Goal: Information Seeking & Learning: Learn about a topic

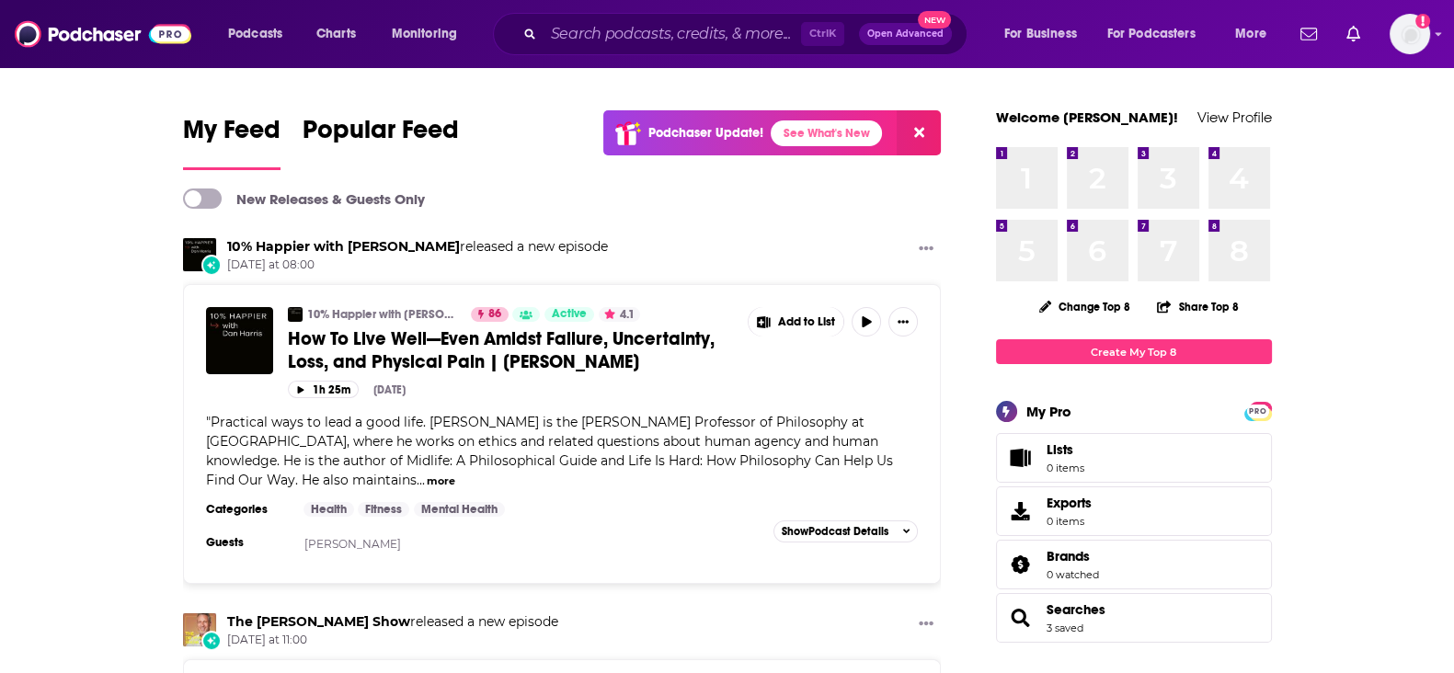
click at [918, 139] on icon at bounding box center [919, 132] width 10 height 15
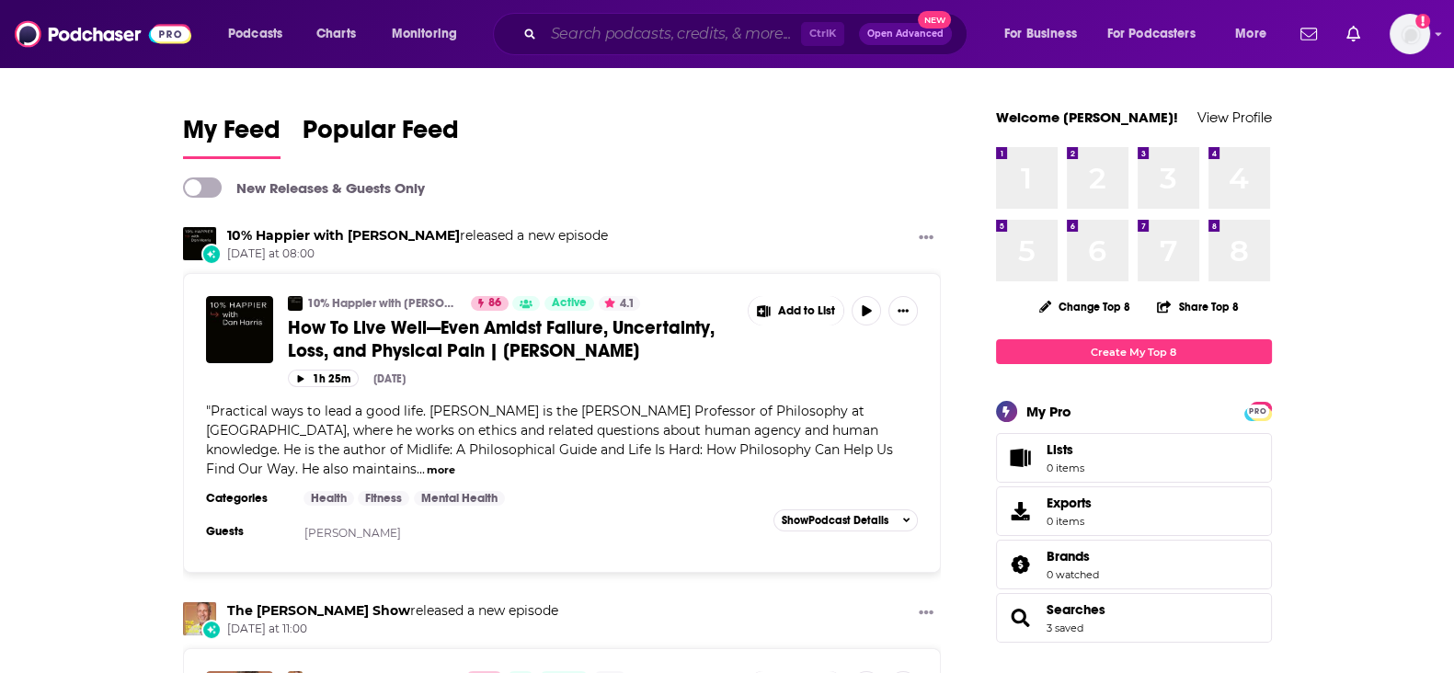
click at [630, 32] on input "Search podcasts, credits, & more..." at bounding box center [673, 33] width 258 height 29
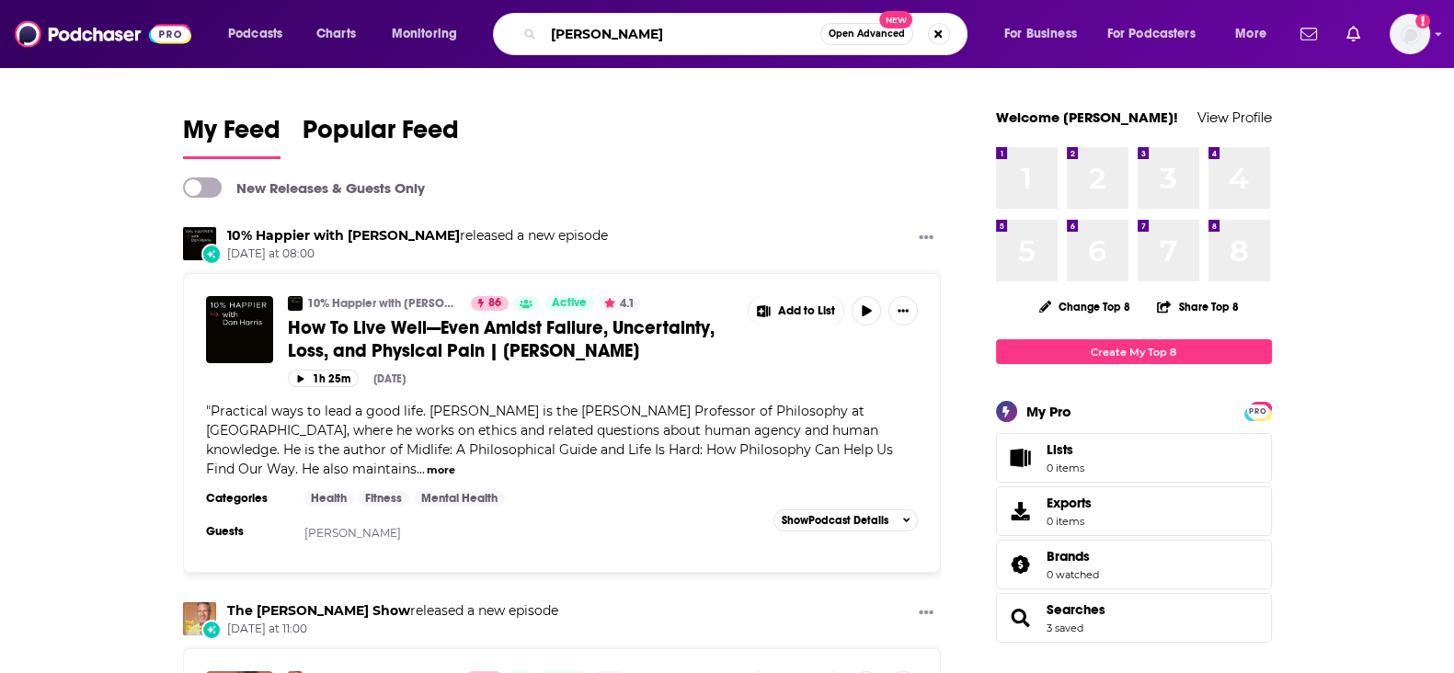
type input "James Clear"
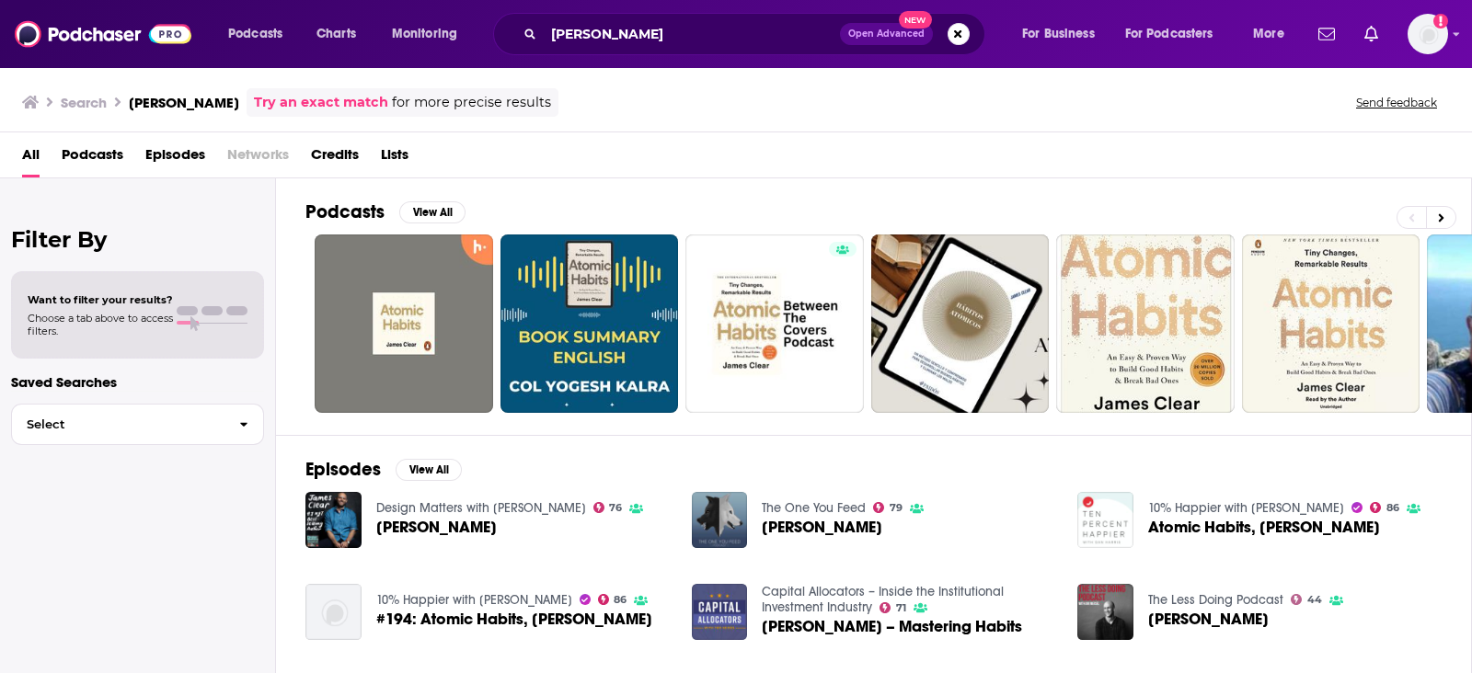
click at [401, 528] on span "James Clear" at bounding box center [436, 528] width 120 height 16
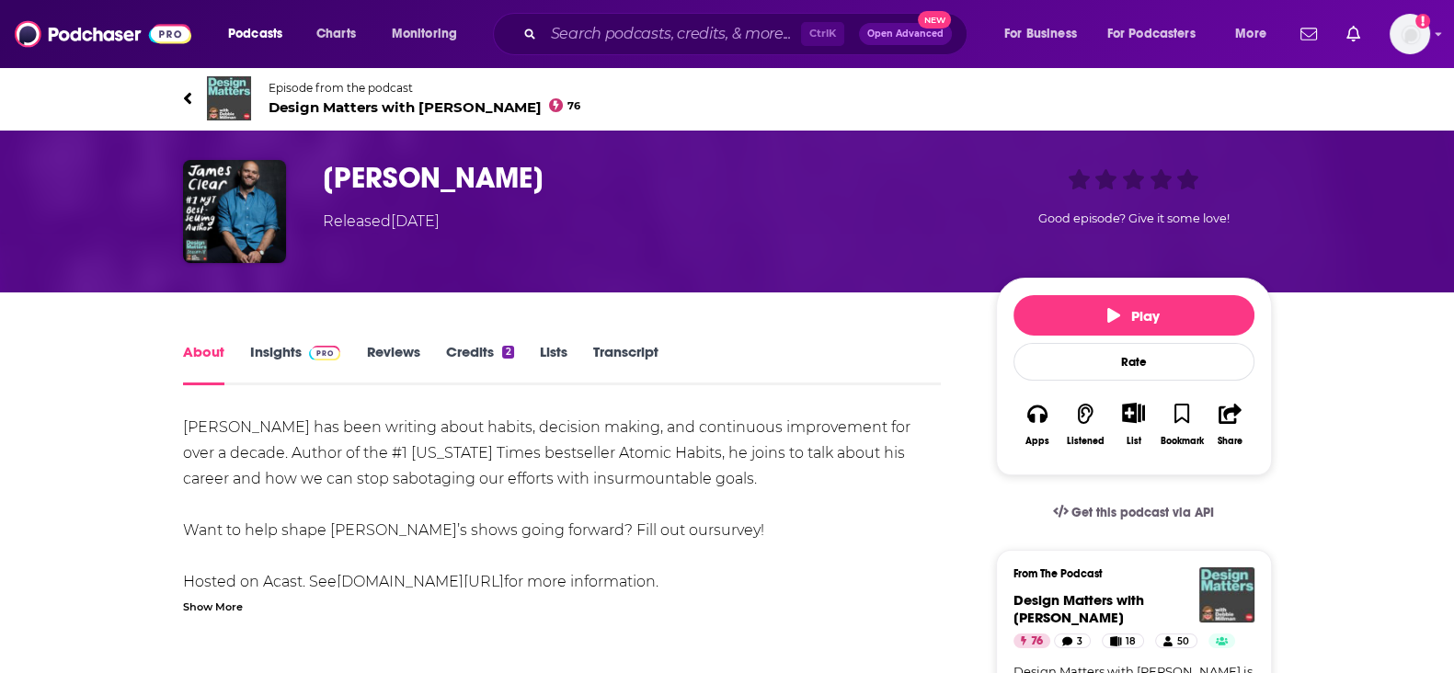
click at [260, 367] on link "Insights" at bounding box center [295, 364] width 91 height 42
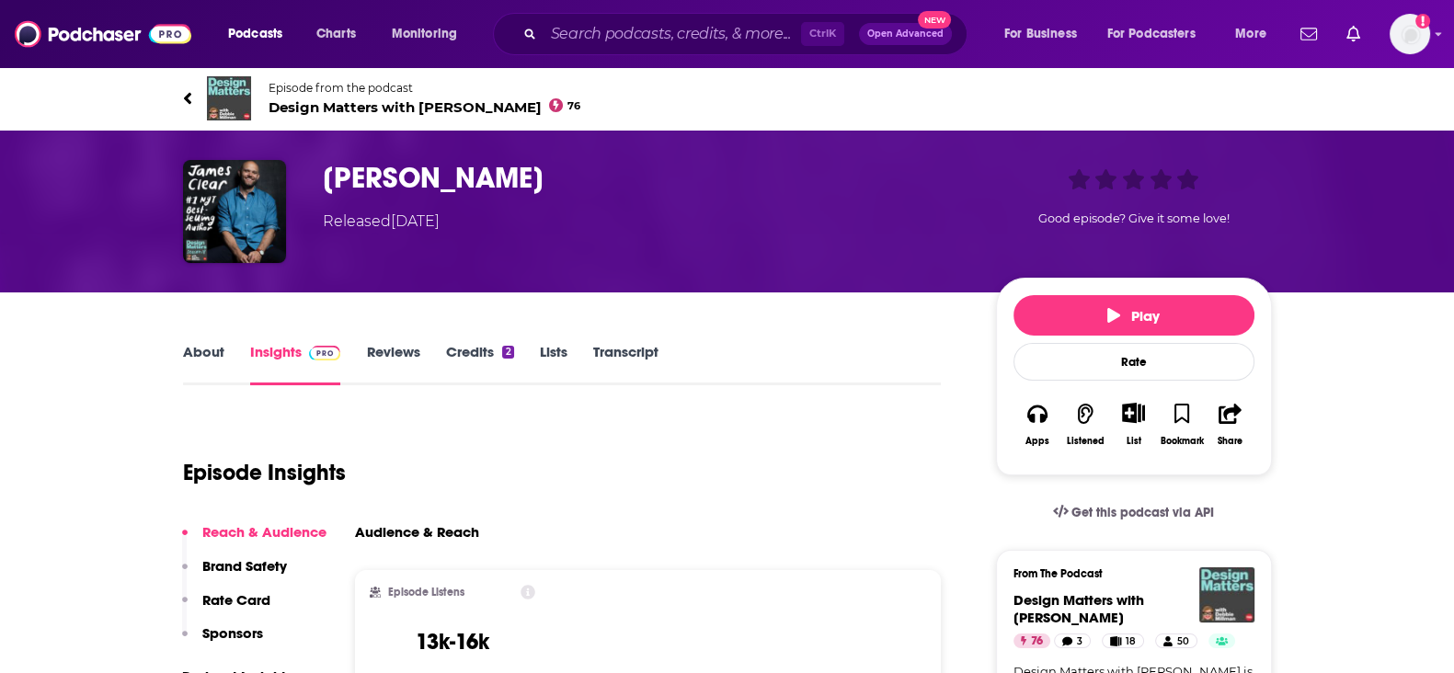
click at [447, 364] on link "Credits 2" at bounding box center [479, 364] width 68 height 42
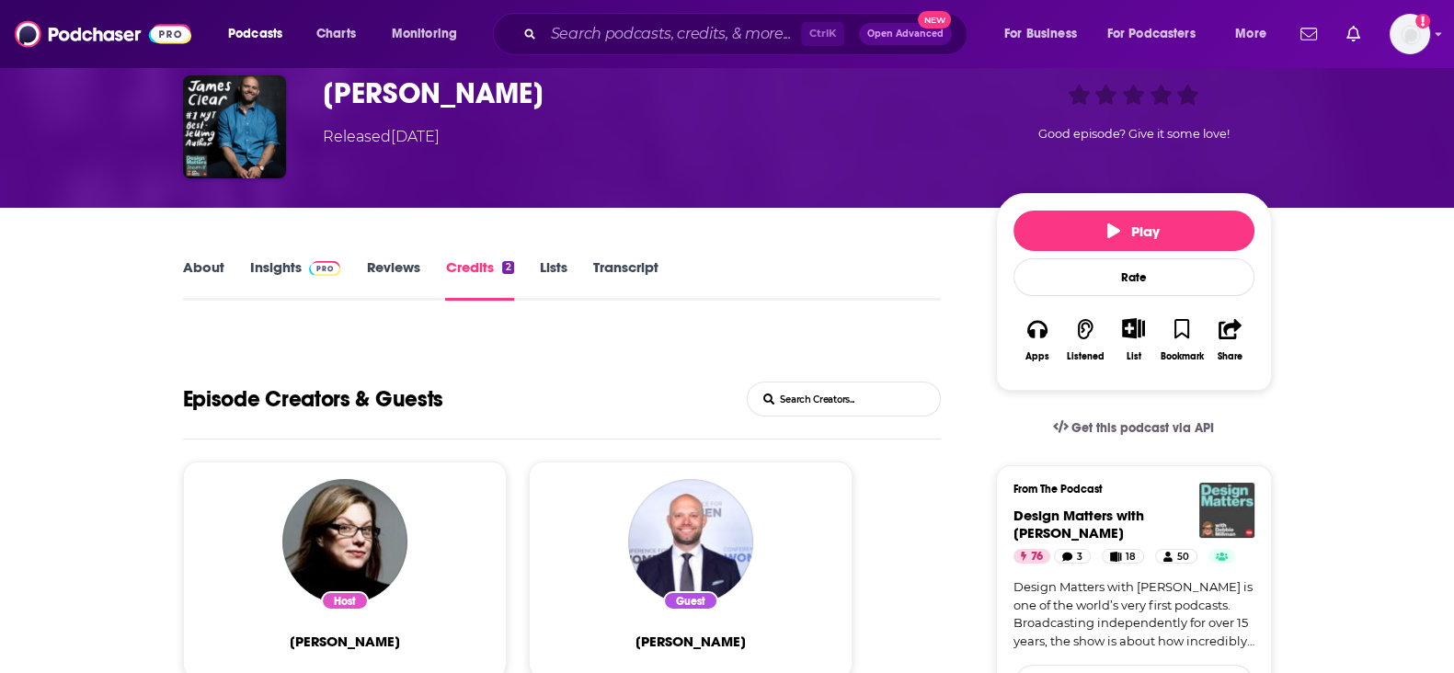
scroll to position [229, 0]
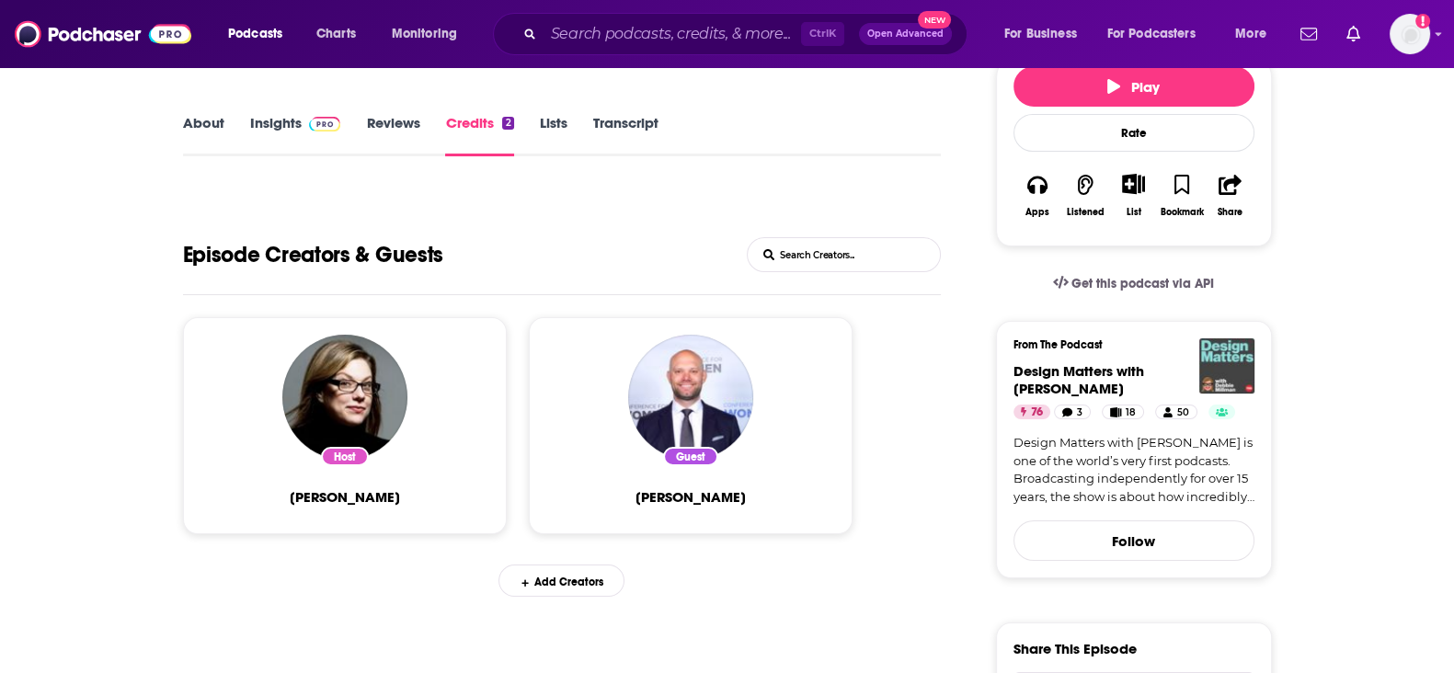
click at [651, 488] on span "James Clear" at bounding box center [691, 496] width 110 height 17
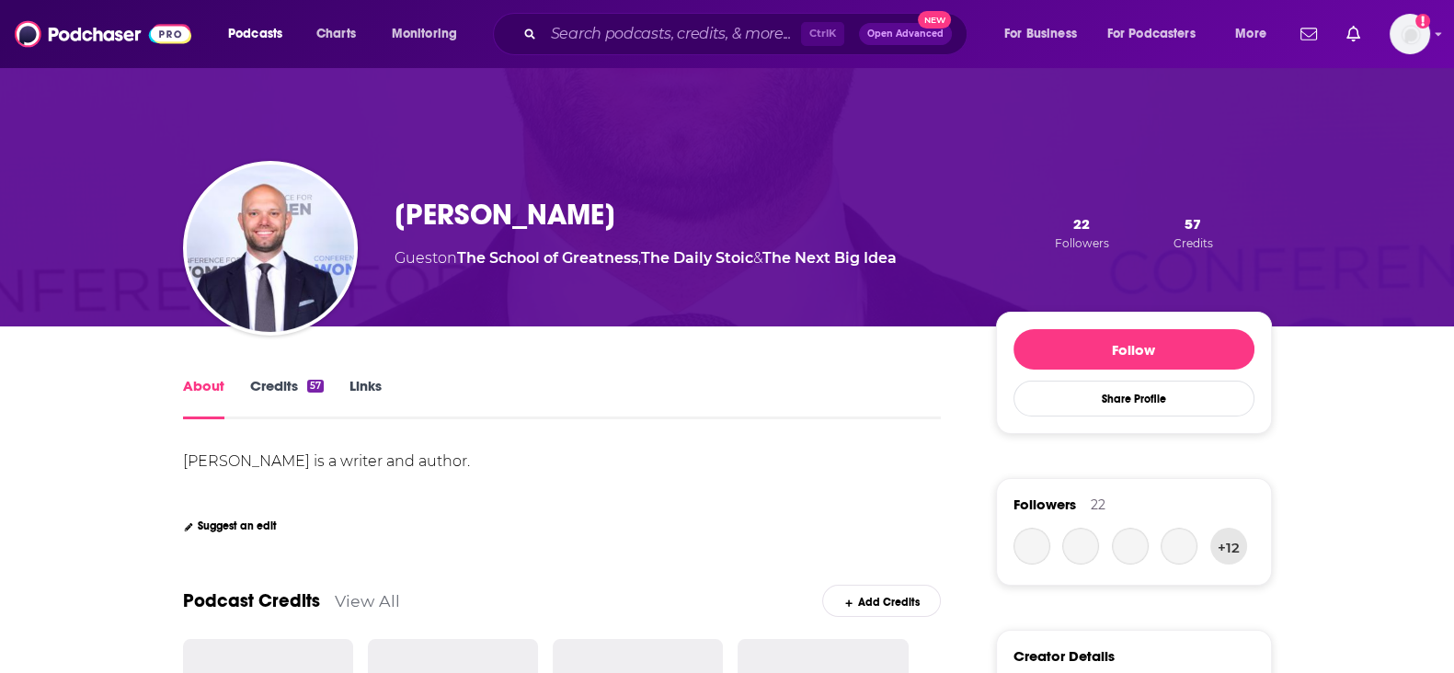
scroll to position [114, 0]
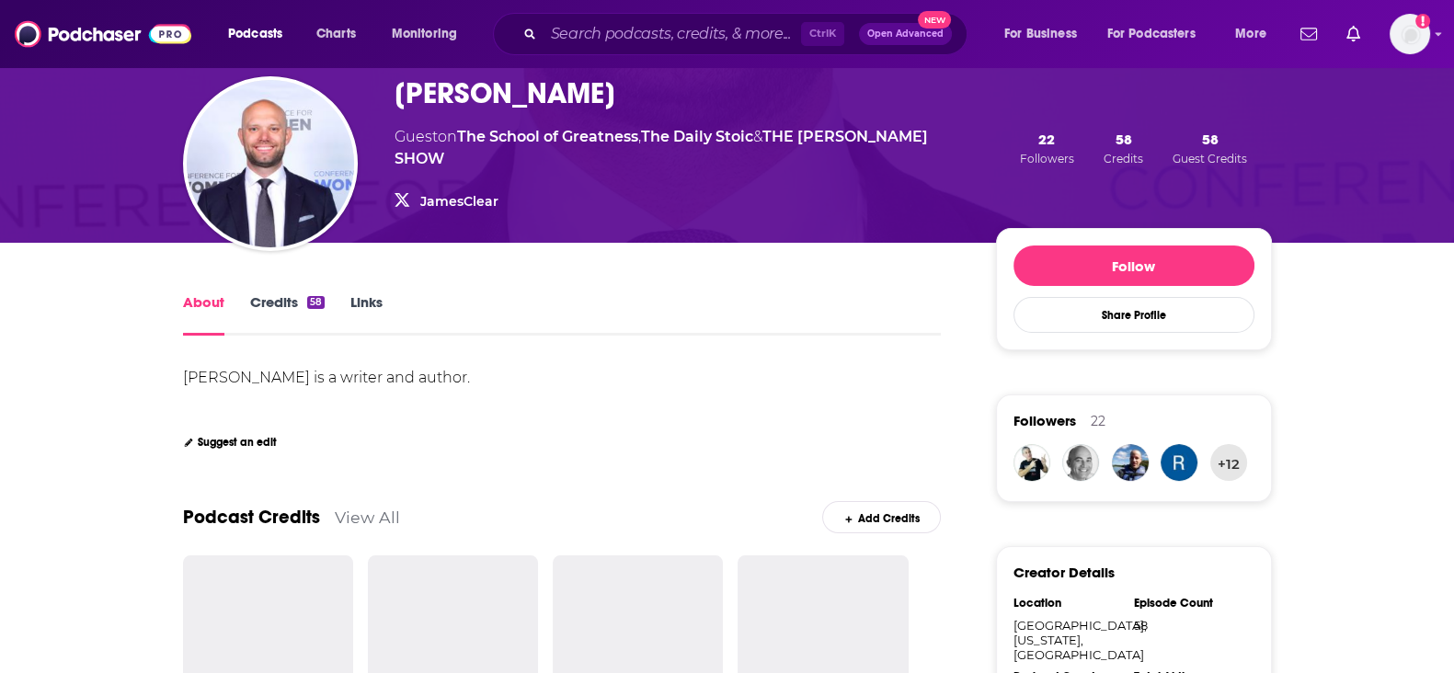
click at [275, 315] on link "Credits 58" at bounding box center [287, 314] width 75 height 42
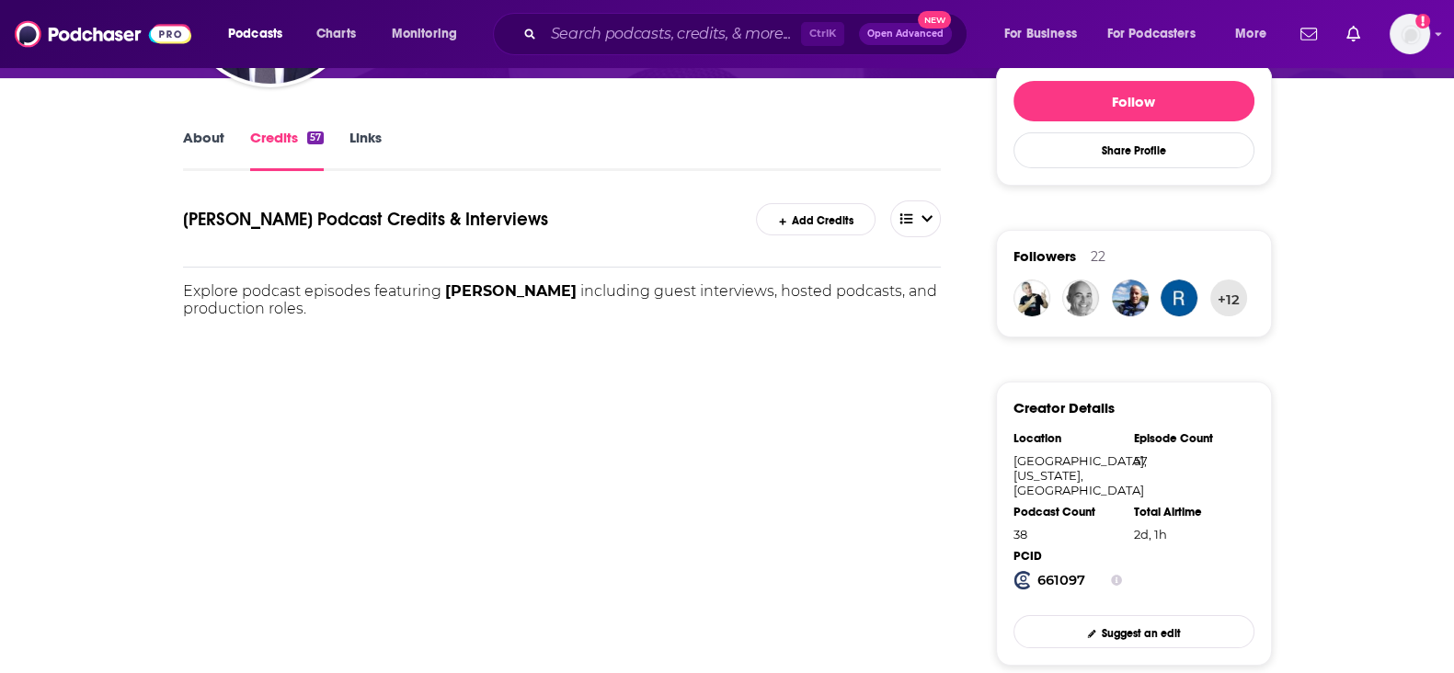
scroll to position [229, 0]
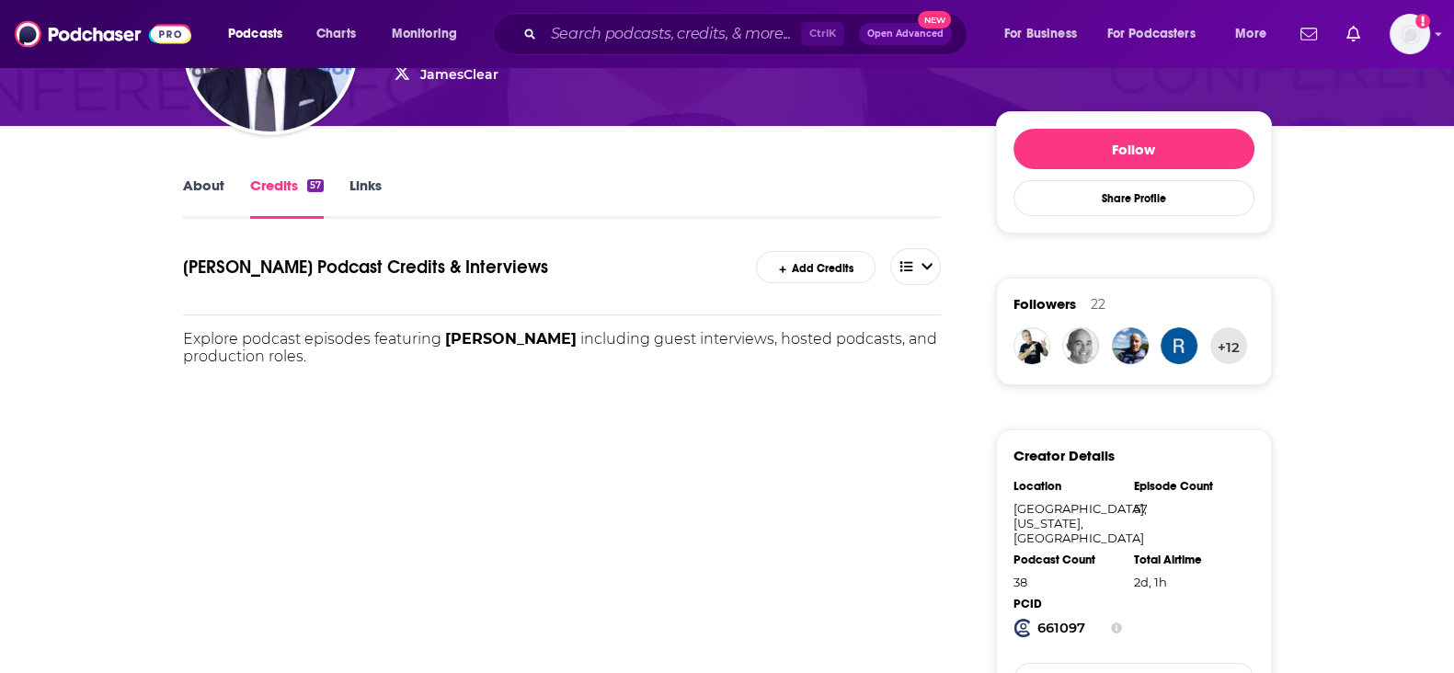
click at [301, 275] on h1 "James Clear's Podcast Credits & Interviews" at bounding box center [452, 266] width 538 height 37
click at [324, 269] on h1 "James Clear's Podcast Credits & Interviews" at bounding box center [452, 266] width 538 height 37
click at [359, 188] on link "Links" at bounding box center [366, 198] width 32 height 42
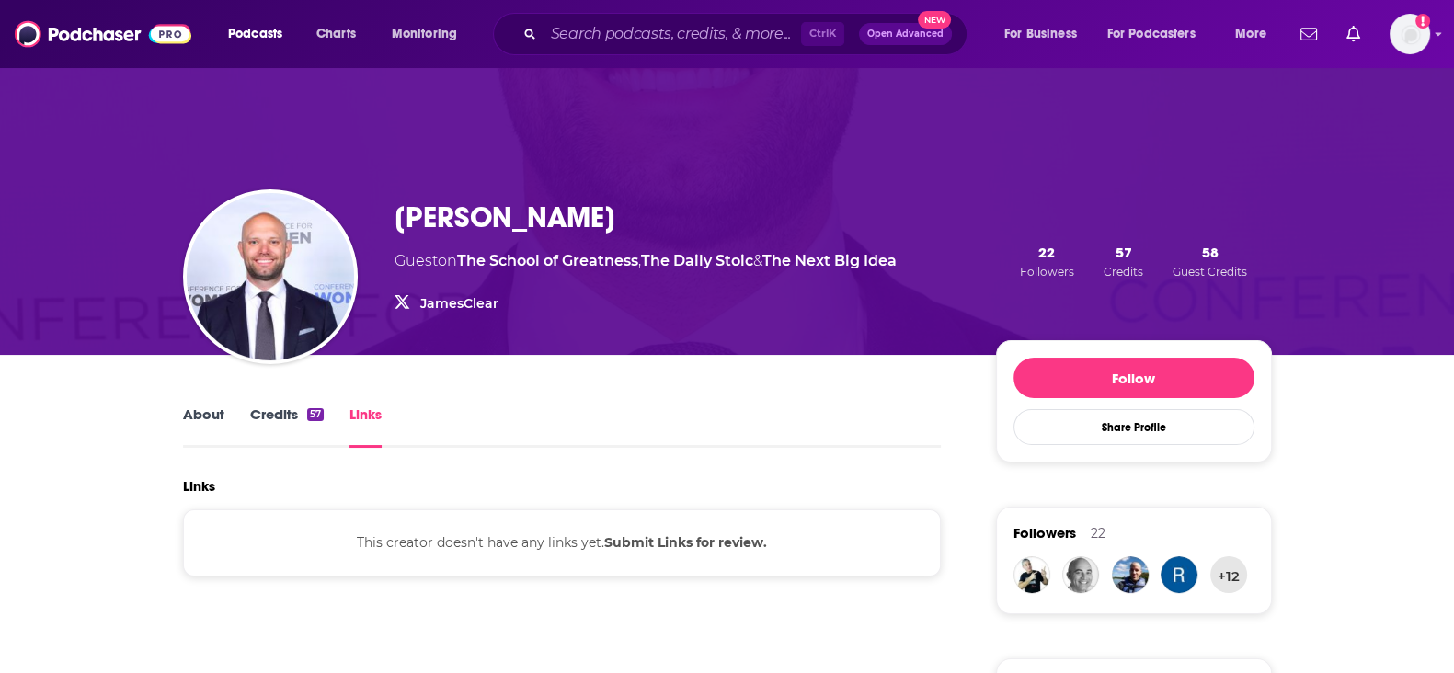
scroll to position [229, 0]
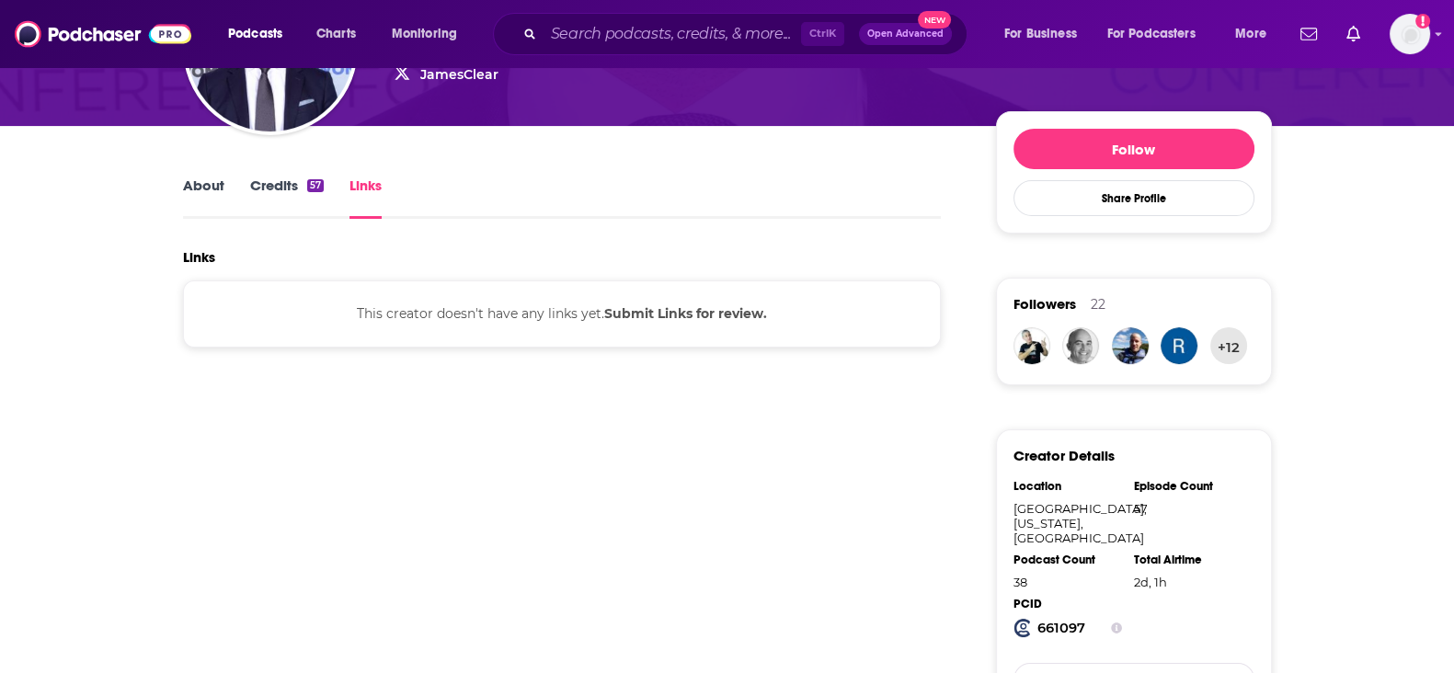
click at [198, 181] on link "About" at bounding box center [203, 198] width 41 height 42
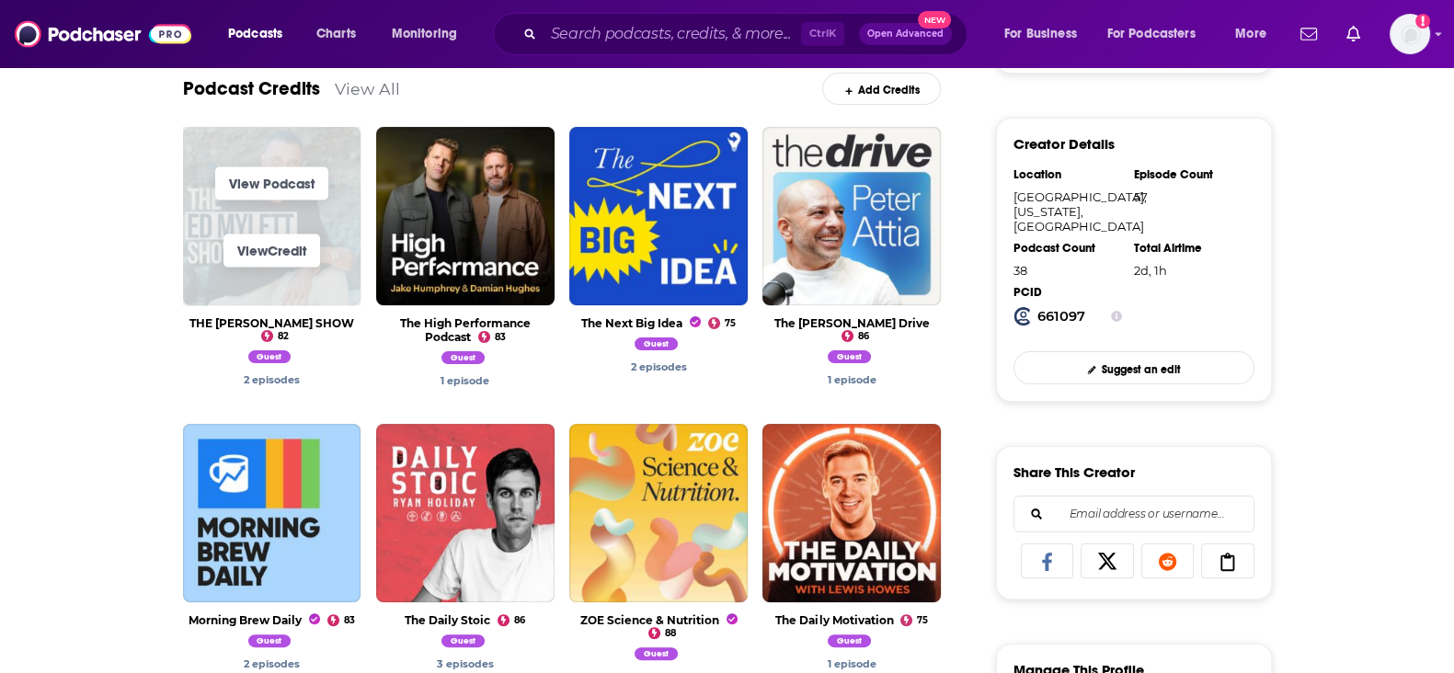
scroll to position [459, 0]
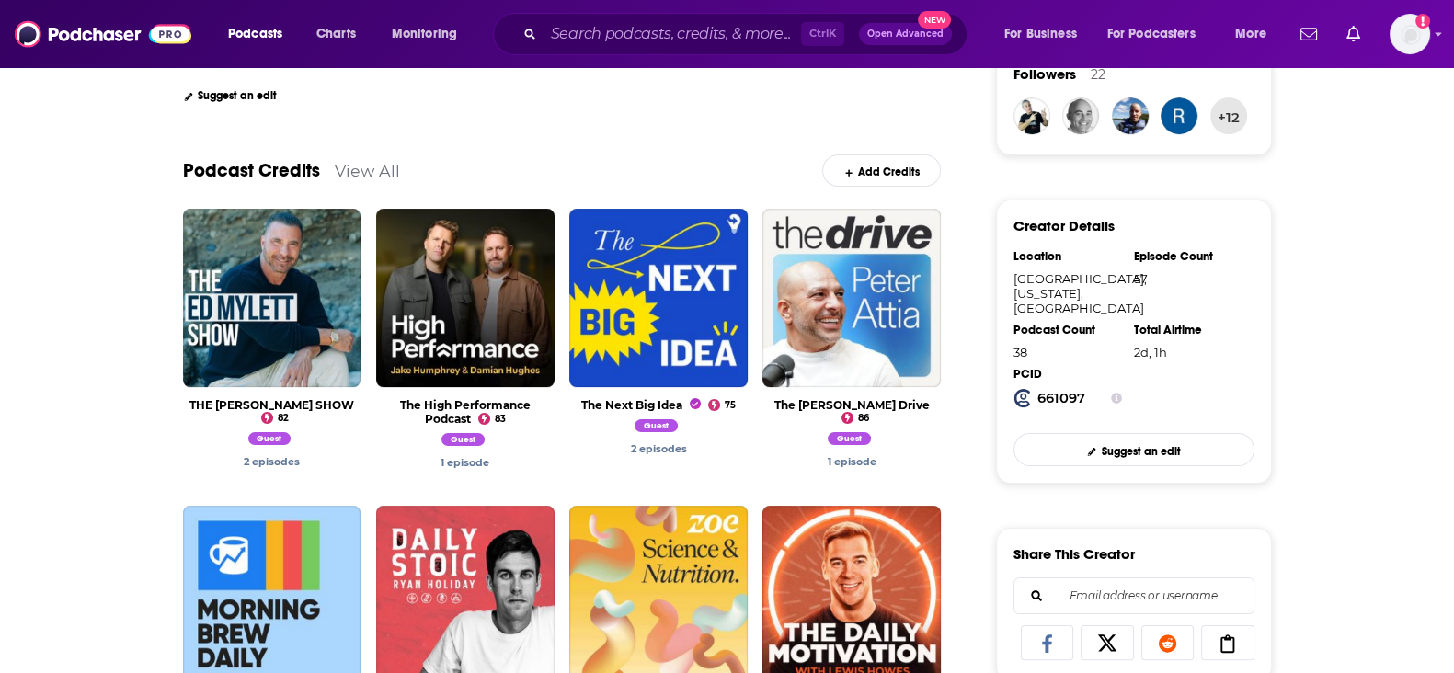
click at [371, 166] on link "View All" at bounding box center [367, 170] width 65 height 19
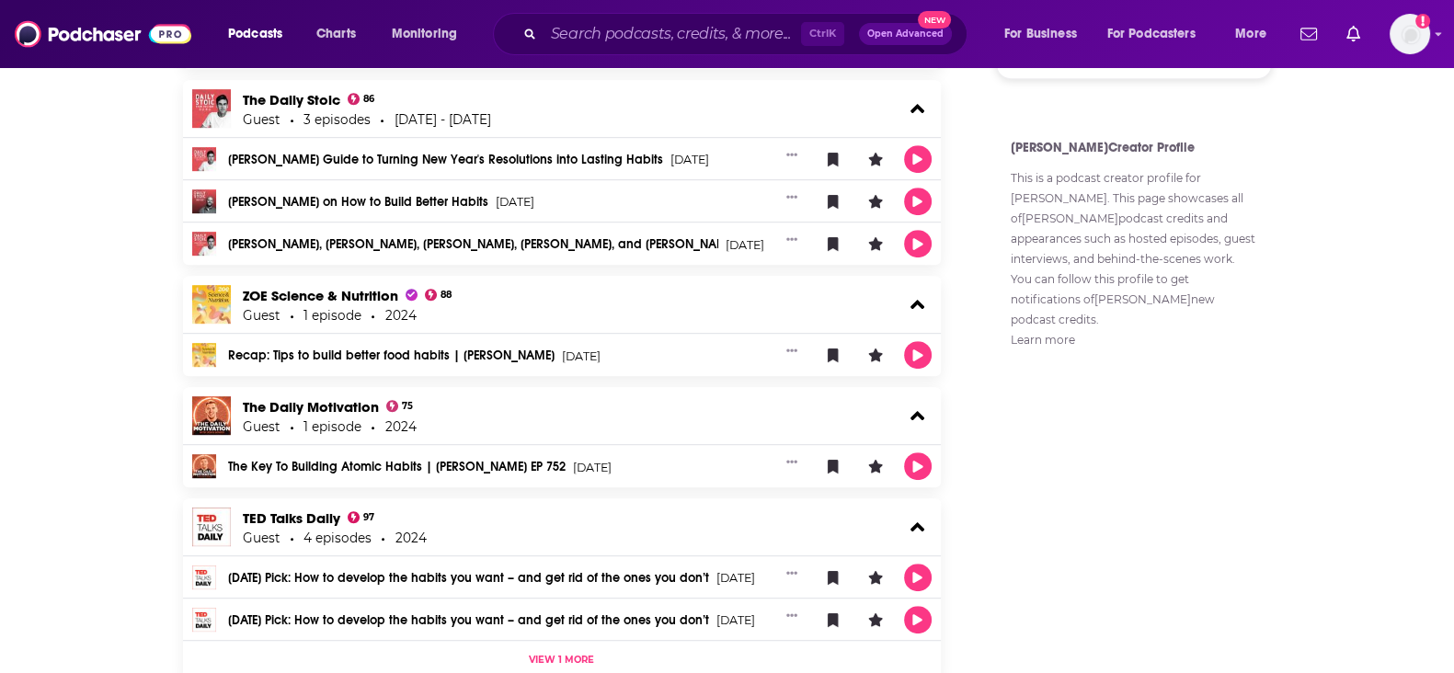
scroll to position [1196, 0]
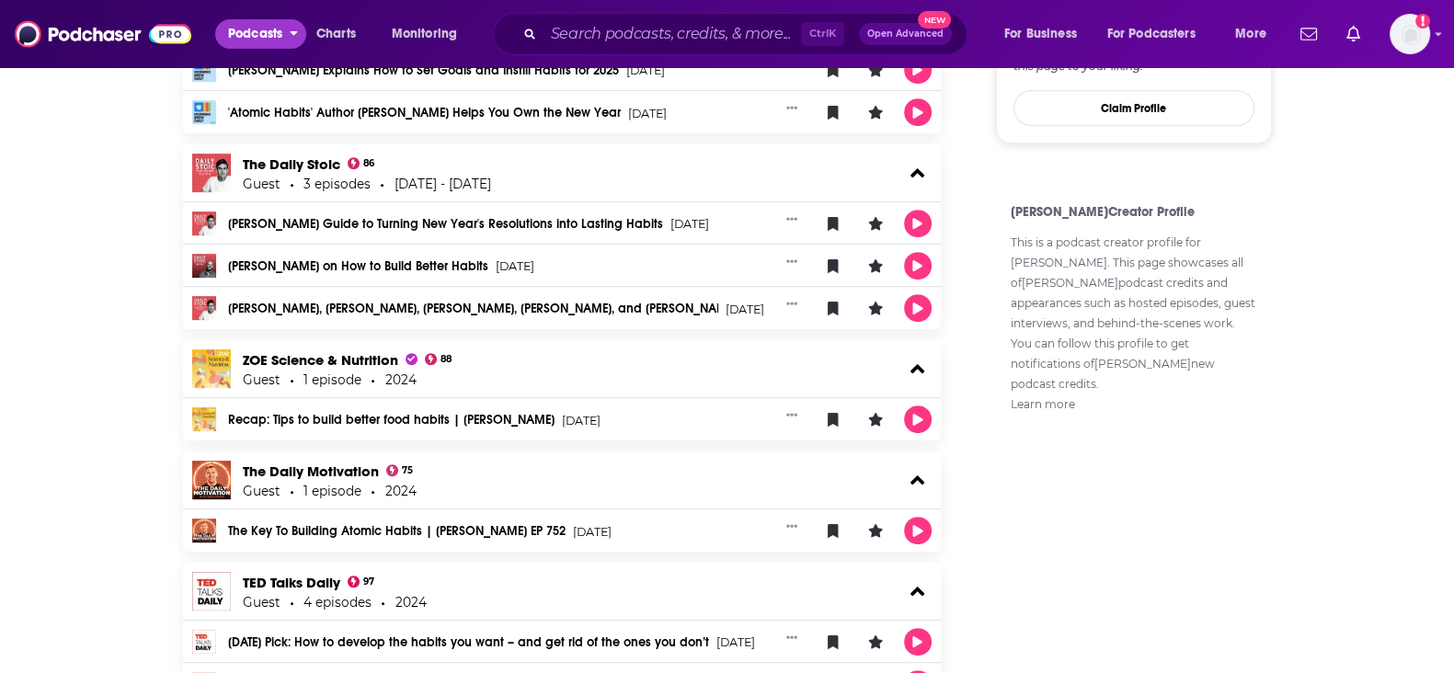
drag, startPoint x: 257, startPoint y: 25, endPoint x: 271, endPoint y: 46, distance: 25.8
click at [257, 25] on span "Podcasts" at bounding box center [255, 34] width 54 height 26
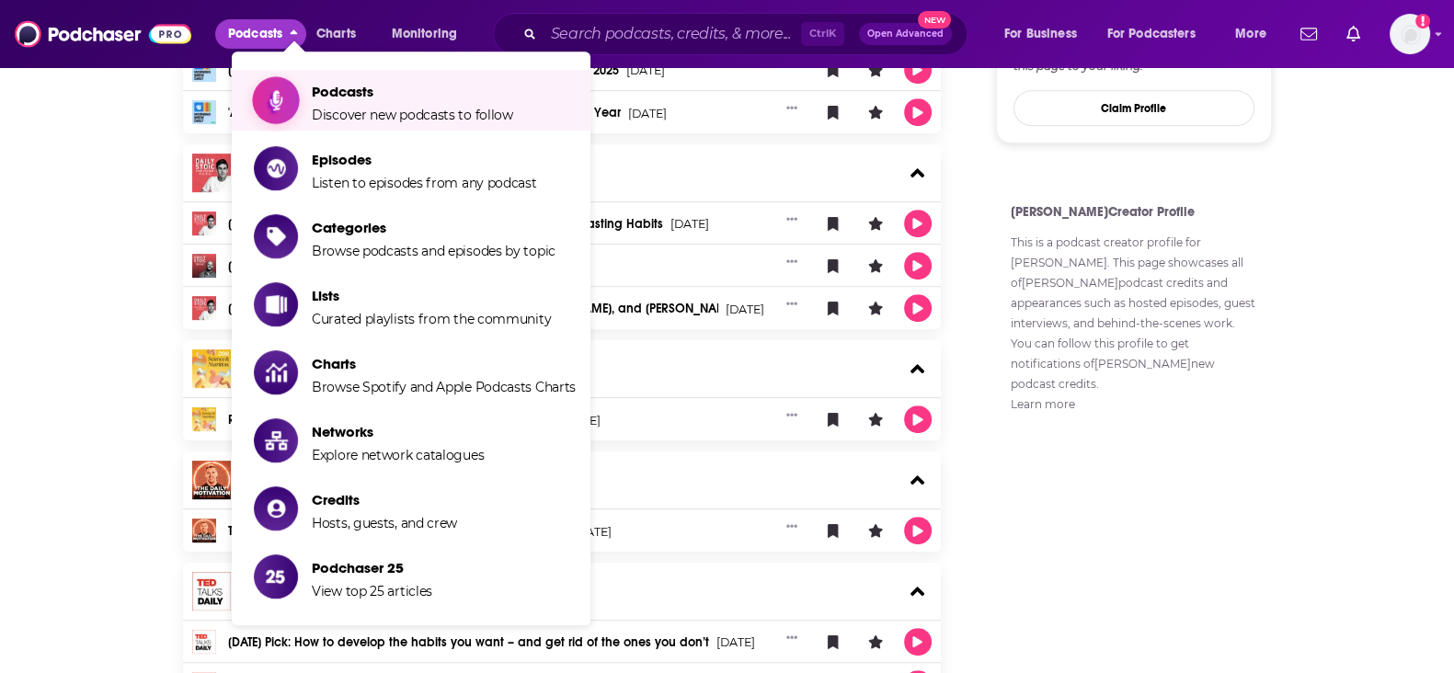
click at [307, 83] on link "Podcasts Discover new podcasts to follow" at bounding box center [415, 100] width 322 height 46
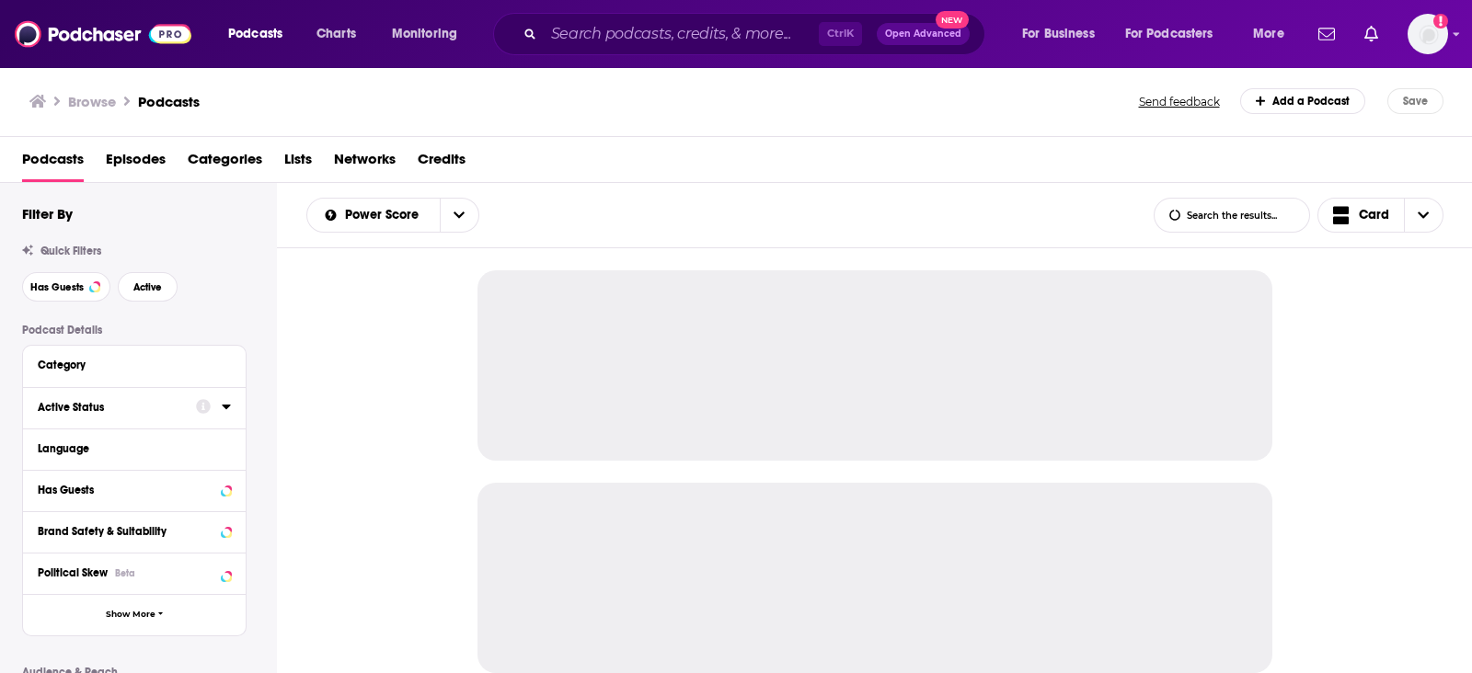
click at [109, 414] on div "Active Status" at bounding box center [111, 407] width 146 height 13
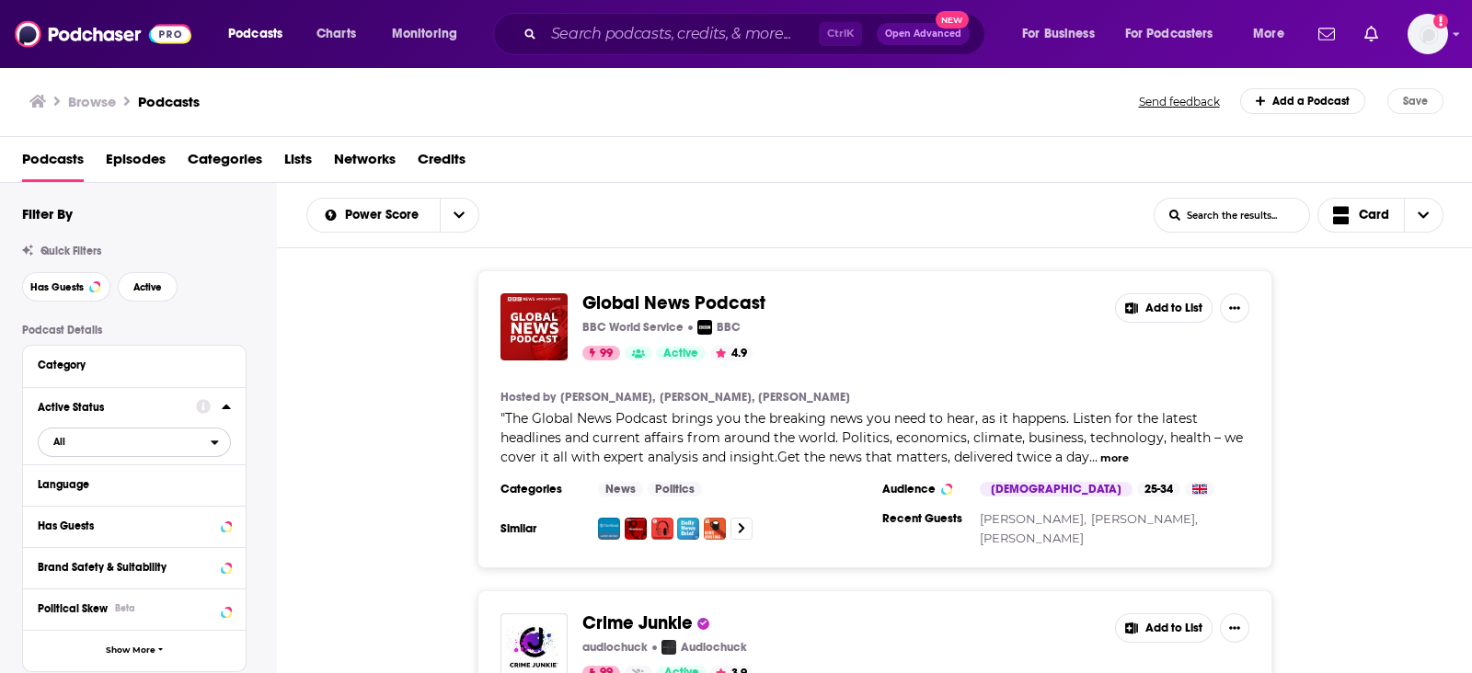
click at [155, 449] on span "All" at bounding box center [125, 442] width 172 height 24
click at [63, 498] on span "Active" at bounding box center [93, 503] width 93 height 10
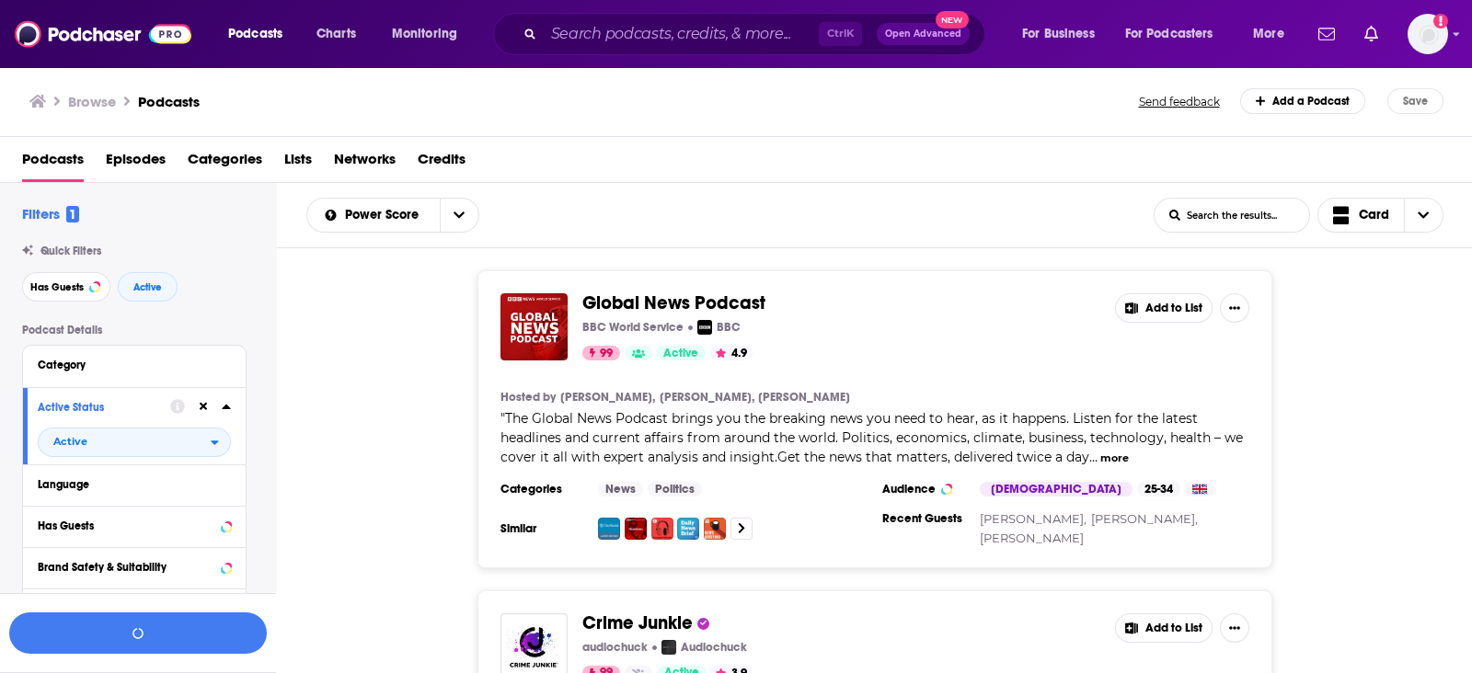
click at [204, 404] on icon at bounding box center [204, 407] width 8 height 12
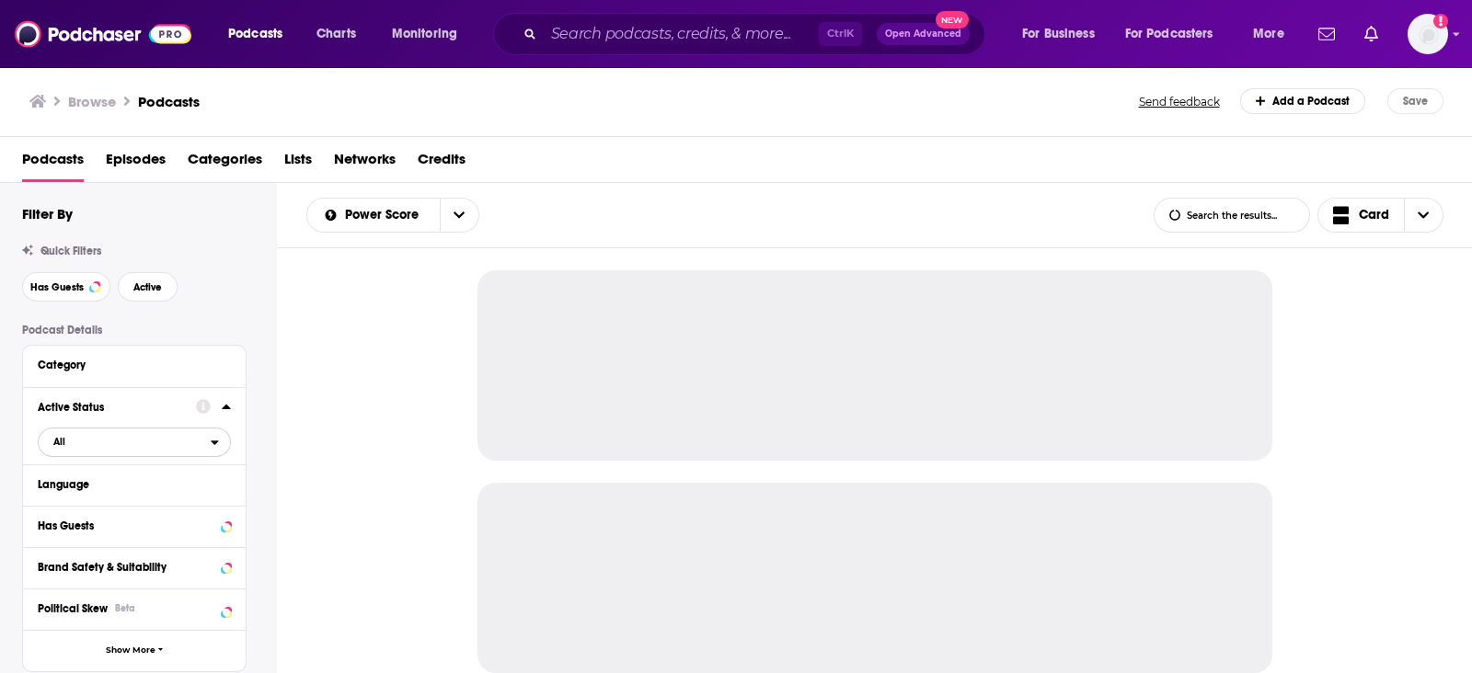
click at [102, 453] on span "All" at bounding box center [125, 442] width 172 height 24
click at [66, 499] on span "Active" at bounding box center [93, 503] width 93 height 10
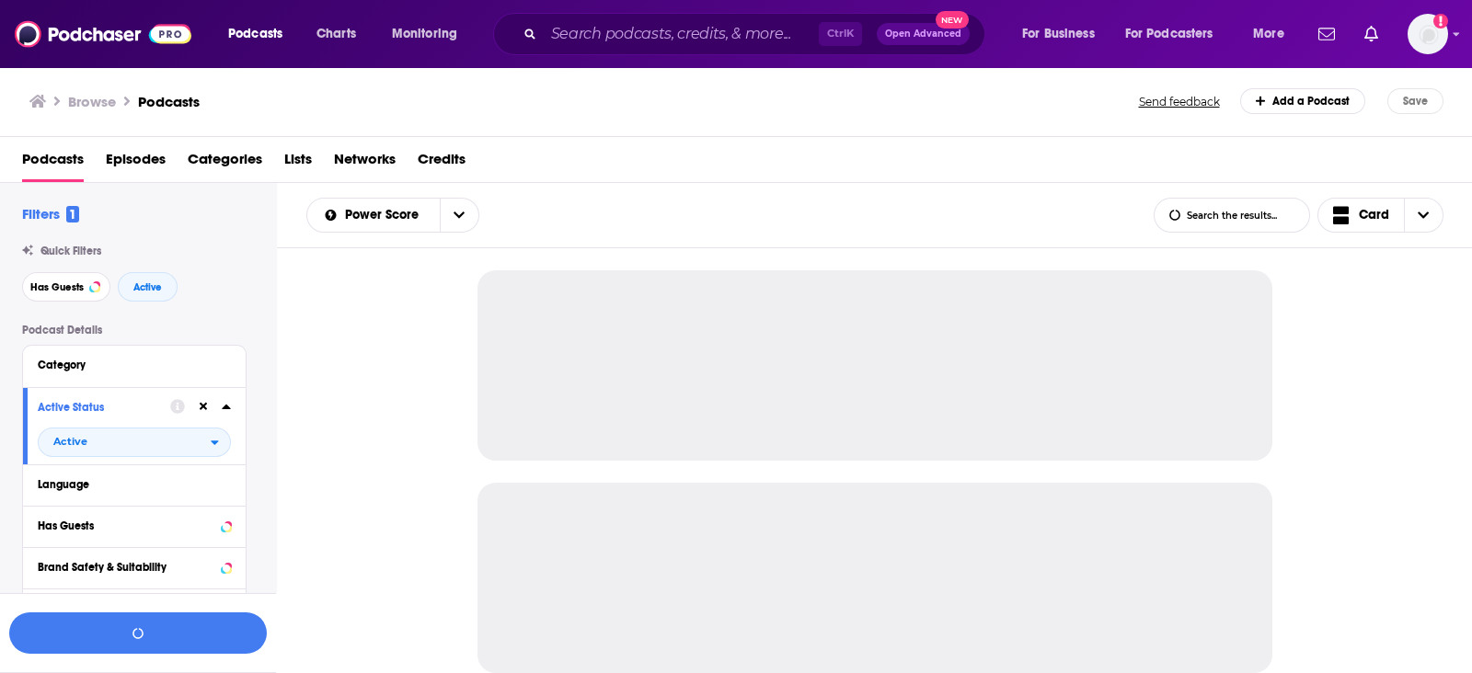
click at [225, 409] on icon at bounding box center [226, 407] width 8 height 5
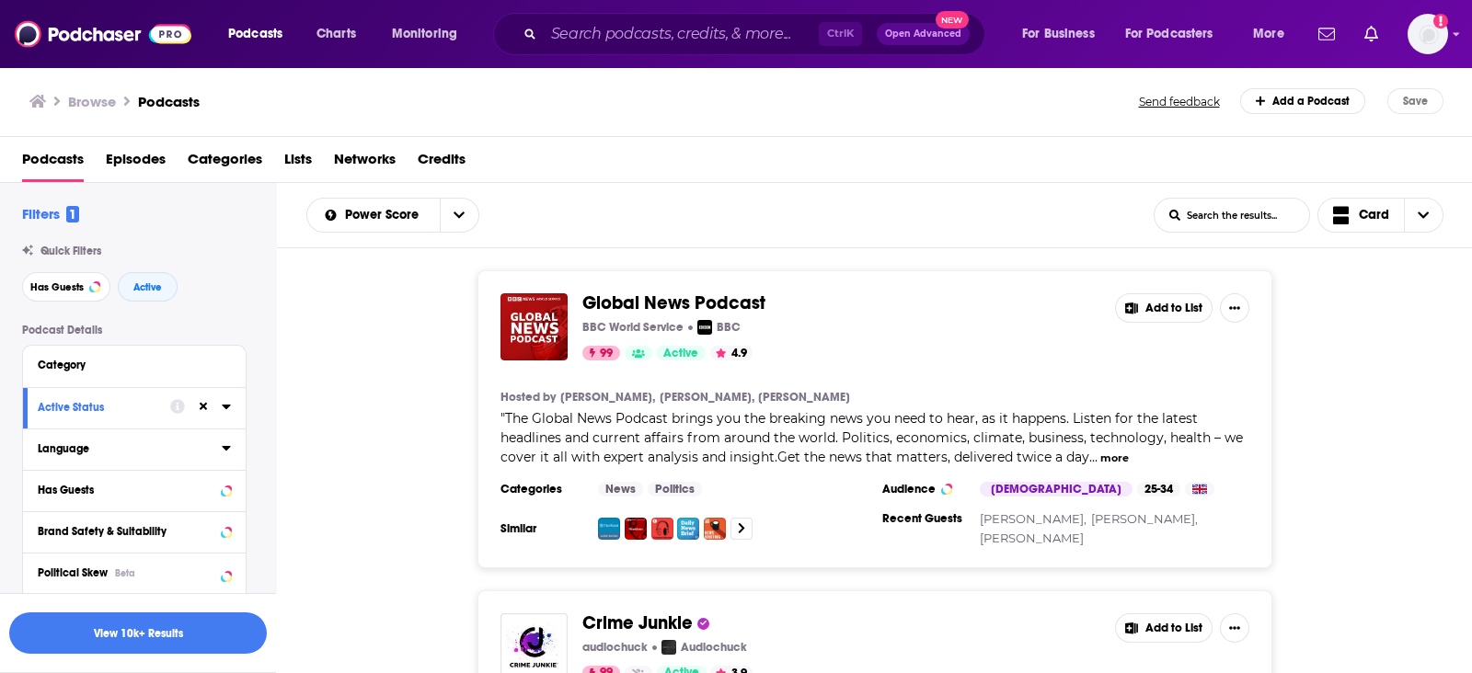
click at [83, 453] on div "Language" at bounding box center [124, 448] width 172 height 13
click at [74, 513] on span "English" at bounding box center [80, 510] width 37 height 13
click at [45, 516] on input "multiSelectOption-en-0" at bounding box center [45, 516] width 0 height 0
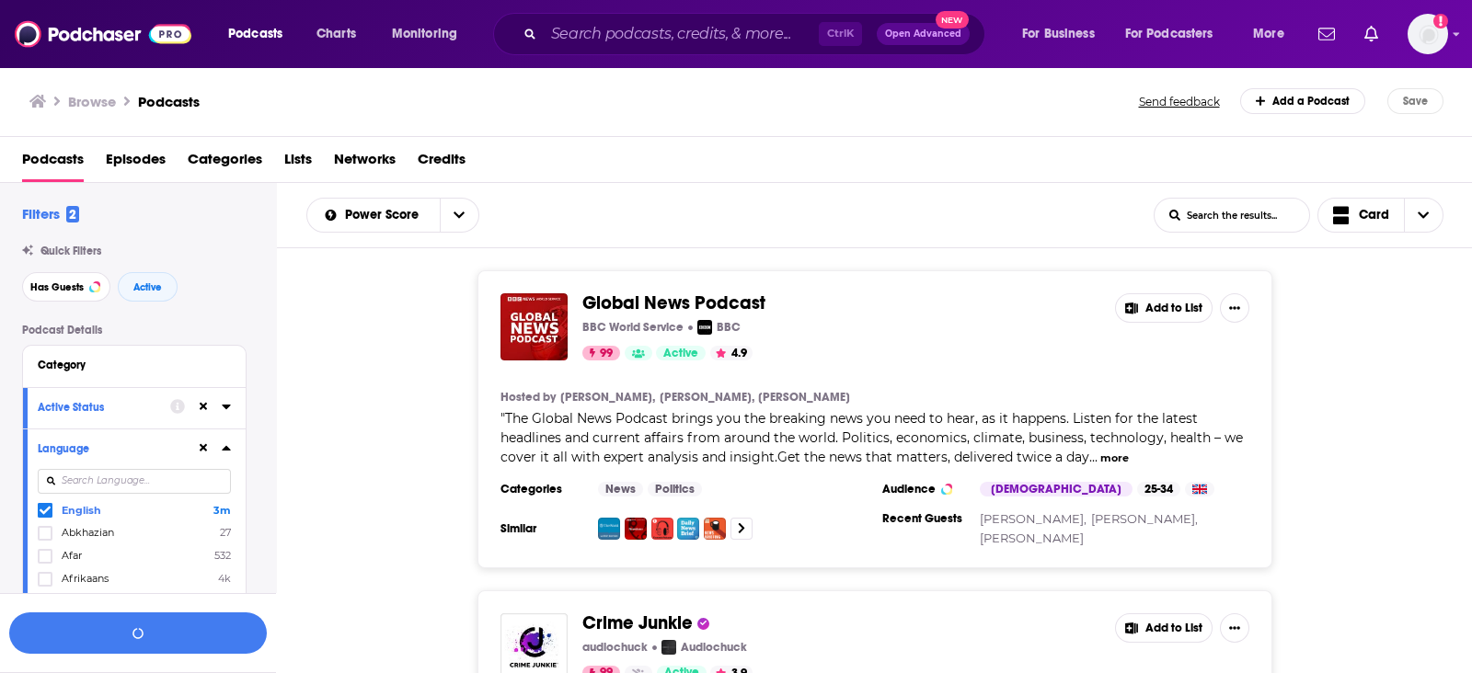
click at [216, 448] on div at bounding box center [213, 448] width 35 height 23
click at [223, 452] on icon at bounding box center [226, 448] width 9 height 15
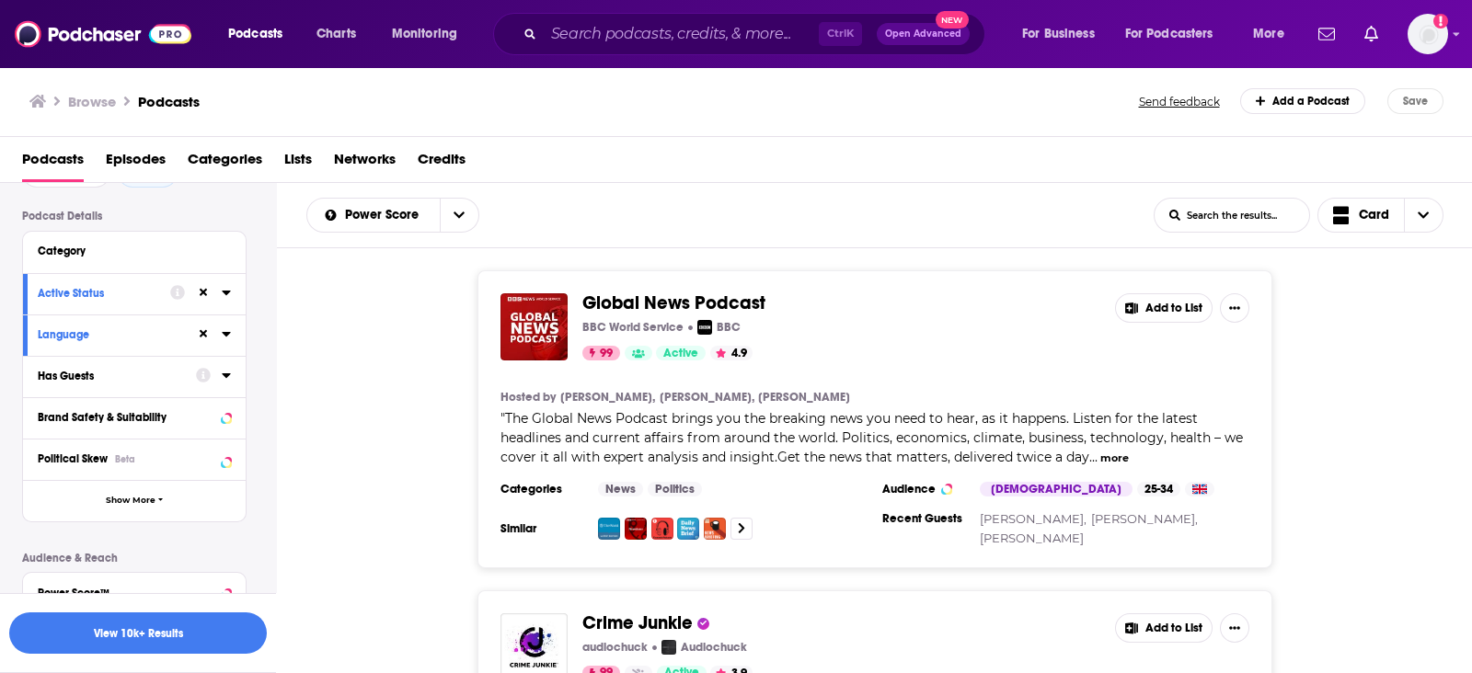
click at [224, 373] on icon at bounding box center [226, 375] width 9 height 15
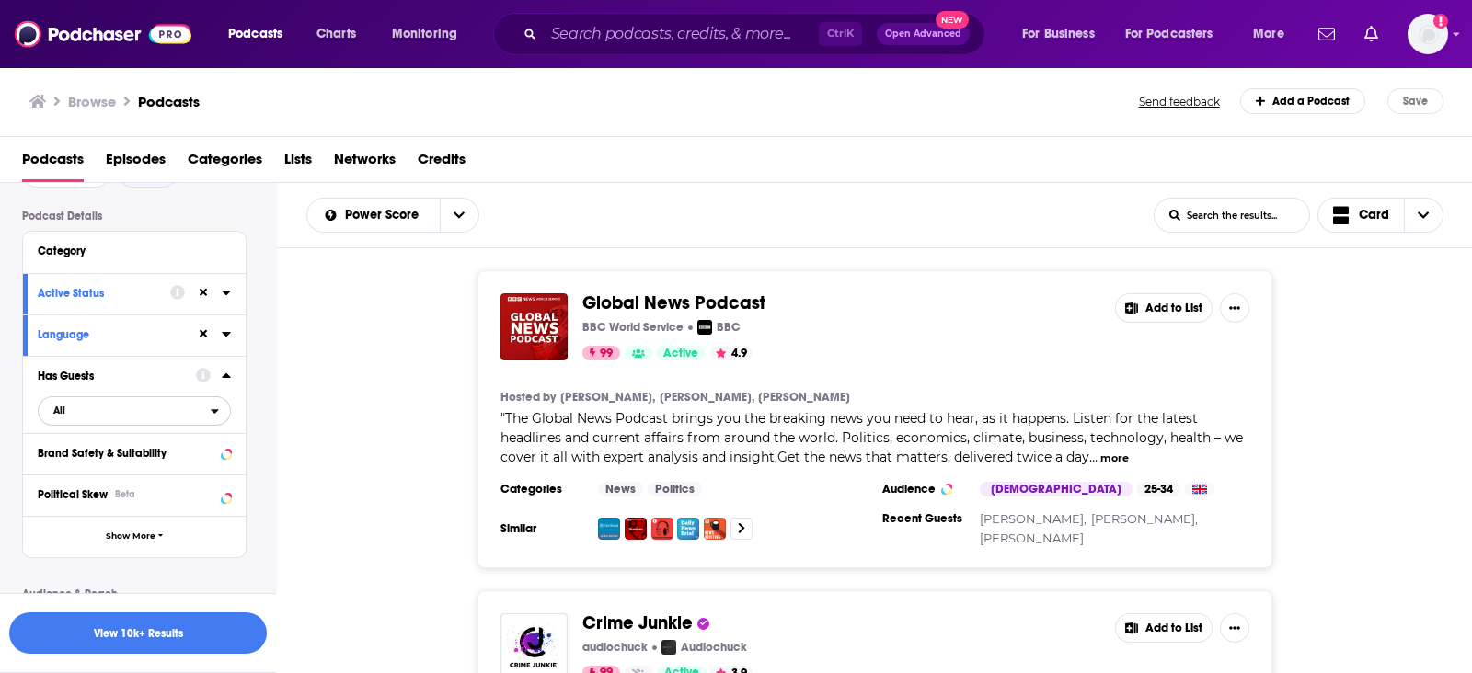
click at [70, 410] on span "All" at bounding box center [125, 410] width 172 height 24
click at [64, 472] on span "Has guests" at bounding box center [98, 471] width 103 height 10
click at [224, 384] on div at bounding box center [200, 375] width 61 height 23
click at [231, 379] on div "Has Guests Has guests" at bounding box center [134, 394] width 223 height 77
click at [129, 259] on button "Category" at bounding box center [134, 250] width 193 height 23
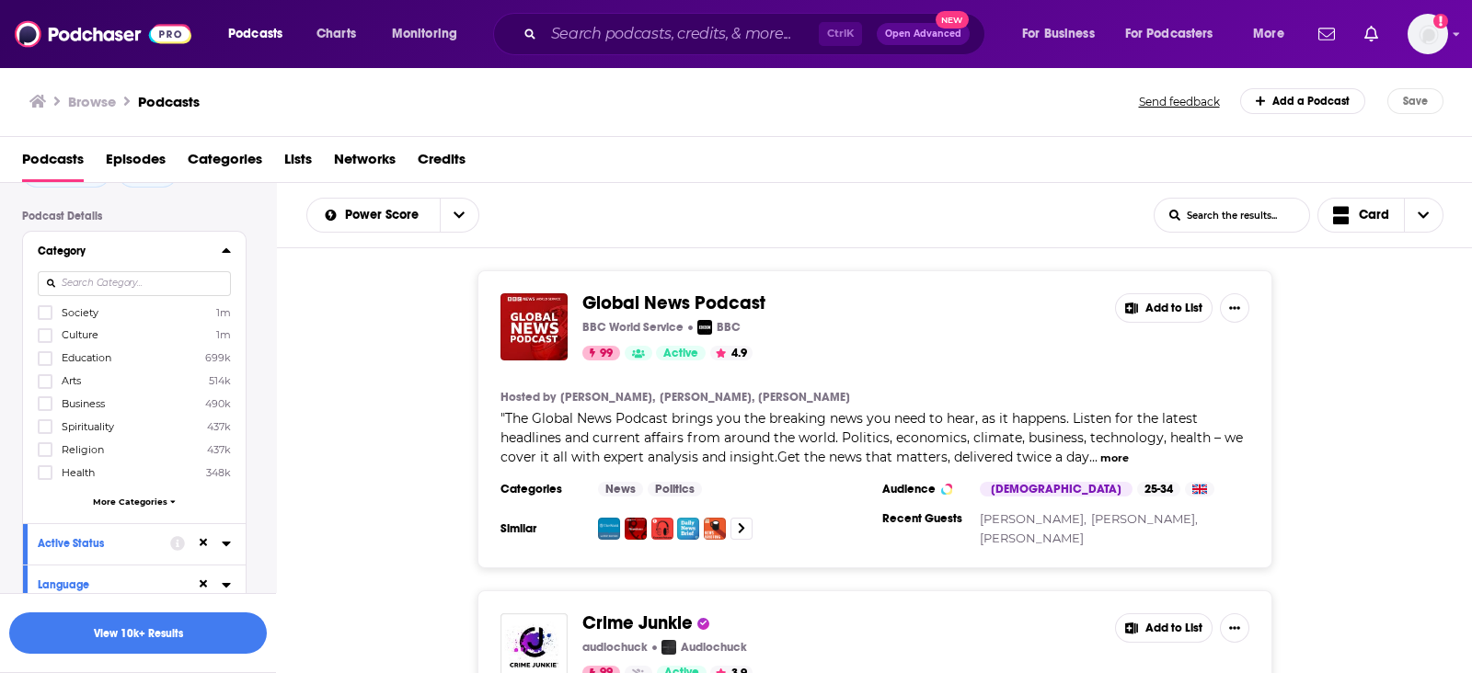
click at [46, 319] on div "Society 1m Culture 1m Education 699k Arts 514k Business 490k Spirituality 437k …" at bounding box center [134, 410] width 193 height 212
click at [42, 319] on div "Society 1m Culture 1m Education 699k Arts 514k Business 490k Spirituality 437k …" at bounding box center [134, 410] width 193 height 212
click at [42, 319] on label at bounding box center [45, 312] width 15 height 15
click at [42, 330] on icon at bounding box center [45, 335] width 11 height 11
click at [41, 353] on icon at bounding box center [45, 358] width 11 height 11
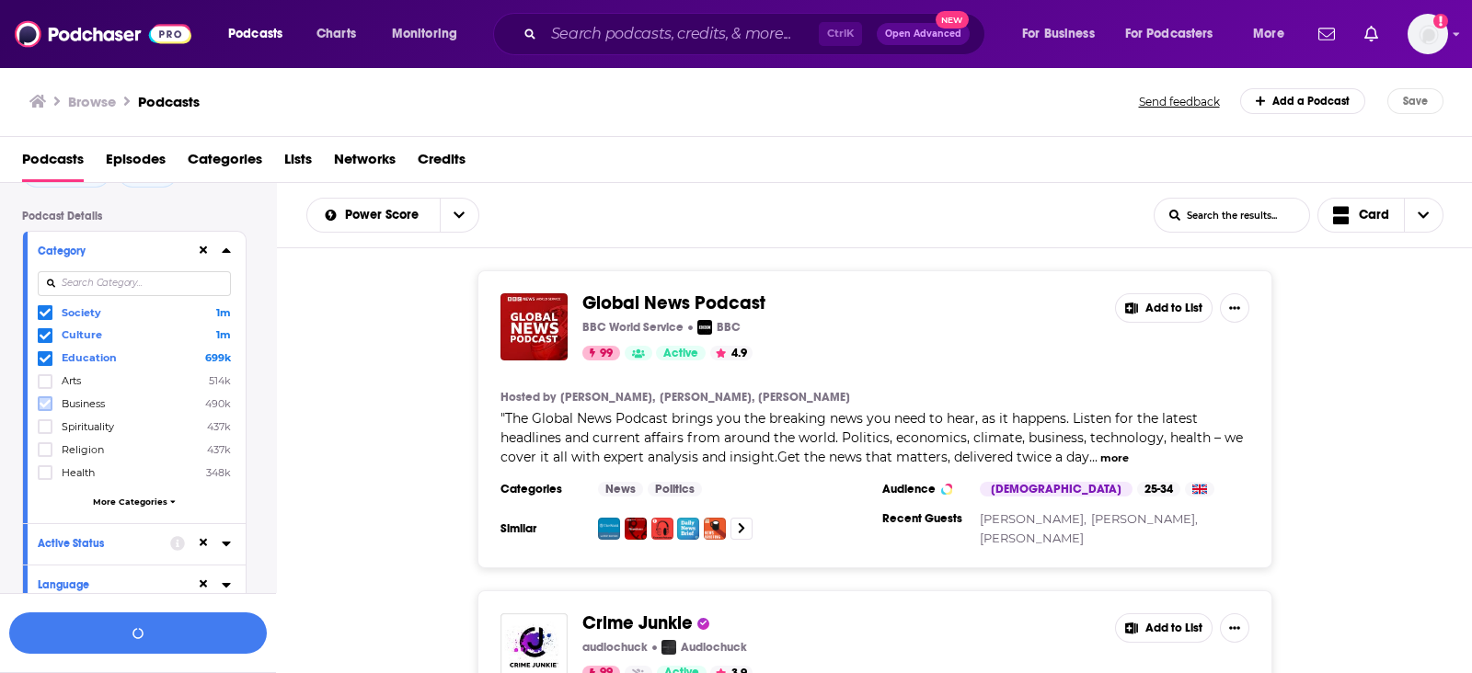
click at [49, 405] on icon at bounding box center [45, 403] width 11 height 11
click at [47, 421] on icon at bounding box center [45, 426] width 11 height 11
click at [101, 499] on span "More Categories" at bounding box center [130, 502] width 75 height 10
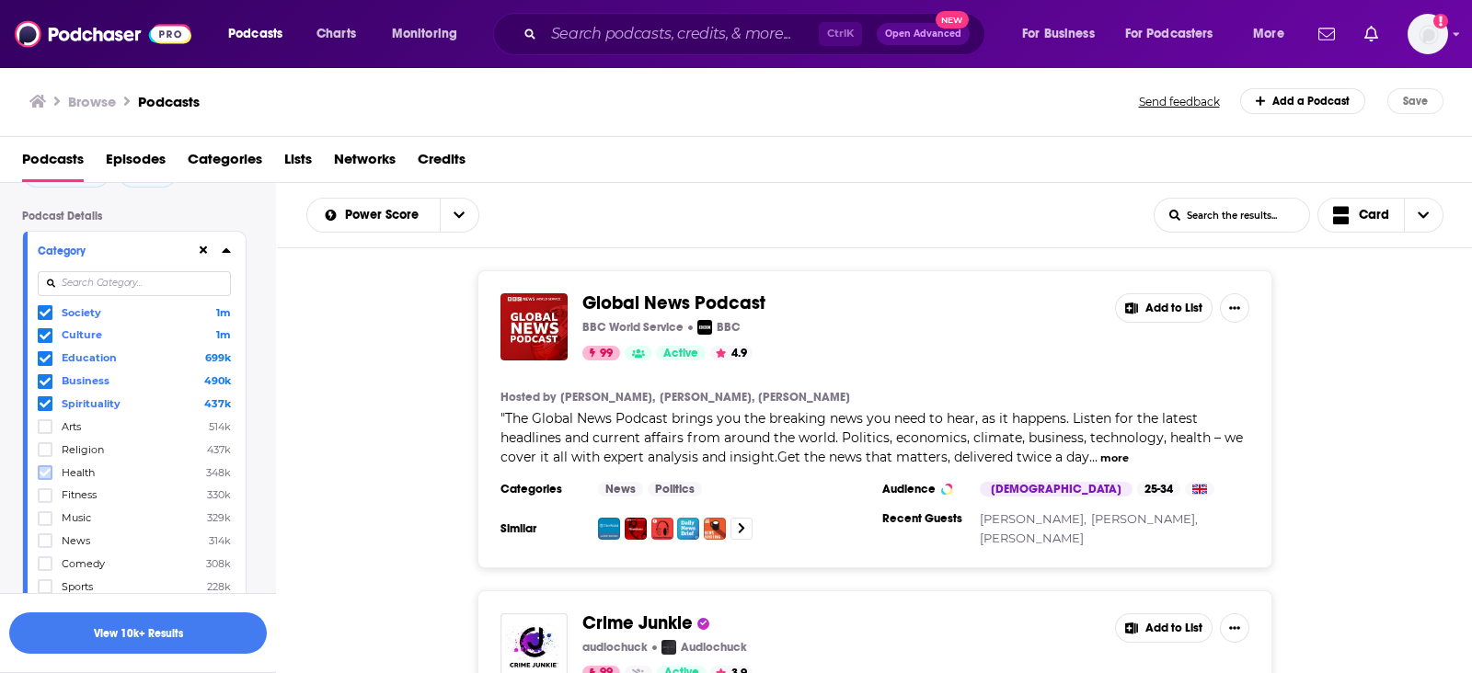
click at [43, 470] on icon at bounding box center [45, 472] width 11 height 11
click at [42, 493] on icon at bounding box center [45, 495] width 11 height 11
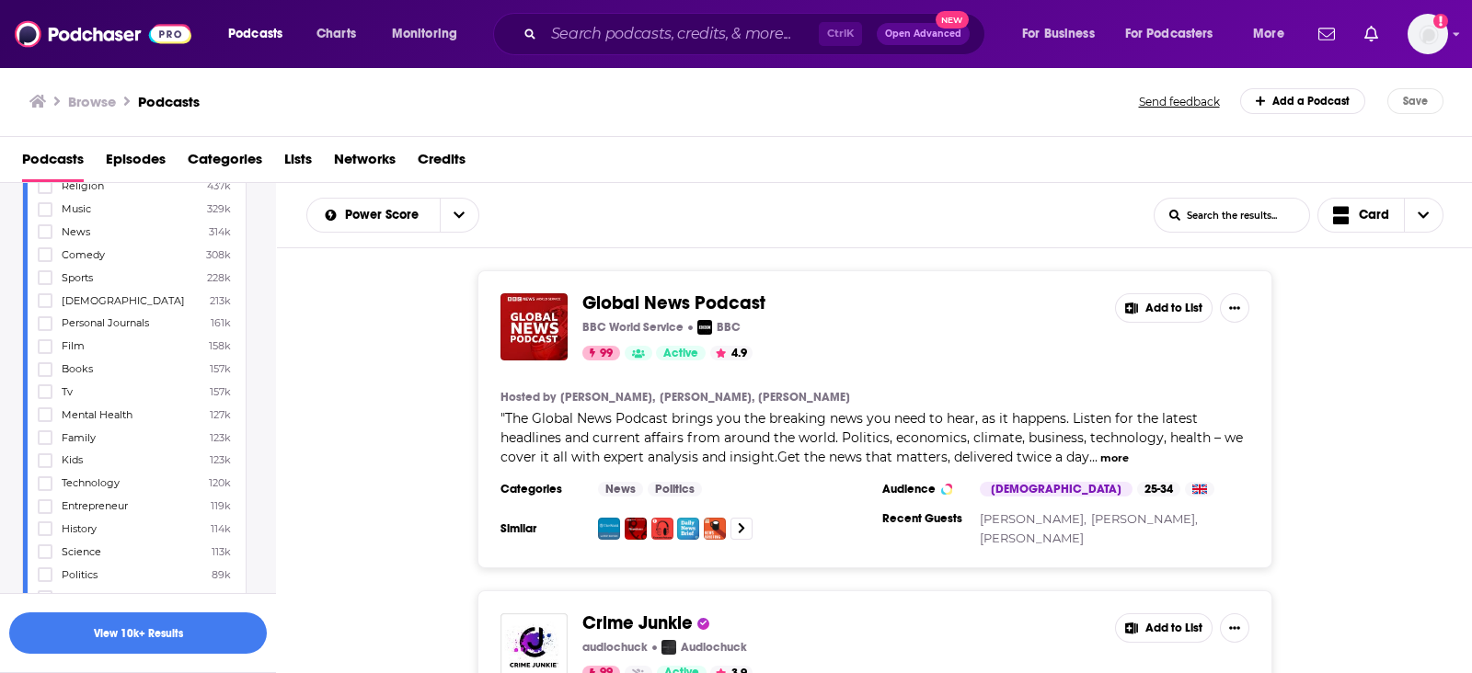
scroll to position [459, 0]
click at [46, 374] on icon at bounding box center [45, 378] width 11 height 11
click at [41, 466] on icon at bounding box center [45, 470] width 11 height 8
click at [42, 325] on icon at bounding box center [45, 329] width 11 height 8
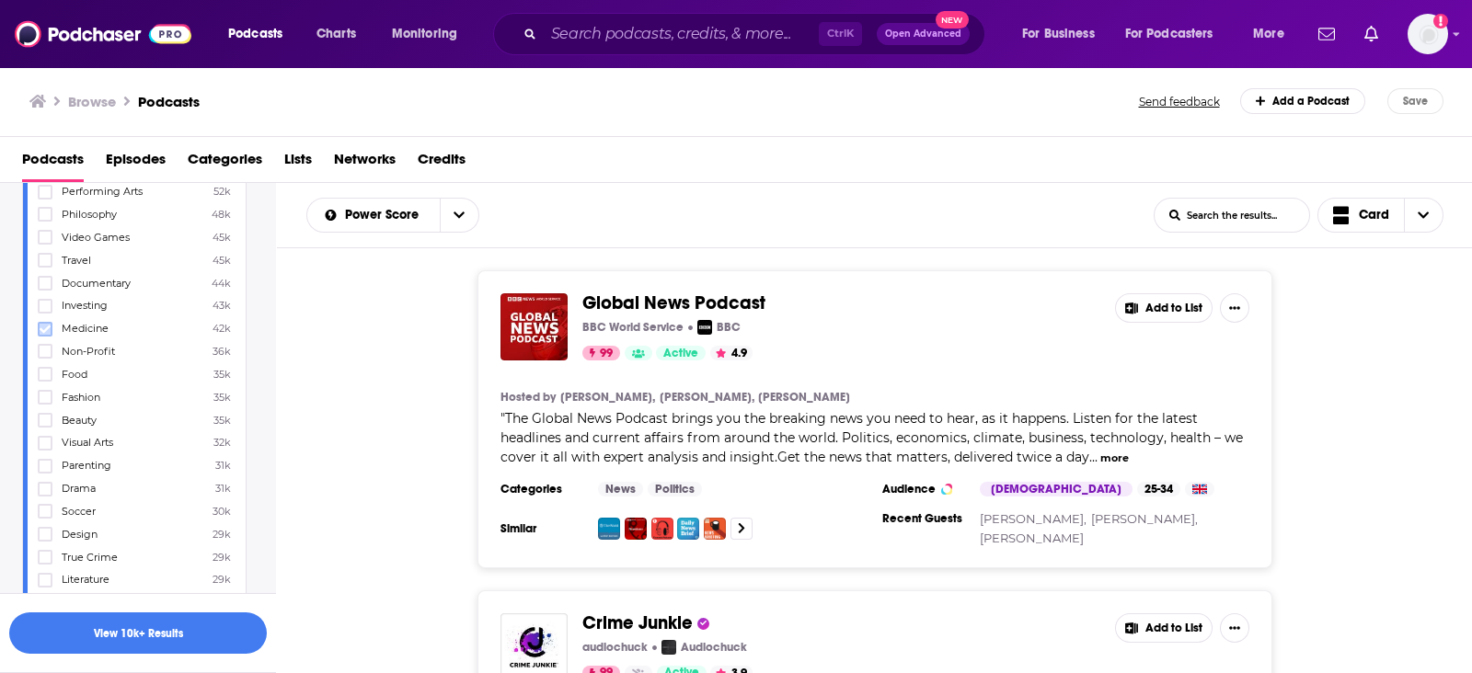
click at [49, 325] on icon at bounding box center [45, 329] width 11 height 8
click at [41, 390] on icon at bounding box center [45, 395] width 11 height 11
click at [41, 344] on icon at bounding box center [45, 349] width 11 height 11
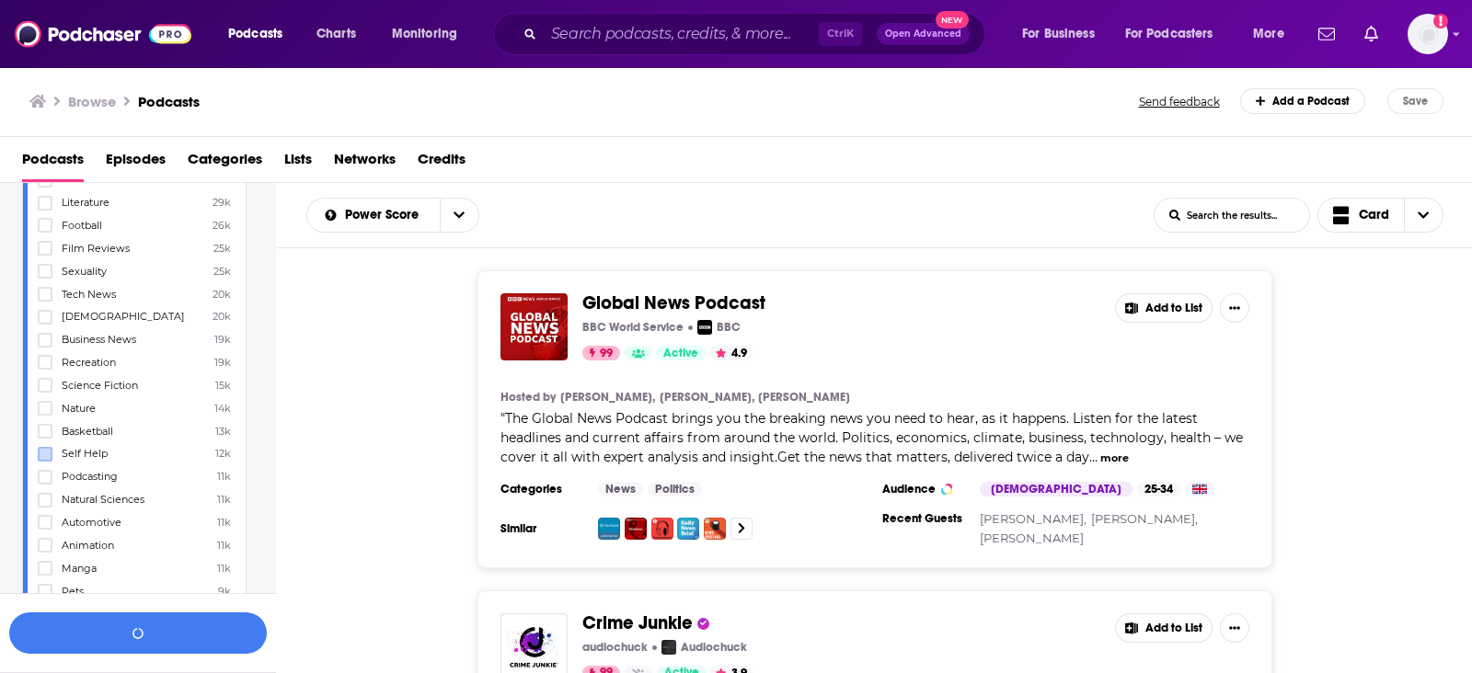
scroll to position [1494, 0]
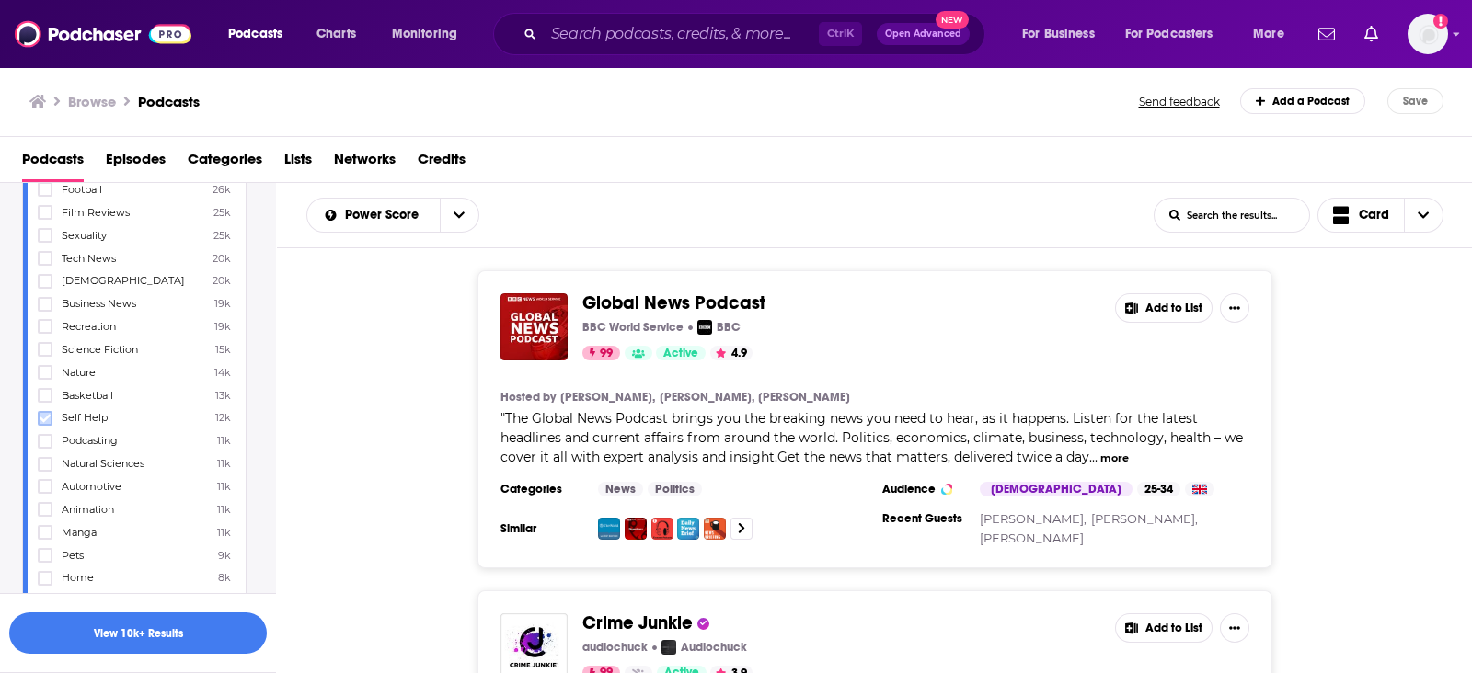
click at [42, 413] on icon at bounding box center [45, 418] width 11 height 11
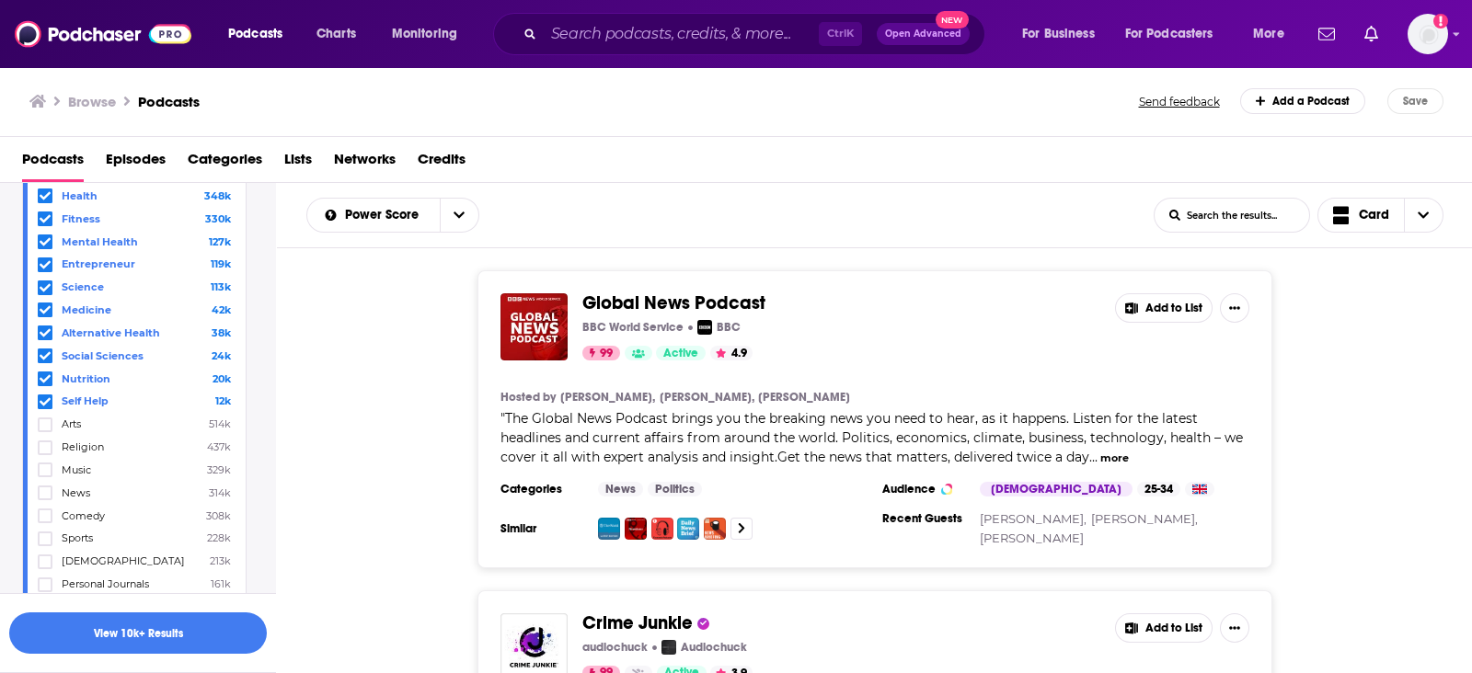
scroll to position [0, 0]
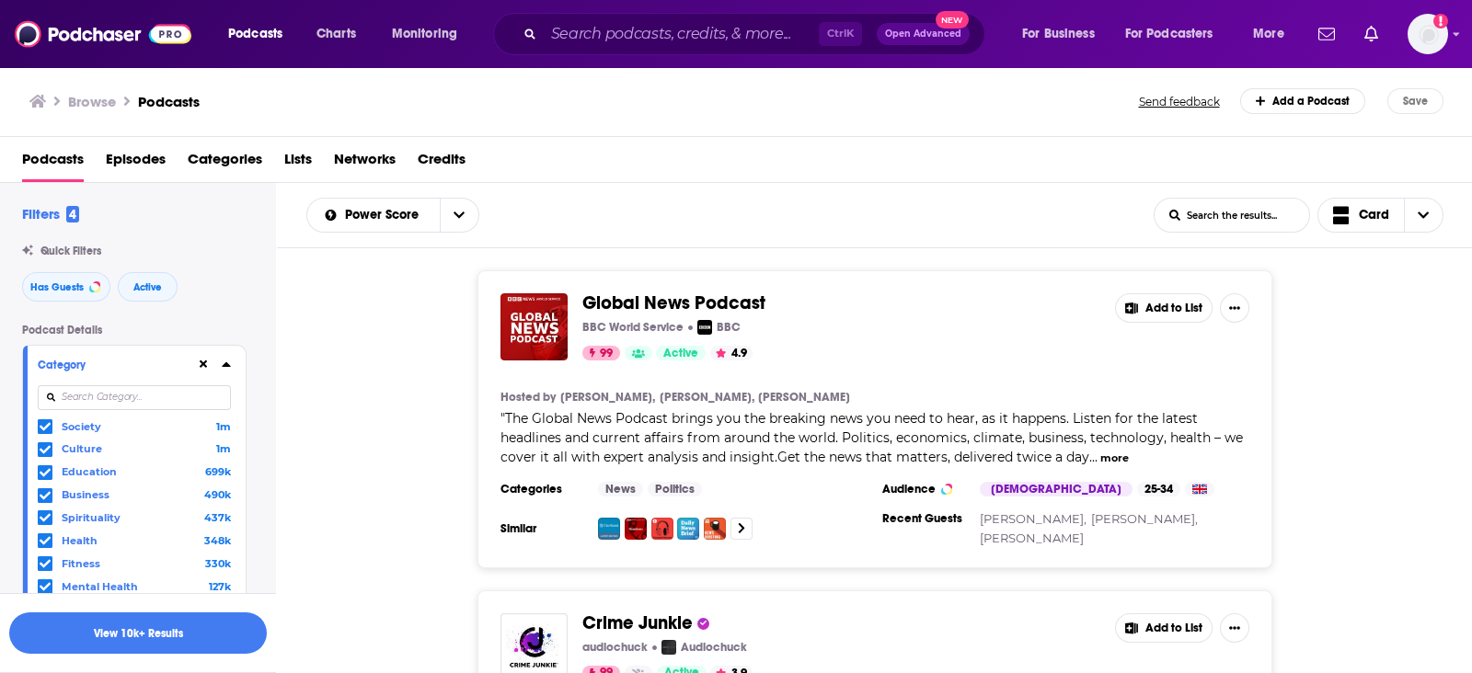
click at [225, 365] on icon at bounding box center [226, 364] width 8 height 5
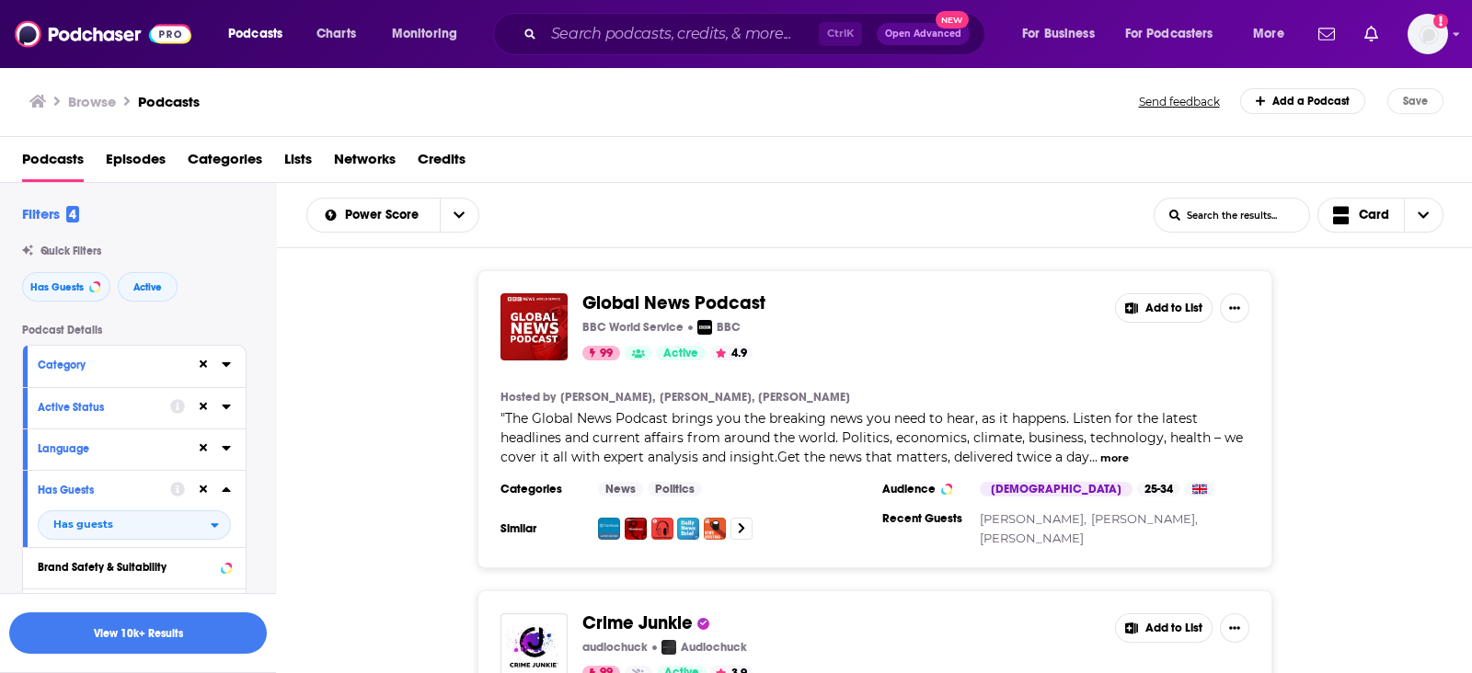
scroll to position [459, 0]
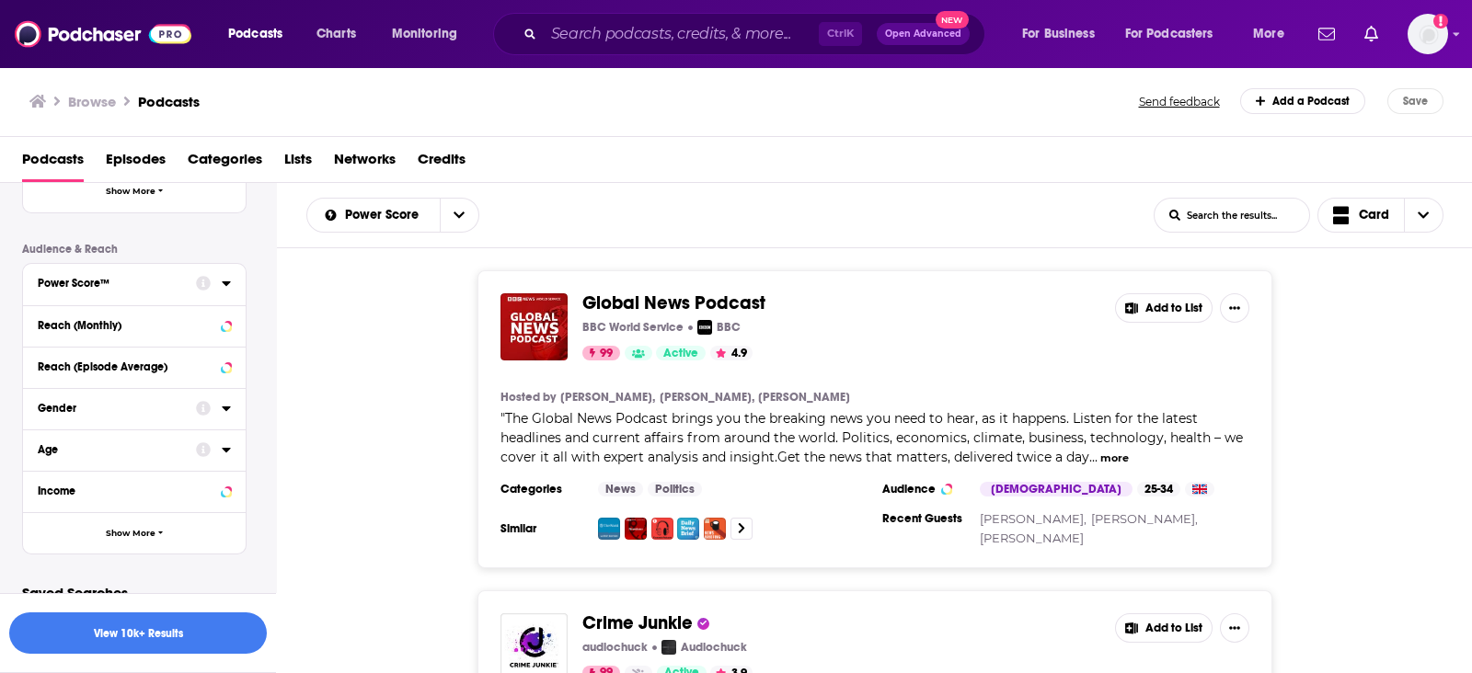
click at [229, 288] on icon at bounding box center [226, 283] width 9 height 15
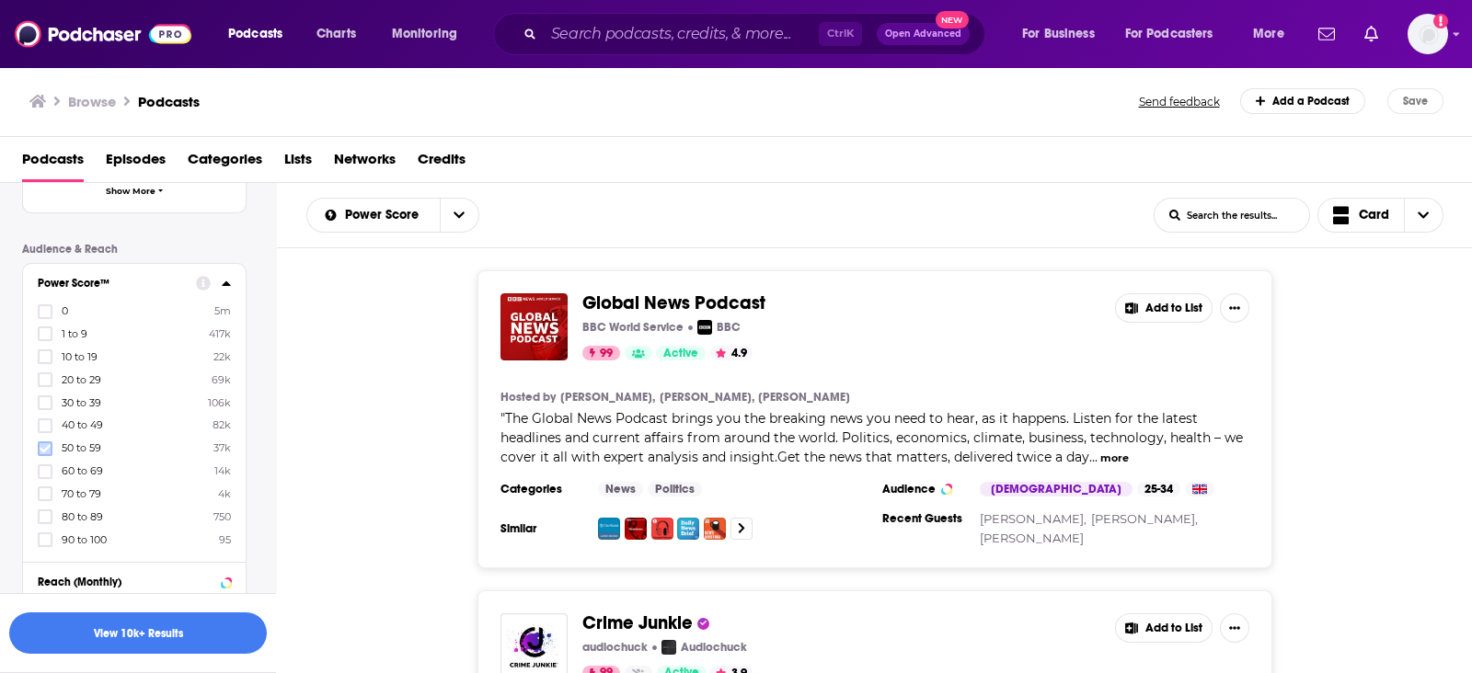
click at [43, 446] on icon at bounding box center [45, 448] width 11 height 11
click at [45, 471] on icon at bounding box center [45, 471] width 11 height 8
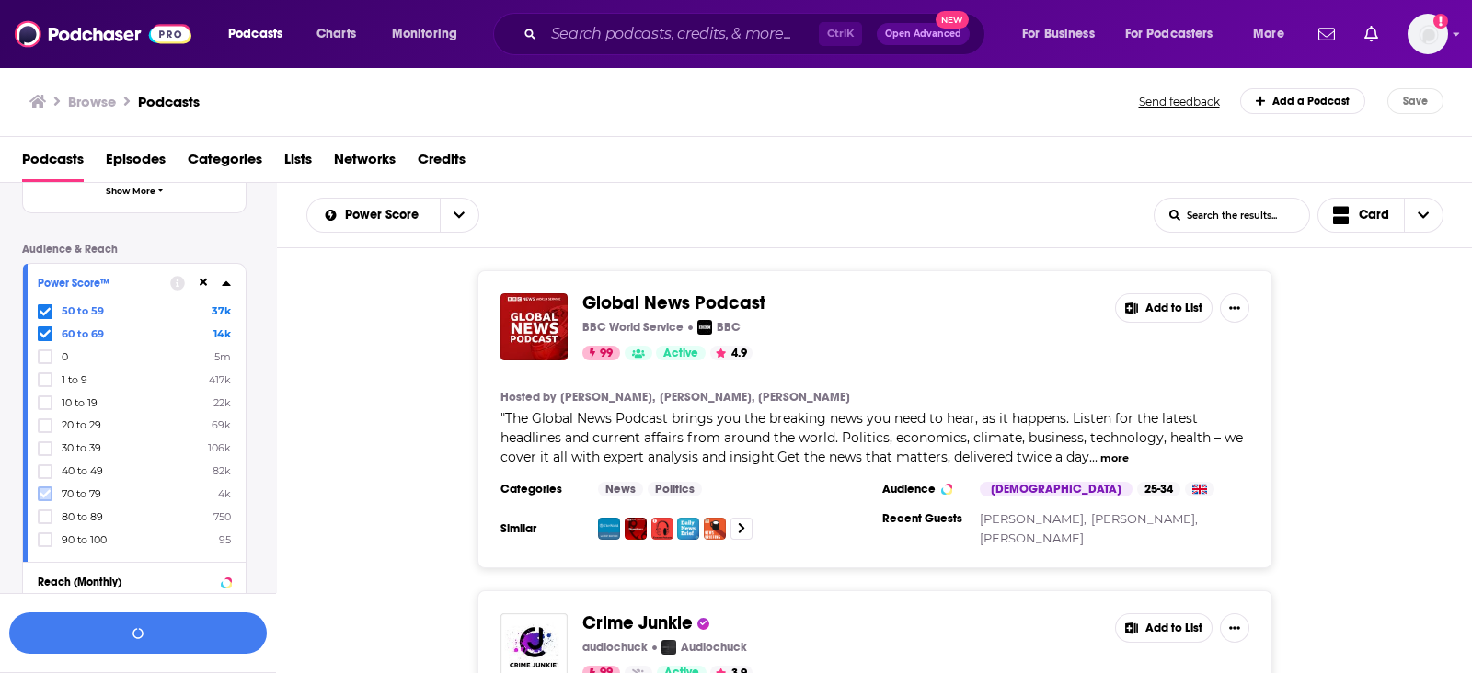
click at [45, 490] on icon at bounding box center [45, 493] width 11 height 11
click at [41, 512] on icon at bounding box center [45, 516] width 11 height 11
click at [43, 534] on icon at bounding box center [45, 539] width 11 height 11
click at [38, 533] on label at bounding box center [45, 540] width 15 height 15
click at [222, 288] on icon at bounding box center [226, 283] width 9 height 15
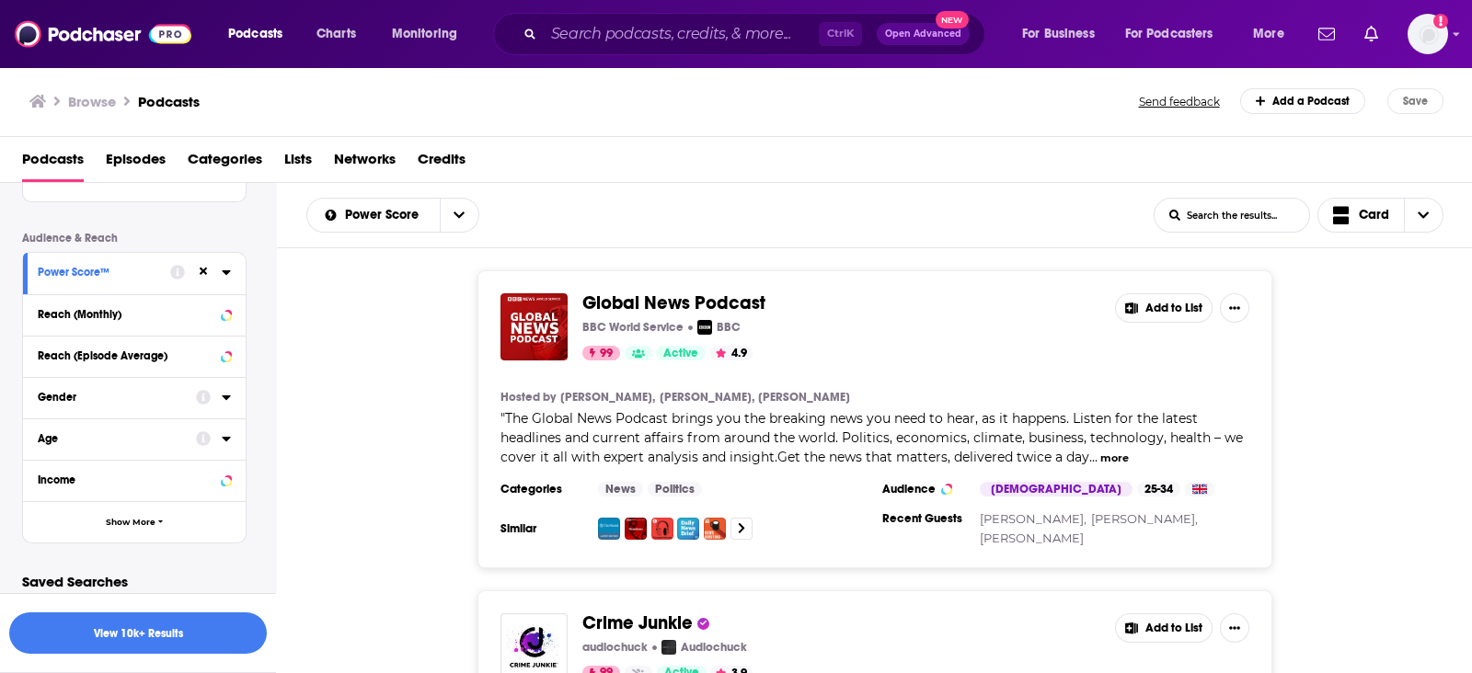
scroll to position [476, 0]
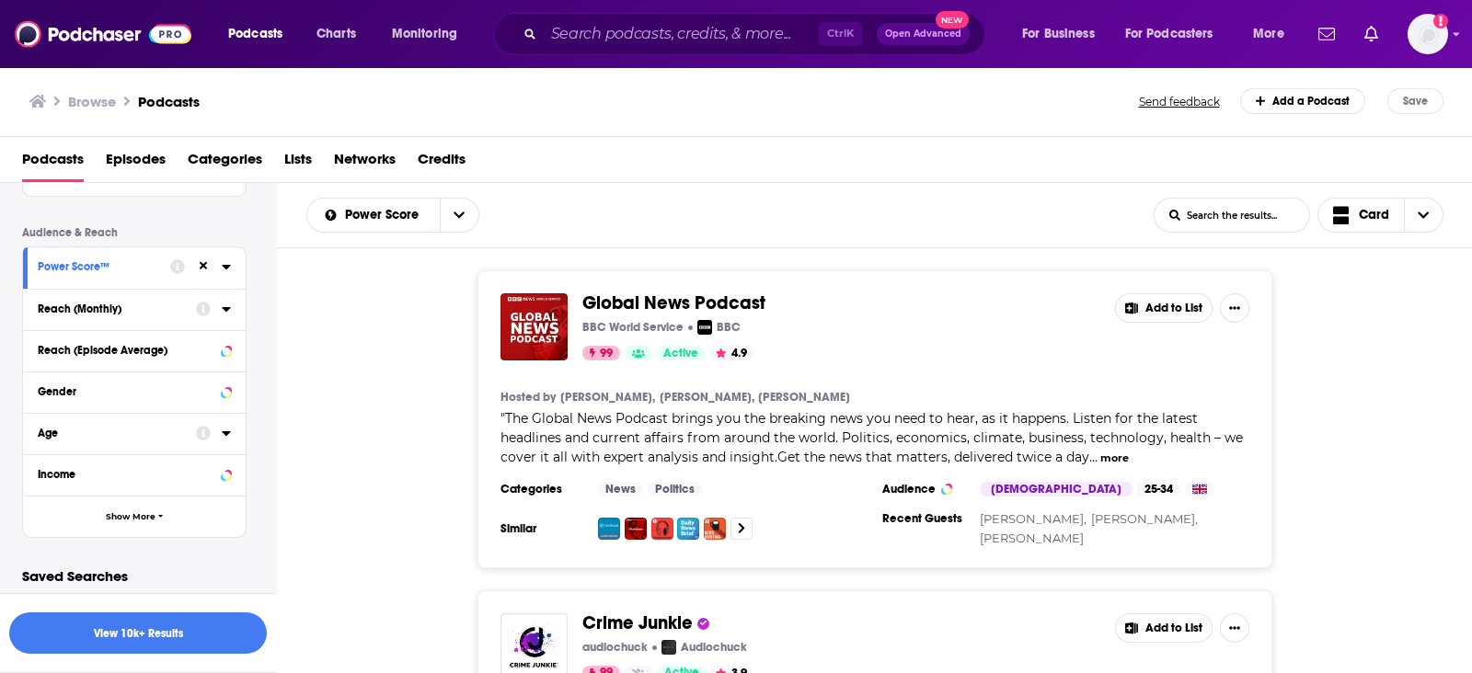
click at [229, 310] on icon at bounding box center [226, 309] width 9 height 15
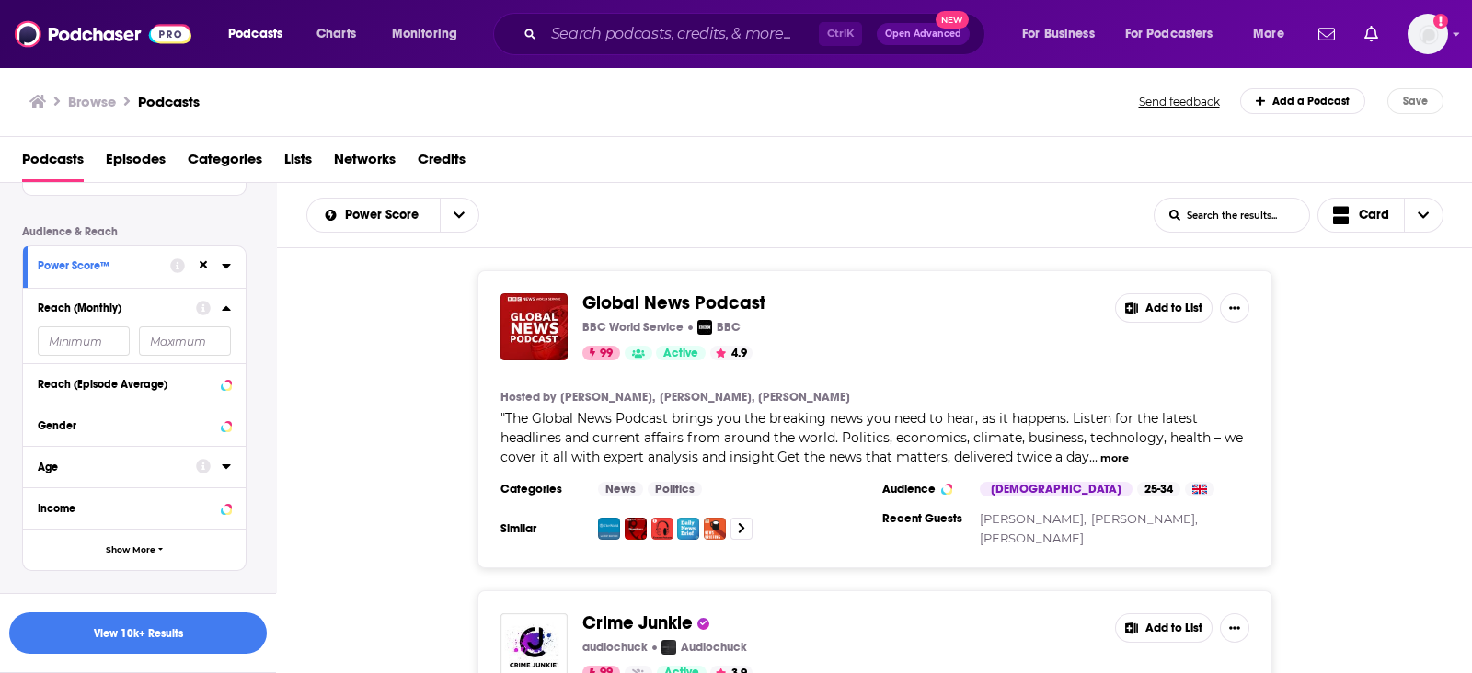
click at [117, 342] on input "number" at bounding box center [84, 341] width 92 height 29
click at [230, 310] on icon at bounding box center [226, 307] width 8 height 5
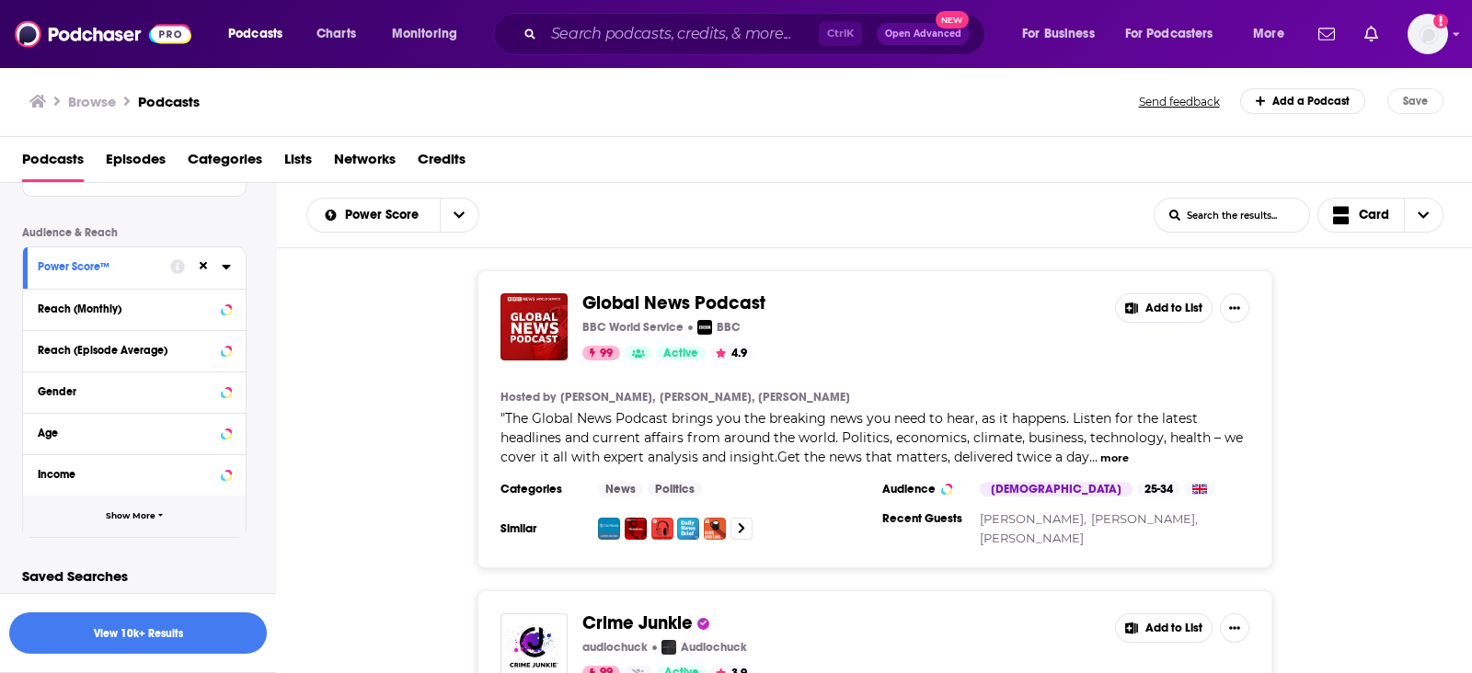
click at [121, 520] on span "Show More" at bounding box center [131, 516] width 50 height 10
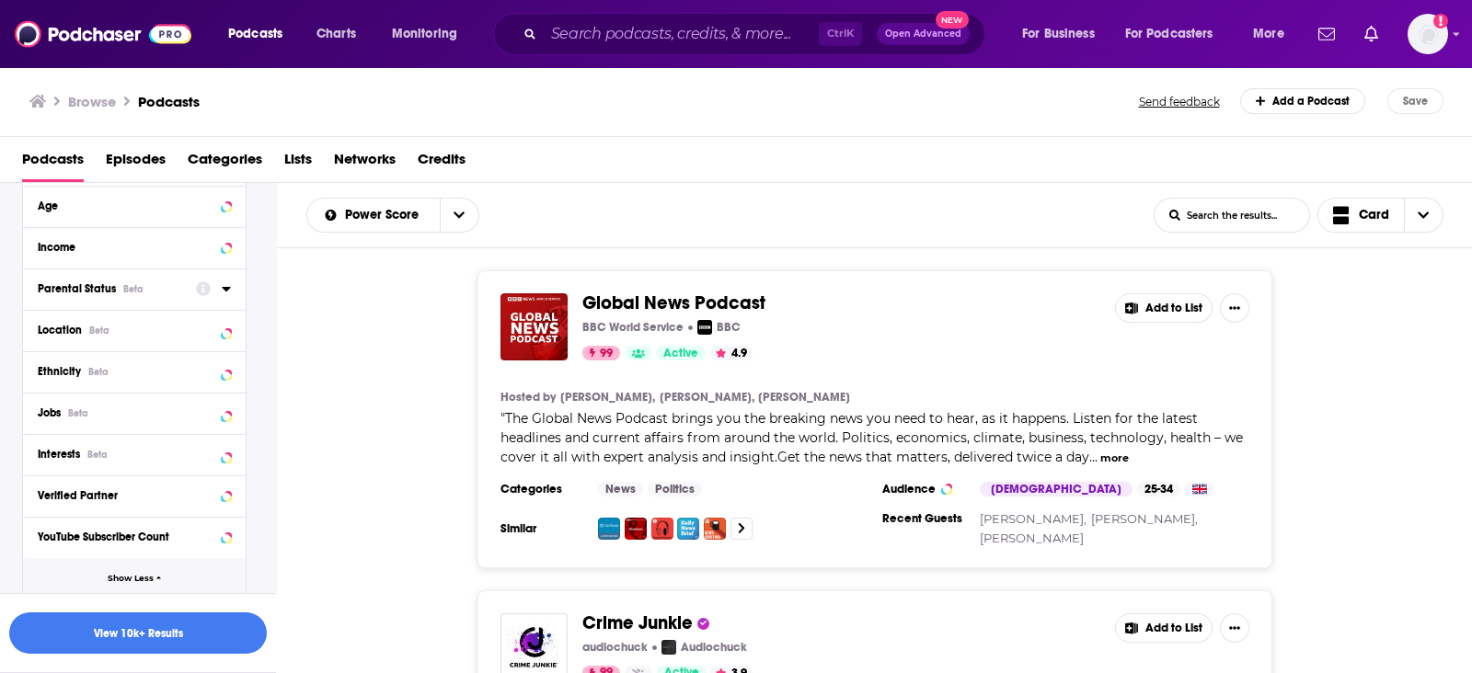
scroll to position [706, 0]
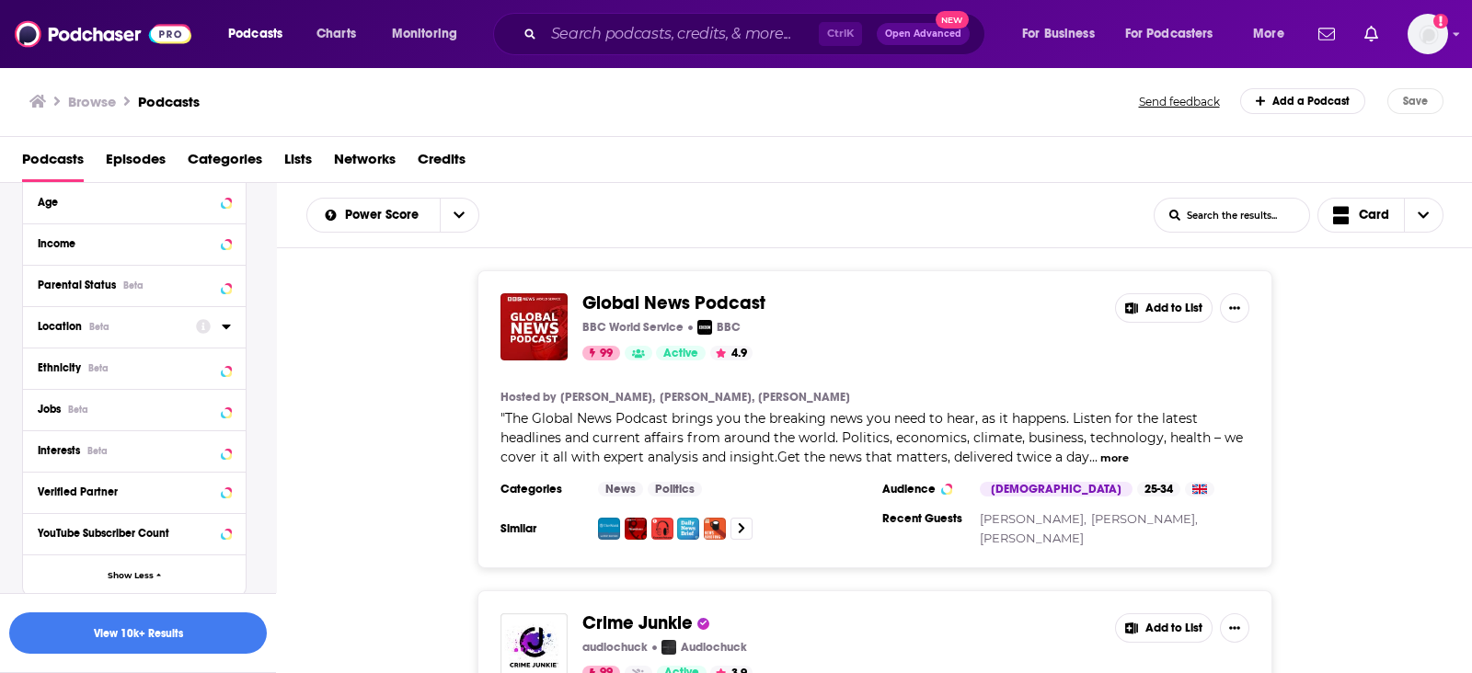
click at [226, 333] on icon at bounding box center [226, 326] width 9 height 15
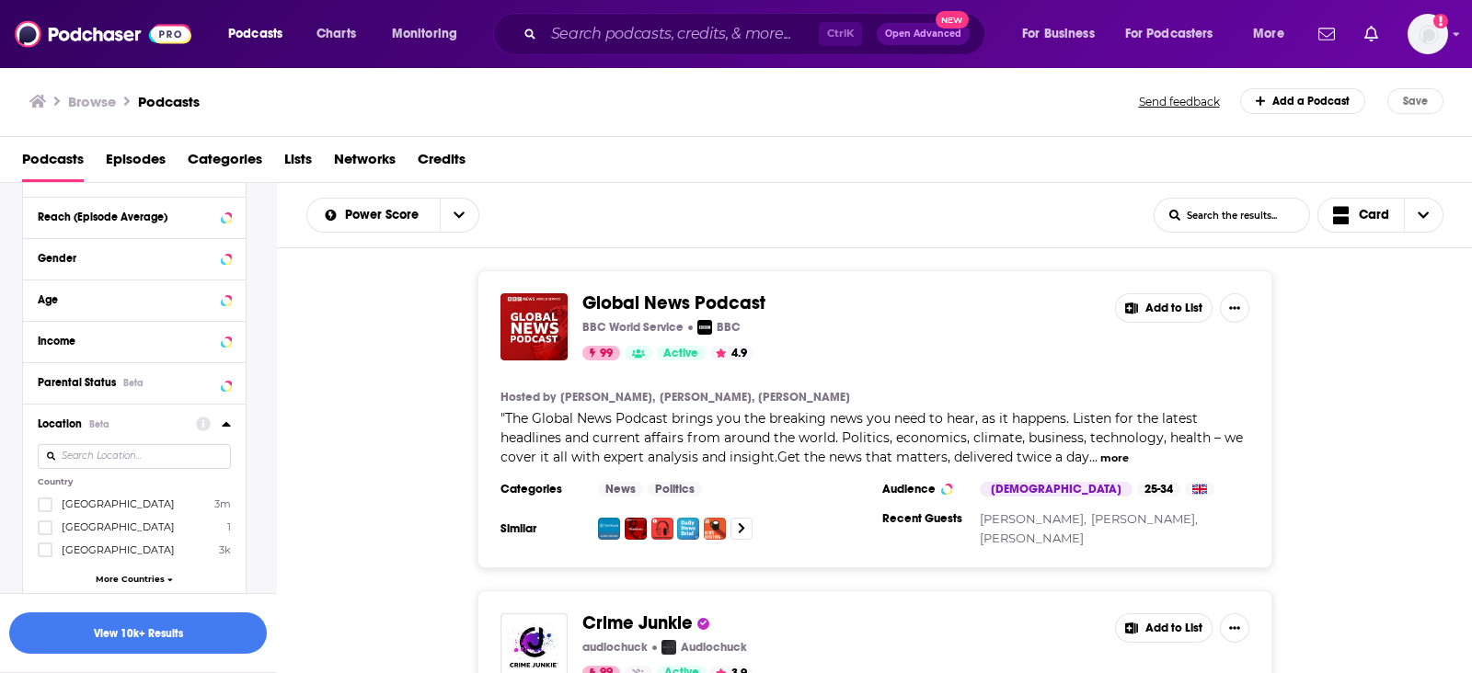
scroll to position [643, 0]
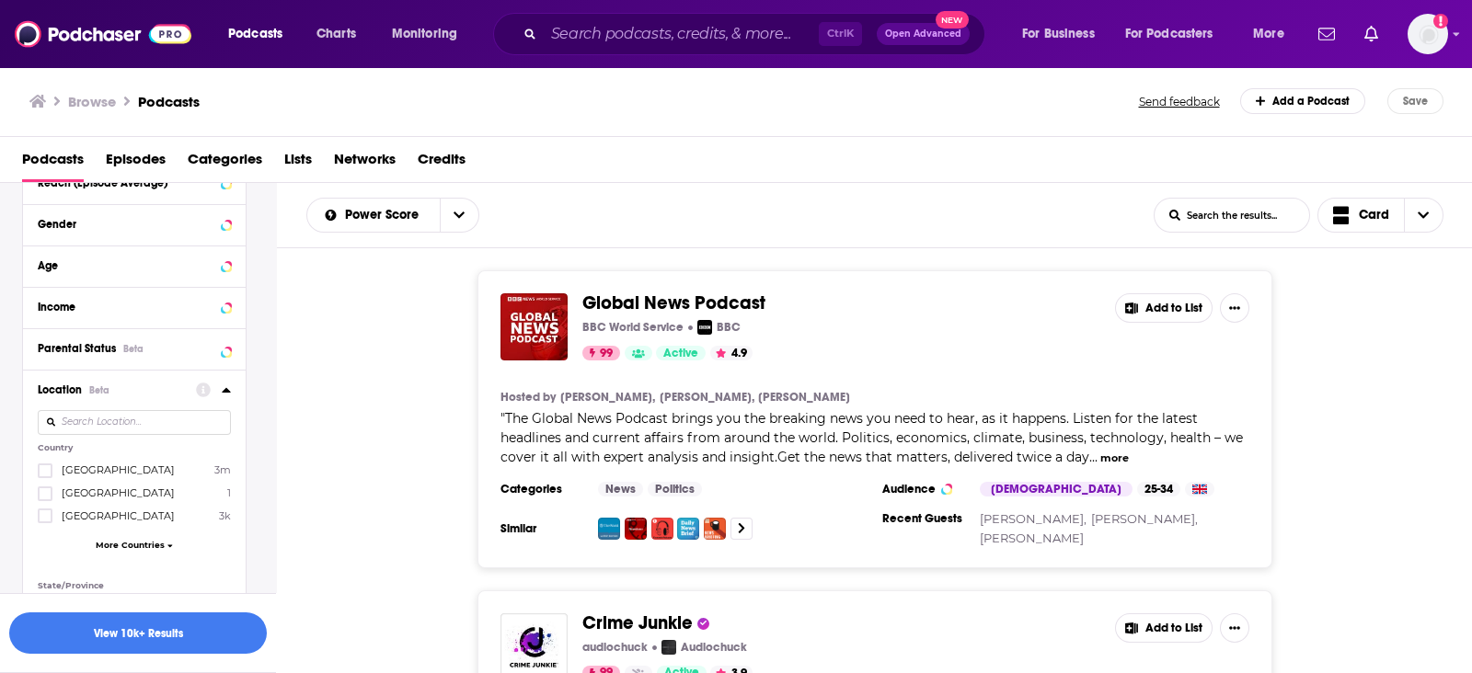
click at [115, 423] on input at bounding box center [134, 422] width 193 height 25
type input "Australia"
click at [101, 470] on span "Australia" at bounding box center [118, 470] width 113 height 13
click at [45, 476] on input "multiSelectOption-australia-0" at bounding box center [45, 476] width 0 height 0
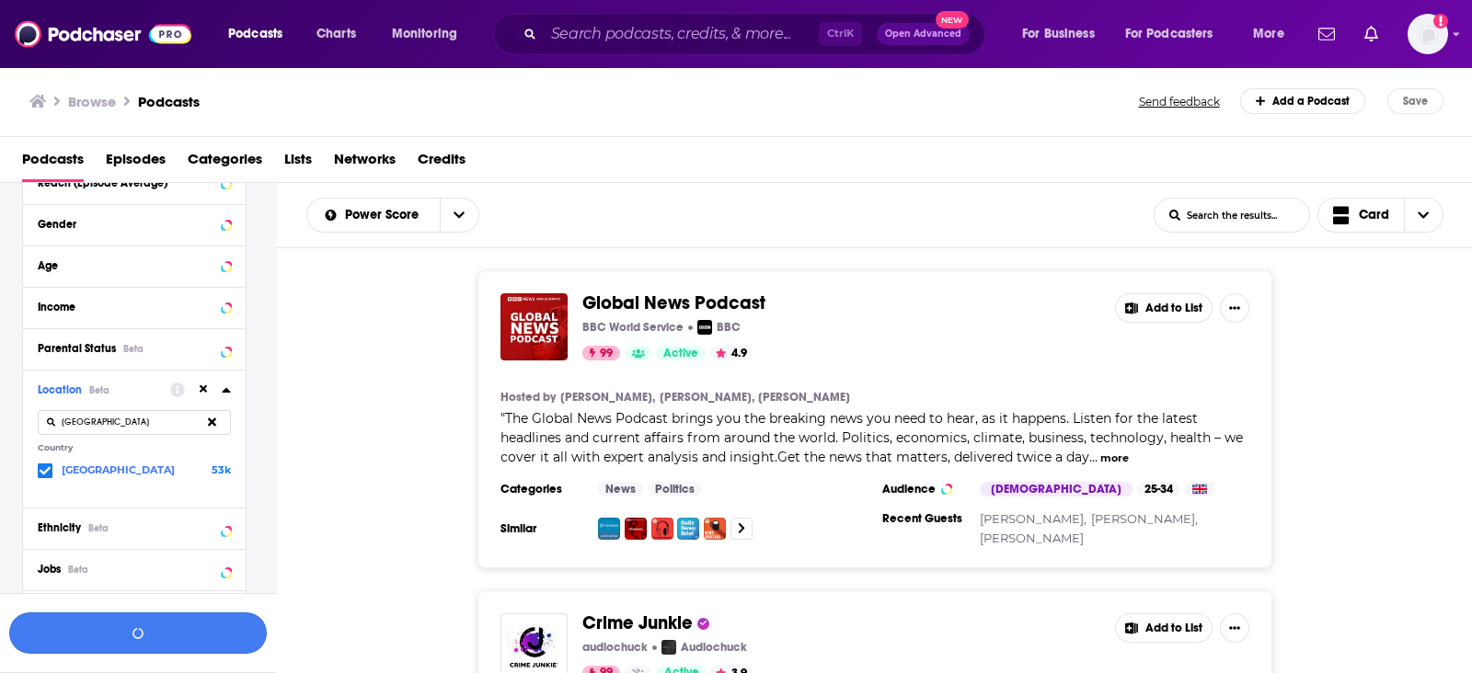
click at [99, 645] on button "button" at bounding box center [138, 633] width 258 height 41
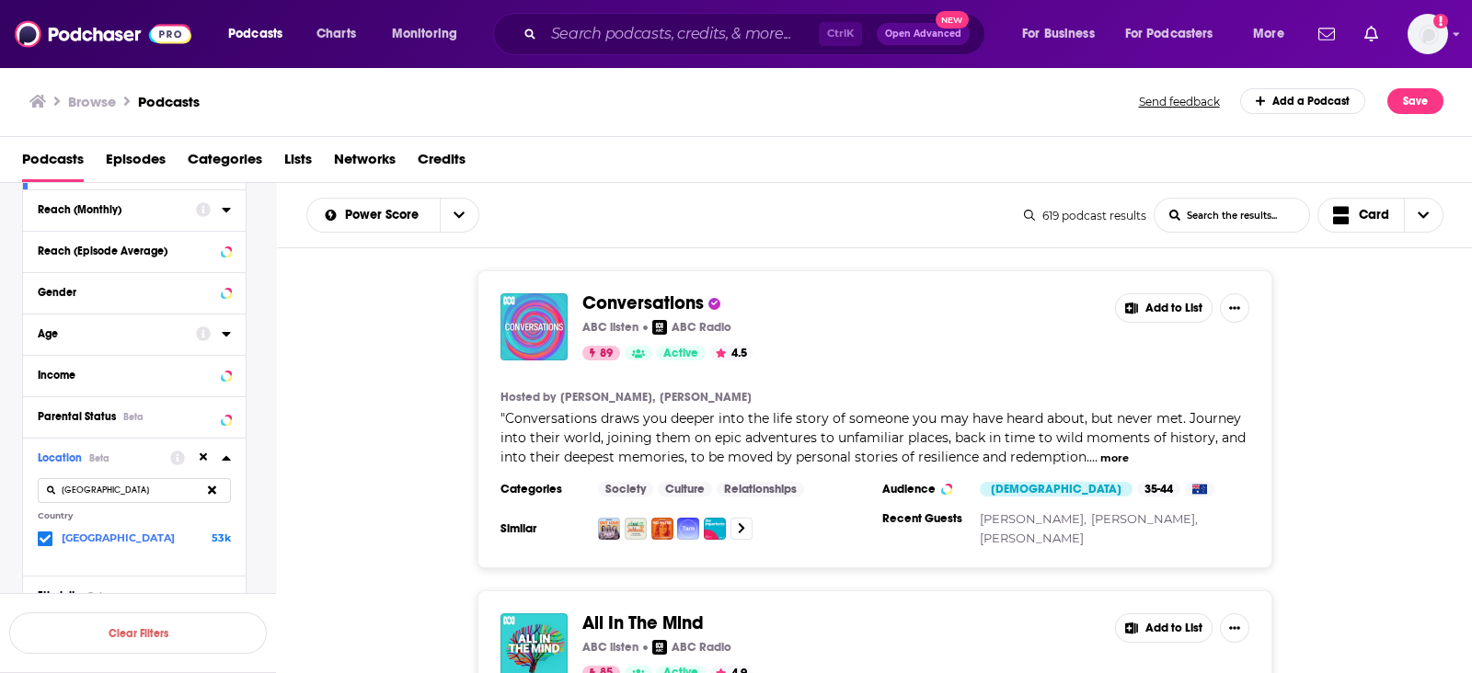
scroll to position [690, 0]
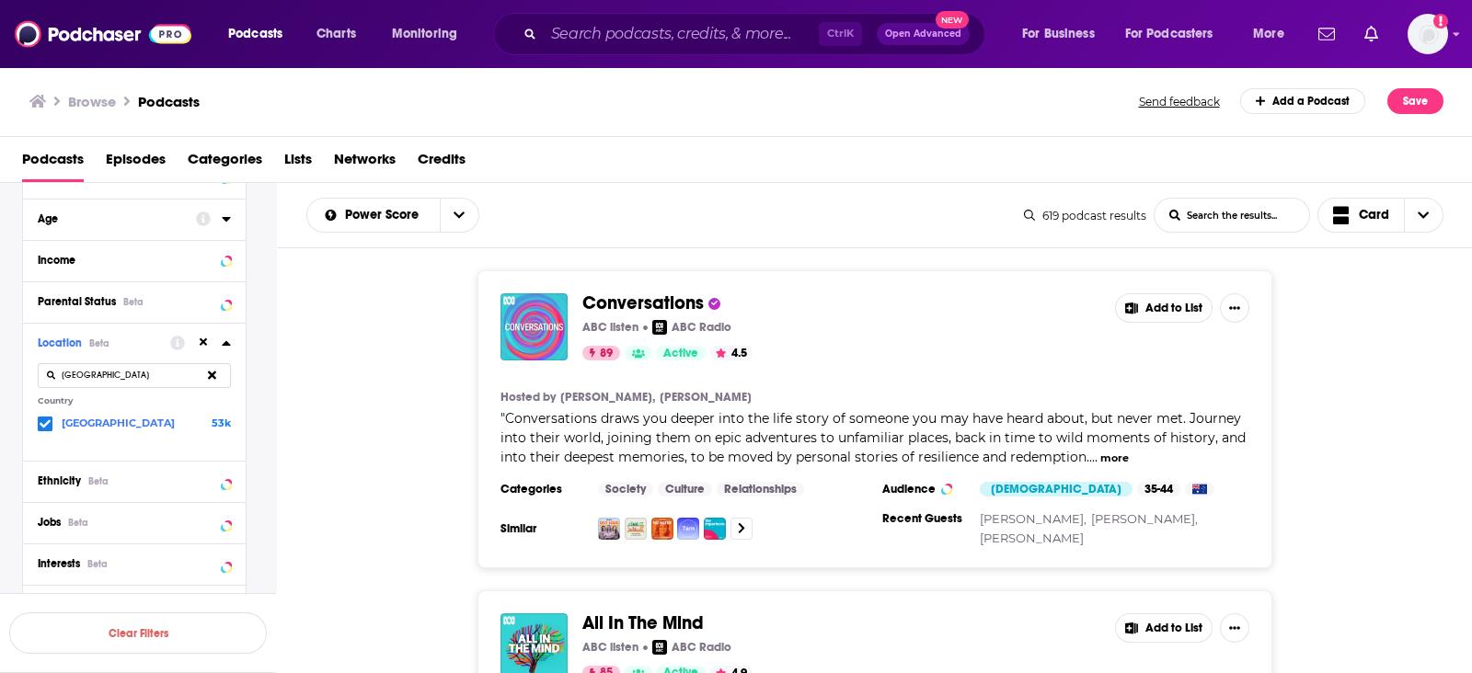
click at [227, 348] on icon at bounding box center [226, 343] width 9 height 15
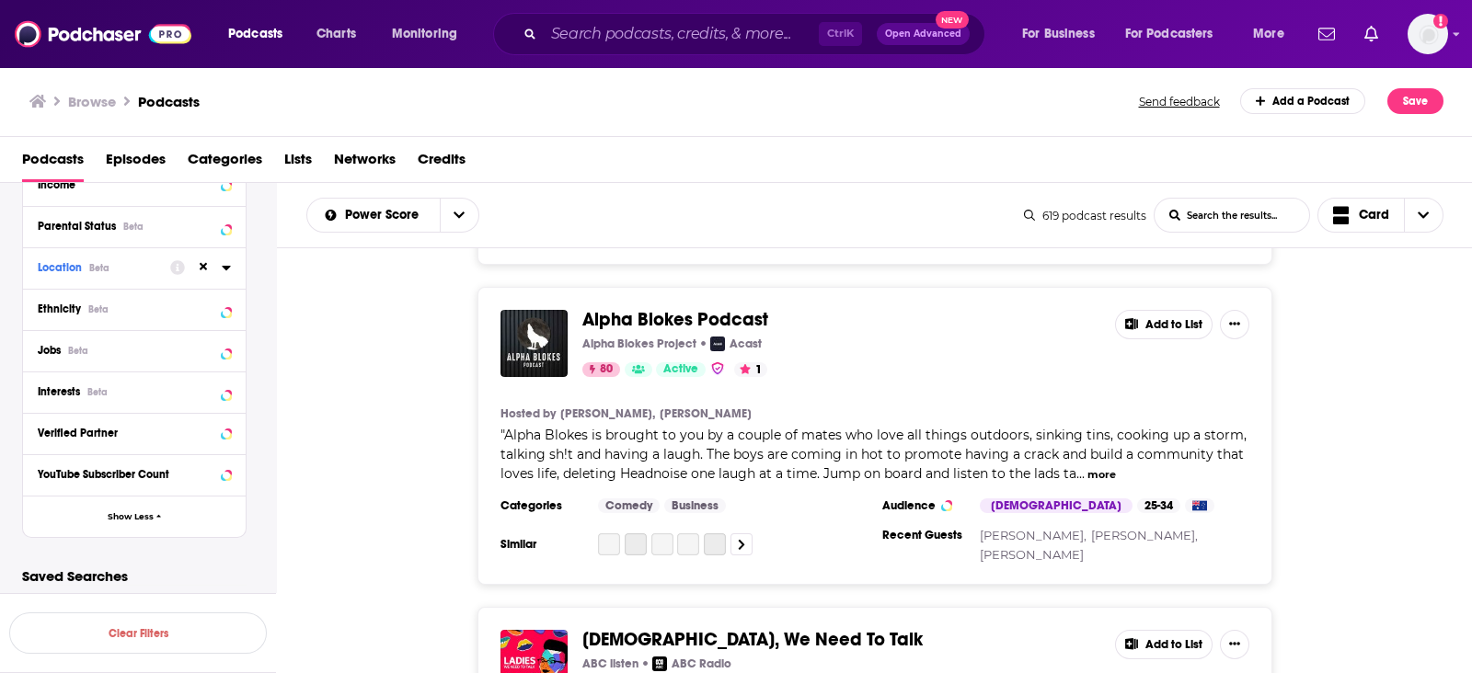
scroll to position [2529, 0]
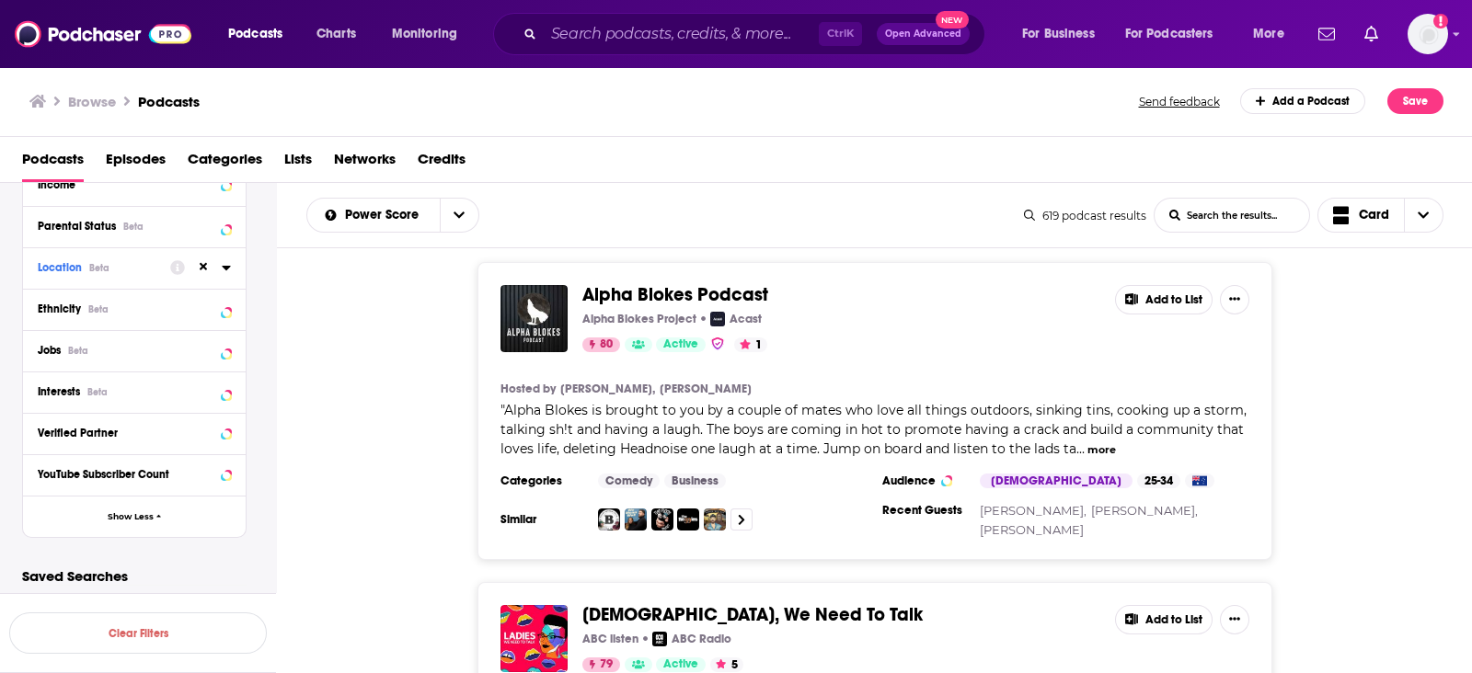
click at [1101, 442] on button "more" at bounding box center [1101, 450] width 29 height 16
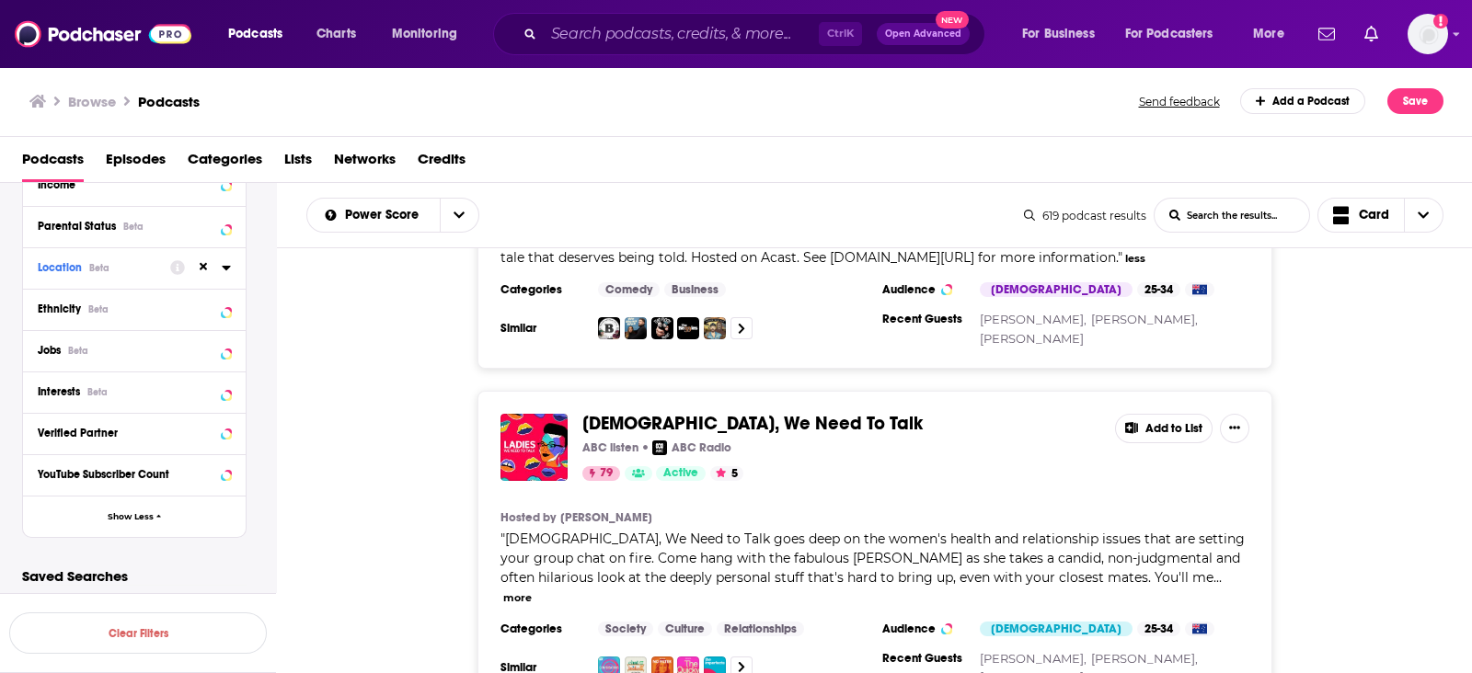
scroll to position [2644, 0]
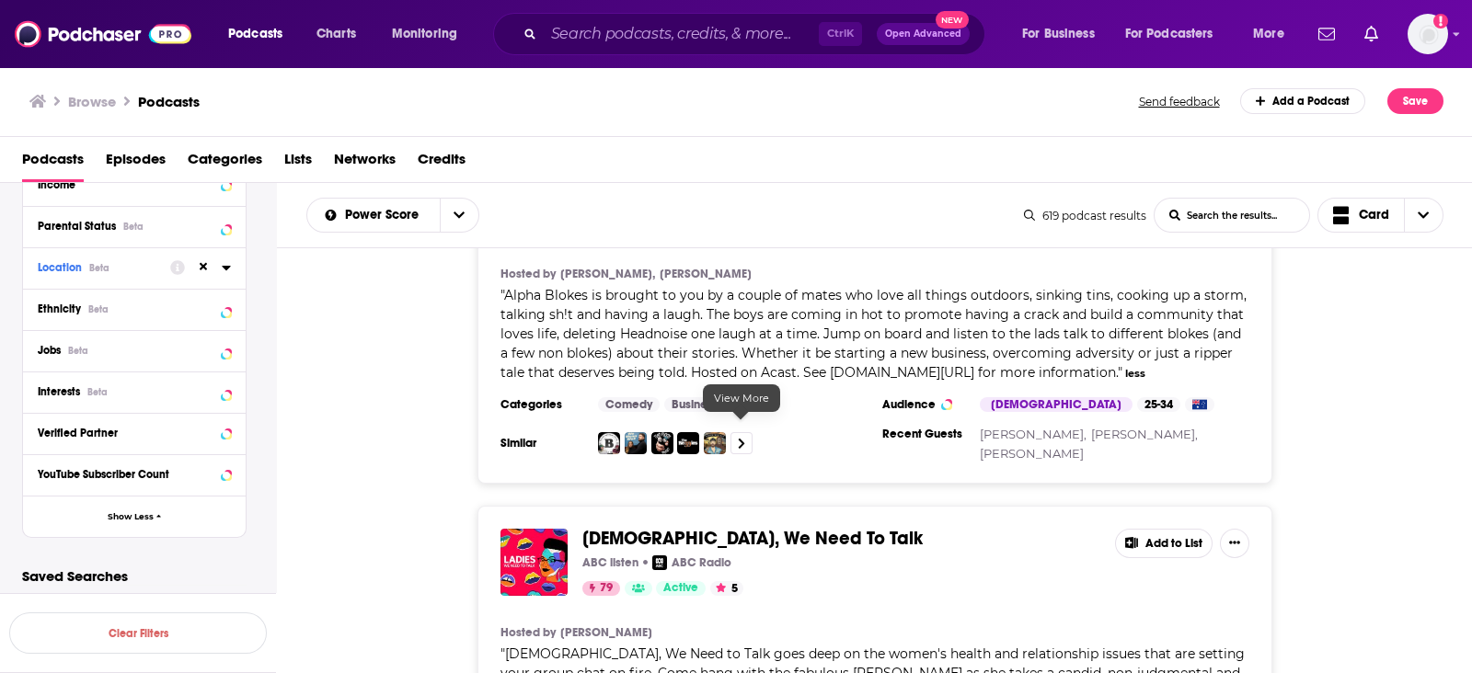
click at [740, 438] on icon at bounding box center [741, 444] width 7 height 12
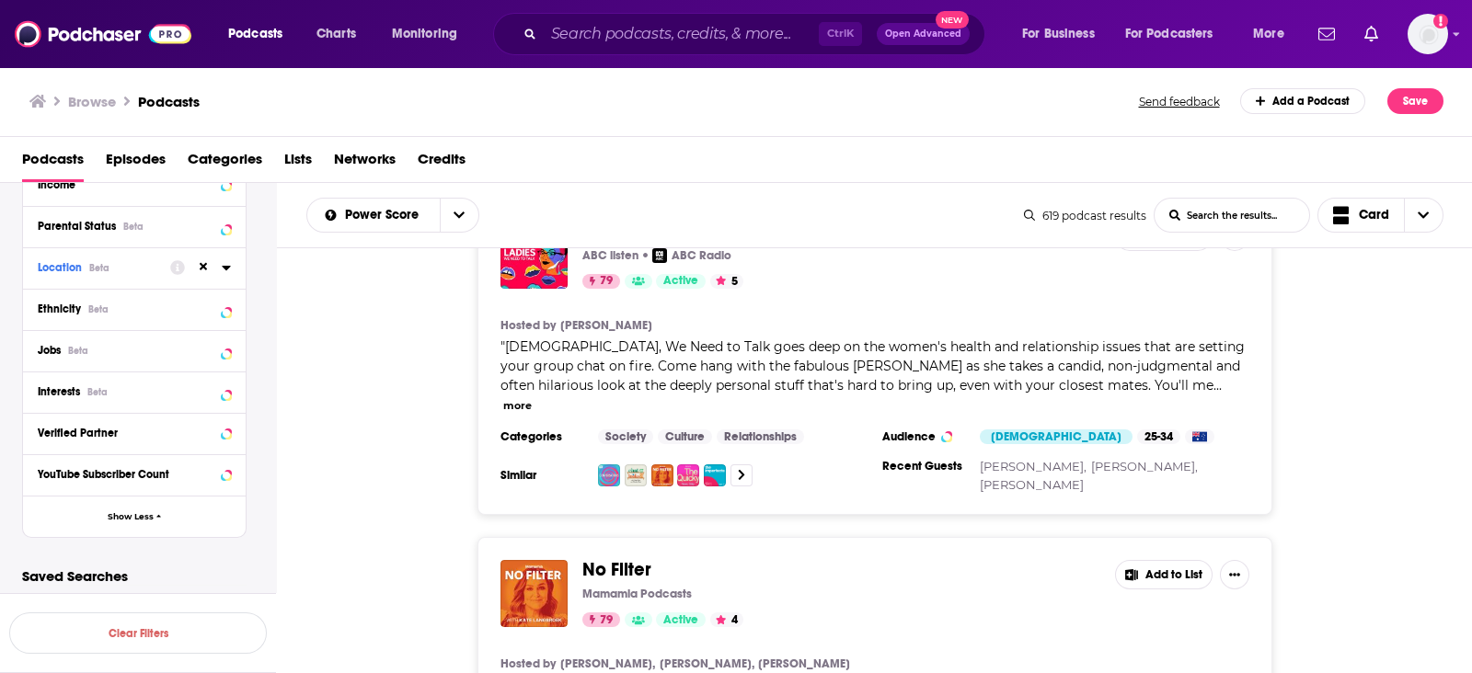
scroll to position [2988, 0]
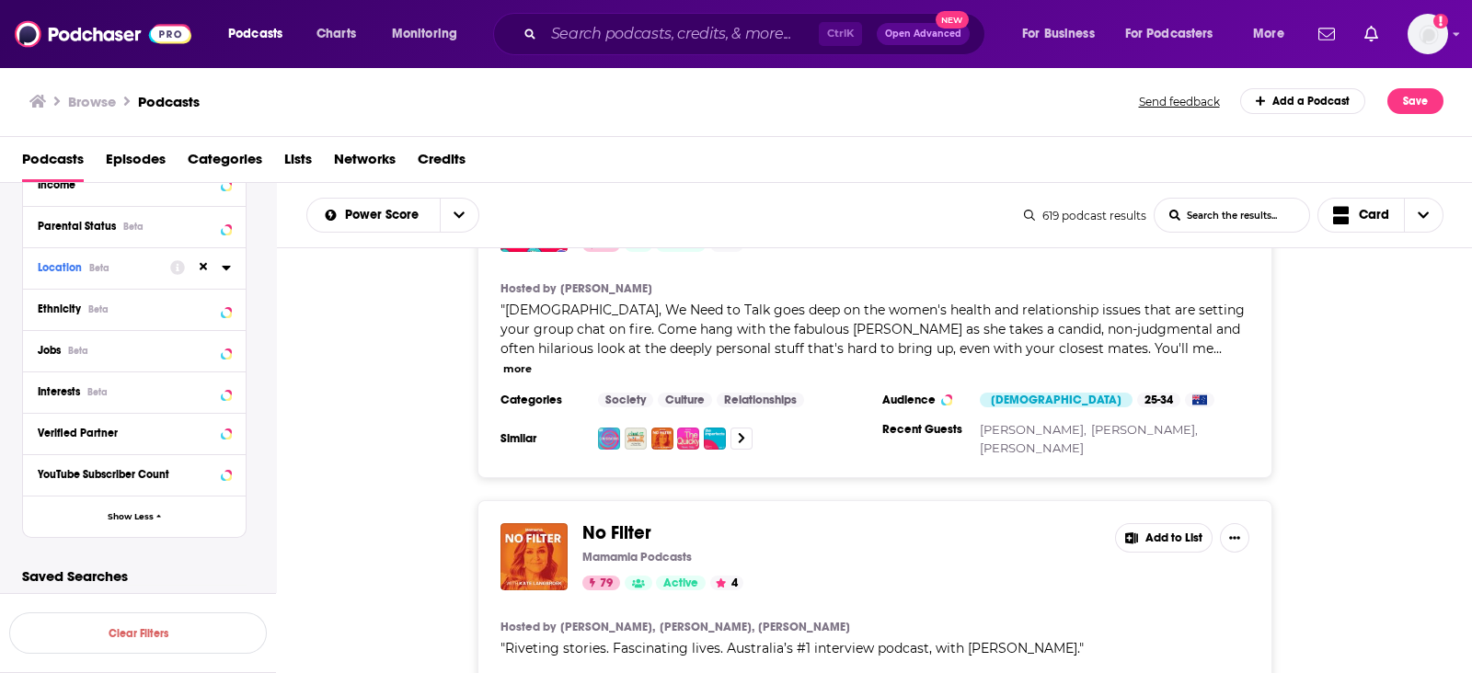
click at [532, 361] on button "more" at bounding box center [517, 369] width 29 height 16
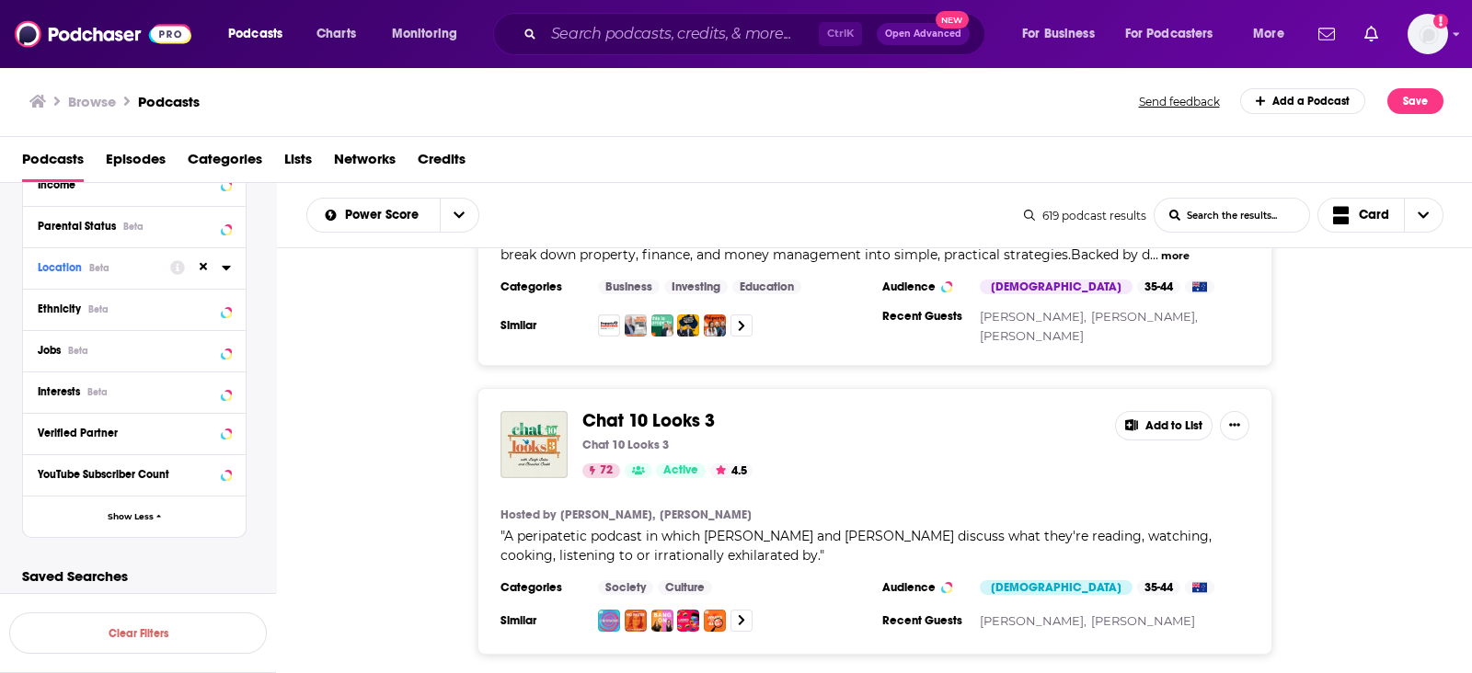
scroll to position [7486, 0]
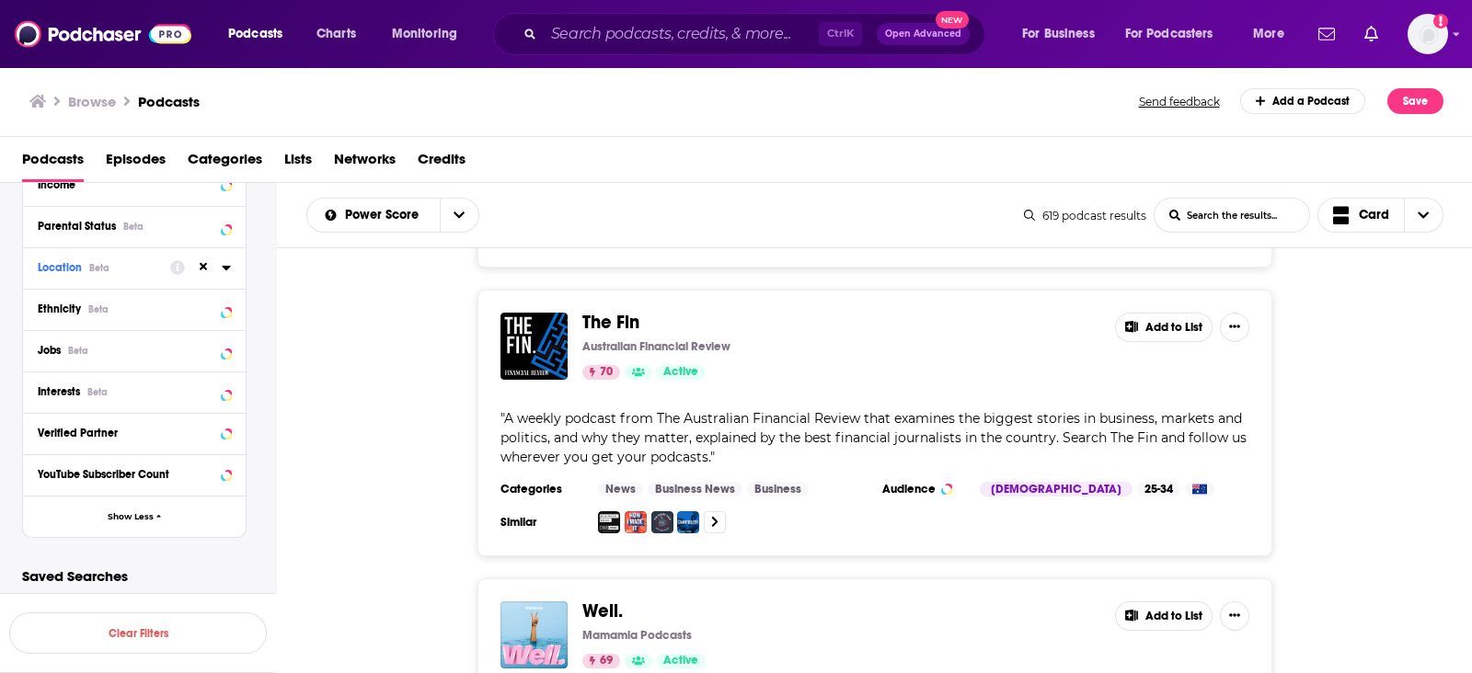
scroll to position [9211, 0]
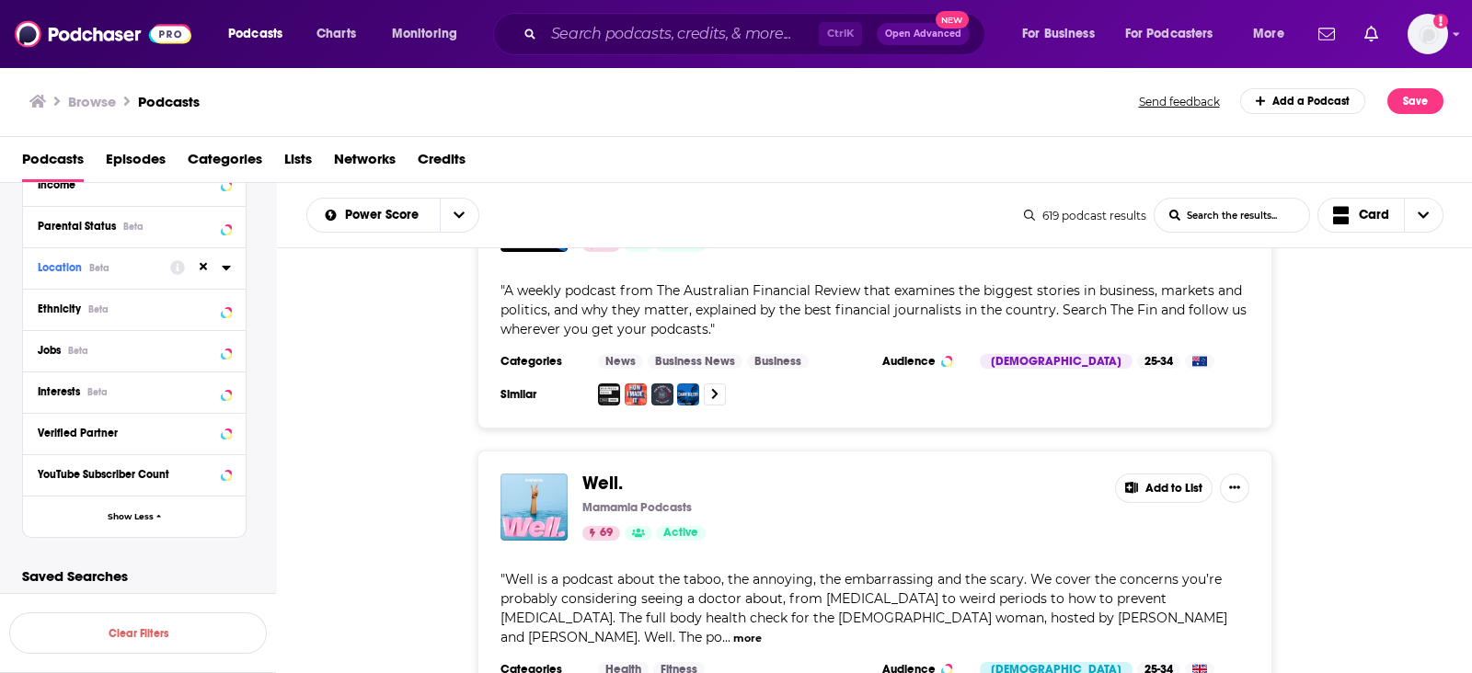
click at [762, 631] on button "more" at bounding box center [747, 639] width 29 height 16
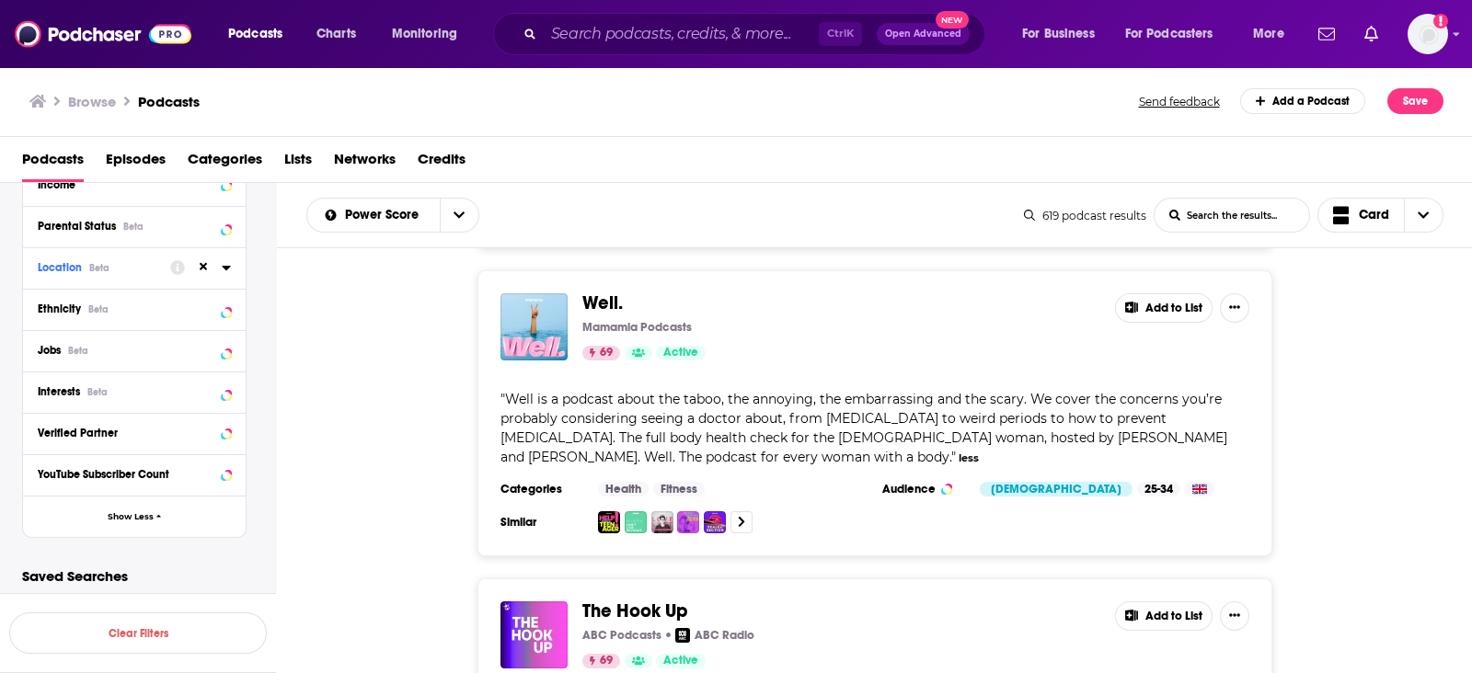
scroll to position [9556, 0]
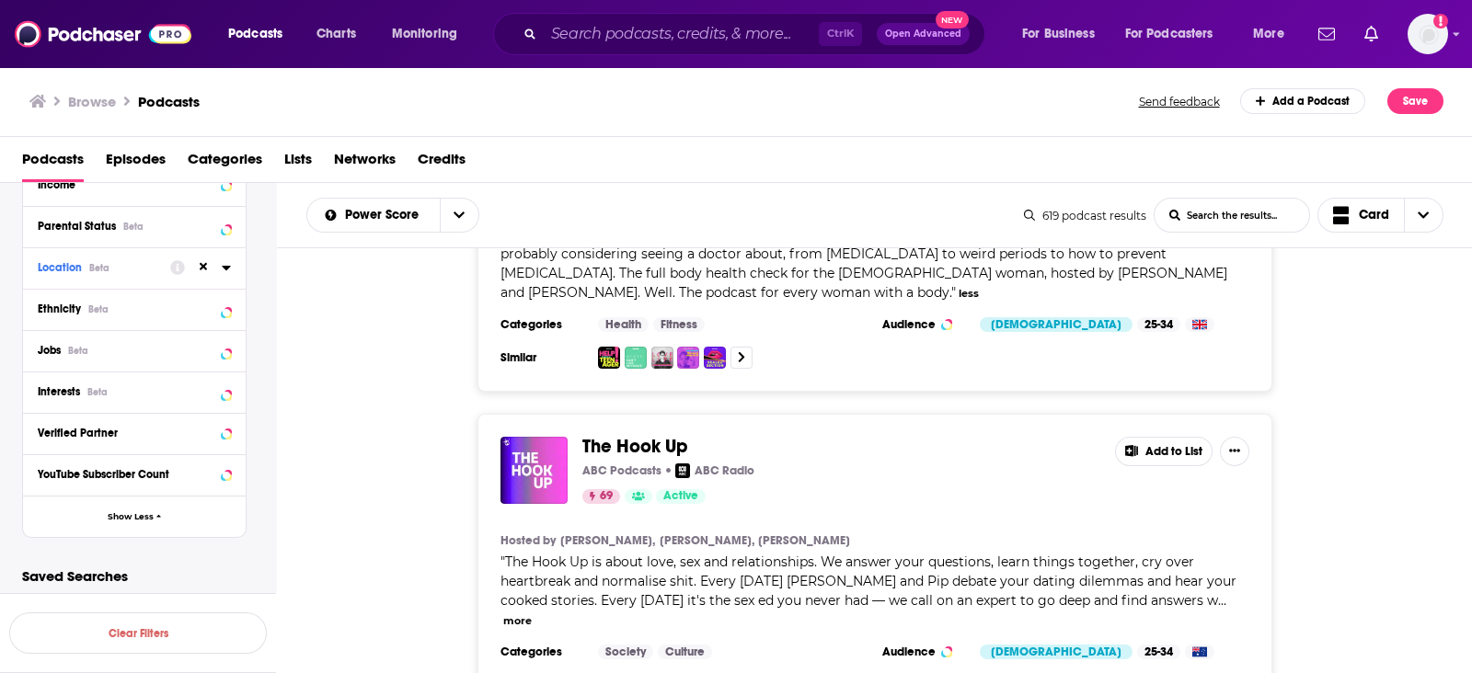
click at [532, 614] on button "more" at bounding box center [517, 622] width 29 height 16
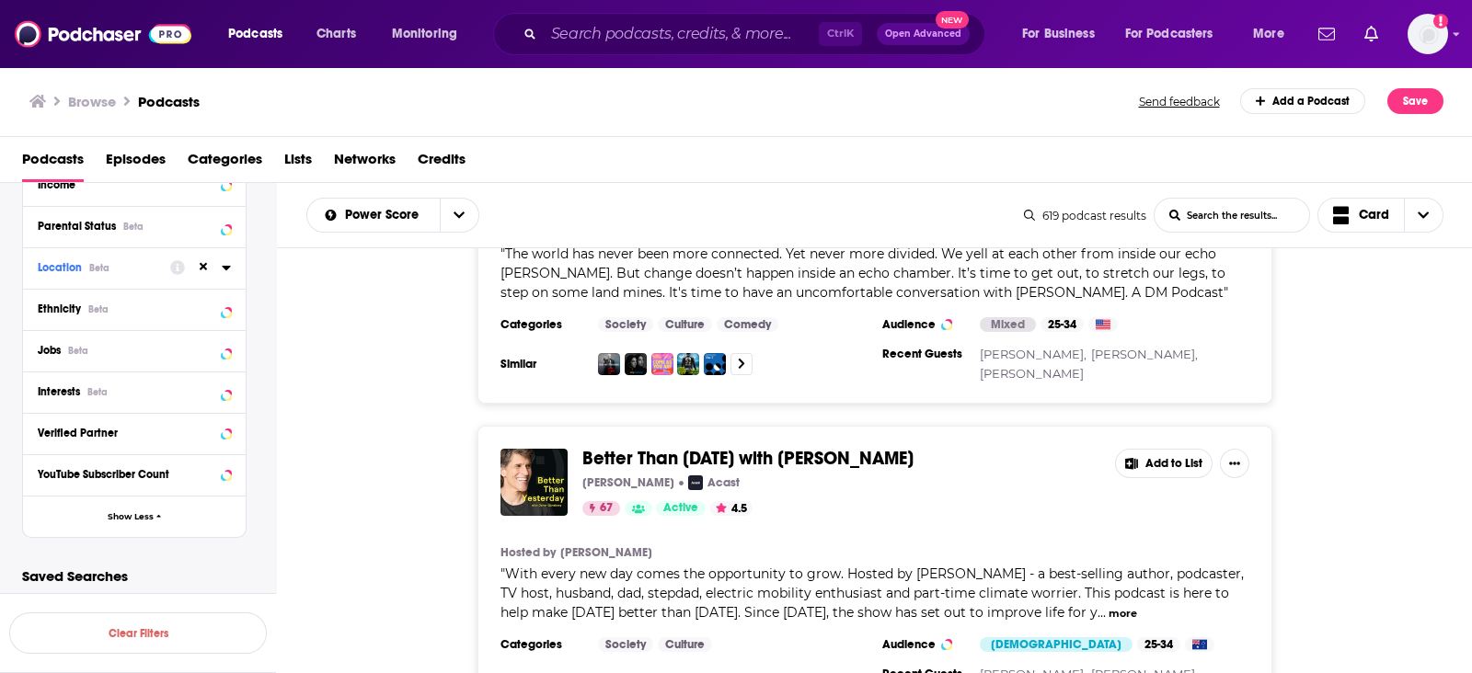
scroll to position [15000, 0]
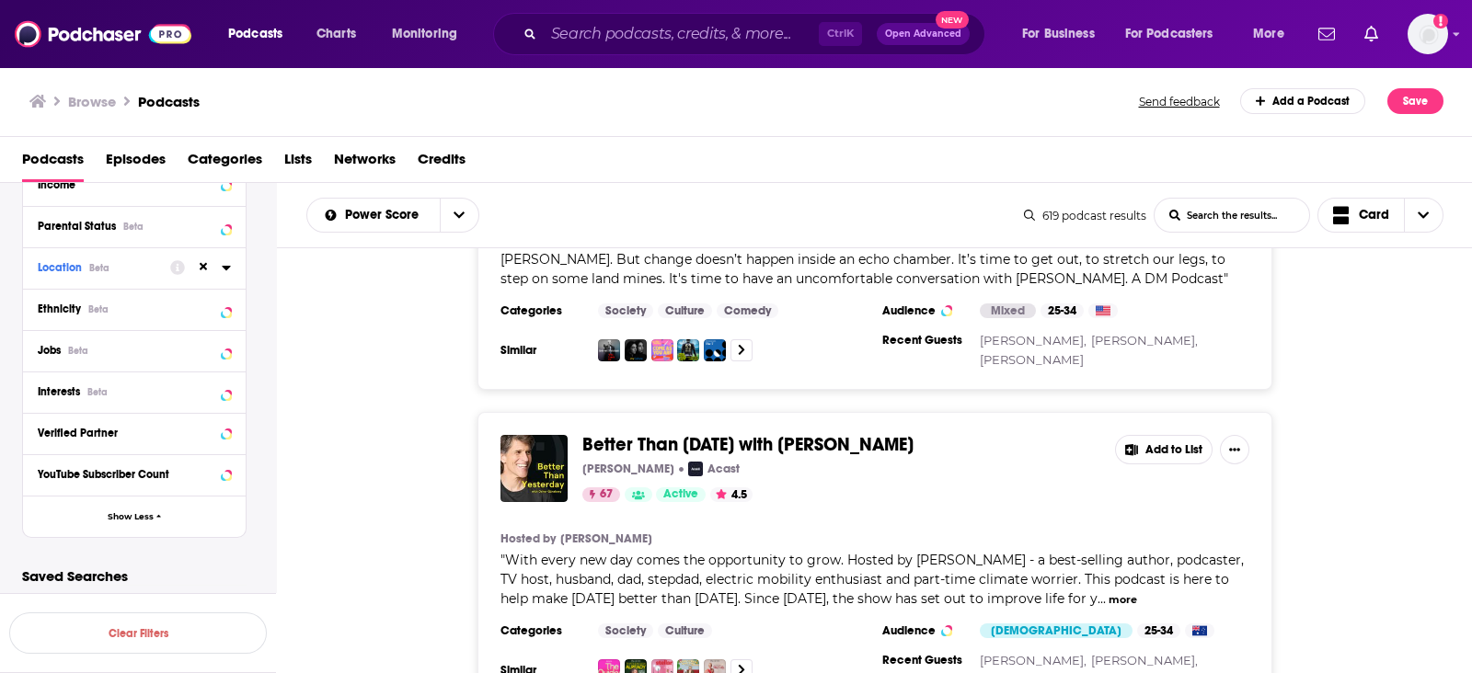
click at [1115, 592] on button "more" at bounding box center [1122, 600] width 29 height 16
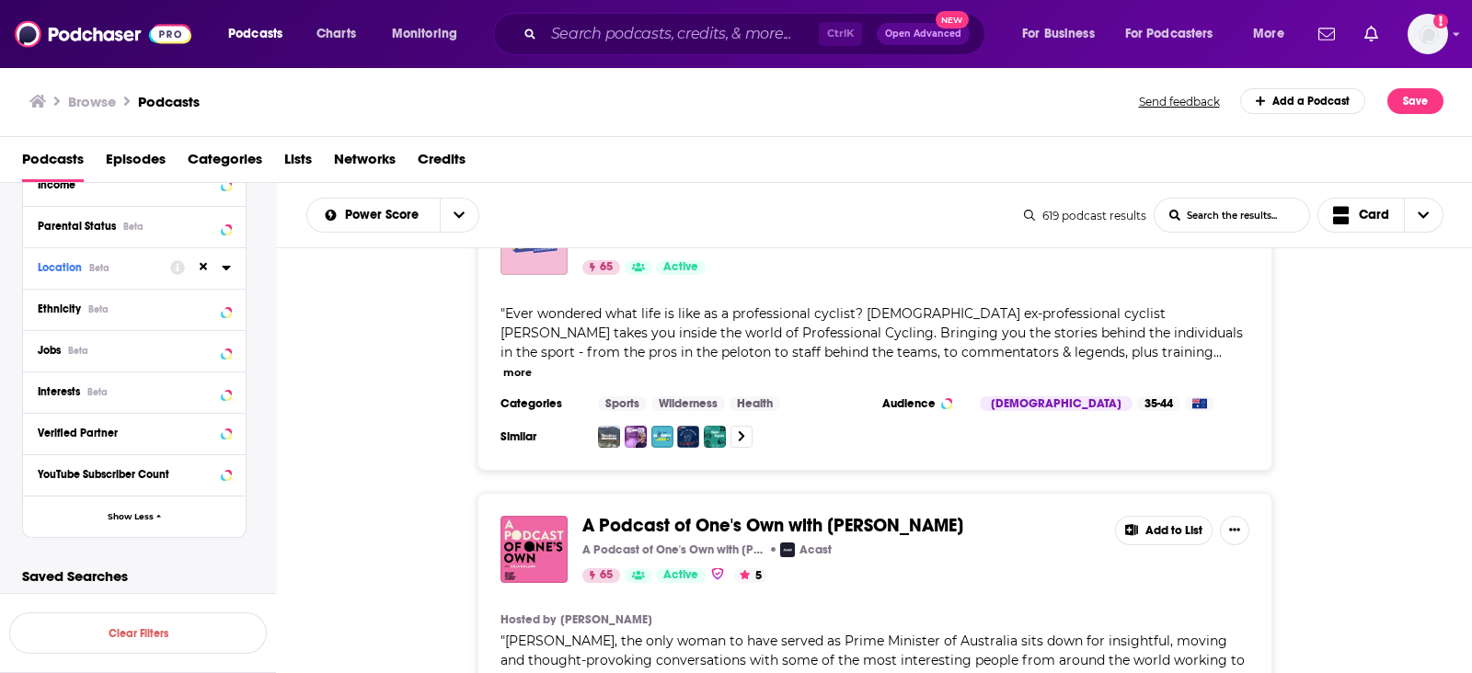
scroll to position [16610, 0]
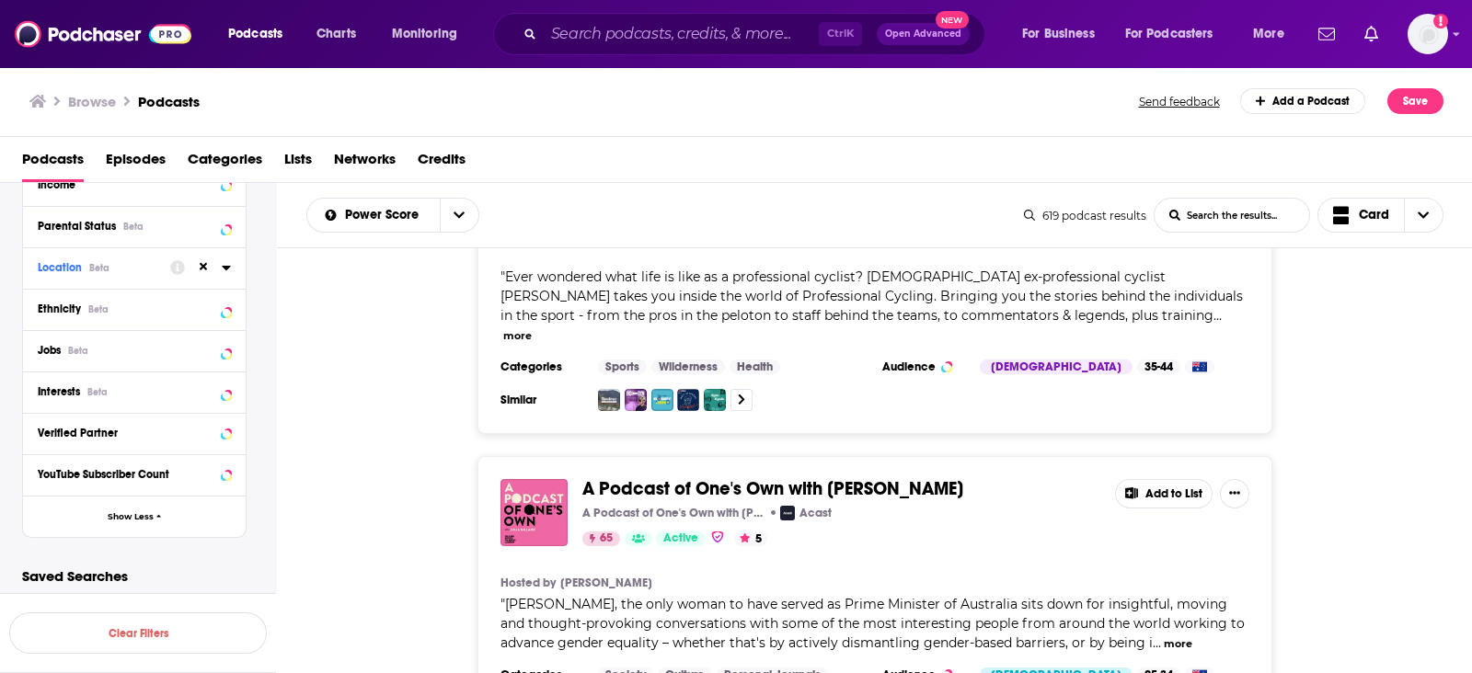
click at [1168, 637] on button "more" at bounding box center [1178, 645] width 29 height 16
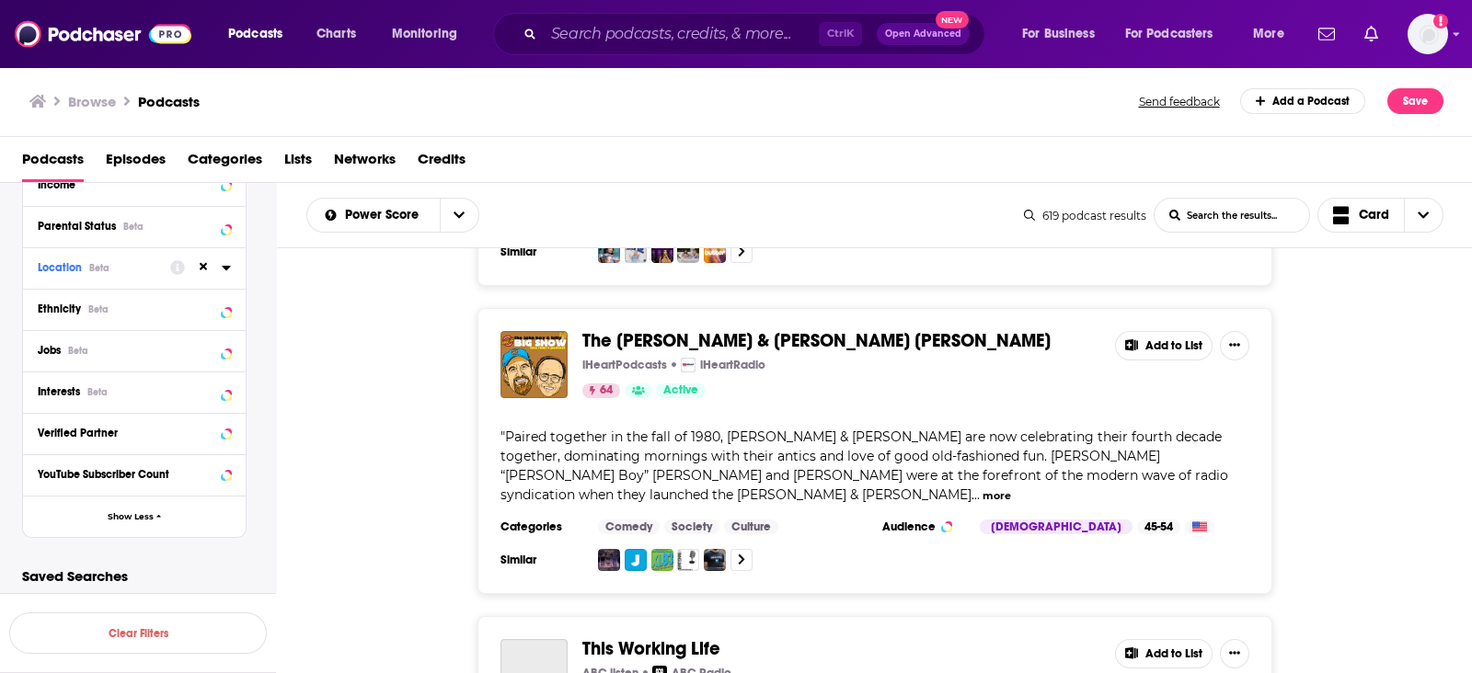
scroll to position [17645, 0]
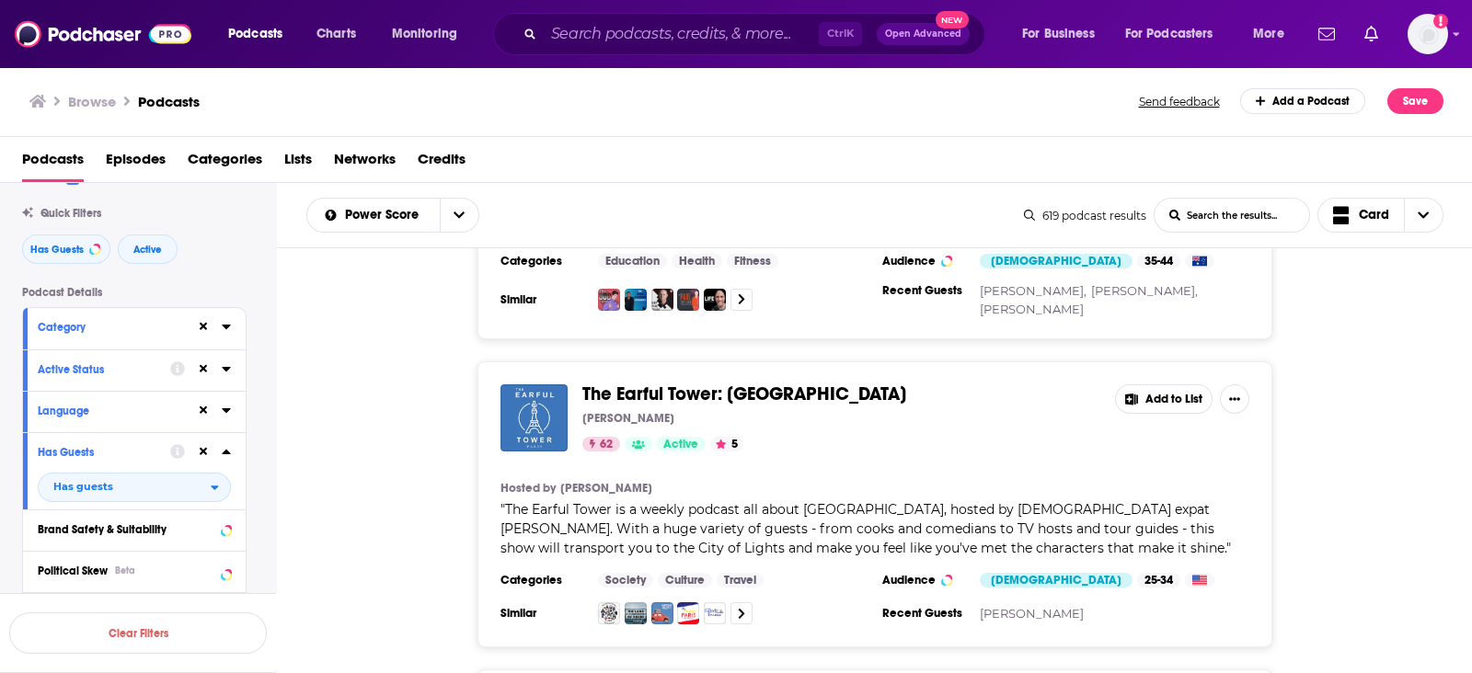
scroll to position [0, 0]
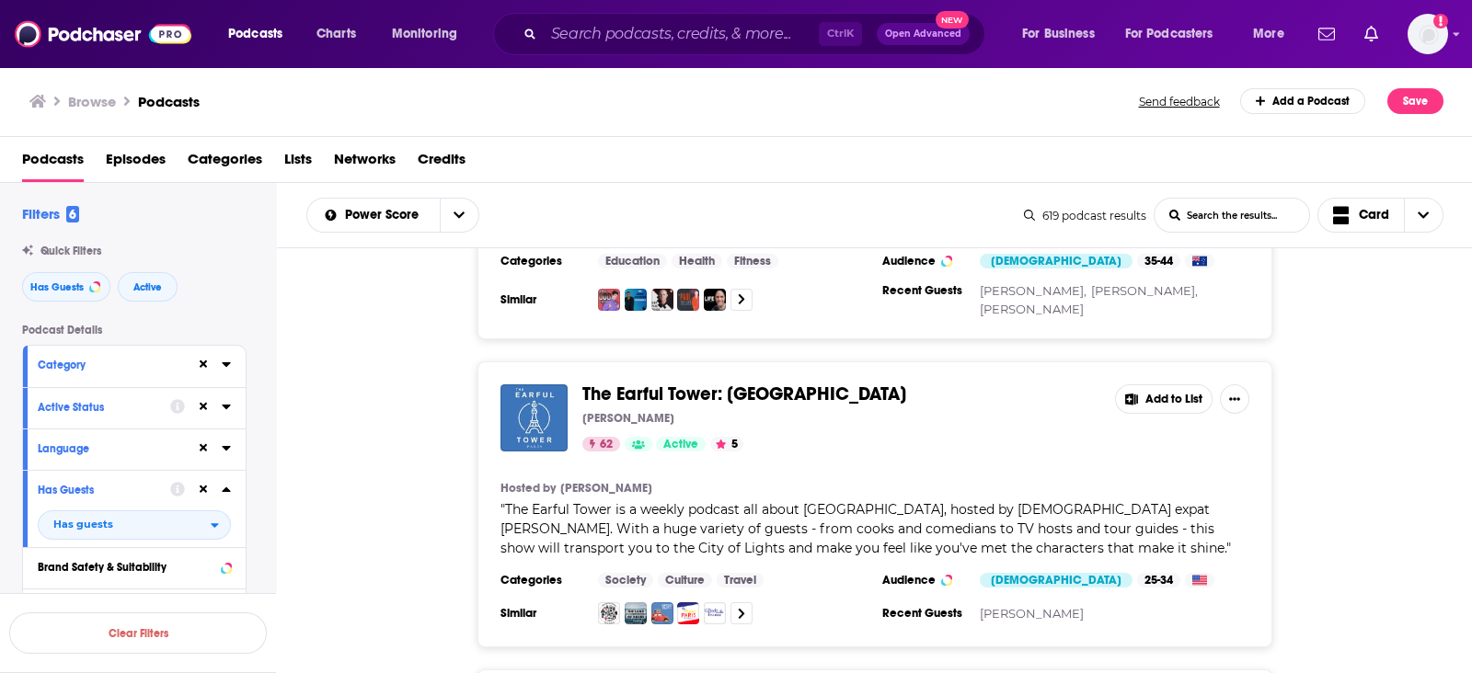
click at [220, 360] on div at bounding box center [213, 364] width 35 height 23
click at [222, 365] on icon at bounding box center [226, 364] width 9 height 15
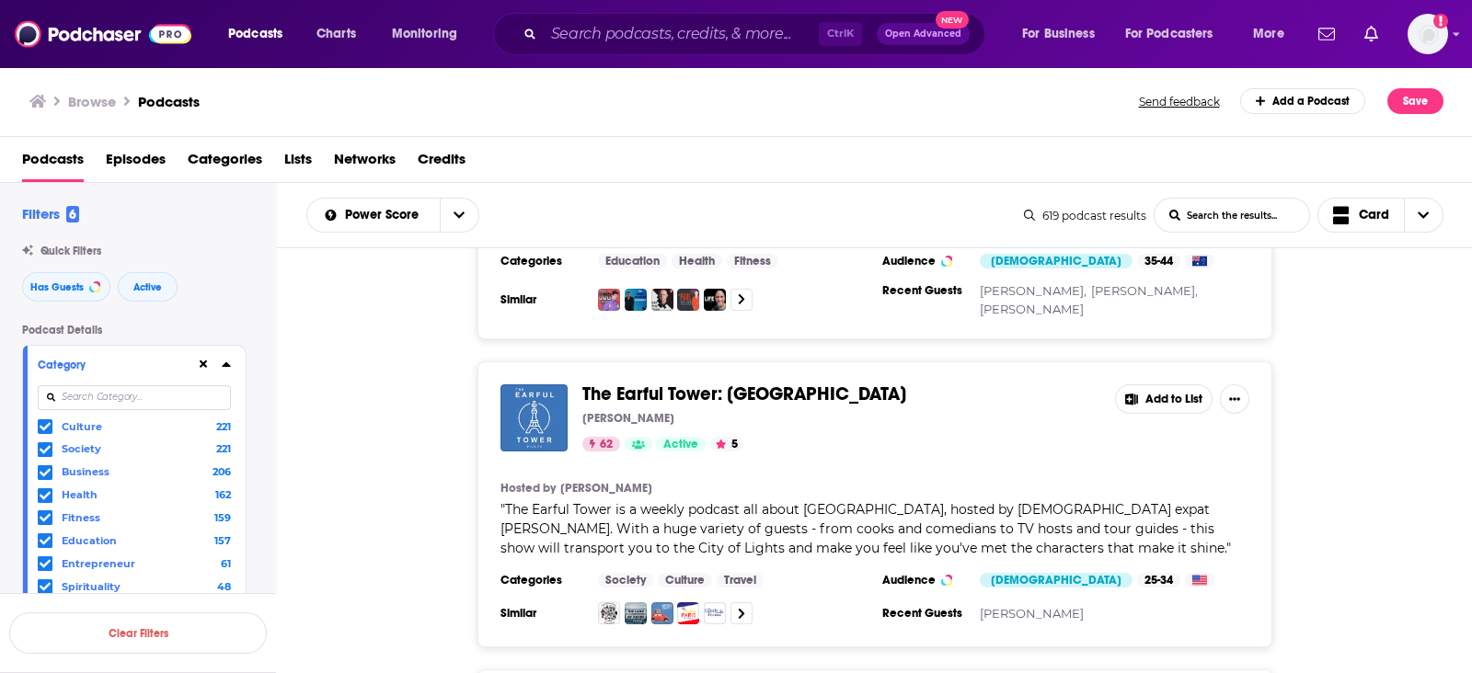
click at [51, 425] on label at bounding box center [45, 426] width 15 height 15
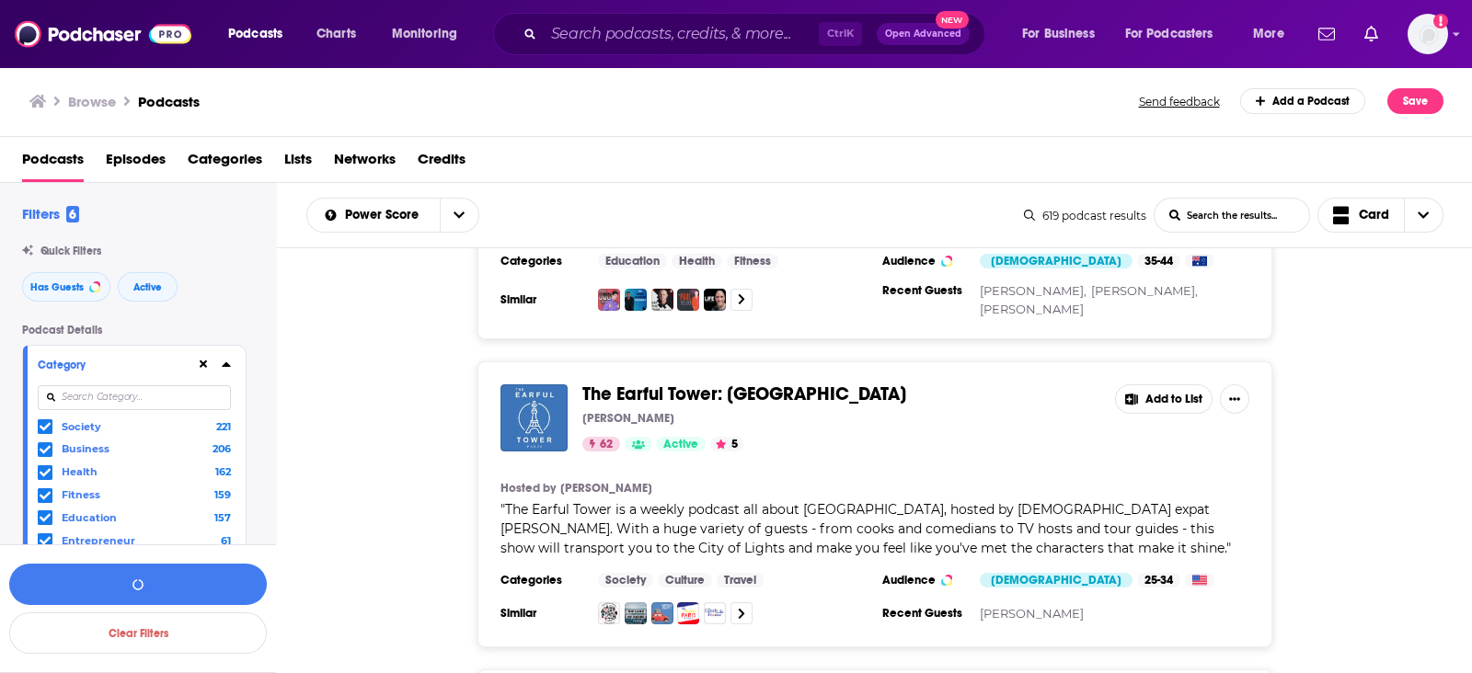
click at [51, 449] on span at bounding box center [45, 449] width 15 height 15
click at [48, 427] on icon at bounding box center [45, 426] width 11 height 11
click at [43, 476] on icon at bounding box center [45, 472] width 11 height 8
click at [46, 537] on icon at bounding box center [45, 540] width 11 height 11
click at [46, 536] on icon at bounding box center [45, 540] width 11 height 11
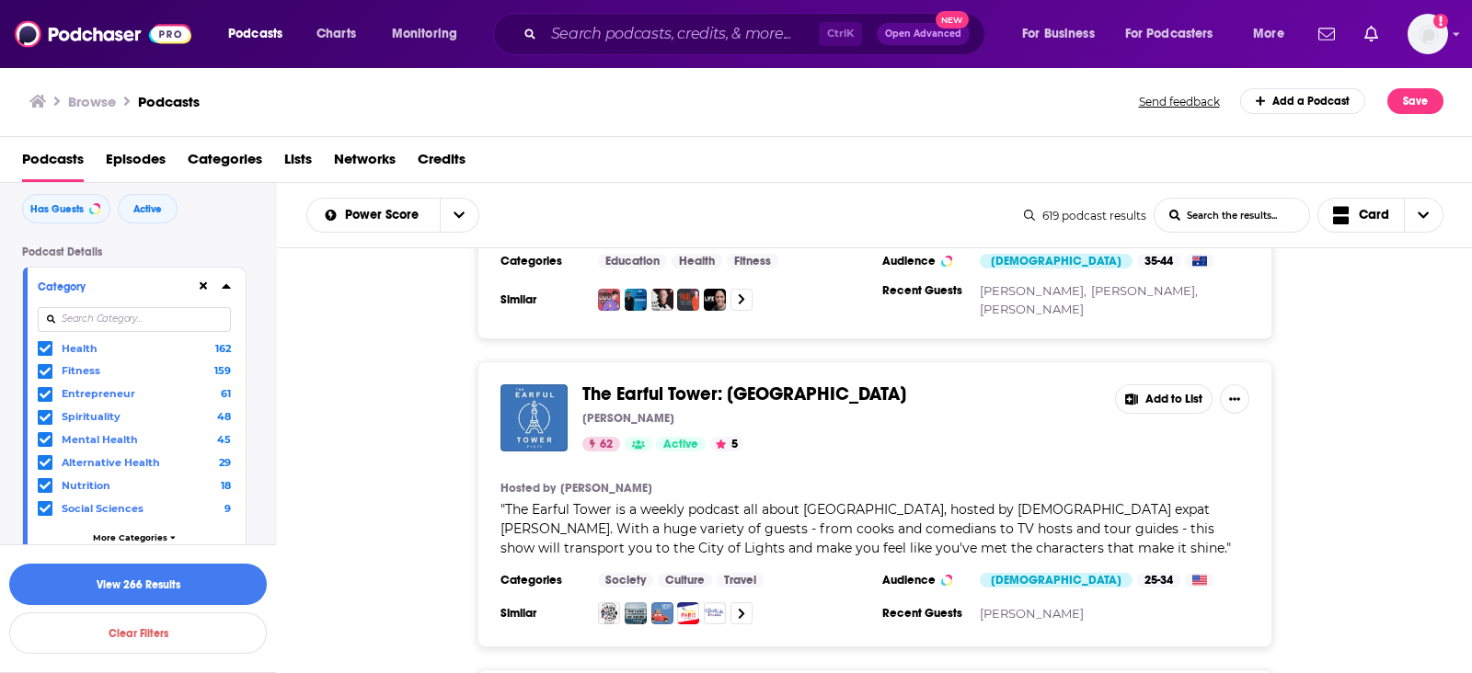
scroll to position [114, 0]
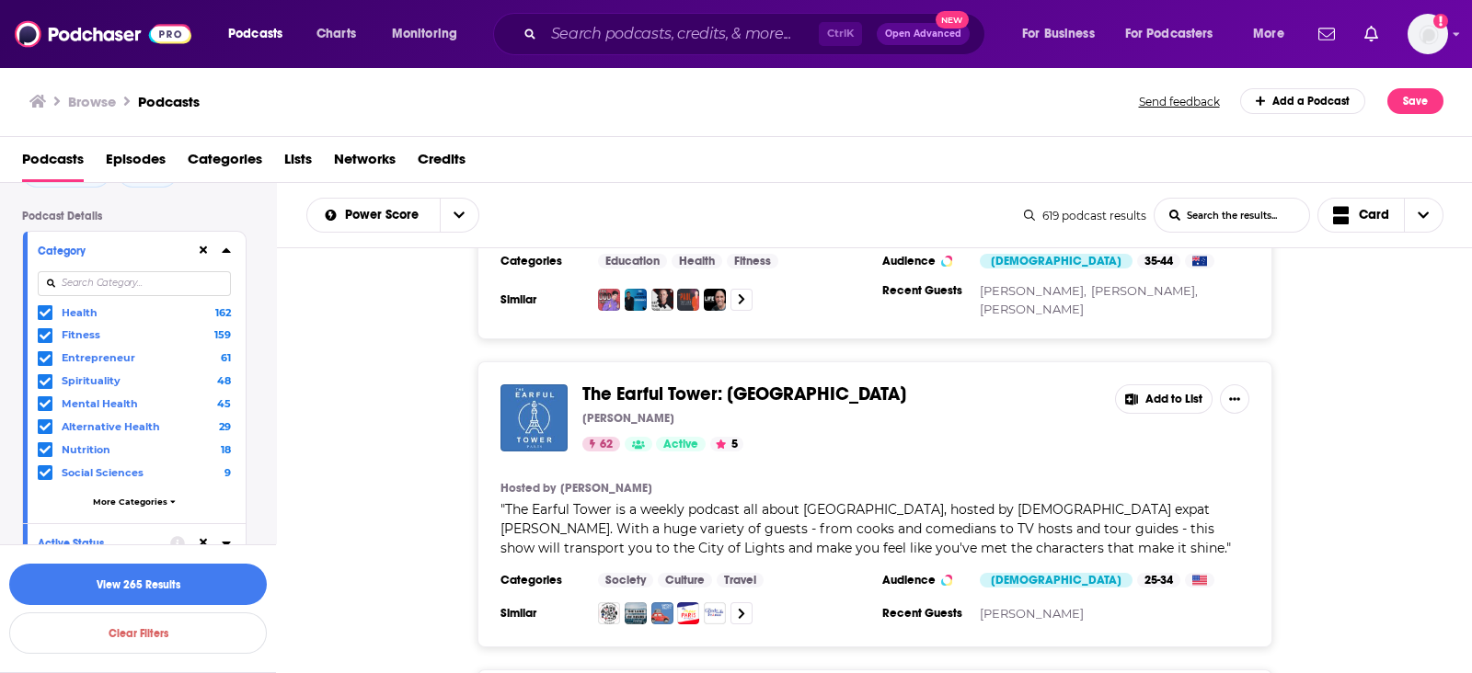
click at [45, 471] on icon at bounding box center [45, 472] width 11 height 8
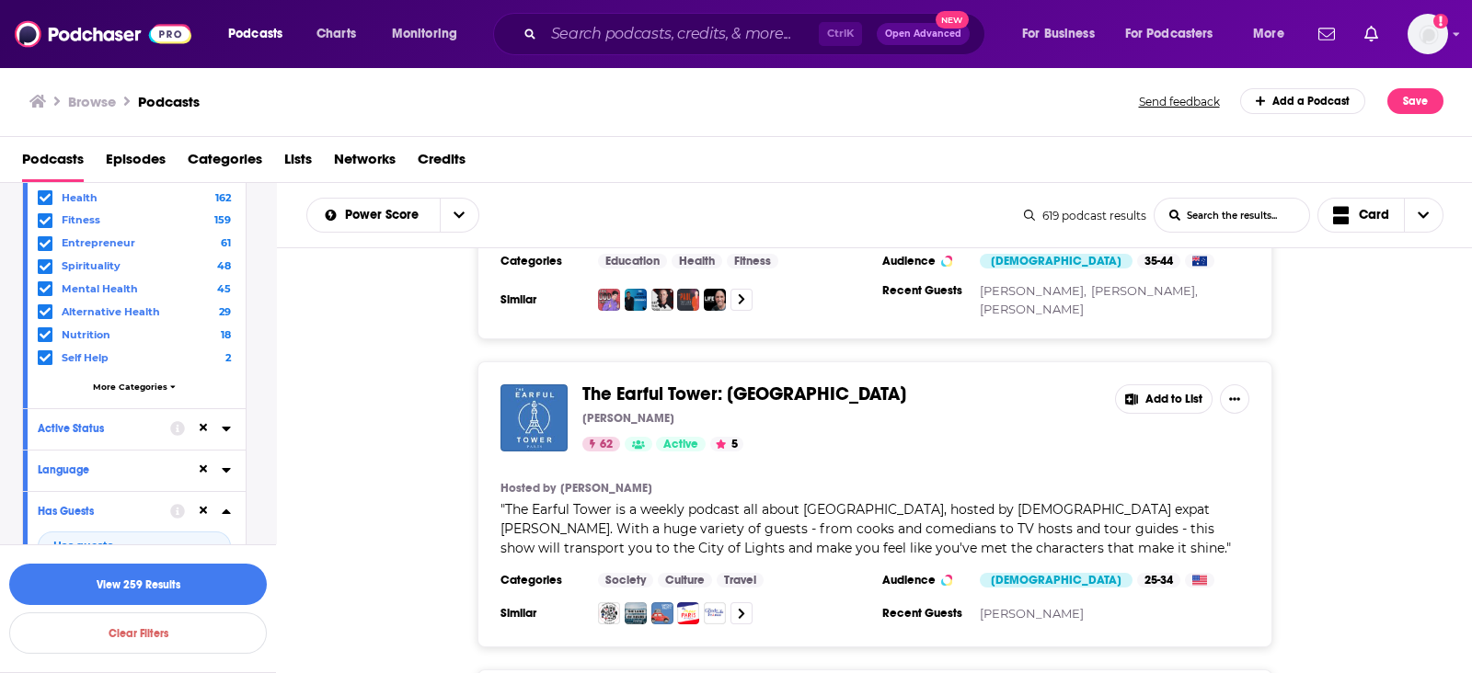
click at [123, 388] on span "More Categories" at bounding box center [130, 387] width 75 height 10
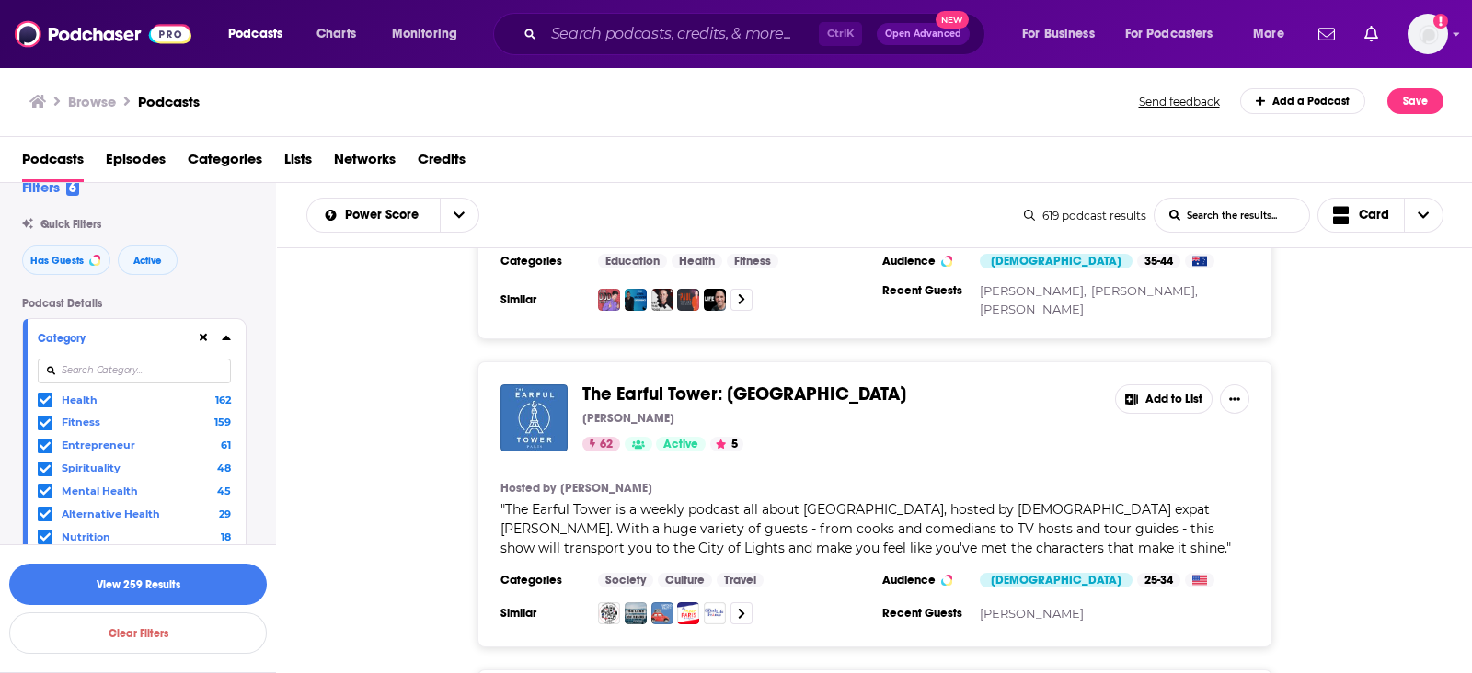
scroll to position [0, 0]
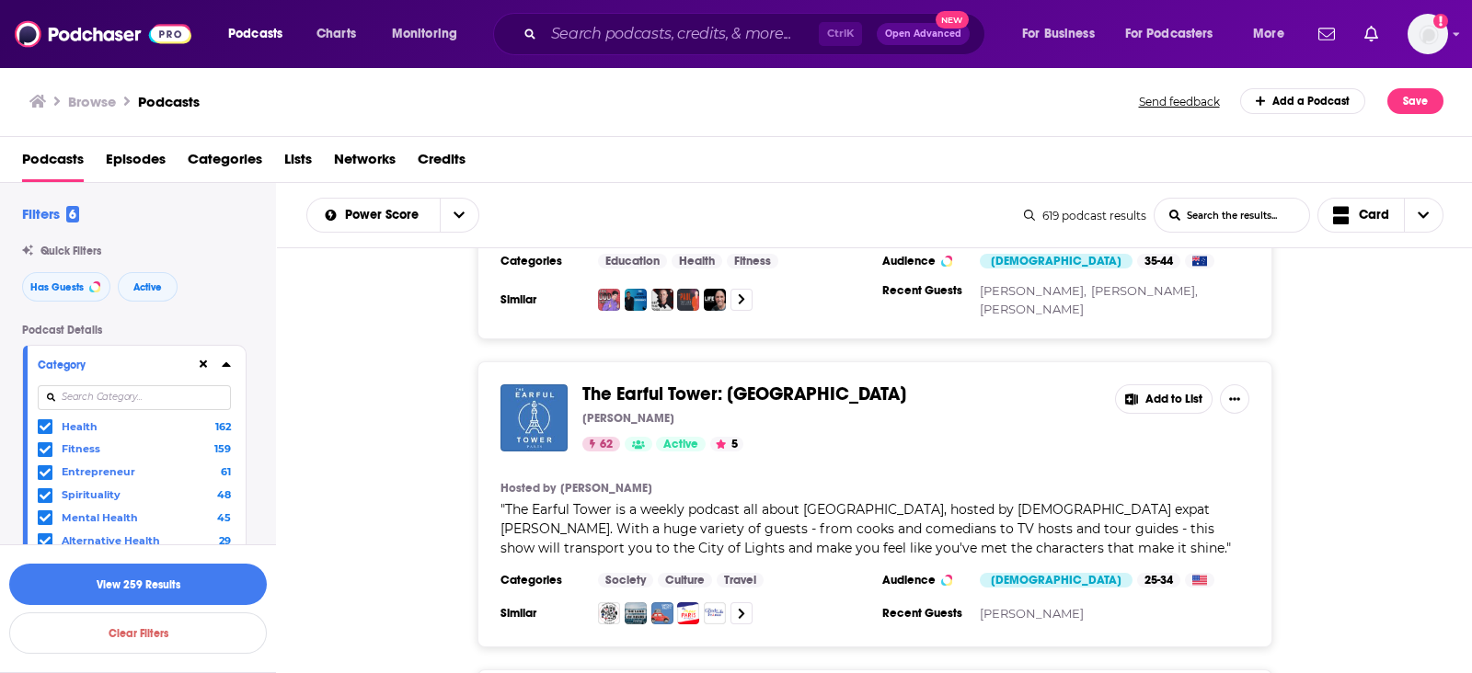
click at [229, 373] on div at bounding box center [213, 364] width 35 height 23
click at [225, 363] on icon at bounding box center [226, 364] width 8 height 5
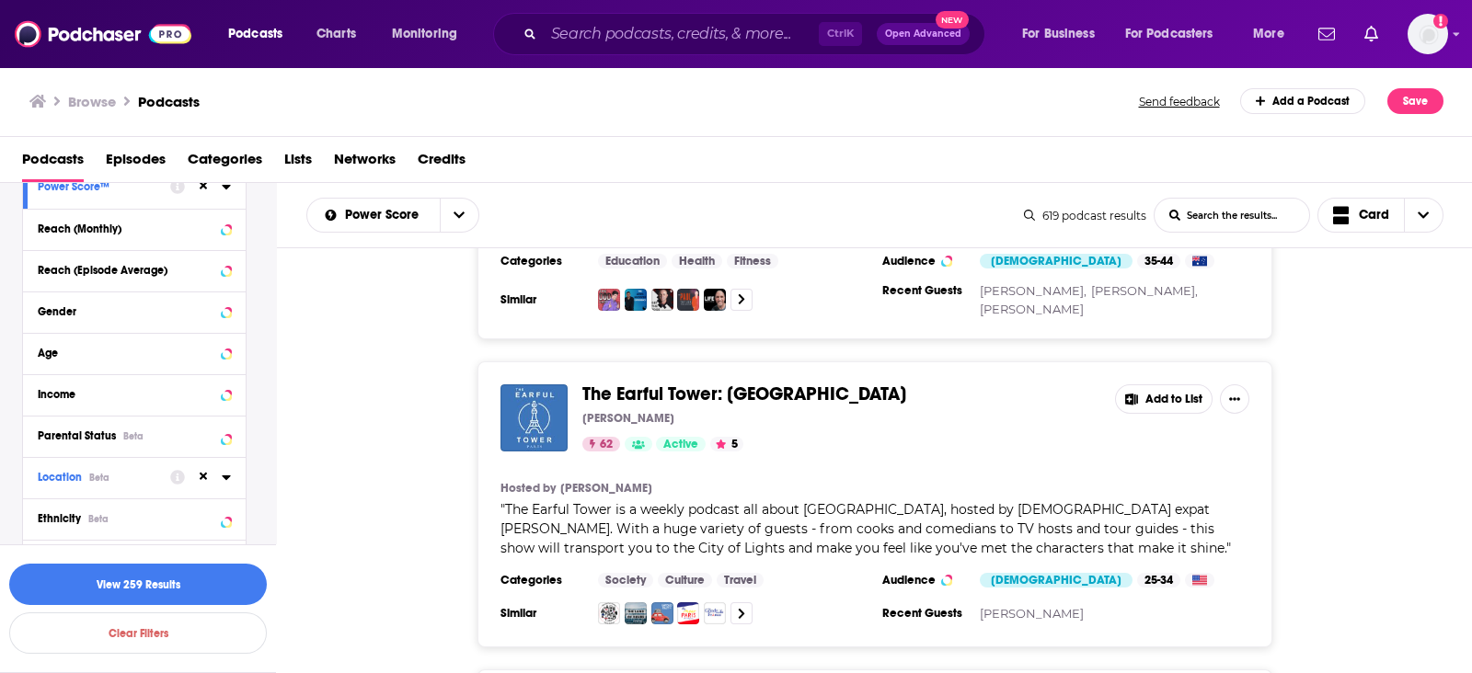
scroll to position [690, 0]
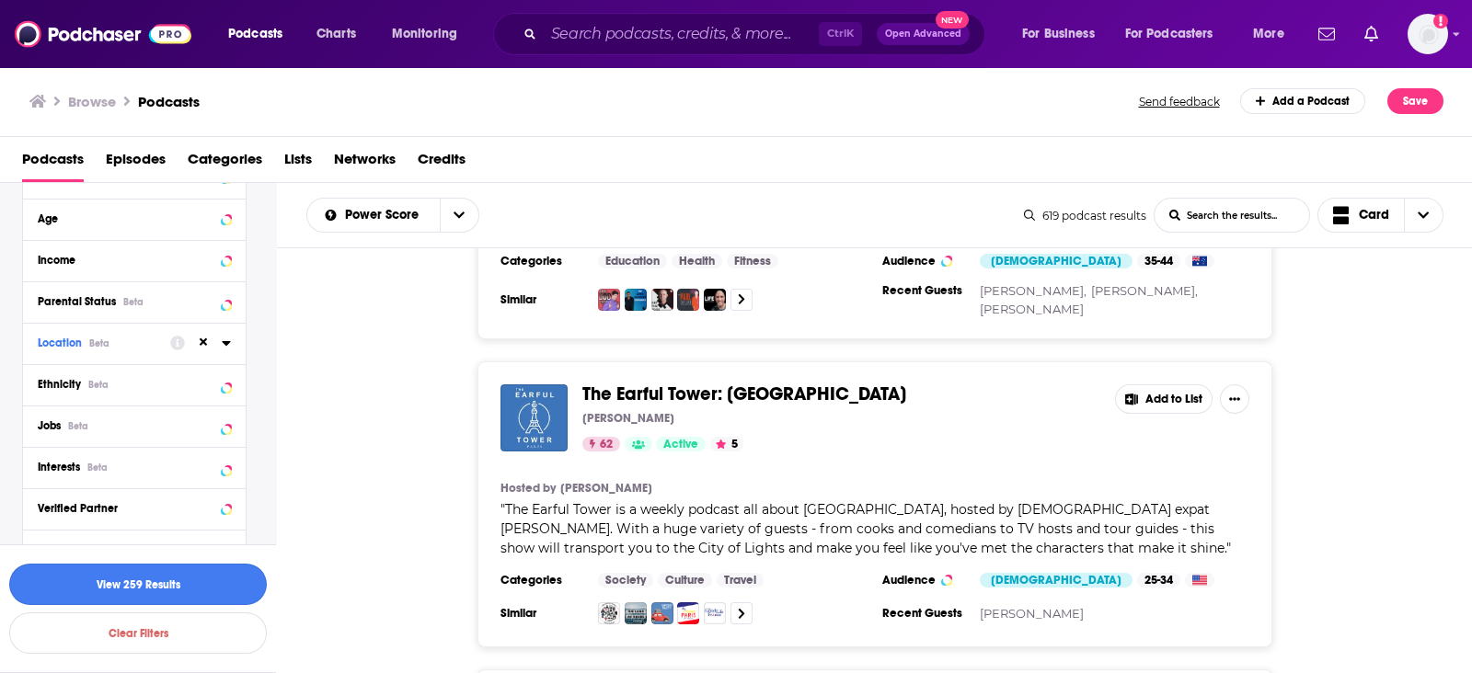
click at [114, 580] on button "View 259 Results" at bounding box center [138, 584] width 258 height 41
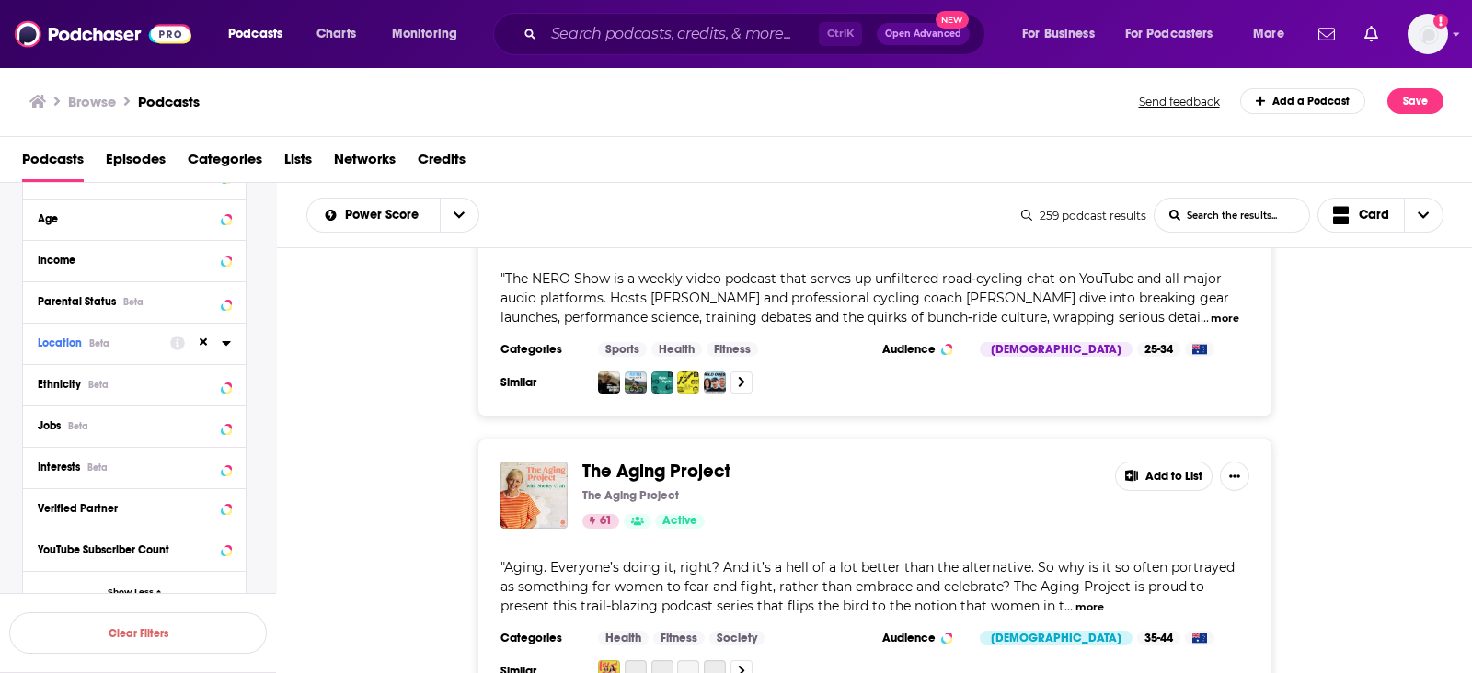
scroll to position [5978, 0]
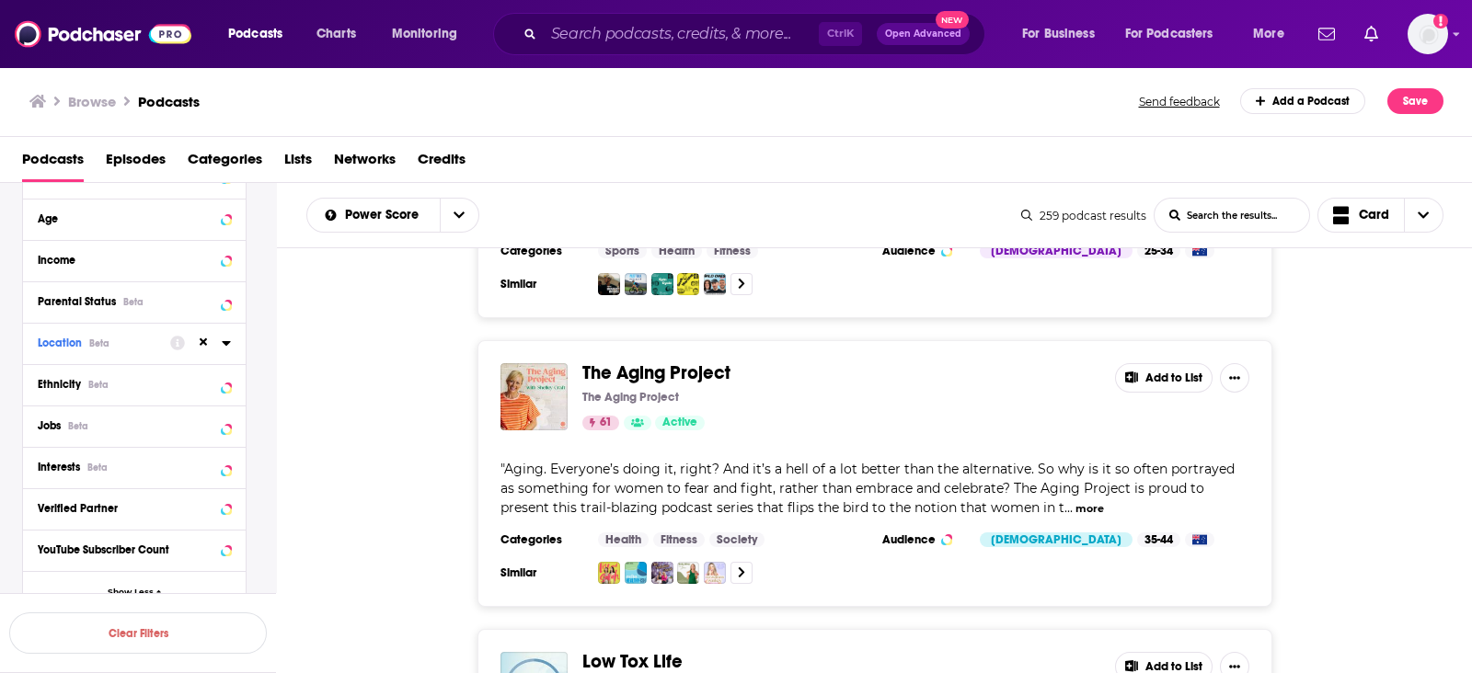
click at [1075, 501] on button "more" at bounding box center [1089, 509] width 29 height 16
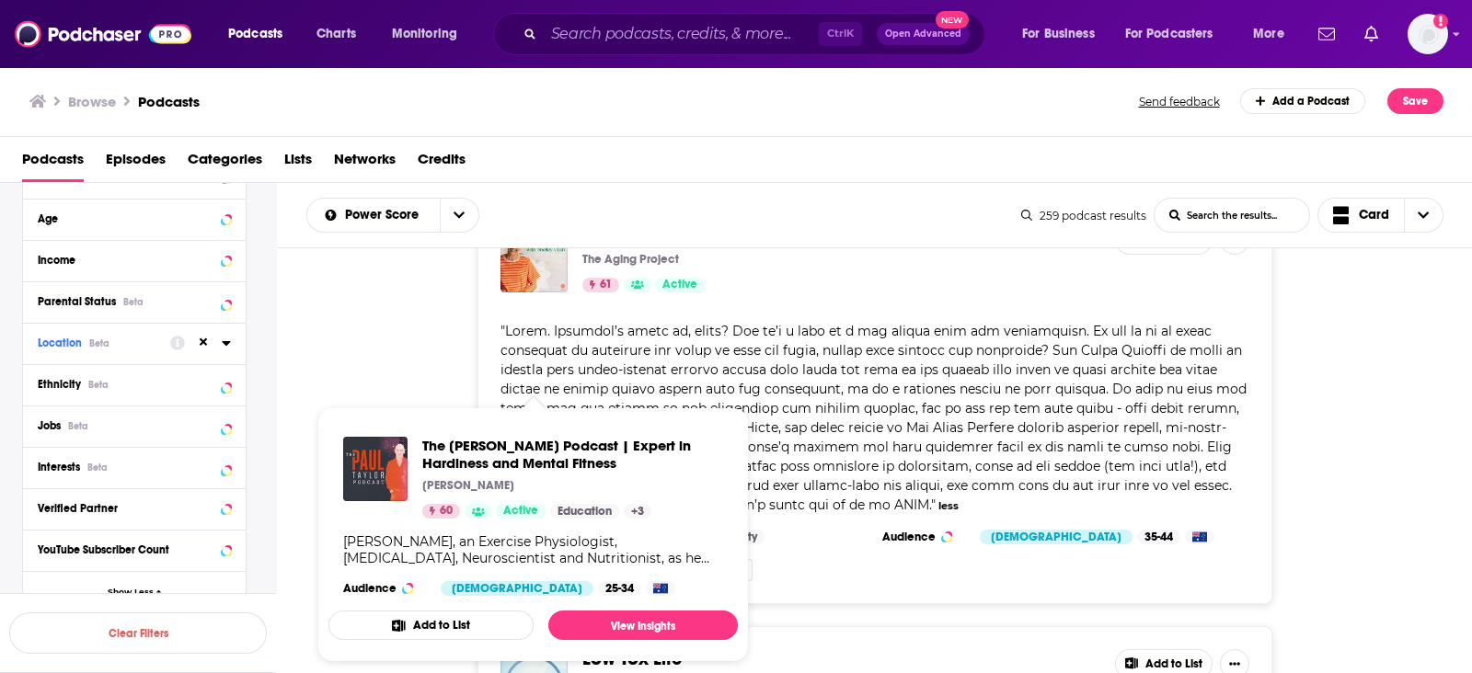
scroll to position [6093, 0]
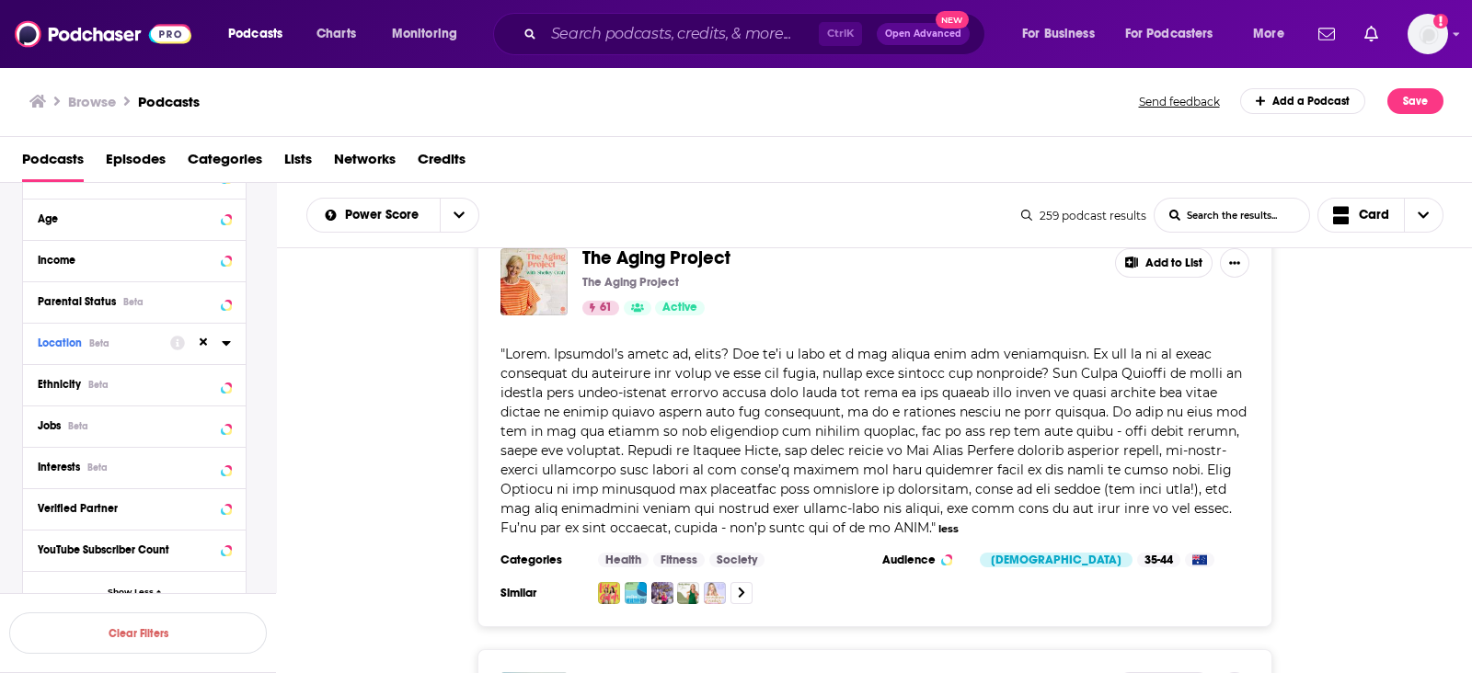
click at [451, 315] on div "The Aging Project The Aging Project 61 Active Add to List " " less Categories H…" at bounding box center [875, 426] width 1196 height 402
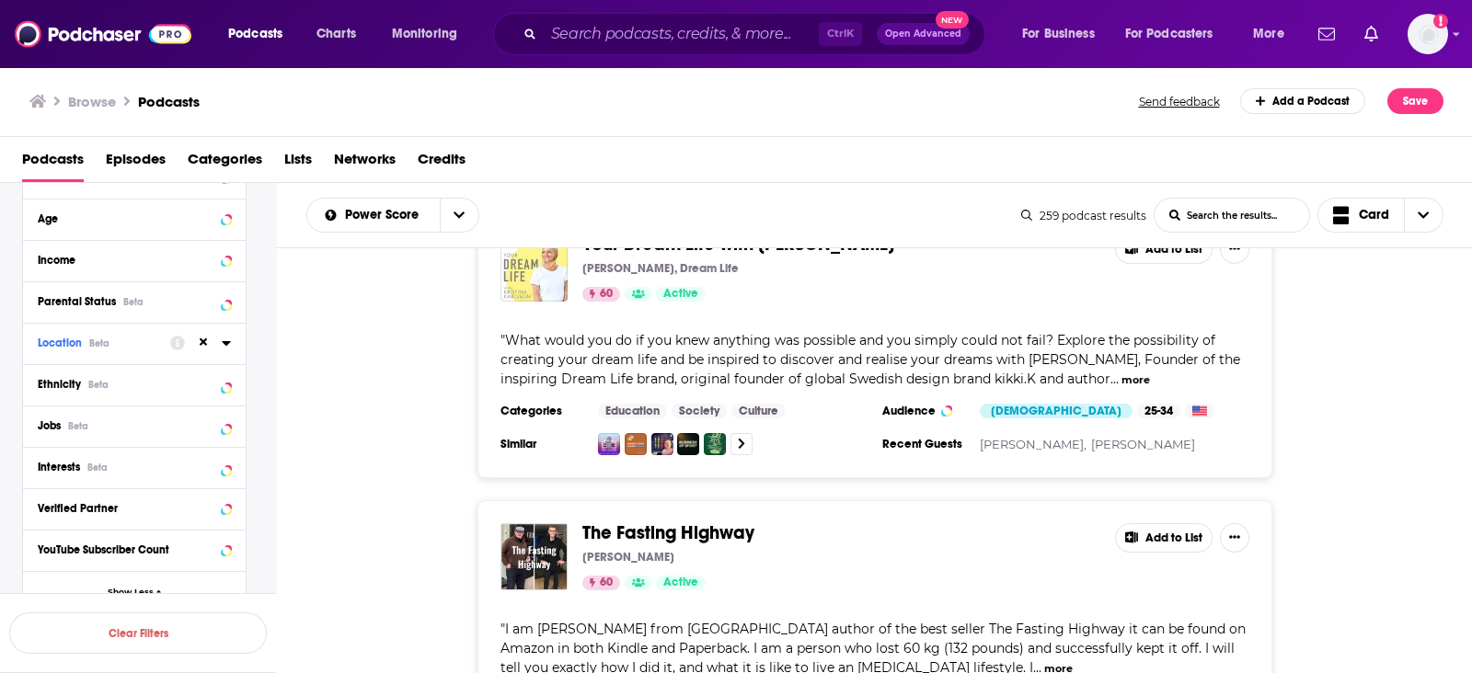
scroll to position [7229, 0]
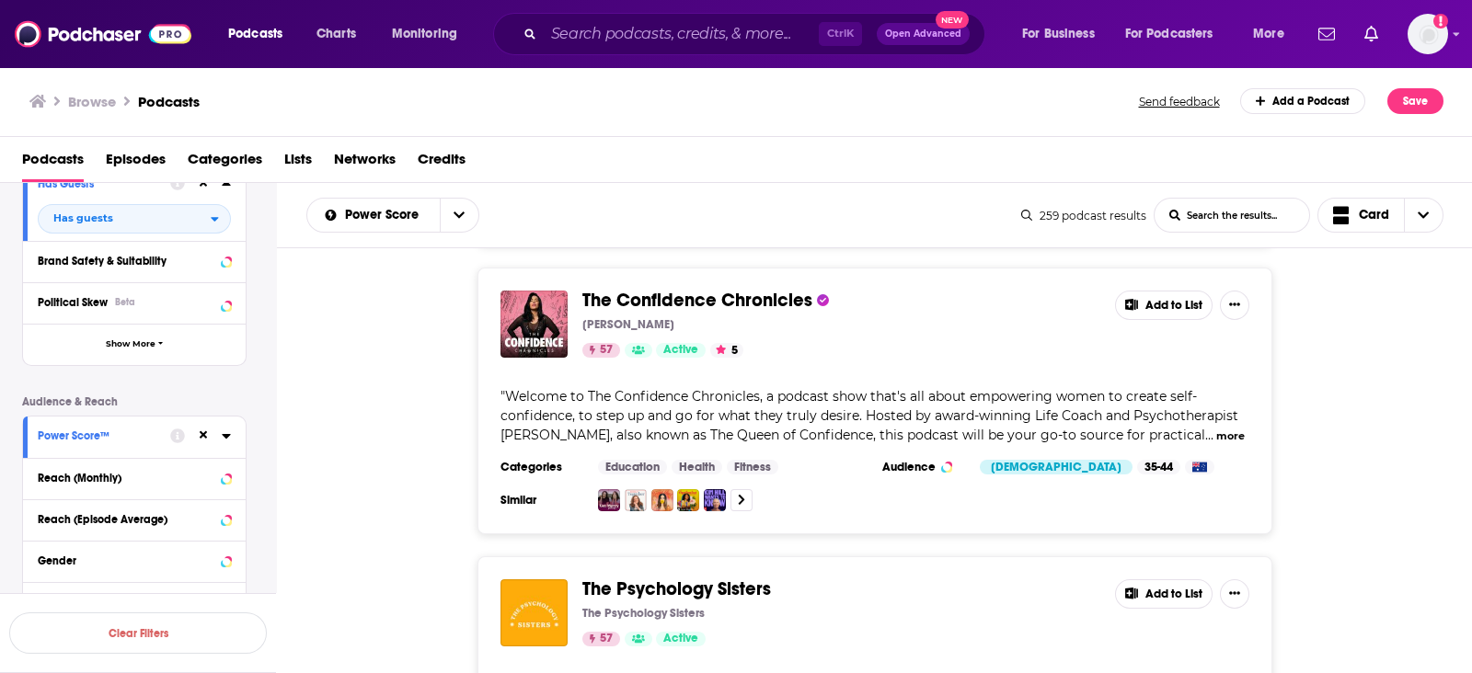
scroll to position [651, 0]
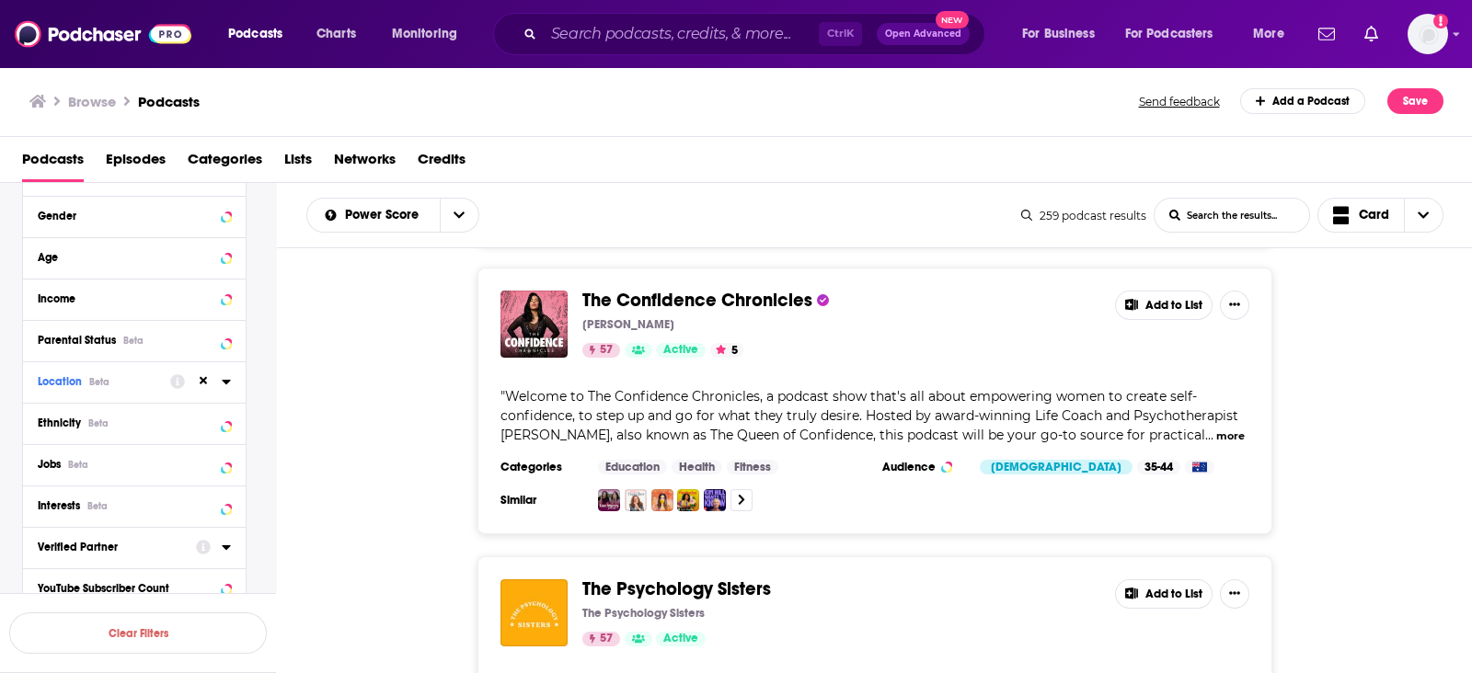
click at [204, 384] on icon at bounding box center [204, 381] width 8 height 8
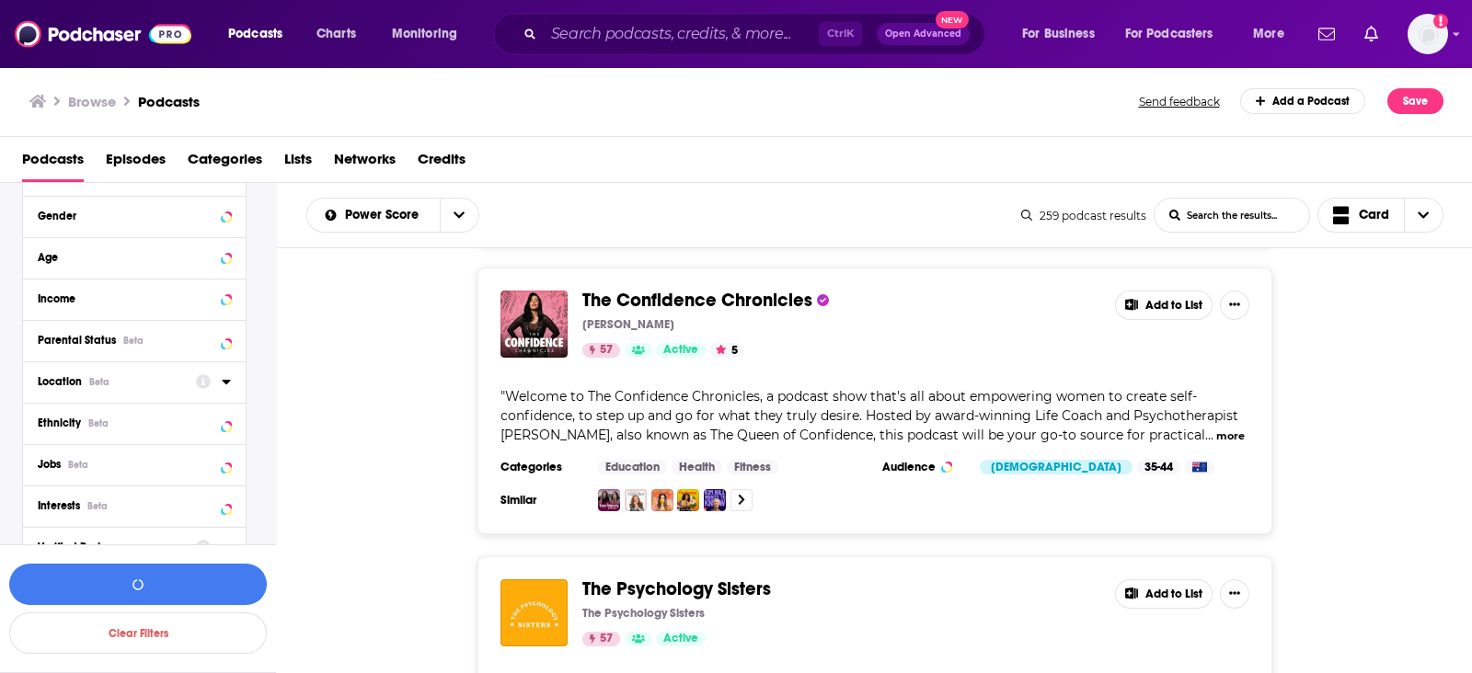
click at [117, 385] on div "Location Beta" at bounding box center [111, 381] width 146 height 13
click at [102, 406] on input at bounding box center [134, 414] width 193 height 25
type input "United Kingdom"
click at [108, 474] on div "Location Beta United Kingdom Country United Kingdom 29" at bounding box center [134, 430] width 223 height 138
click at [93, 462] on span "United Kingdom" at bounding box center [118, 461] width 113 height 13
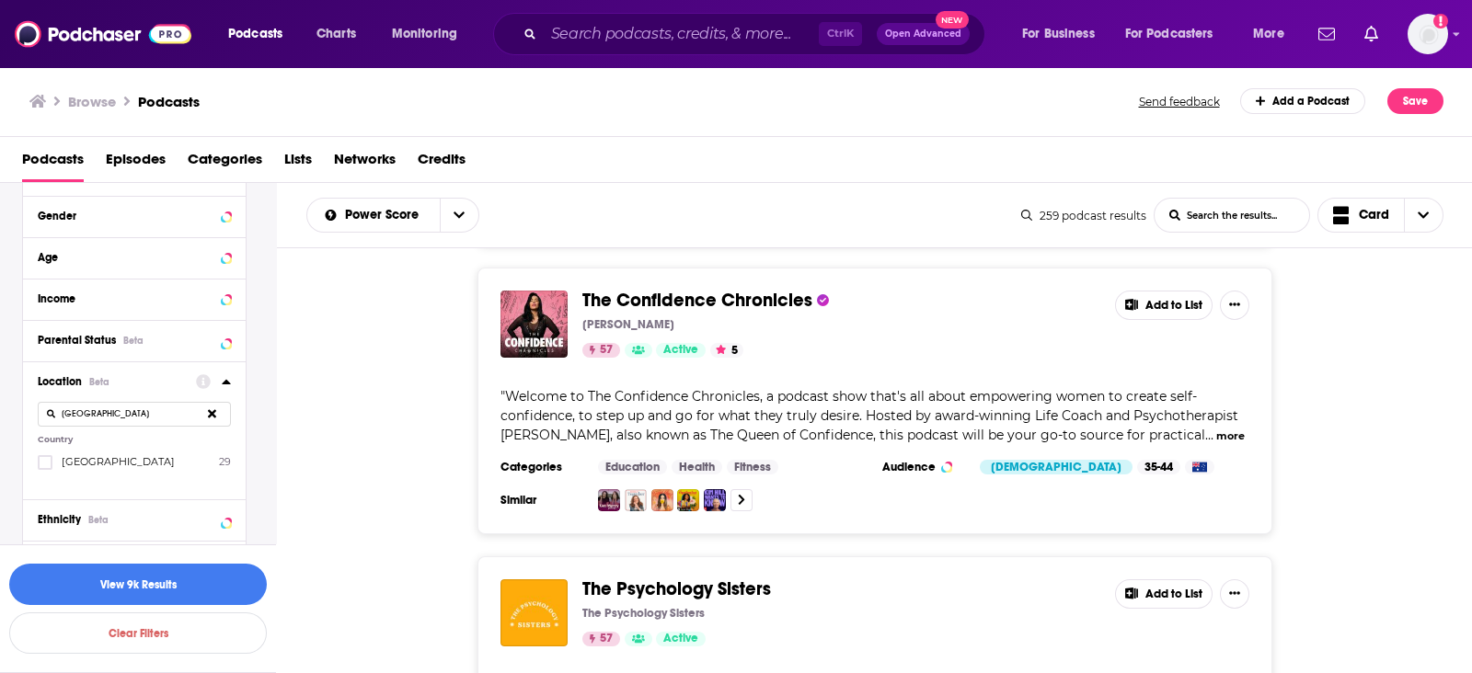
click at [45, 468] on input "multiSelectOption-unitedkingdom-0" at bounding box center [45, 468] width 0 height 0
click at [166, 577] on button "View 3k Results" at bounding box center [138, 584] width 258 height 41
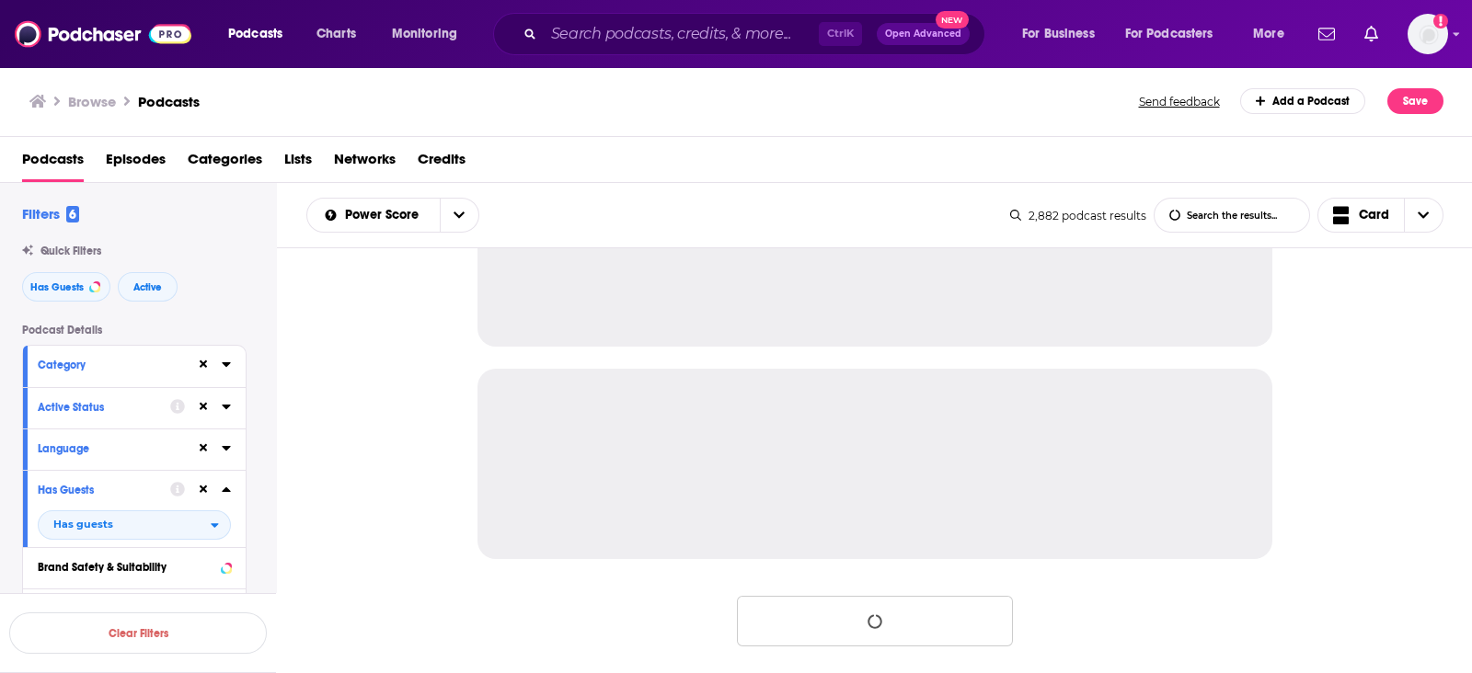
click at [368, 356] on div at bounding box center [875, 461] width 1196 height 427
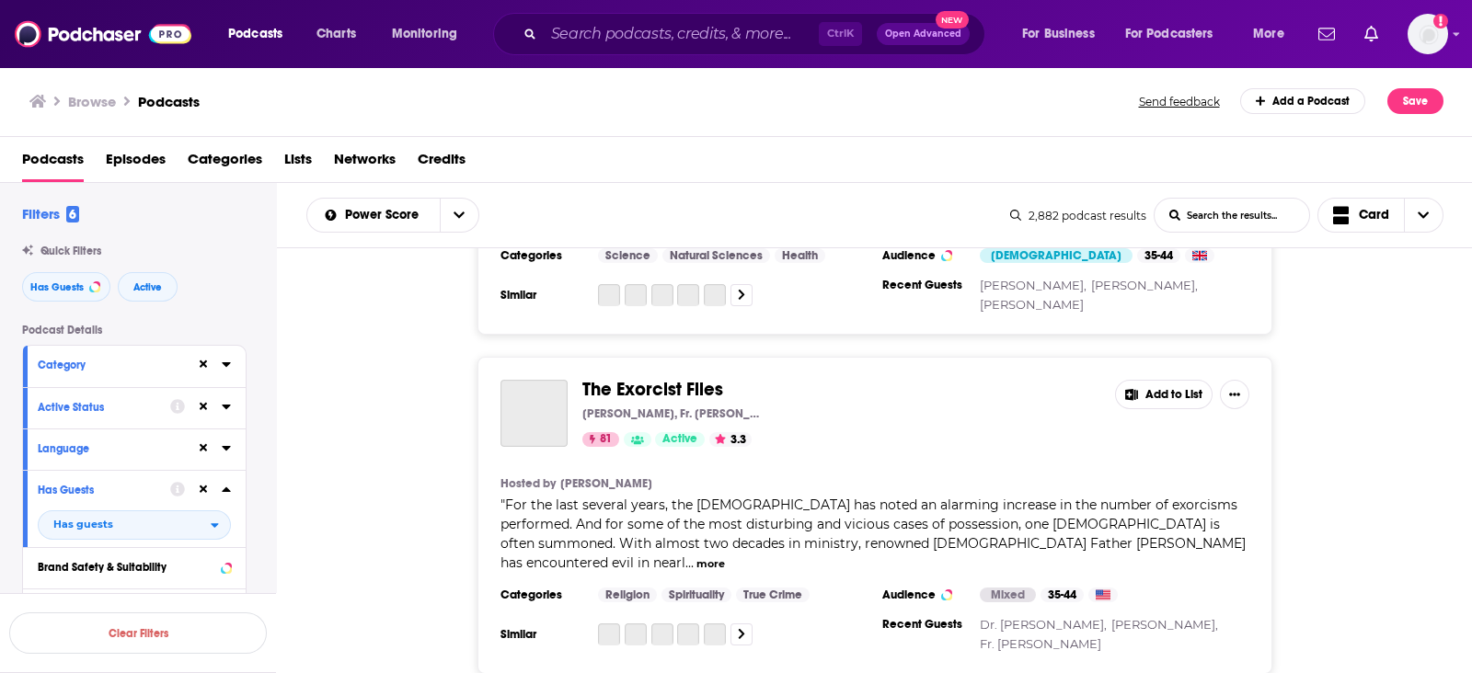
scroll to position [5711, 0]
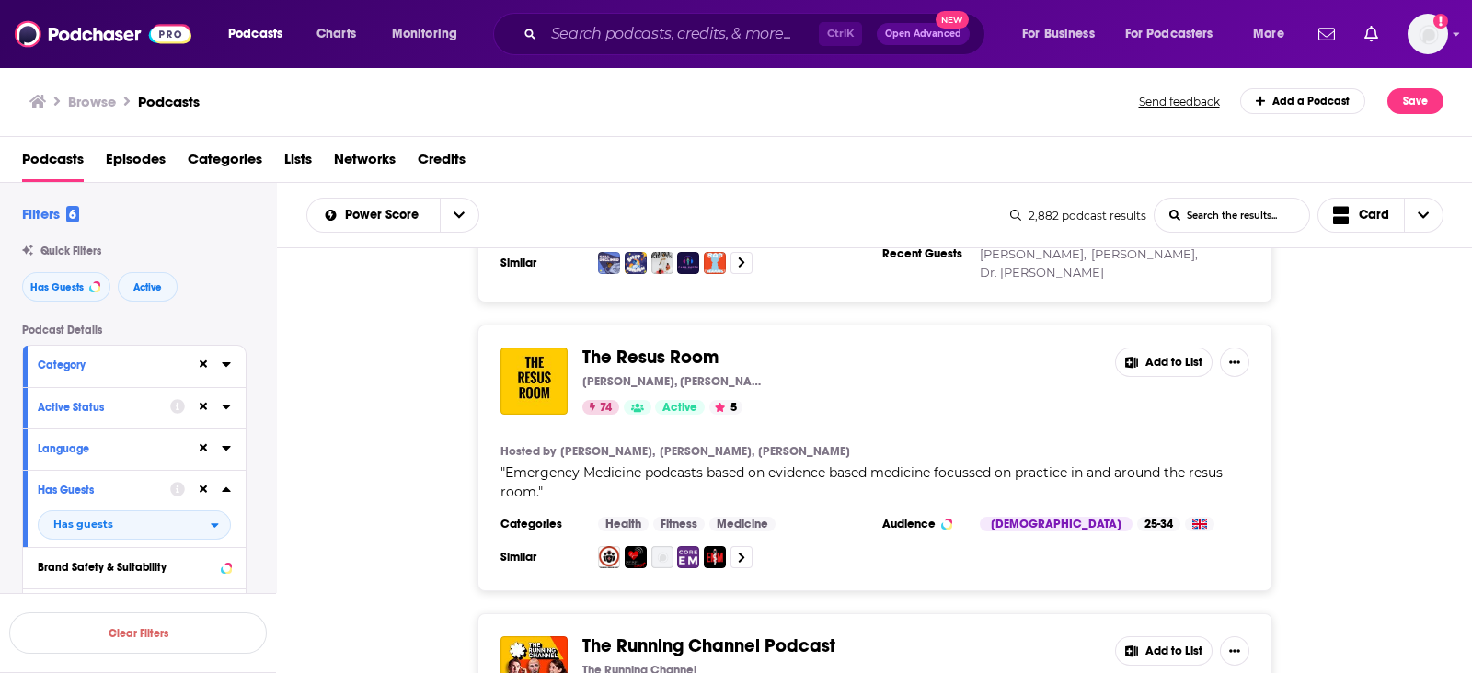
scroll to position [7206, 0]
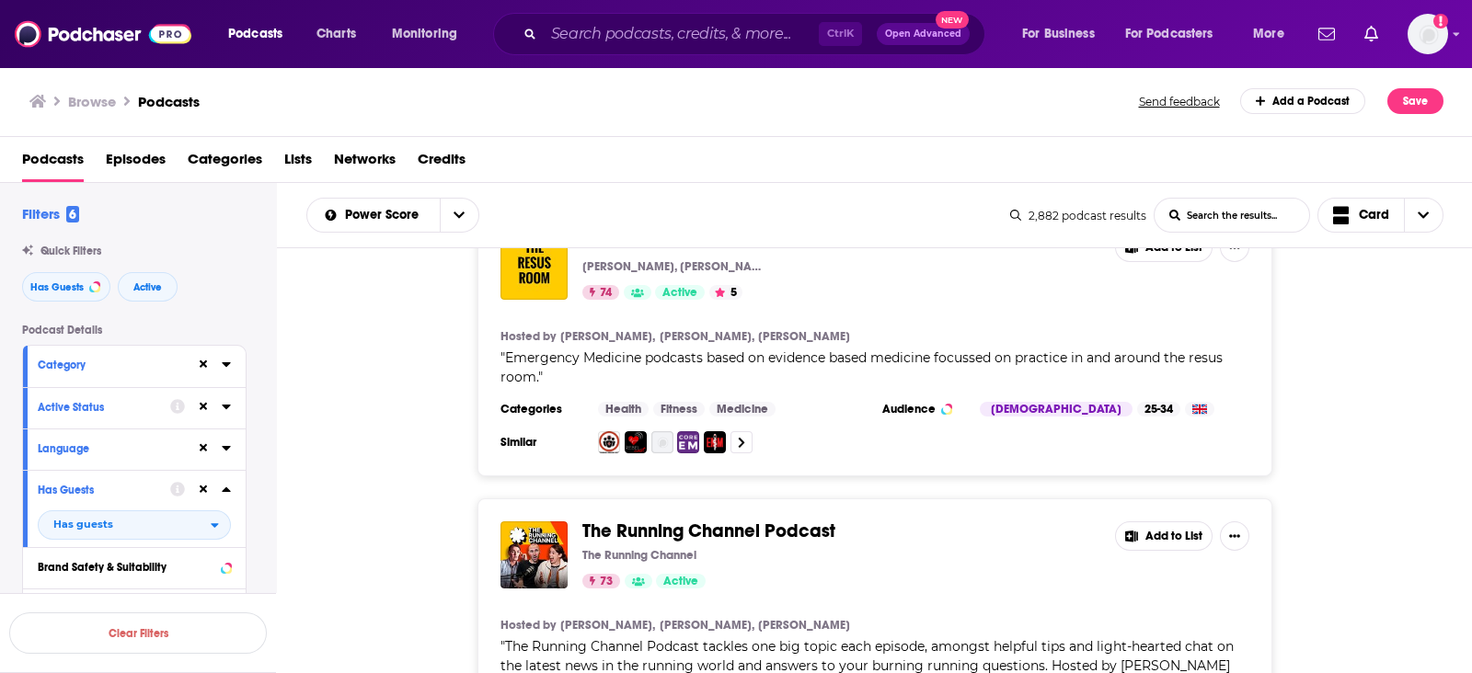
click at [228, 361] on icon at bounding box center [226, 364] width 9 height 15
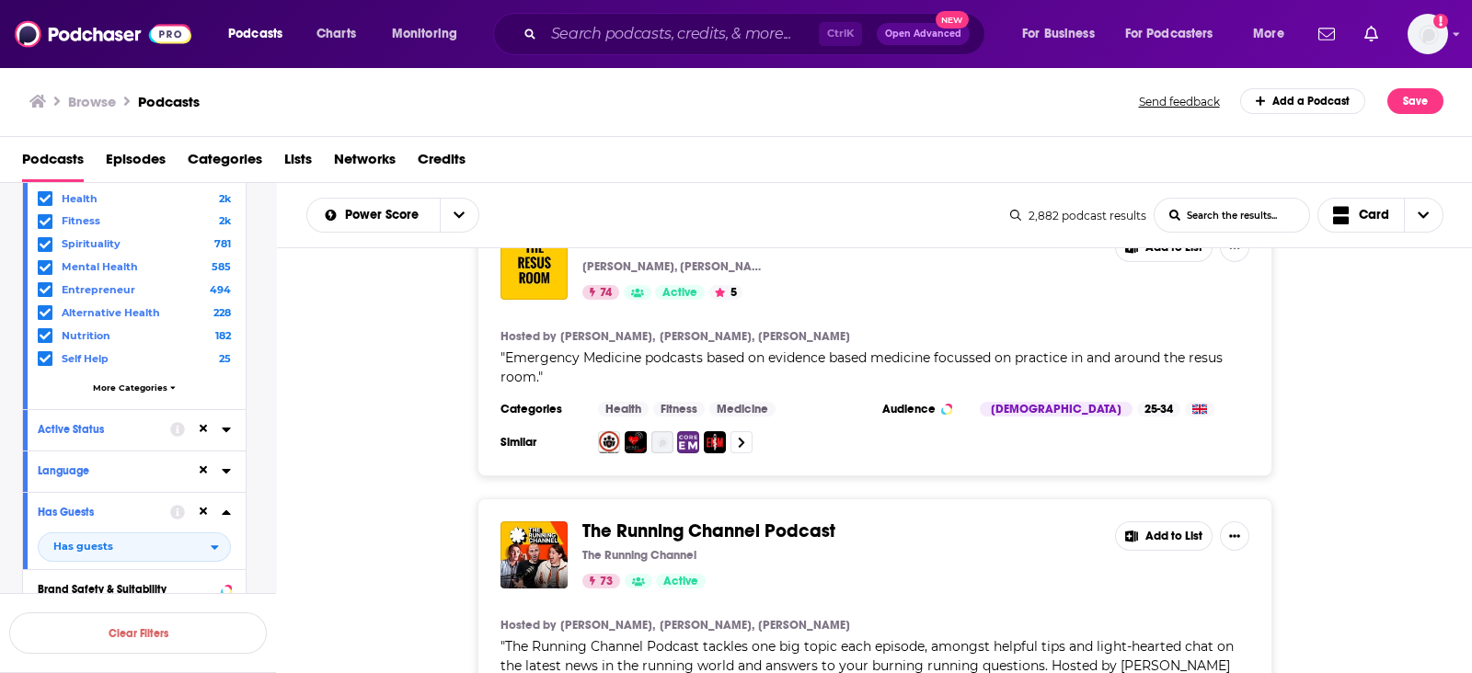
scroll to position [229, 0]
click at [116, 377] on div "Health 2k Fitness 2k Spirituality 781 Mental Health 585 Entrepreneur 494 Altern…" at bounding box center [134, 295] width 193 height 212
click at [120, 382] on span "More Categories" at bounding box center [130, 387] width 75 height 10
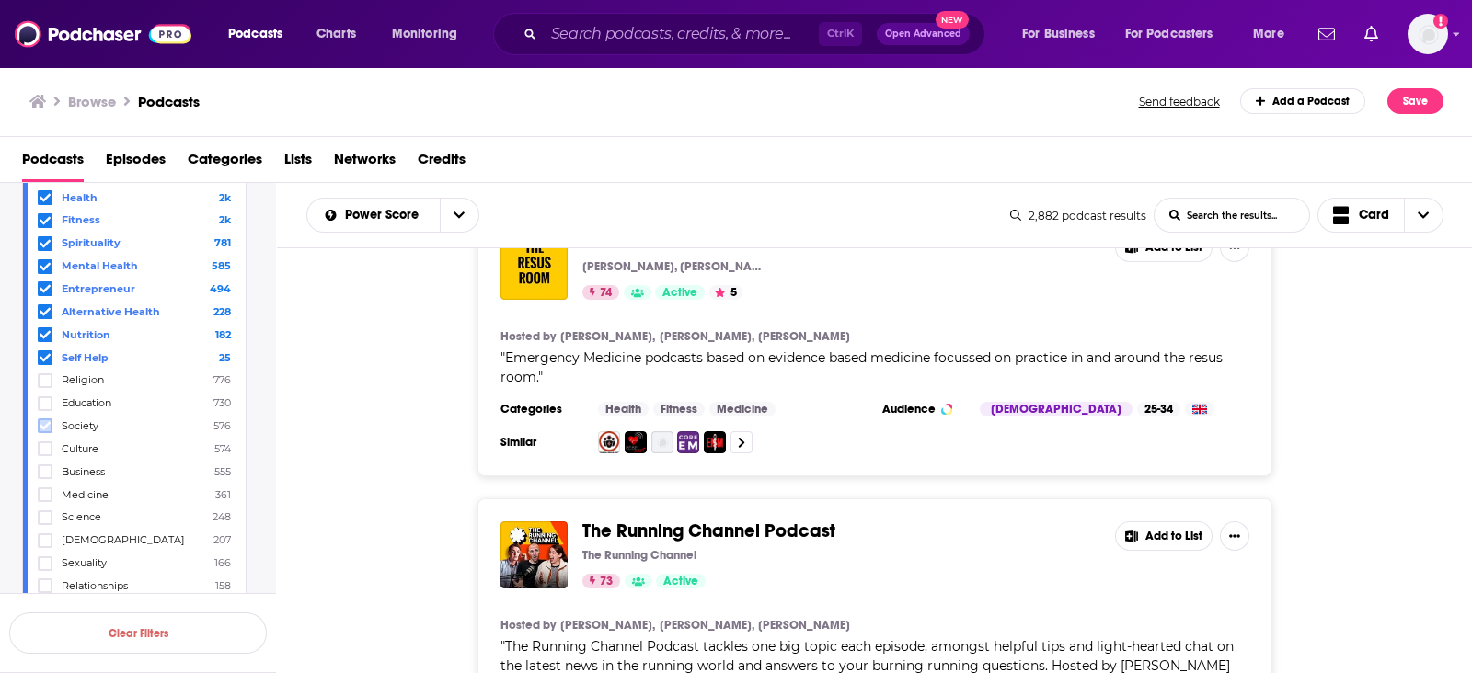
click at [49, 425] on icon at bounding box center [45, 425] width 11 height 11
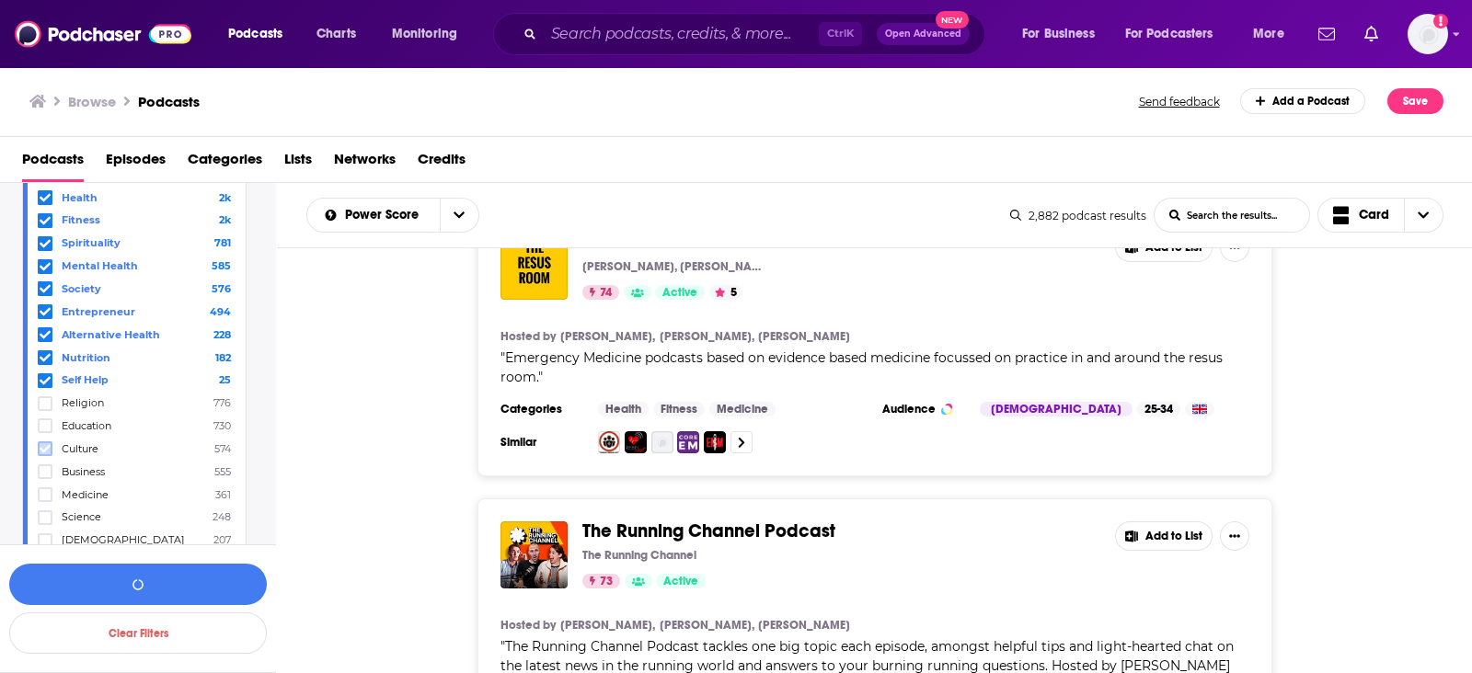
click at [45, 443] on icon at bounding box center [45, 448] width 11 height 11
click at [44, 489] on icon at bounding box center [45, 494] width 11 height 11
click at [44, 512] on icon at bounding box center [45, 517] width 11 height 11
click at [173, 569] on button "View 5k Results" at bounding box center [138, 584] width 258 height 41
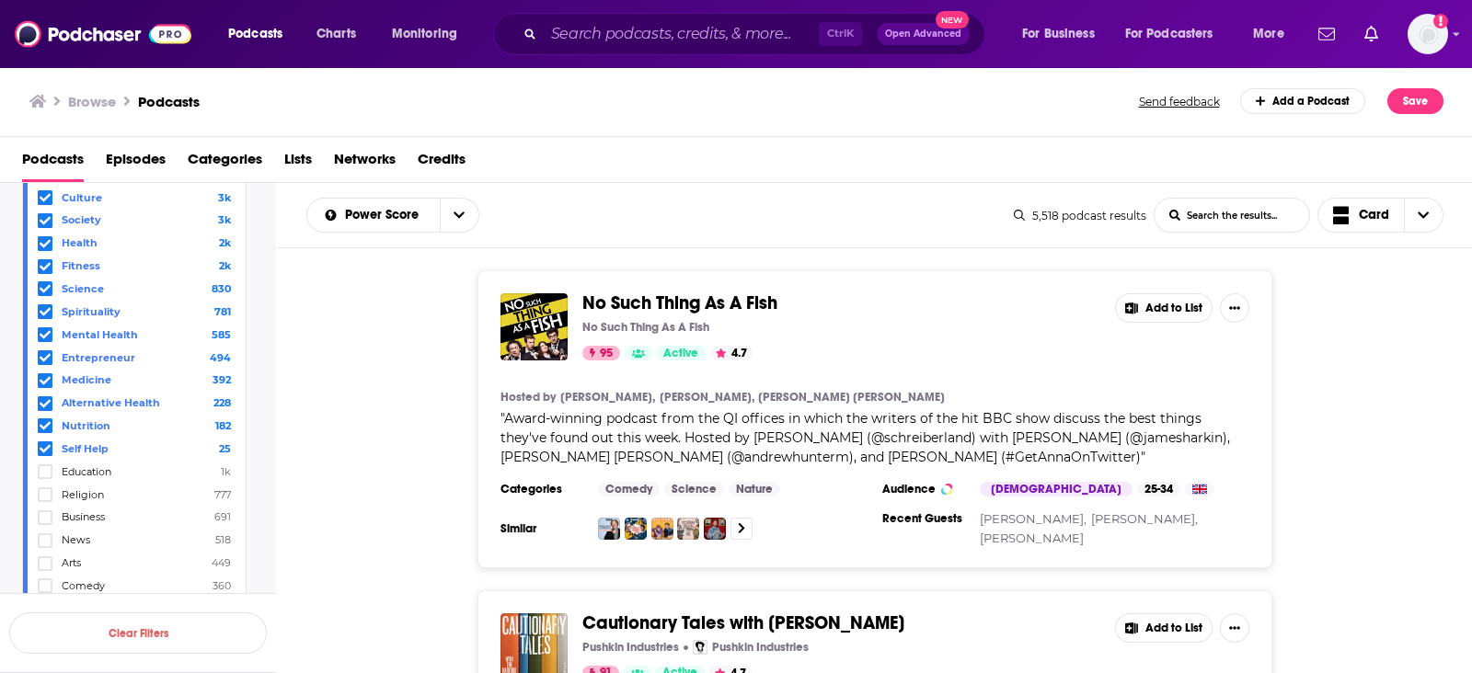
click at [40, 292] on icon at bounding box center [45, 288] width 11 height 11
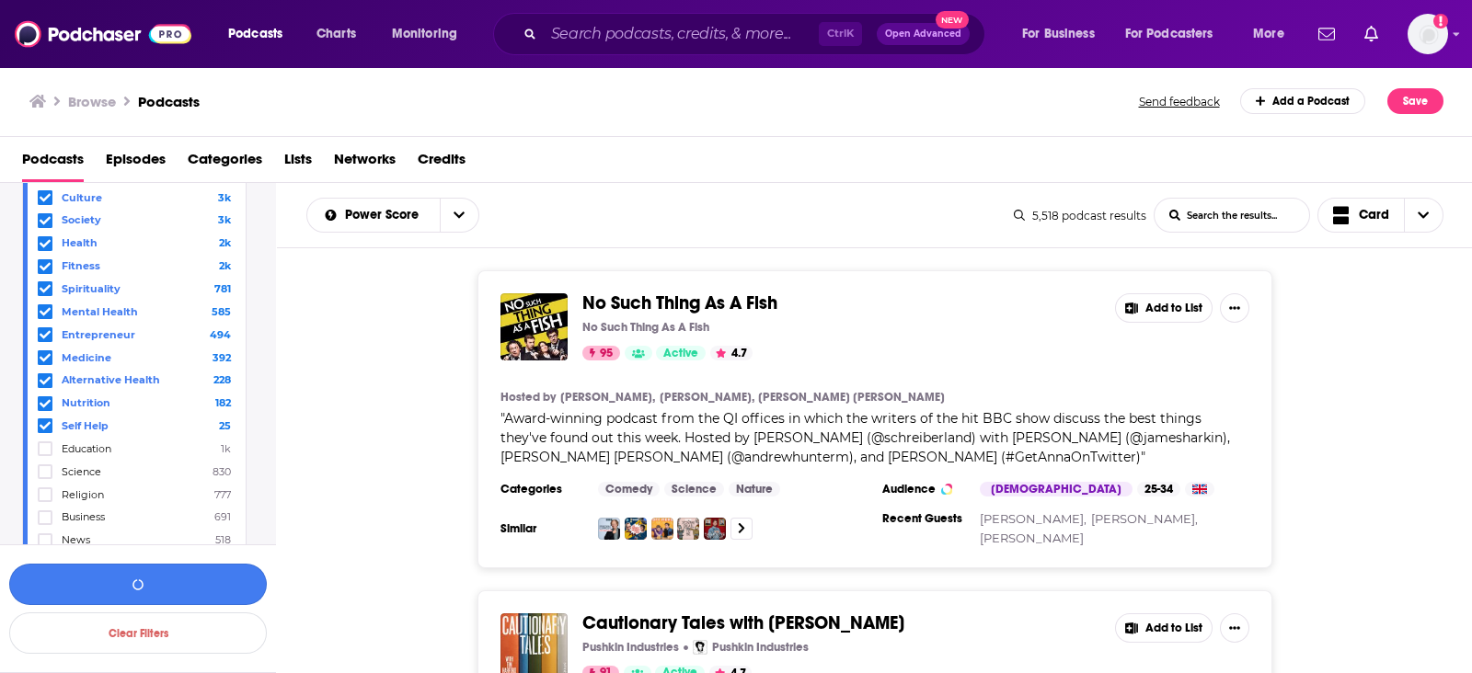
click at [139, 581] on button "button" at bounding box center [138, 584] width 258 height 41
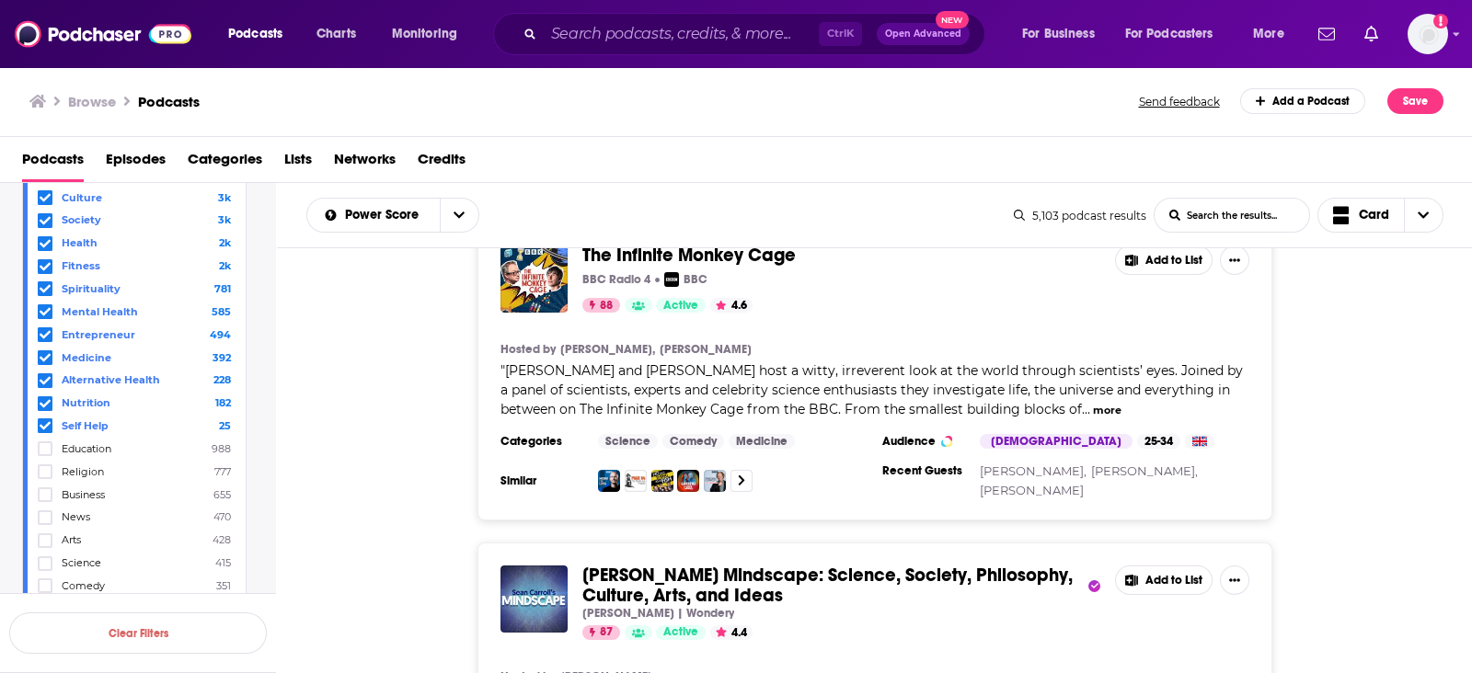
scroll to position [1724, 0]
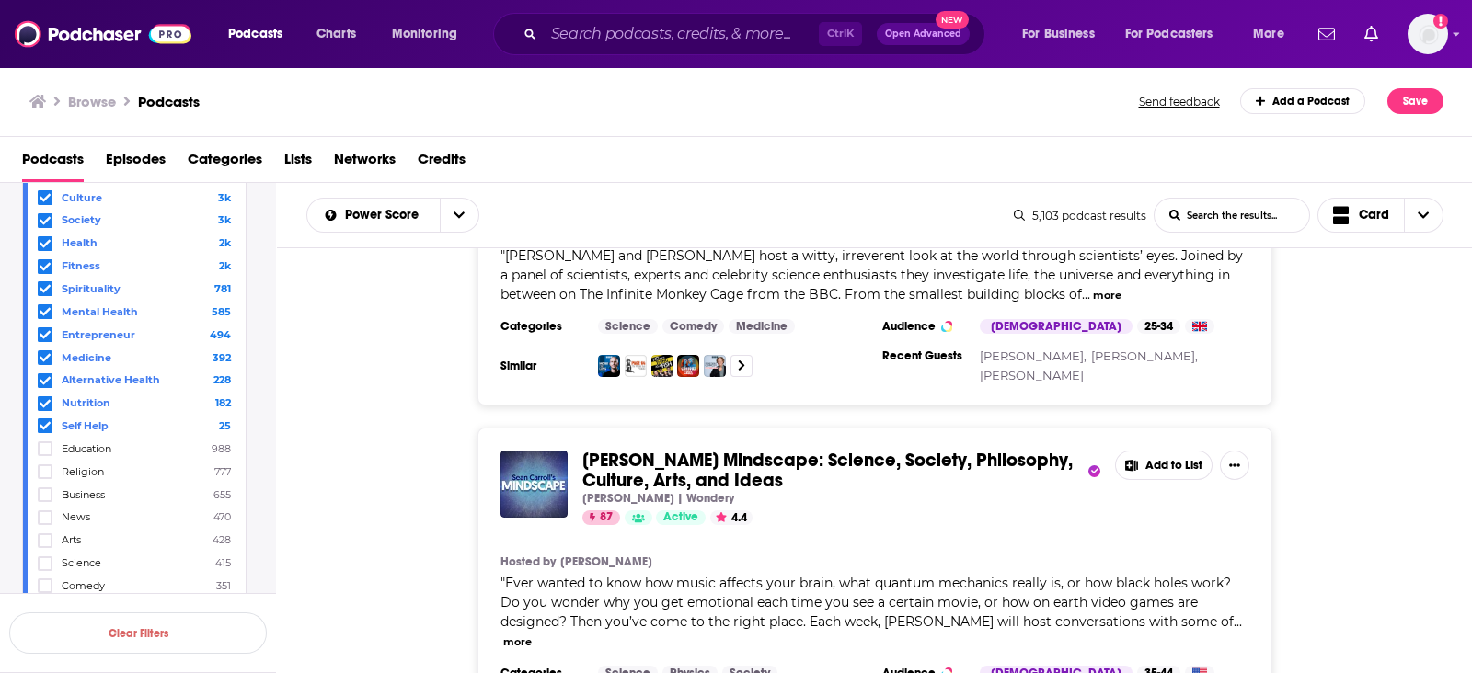
click at [45, 355] on icon at bounding box center [45, 357] width 11 height 8
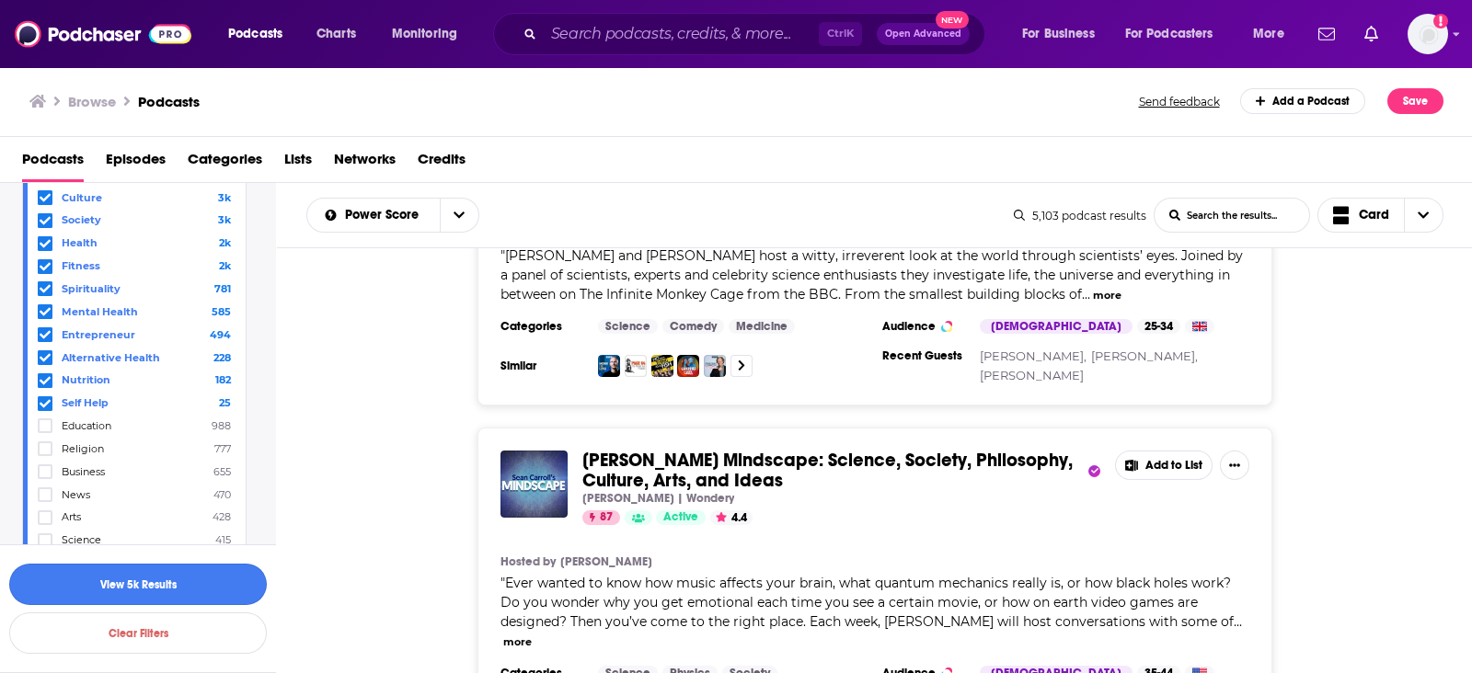
click at [106, 581] on button "View 5k Results" at bounding box center [138, 584] width 258 height 41
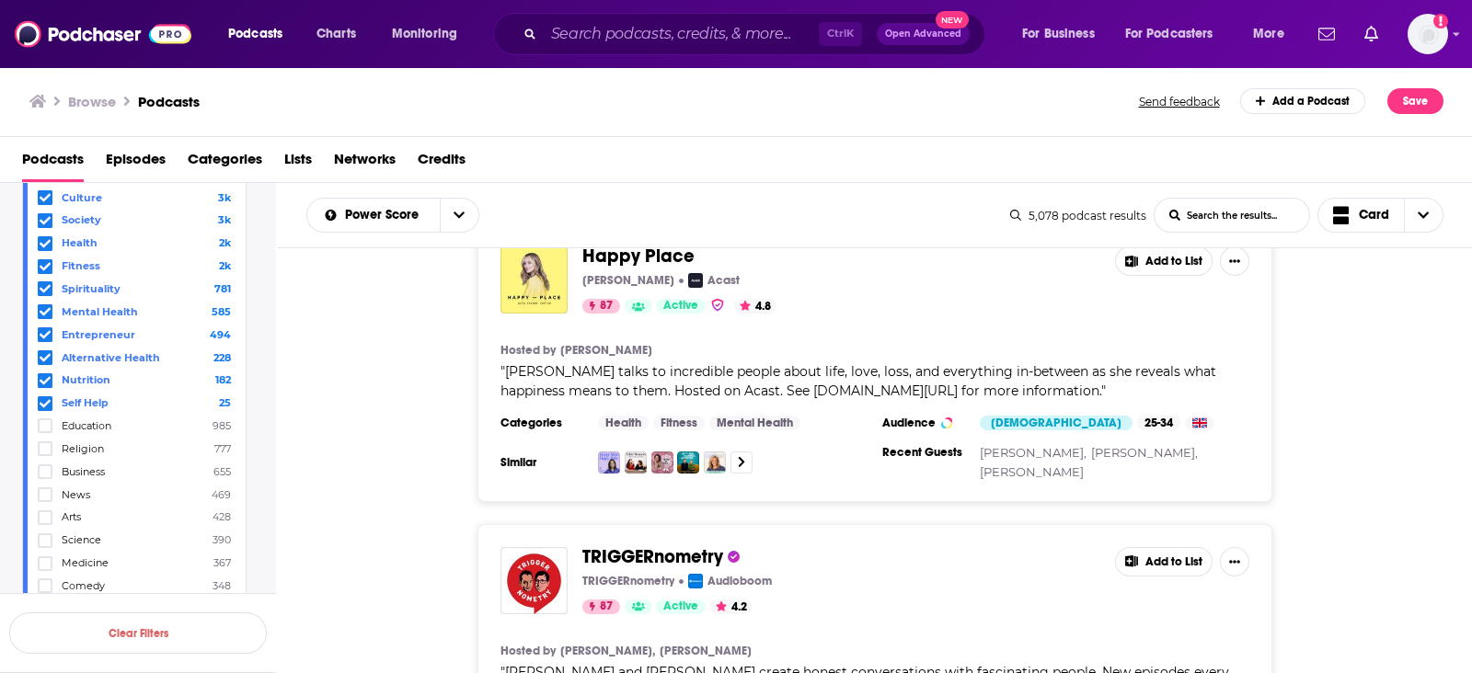
scroll to position [1839, 0]
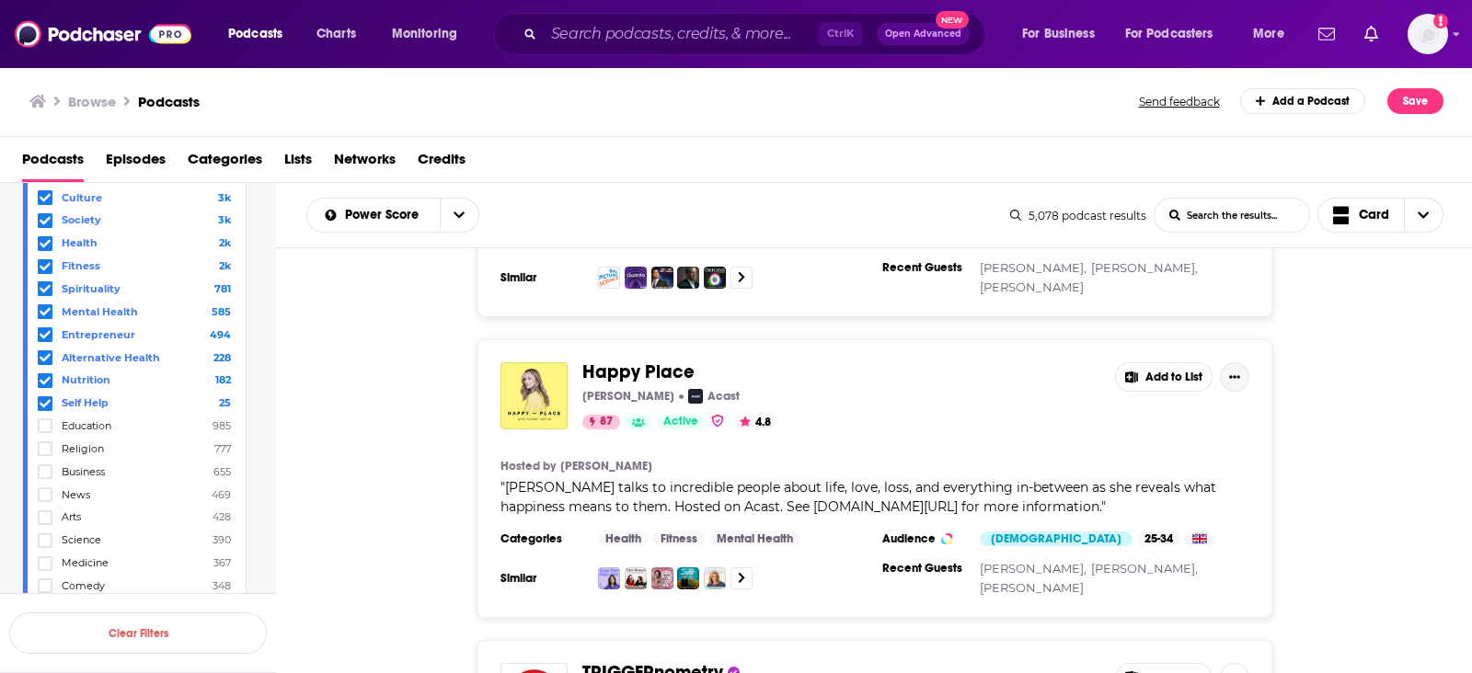
click at [1233, 375] on icon "Show More Button" at bounding box center [1234, 376] width 11 height 3
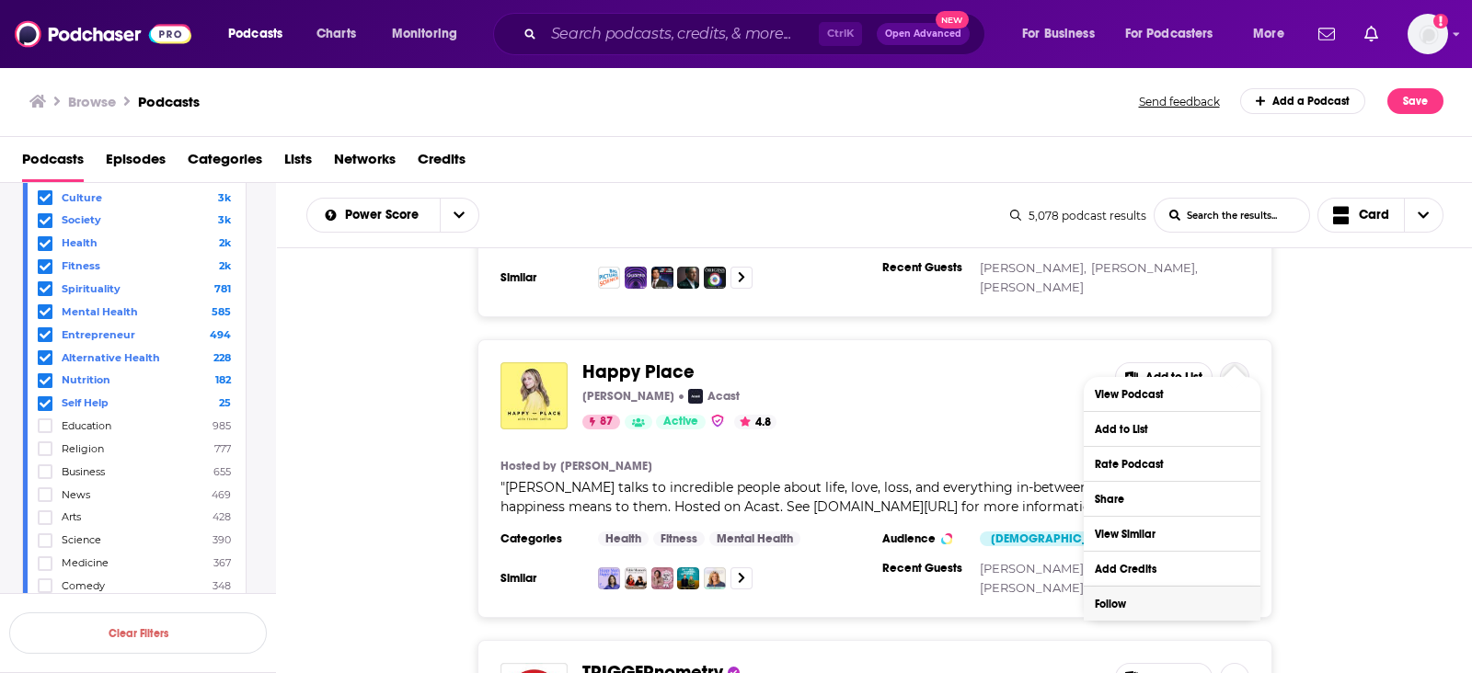
click at [1181, 610] on button "Follow" at bounding box center [1172, 604] width 177 height 34
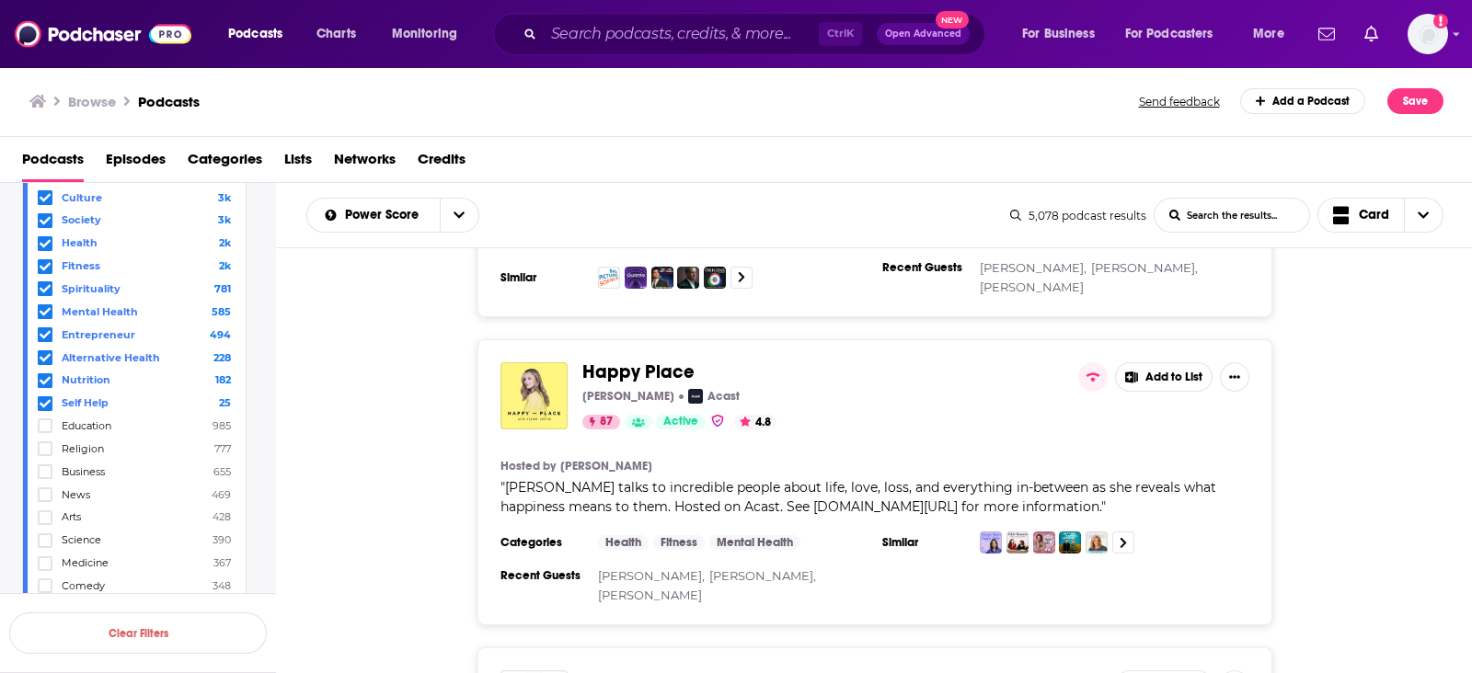
click at [1353, 488] on div "Happy Place Fearne Cotton Acast 87 Active 4.8 Add to List Hosted by Fearne Cott…" at bounding box center [875, 482] width 1196 height 286
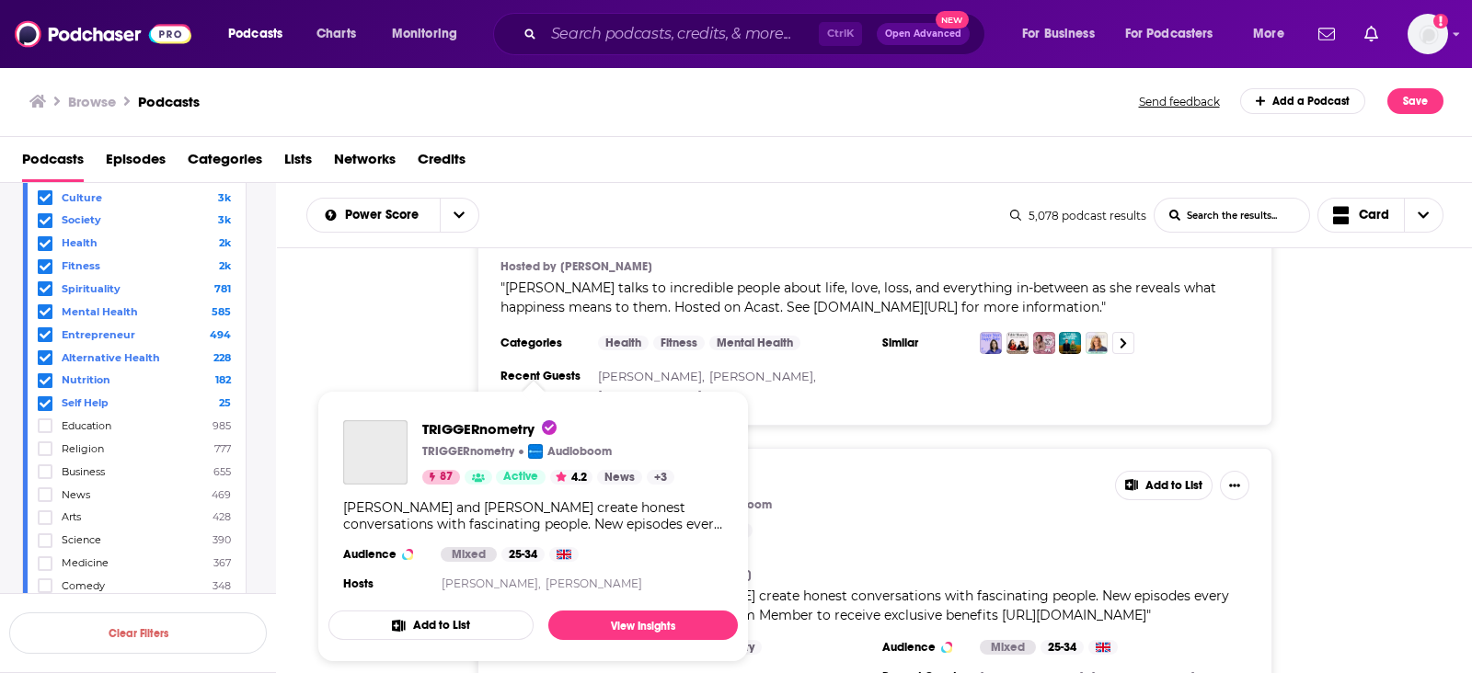
scroll to position [2185, 0]
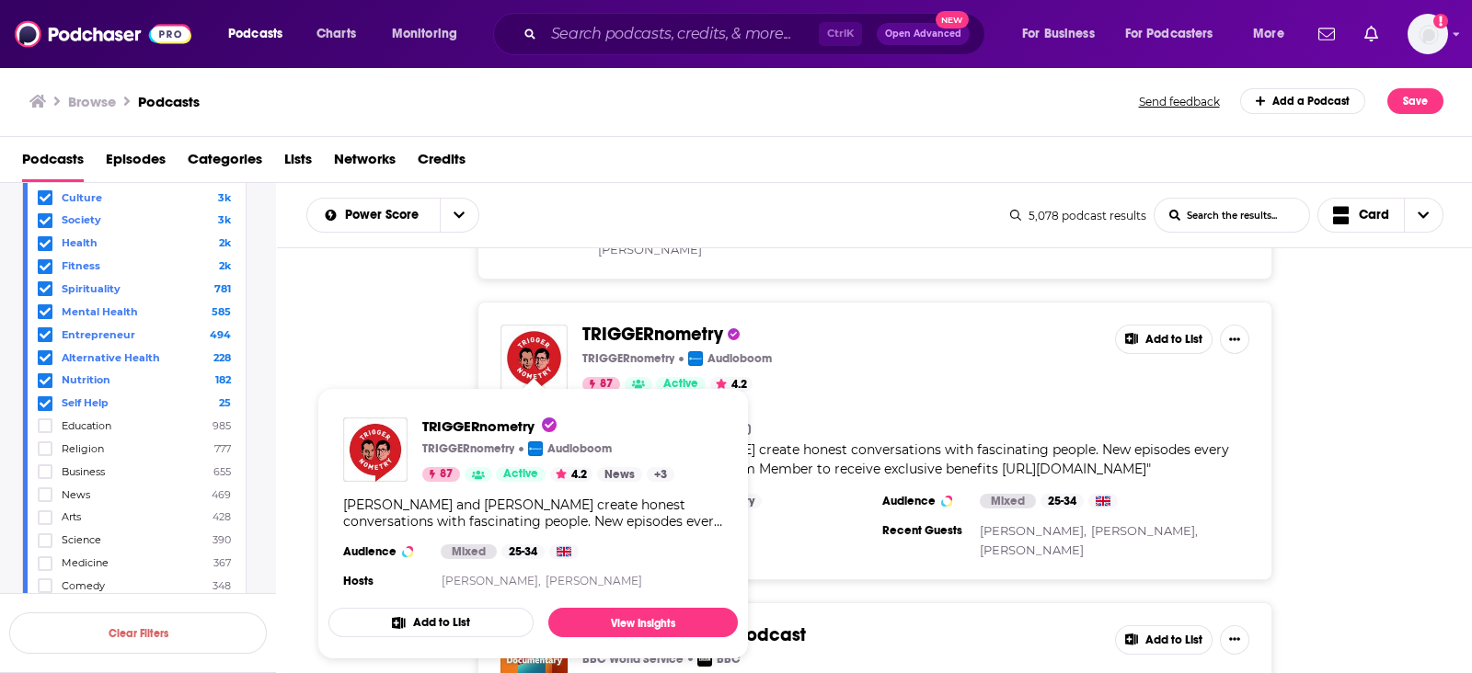
drag, startPoint x: 1375, startPoint y: 366, endPoint x: 1340, endPoint y: 374, distance: 35.9
click at [1375, 366] on div "TRIGGERnometry TRIGGERnometry Audioboom 87 Active 4.2 Add to List Hosted by Kon…" at bounding box center [875, 441] width 1196 height 279
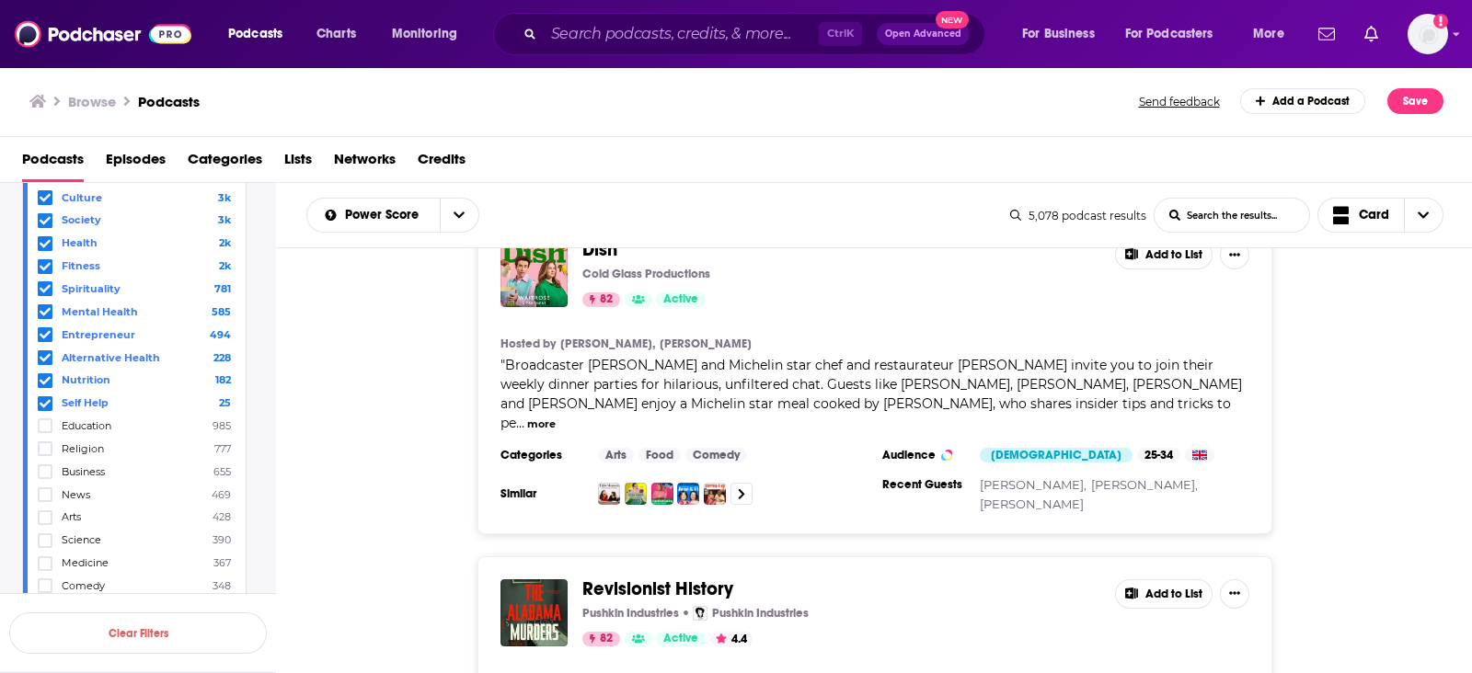
scroll to position [7567, 0]
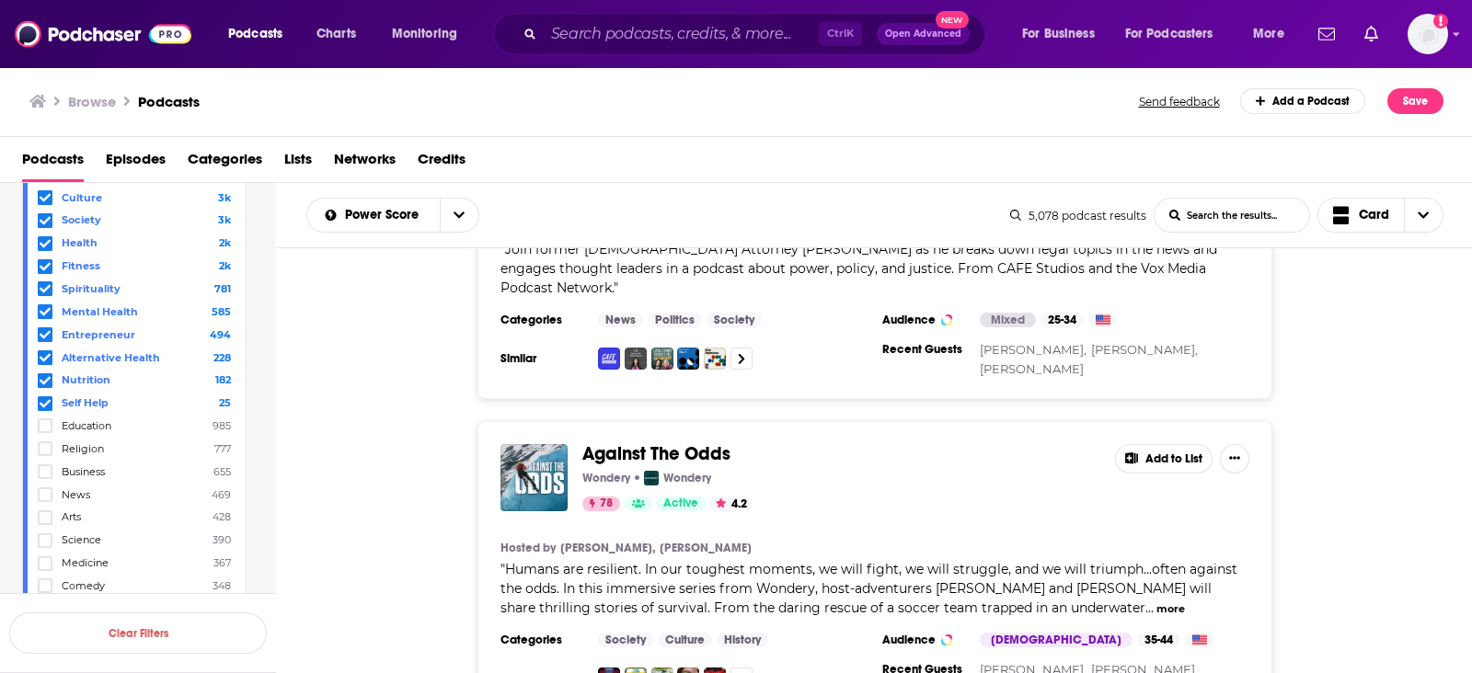
scroll to position [15361, 0]
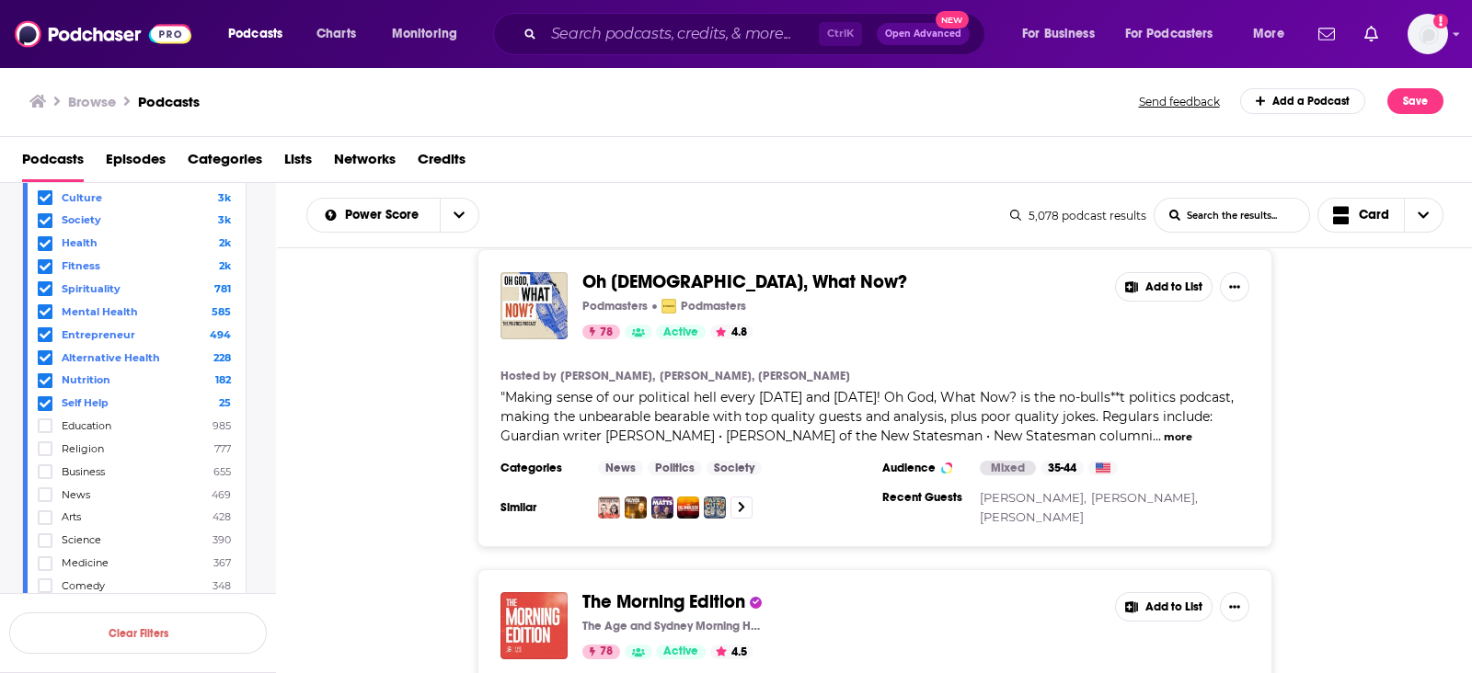
scroll to position [16625, 0]
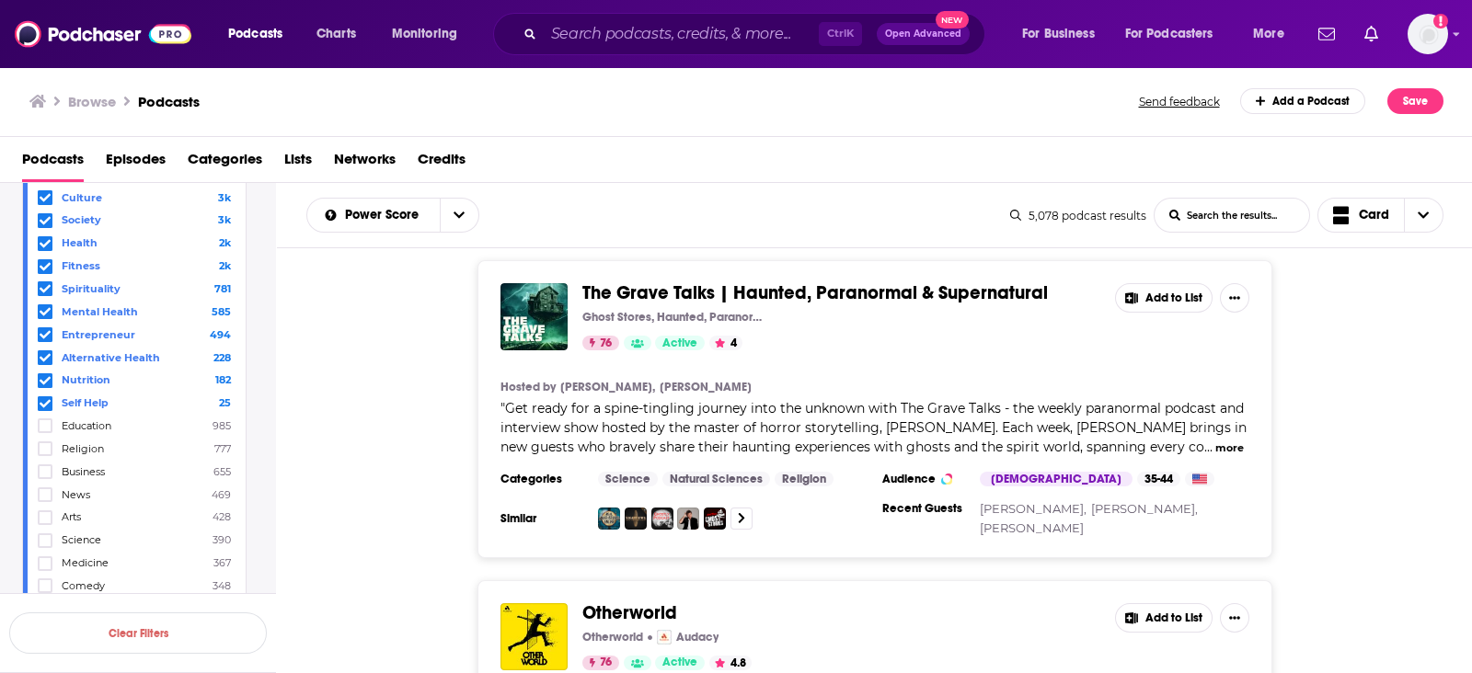
scroll to position [23189, 0]
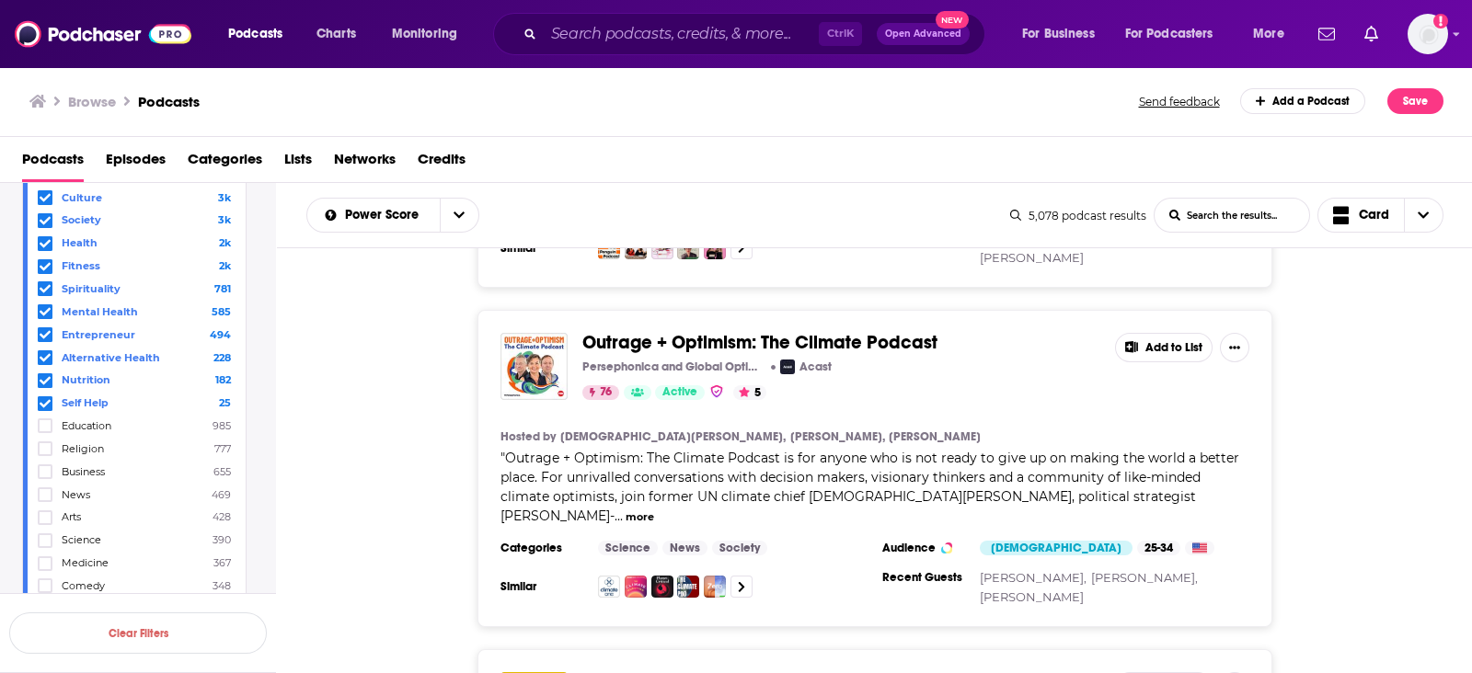
scroll to position [25604, 0]
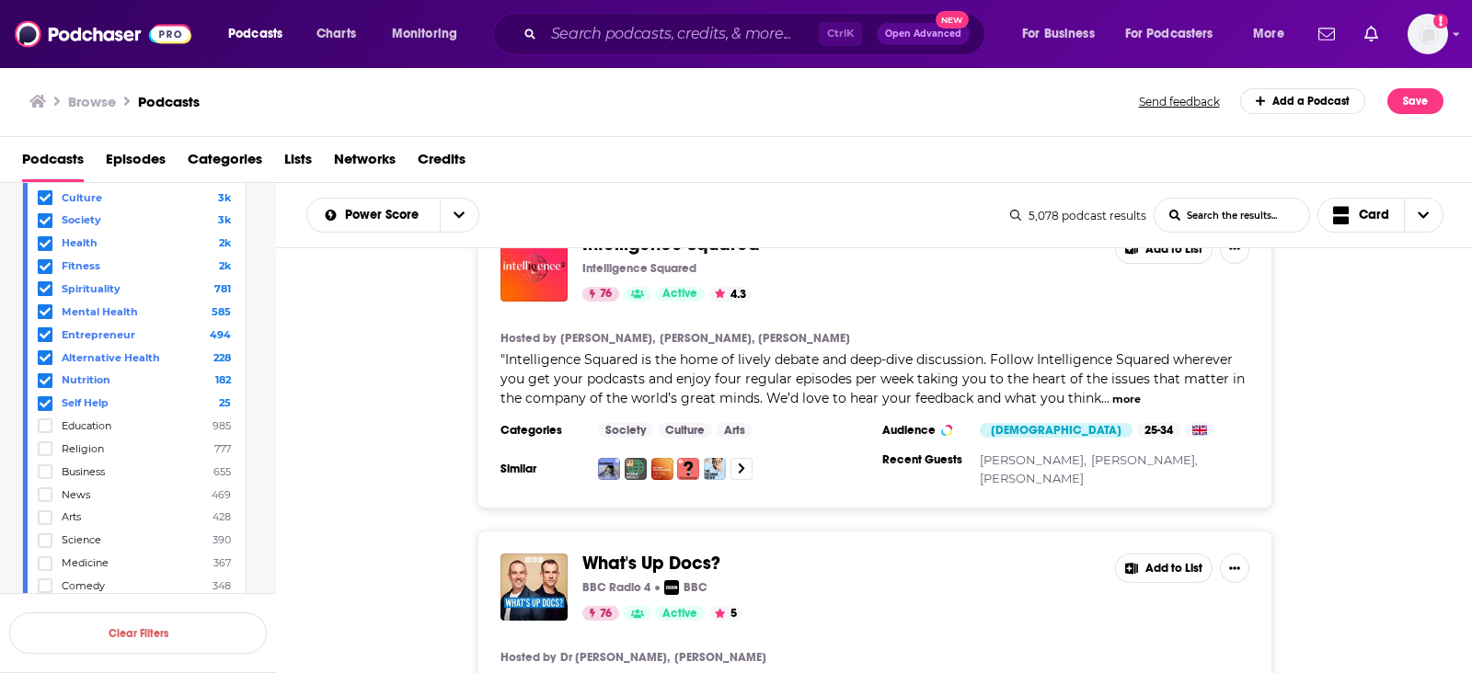
scroll to position [26293, 0]
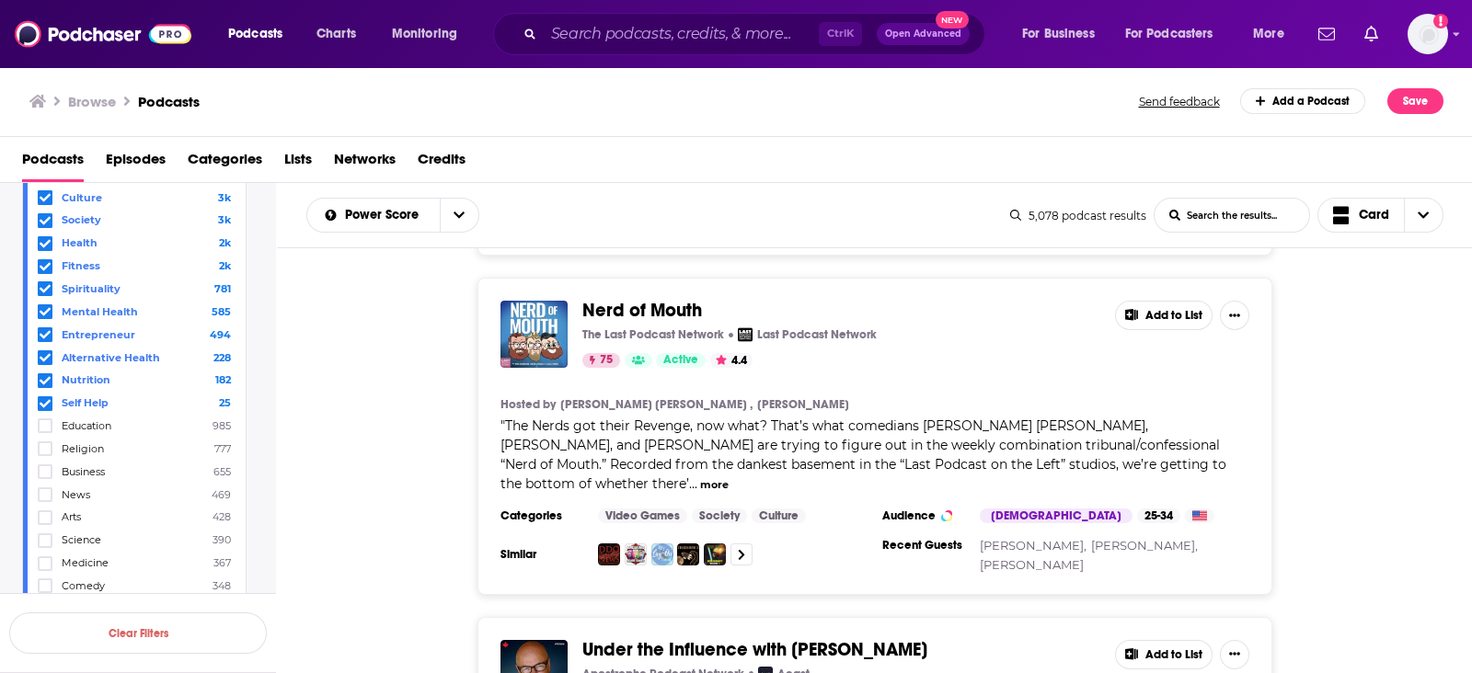
scroll to position [30662, 0]
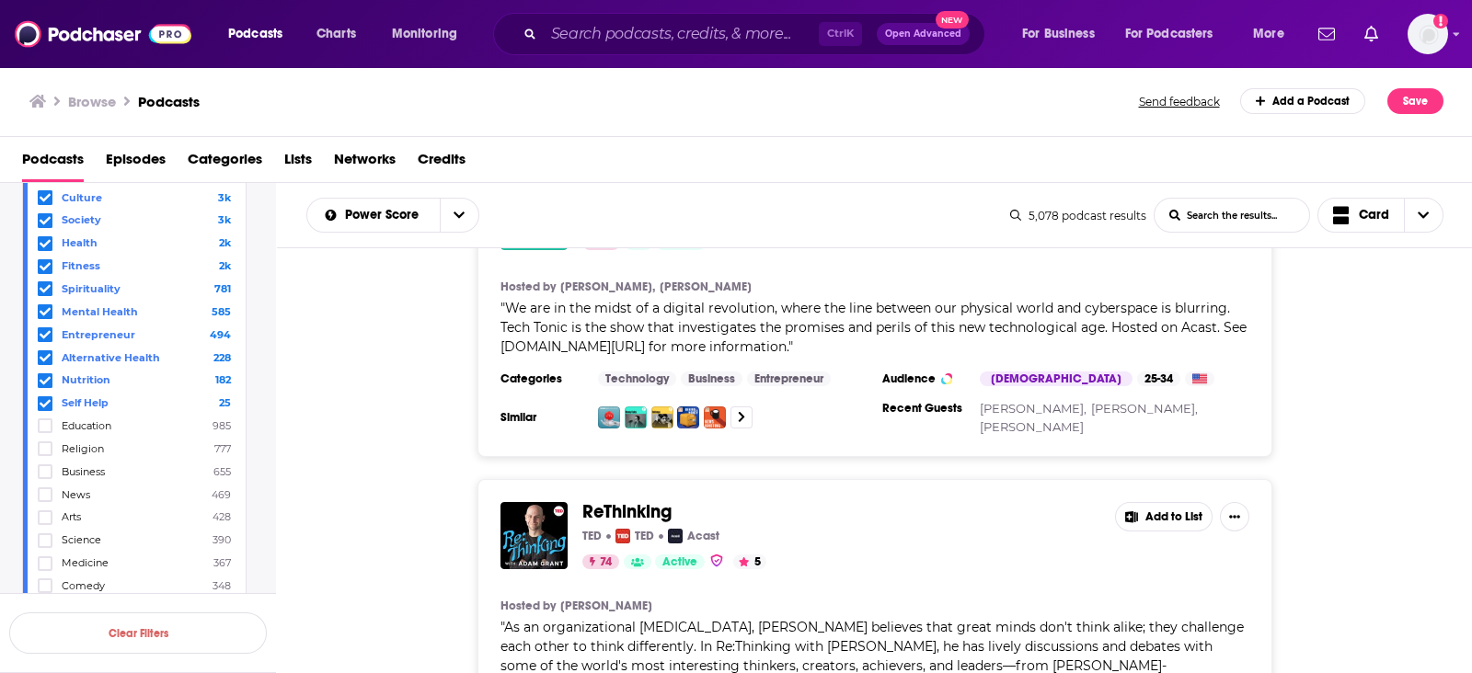
scroll to position [31435, 0]
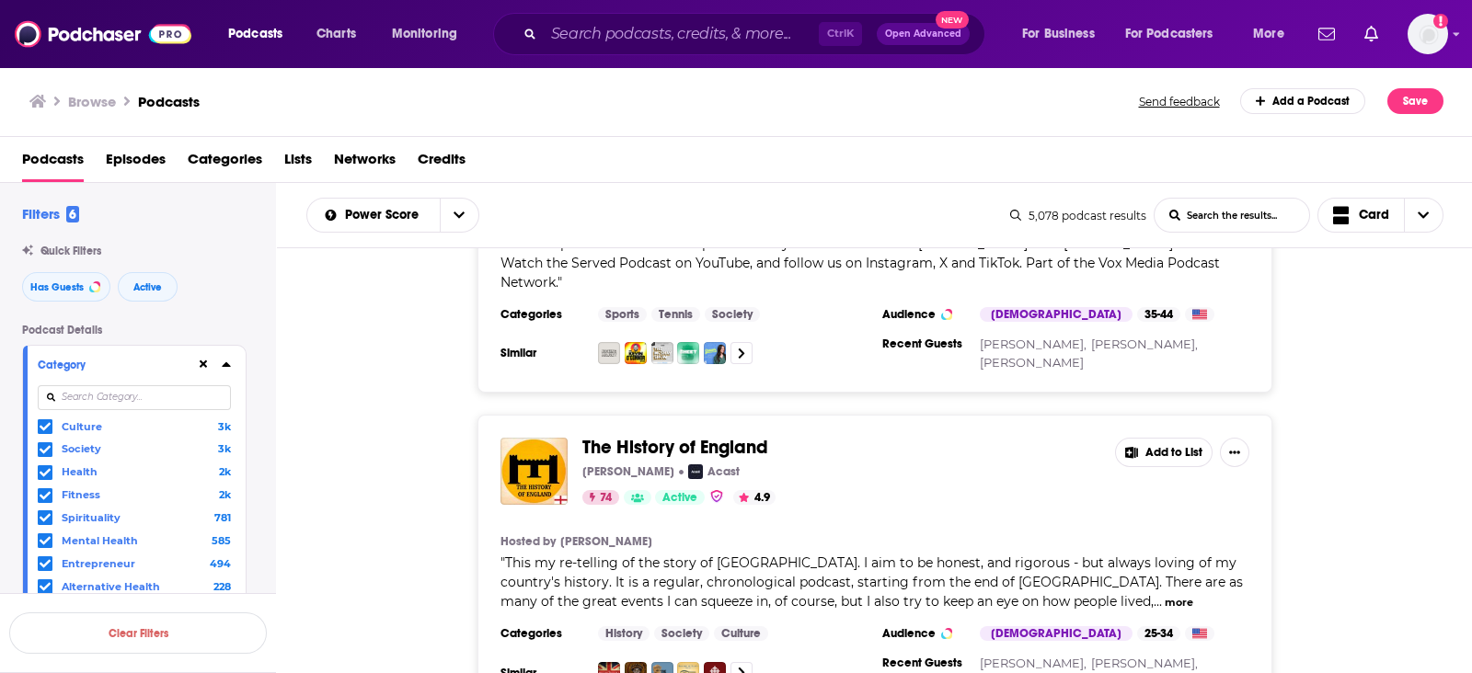
scroll to position [33850, 0]
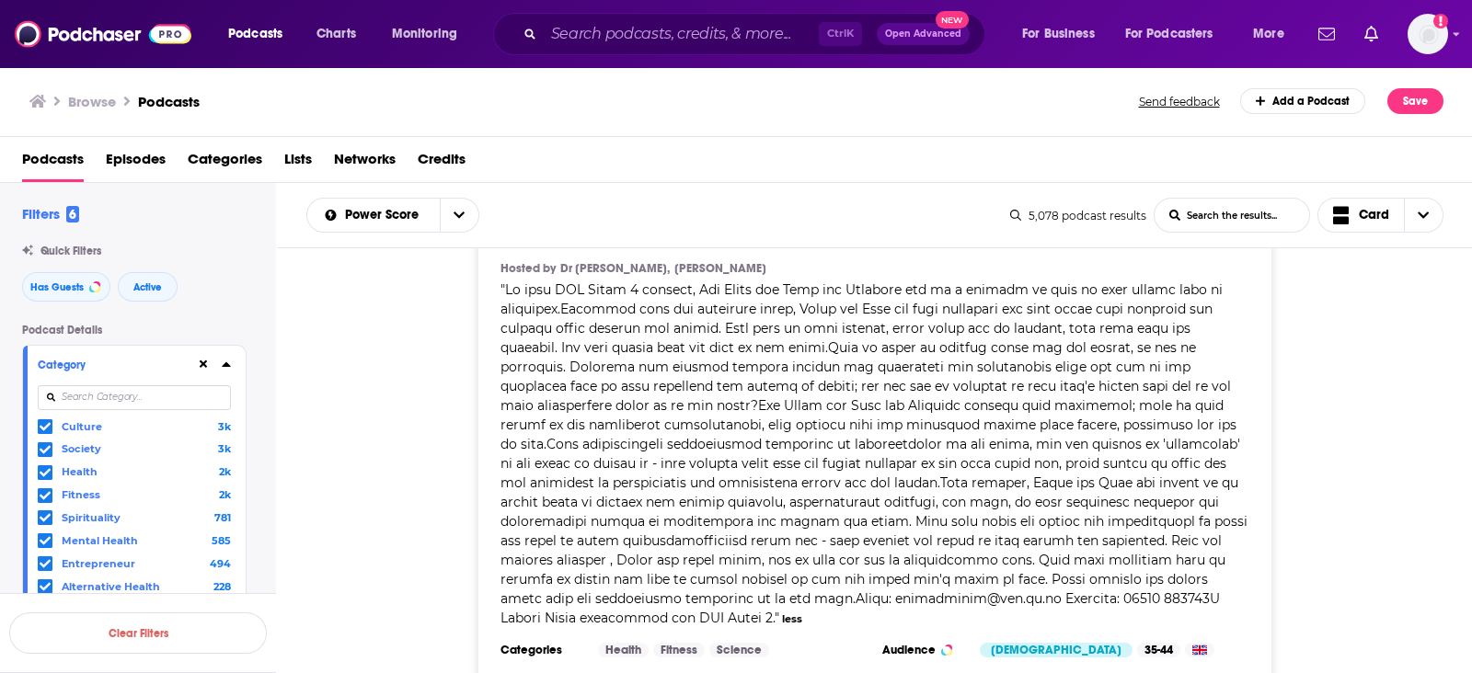
scroll to position [26491, 0]
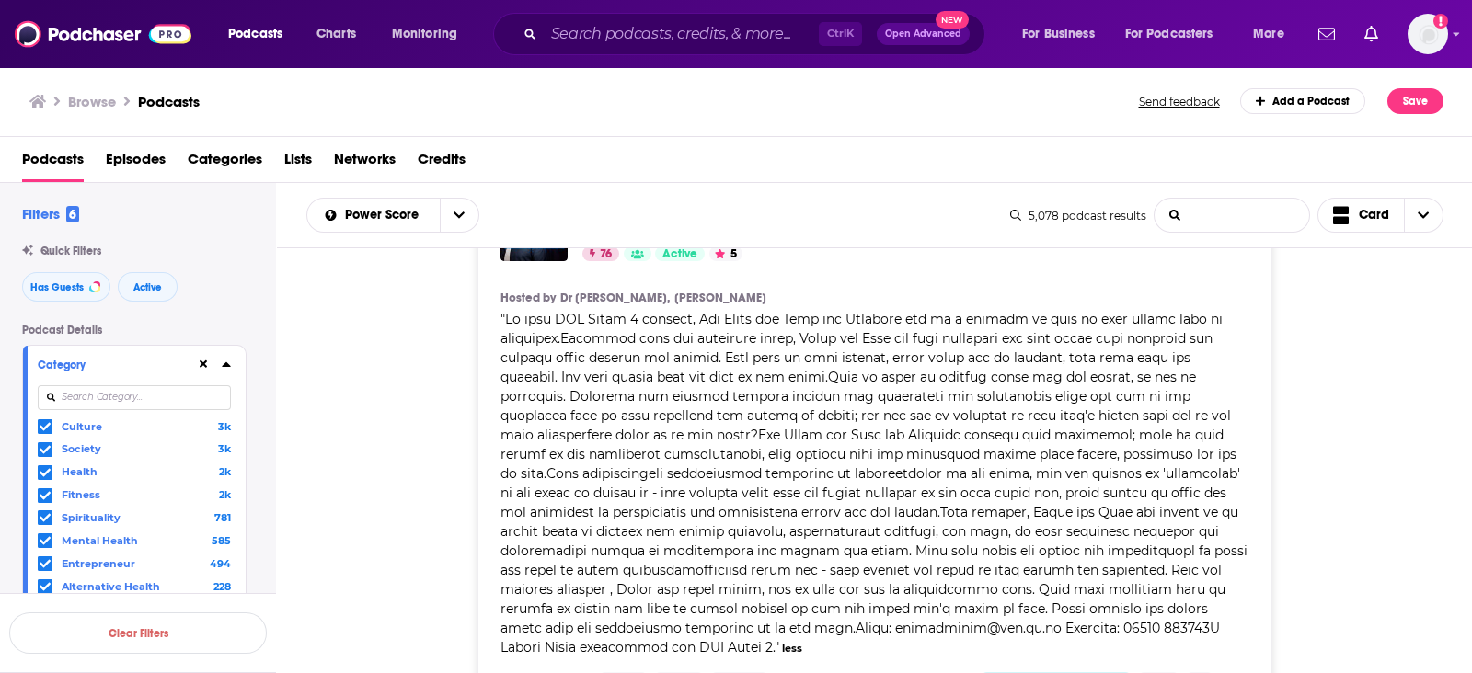
click at [1230, 213] on input "List Search Input" at bounding box center [1231, 215] width 155 height 33
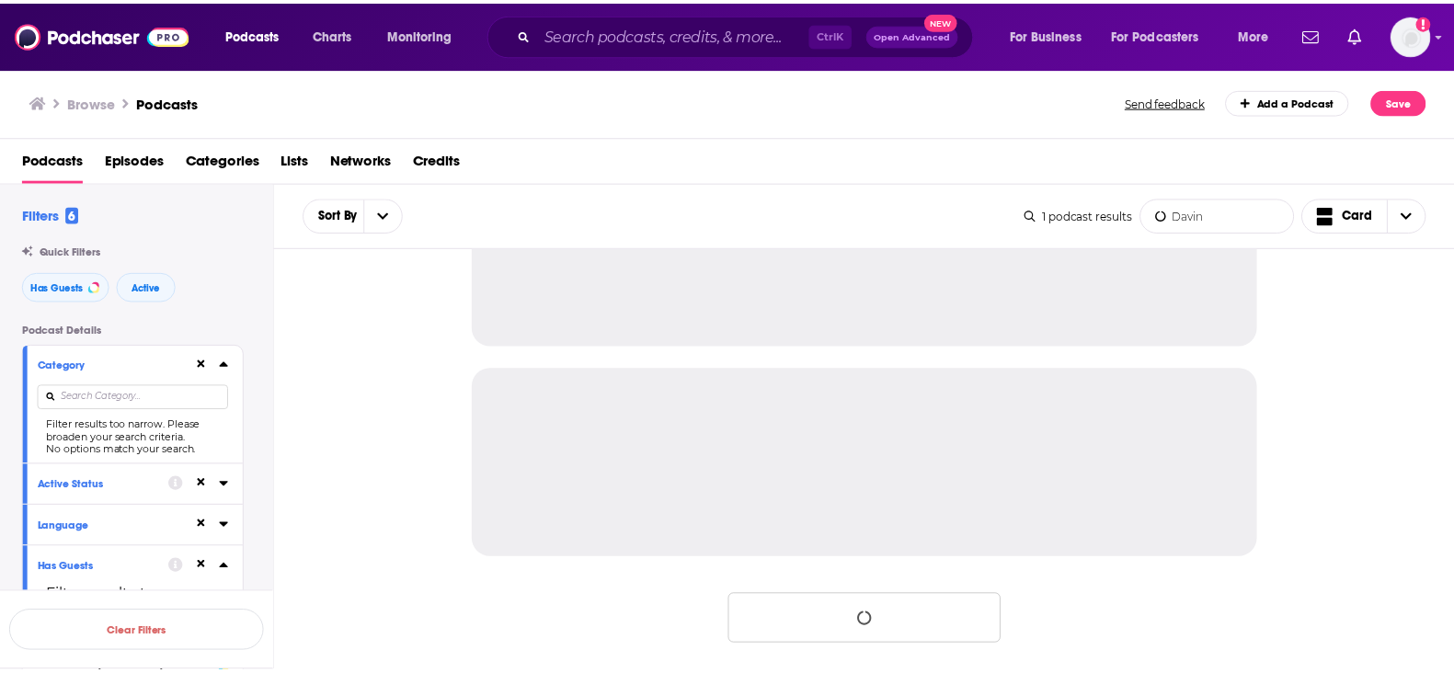
scroll to position [0, 0]
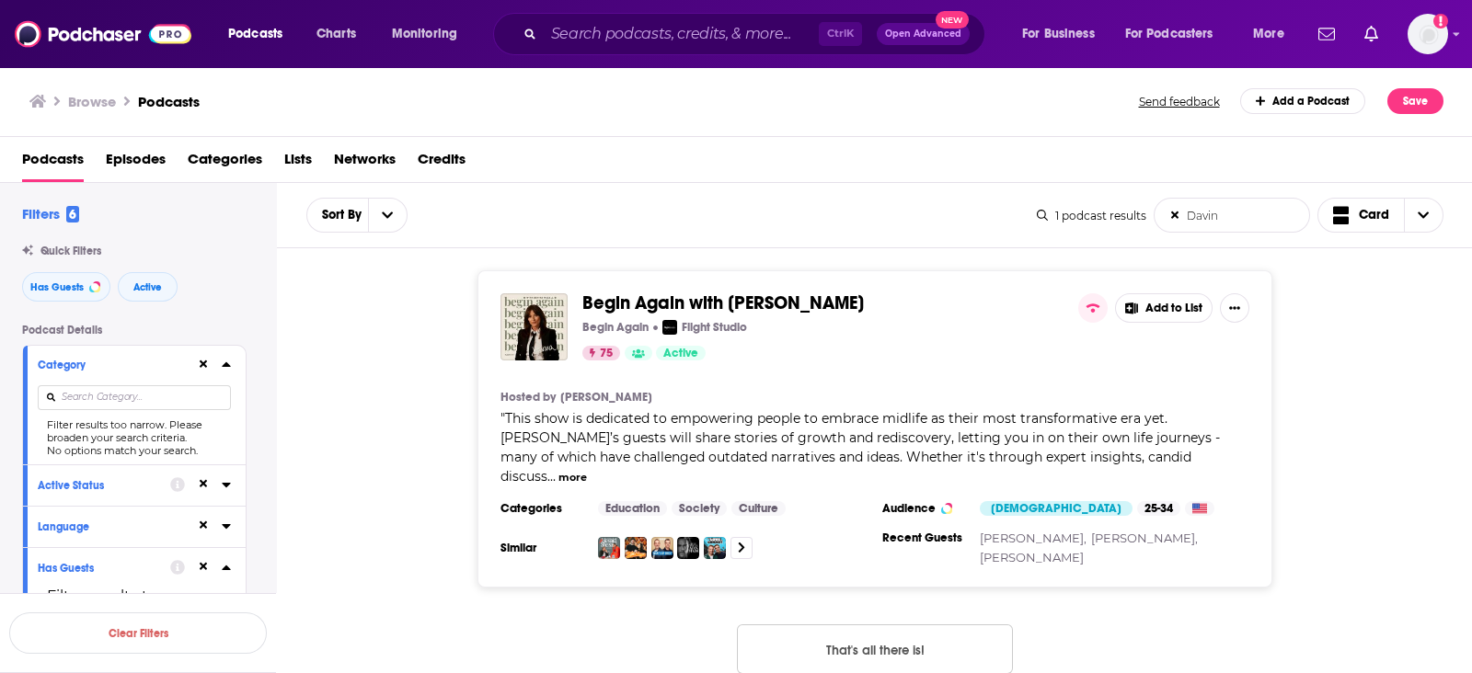
type input "Davin"
click at [813, 304] on span "Begin Again with Davina McCall" at bounding box center [722, 303] width 281 height 23
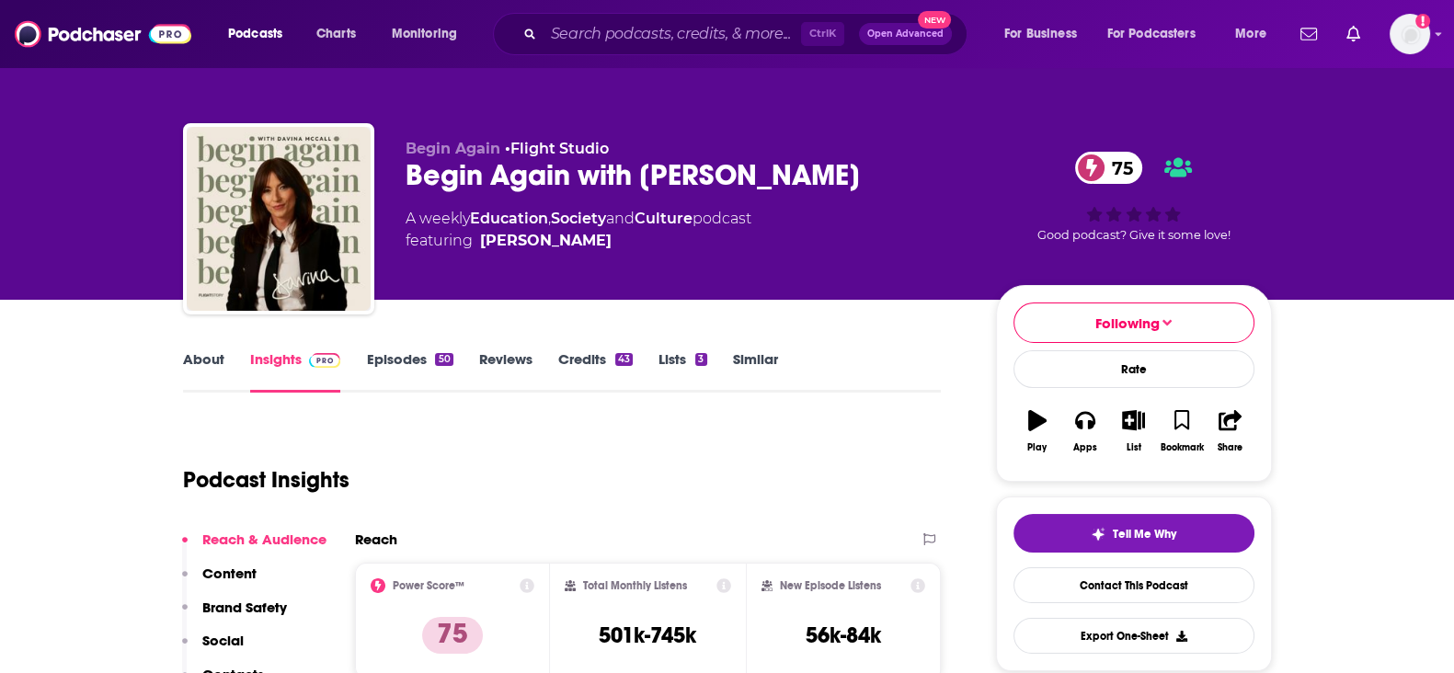
click at [688, 358] on link "Lists 3" at bounding box center [683, 371] width 48 height 42
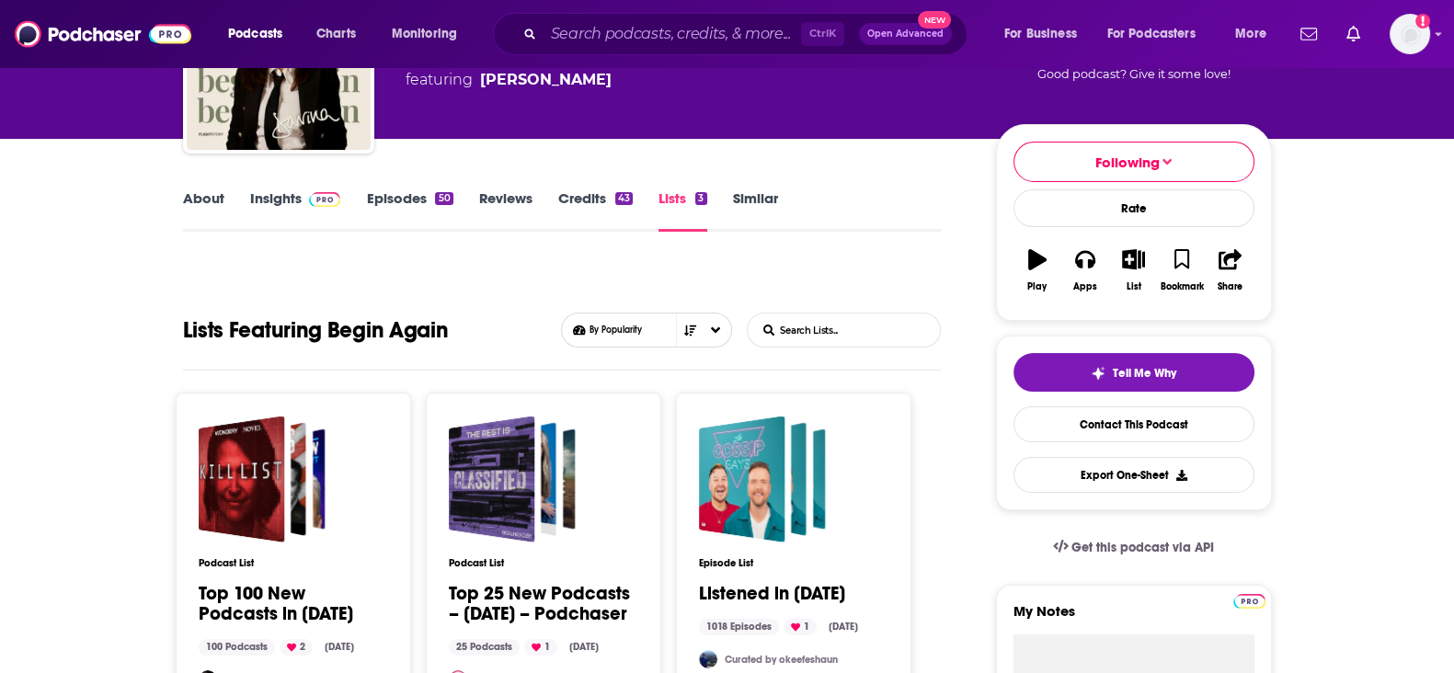
scroll to position [229, 0]
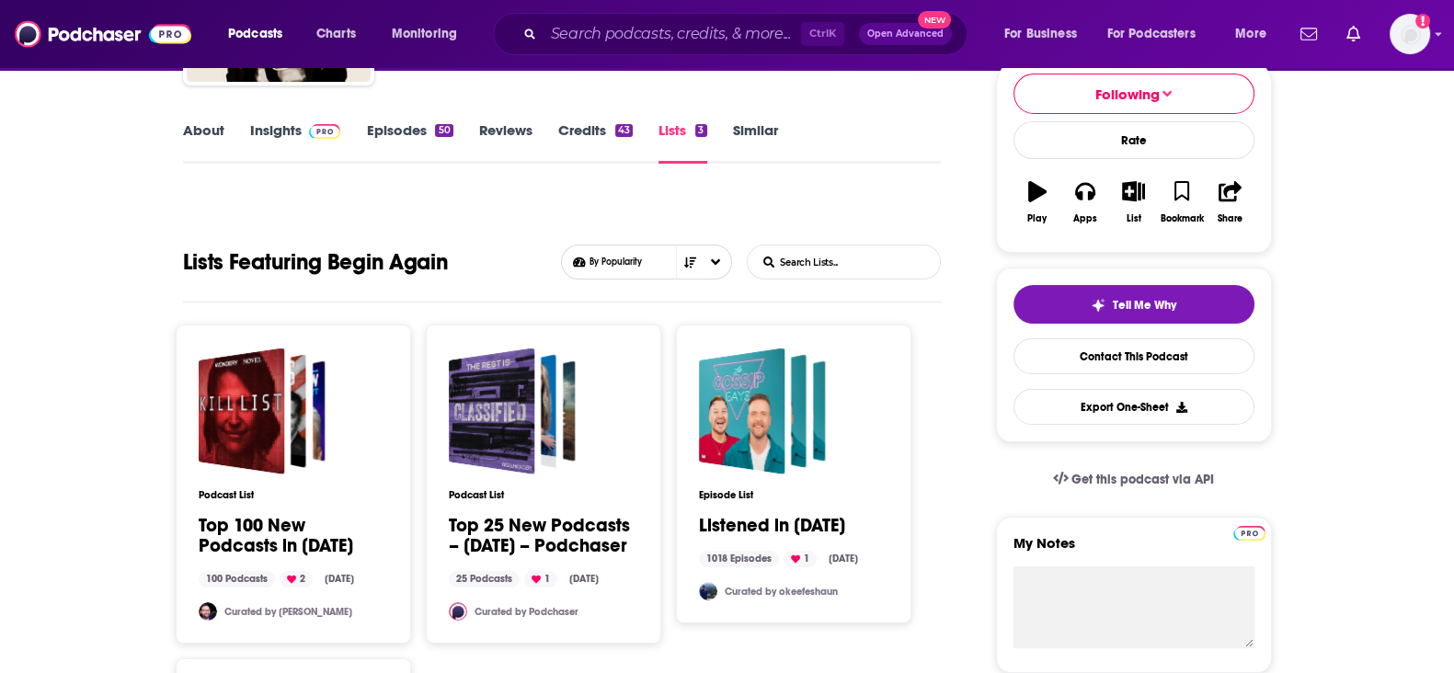
click at [759, 119] on div "About Insights Episodes 50 Reviews Credits 43 Lists 3 Similar" at bounding box center [562, 141] width 759 height 45
click at [746, 126] on link "Similar" at bounding box center [755, 142] width 45 height 42
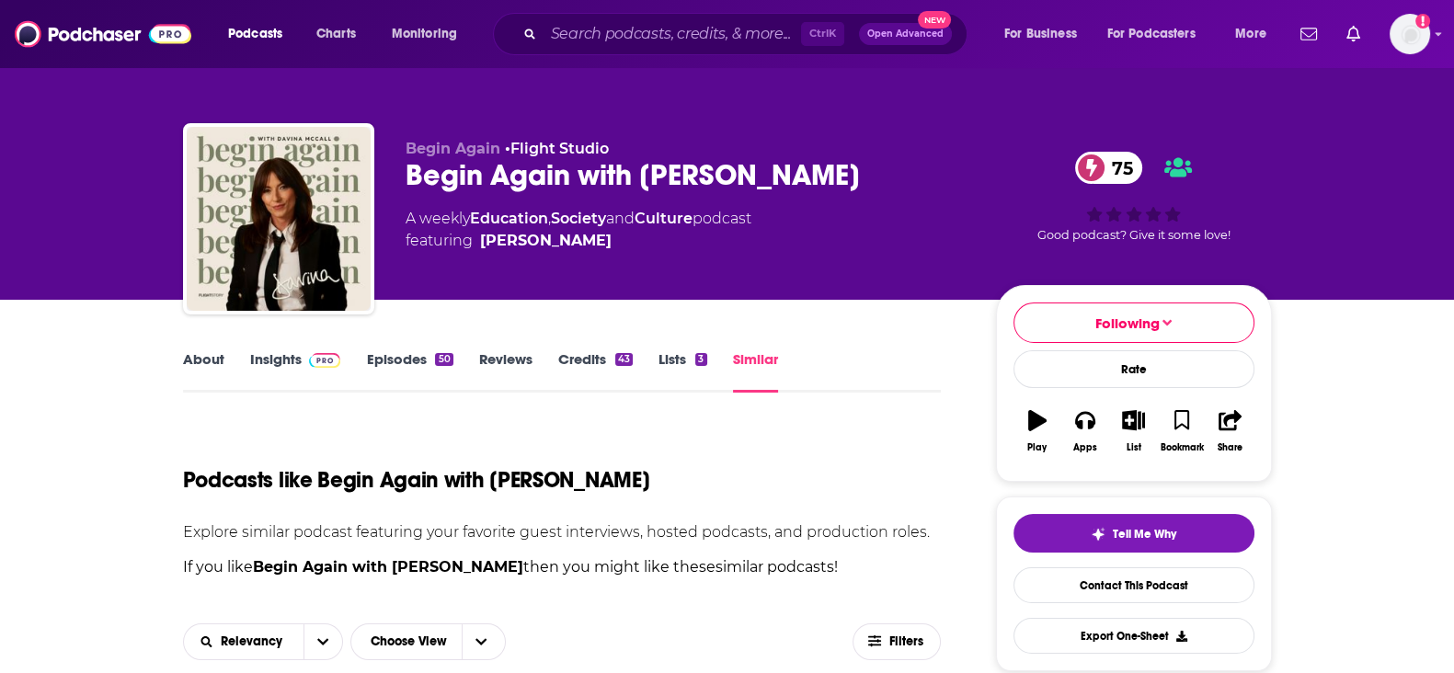
scroll to position [459, 0]
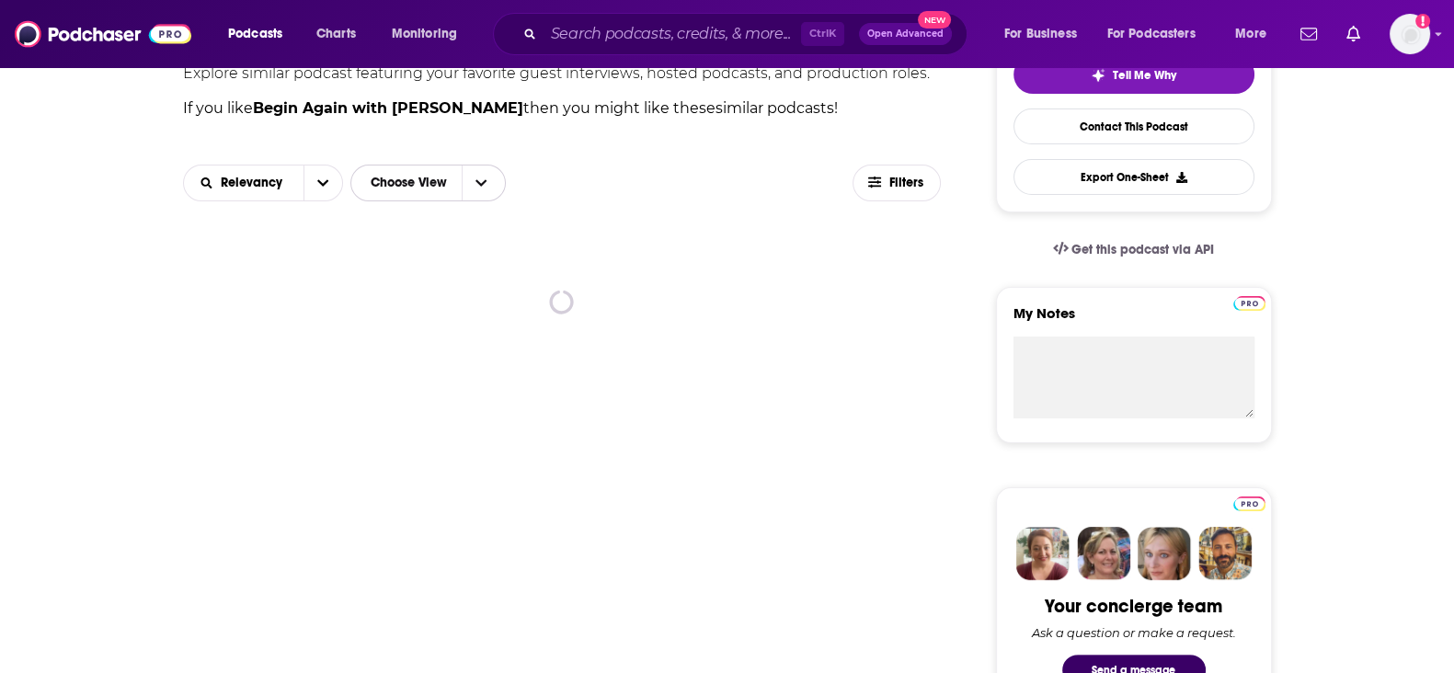
drag, startPoint x: 415, startPoint y: 184, endPoint x: 510, endPoint y: 203, distance: 97.6
click at [510, 203] on div "Relevancy Choose View Filters" at bounding box center [562, 183] width 759 height 66
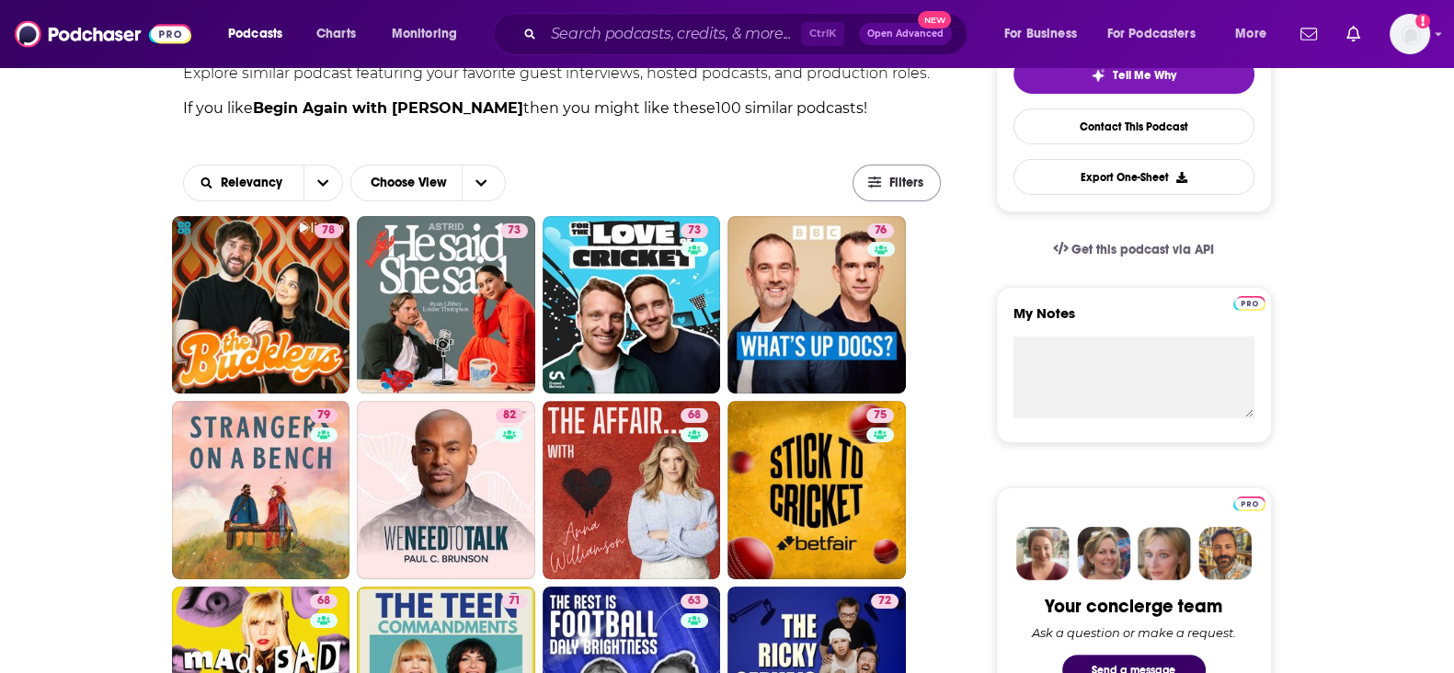
click at [908, 156] on div "Relevancy Choose View Filters" at bounding box center [562, 183] width 759 height 66
click at [901, 178] on span "Filters" at bounding box center [907, 183] width 37 height 13
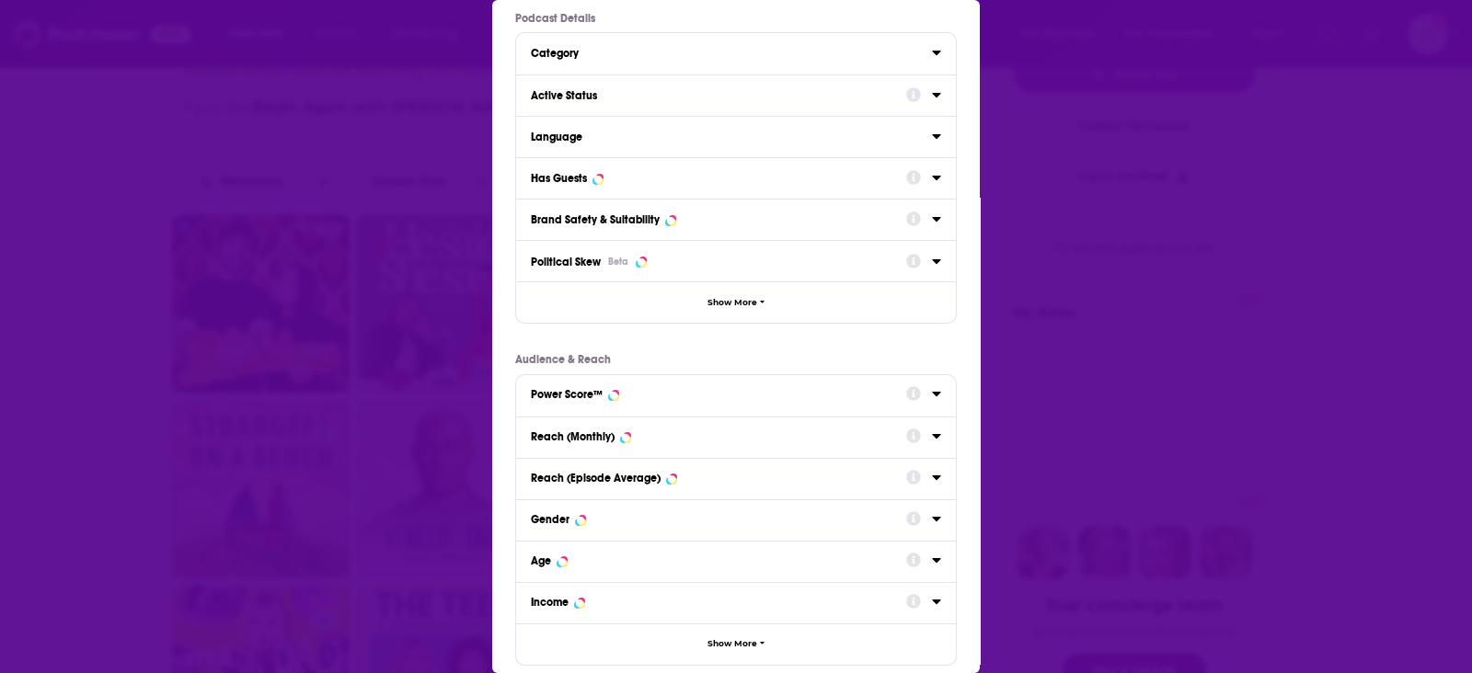
scroll to position [58, 0]
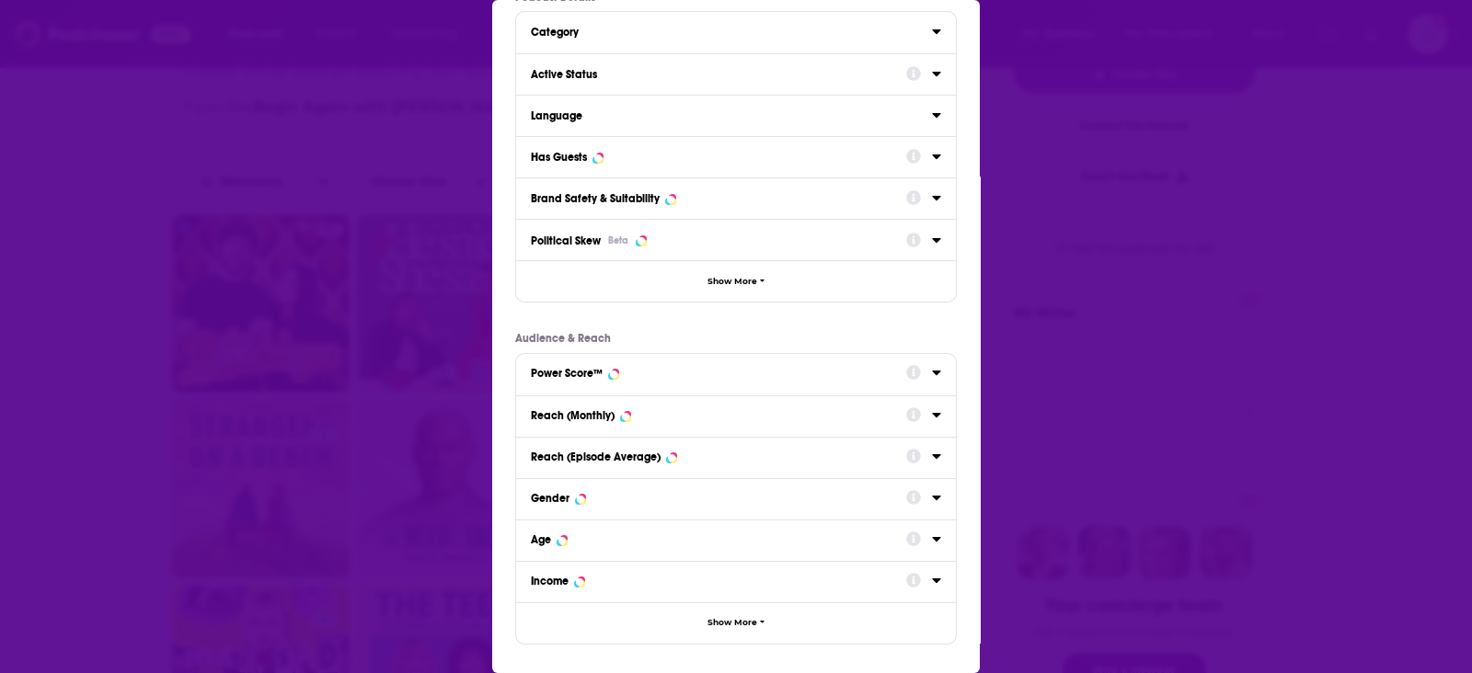
click at [579, 163] on div "Has Guests" at bounding box center [559, 157] width 56 height 13
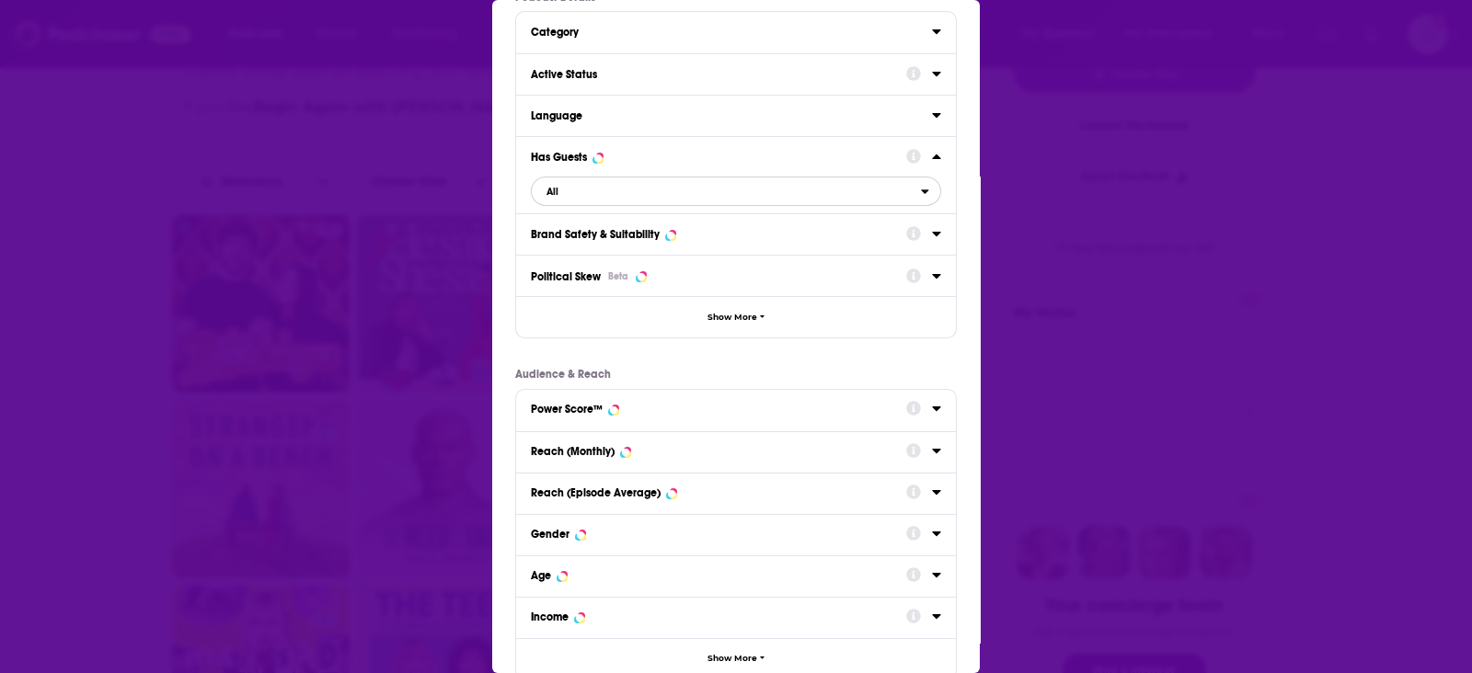
click at [575, 189] on span "All" at bounding box center [726, 191] width 389 height 24
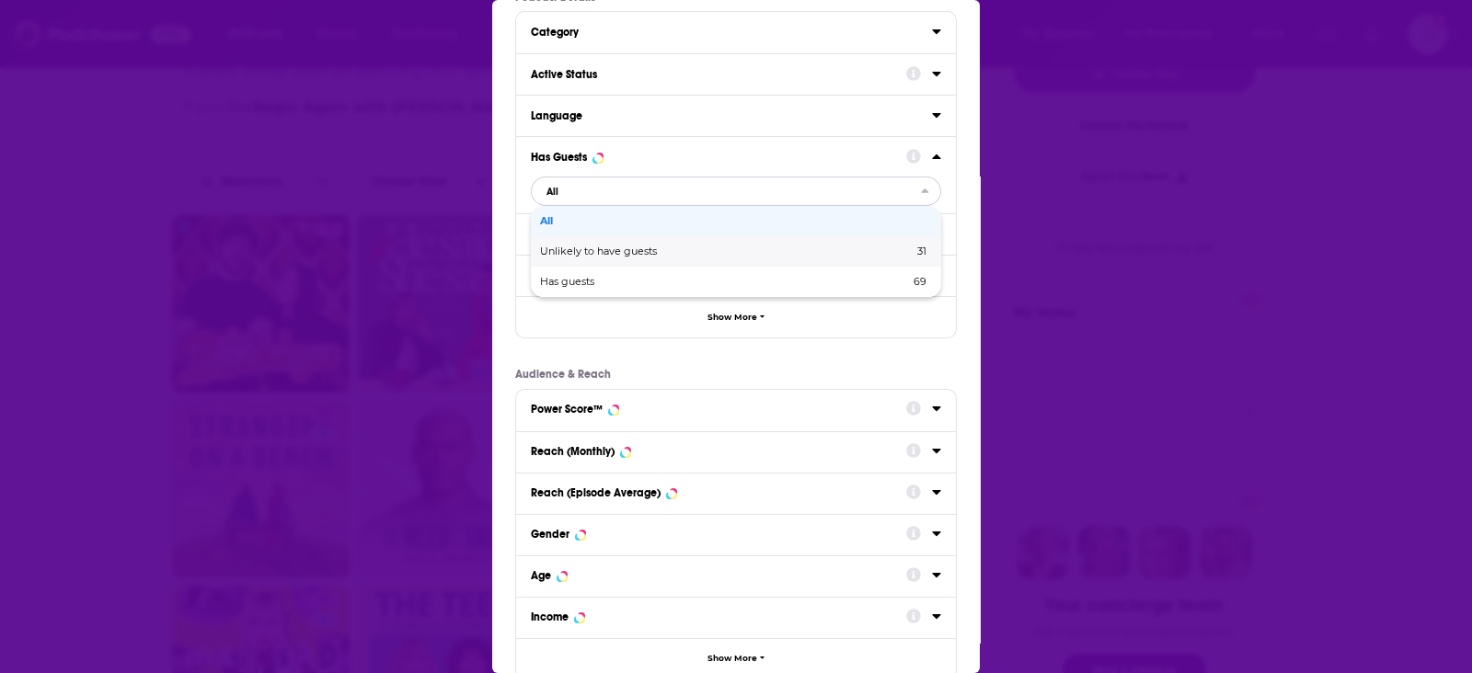
click at [572, 244] on div "Unlikely to have guests 31" at bounding box center [736, 251] width 410 height 30
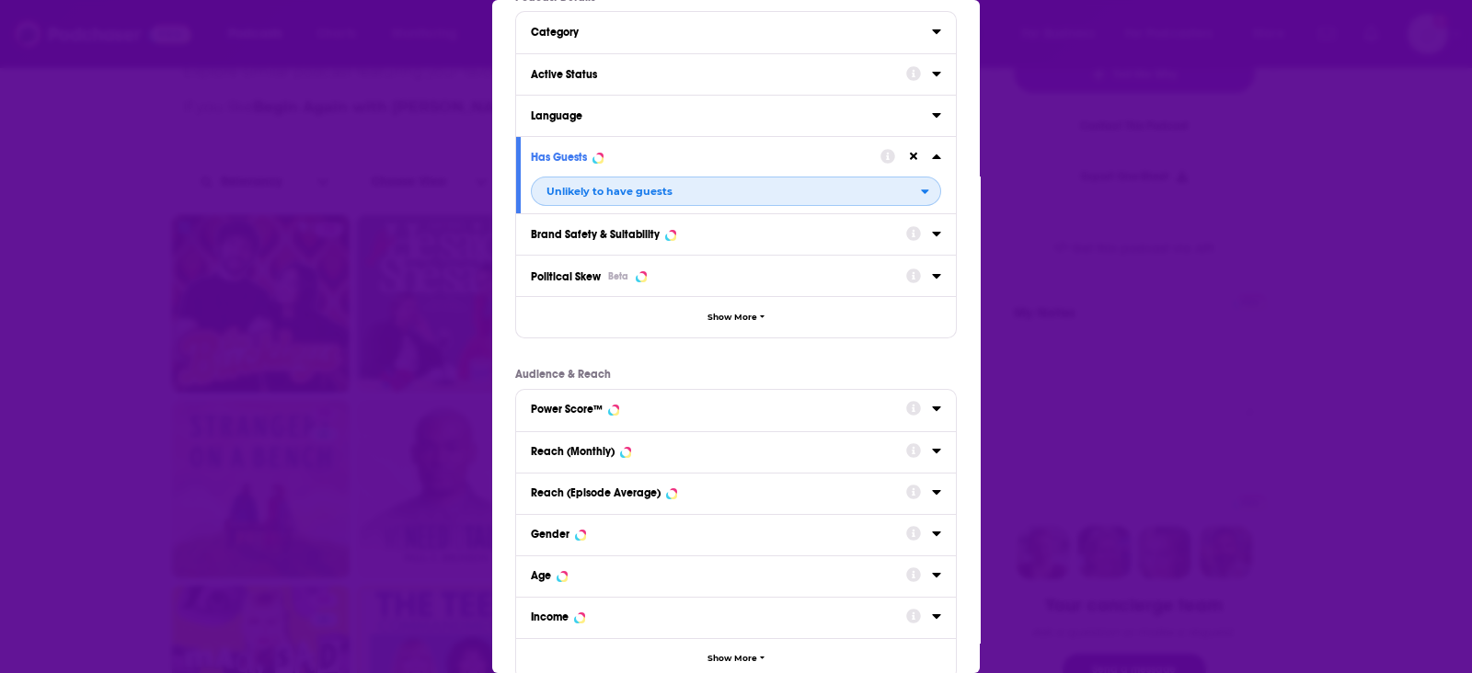
click at [578, 192] on span "Unlikely to have guests" at bounding box center [609, 192] width 126 height 10
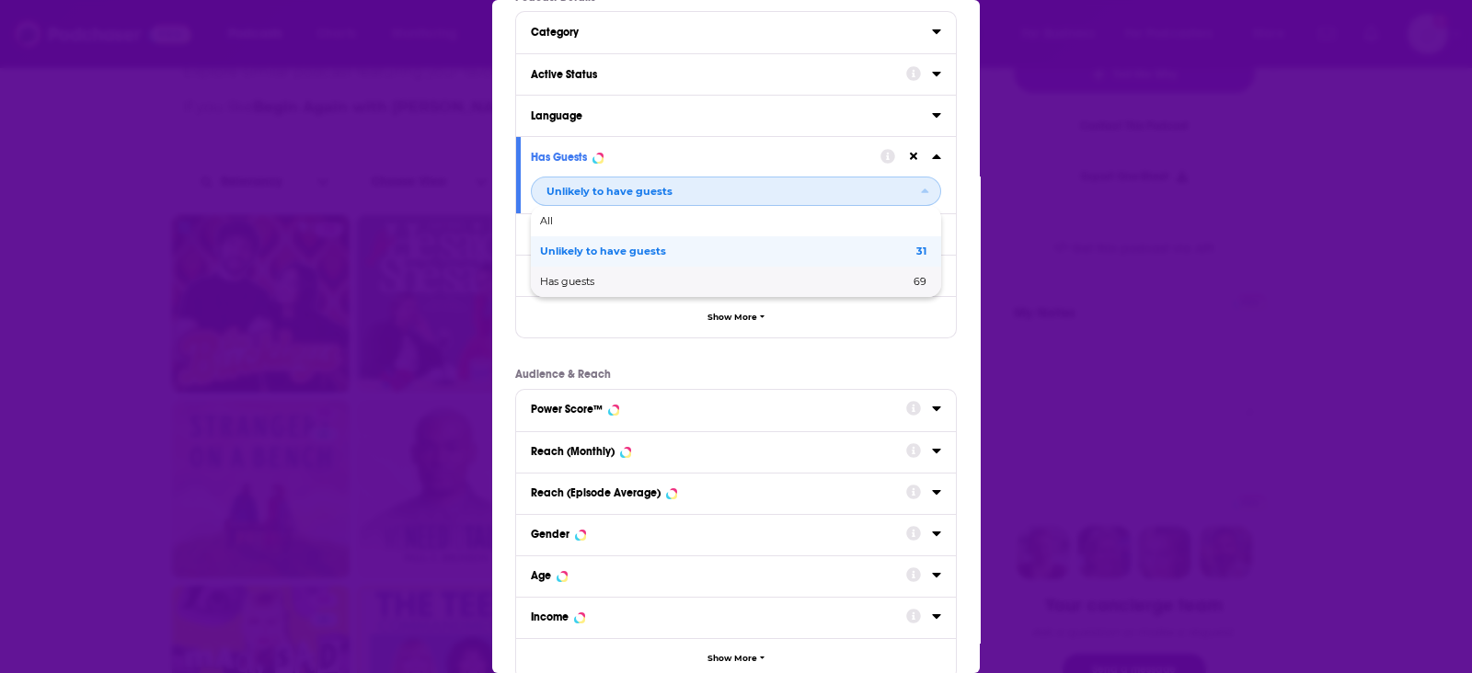
click at [589, 285] on span "Has guests" at bounding box center [646, 282] width 212 height 10
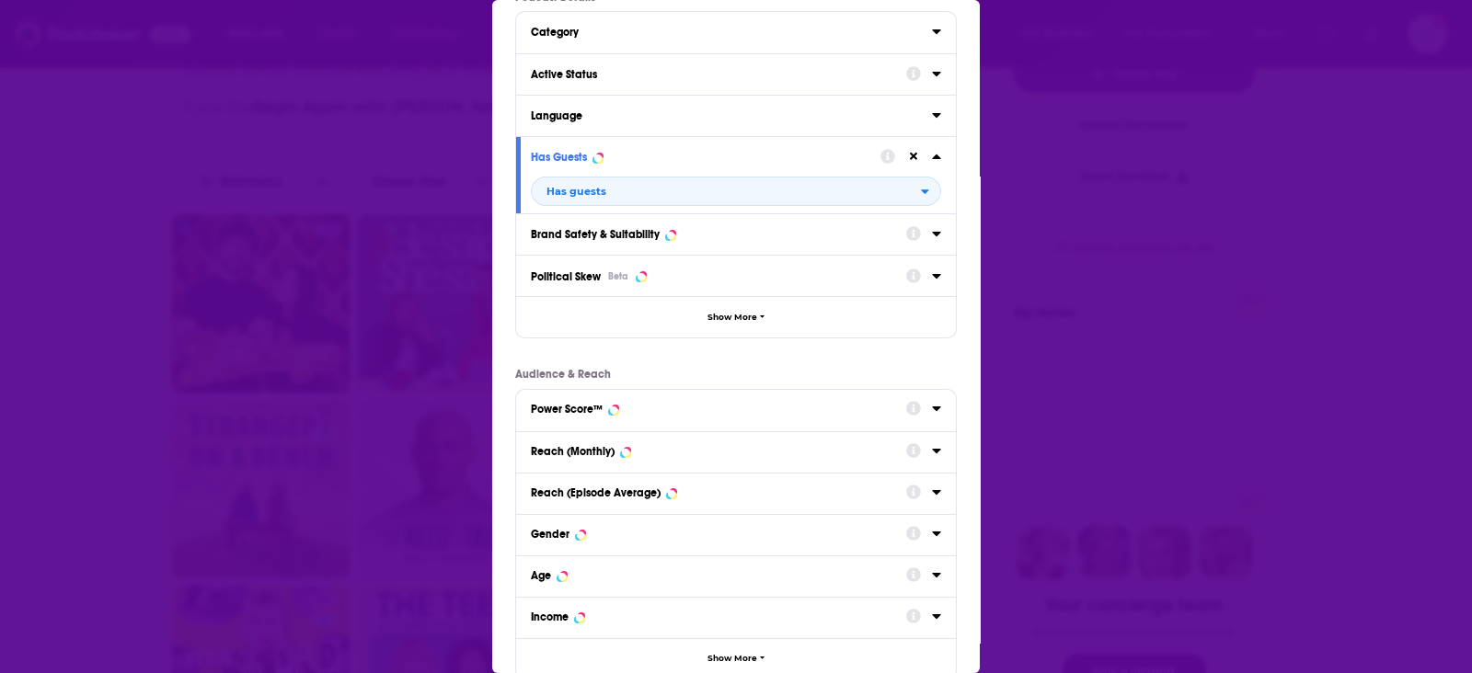
click at [912, 158] on div "Dialog" at bounding box center [910, 155] width 61 height 23
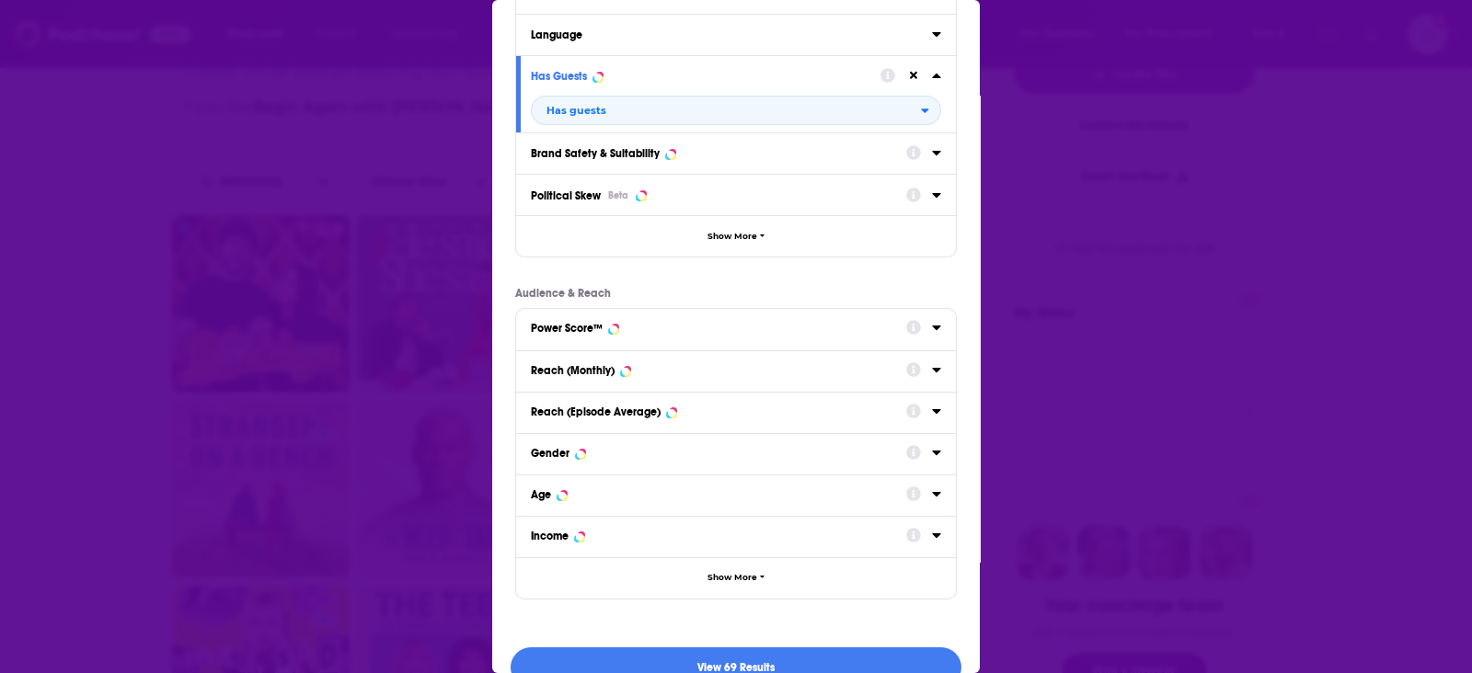
scroll to position [172, 0]
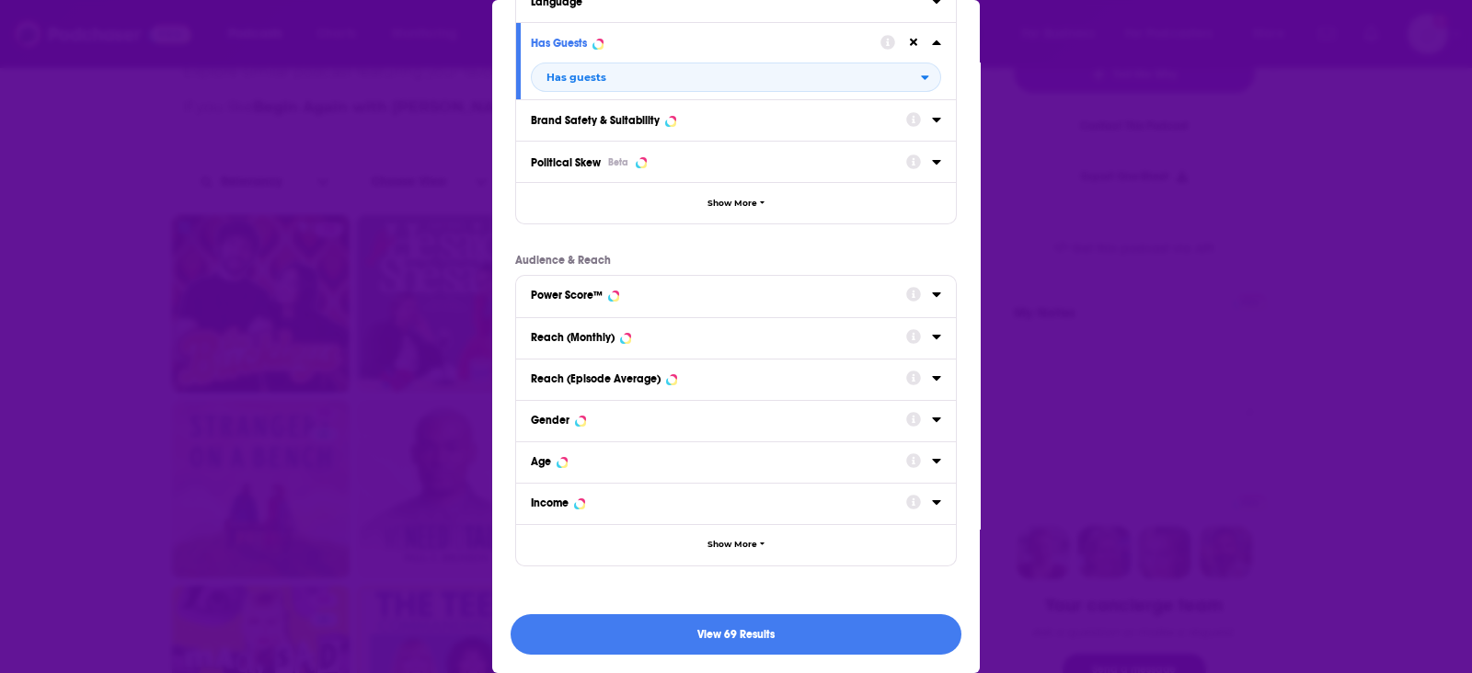
click at [727, 572] on div "Podcast Details Category Active Status Language Has Guests Has guests Brand Saf…" at bounding box center [735, 236] width 487 height 719
click at [738, 556] on button "Show More" at bounding box center [736, 544] width 440 height 41
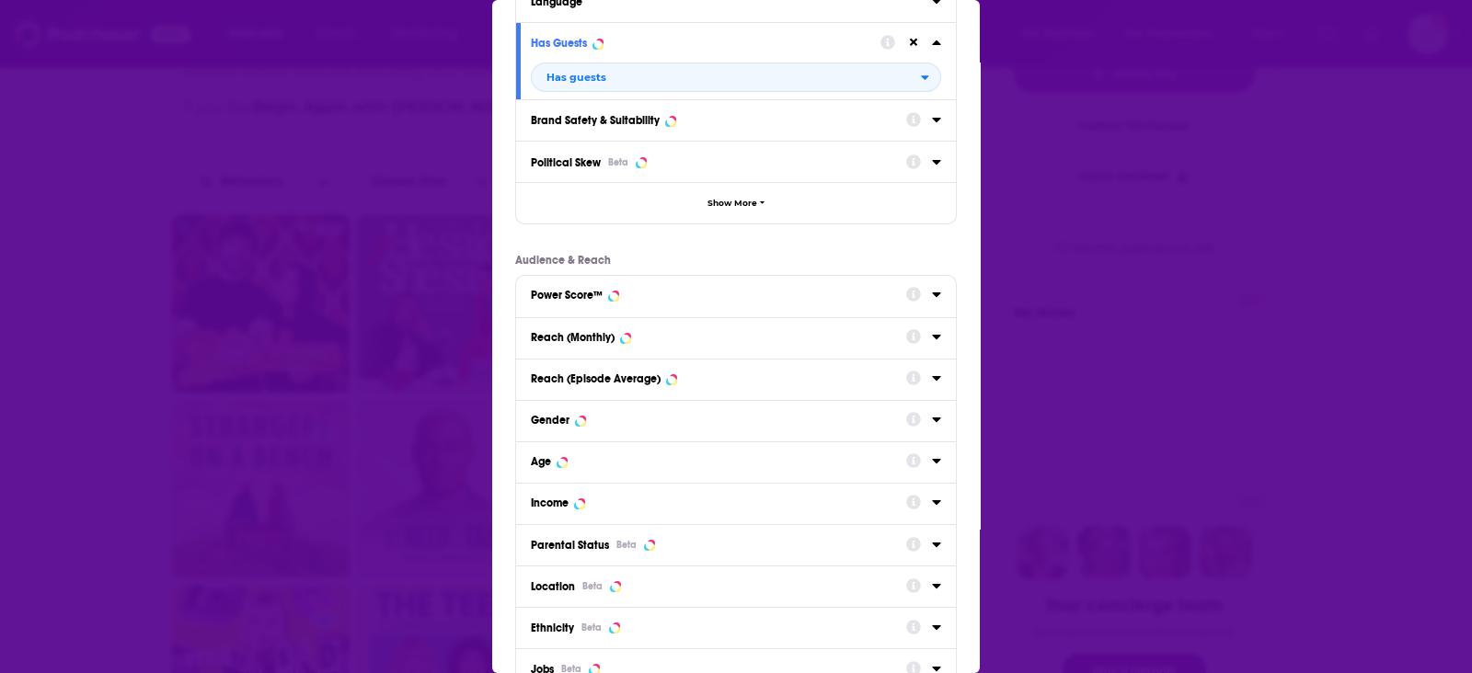
click at [681, 591] on div "Location Beta" at bounding box center [712, 586] width 363 height 15
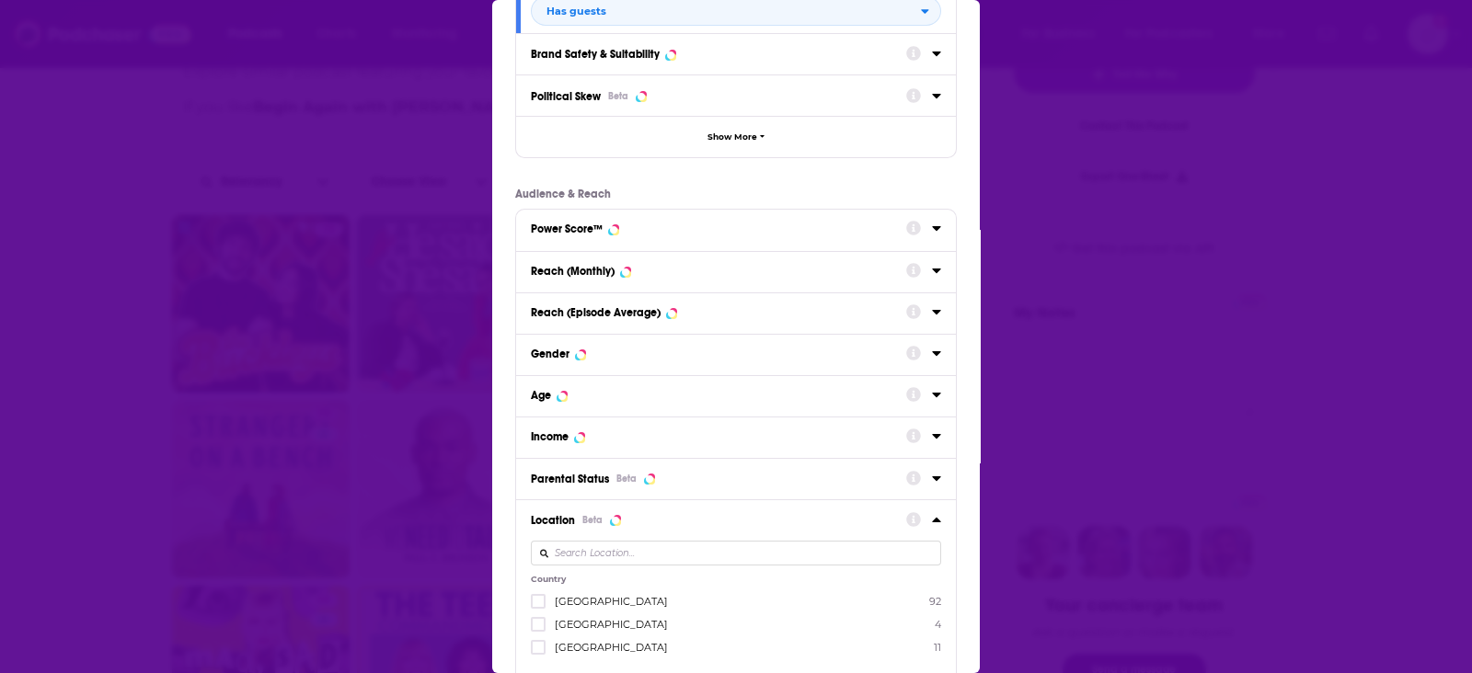
scroll to position [287, 0]
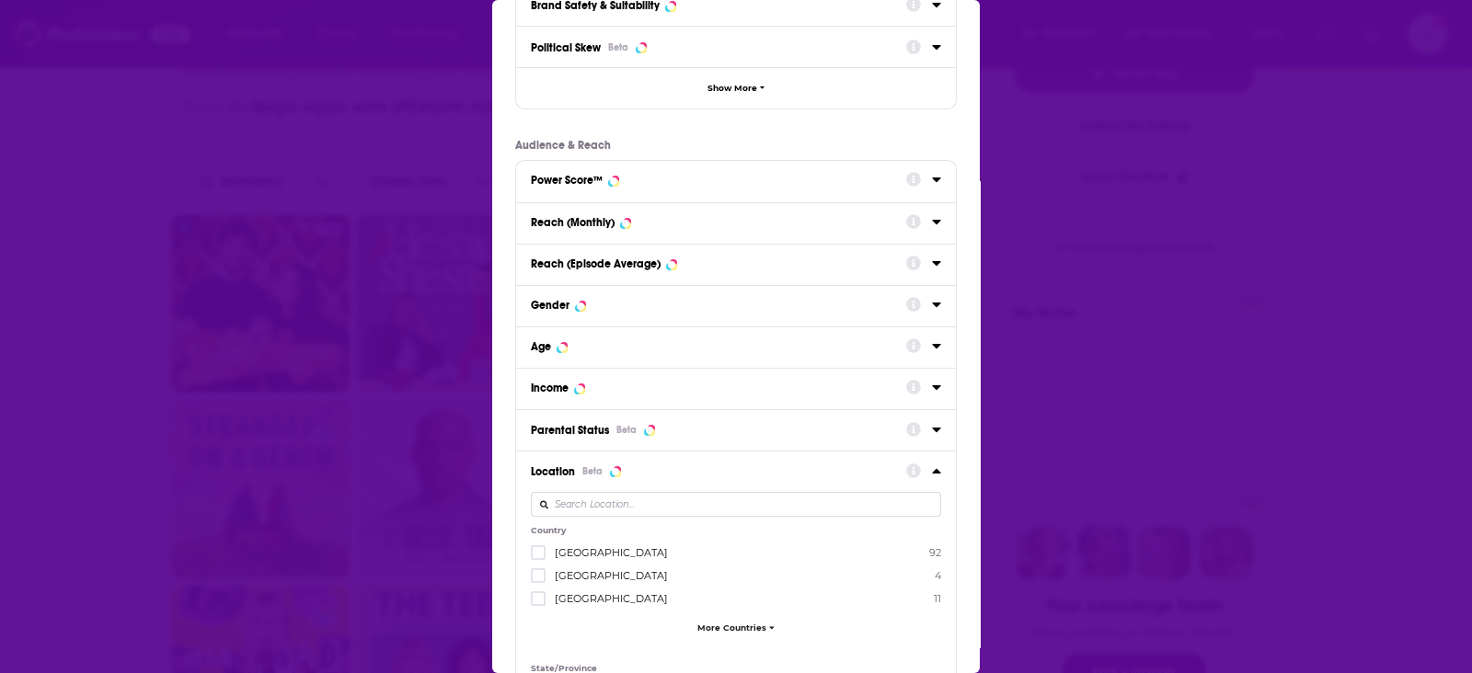
click at [616, 499] on input "Dialog" at bounding box center [736, 504] width 410 height 25
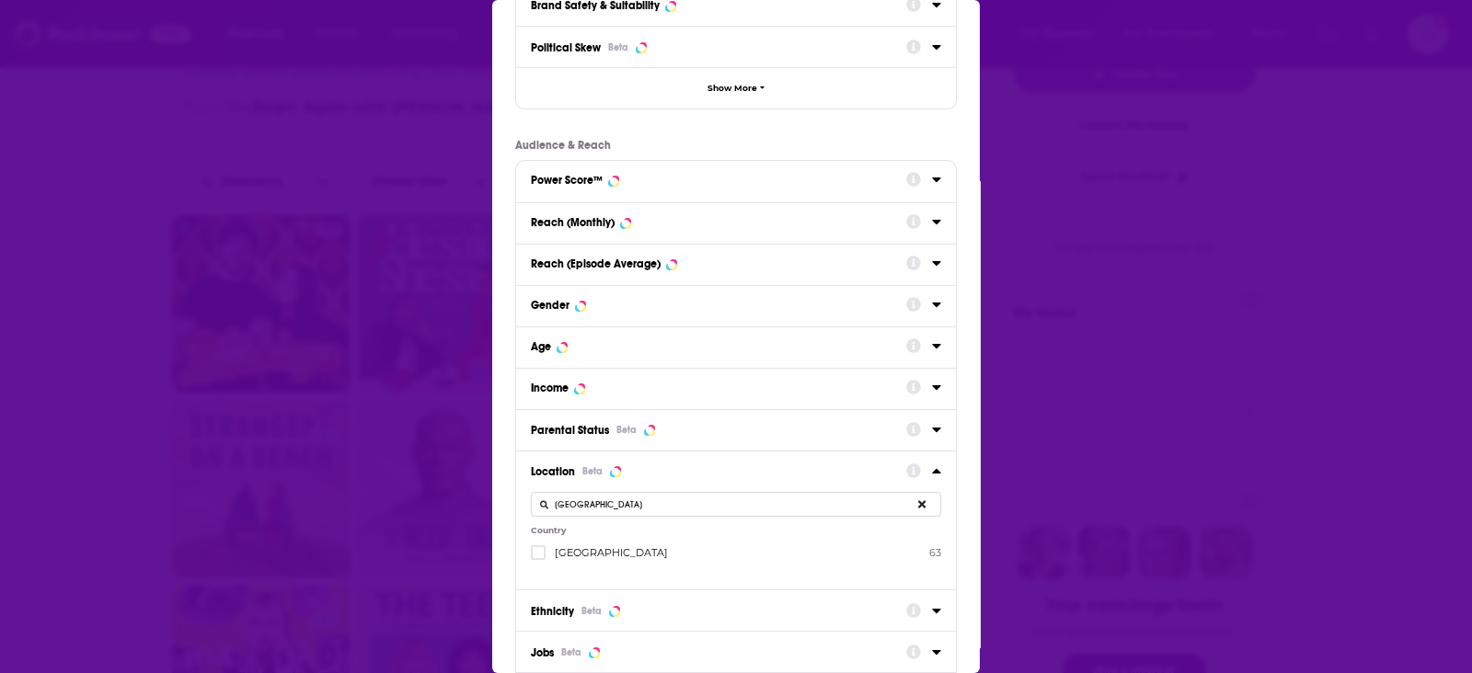
type input "united kingdom"
click at [568, 549] on span "United Kingdom" at bounding box center [611, 552] width 113 height 13
click at [538, 558] on input "multiSelectOption-unitedkingdom-0" at bounding box center [538, 558] width 0 height 0
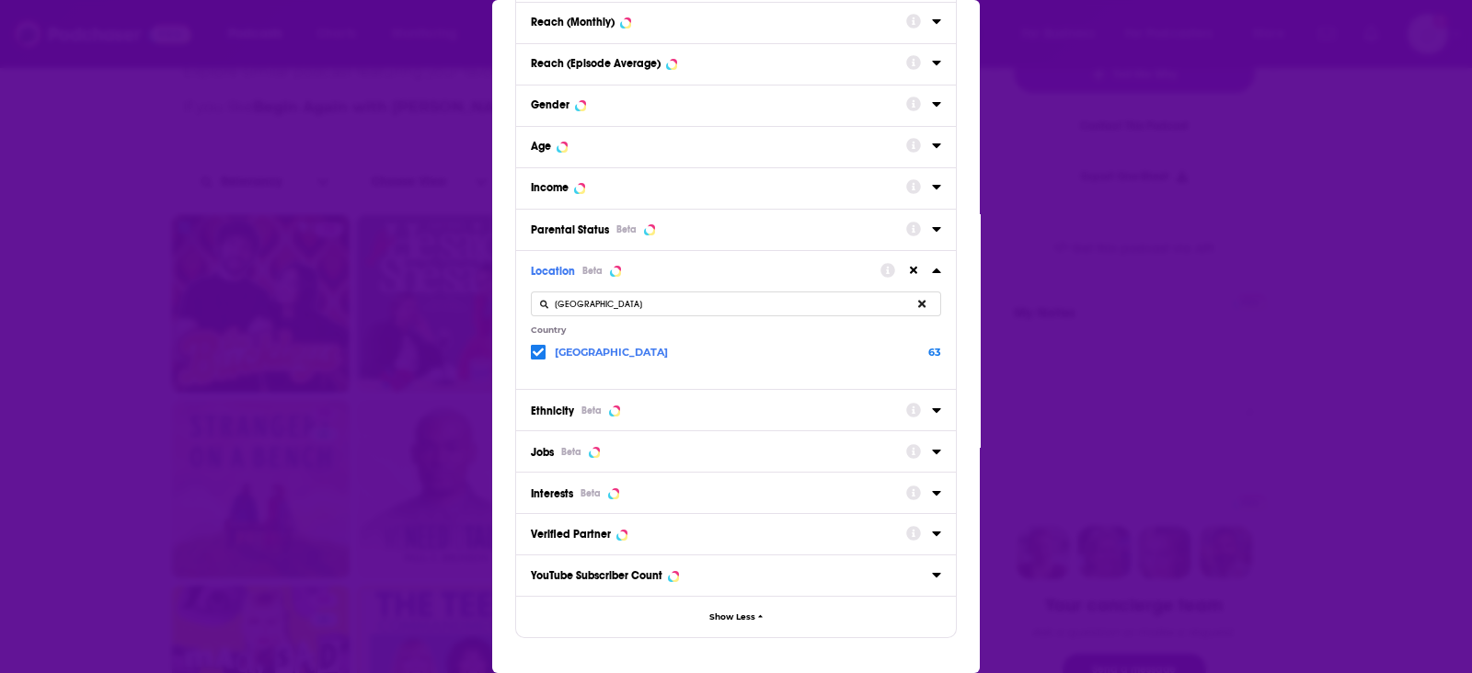
scroll to position [560, 0]
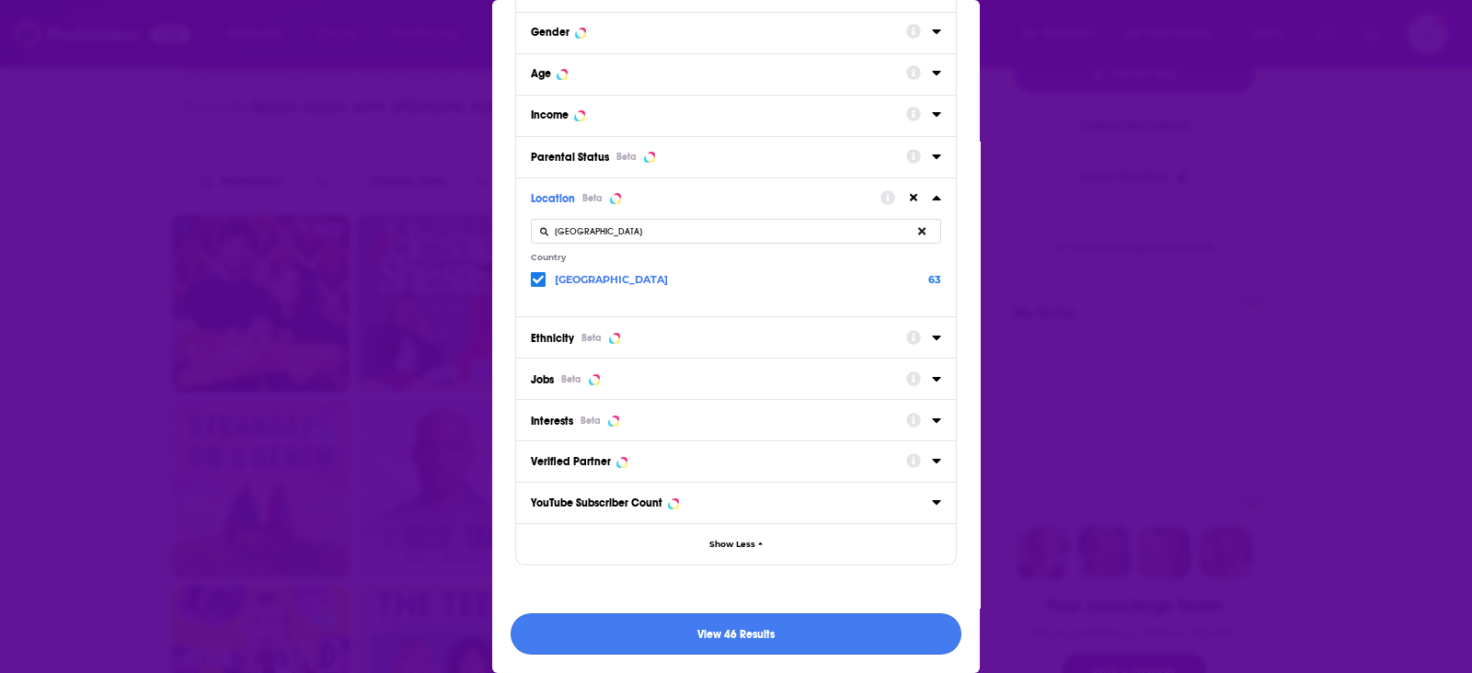
click at [843, 646] on button "View 46 Results" at bounding box center [735, 634] width 451 height 41
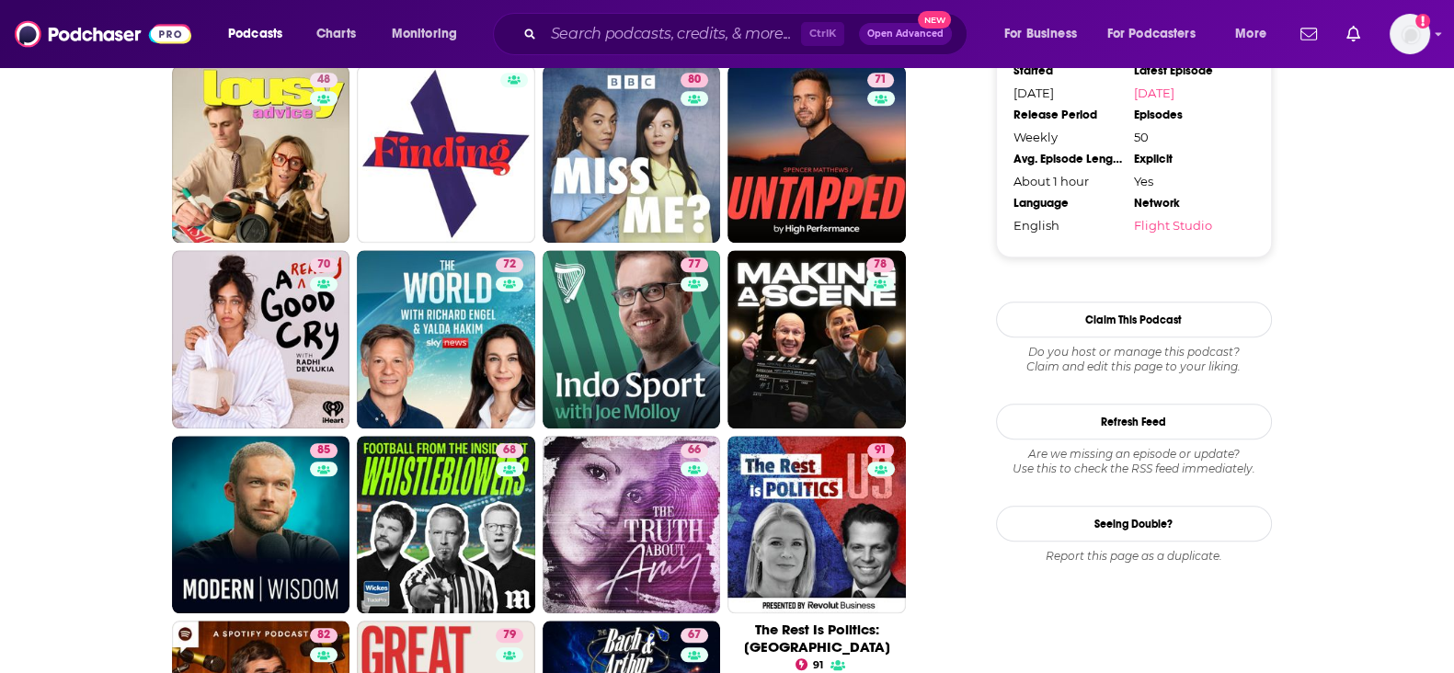
scroll to position [2018, 0]
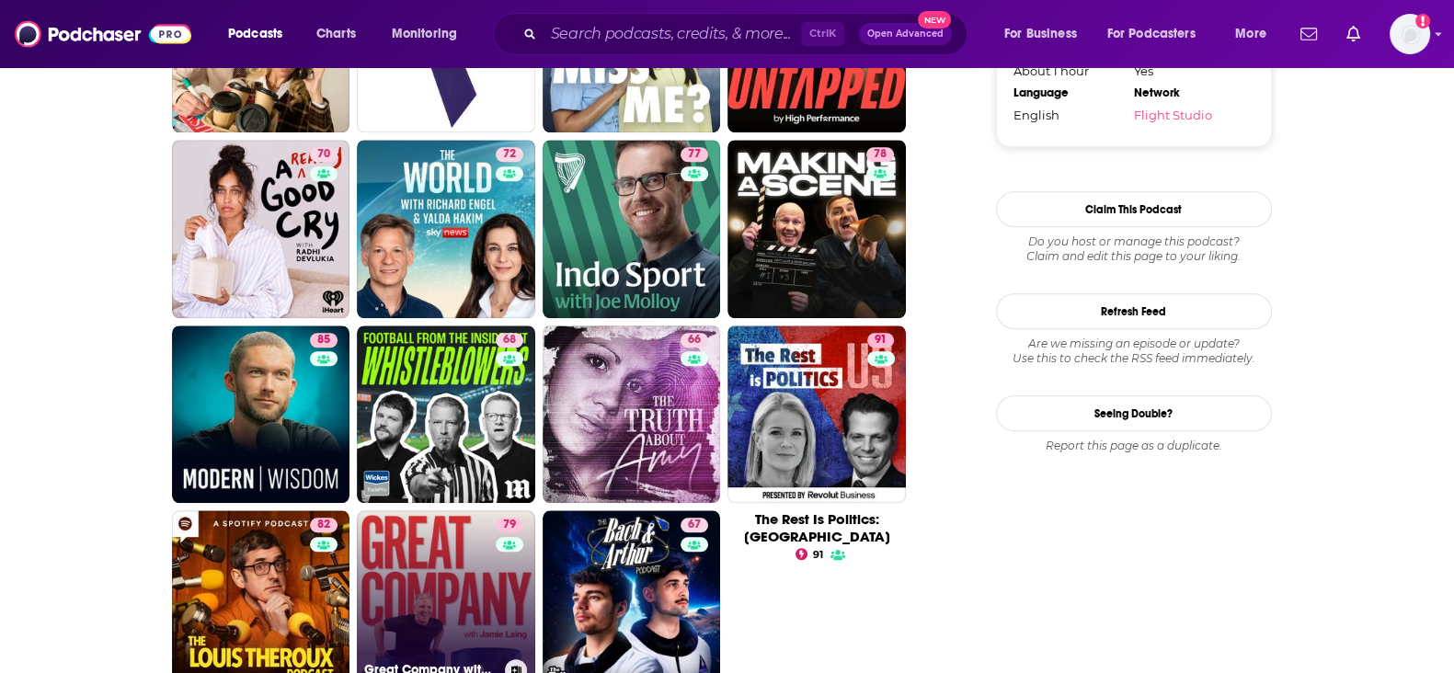
click at [425, 518] on link "79 Great Company with Jamie Laing" at bounding box center [446, 599] width 178 height 178
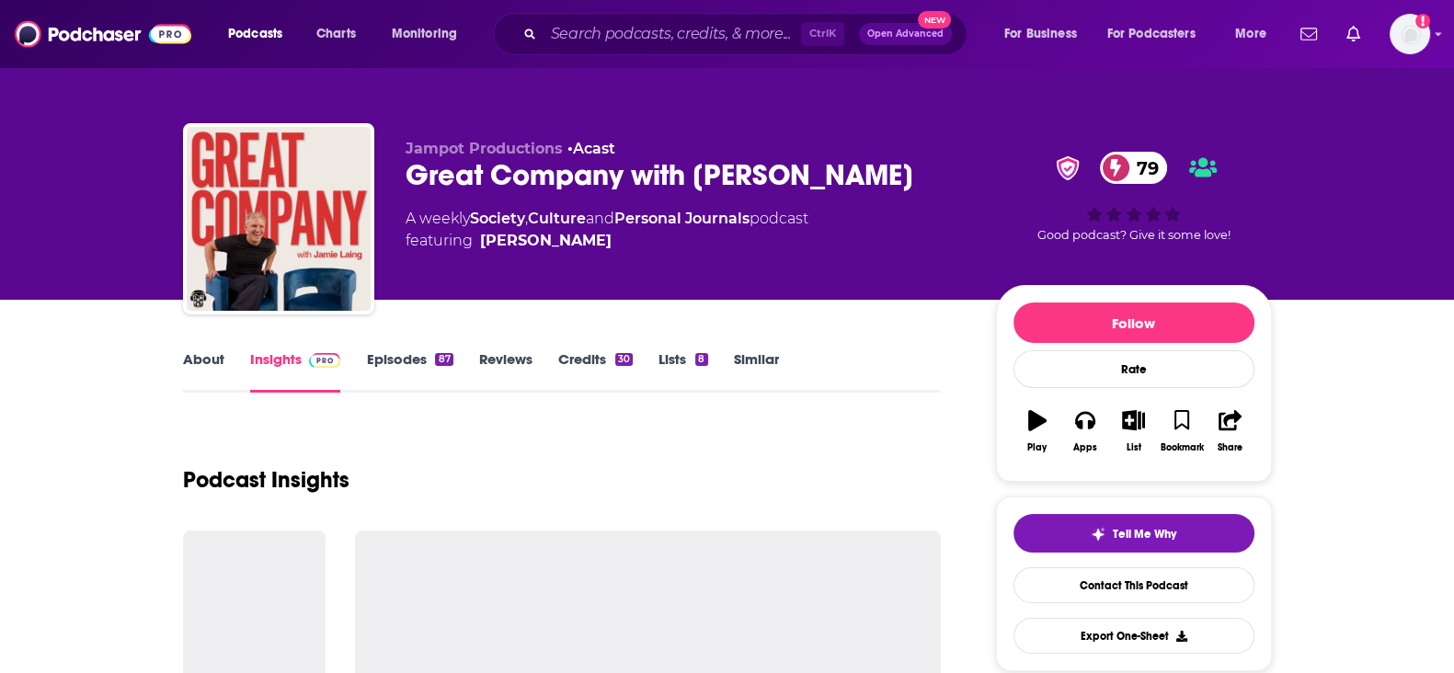
click at [737, 361] on link "Similar" at bounding box center [756, 371] width 45 height 42
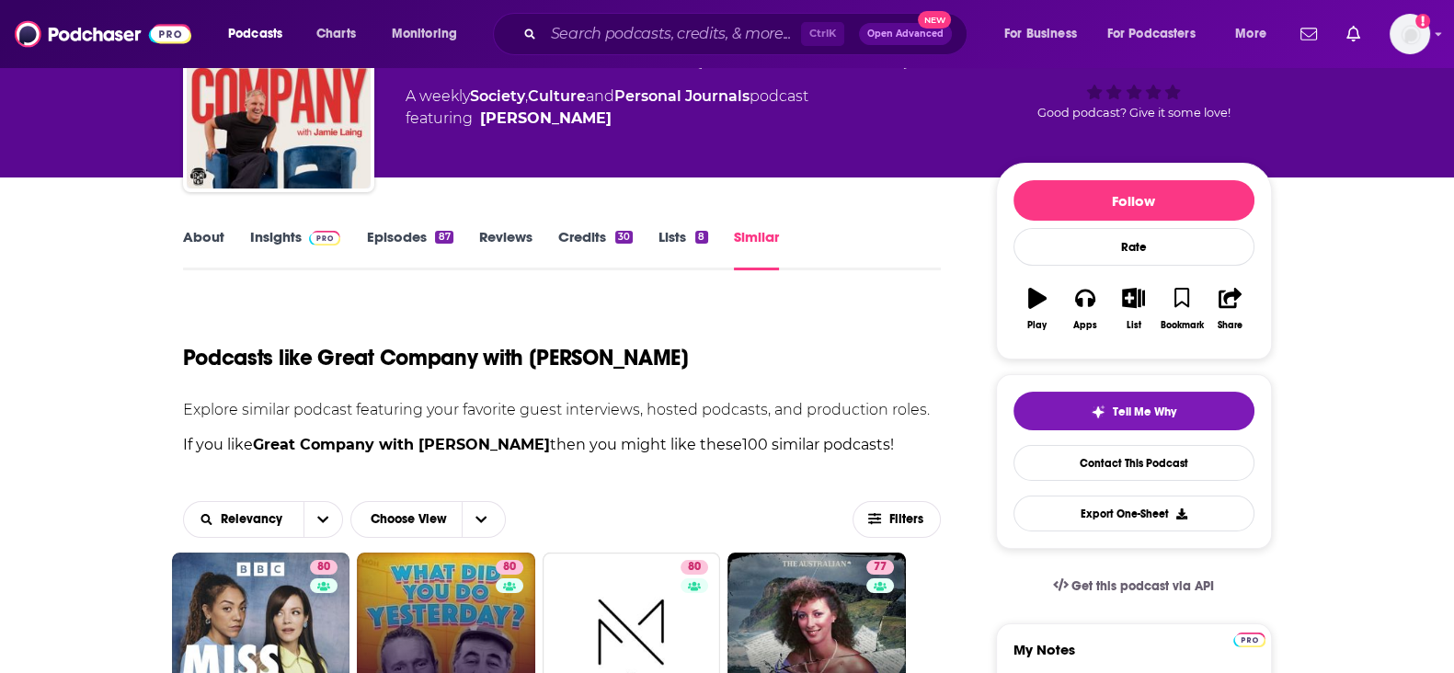
scroll to position [114, 0]
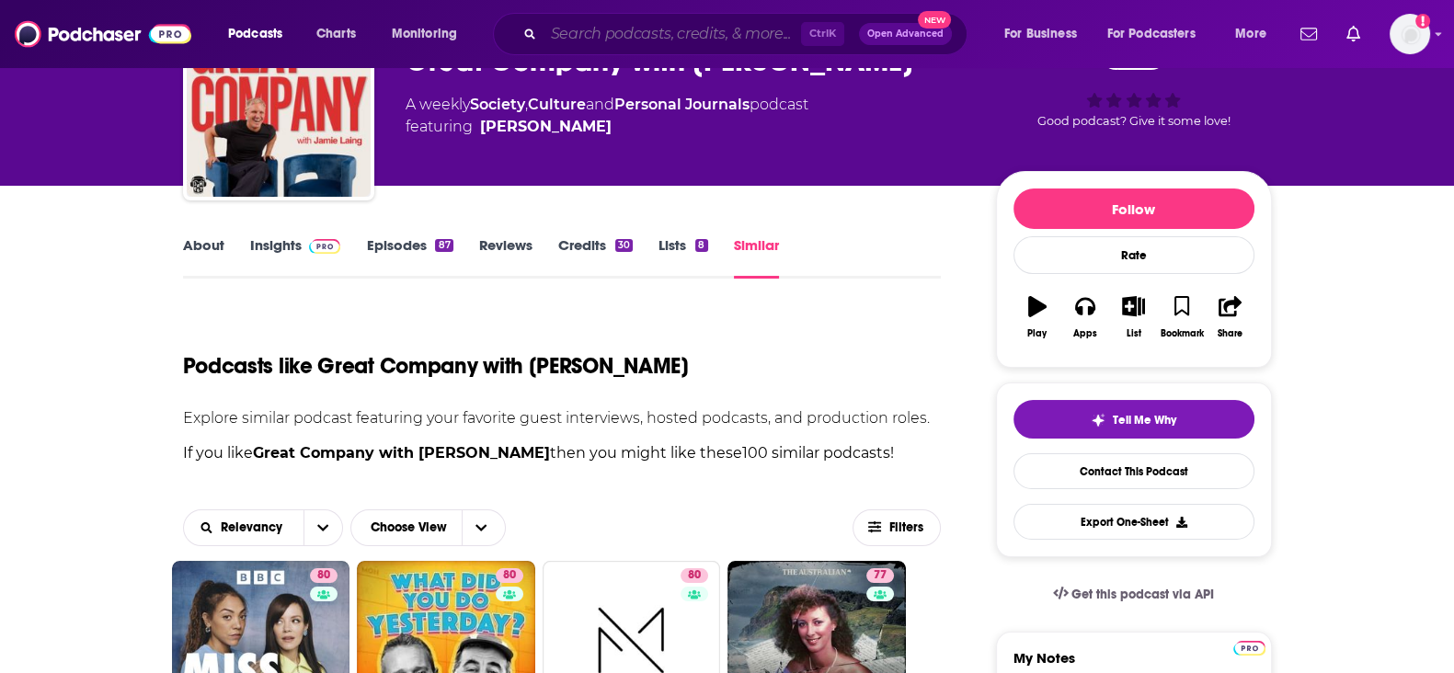
click at [666, 25] on input "Search podcasts, credits, & more..." at bounding box center [673, 33] width 258 height 29
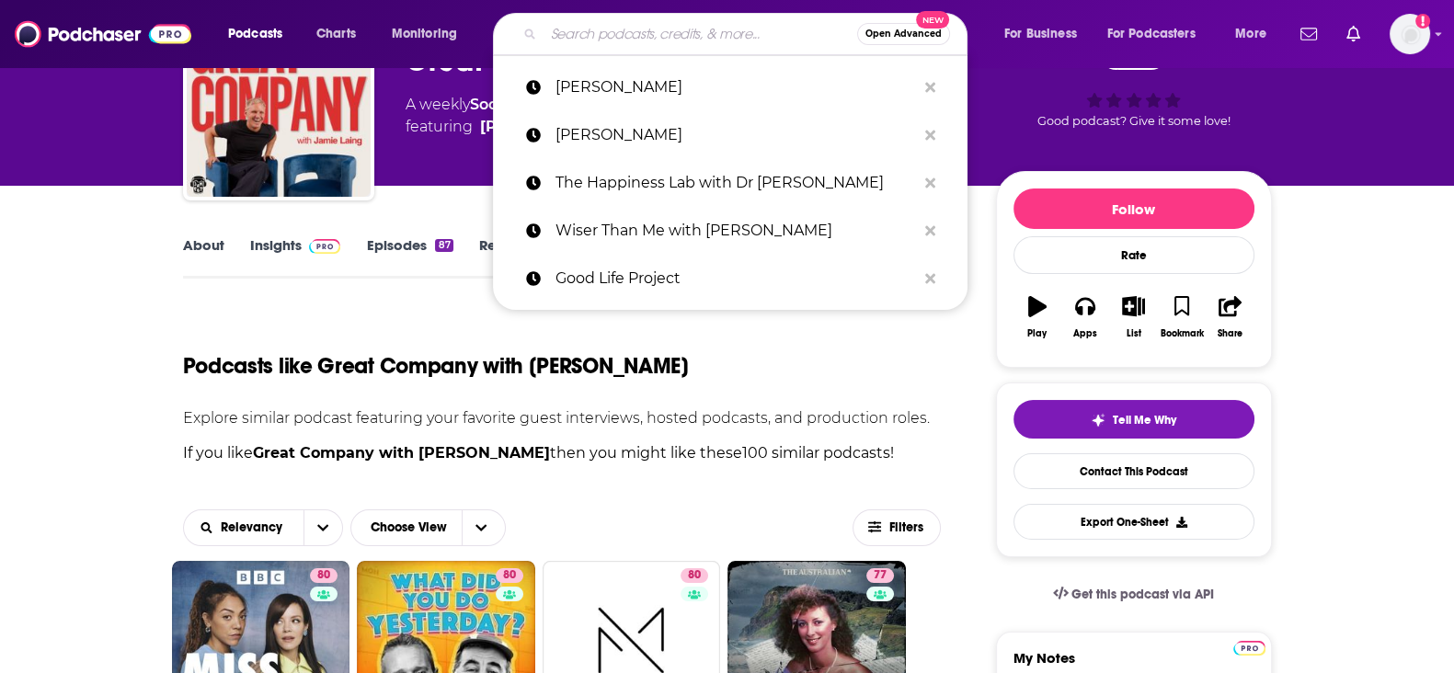
paste input "On Purpose, with Jay Shetty"
type input "On Purpose, with Jay Shetty"
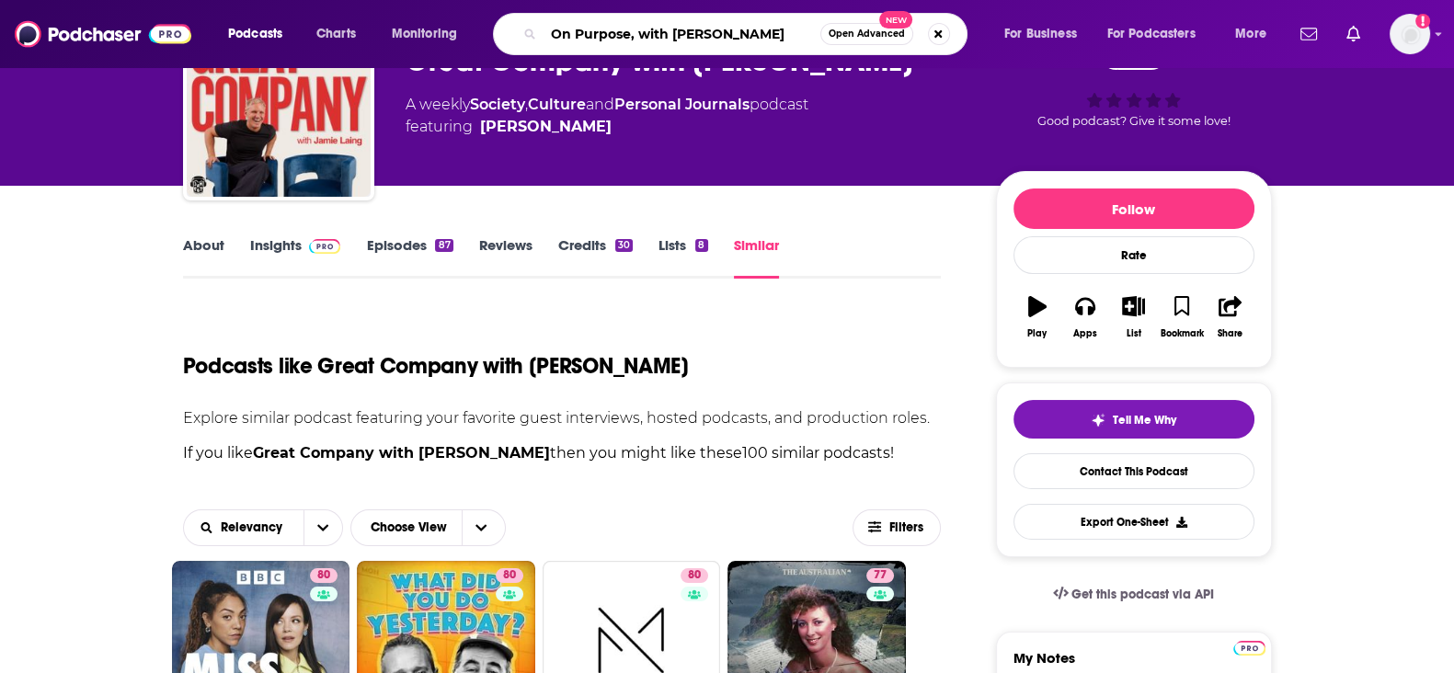
scroll to position [0, 0]
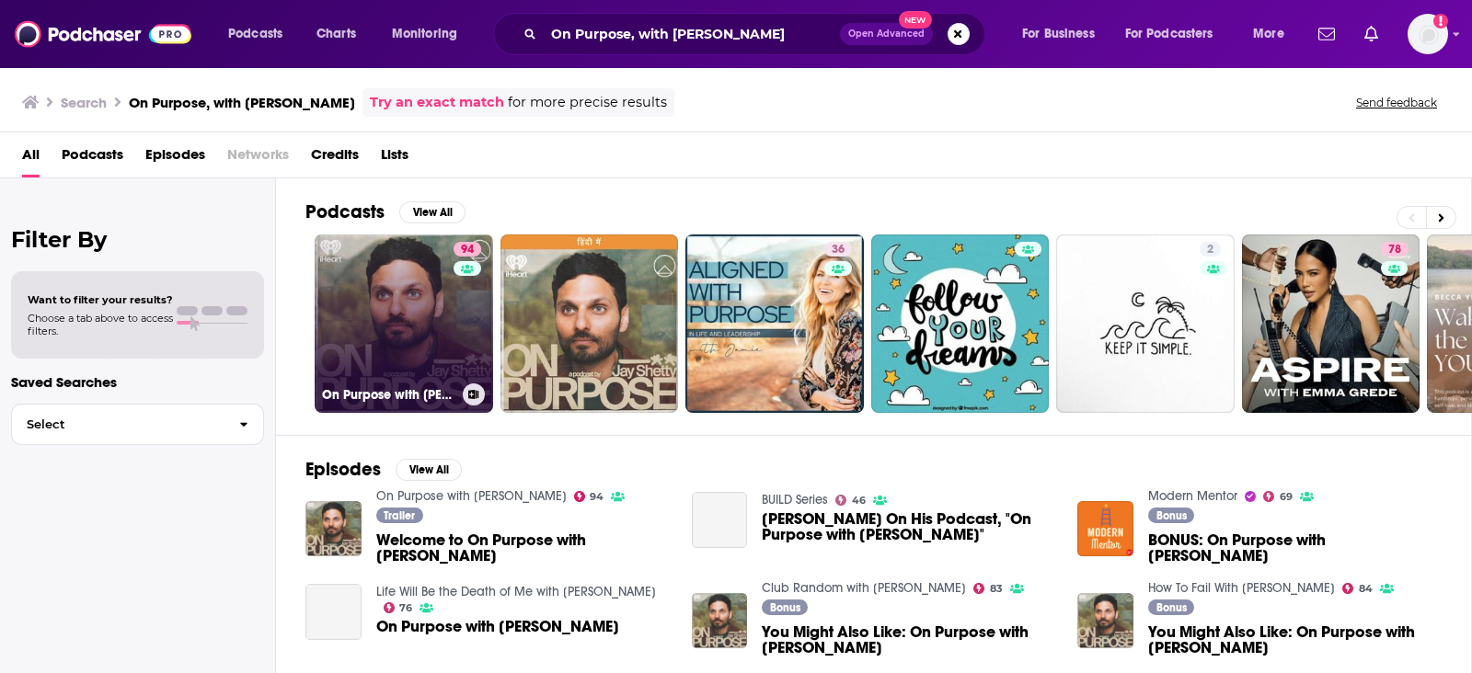
click at [384, 301] on link "94 On Purpose with Jay Shetty" at bounding box center [404, 324] width 178 height 178
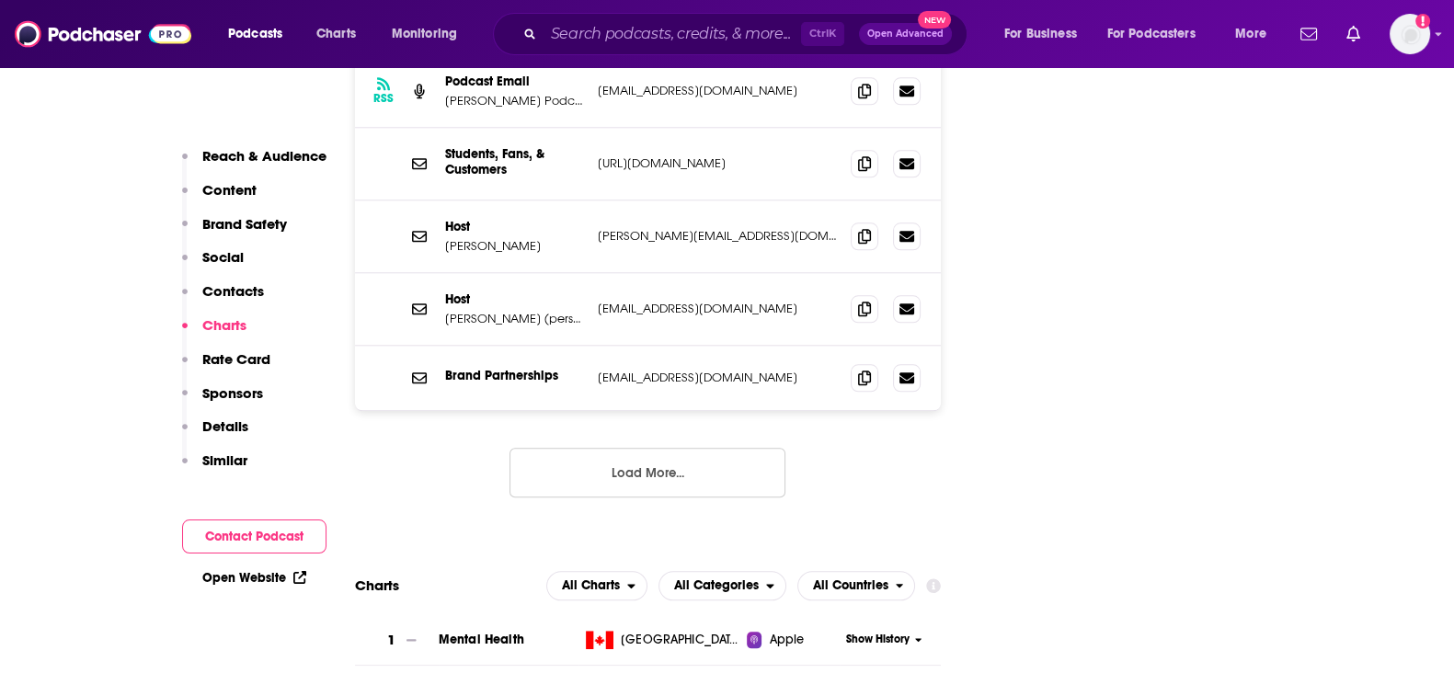
scroll to position [2185, 0]
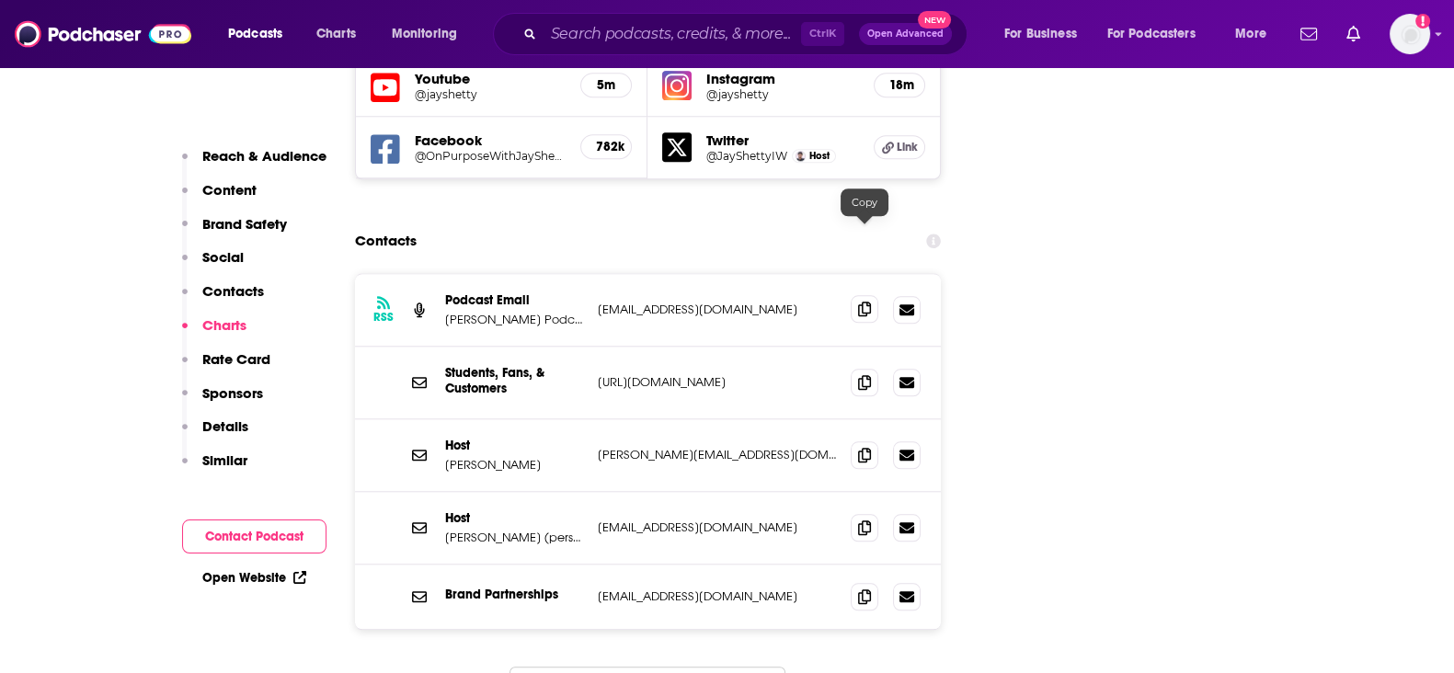
click at [856, 295] on span at bounding box center [865, 309] width 28 height 28
click at [866, 302] on icon at bounding box center [864, 309] width 13 height 15
click at [809, 302] on p "info+668af2849bf81dc06a286b51@mg-eu.acast.com" at bounding box center [717, 310] width 239 height 16
click at [916, 295] on link at bounding box center [907, 309] width 28 height 28
click at [905, 302] on icon at bounding box center [907, 309] width 15 height 15
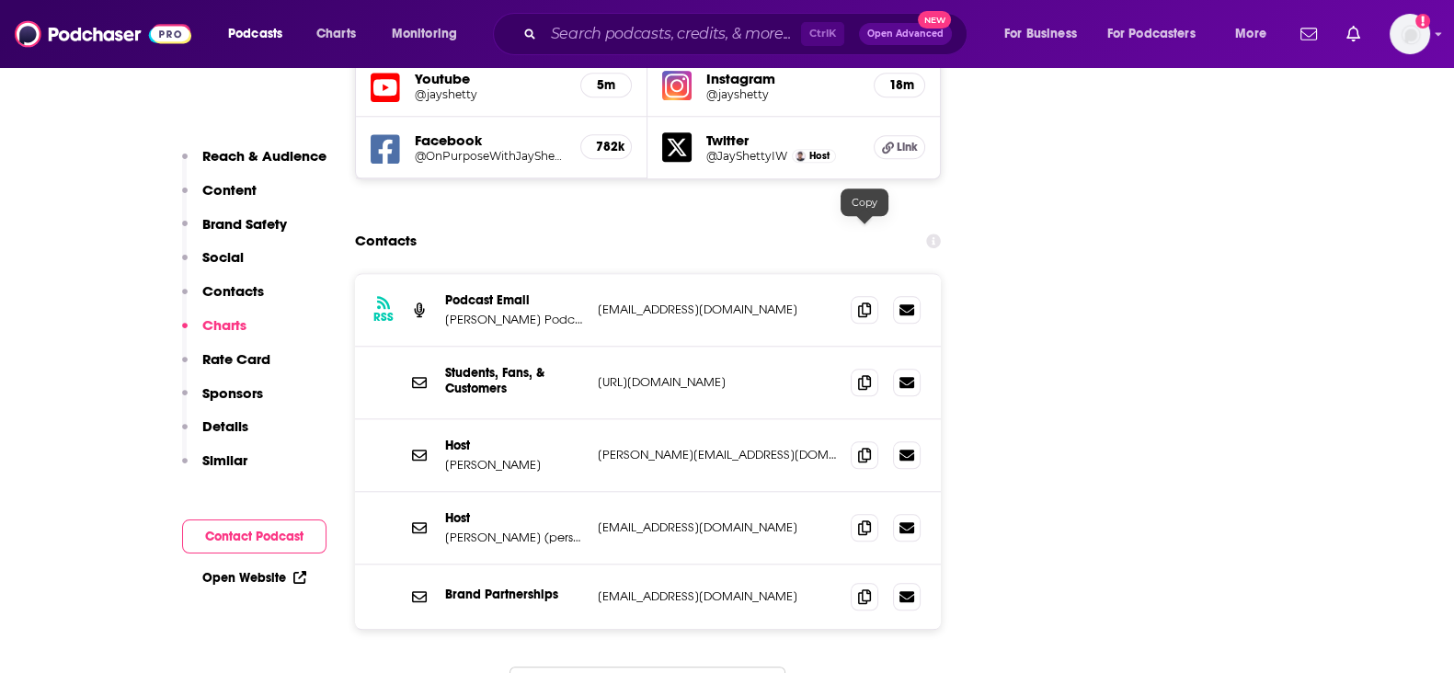
drag, startPoint x: 869, startPoint y: 237, endPoint x: 787, endPoint y: 234, distance: 81.9
click at [787, 302] on p "info+668af2849bf81dc06a286b51@mg-eu.acast.com" at bounding box center [717, 310] width 239 height 16
click at [860, 302] on icon at bounding box center [864, 309] width 13 height 15
click at [819, 302] on p "info+668af2849bf81dc06a286b51@mg-eu.acast.com" at bounding box center [717, 310] width 239 height 16
click at [863, 441] on span at bounding box center [865, 455] width 28 height 28
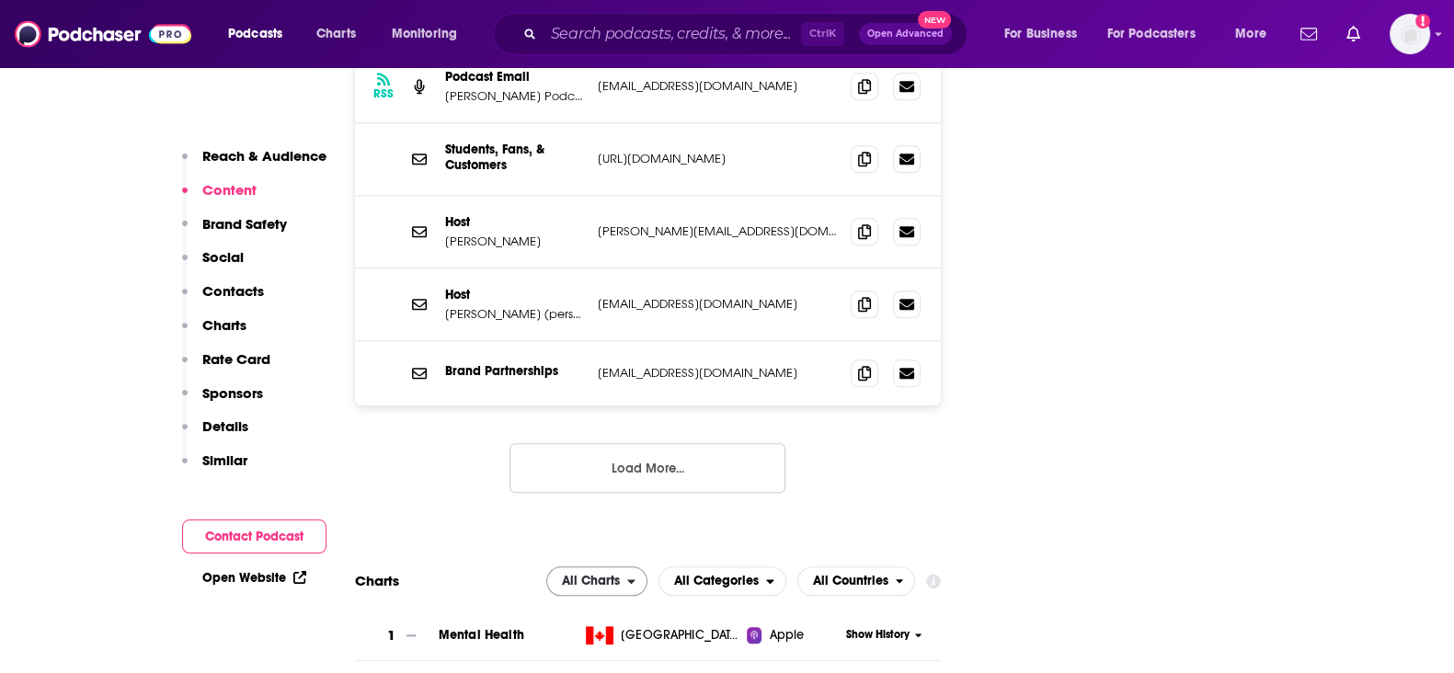
scroll to position [2414, 0]
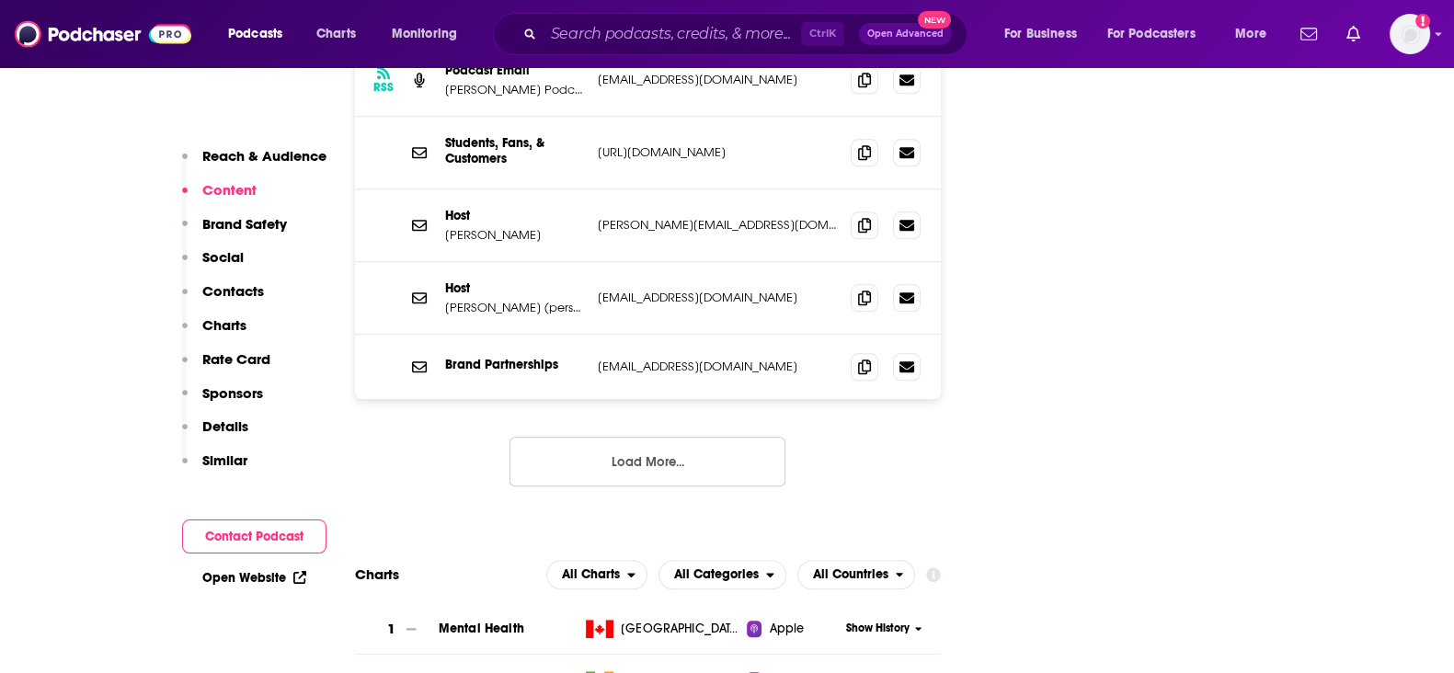
click at [656, 437] on button "Load More..." at bounding box center [648, 462] width 276 height 50
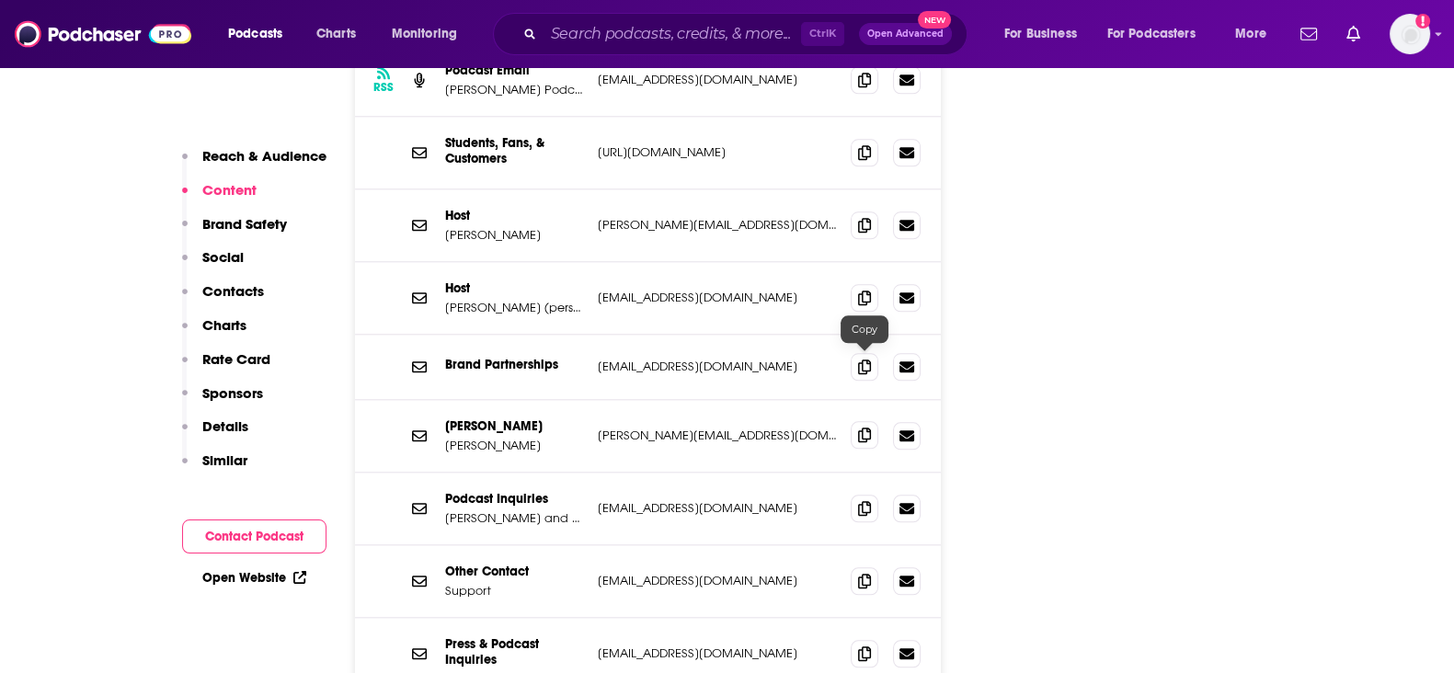
click at [856, 421] on span at bounding box center [865, 435] width 28 height 28
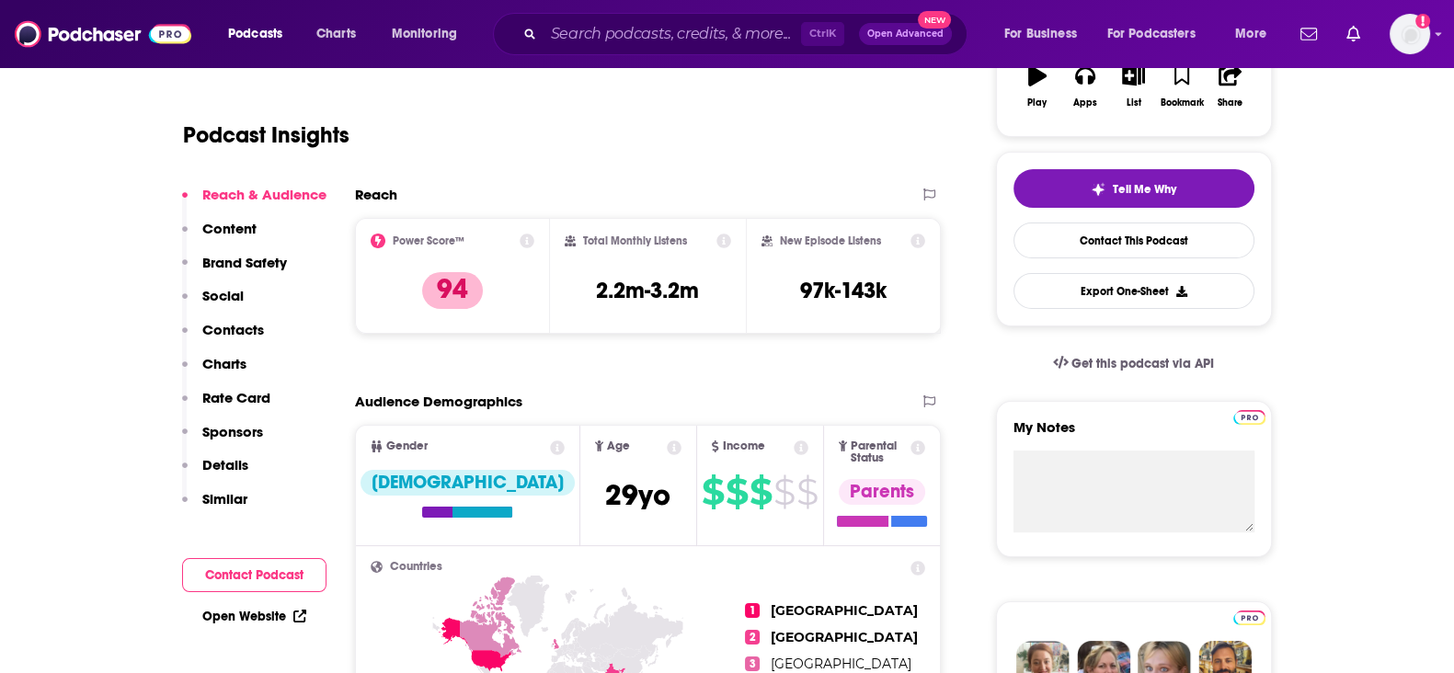
scroll to position [0, 0]
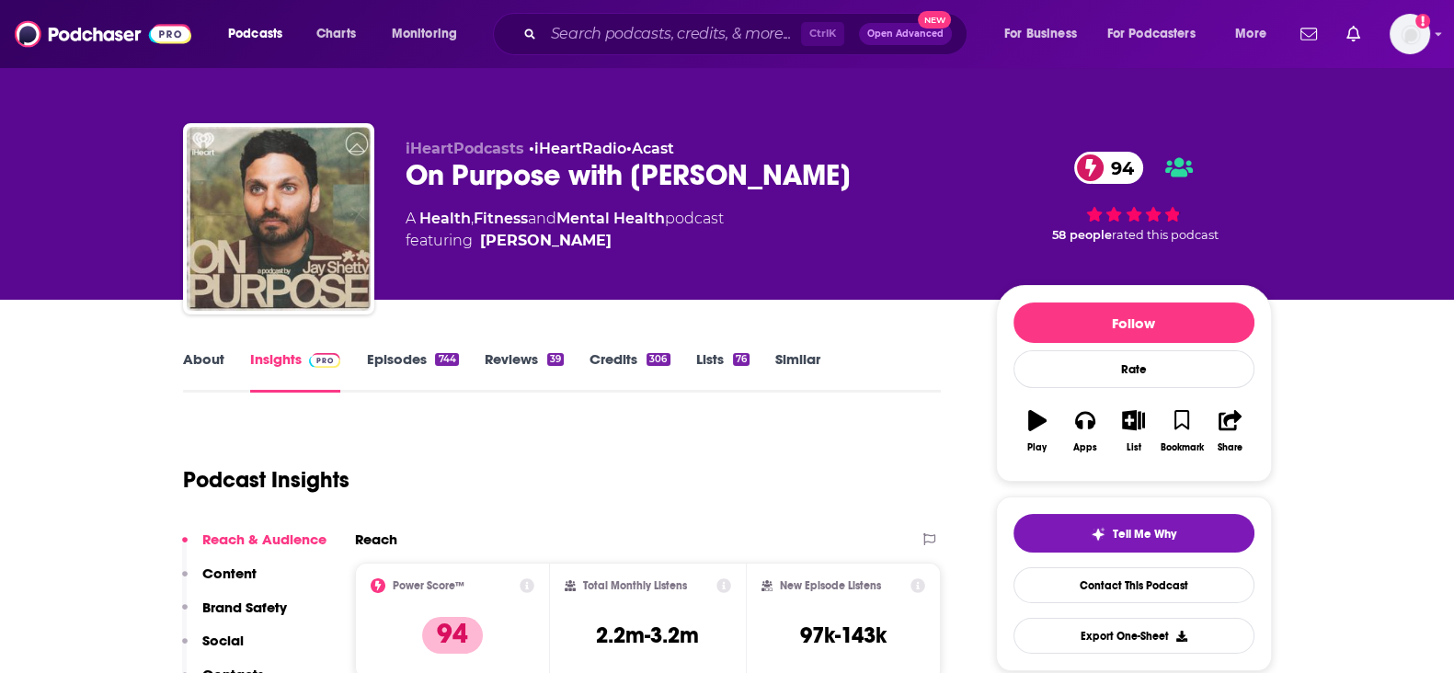
click at [598, 359] on link "Credits 306" at bounding box center [630, 371] width 80 height 42
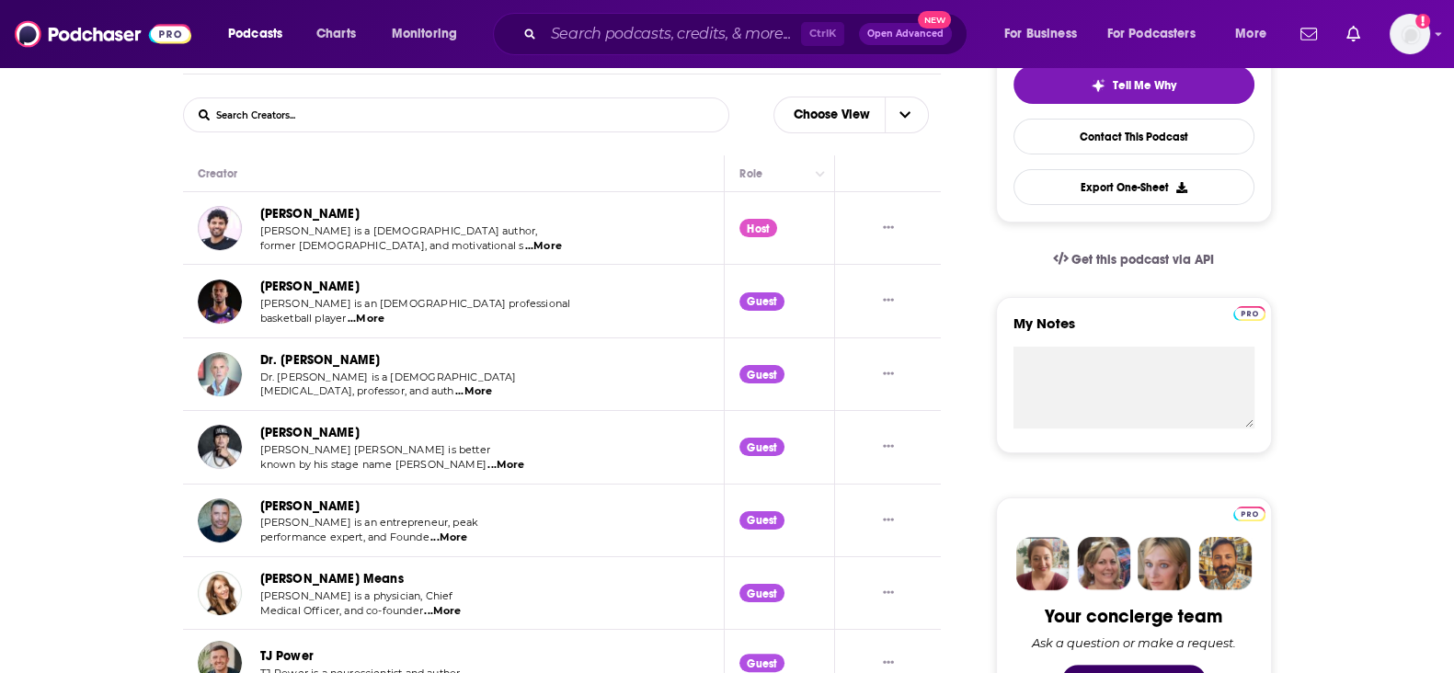
scroll to position [459, 0]
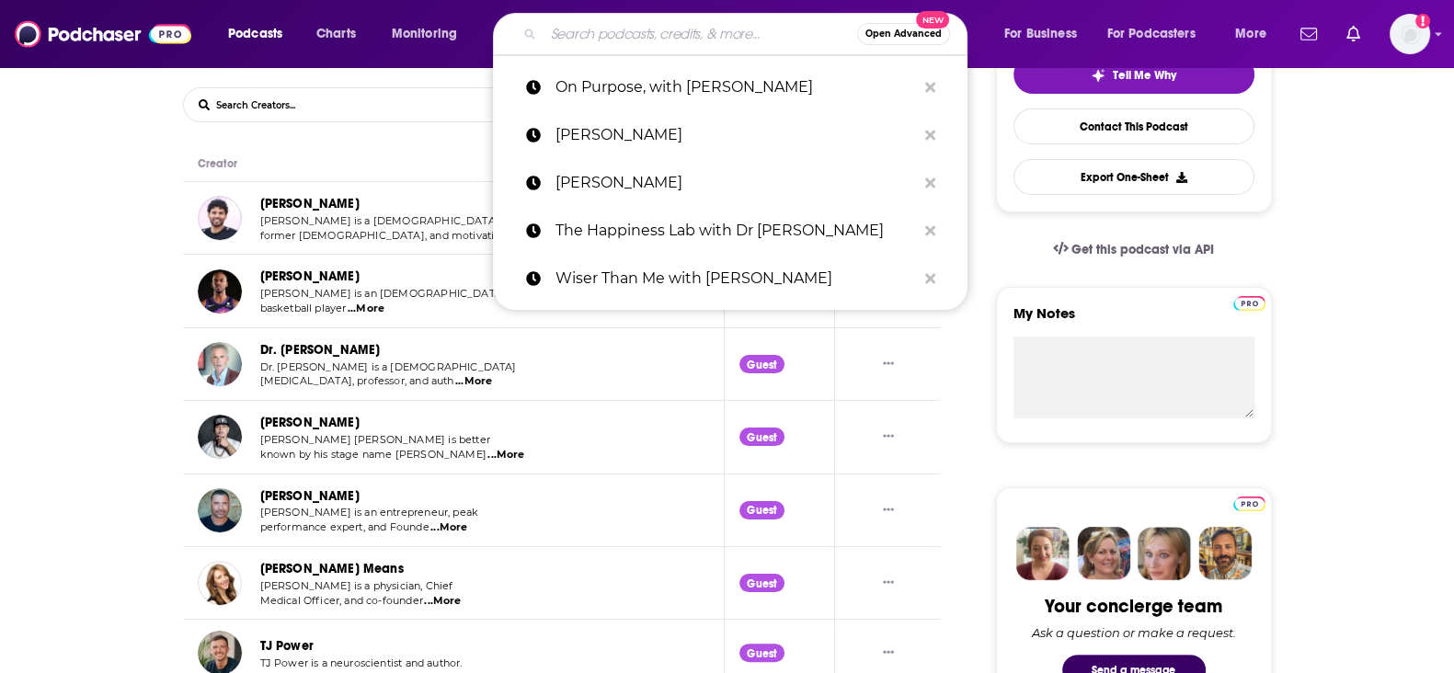
click at [601, 29] on input "Search podcasts, credits, & more..." at bounding box center [701, 33] width 314 height 29
paste input "Feel Better, Live More"
type input "Feel Better, Live More"
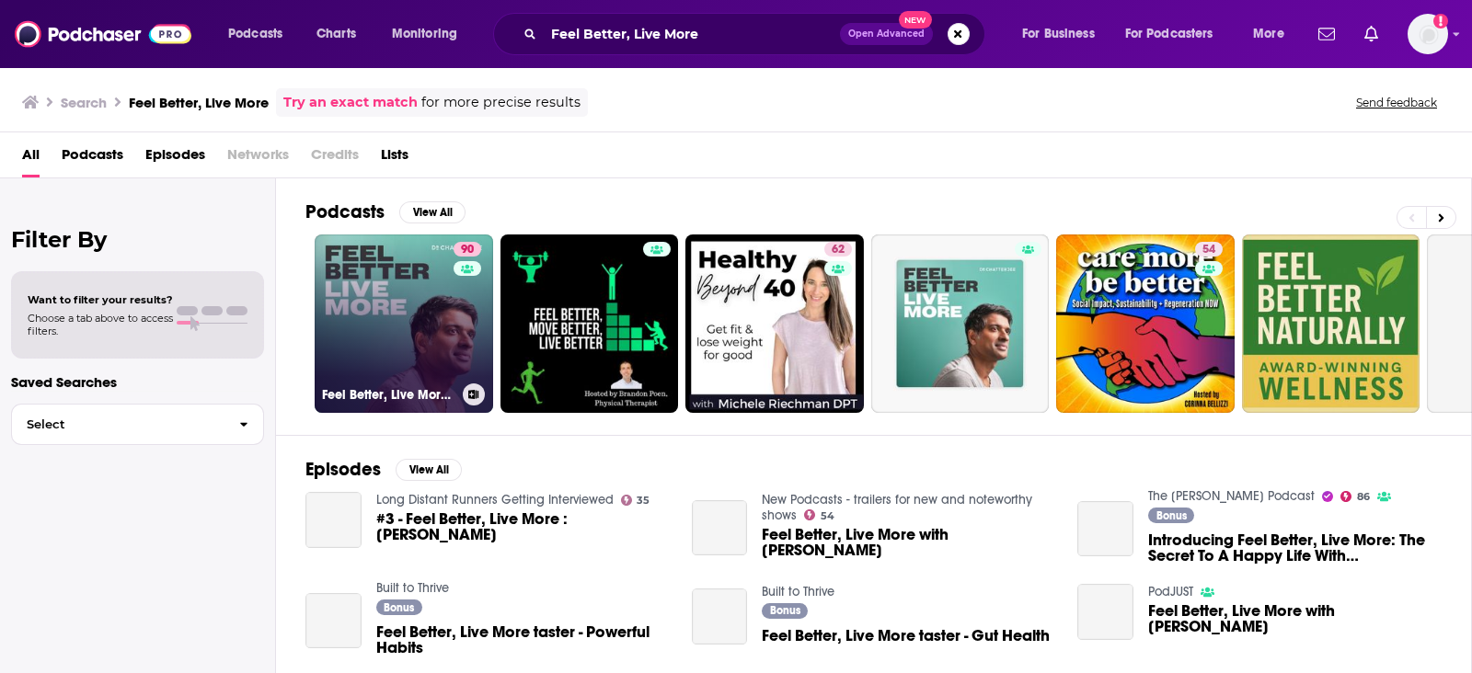
click at [412, 336] on link "90 Feel Better, Live More with Dr Rangan Chatterjee" at bounding box center [404, 324] width 178 height 178
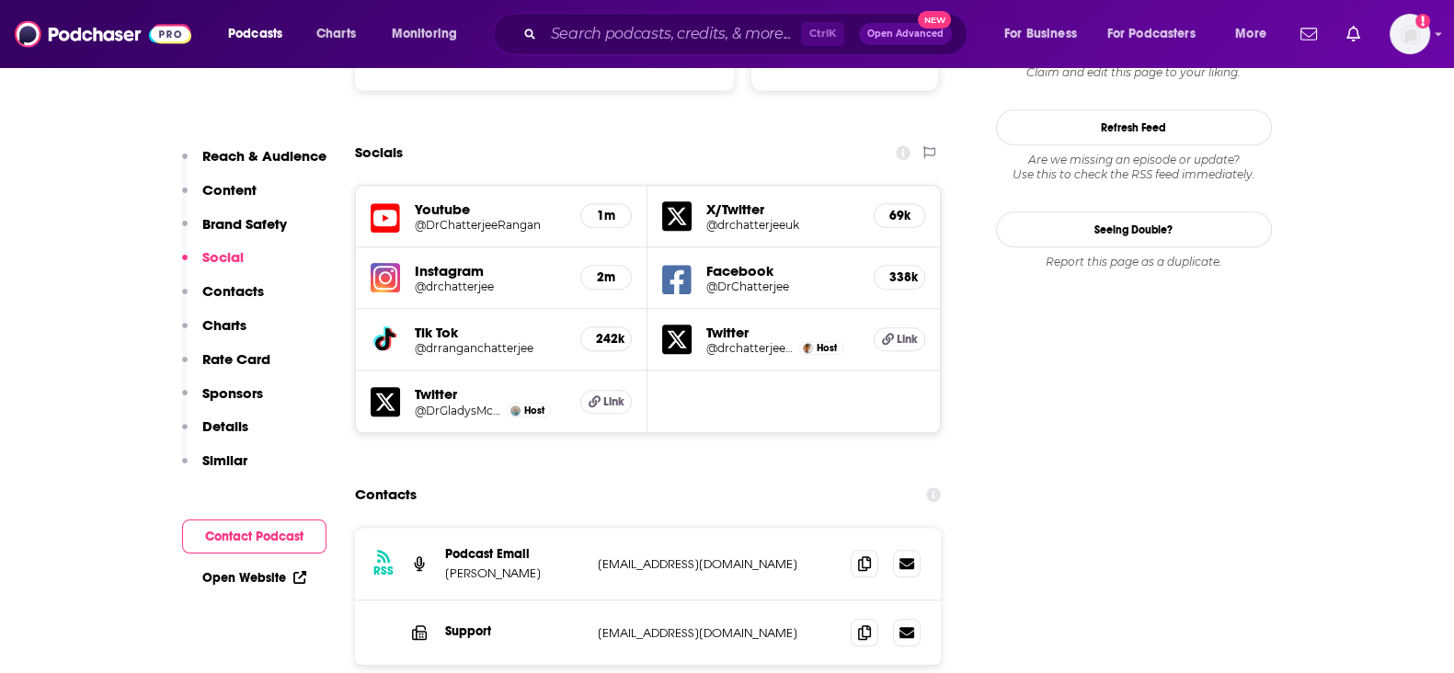
scroll to position [2070, 0]
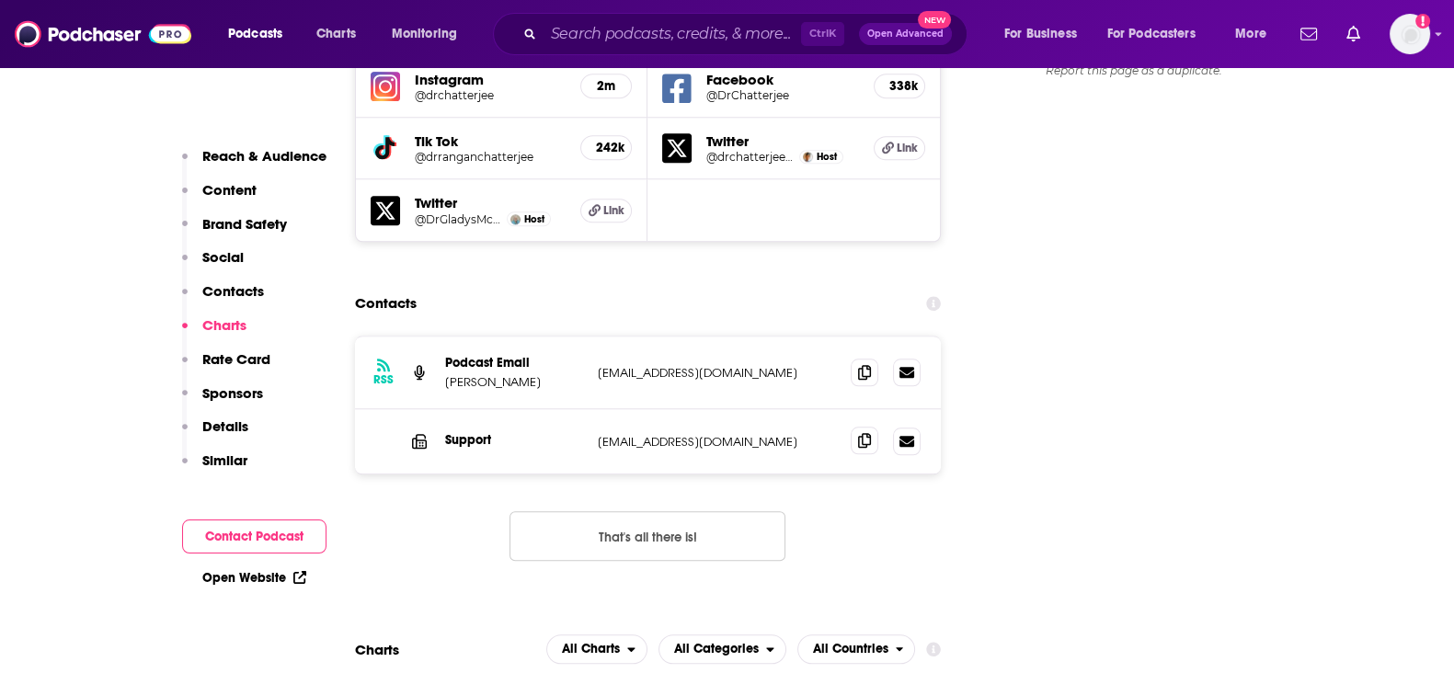
scroll to position [2185, 0]
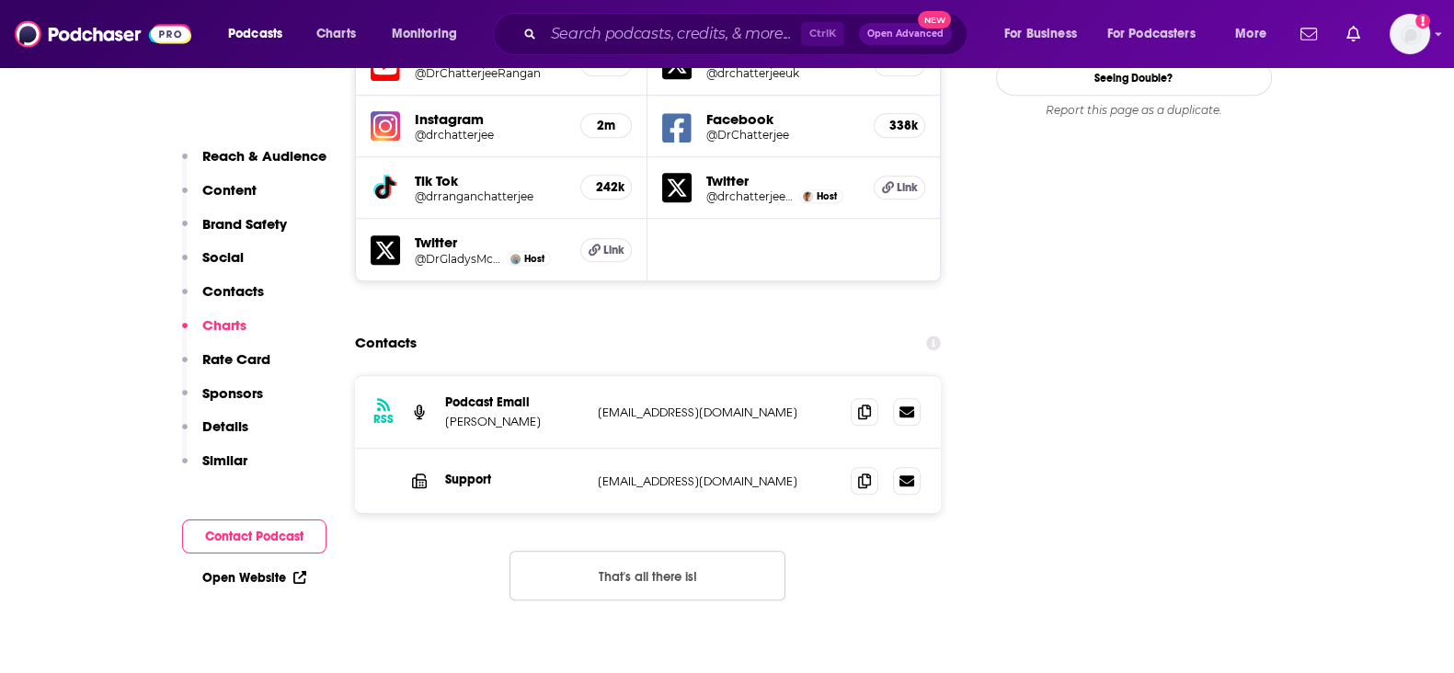
click at [698, 405] on p "info+beee88f6-2309-4034-aed1-949dc57f9779@mg.pippa.io" at bounding box center [717, 413] width 239 height 16
click at [797, 405] on p "info+beee88f6-2309-4034-aed1-949dc57f9779@mg.pippa.io" at bounding box center [717, 413] width 239 height 16
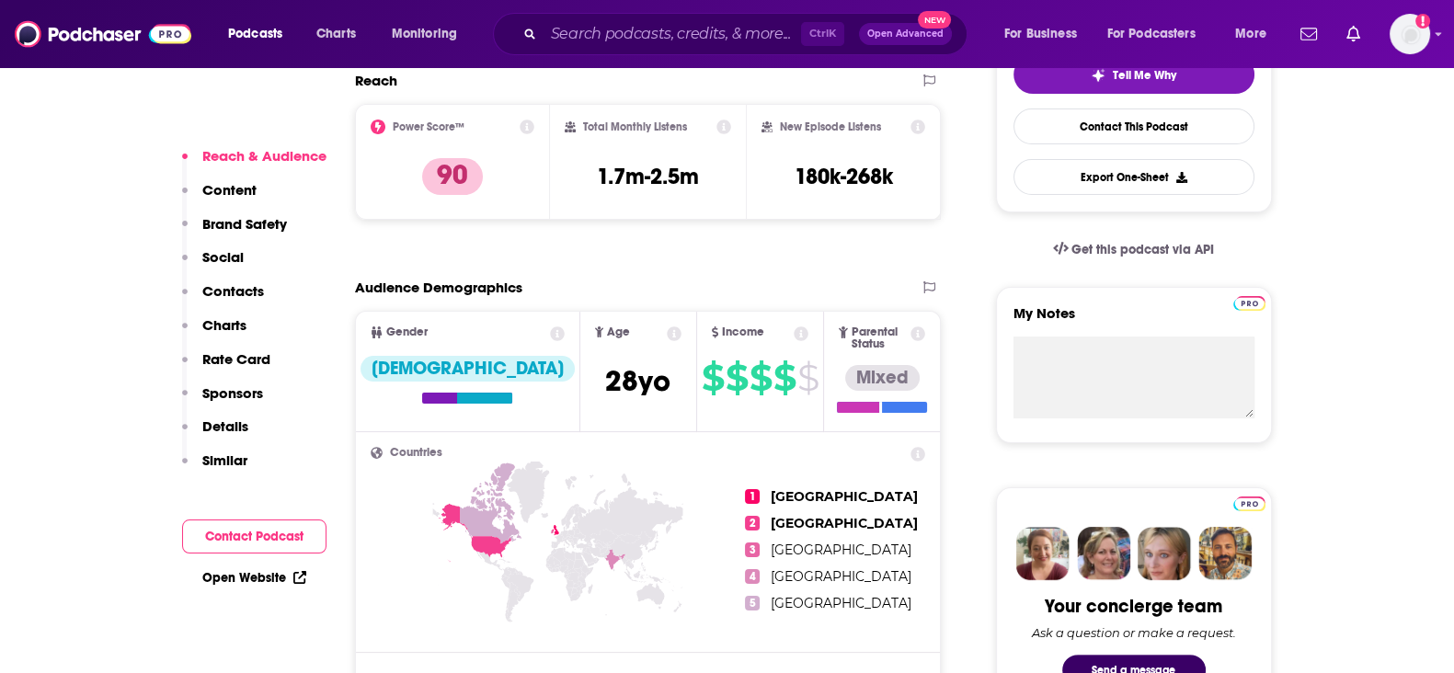
scroll to position [804, 0]
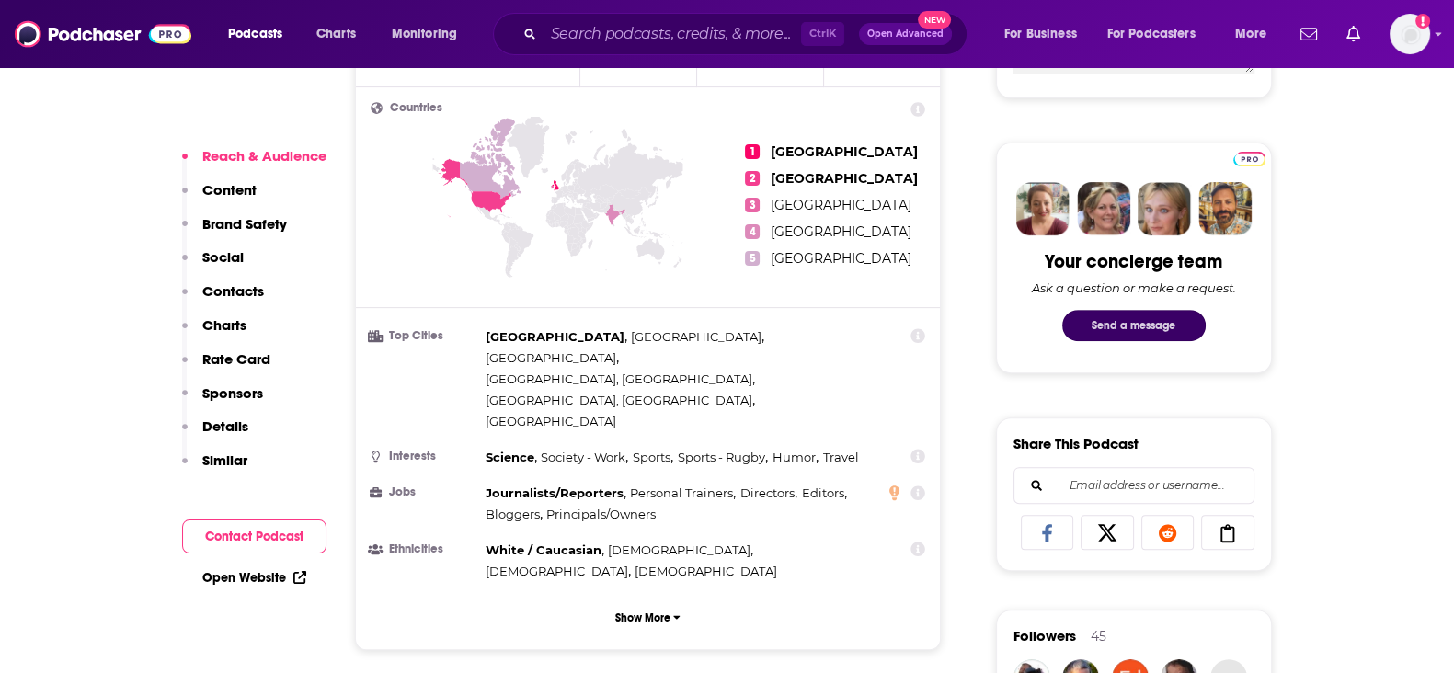
click at [1115, 312] on button "Send a message" at bounding box center [1133, 325] width 143 height 31
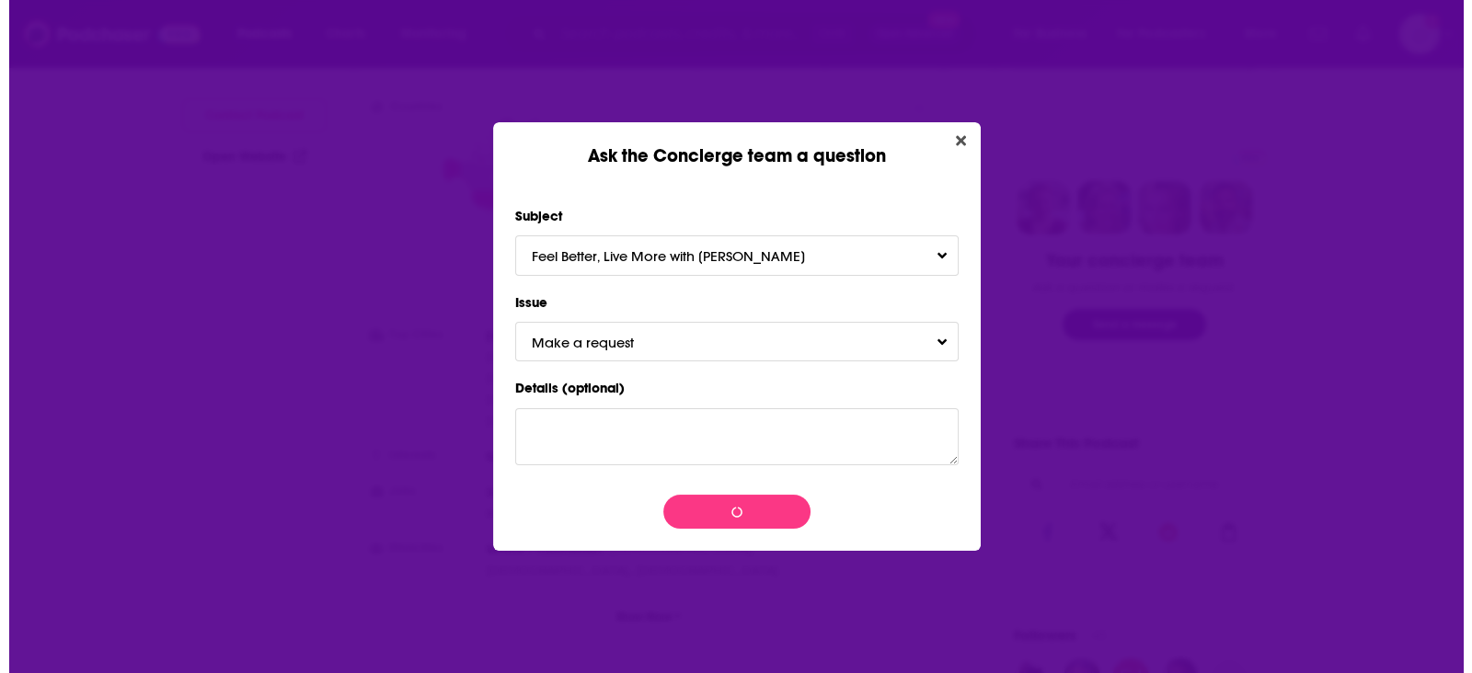
scroll to position [0, 0]
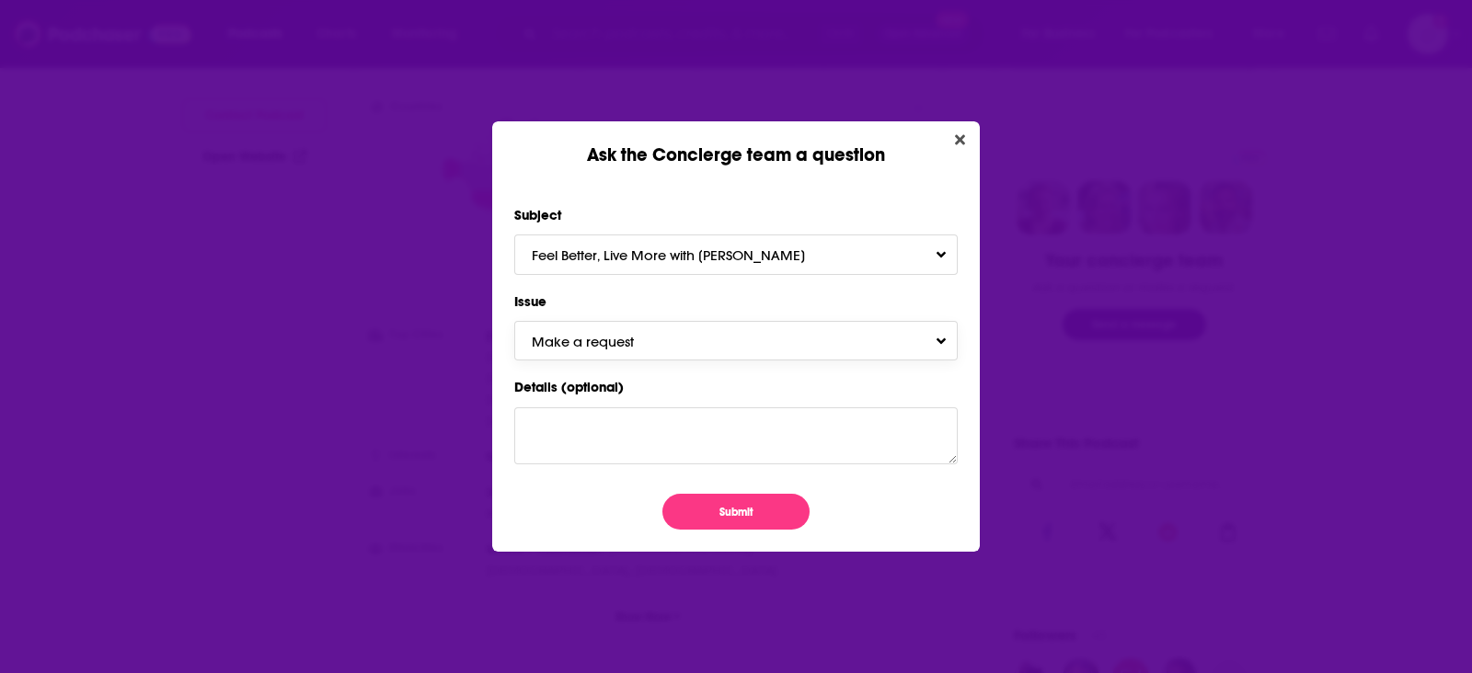
click at [673, 337] on button "Make a request" at bounding box center [735, 341] width 443 height 40
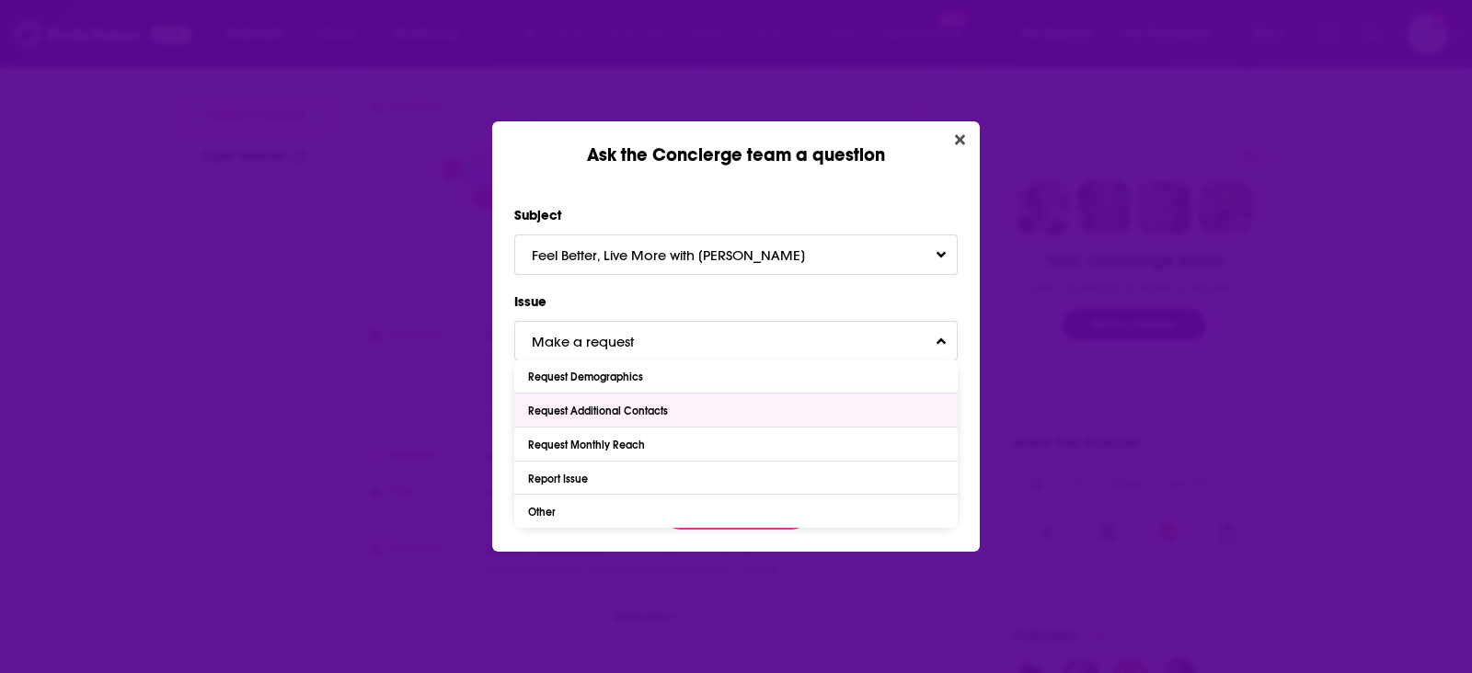
click at [657, 416] on div "Request Additional Contacts" at bounding box center [600, 411] width 144 height 13
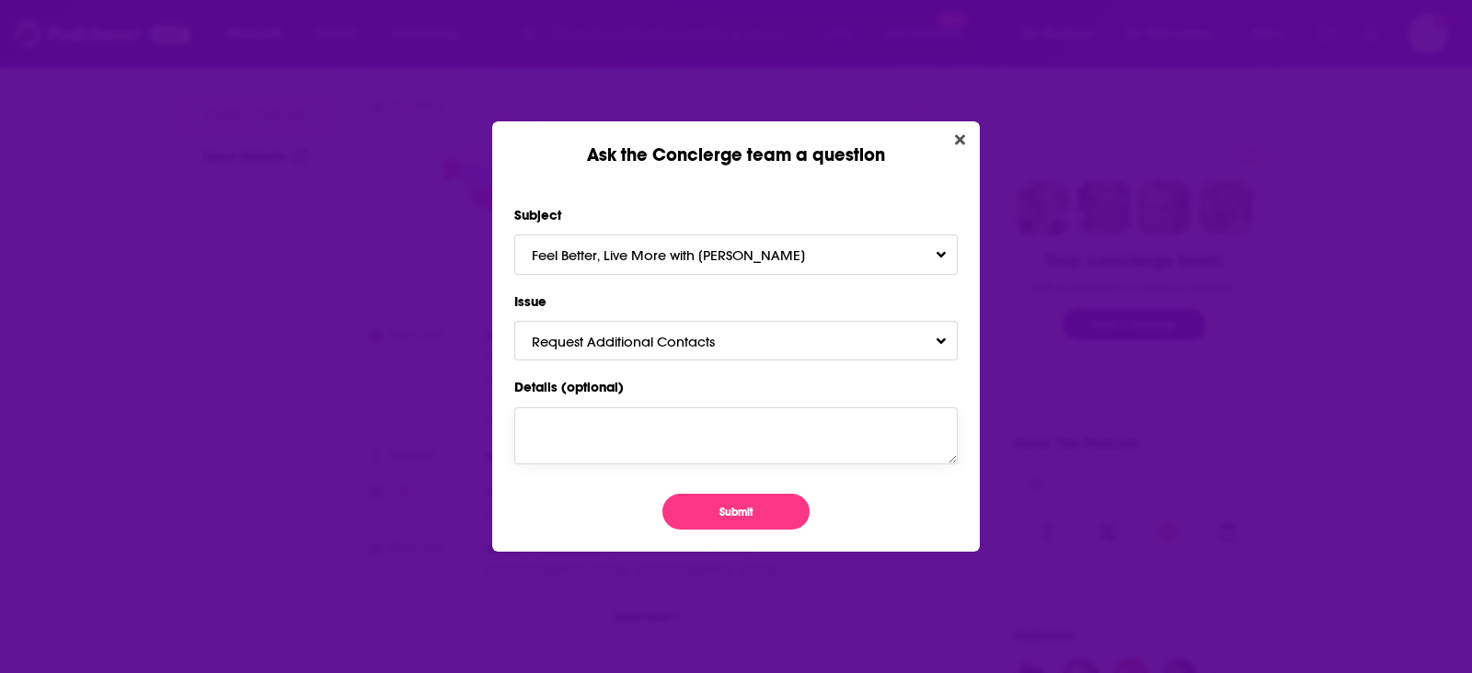
click at [615, 422] on textarea "Details (optional)" at bounding box center [735, 435] width 443 height 57
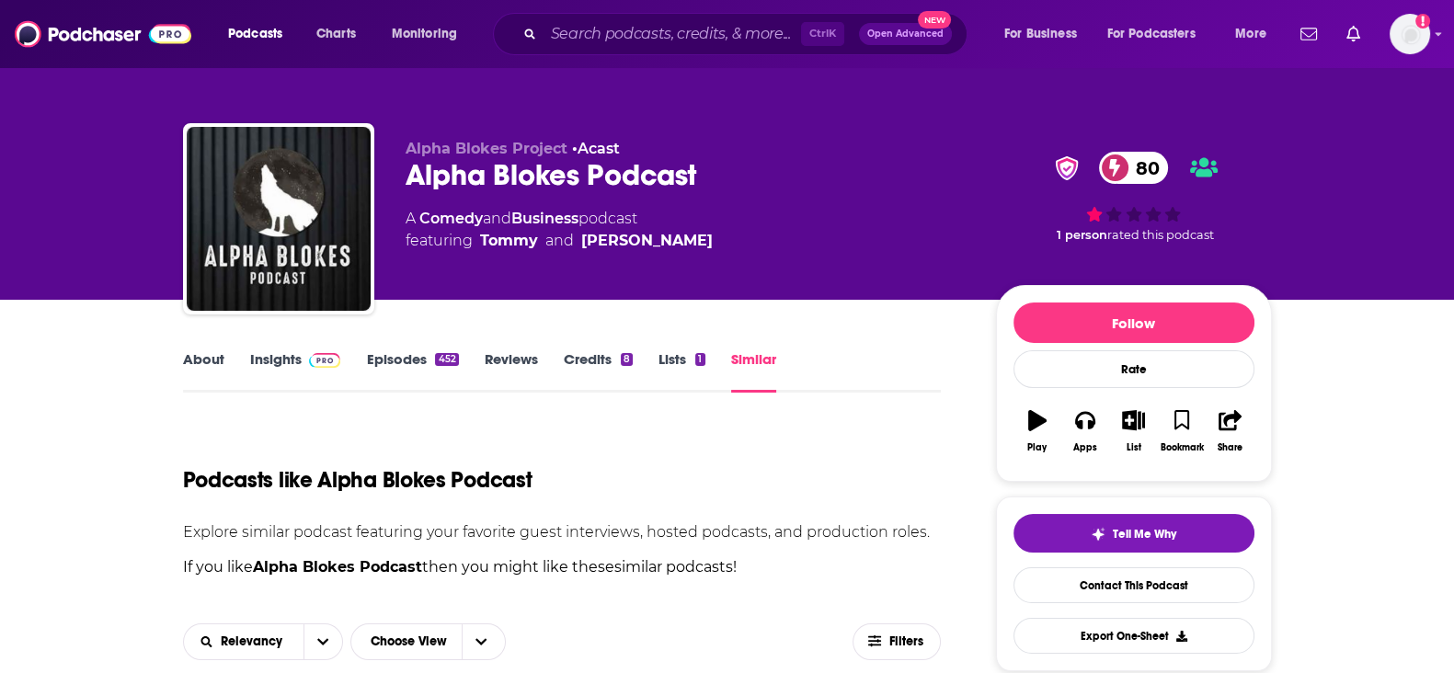
click at [338, 359] on img at bounding box center [325, 360] width 32 height 15
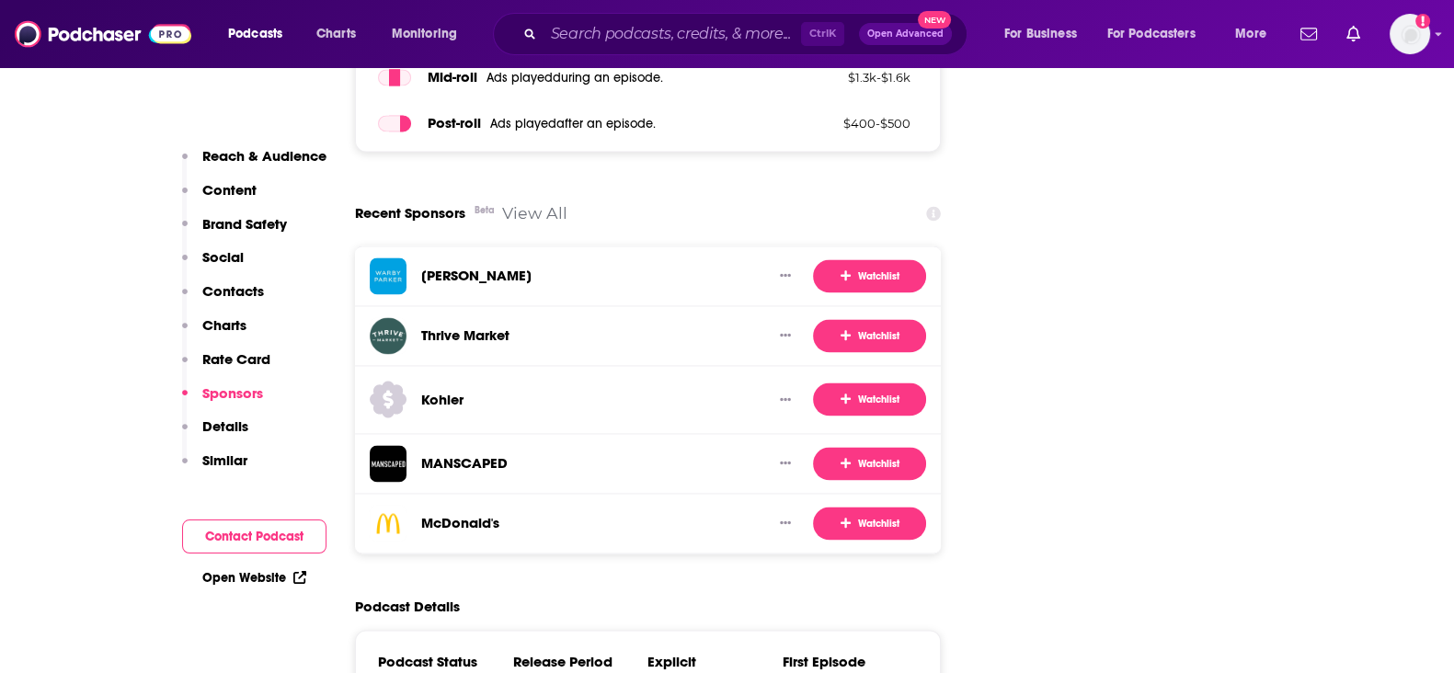
scroll to position [3678, 0]
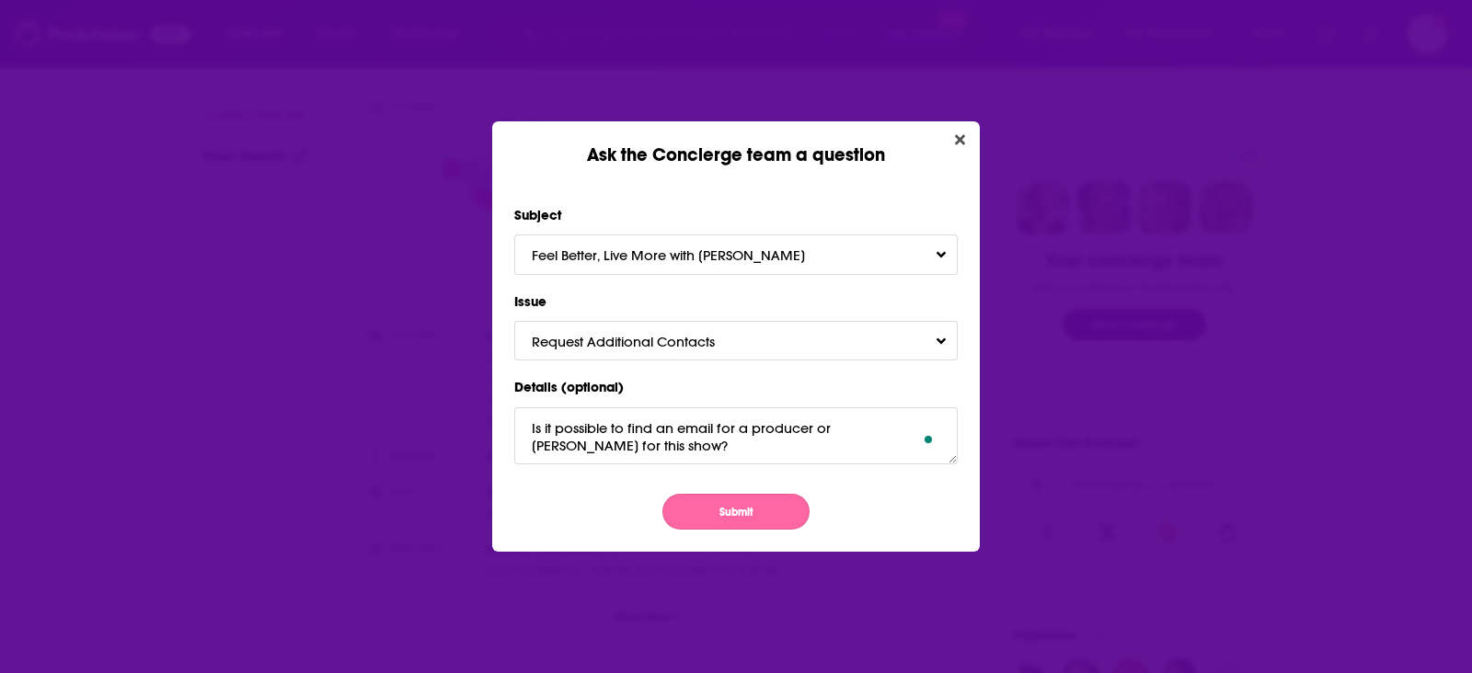
type textarea "Is it possible to find an email for a producer or booker for this show?"
click at [711, 512] on button "Submit" at bounding box center [735, 512] width 147 height 36
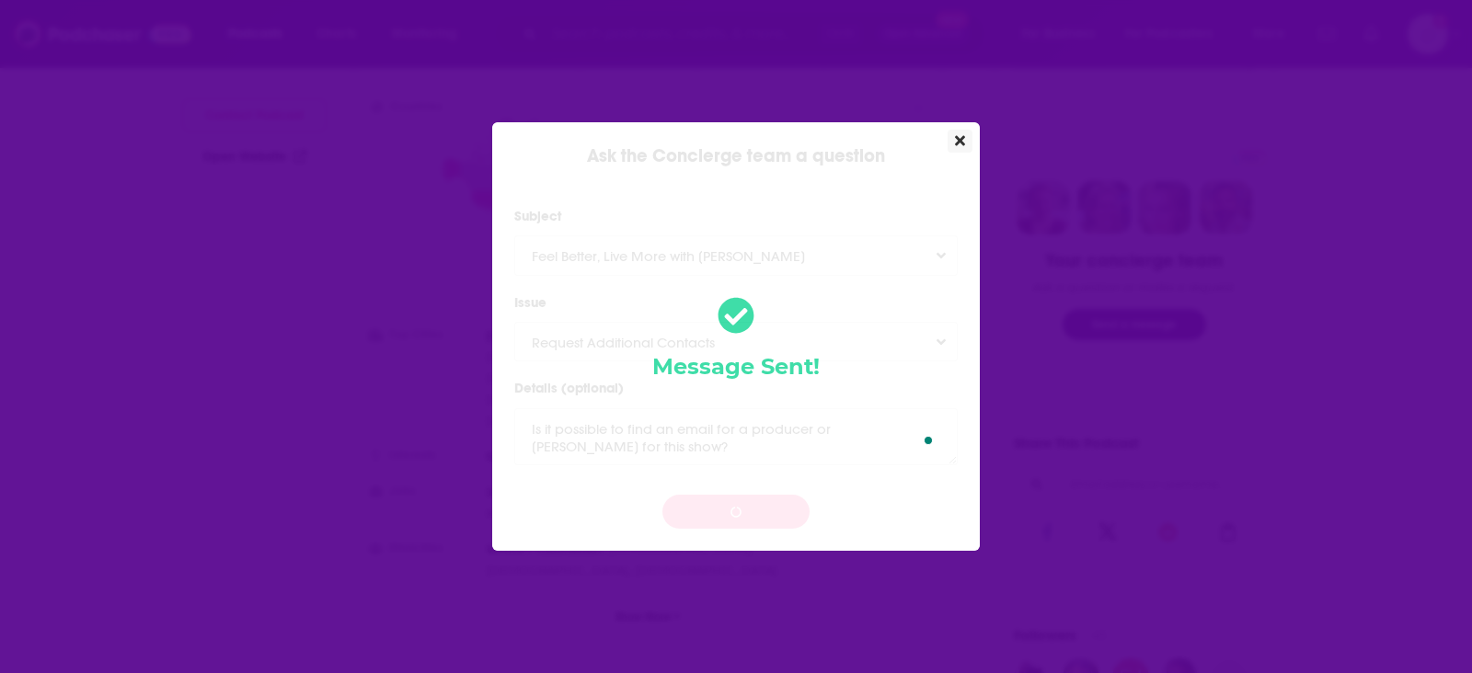
click at [964, 153] on button "Close" at bounding box center [959, 141] width 25 height 23
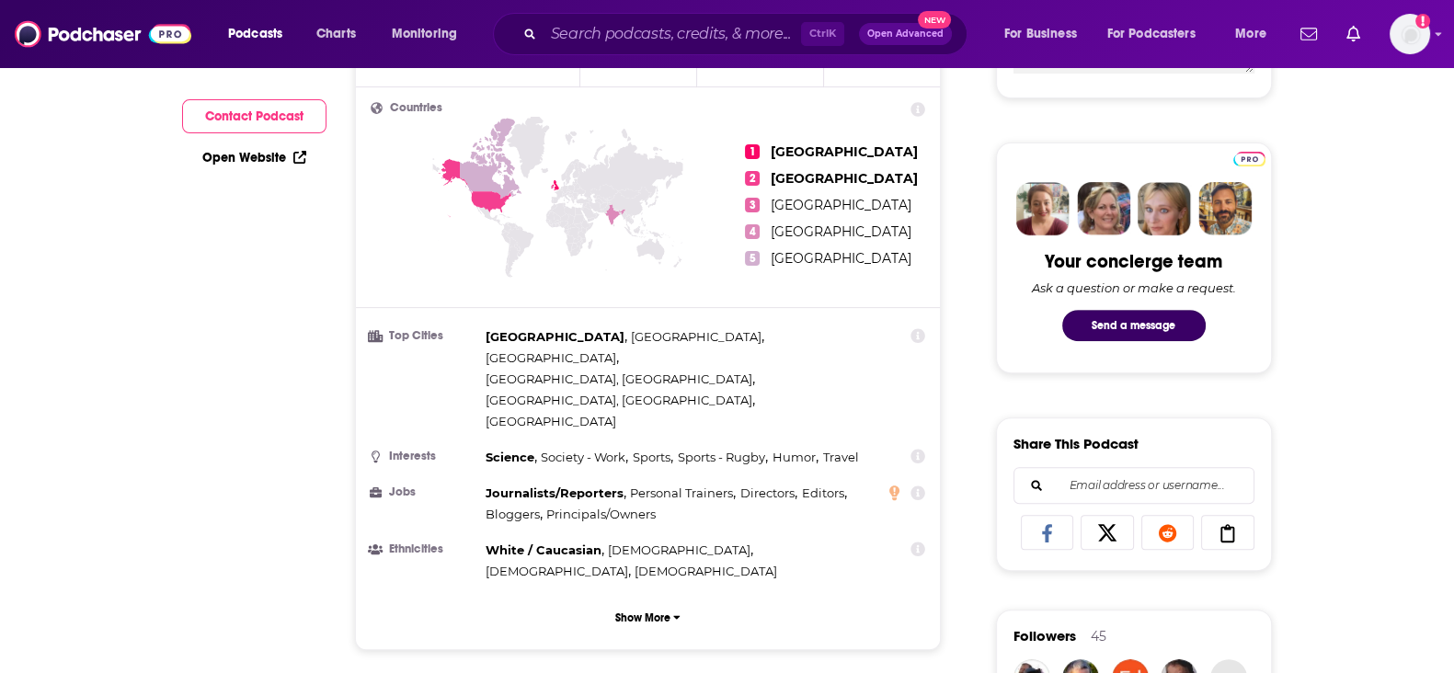
scroll to position [114, 0]
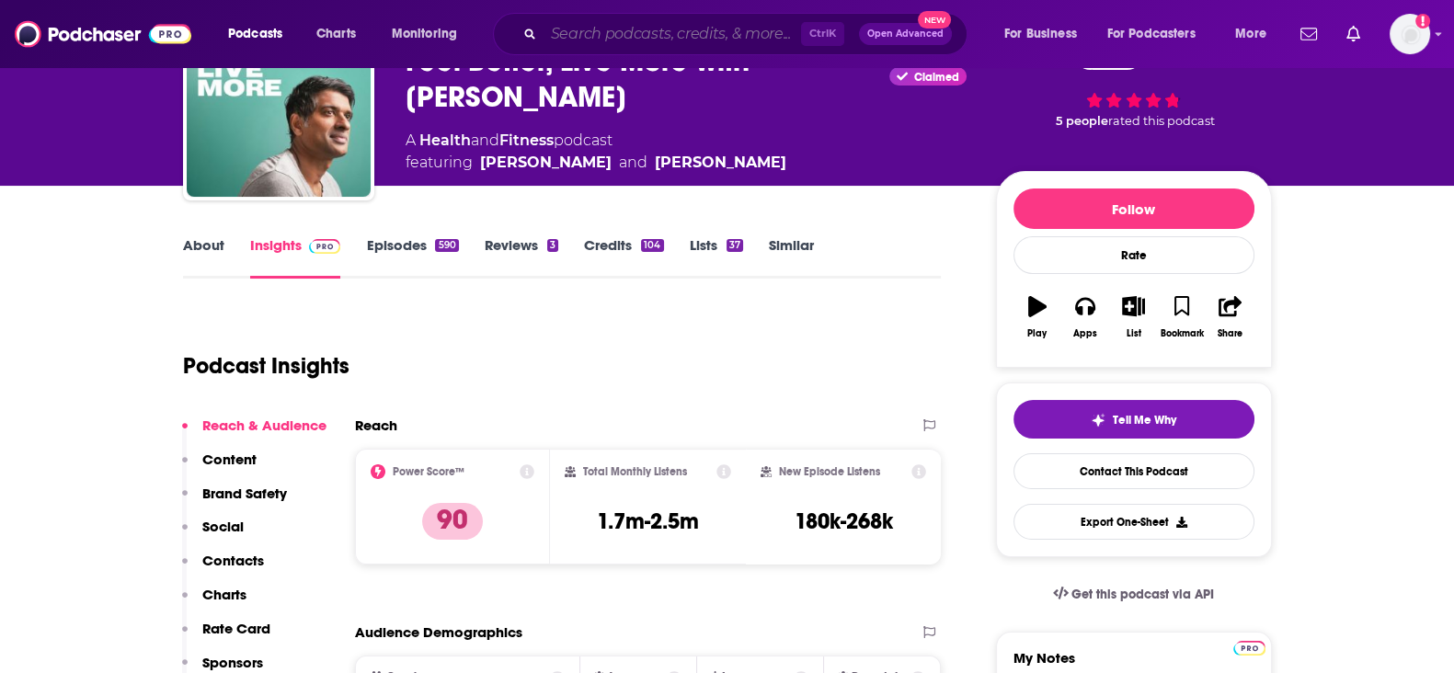
click at [592, 36] on input "Search podcasts, credits, & more..." at bounding box center [673, 33] width 258 height 29
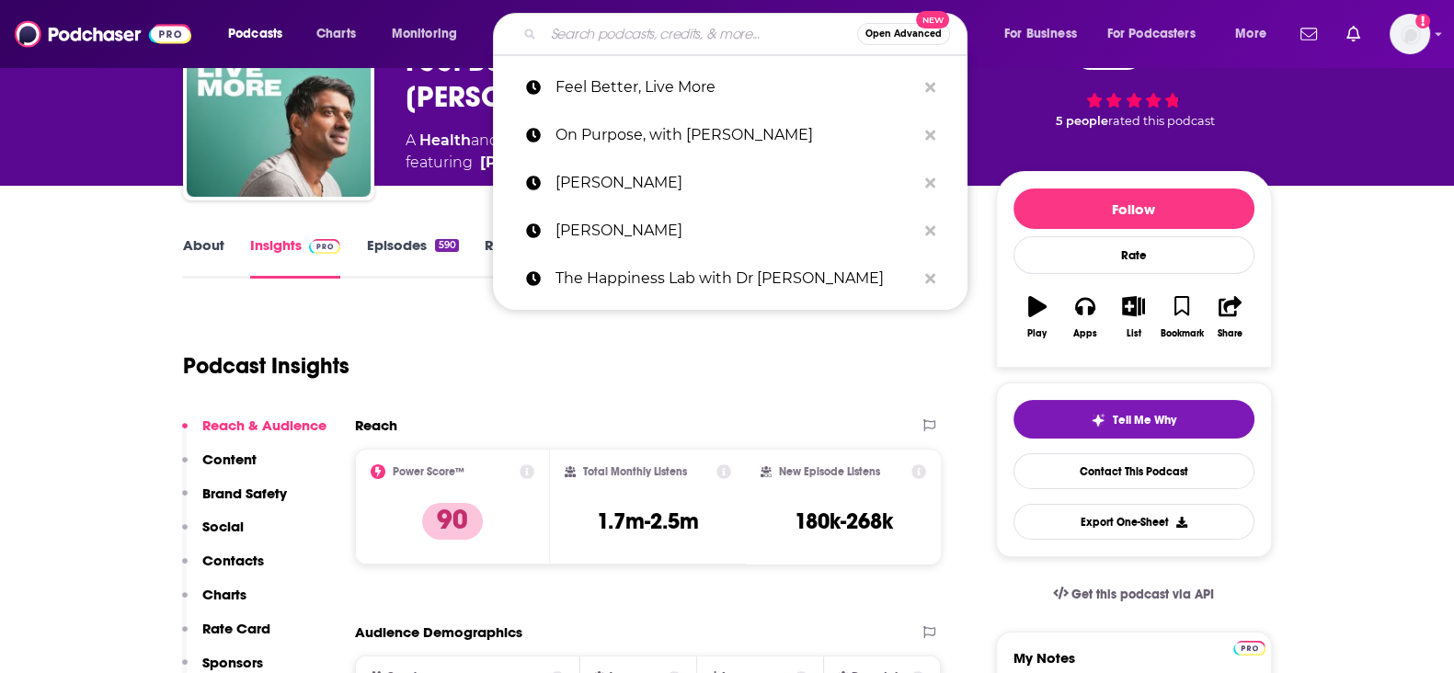
paste input "How to Fail with Elizabeth Day"
type input "How to Fail with Elizabeth Day"
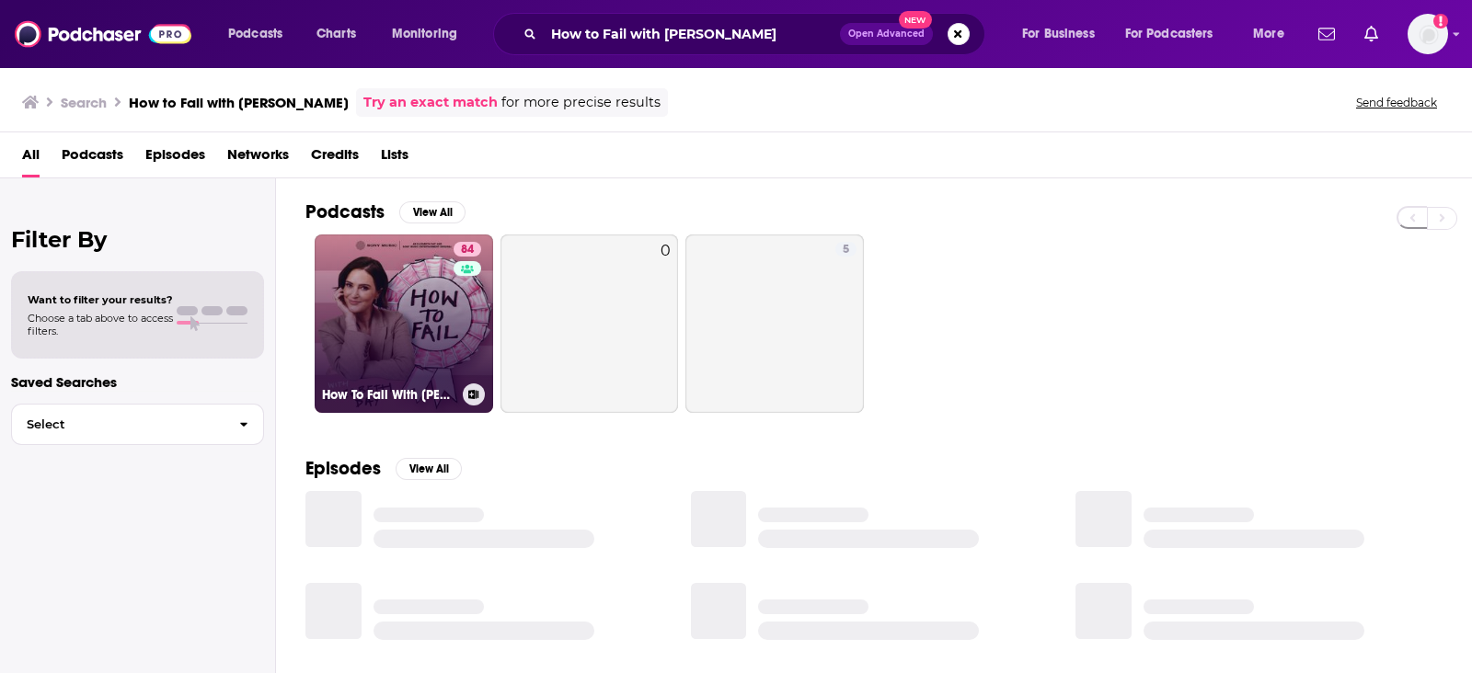
click at [383, 316] on link "84 How To Fail With Elizabeth Day" at bounding box center [404, 324] width 178 height 178
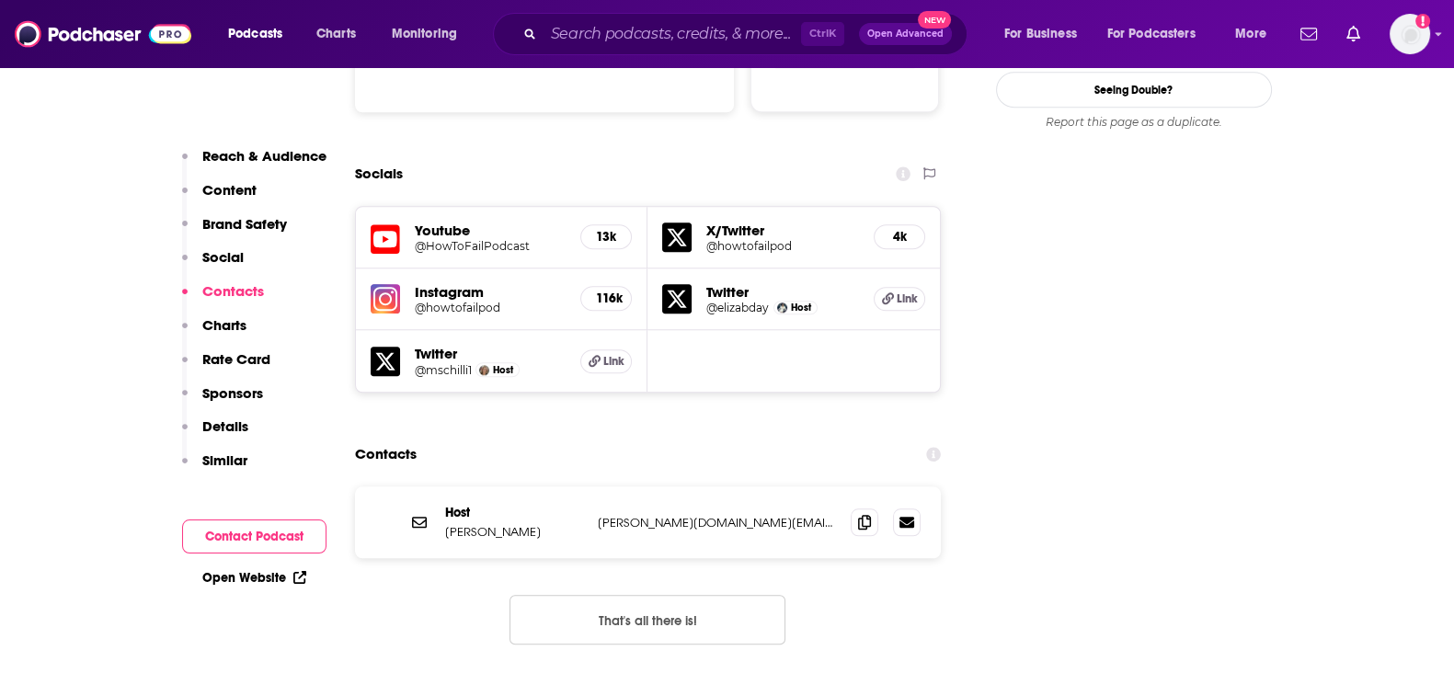
scroll to position [2070, 0]
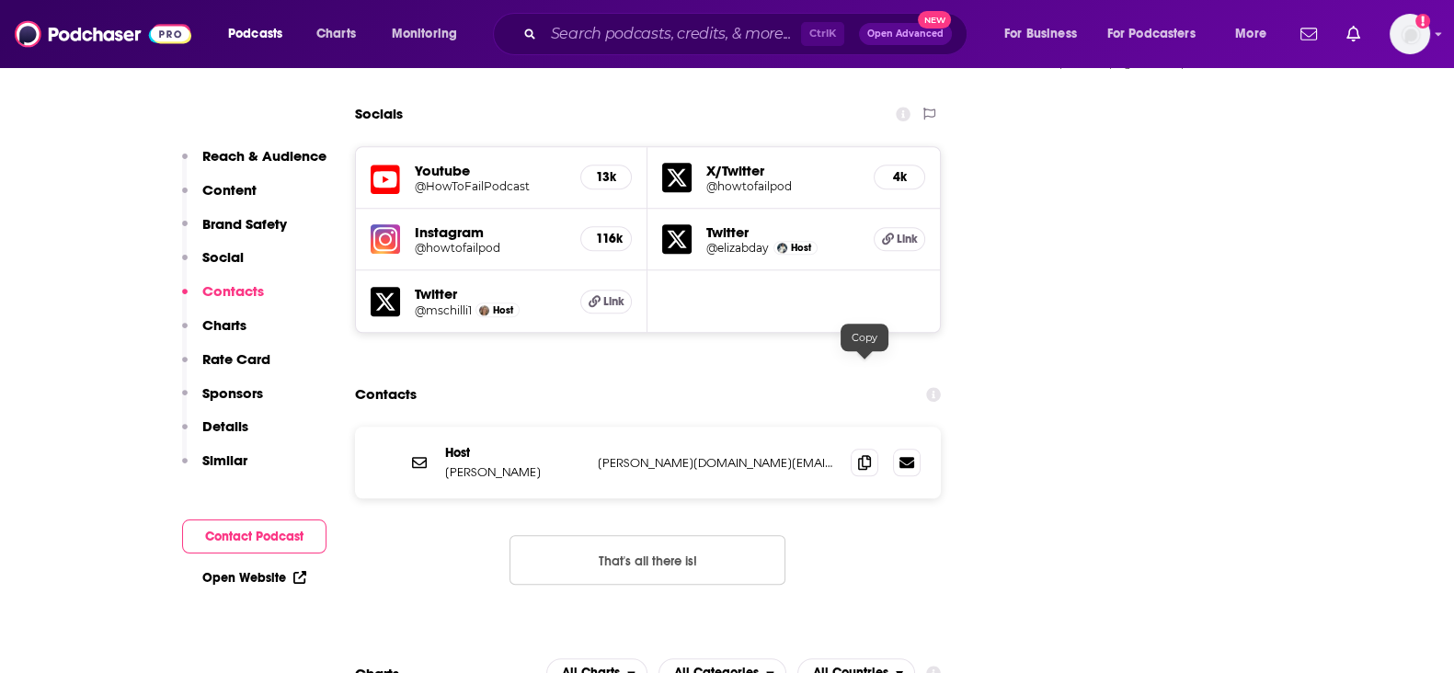
drag, startPoint x: 867, startPoint y: 368, endPoint x: 982, endPoint y: 535, distance: 203.1
click at [867, 455] on icon at bounding box center [864, 462] width 13 height 15
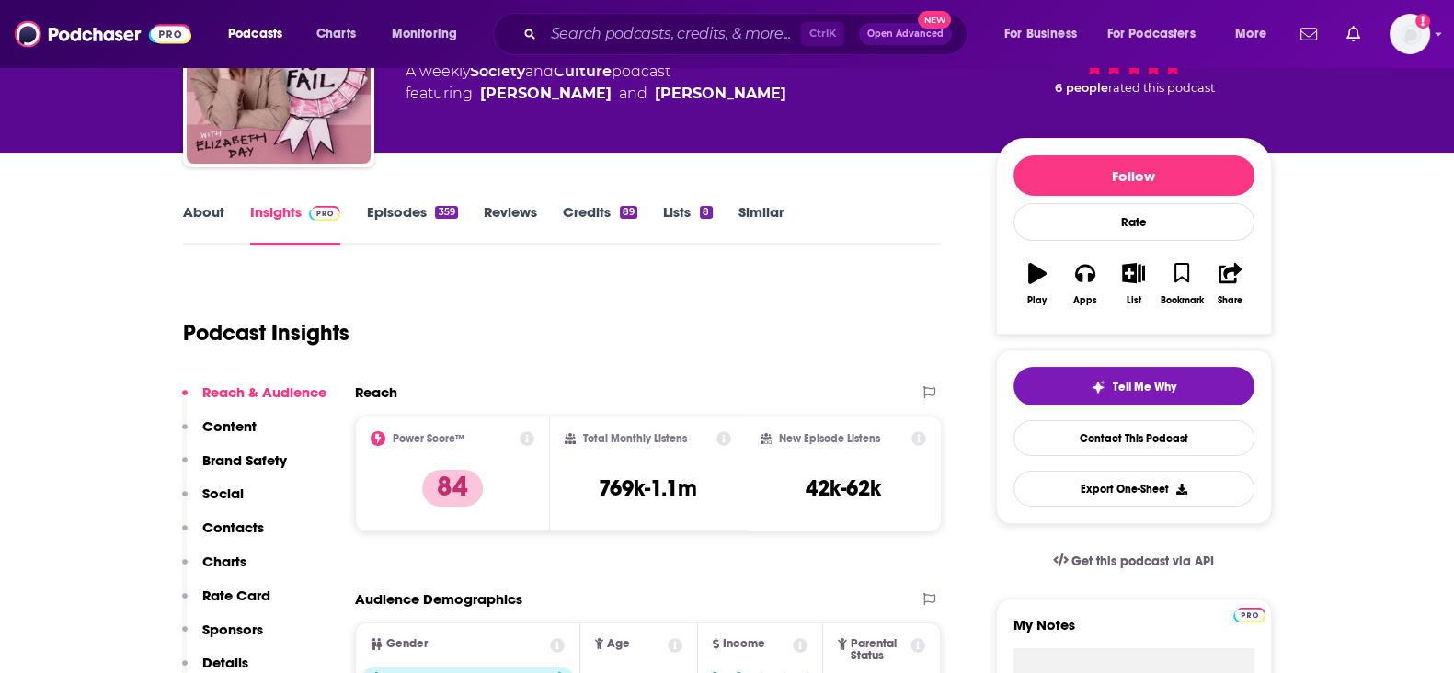
scroll to position [0, 0]
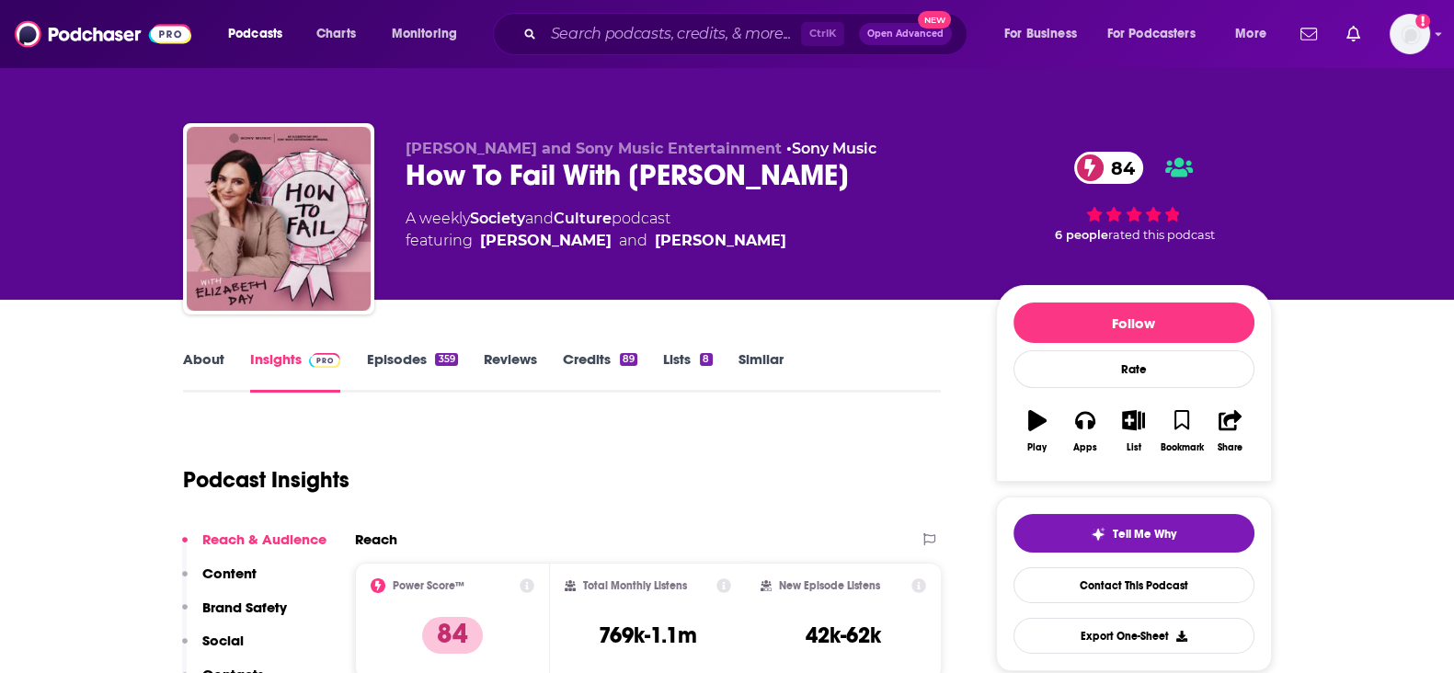
click at [584, 361] on link "Credits 89" at bounding box center [600, 371] width 75 height 42
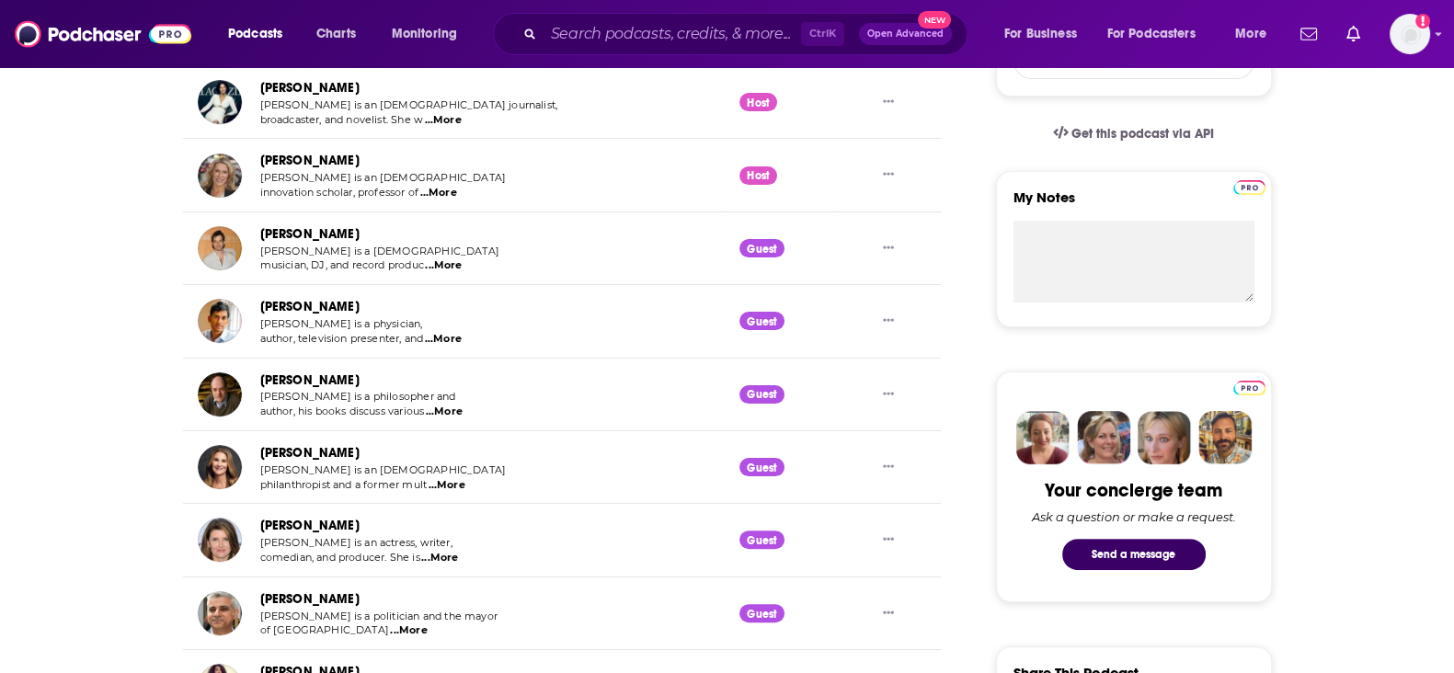
scroll to position [919, 0]
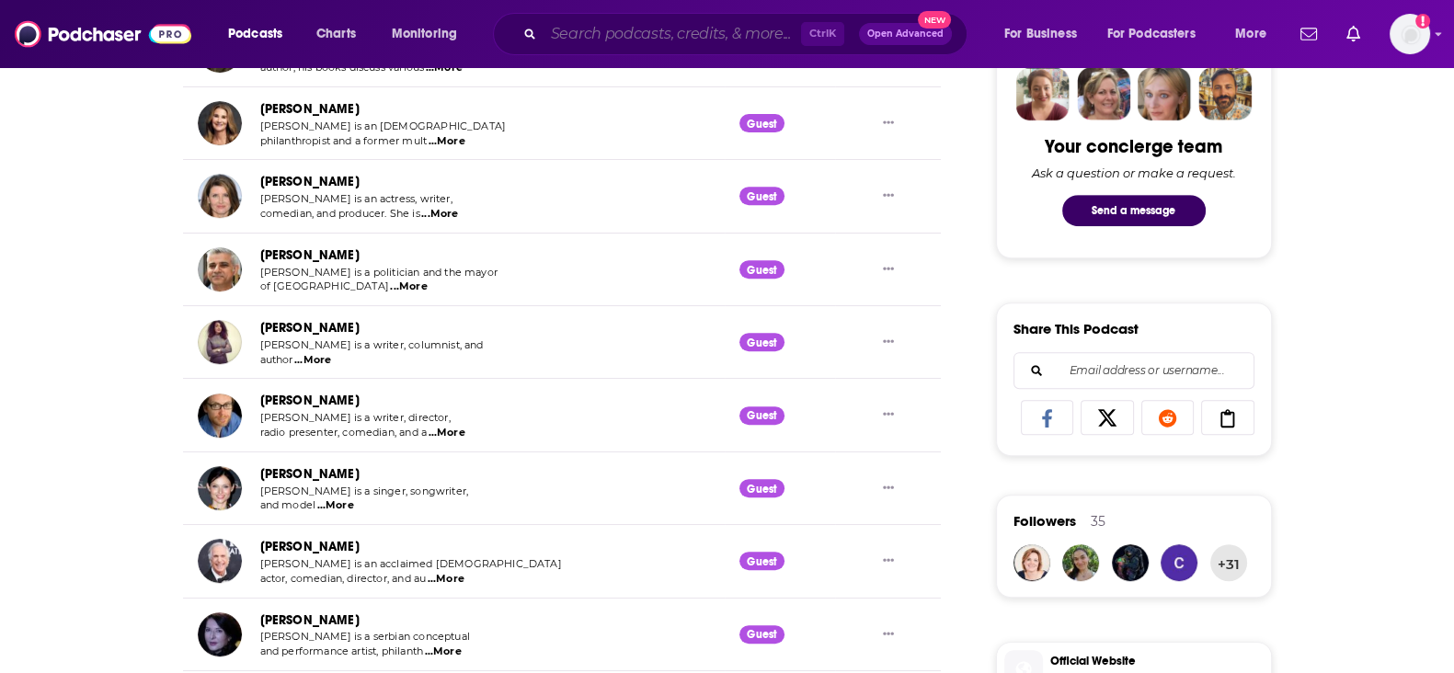
click at [616, 32] on input "Search podcasts, credits, & more..." at bounding box center [673, 33] width 258 height 29
paste input "The High Performance Podcast"
type input "The High Performance Podcast"
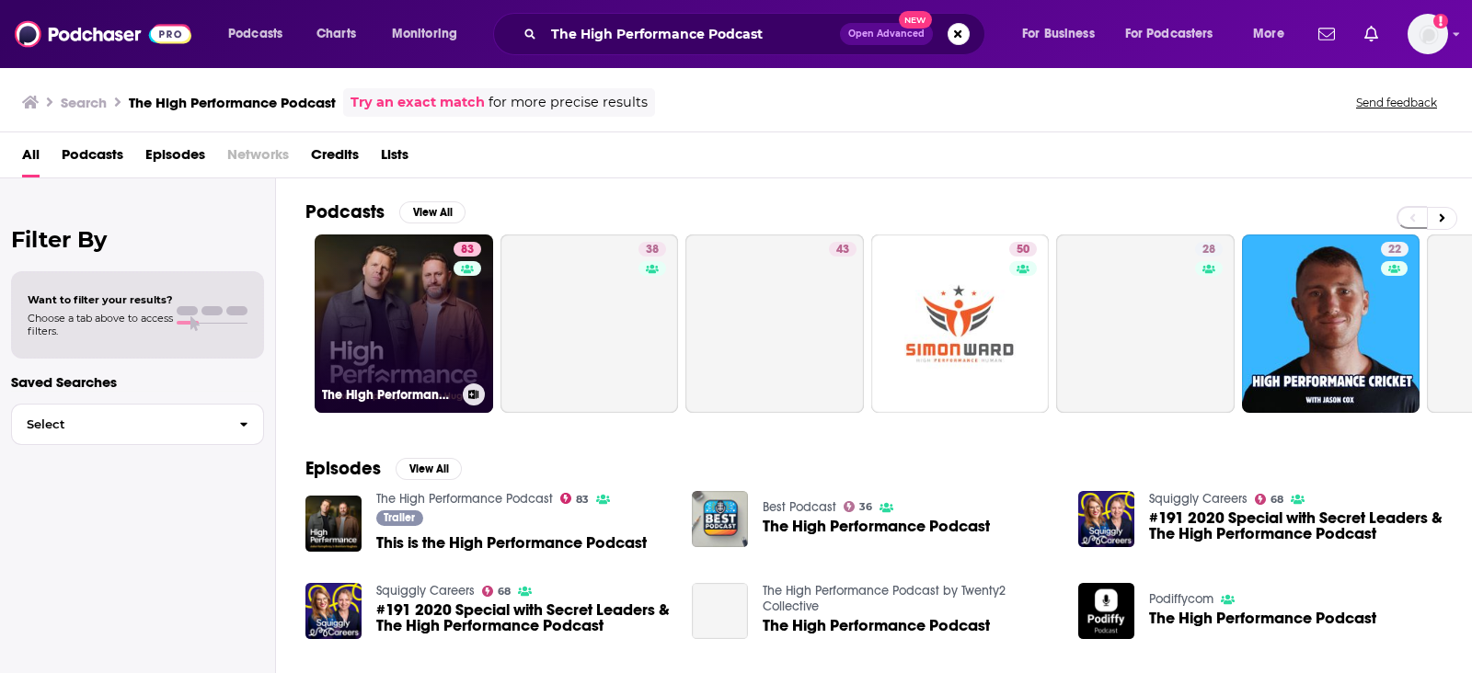
click at [361, 324] on link "83 The High Performance Podcast" at bounding box center [404, 324] width 178 height 178
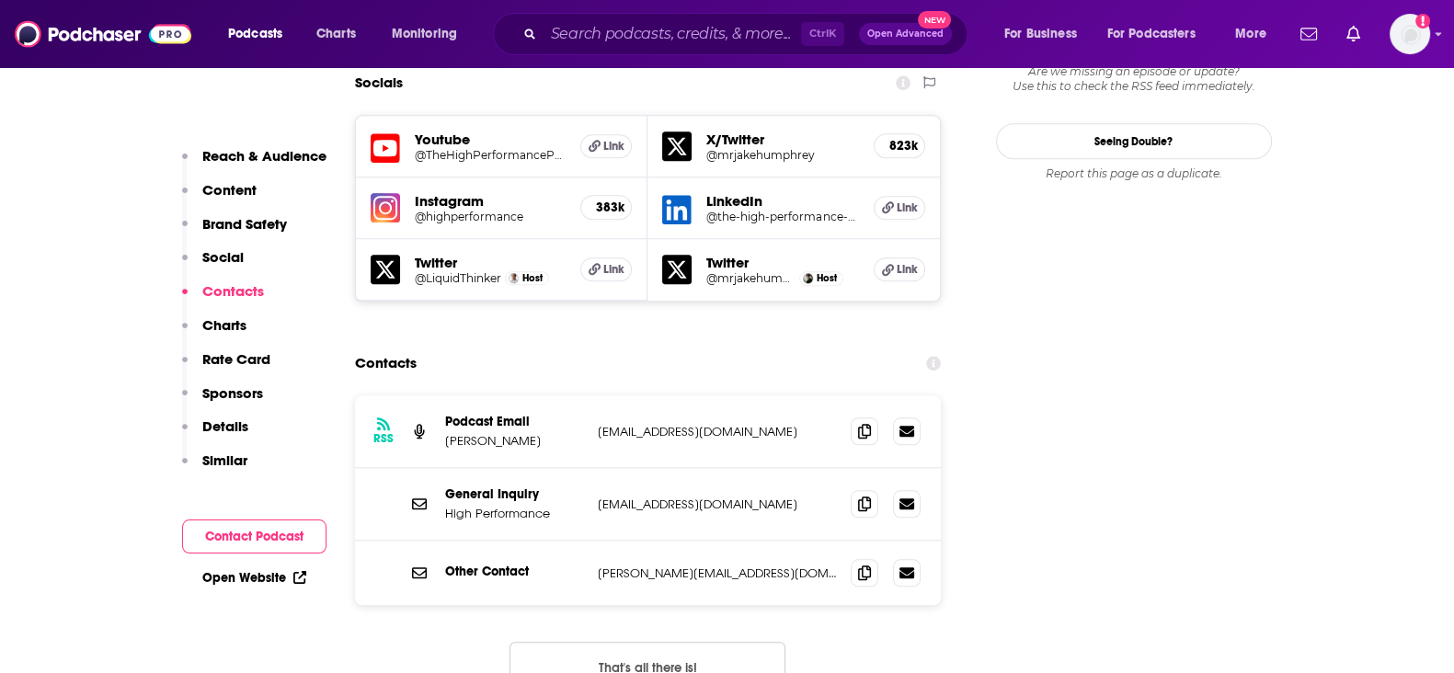
scroll to position [2185, 0]
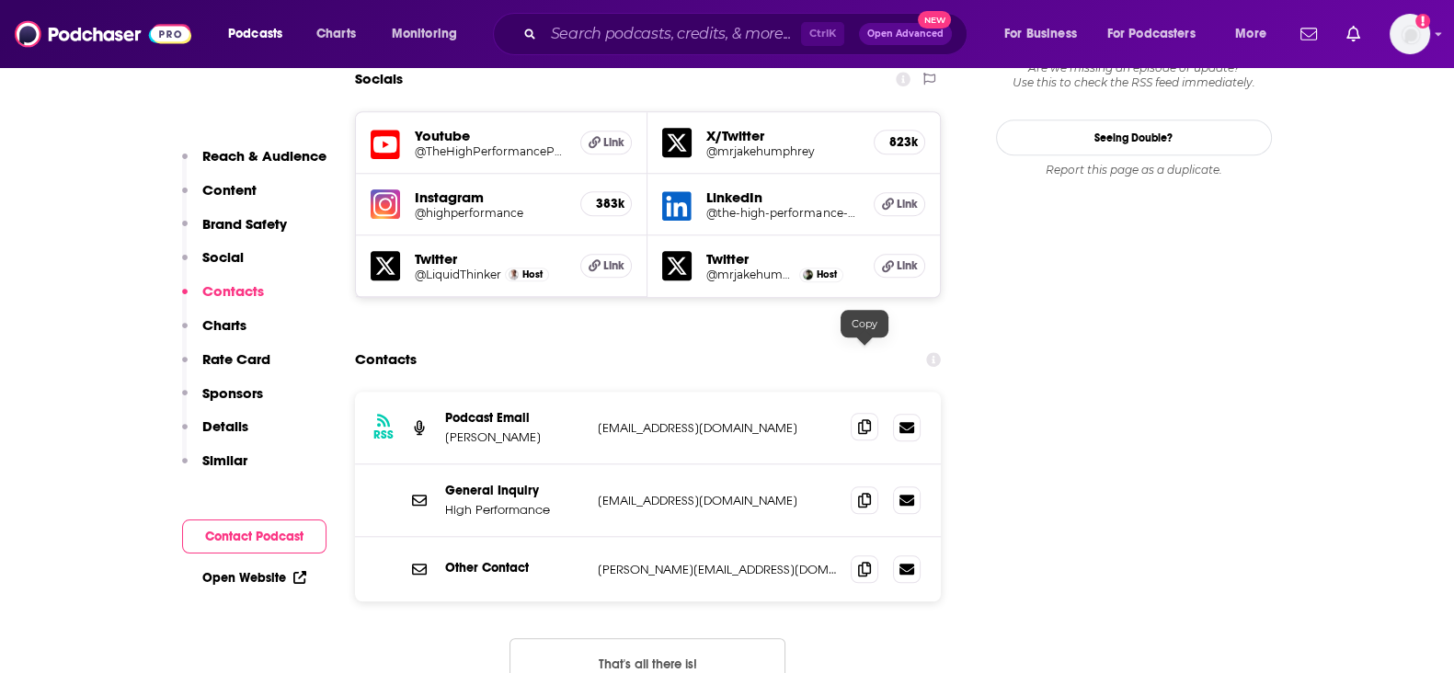
click at [862, 419] on icon at bounding box center [864, 426] width 13 height 15
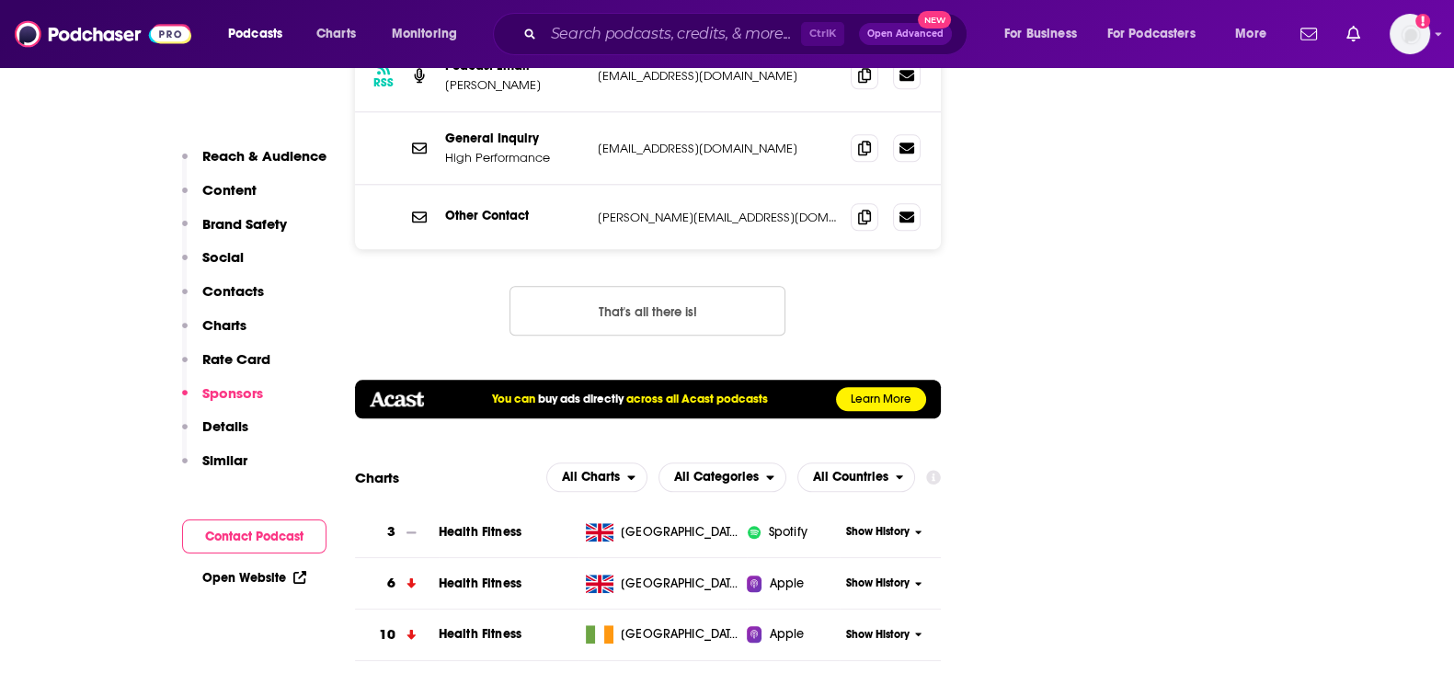
scroll to position [2529, 0]
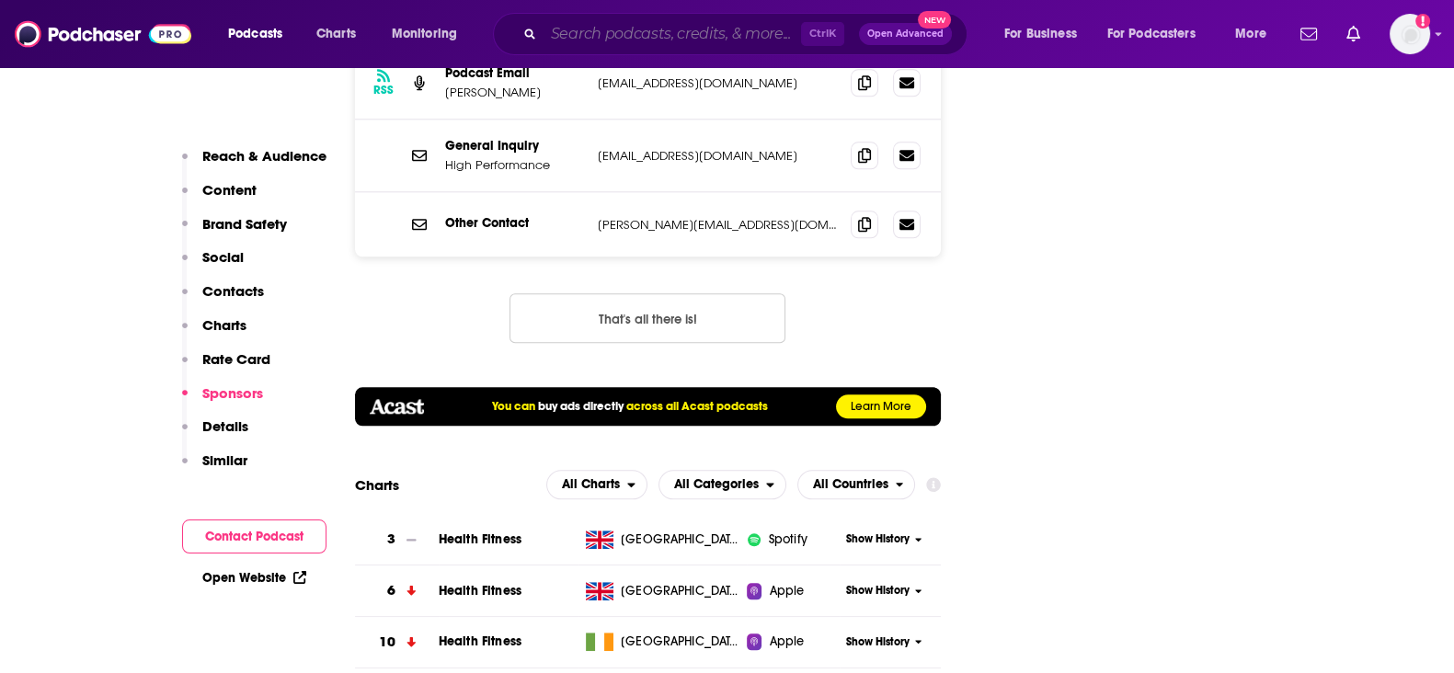
click at [667, 29] on input "Search podcasts, credits, & more..." at bounding box center [673, 33] width 258 height 29
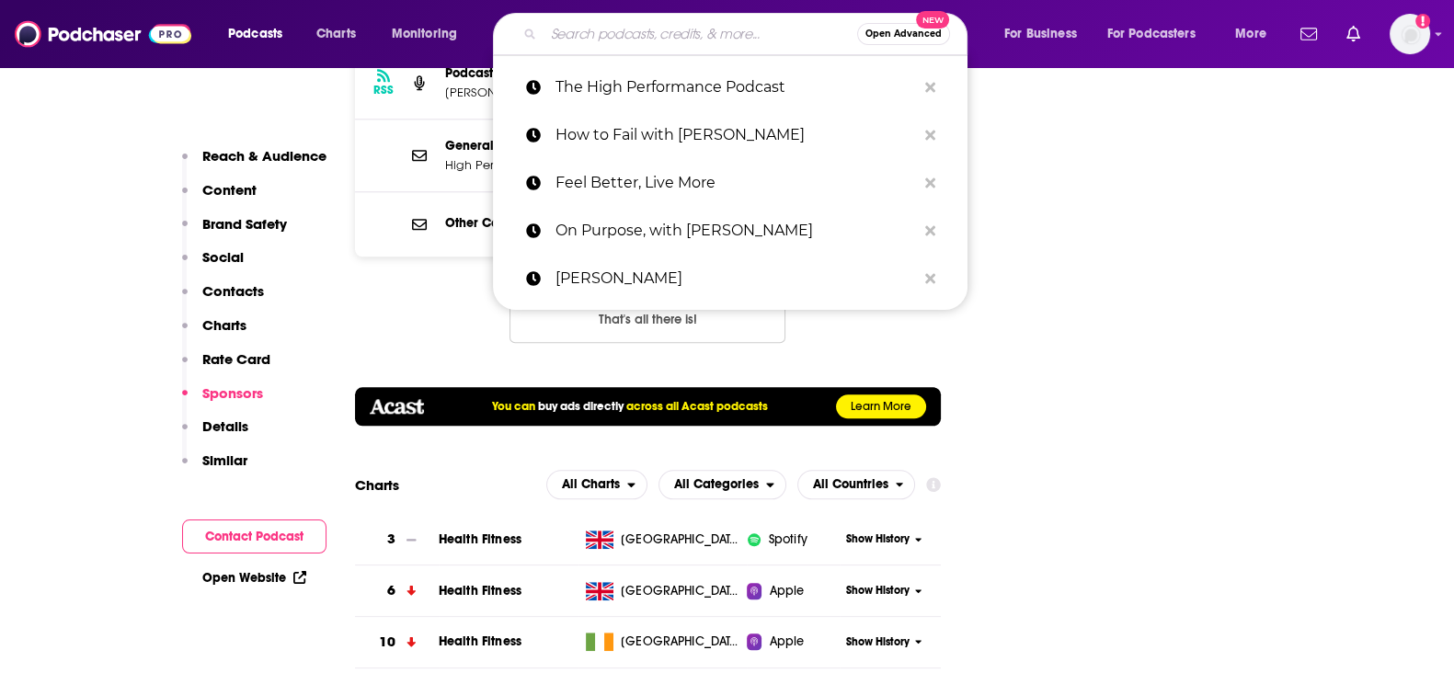
paste input "Virgin Radio UK"
type input "Virgin Radio UK"
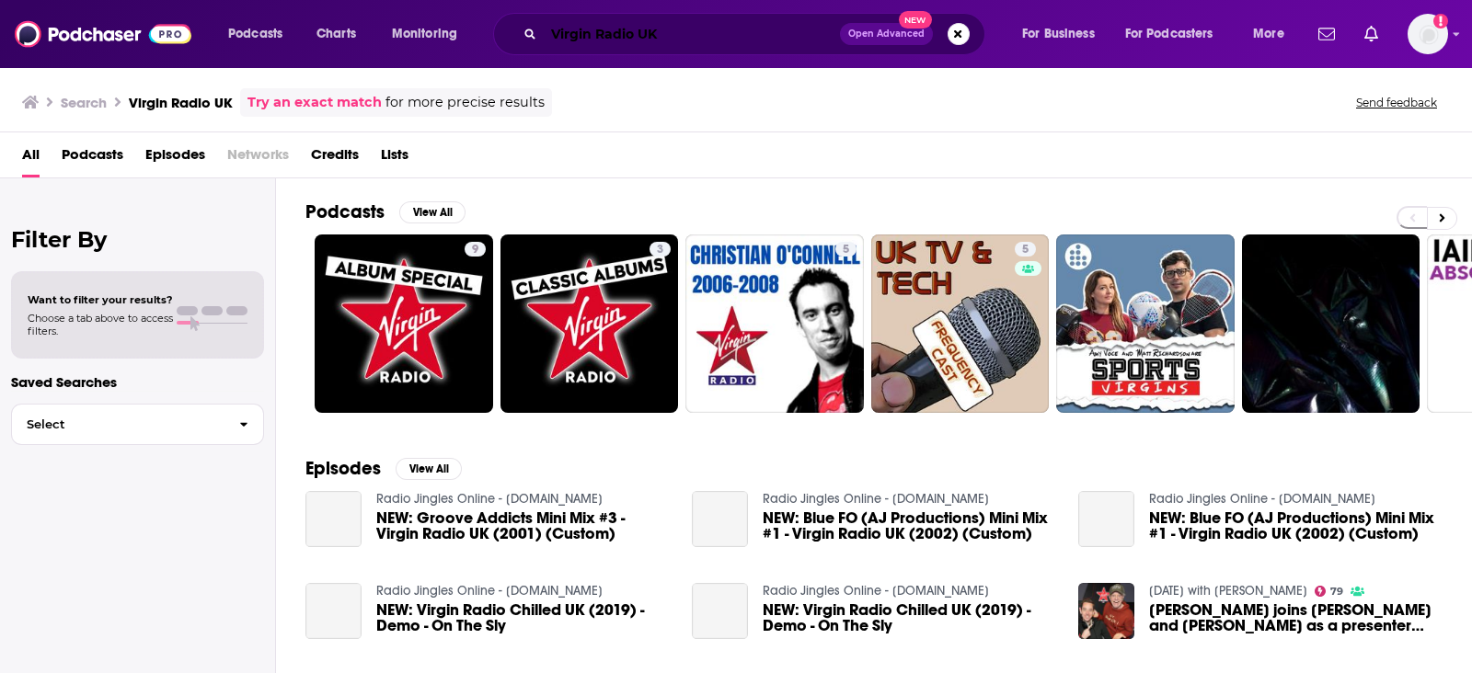
click at [747, 32] on input "Virgin Radio UK" at bounding box center [692, 33] width 296 height 29
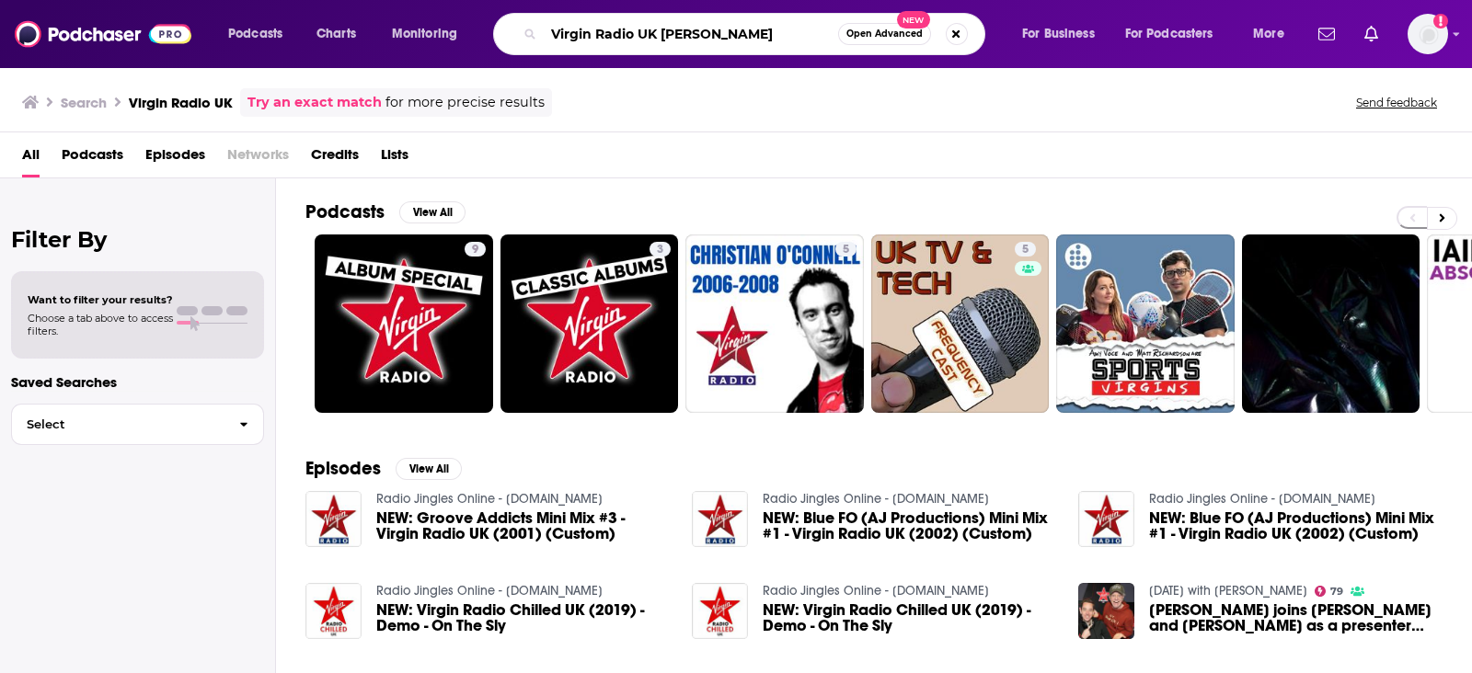
type input "Virgin Radio UK Chris Evans"
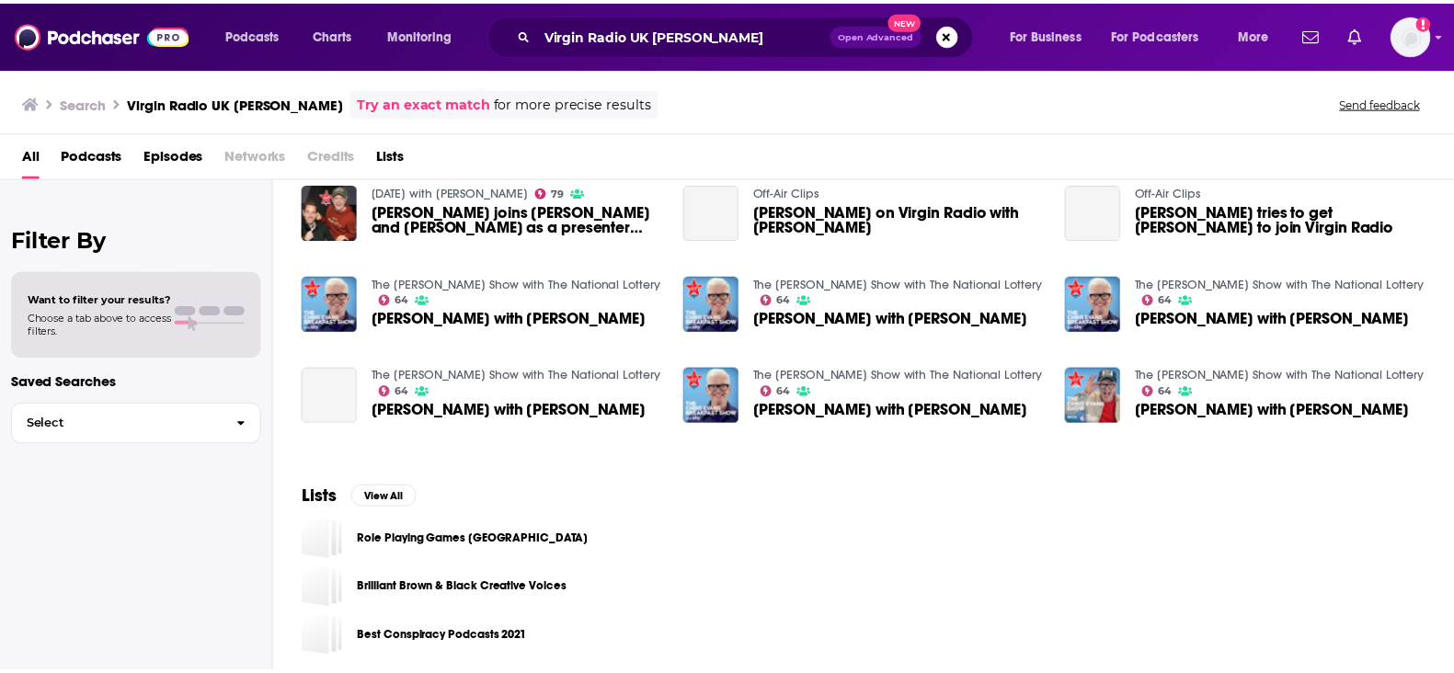
scroll to position [313, 0]
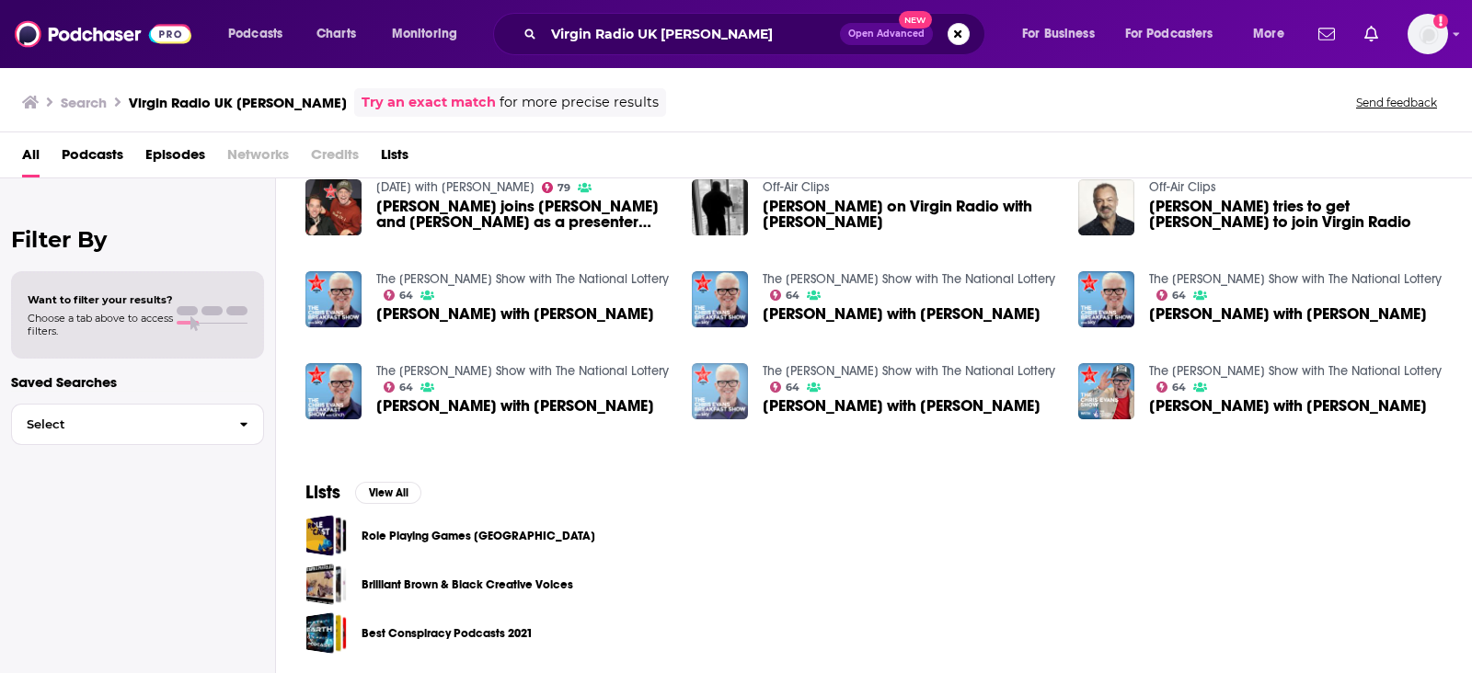
click at [729, 387] on img "Chris Evans with Susan Cain" at bounding box center [720, 391] width 56 height 56
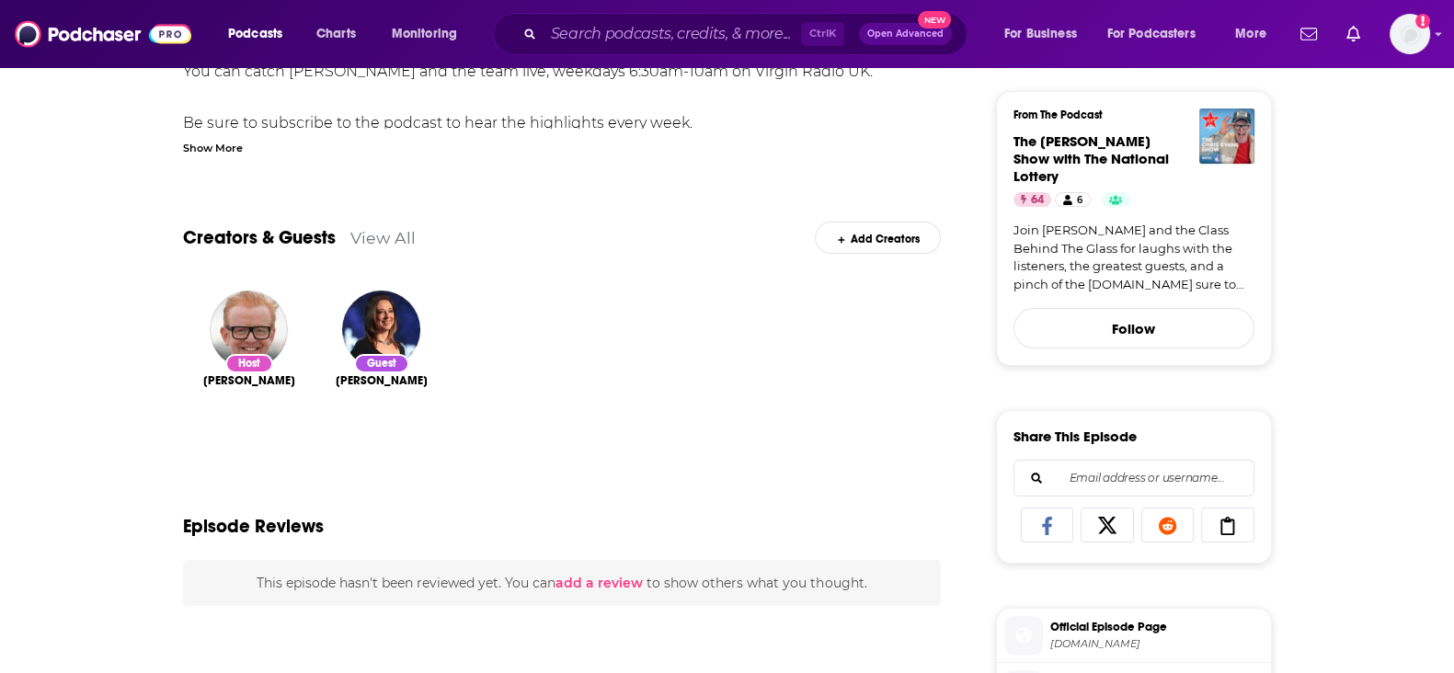
scroll to position [114, 0]
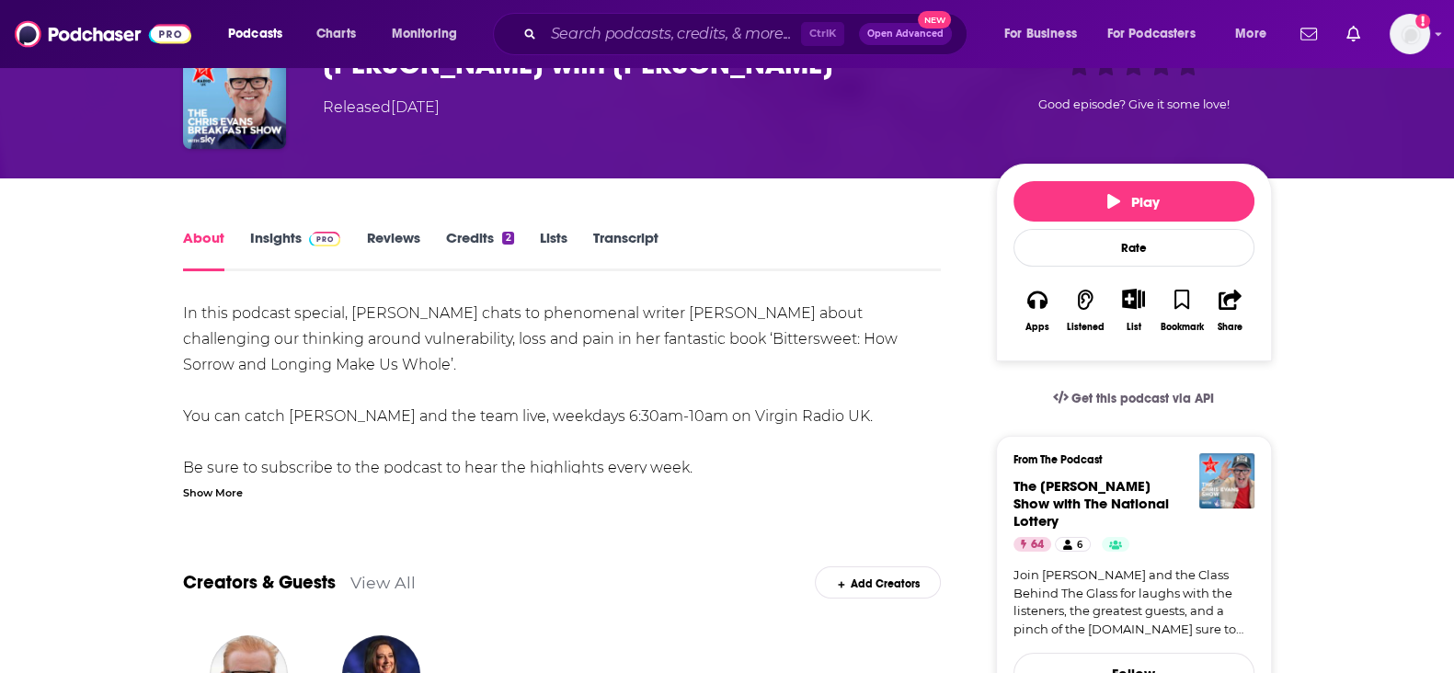
click at [290, 240] on link "Insights" at bounding box center [295, 250] width 91 height 42
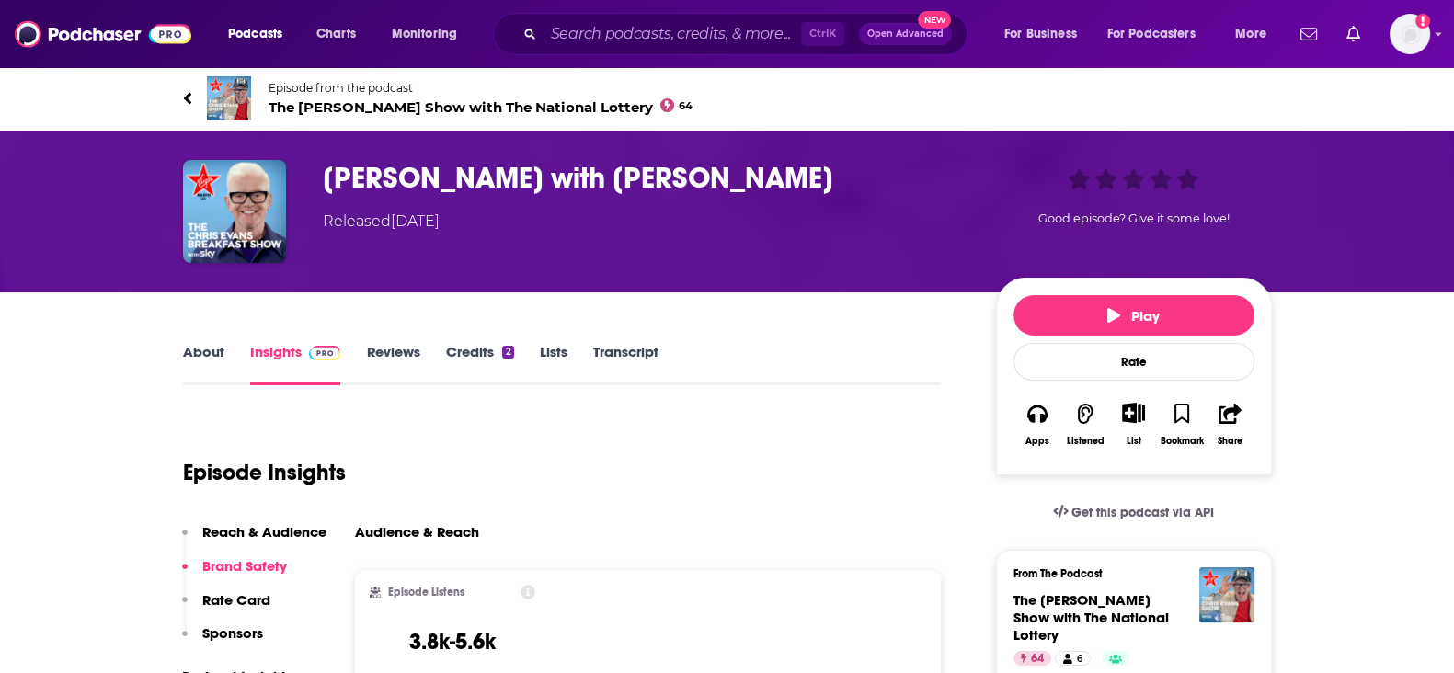
click at [499, 350] on link "Credits 2" at bounding box center [479, 364] width 68 height 42
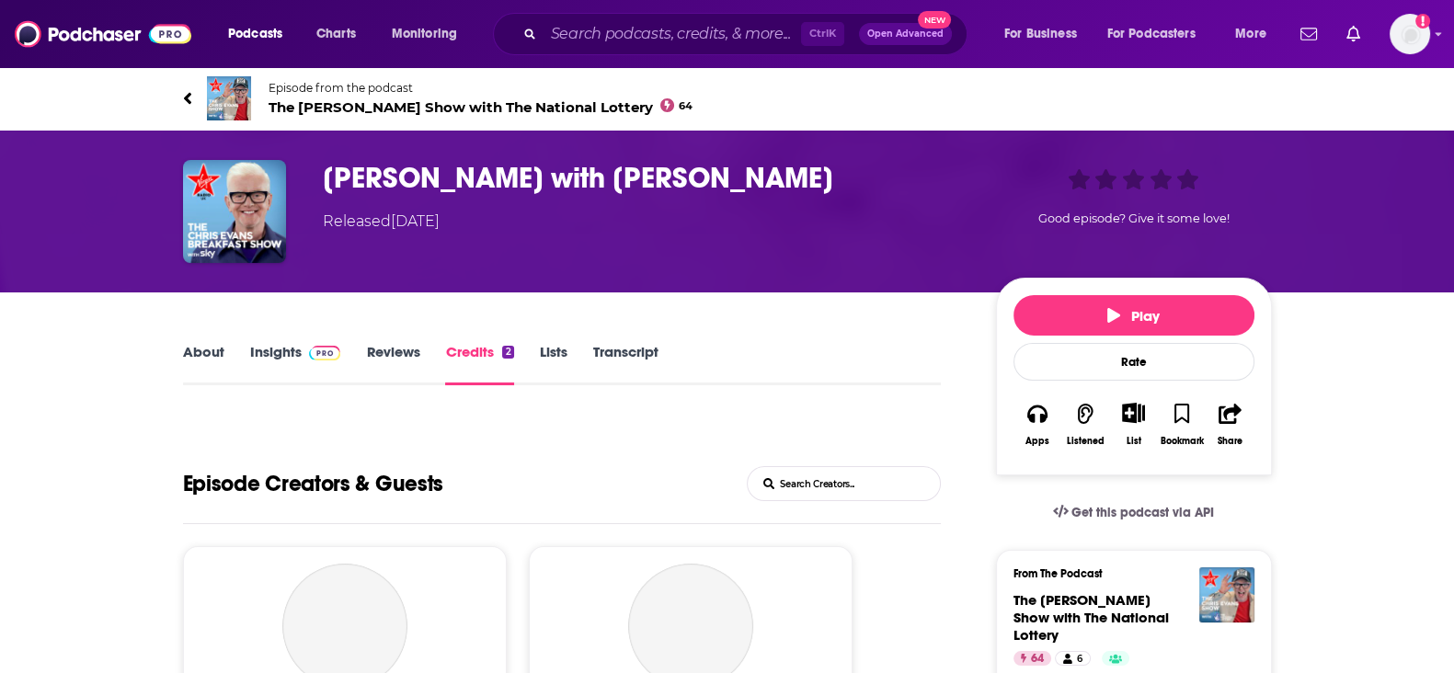
scroll to position [229, 0]
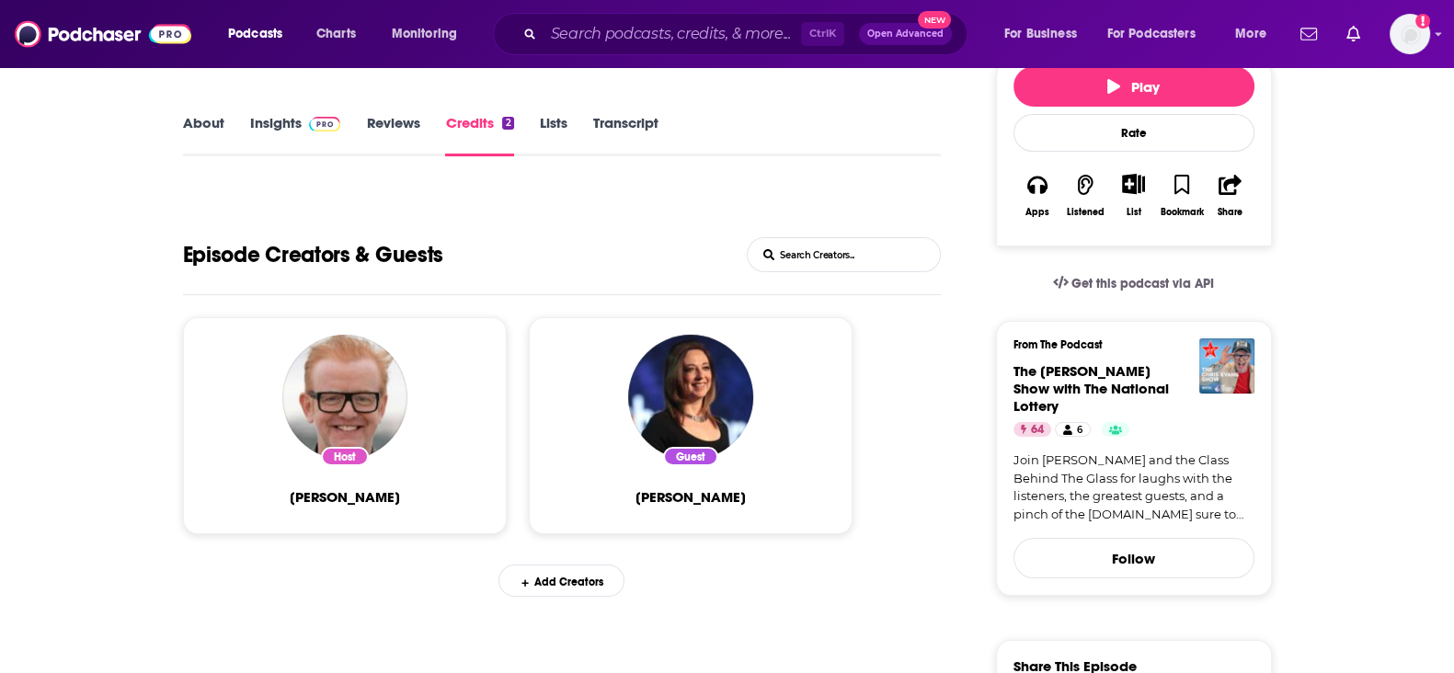
click at [543, 136] on link "Lists" at bounding box center [554, 135] width 28 height 42
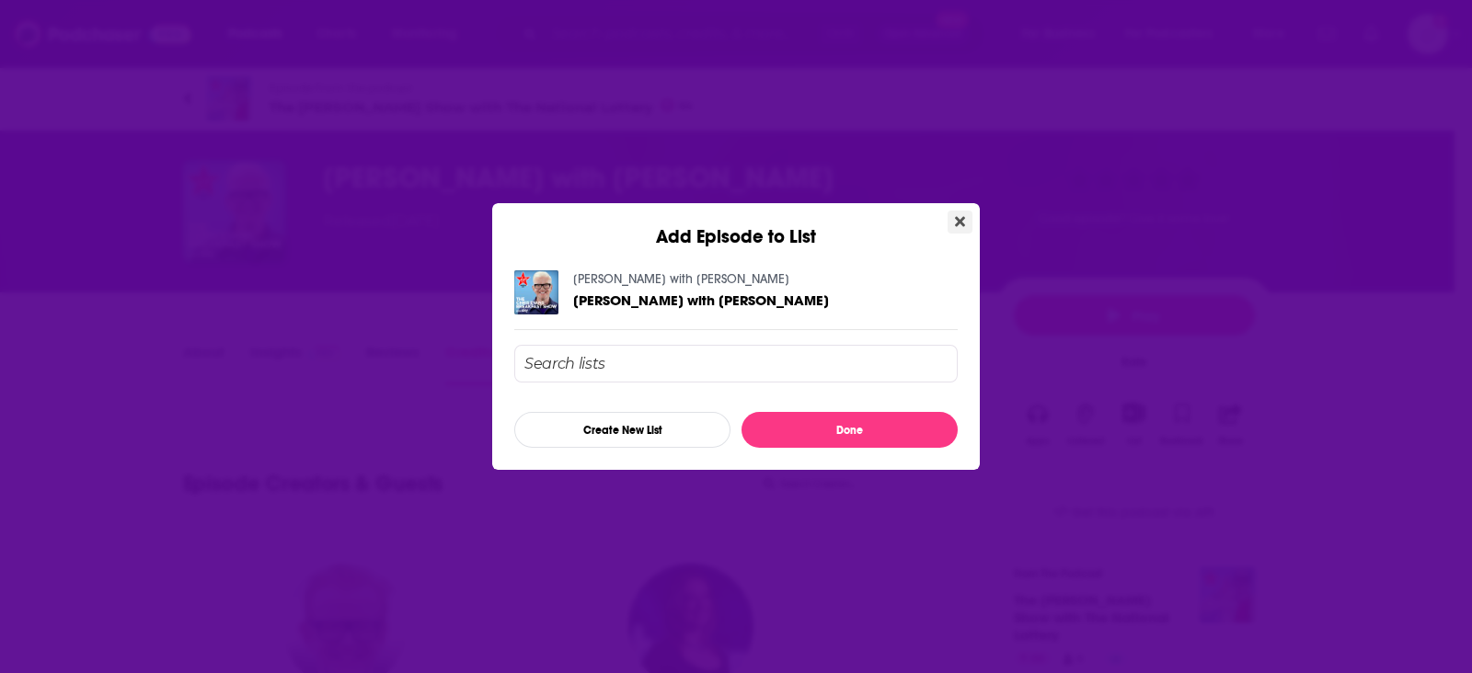
click at [958, 212] on button "Close" at bounding box center [959, 222] width 25 height 23
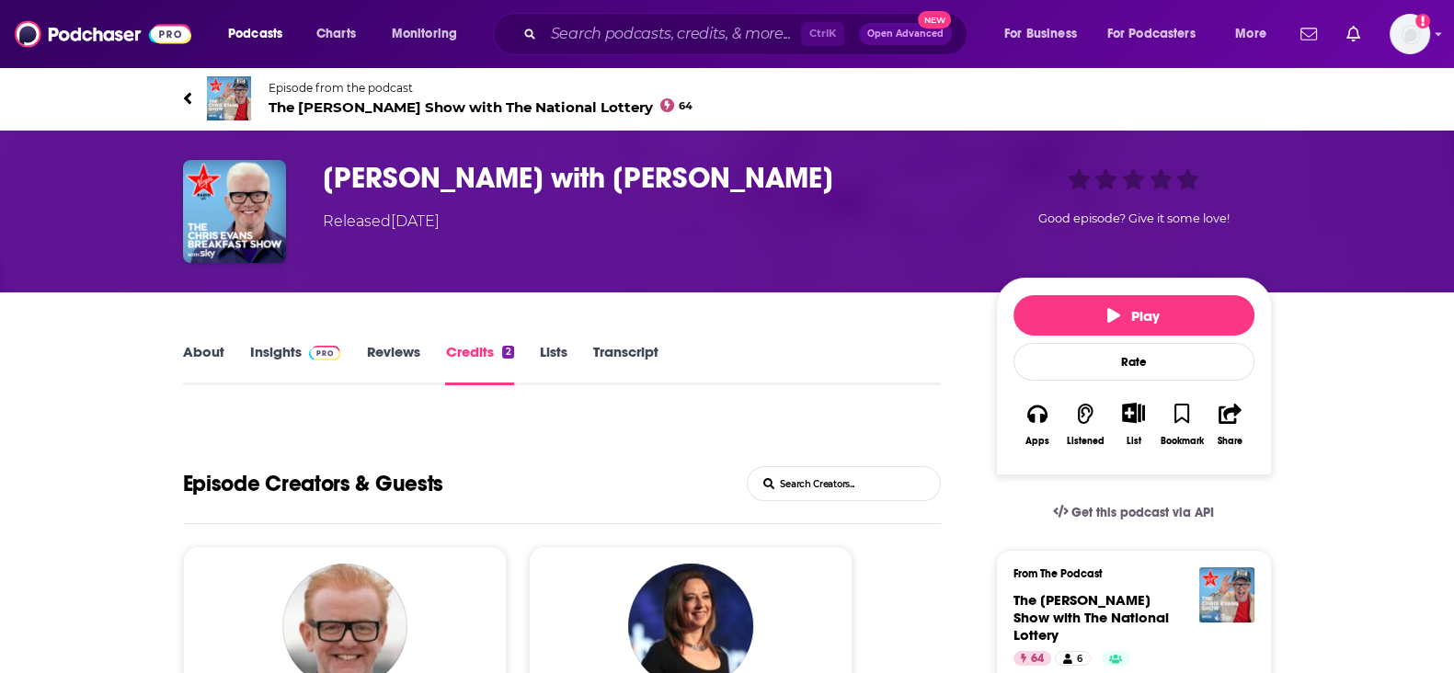
drag, startPoint x: 276, startPoint y: 349, endPoint x: 270, endPoint y: 335, distance: 15.2
click at [276, 349] on link "Insights" at bounding box center [295, 364] width 91 height 42
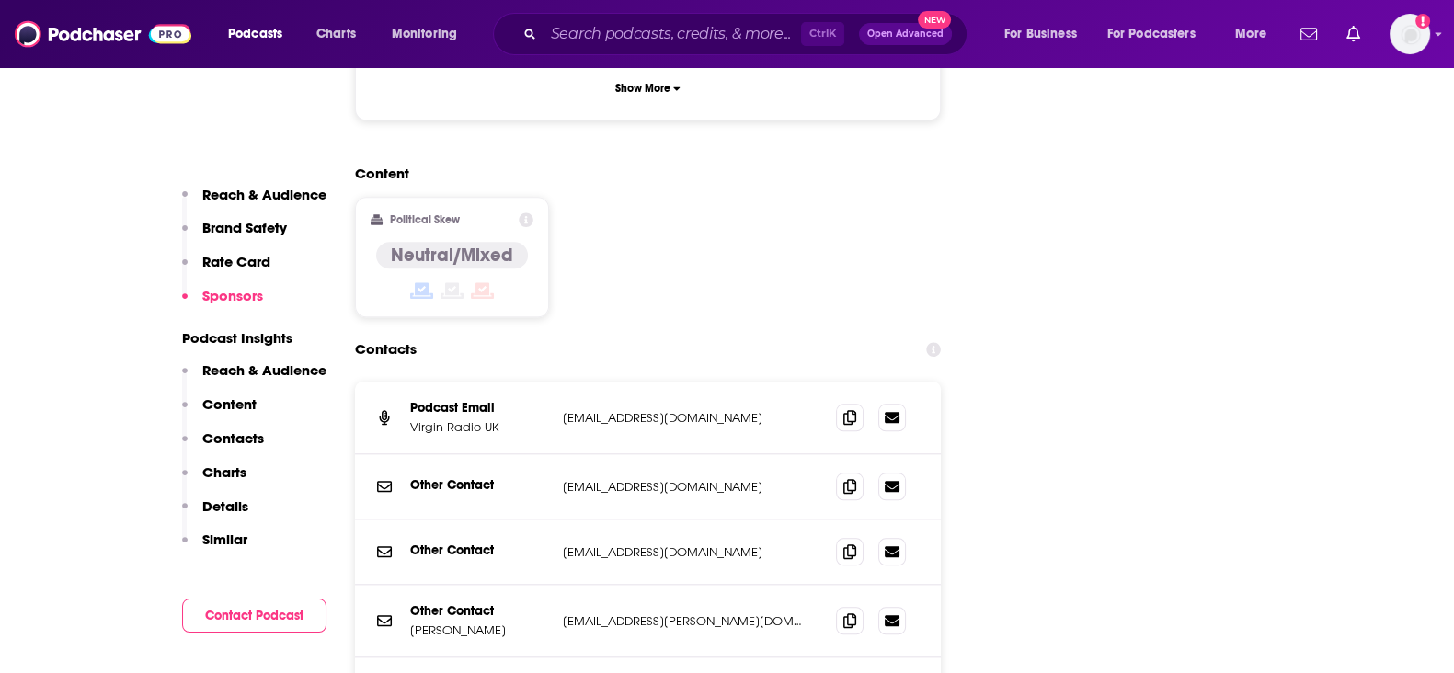
scroll to position [2414, 0]
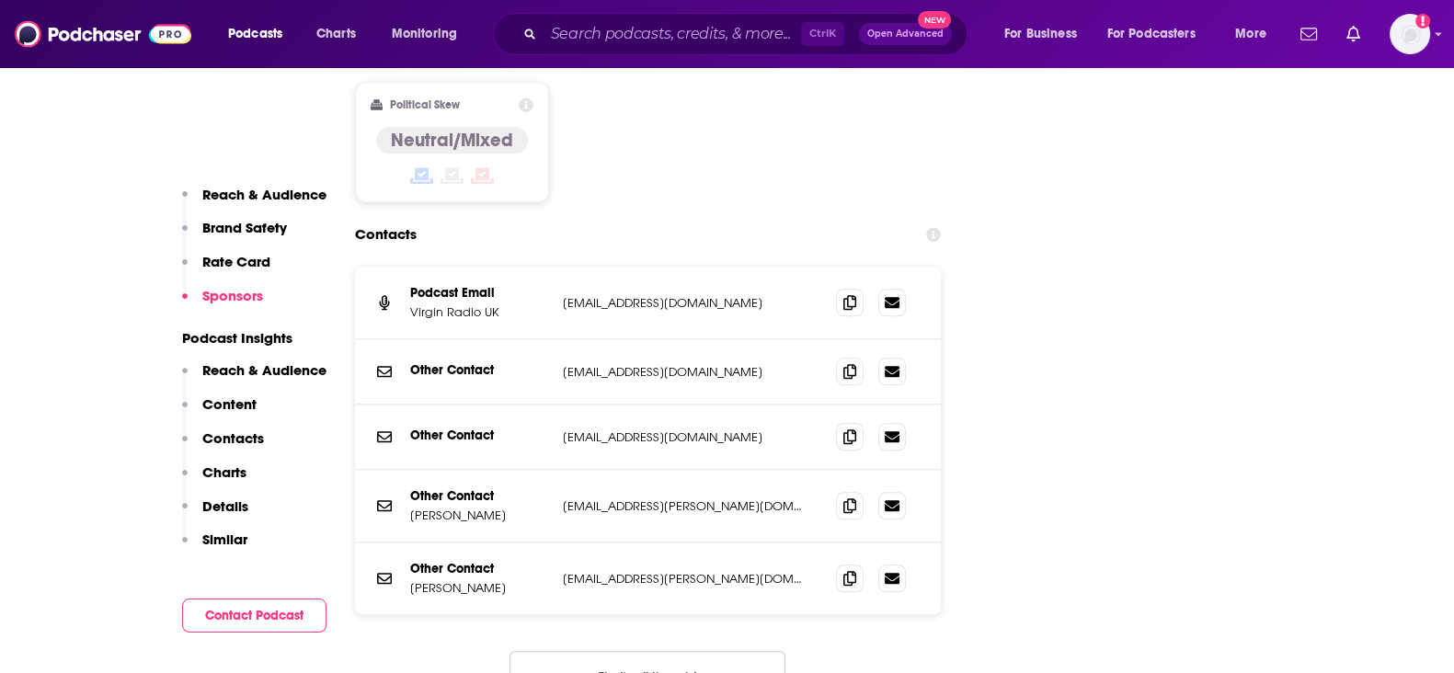
click at [652, 651] on button "That's all there is!" at bounding box center [648, 676] width 276 height 50
click at [854, 498] on icon at bounding box center [849, 505] width 13 height 15
click at [843, 570] on icon at bounding box center [849, 577] width 13 height 15
click at [854, 288] on span at bounding box center [850, 302] width 28 height 28
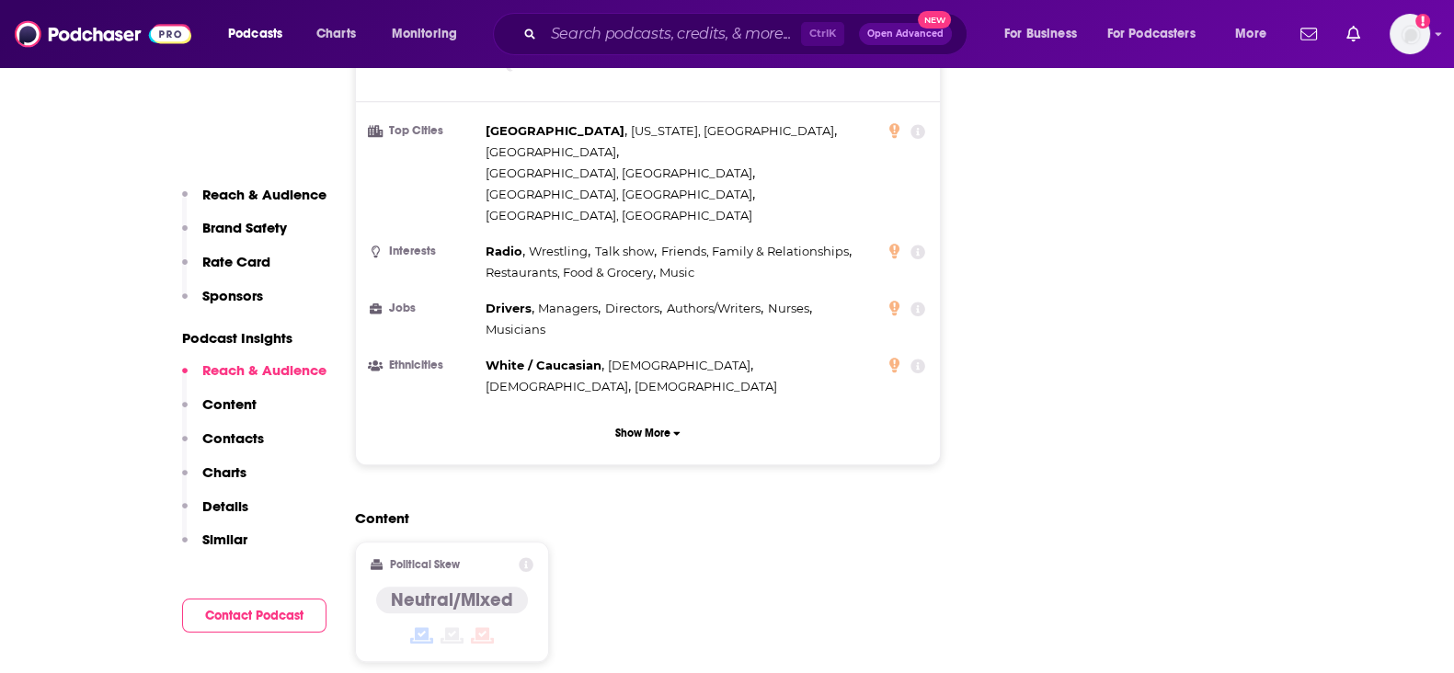
scroll to position [1035, 0]
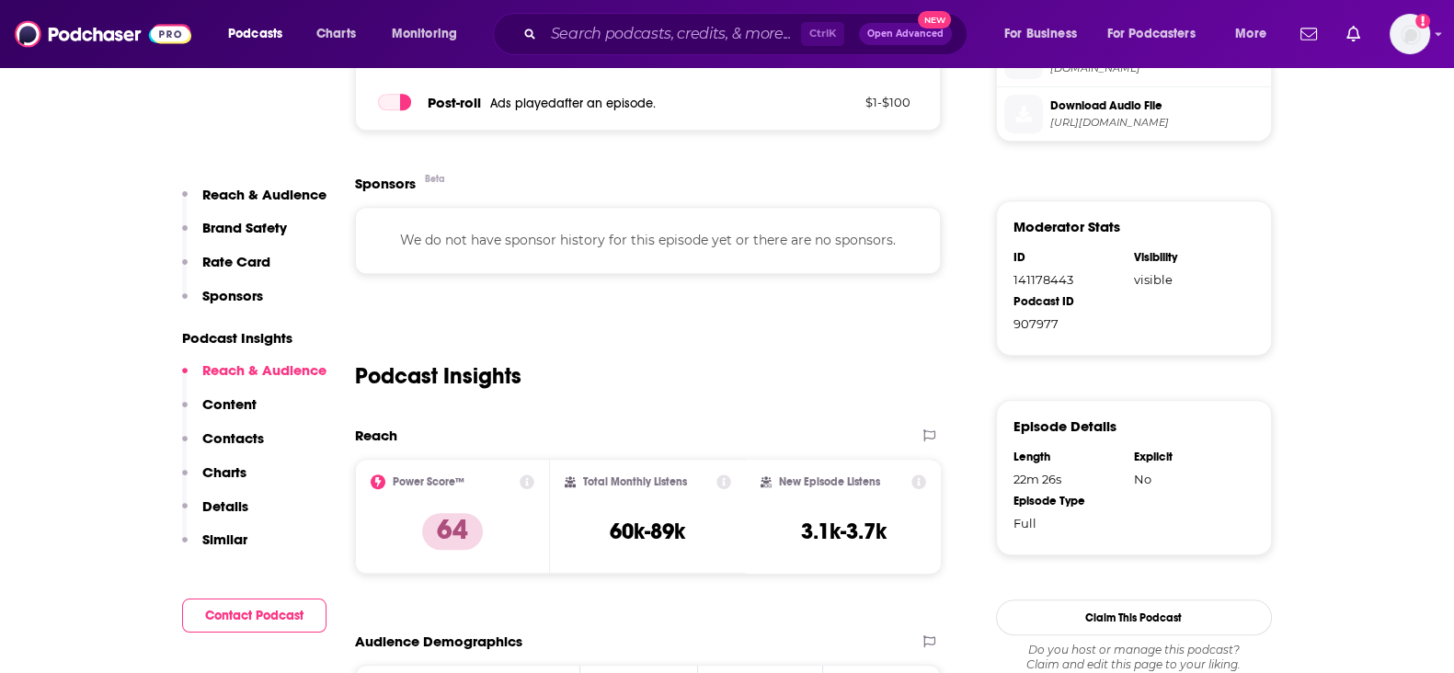
click at [641, 17] on div "Ctrl K Open Advanced New" at bounding box center [730, 34] width 475 height 42
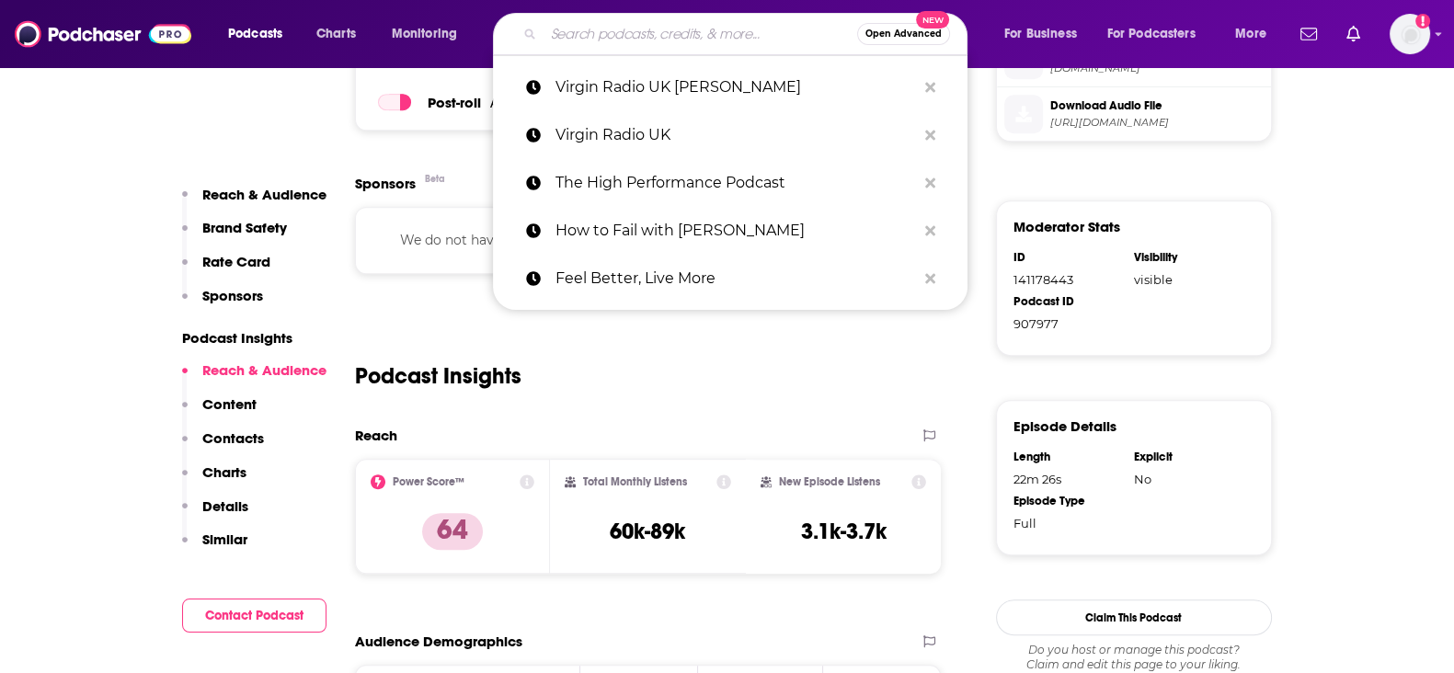
paste input "Live Well be Well with Sarah Ann Macklin"
type input "Live Well be Well with Sarah Ann Macklin"
click at [634, 24] on input "Live Well be Well with Sarah Ann Macklin" at bounding box center [701, 33] width 314 height 29
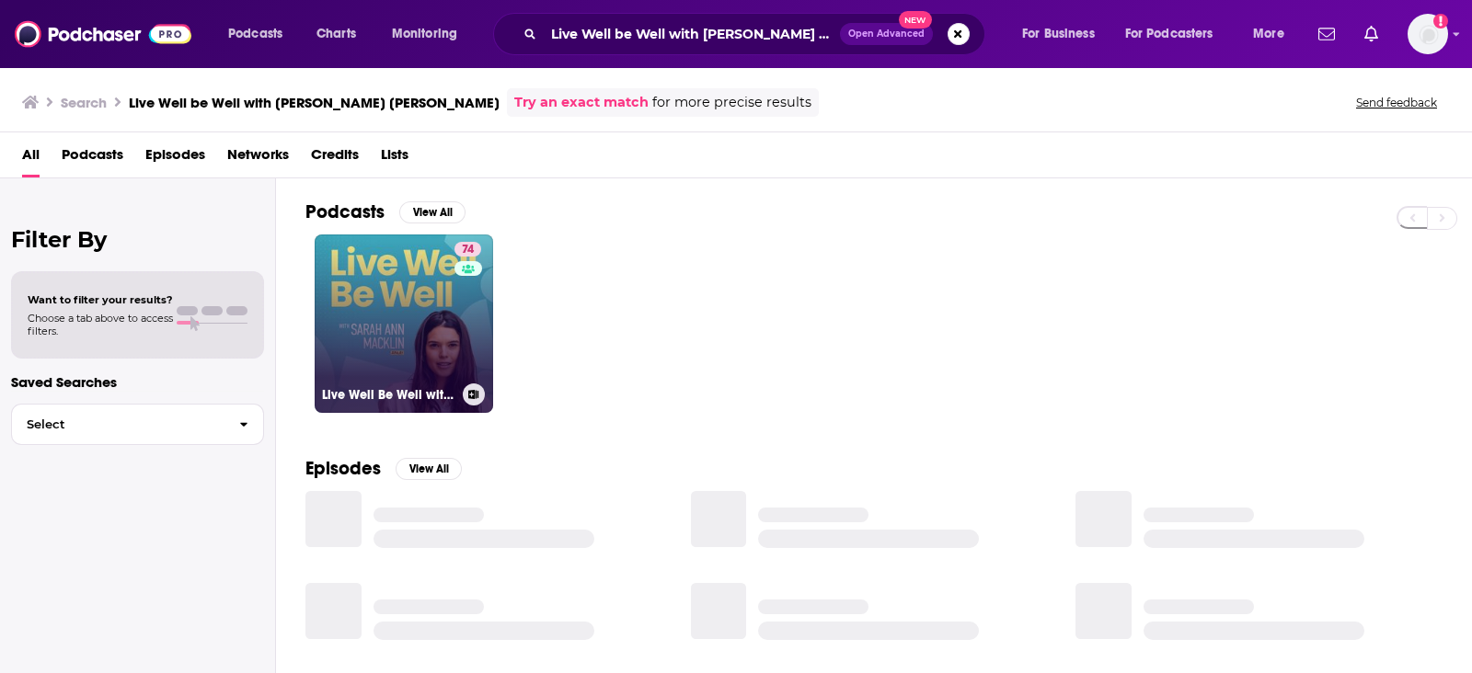
click at [386, 328] on link "74 Live Well Be Well with Sarah Ann Macklin | Health, Lifestyle, Nutrition" at bounding box center [404, 324] width 178 height 178
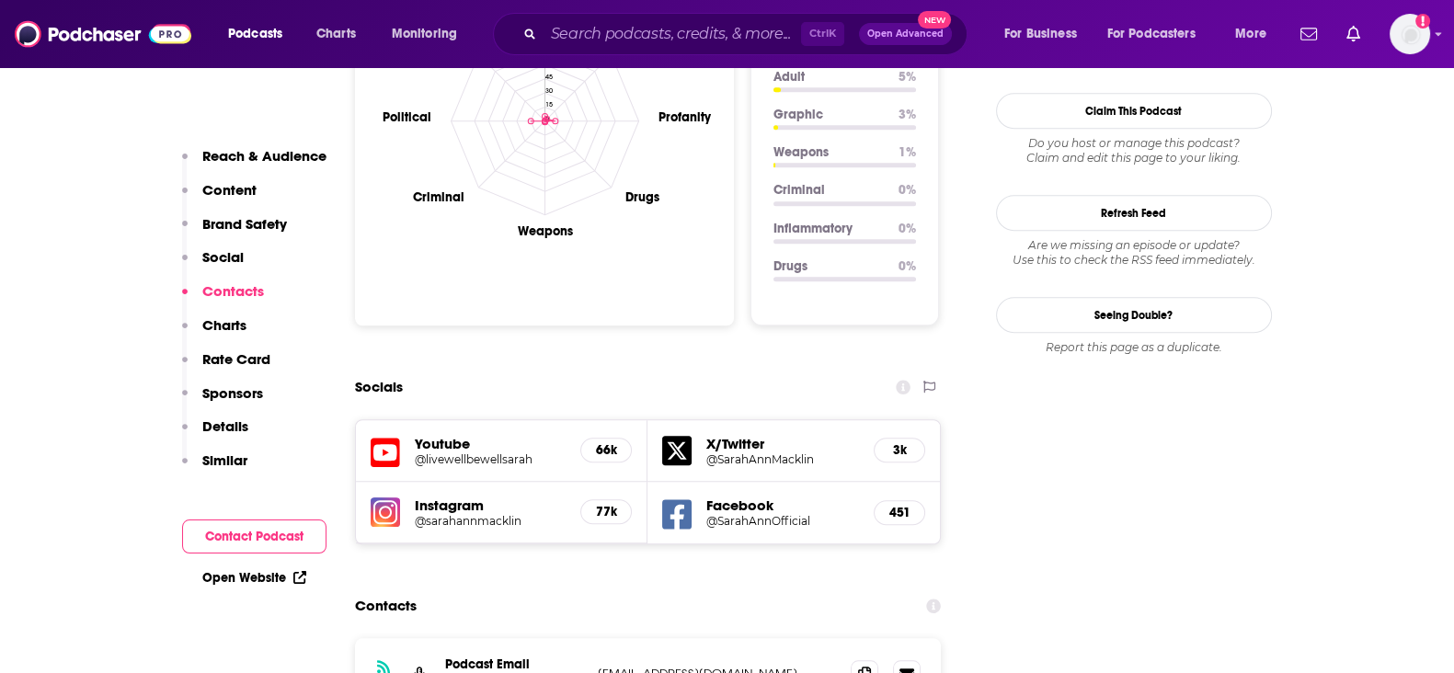
scroll to position [2185, 0]
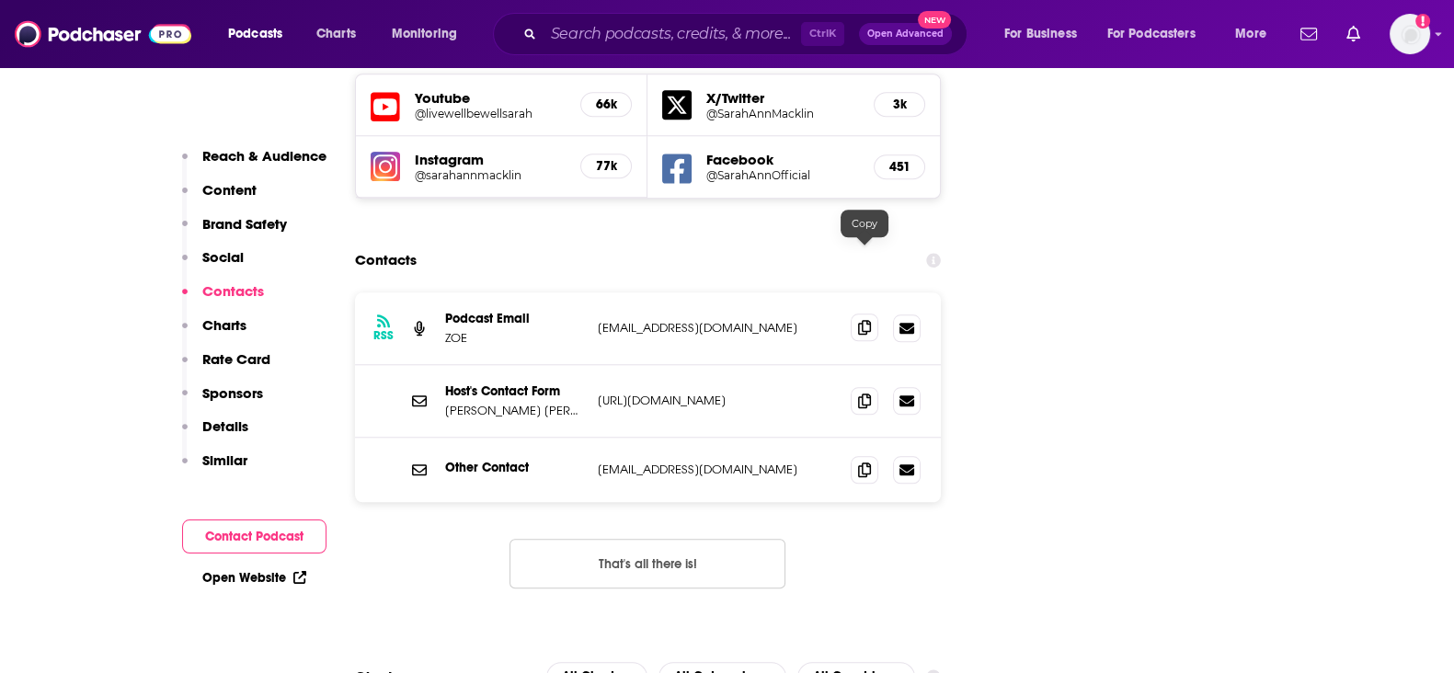
click at [854, 314] on span at bounding box center [865, 328] width 28 height 28
click at [864, 455] on span at bounding box center [865, 469] width 28 height 28
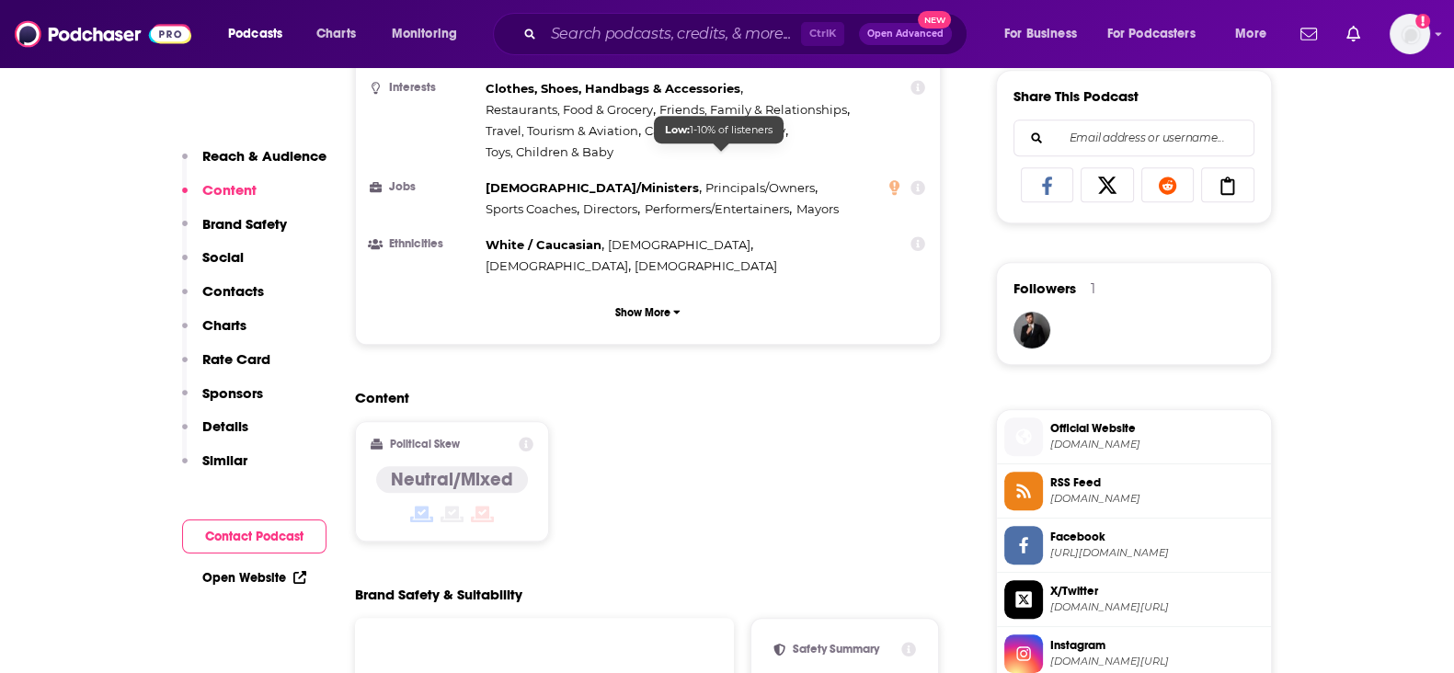
scroll to position [462, 0]
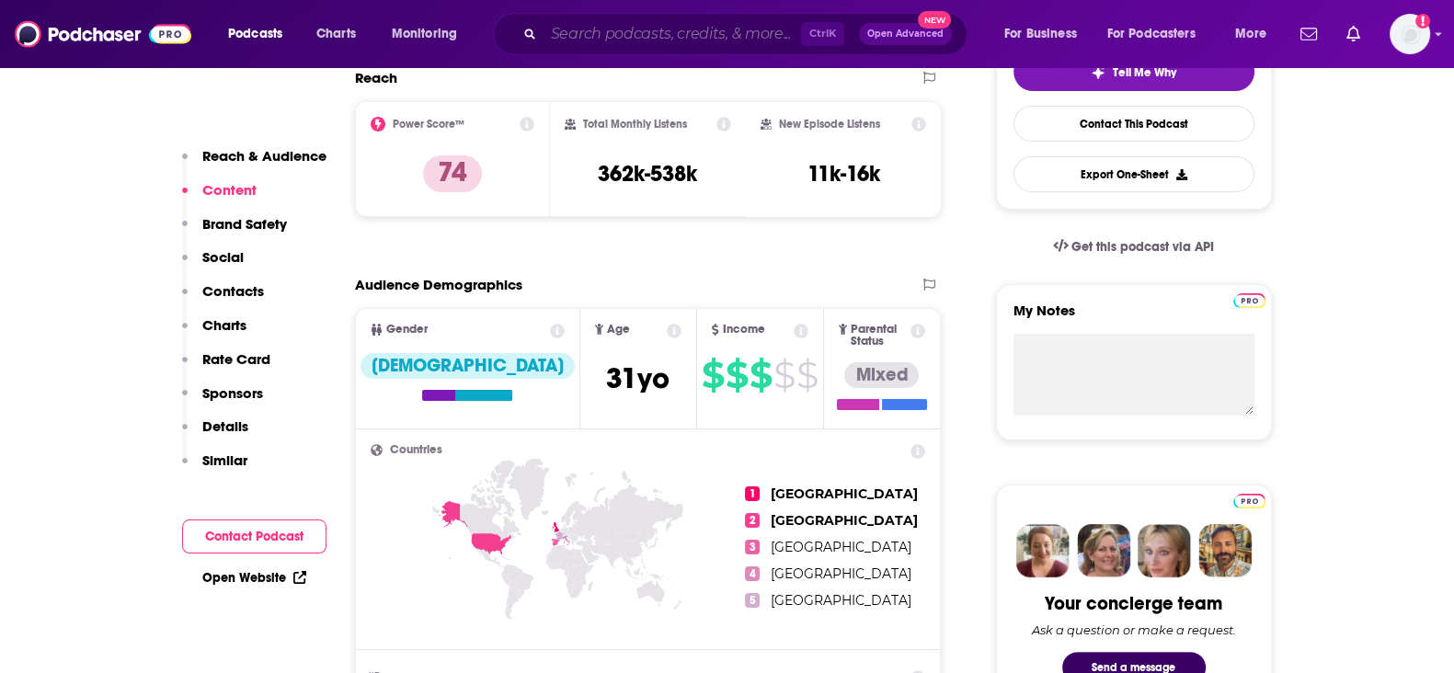
click at [694, 29] on input "Search podcasts, credits, & more..." at bounding box center [673, 33] width 258 height 29
paste input "Begin Again with Davina McCall"
type input "Begin Again with Davina McCall"
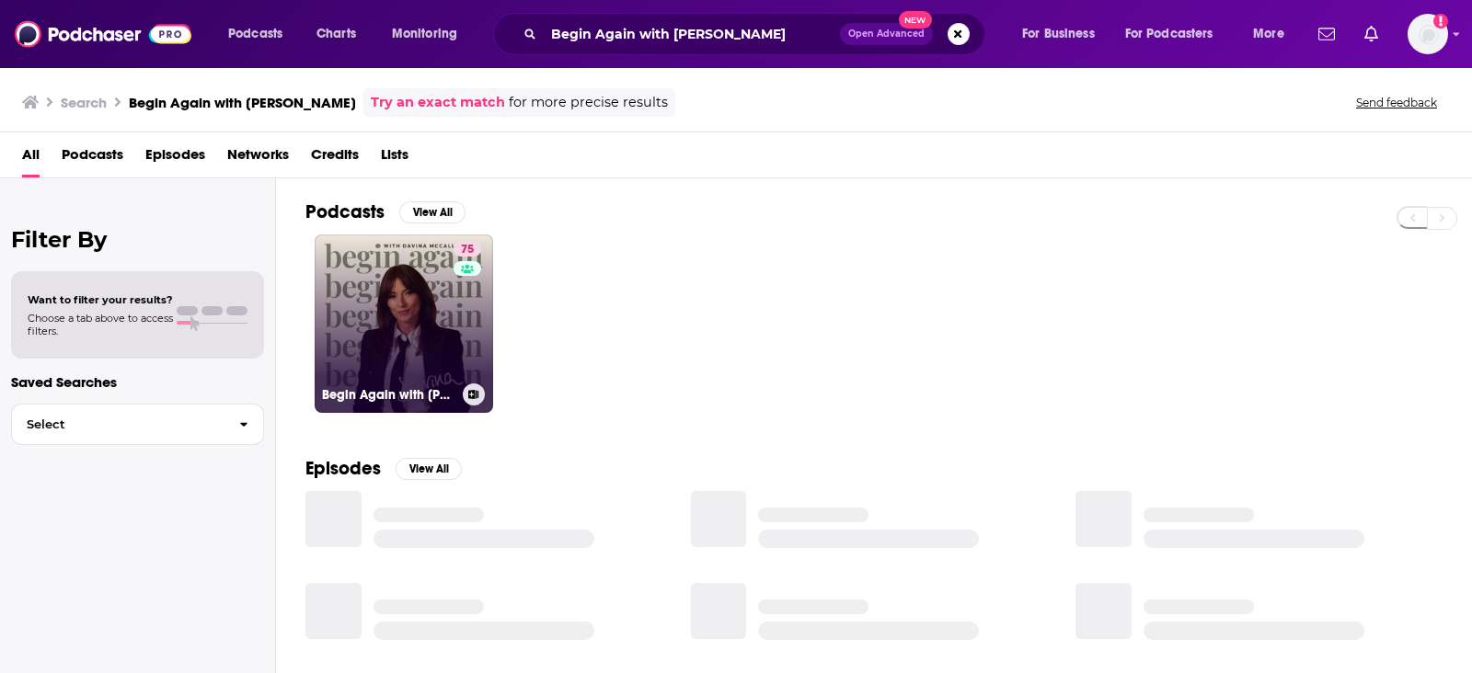
click at [456, 294] on div "75" at bounding box center [469, 313] width 32 height 142
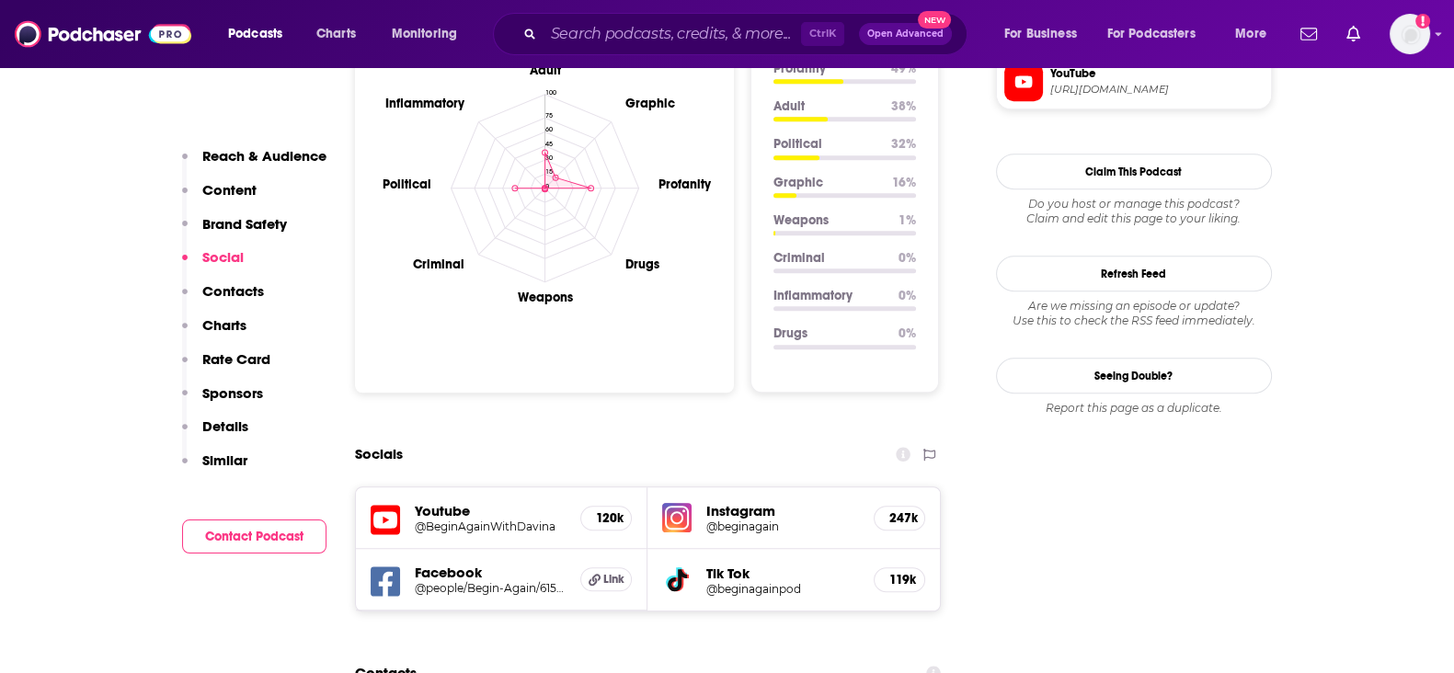
scroll to position [2070, 0]
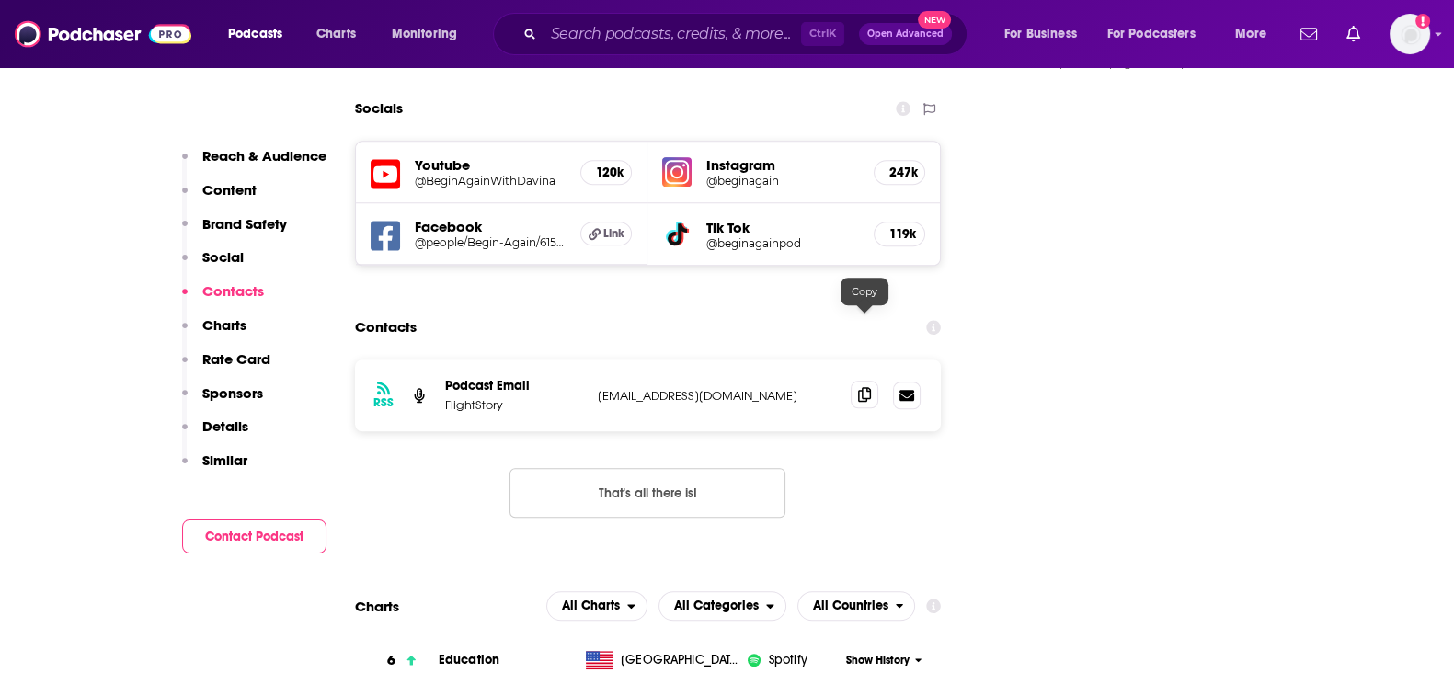
click at [865, 387] on icon at bounding box center [864, 394] width 13 height 15
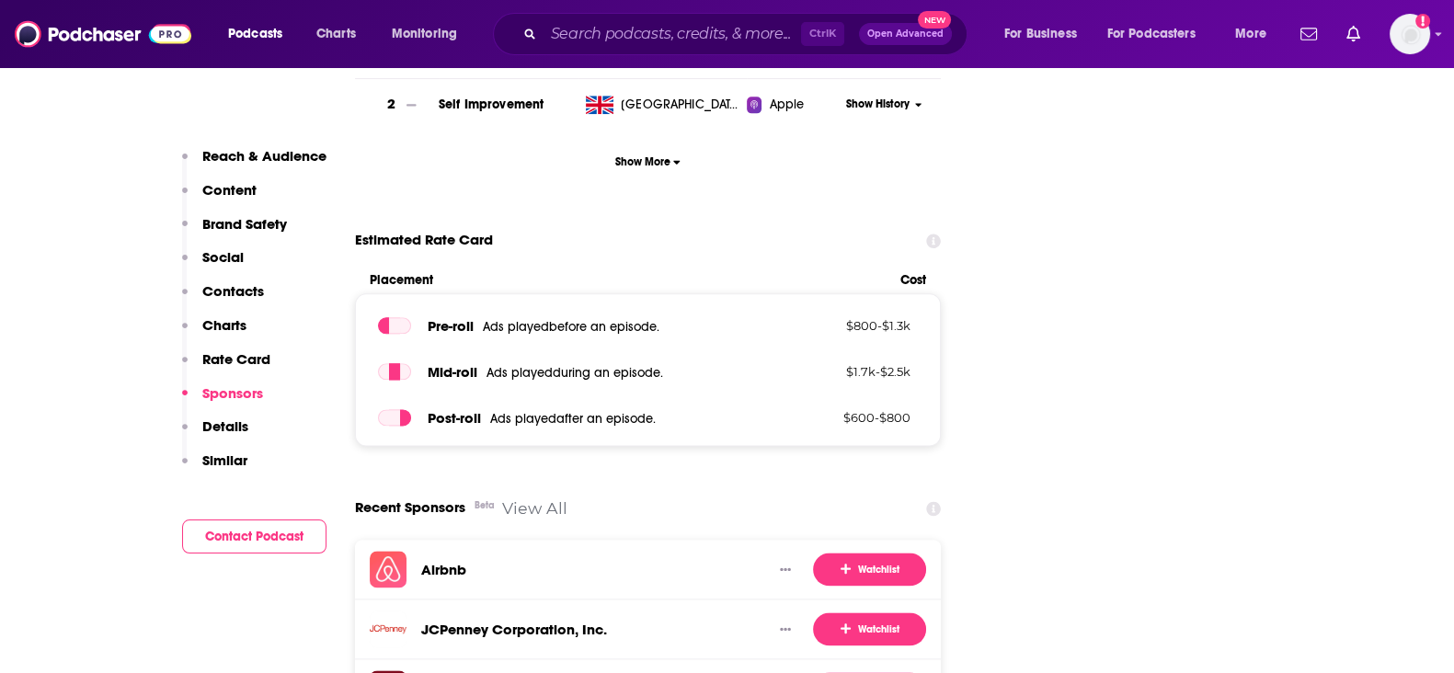
scroll to position [2873, 0]
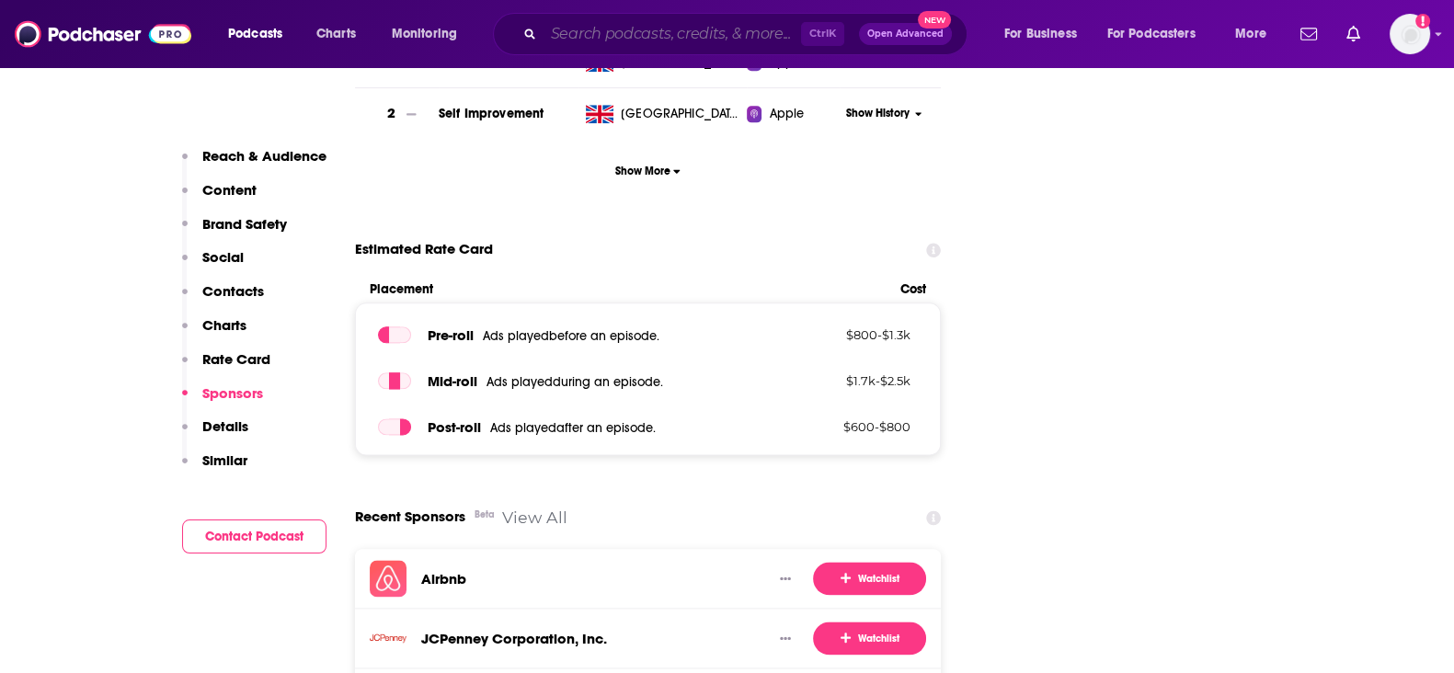
click at [630, 34] on input "Search podcasts, credits, & more..." at bounding box center [673, 33] width 258 height 29
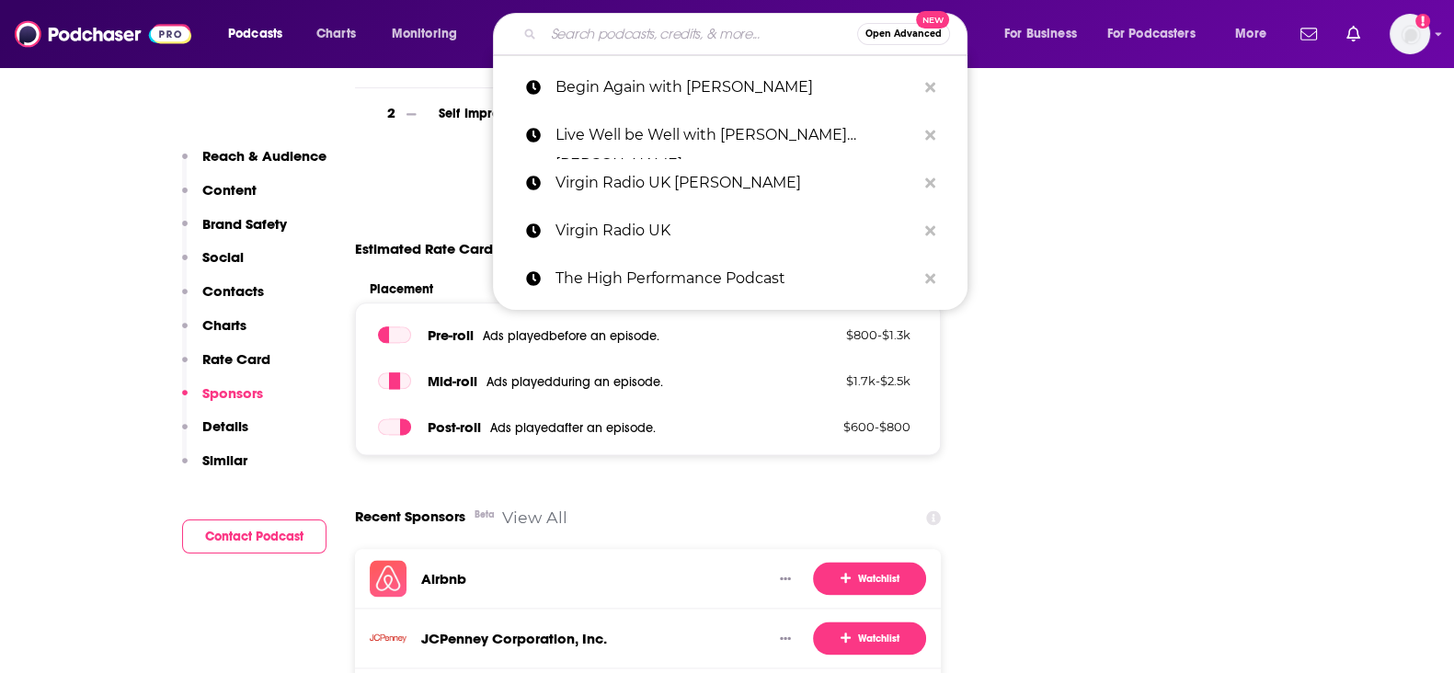
paste input "Happy Place with Fearne Cotton"
type input "Happy Place with Fearne Cotton"
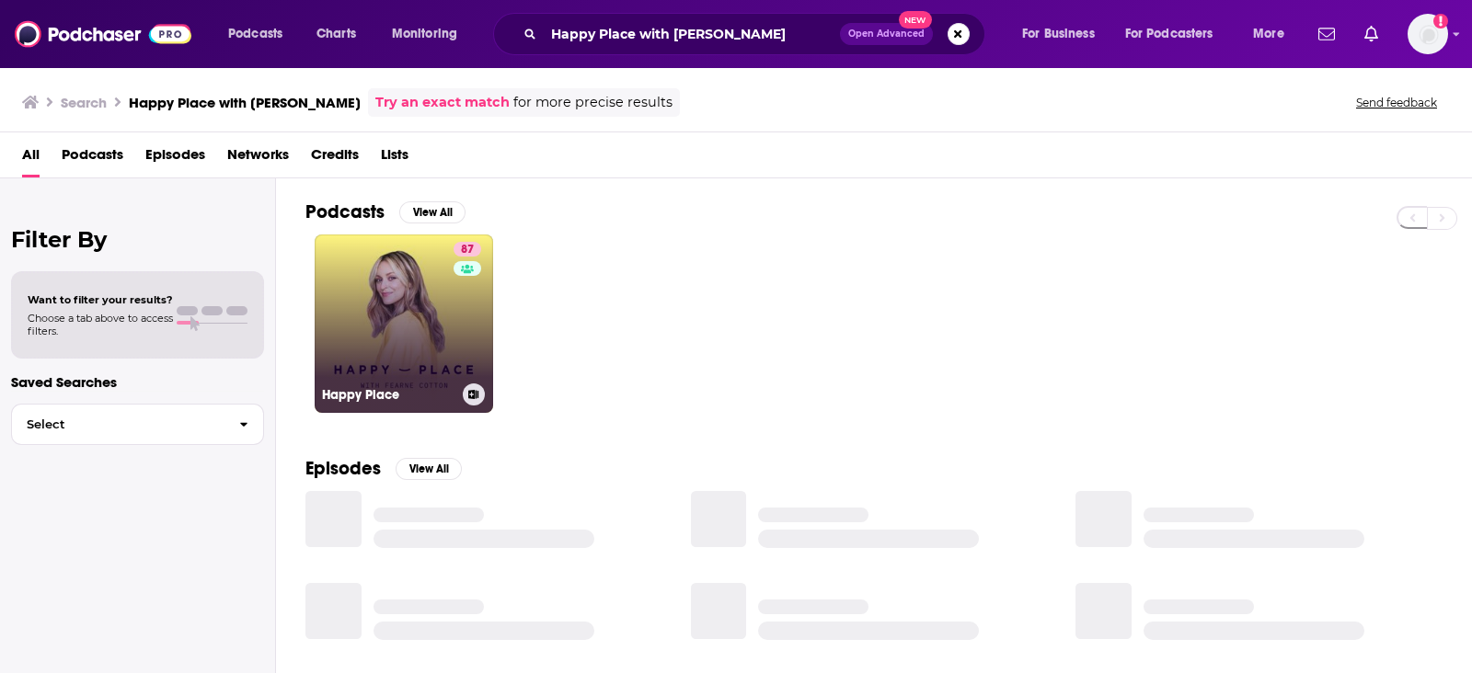
click at [445, 264] on link "87 Happy Place" at bounding box center [404, 324] width 178 height 178
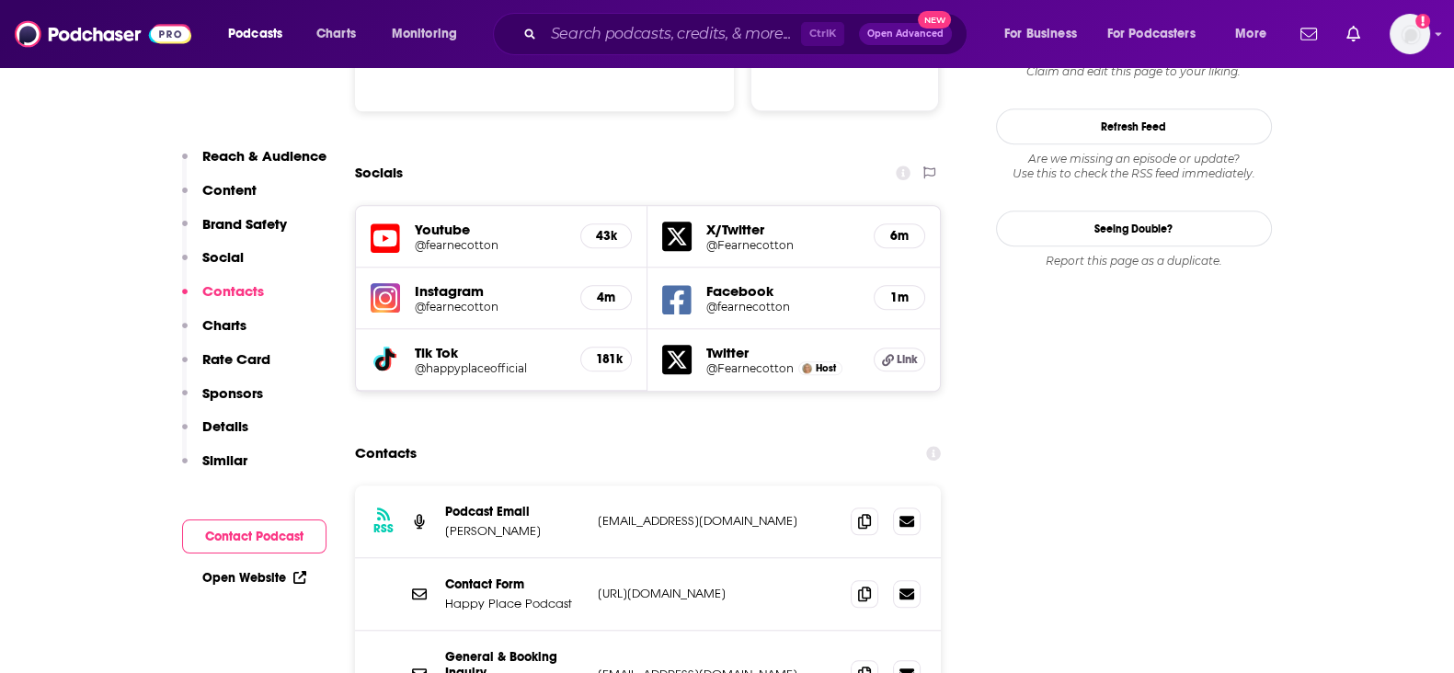
scroll to position [2185, 0]
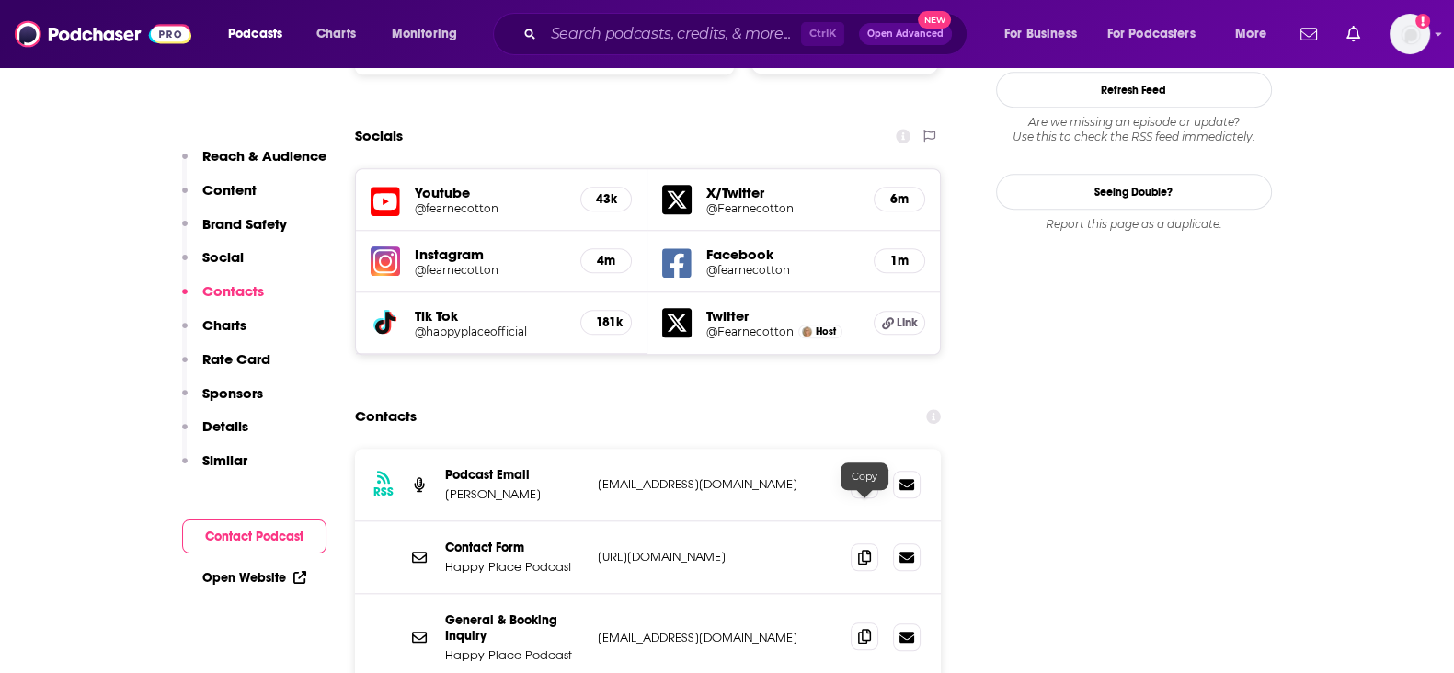
click at [862, 629] on icon at bounding box center [864, 636] width 13 height 15
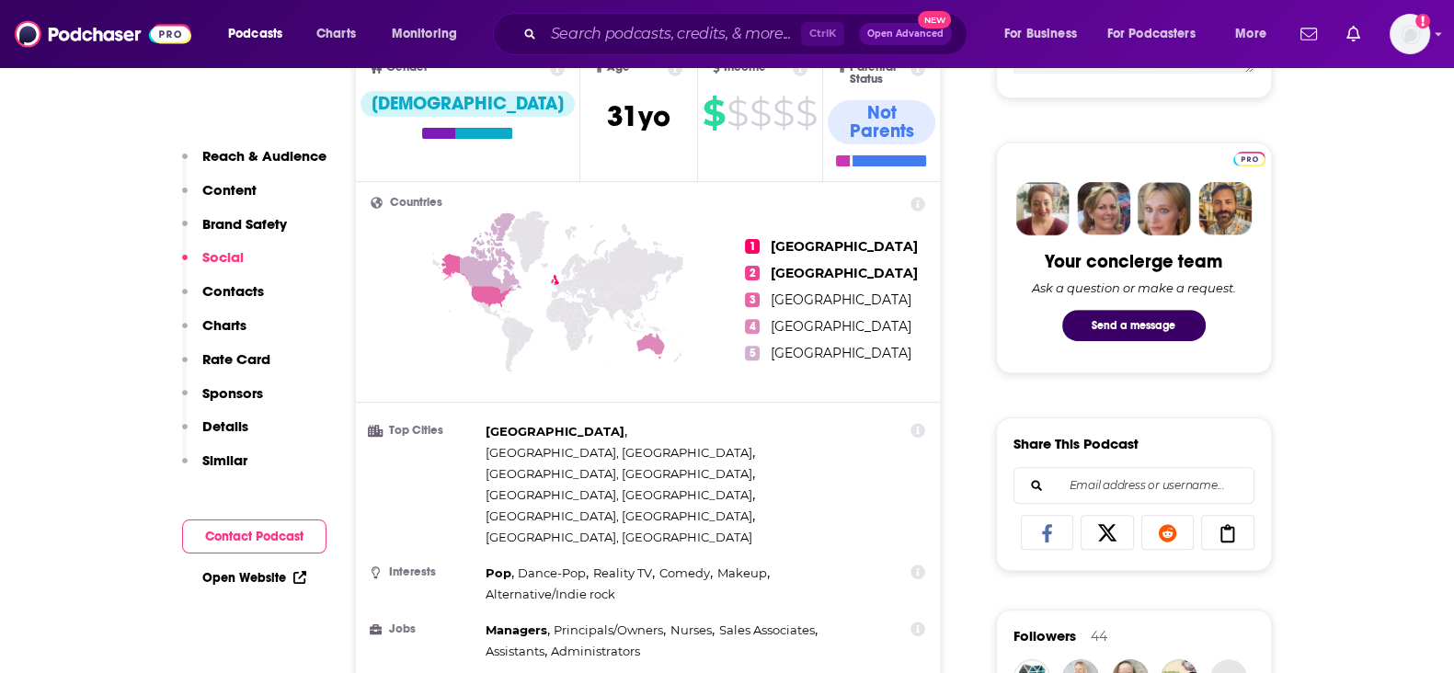
scroll to position [229, 0]
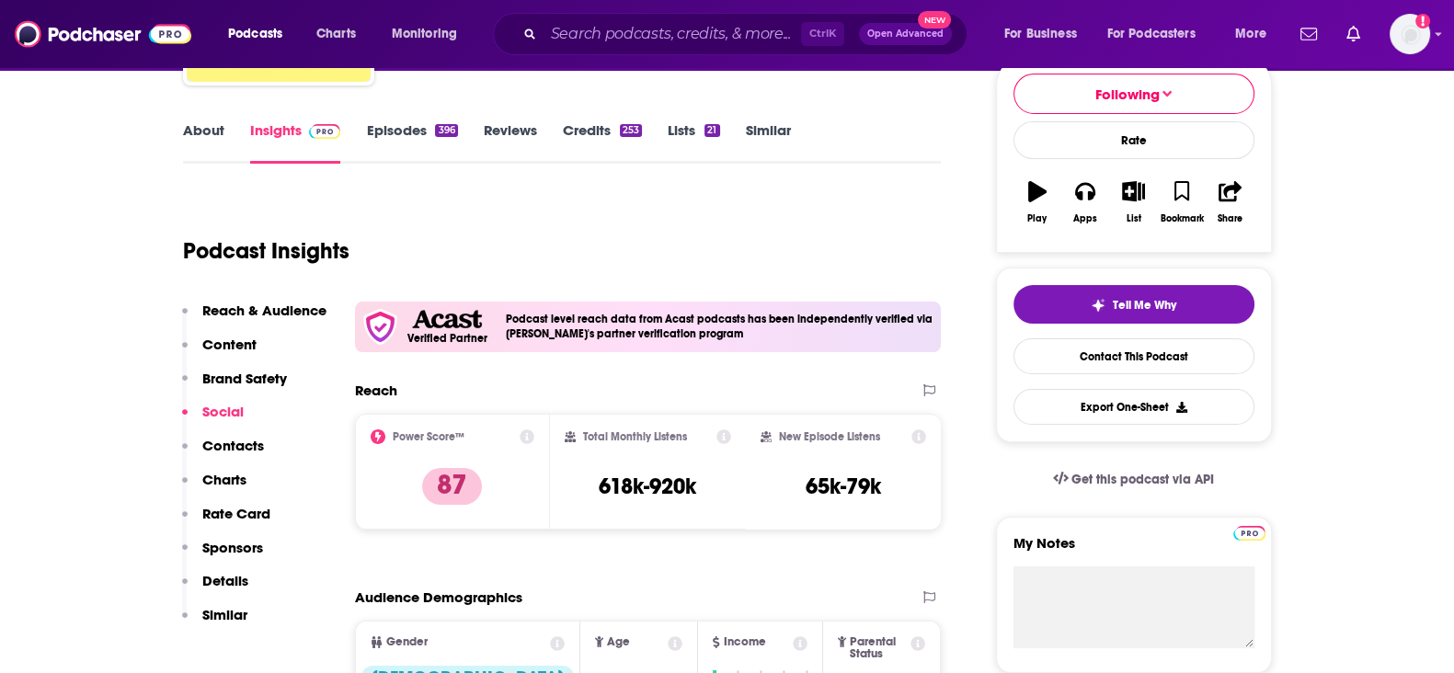
click at [595, 126] on link "Credits 253" at bounding box center [602, 142] width 79 height 42
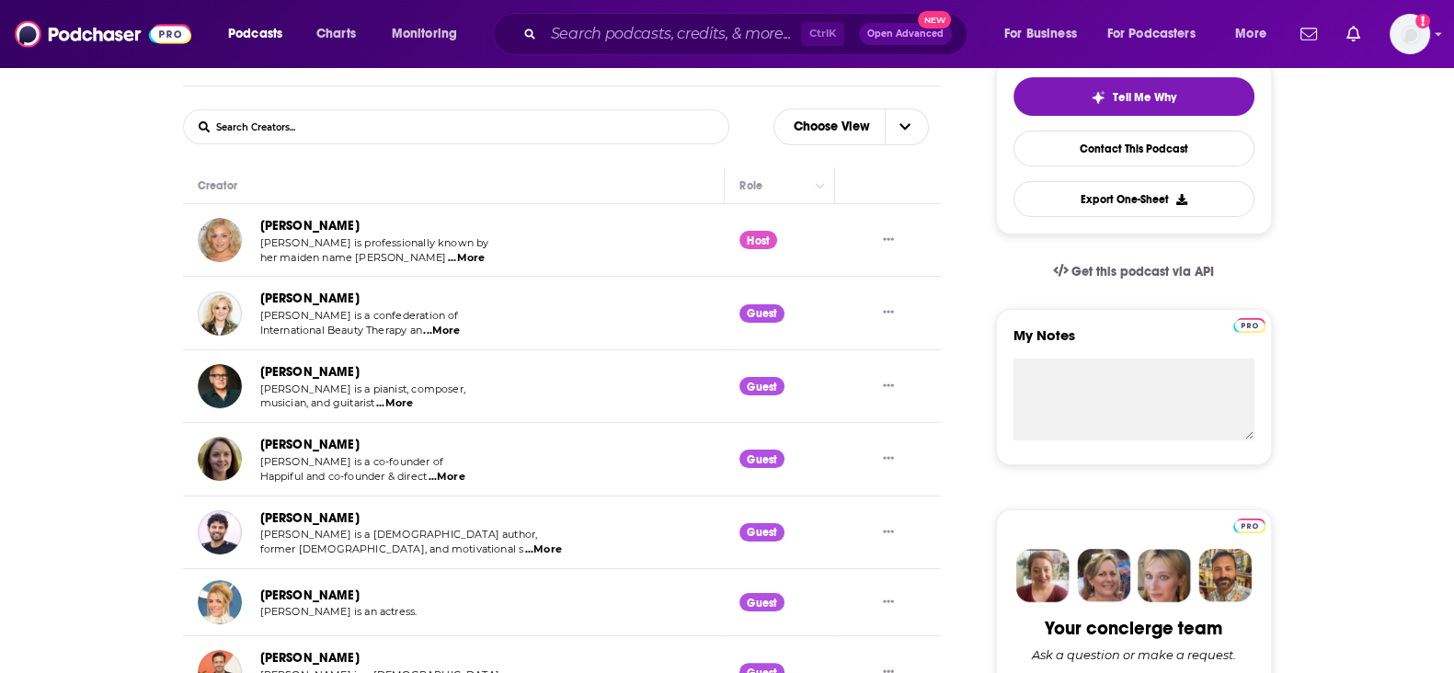
scroll to position [459, 0]
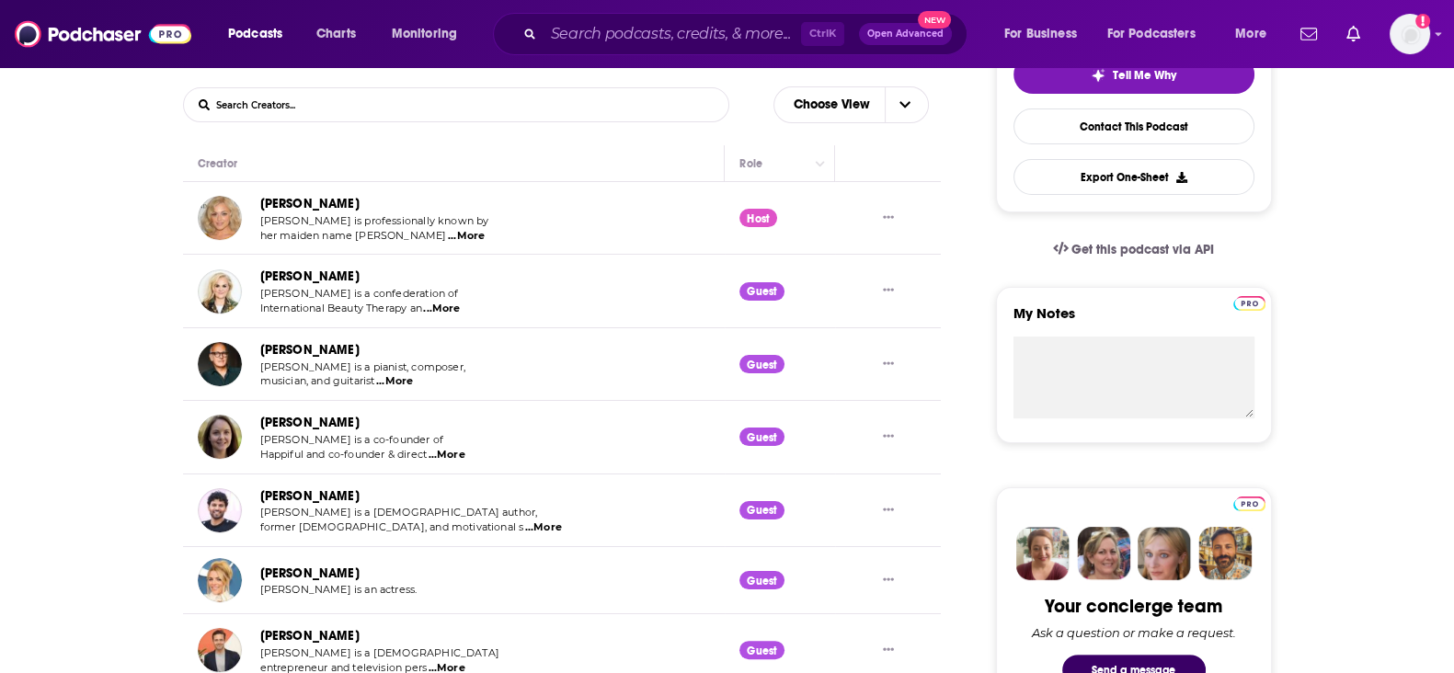
click at [304, 632] on link "Spencer Matthews" at bounding box center [309, 636] width 99 height 16
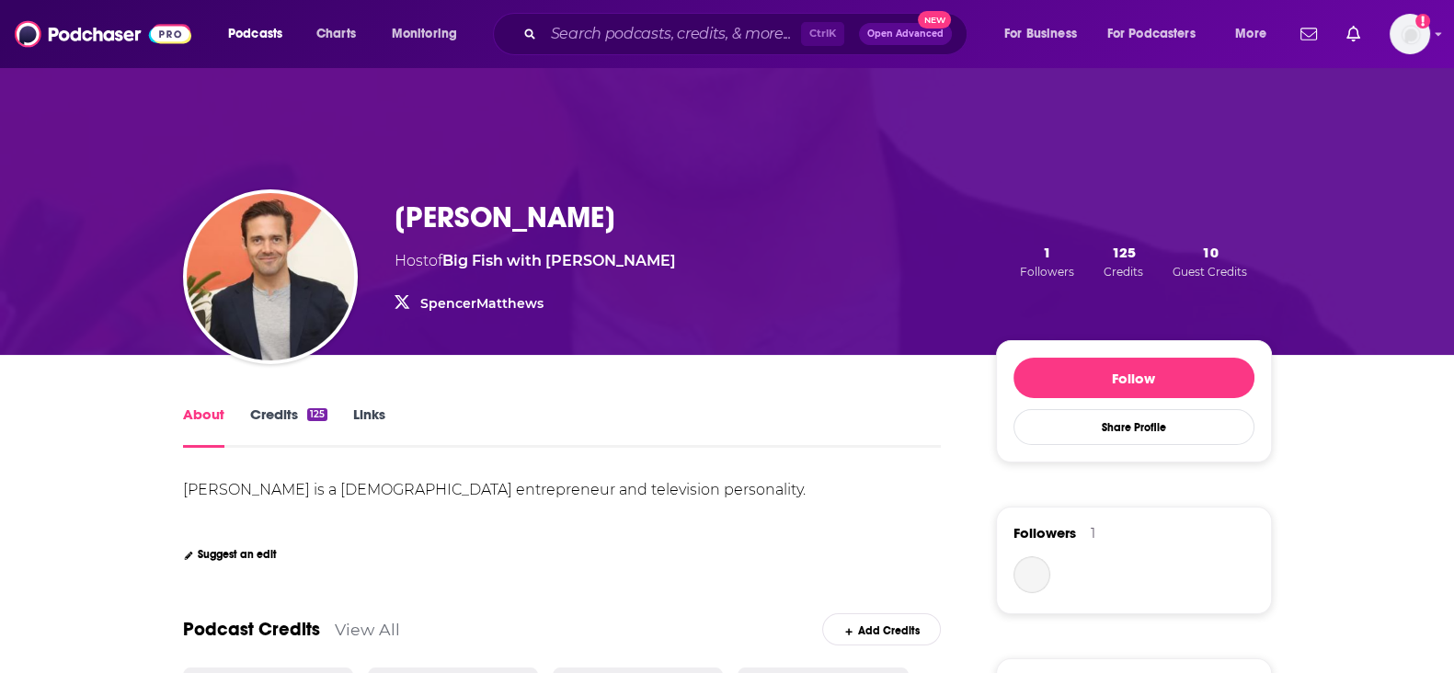
scroll to position [229, 0]
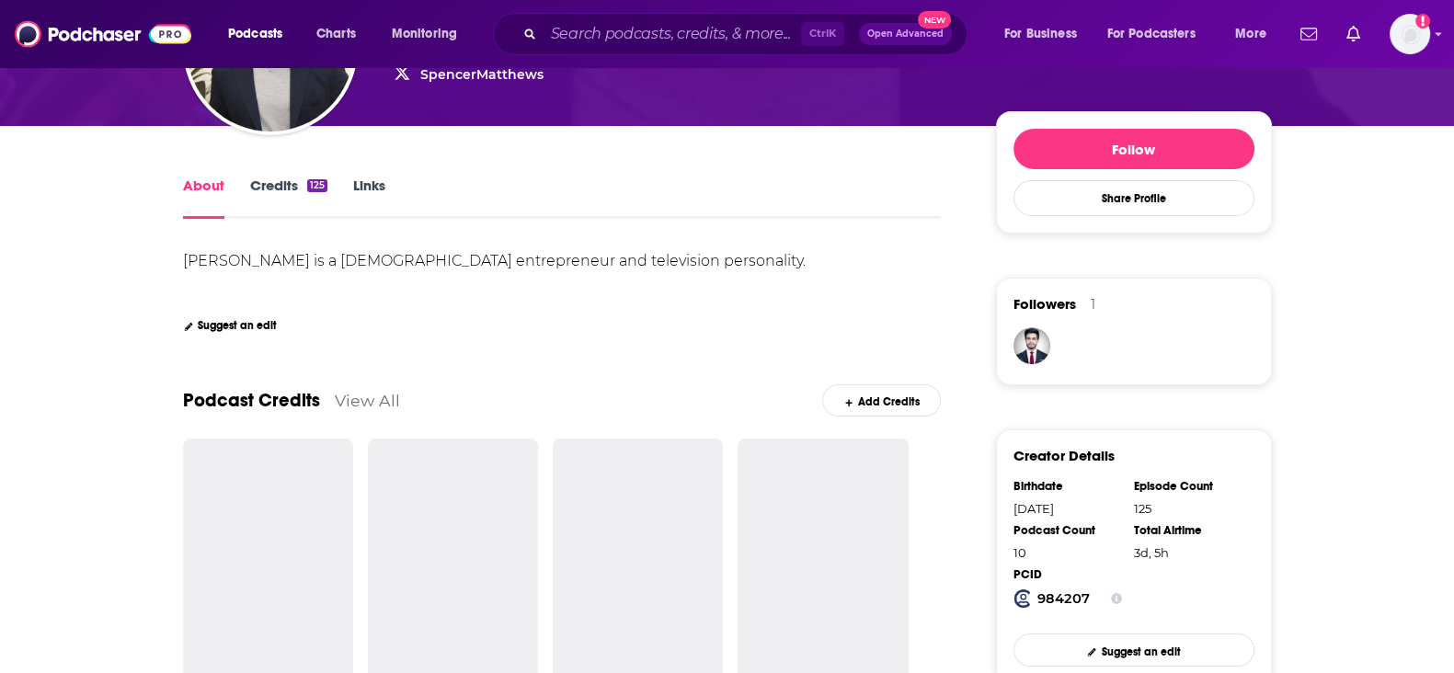
click at [260, 181] on link "Credits 125" at bounding box center [288, 198] width 77 height 42
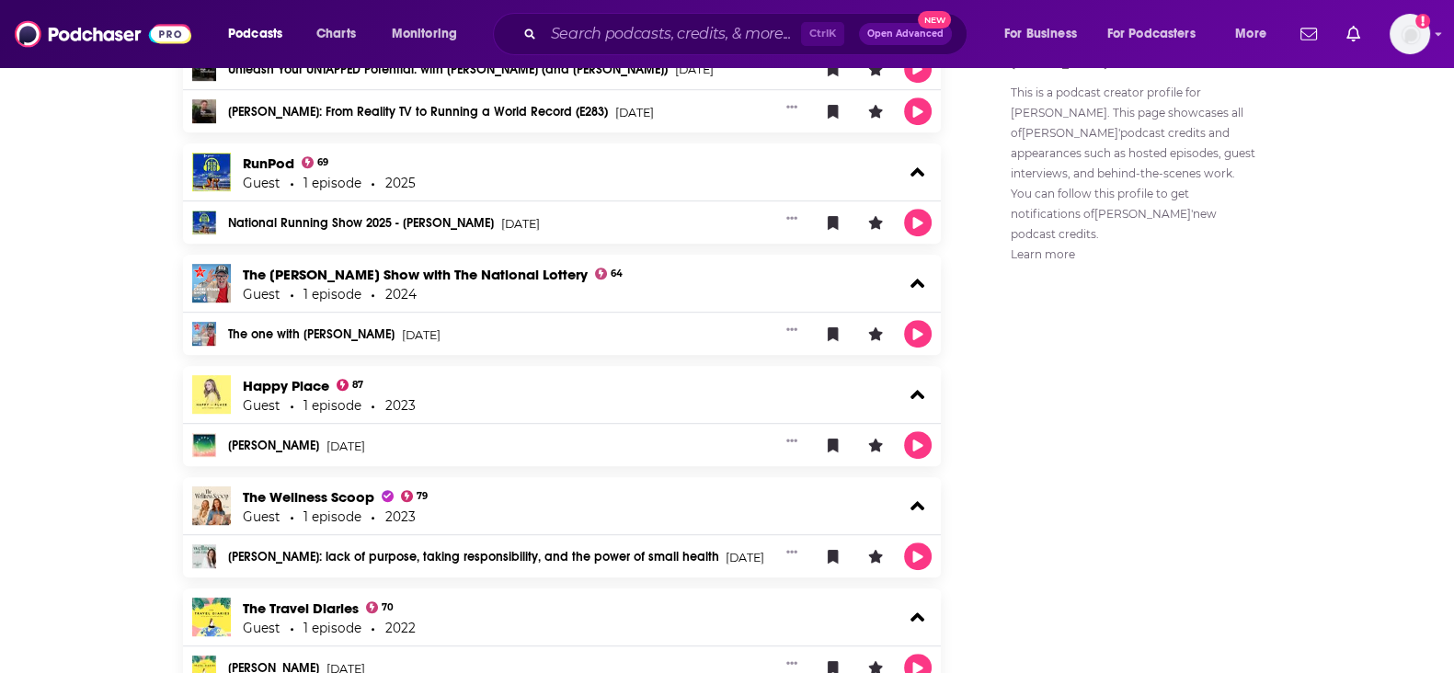
scroll to position [1390, 0]
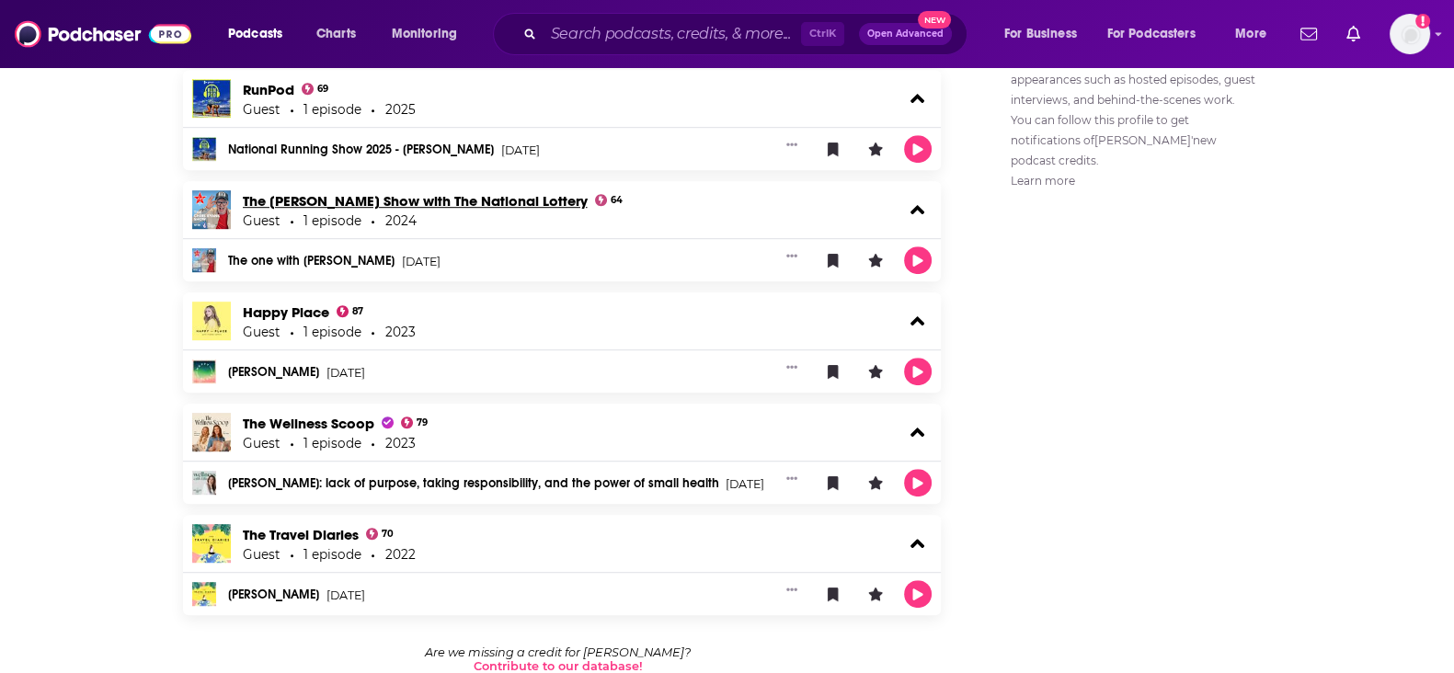
click at [328, 193] on link "The Chris Evans Show with The National Lottery" at bounding box center [415, 200] width 345 height 17
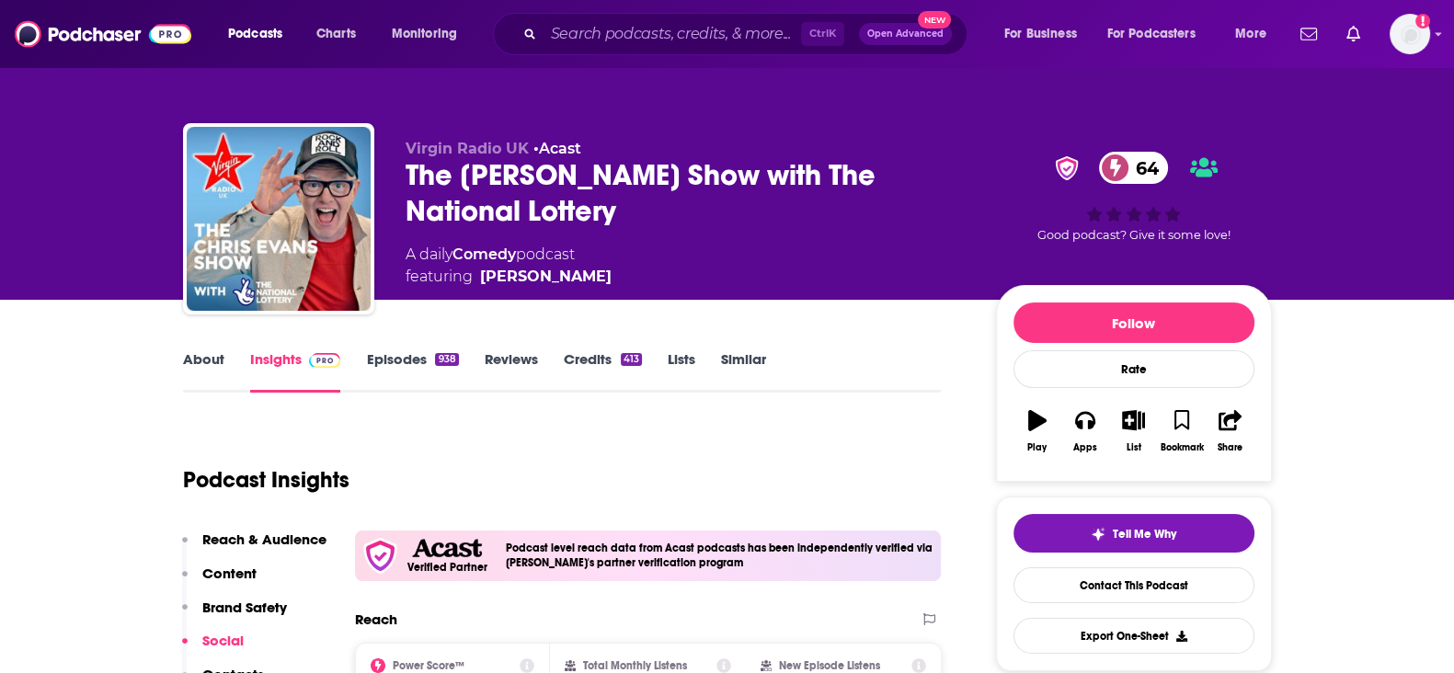
click at [593, 359] on link "Credits 413" at bounding box center [603, 371] width 78 height 42
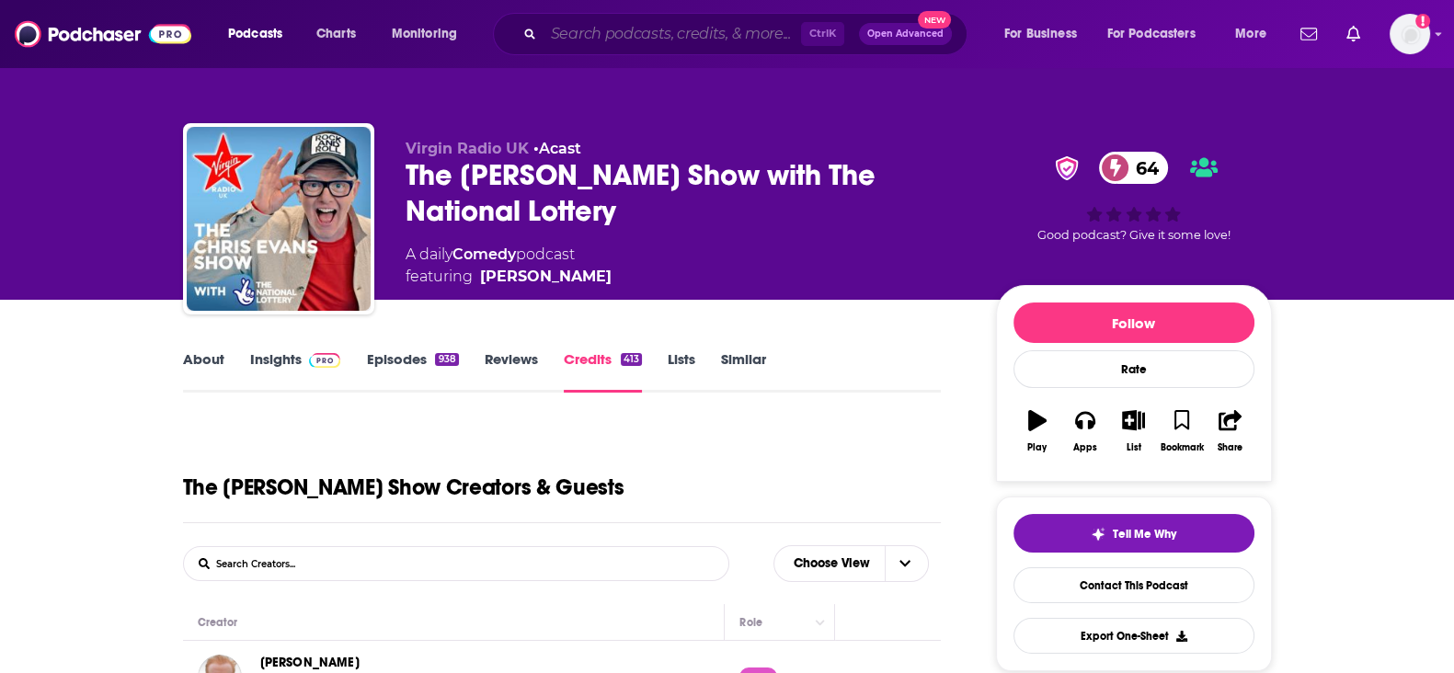
click at [597, 39] on input "Search podcasts, credits, & more..." at bounding box center [673, 33] width 258 height 29
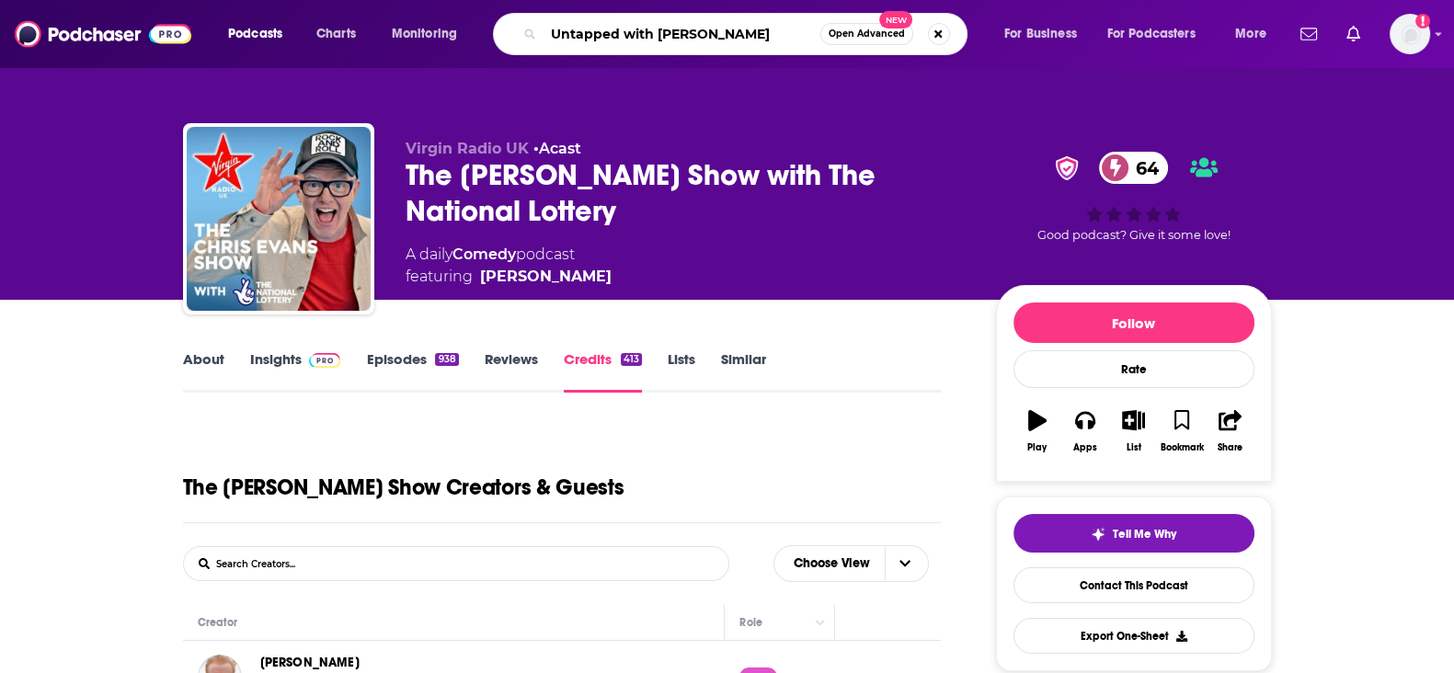
type input "Untapped with Spencer Matthews"
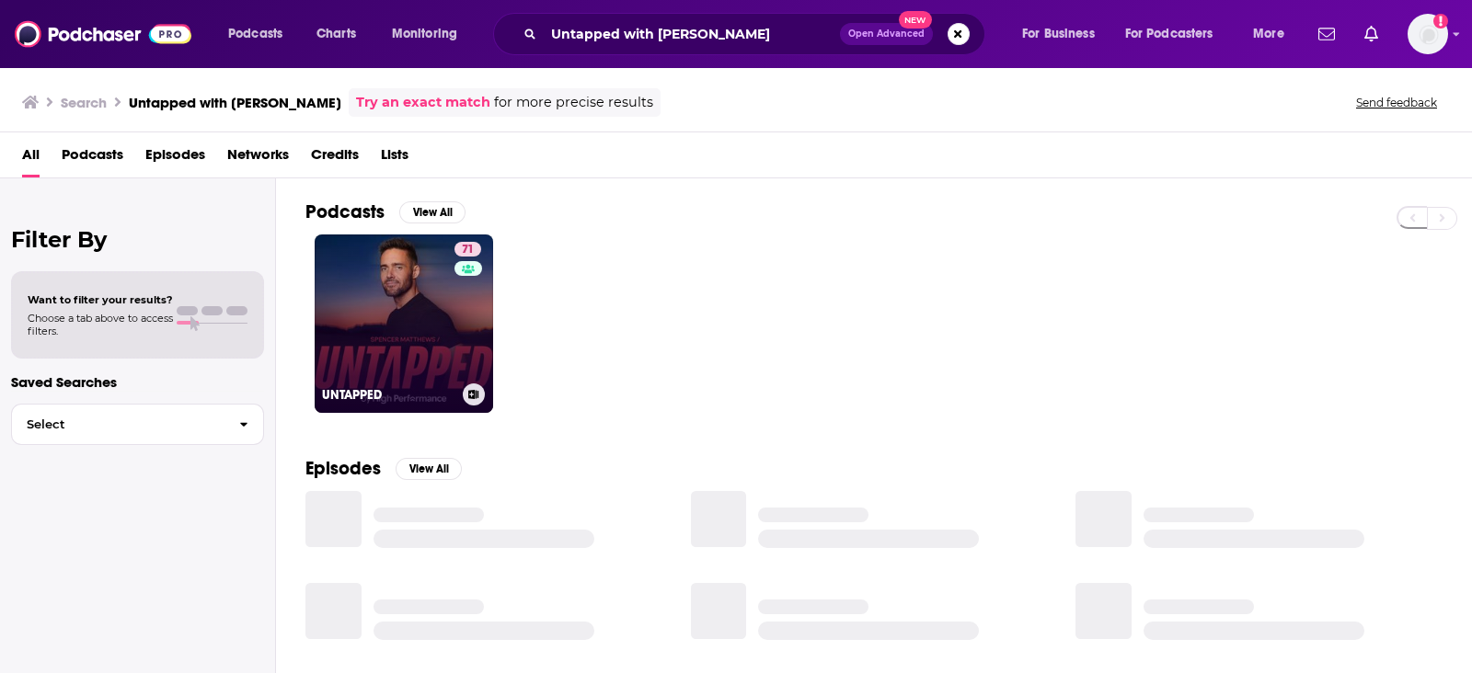
click at [450, 310] on link "71 UNTAPPED" at bounding box center [404, 324] width 178 height 178
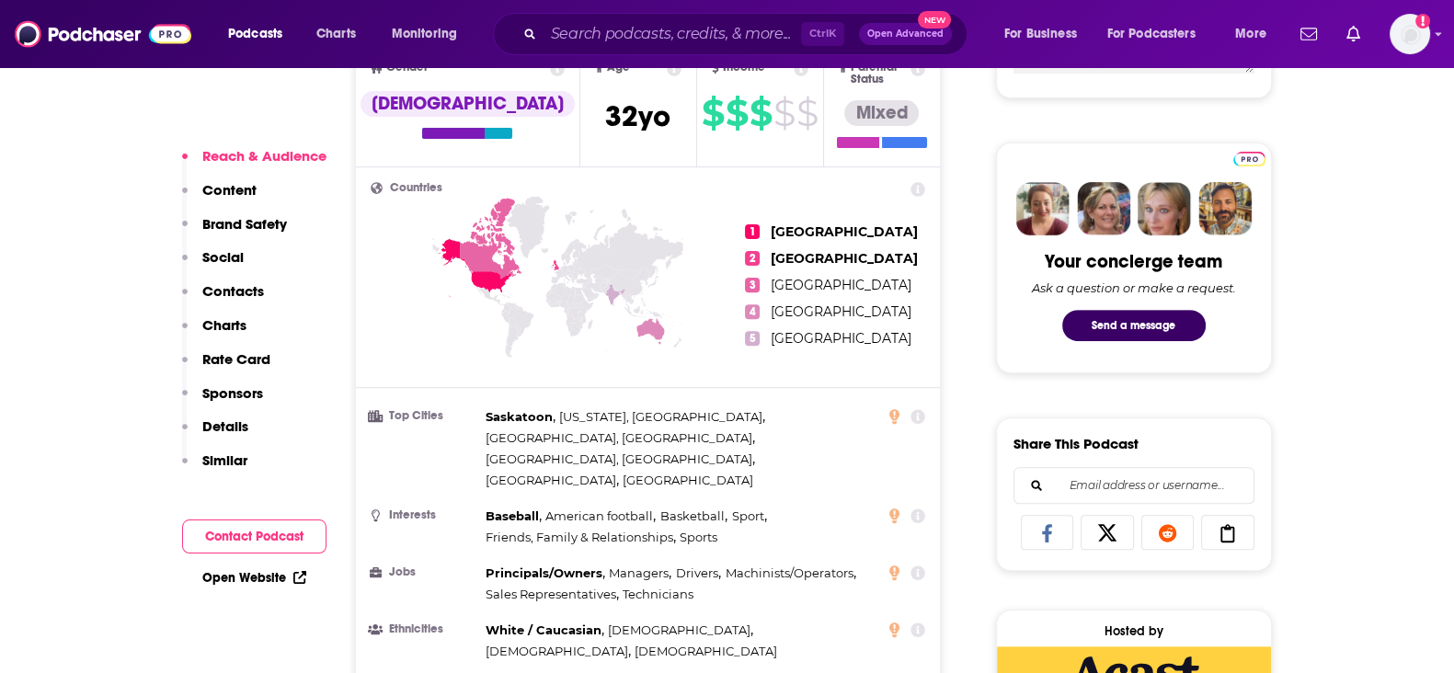
scroll to position [114, 0]
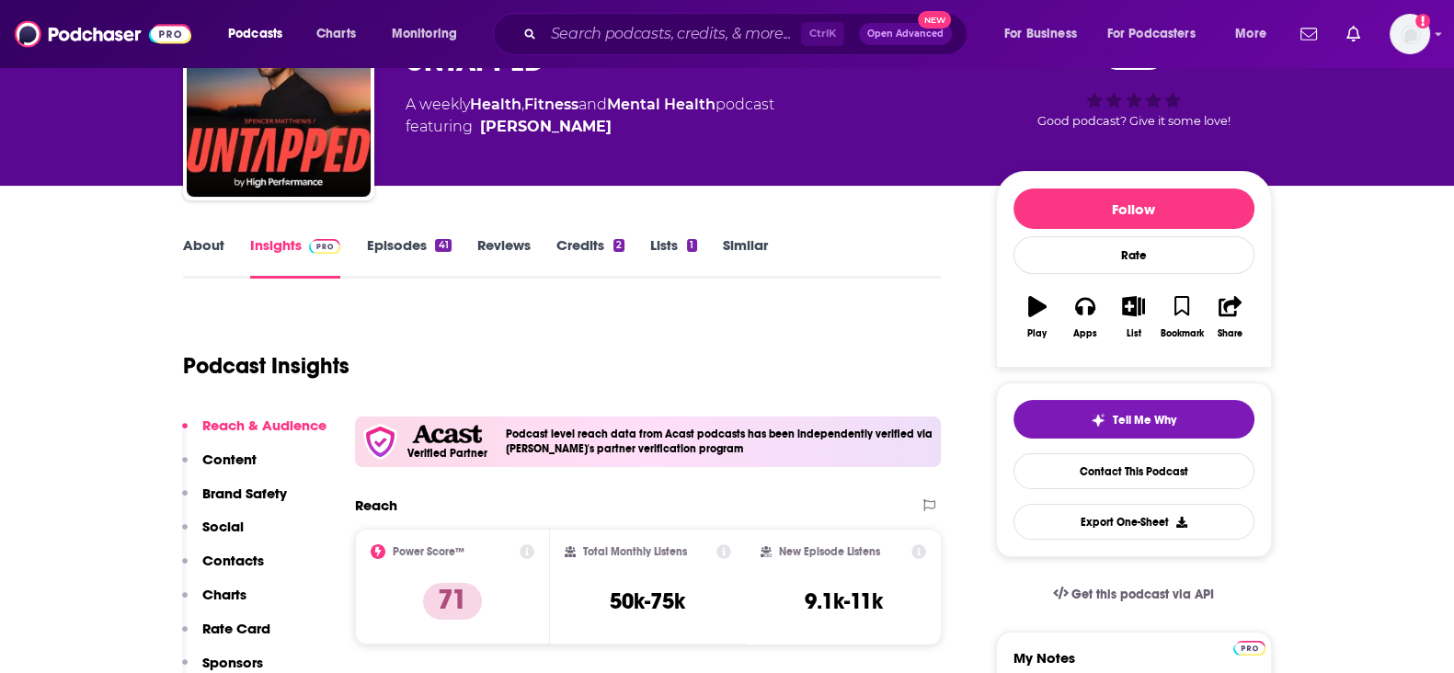
click at [601, 266] on link "Credits 2" at bounding box center [590, 257] width 68 height 42
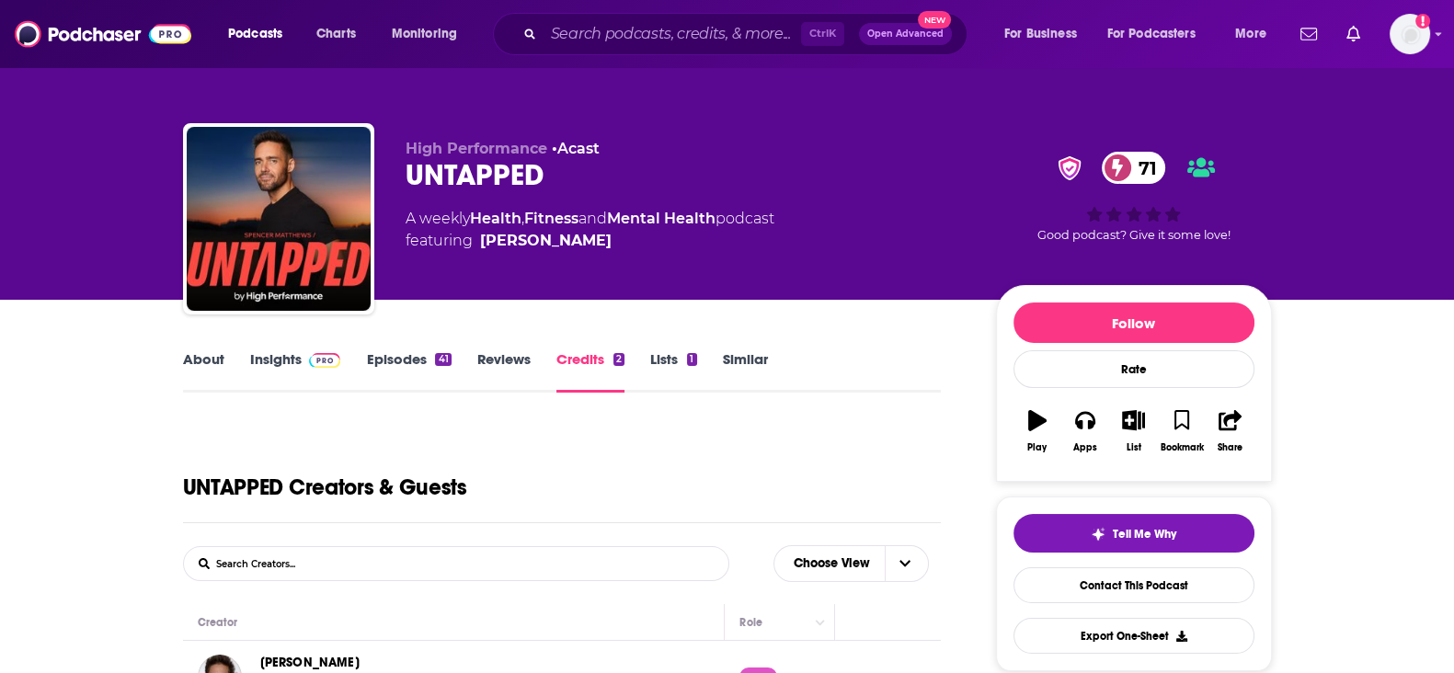
scroll to position [229, 0]
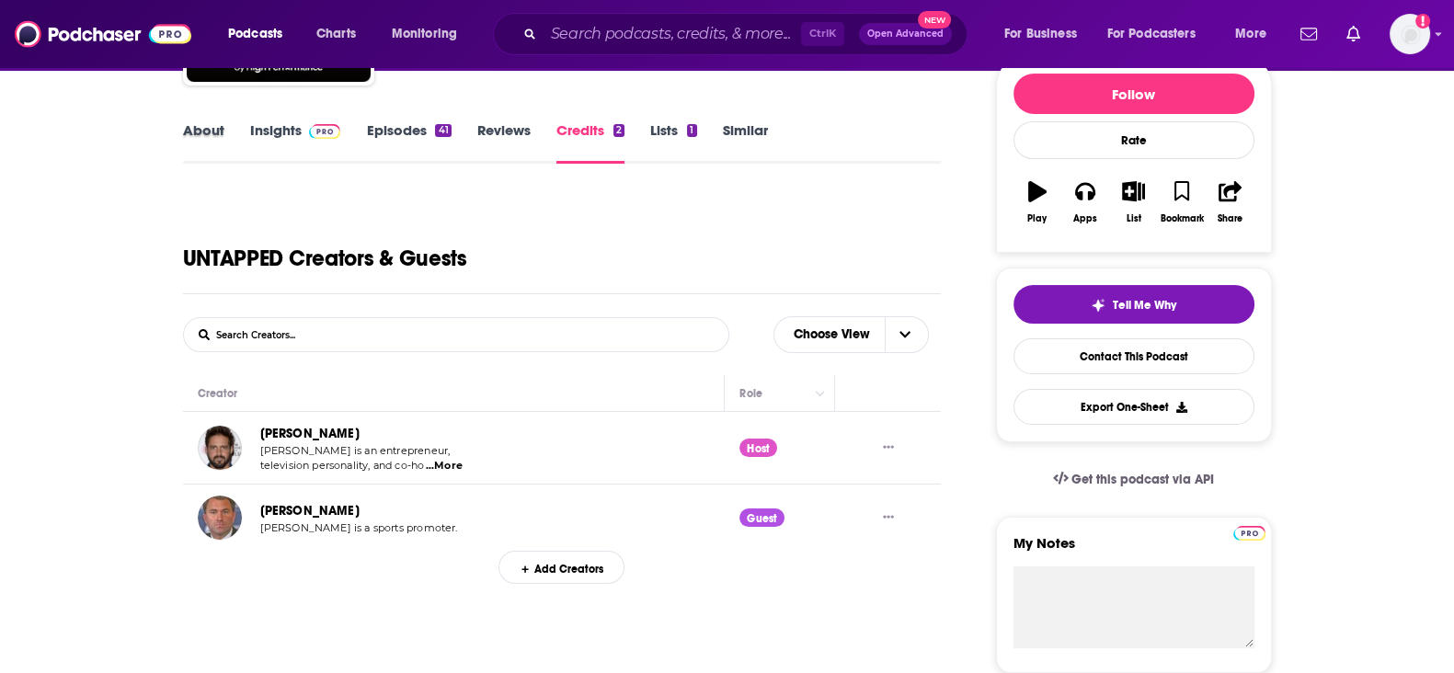
click at [225, 128] on div "About" at bounding box center [216, 142] width 67 height 42
click at [252, 128] on link "Insights" at bounding box center [295, 142] width 91 height 42
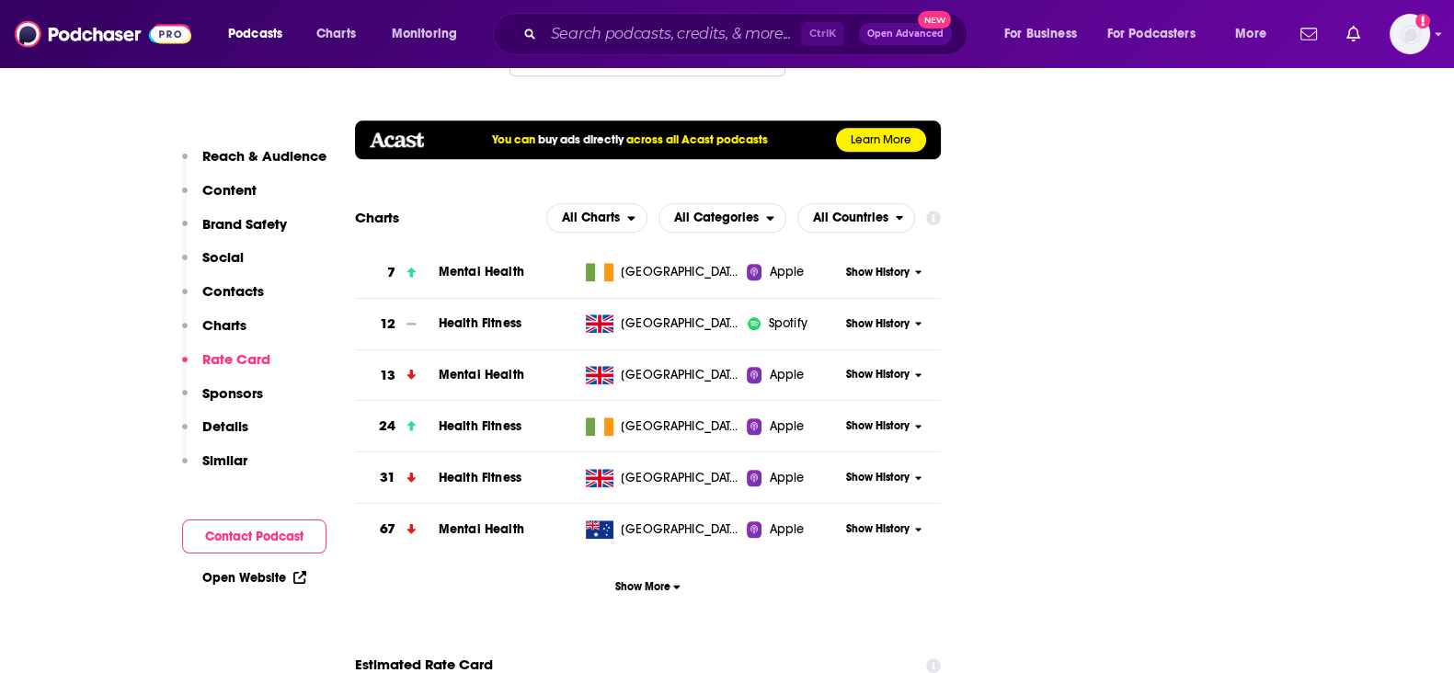
scroll to position [2873, 0]
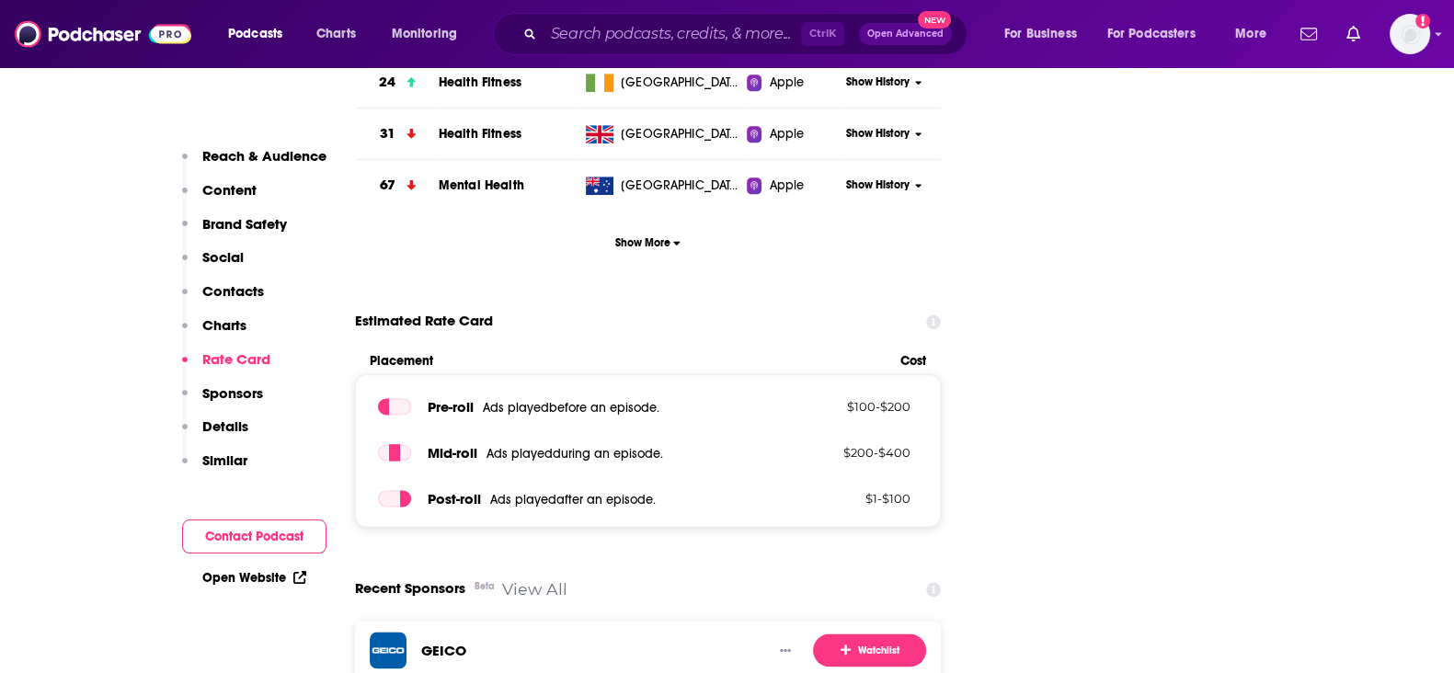
click at [635, 7] on div "Podcasts Charts Monitoring Ctrl K Open Advanced New For Business For Podcasters…" at bounding box center [727, 34] width 1454 height 68
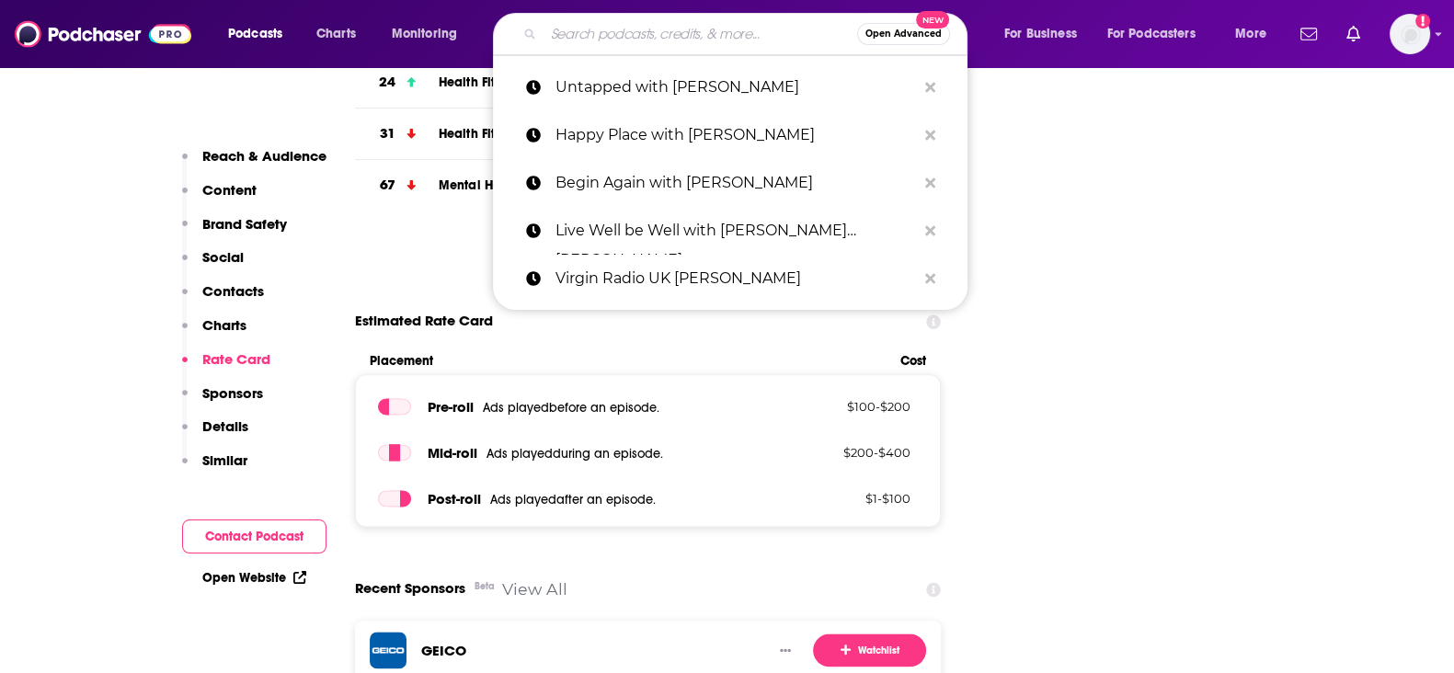
click at [593, 14] on div "Open Advanced New" at bounding box center [730, 34] width 475 height 42
paste input "Modern Wisdom"
type input "Modern Wisdom"
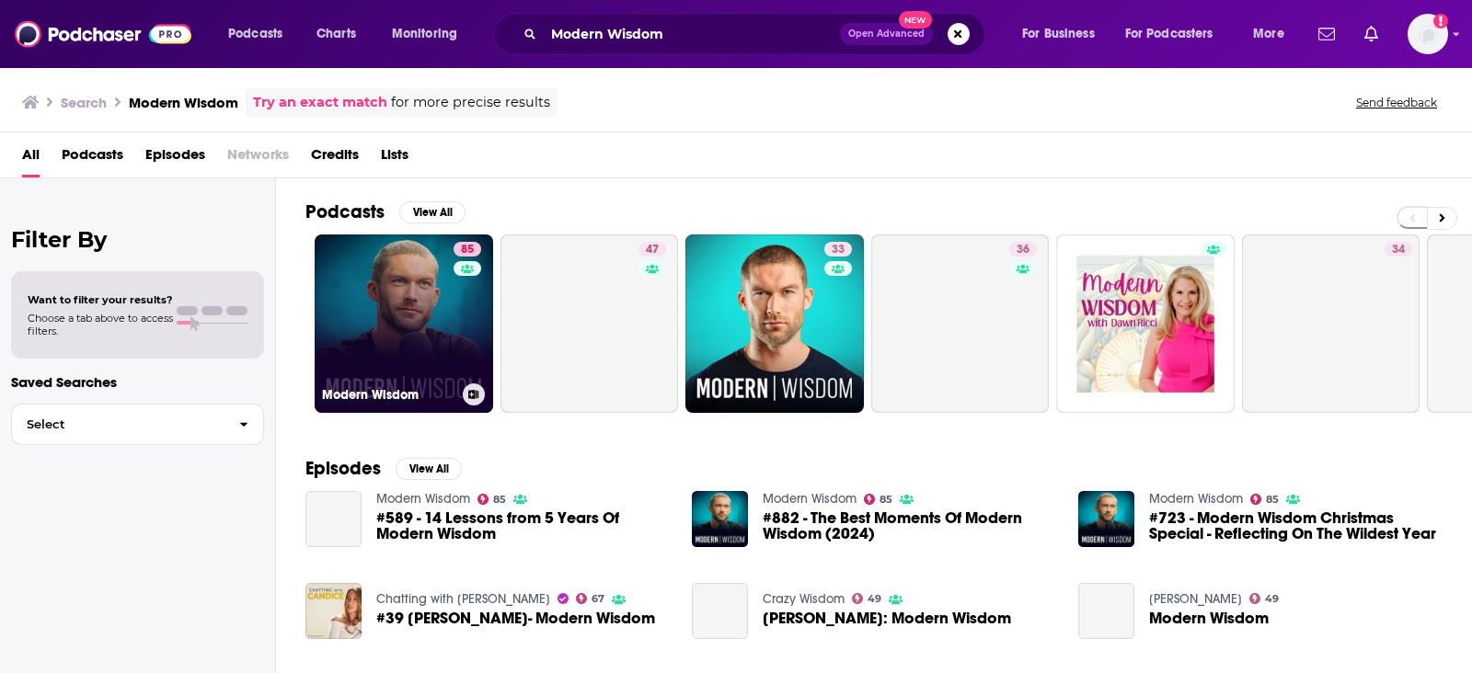
click at [394, 304] on link "85 Modern Wisdom" at bounding box center [404, 324] width 178 height 178
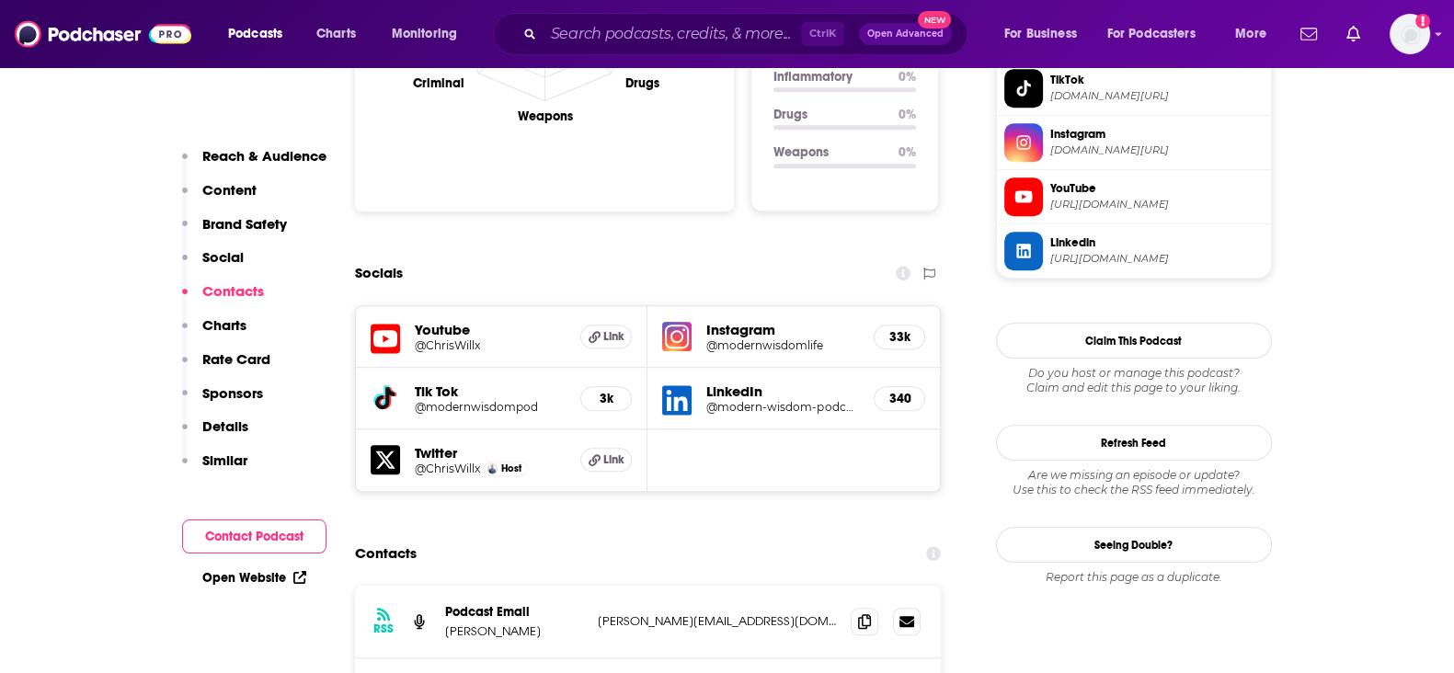
scroll to position [2070, 0]
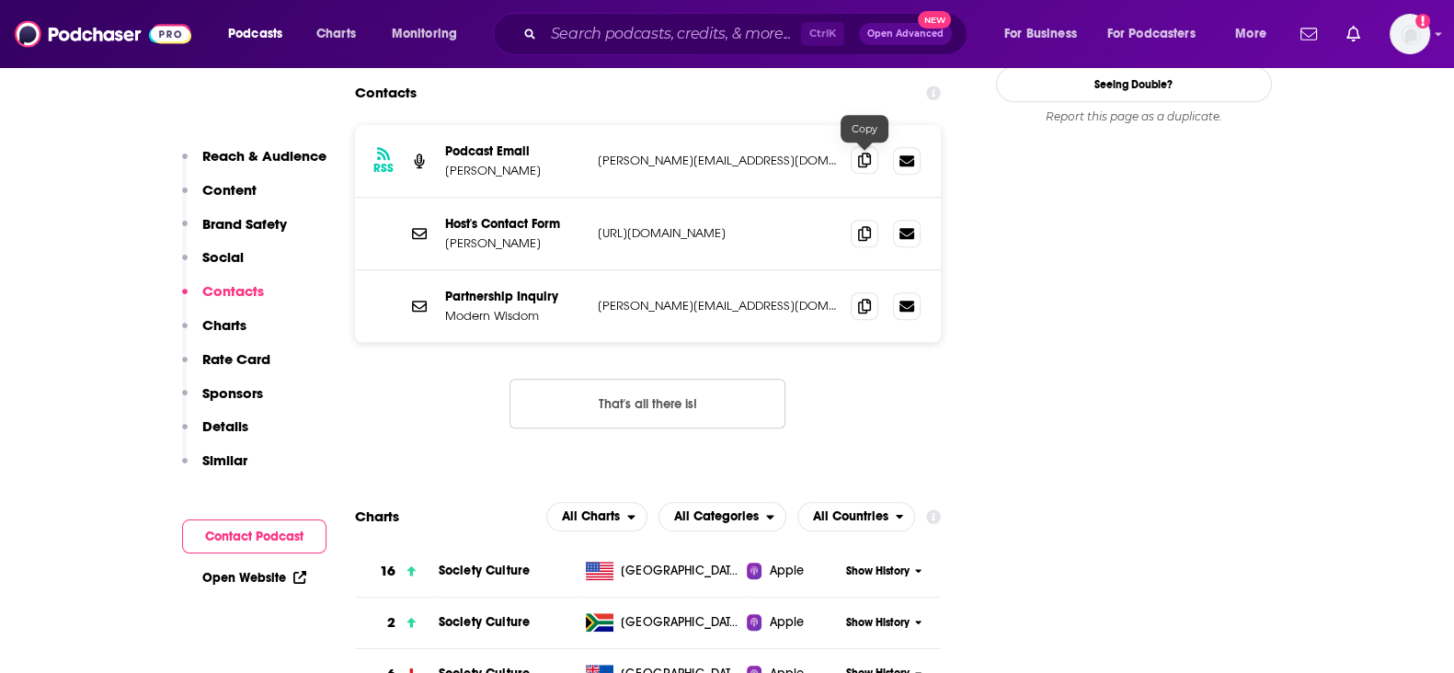
click at [866, 163] on icon at bounding box center [864, 160] width 13 height 15
click at [865, 305] on icon at bounding box center [864, 305] width 13 height 15
drag, startPoint x: 869, startPoint y: 304, endPoint x: 887, endPoint y: 264, distance: 44.1
click at [866, 304] on icon at bounding box center [864, 306] width 13 height 15
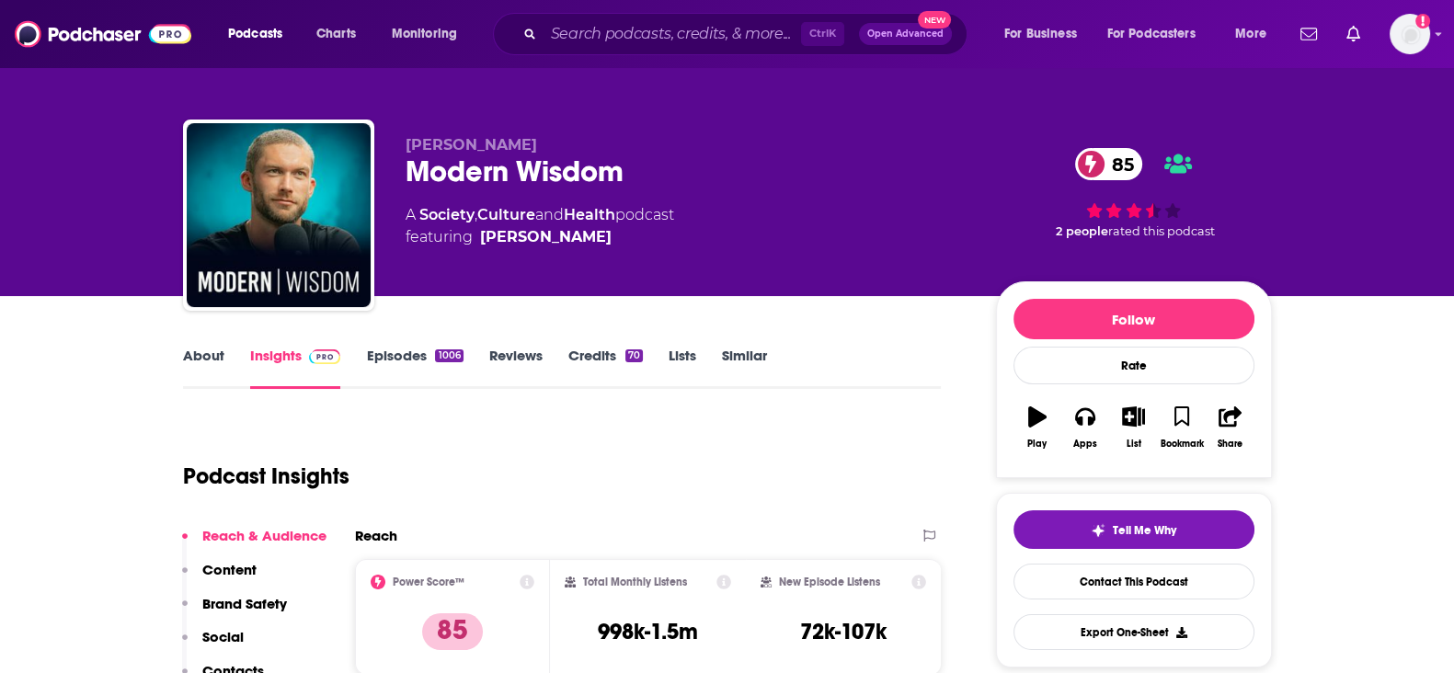
scroll to position [0, 0]
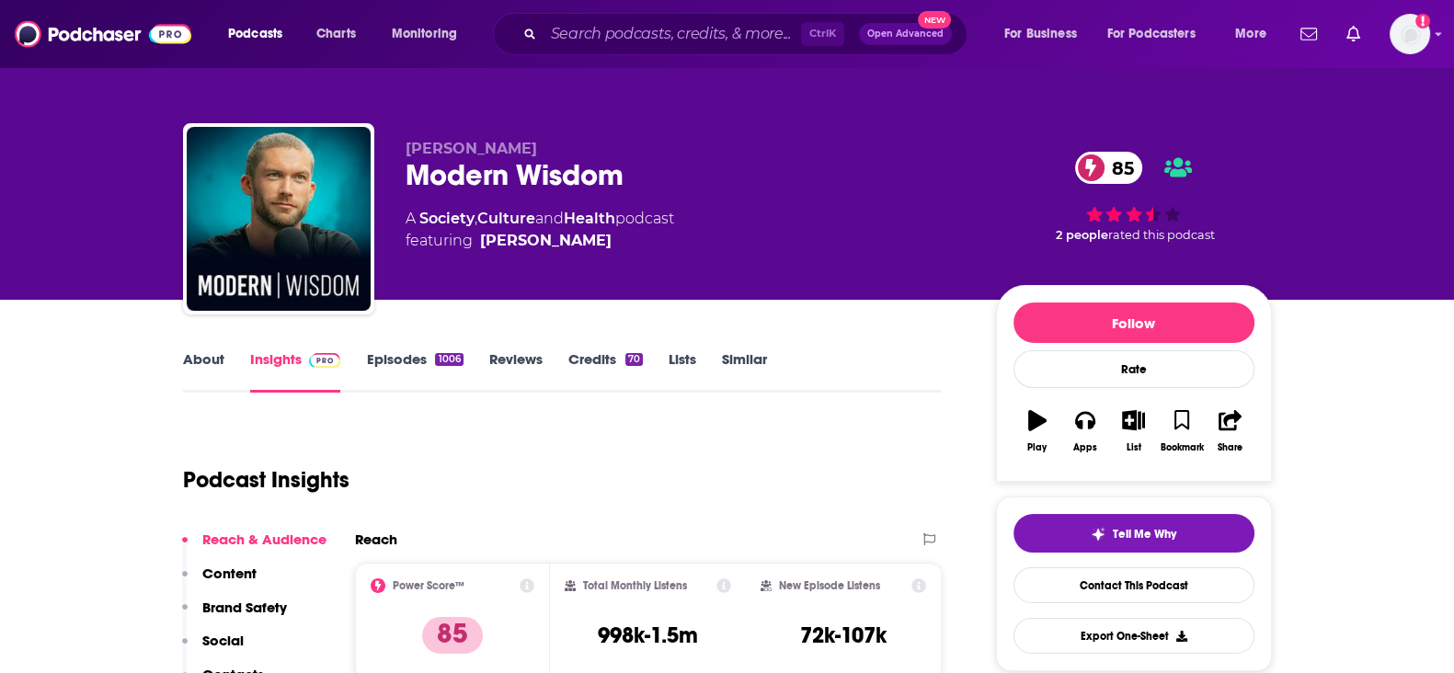
click at [680, 11] on div "Podcasts Charts Monitoring Ctrl K Open Advanced New For Business For Podcasters…" at bounding box center [727, 34] width 1454 height 68
drag, startPoint x: 688, startPoint y: 36, endPoint x: 682, endPoint y: 22, distance: 14.9
click at [688, 34] on input "Search podcasts, credits, & more..." at bounding box center [673, 33] width 258 height 29
paste input "Working Hard with Grace Beverley"
type input "Working Hard with Grace Beverley"
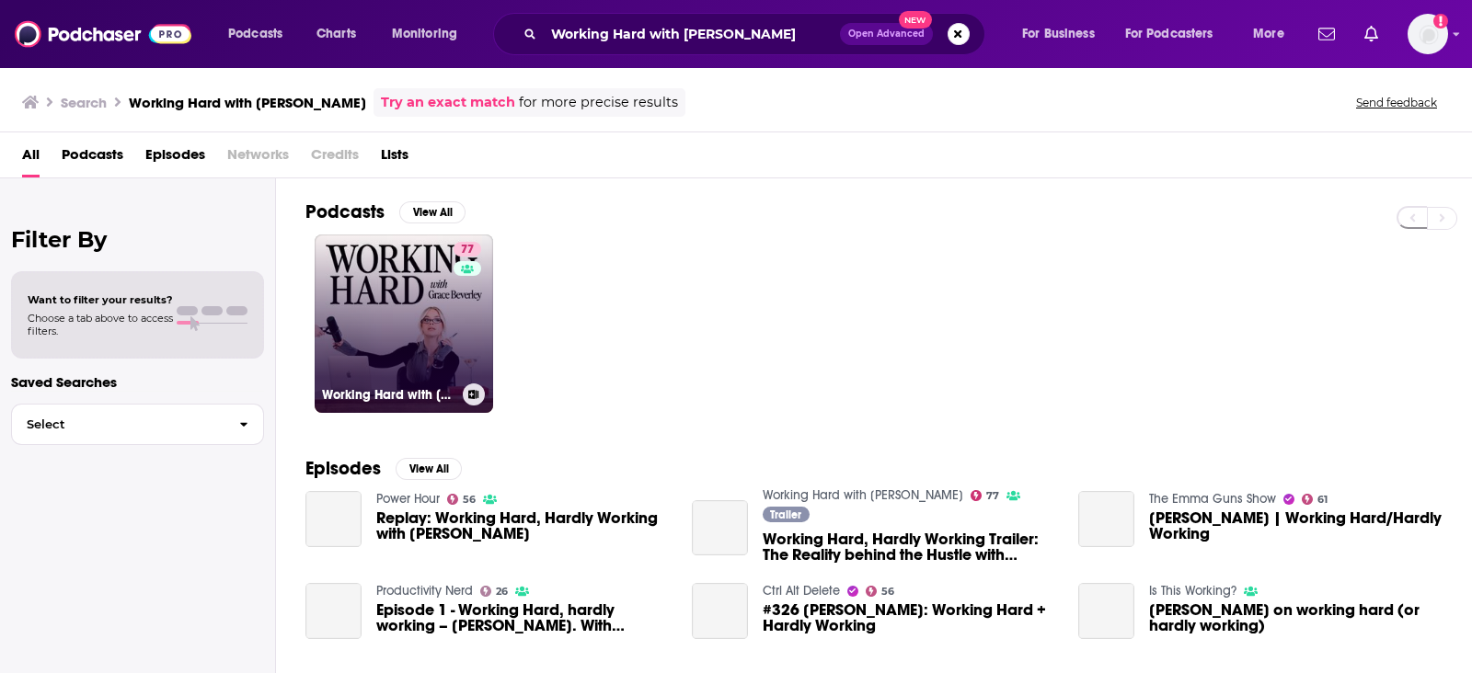
click at [414, 337] on link "77 Working Hard with Grace Beverley" at bounding box center [404, 324] width 178 height 178
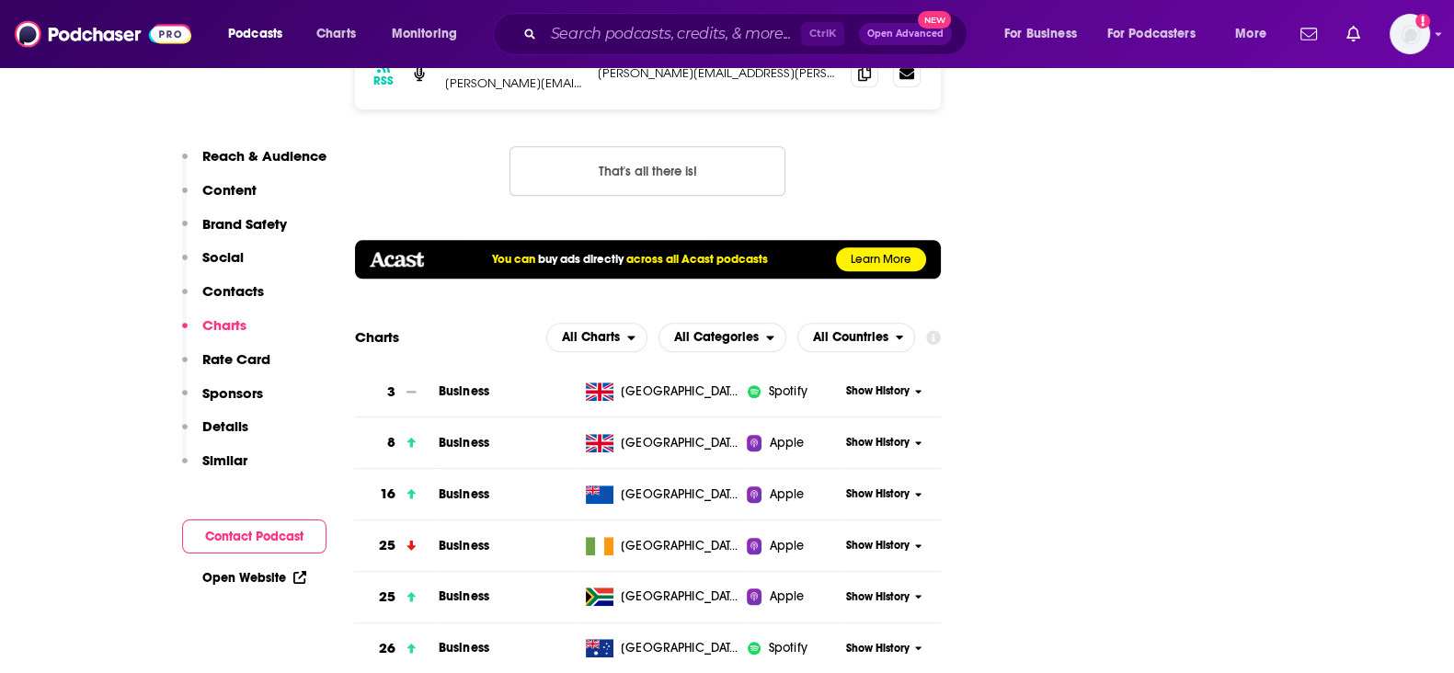
scroll to position [2070, 0]
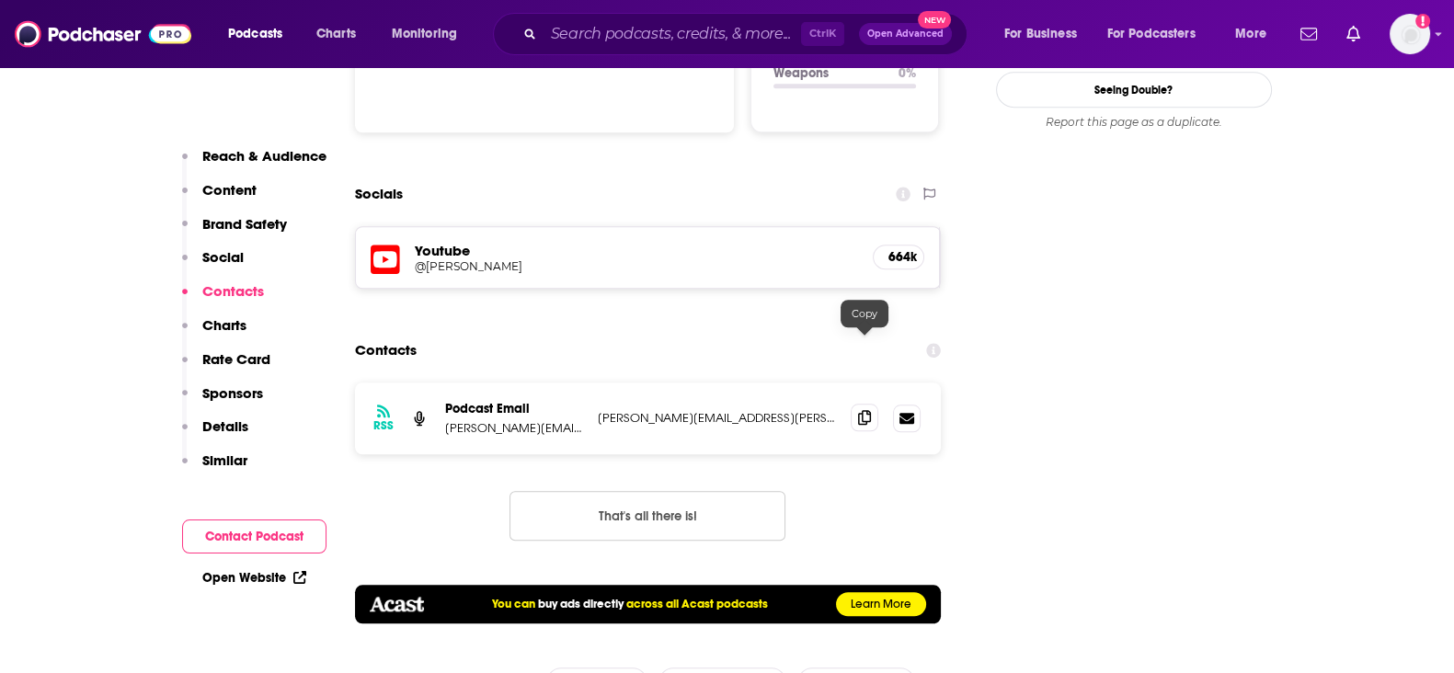
click at [866, 410] on icon at bounding box center [864, 417] width 13 height 15
click at [660, 43] on input "Search podcasts, credits, & more..." at bounding box center [673, 33] width 258 height 29
paste input "Disruptors"
type input "Disruptors"
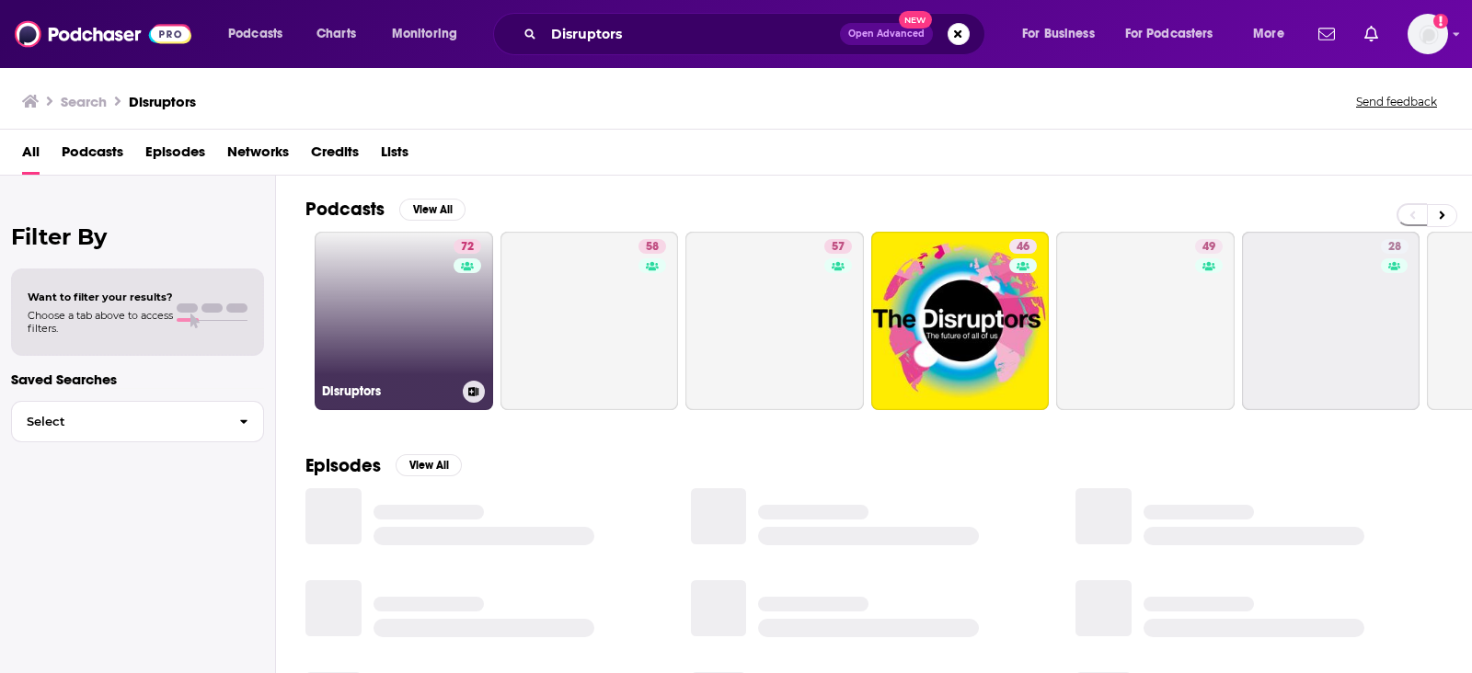
click at [411, 278] on link "72 Disruptors" at bounding box center [404, 321] width 178 height 178
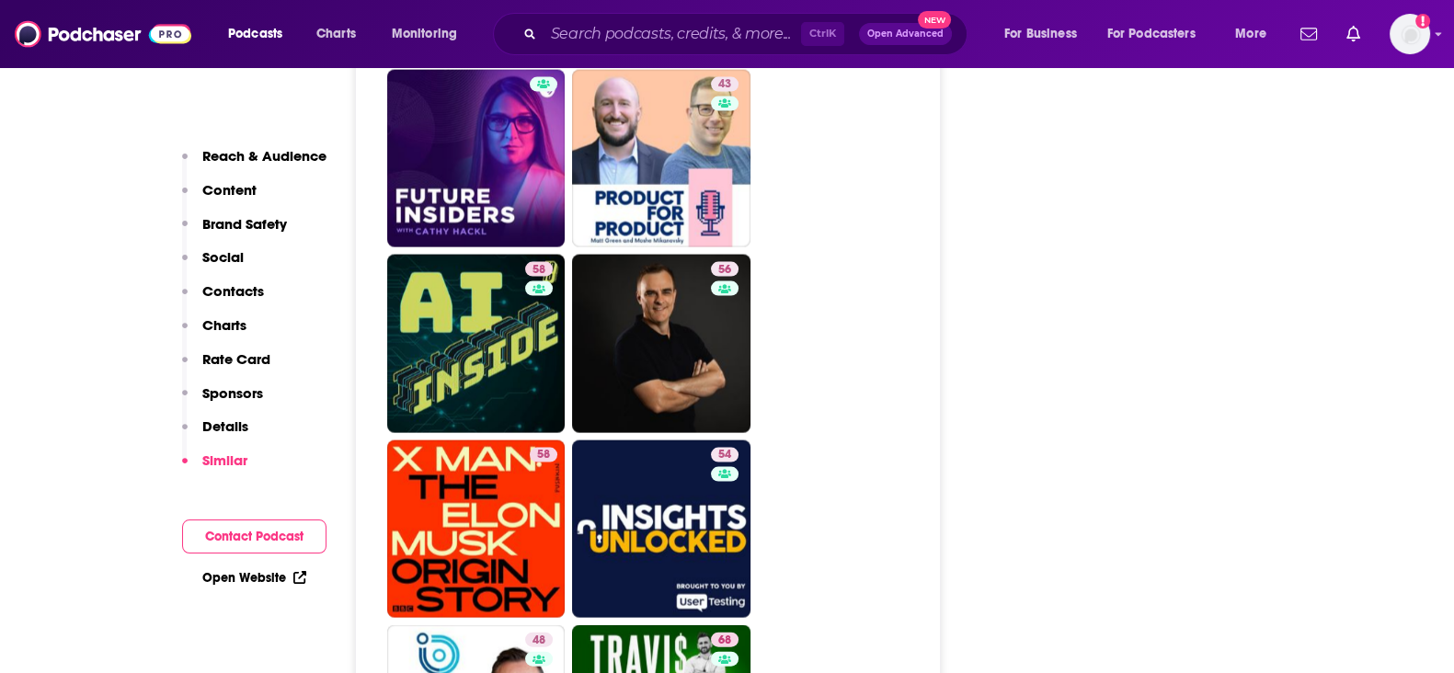
scroll to position [4139, 0]
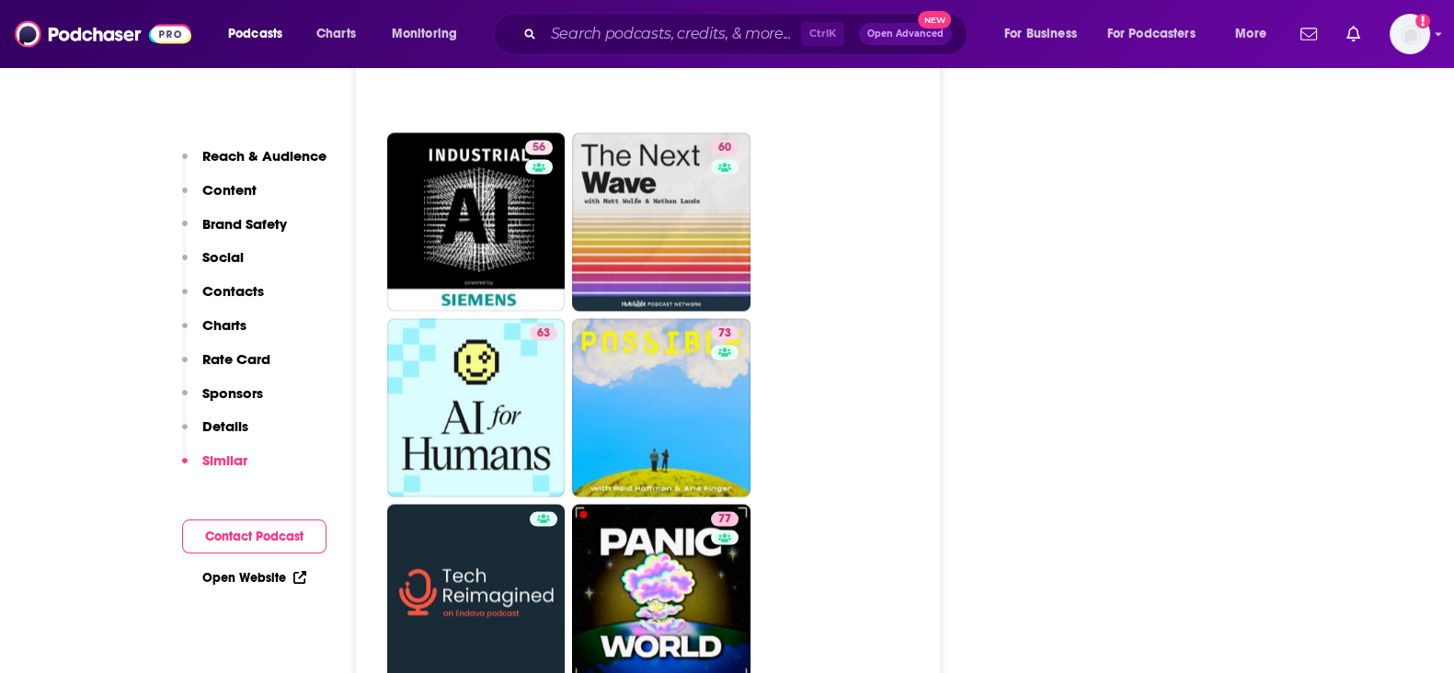
click at [679, 11] on div "Podcasts Charts Monitoring Ctrl K Open Advanced New For Business For Podcasters…" at bounding box center [727, 34] width 1454 height 68
click at [653, 17] on div "Ctrl K Open Advanced New" at bounding box center [730, 34] width 475 height 42
click at [639, 29] on input "Search podcasts, credits, & more..." at bounding box center [673, 33] width 258 height 29
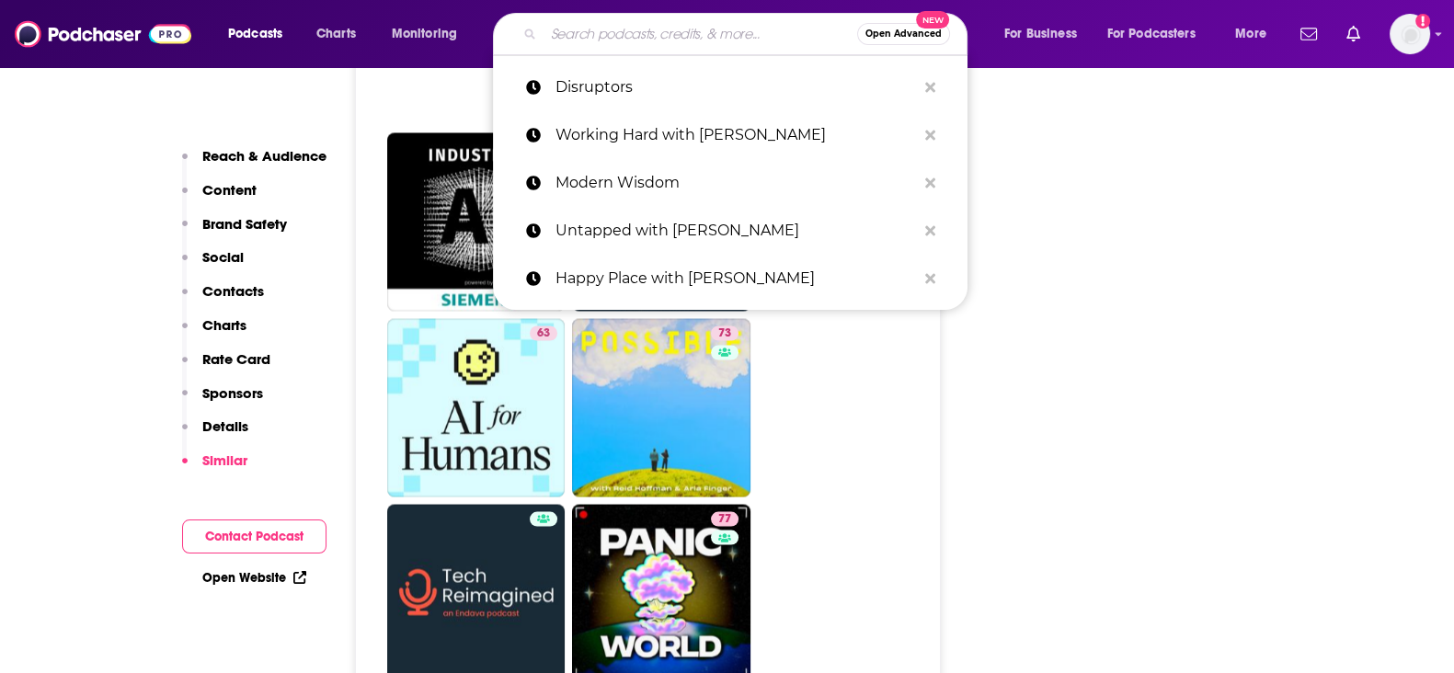
paste input "Nearly Parents with Jamie Laing"
type input "Nearly Parents with Jamie Laing"
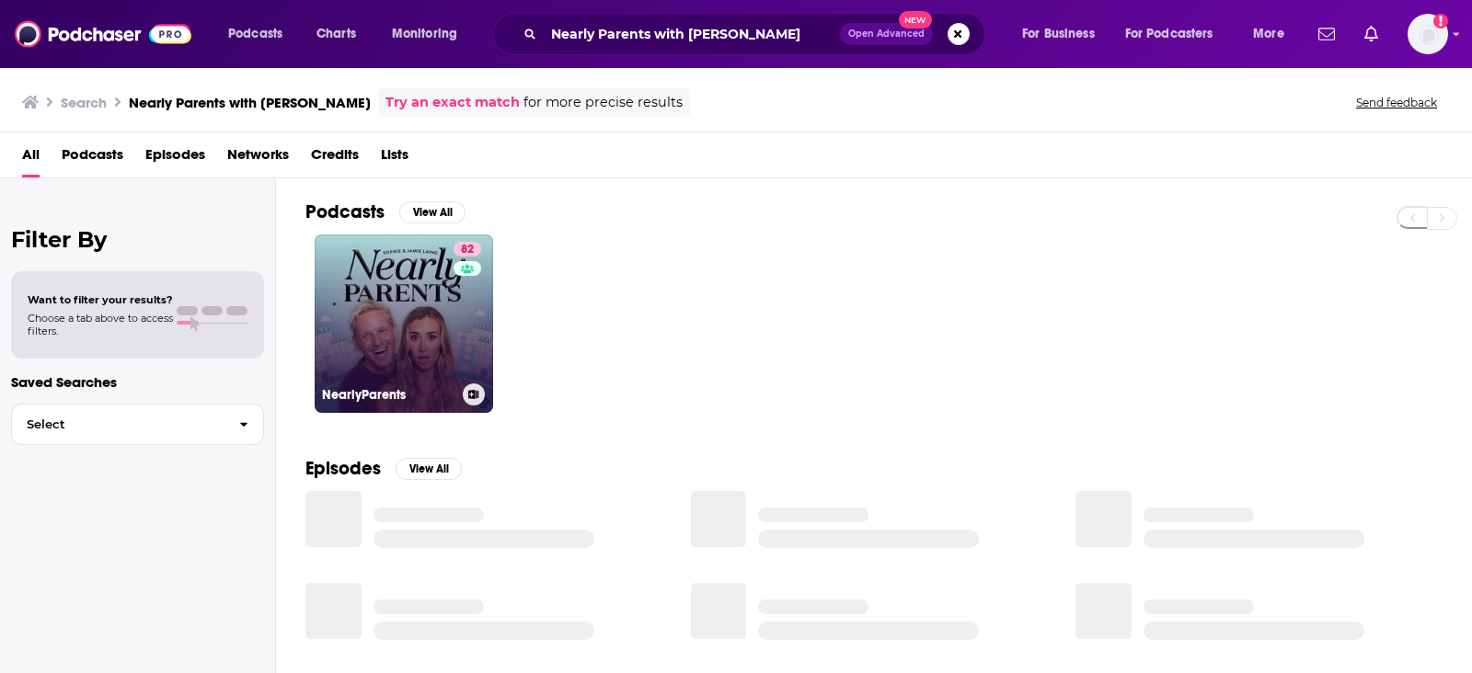
click at [357, 297] on link "82 NearlyParents" at bounding box center [404, 324] width 178 height 178
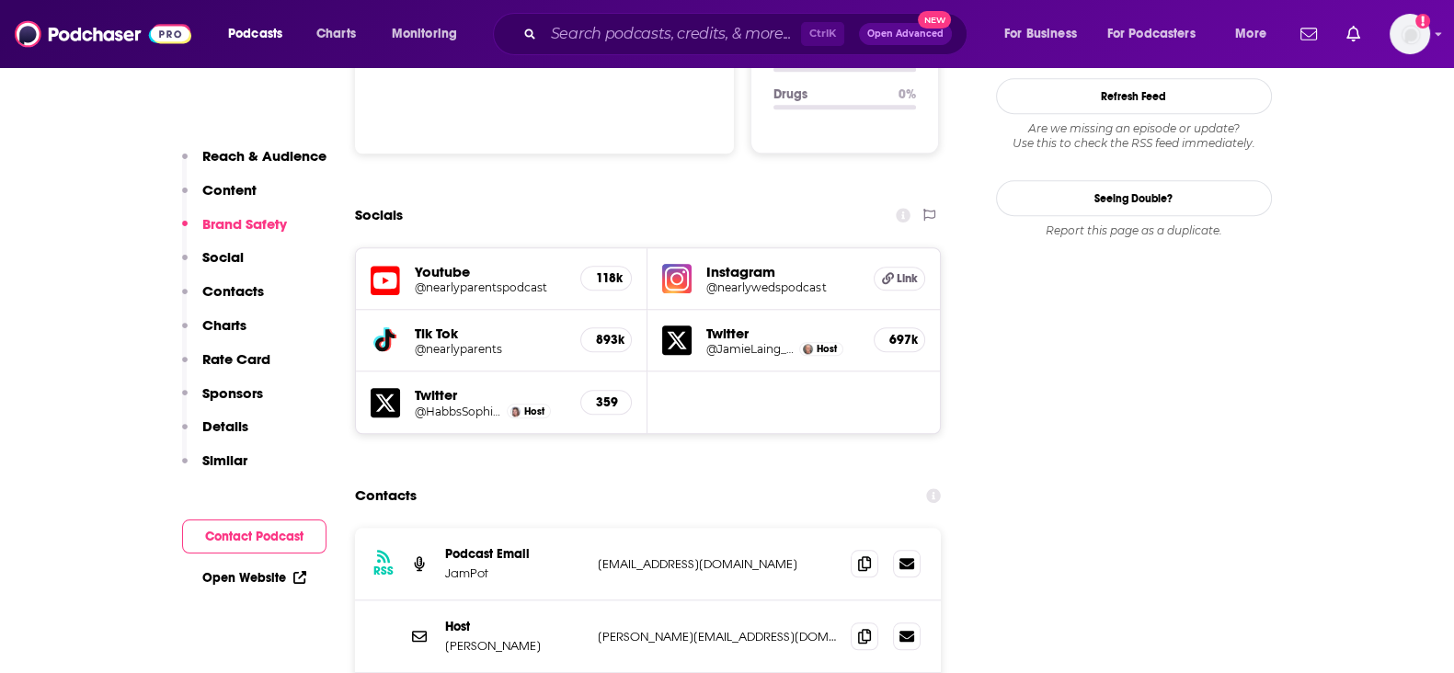
scroll to position [2185, 0]
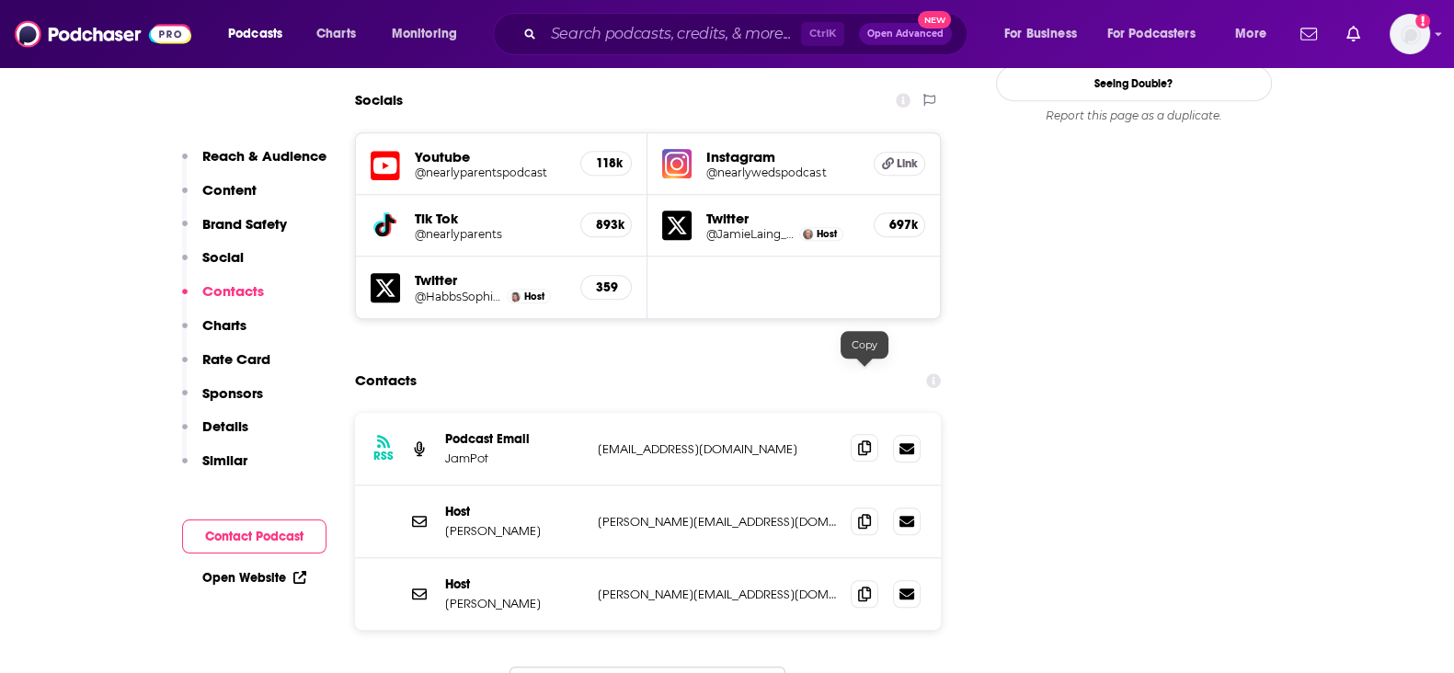
click at [869, 441] on icon at bounding box center [864, 448] width 13 height 15
click at [866, 586] on icon at bounding box center [864, 593] width 13 height 15
click at [865, 586] on icon at bounding box center [864, 593] width 13 height 15
click at [608, 30] on input "Search podcasts, credits, & more..." at bounding box center [673, 33] width 258 height 29
paste input "We Need to Talk with Paul C. Brunson"
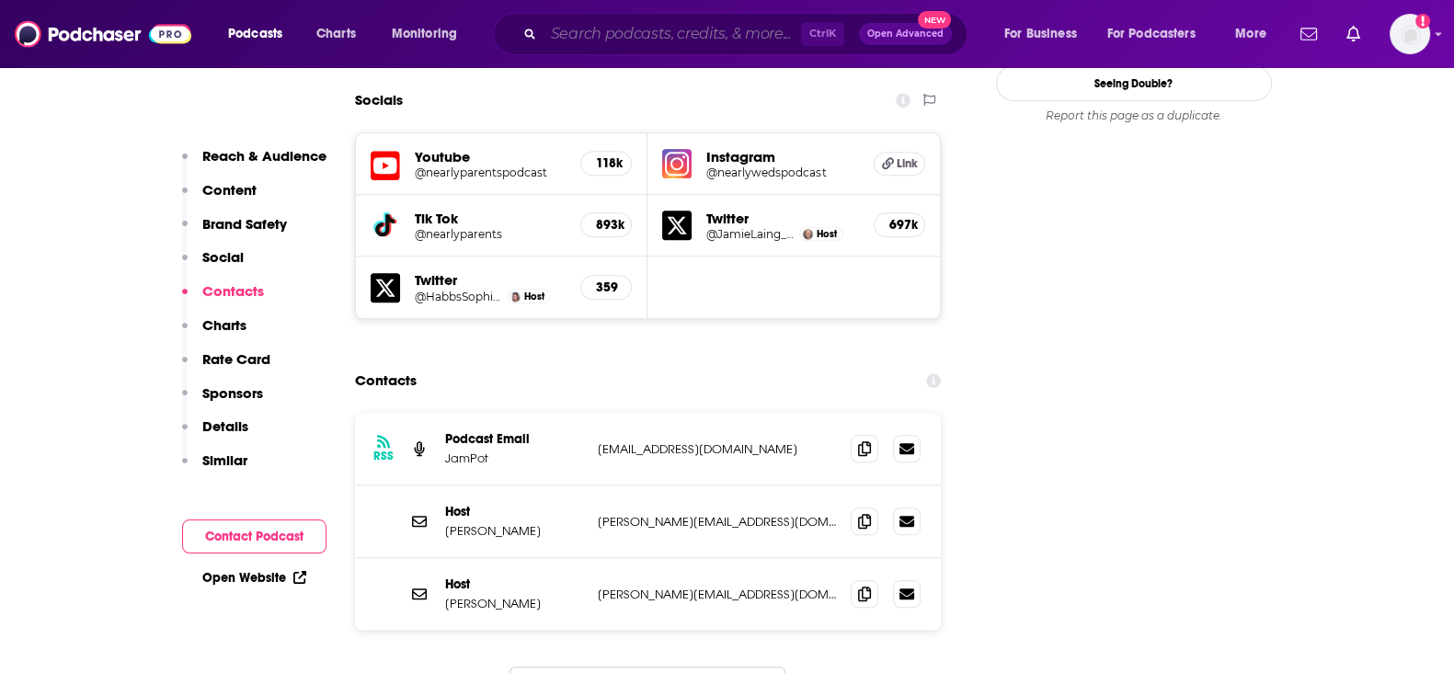
type input "We Need to Talk with Paul C. Brunson"
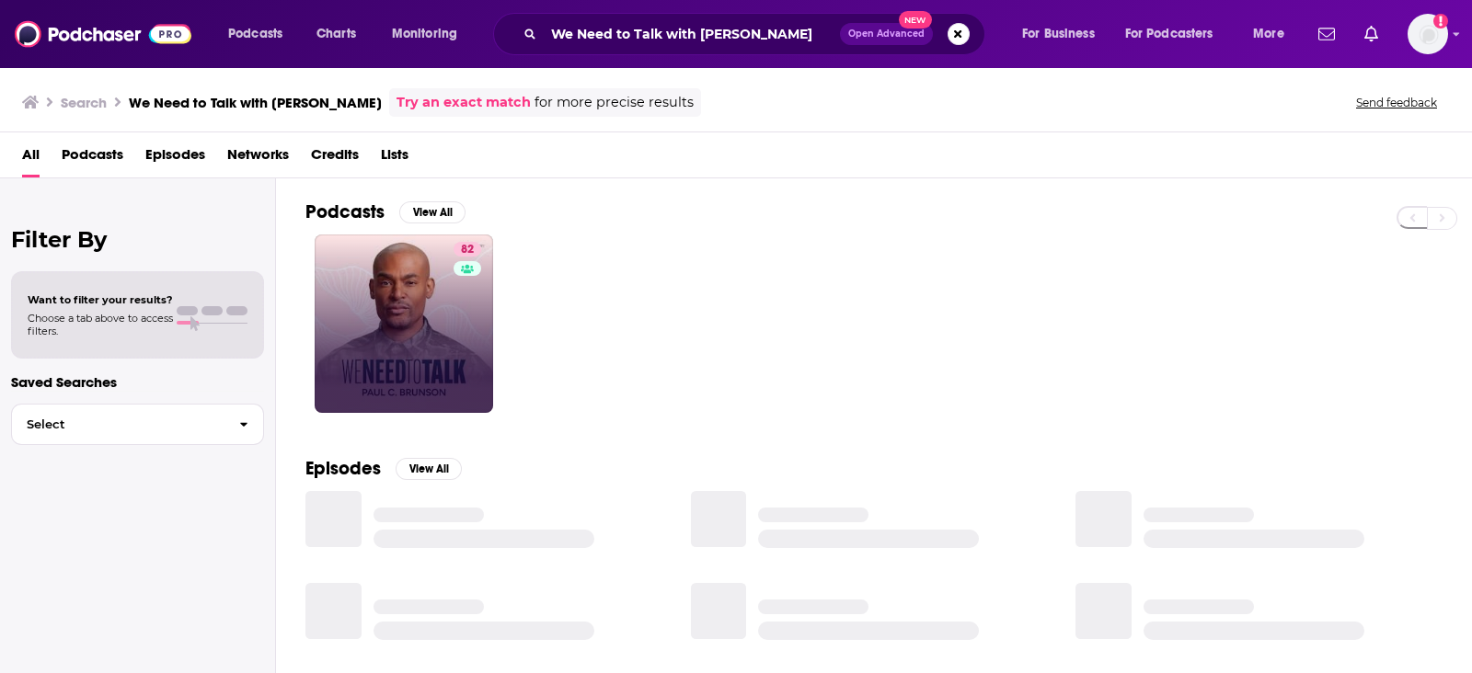
drag, startPoint x: 437, startPoint y: 278, endPoint x: 426, endPoint y: 305, distance: 29.7
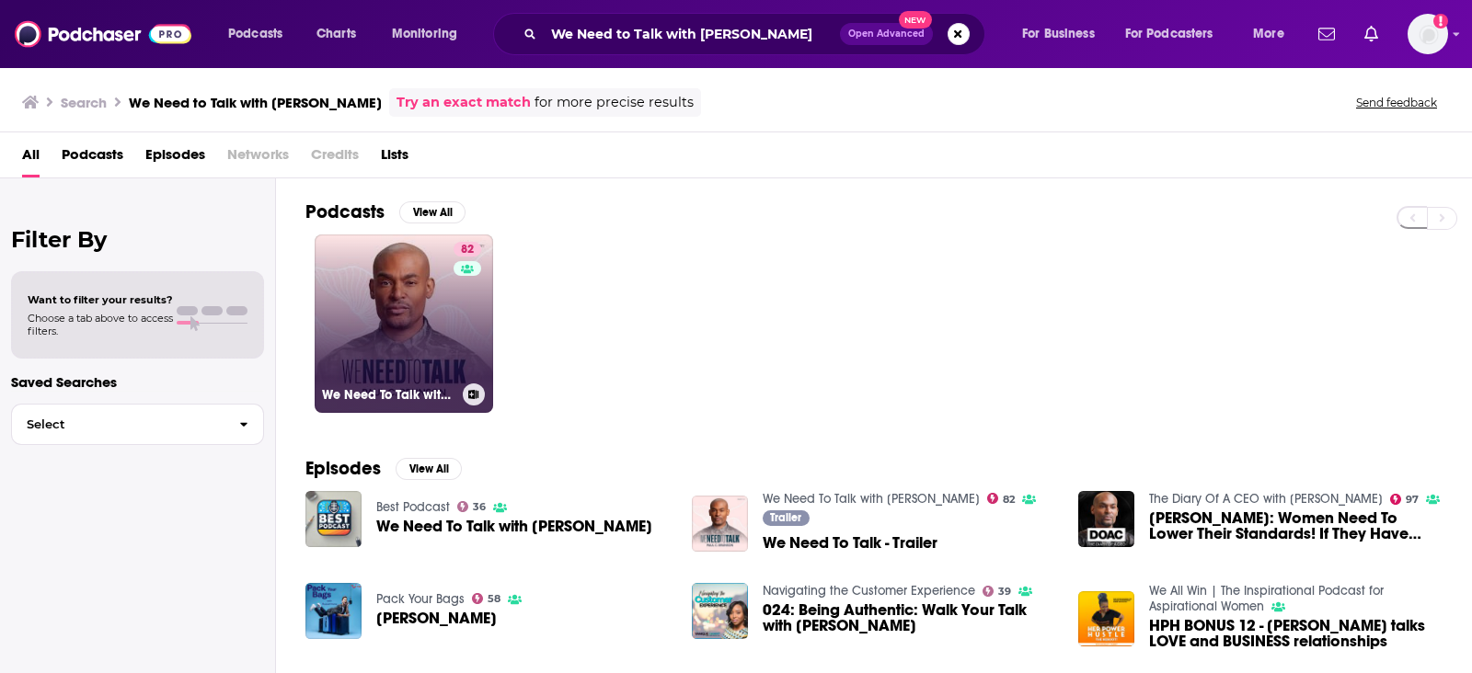
click at [428, 346] on link "82 We Need To Talk with Paul C. Brunson" at bounding box center [404, 324] width 178 height 178
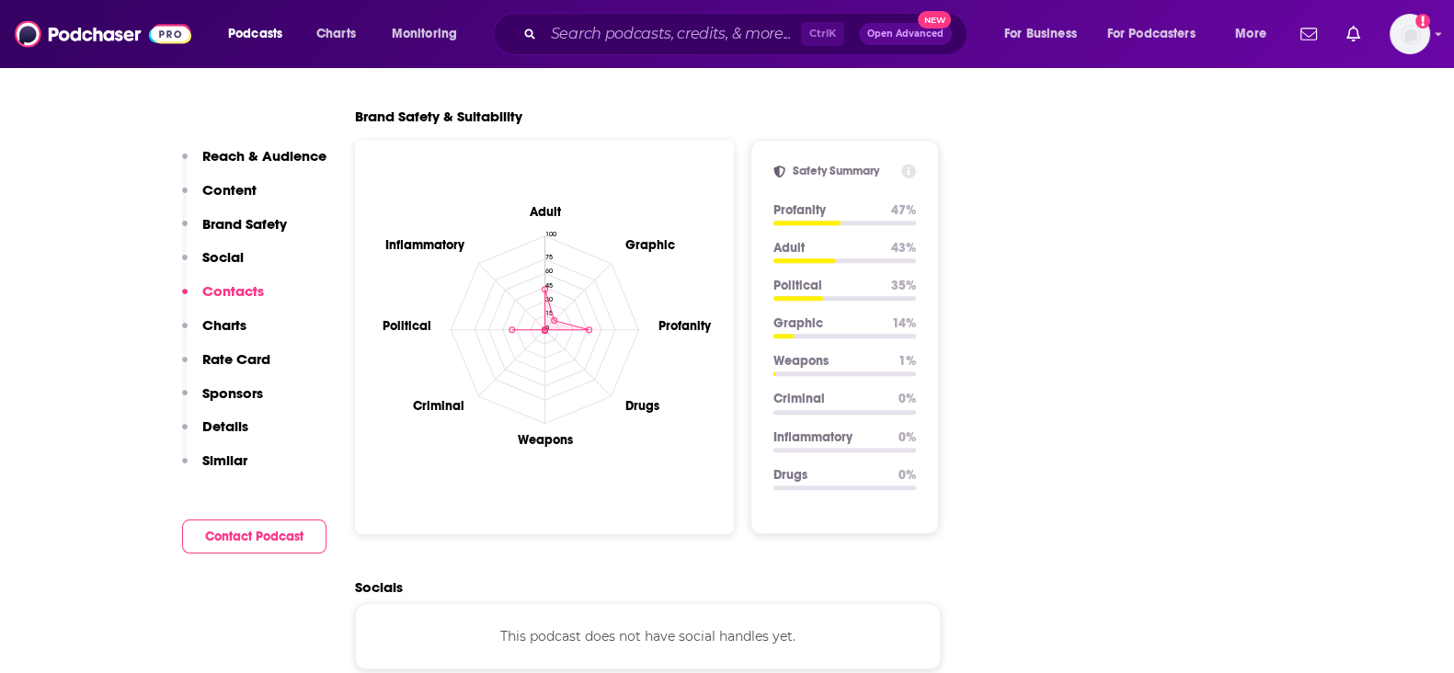
scroll to position [2070, 0]
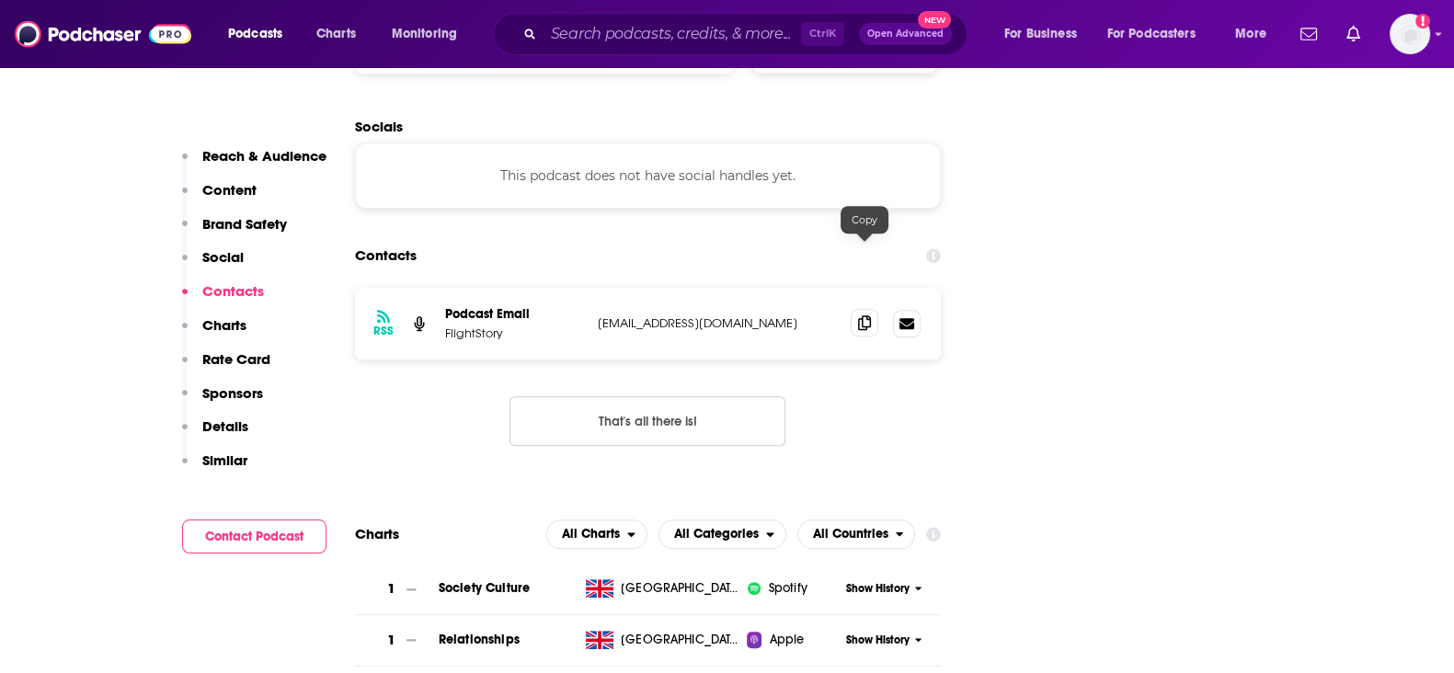
click at [858, 315] on icon at bounding box center [864, 322] width 13 height 15
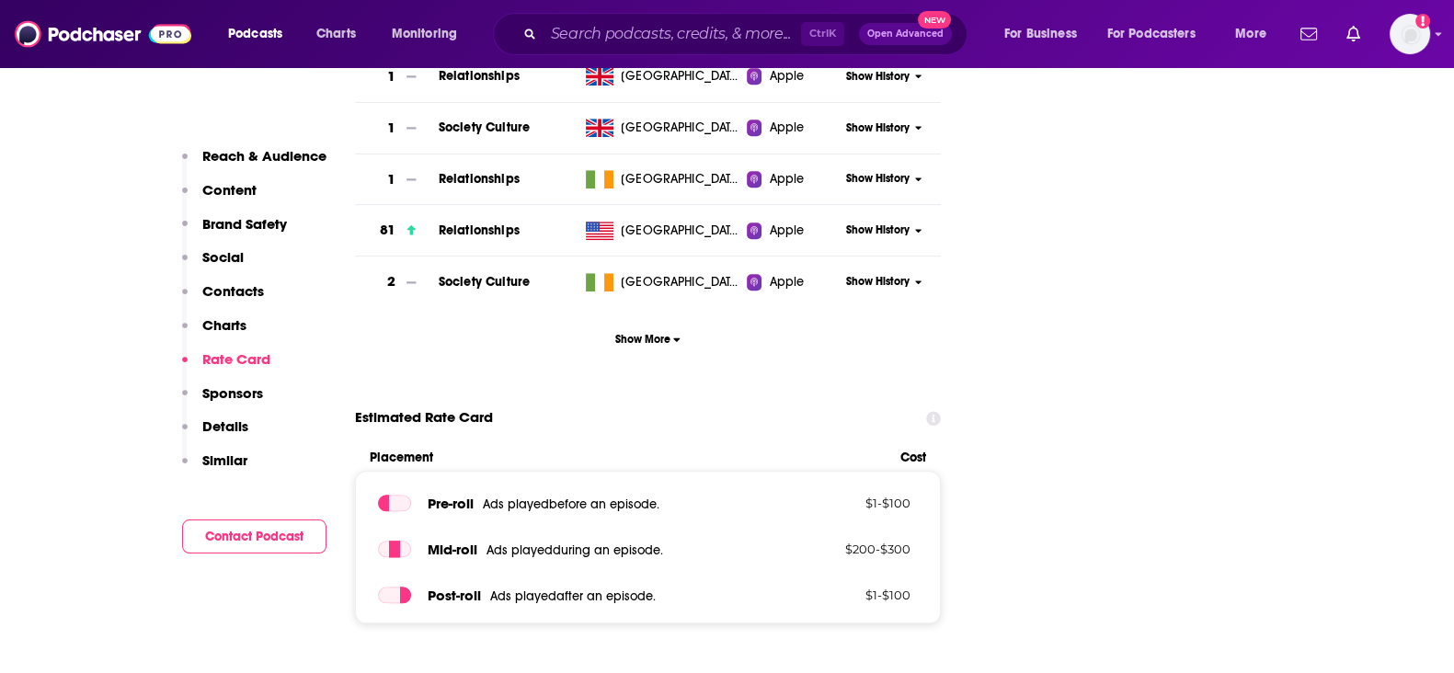
scroll to position [2644, 0]
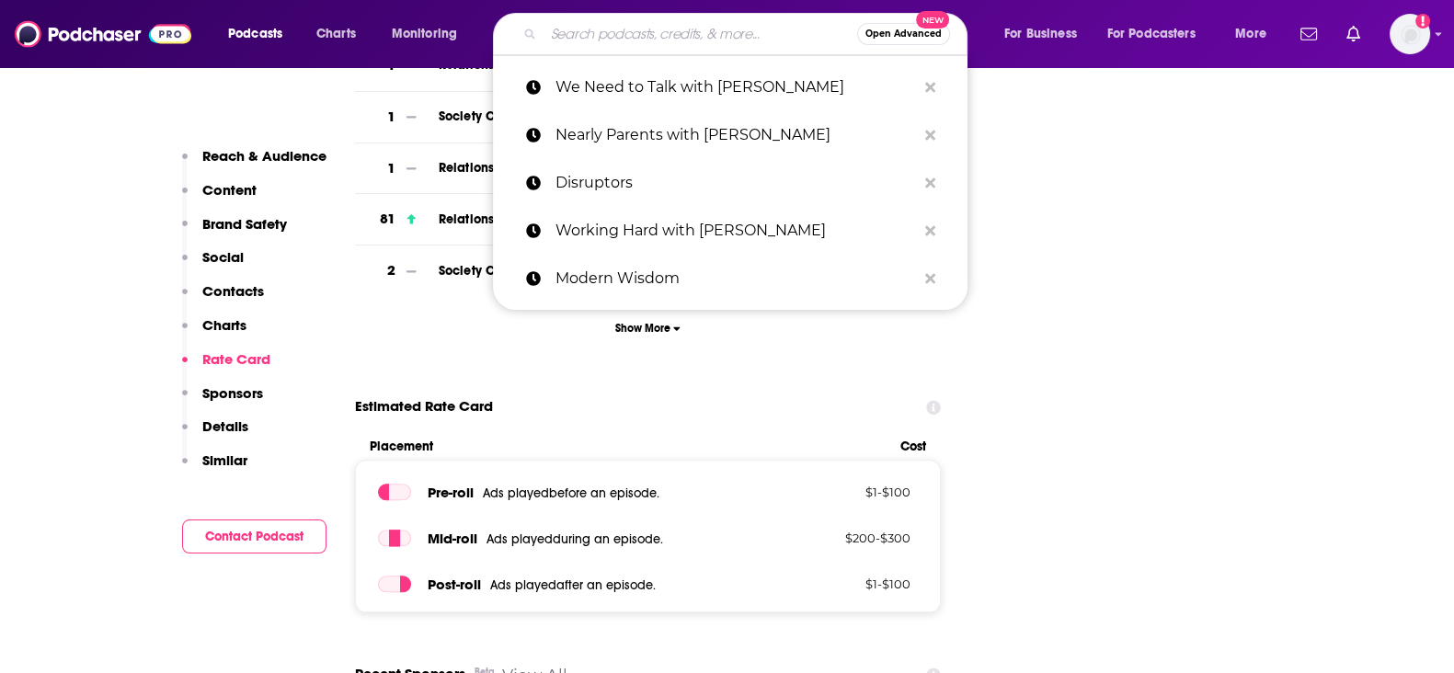
click at [610, 20] on input "Search podcasts, credits, & more..." at bounding box center [701, 33] width 314 height 29
paste input "The Therapy Crouch"
type input "The Therapy Crouch"
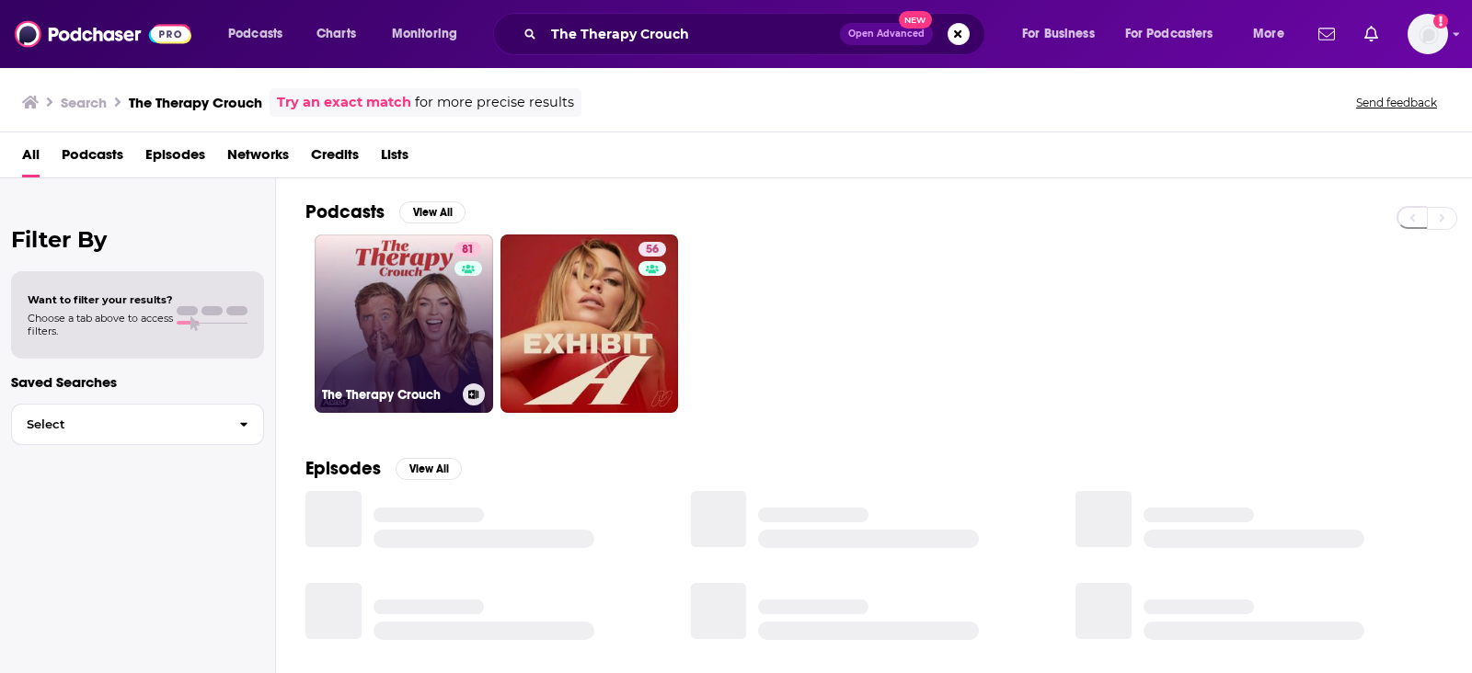
click at [382, 259] on link "81 The Therapy Crouch" at bounding box center [404, 324] width 178 height 178
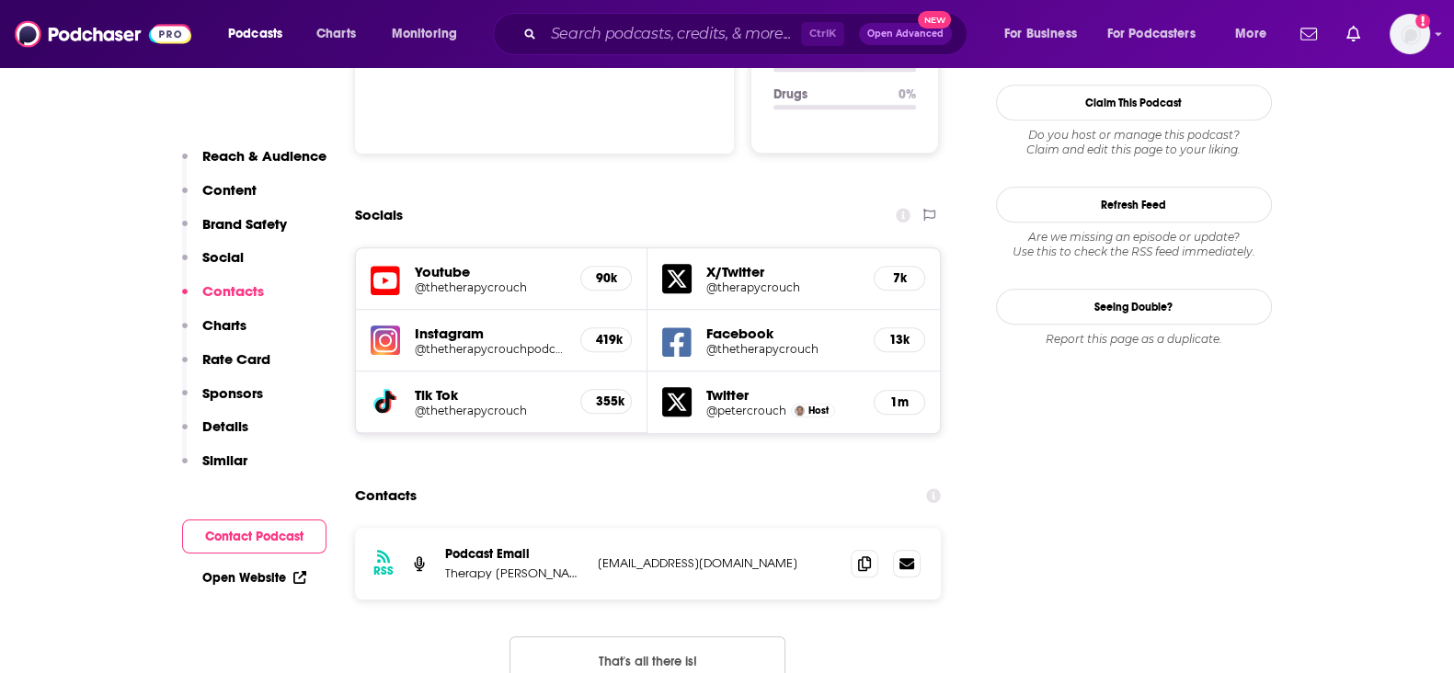
scroll to position [2185, 0]
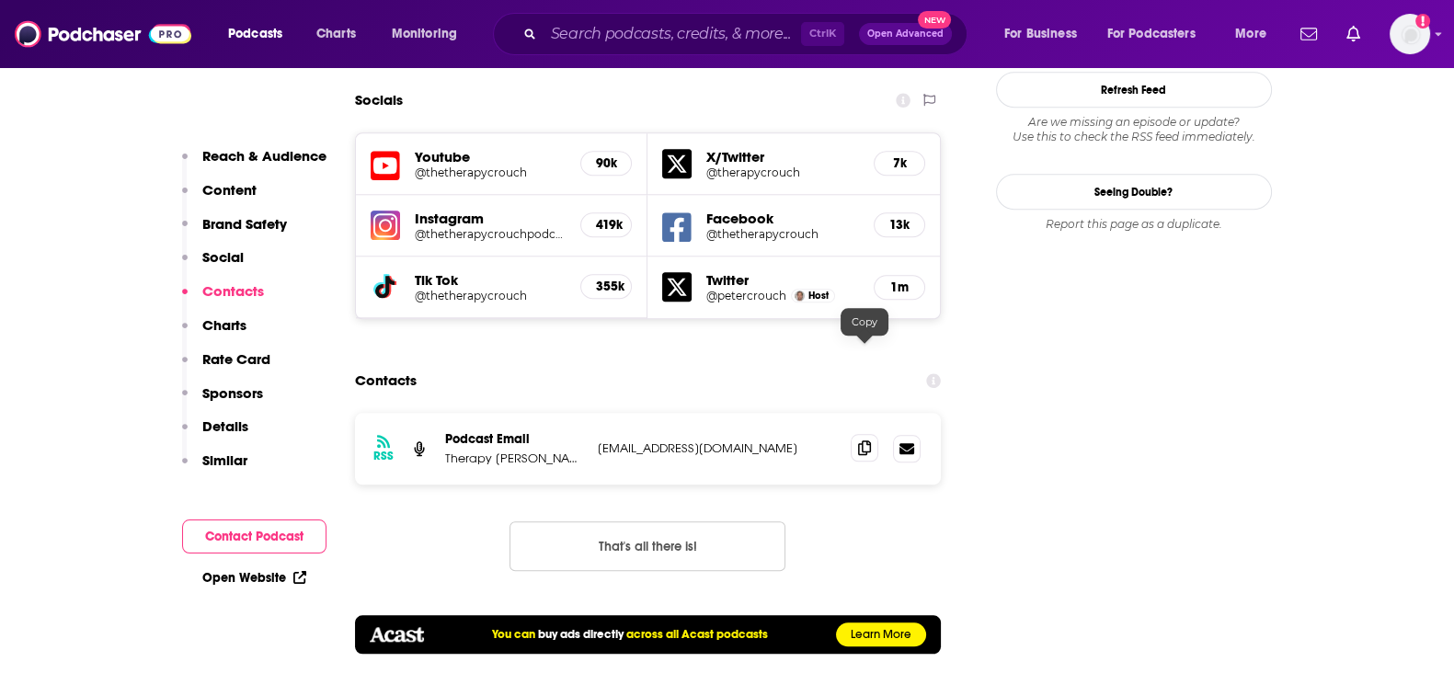
click at [863, 441] on icon at bounding box center [864, 448] width 13 height 15
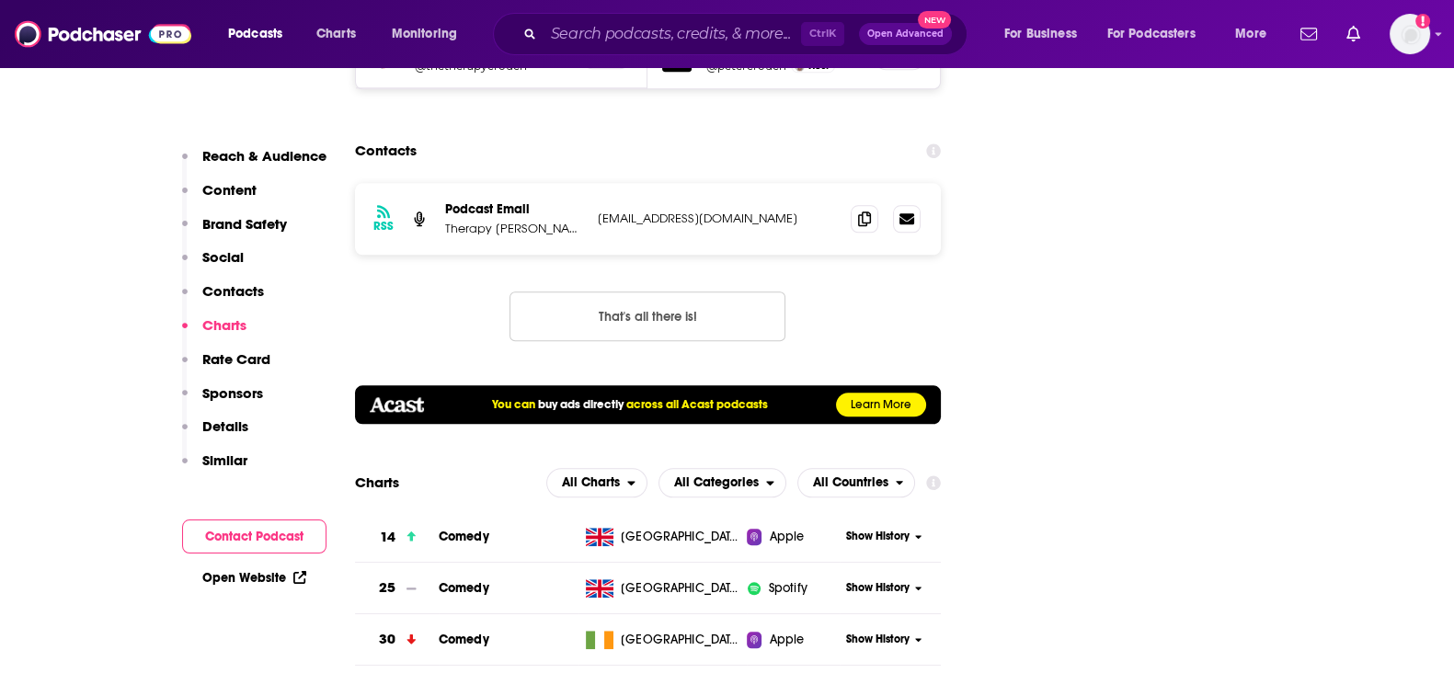
scroll to position [2873, 0]
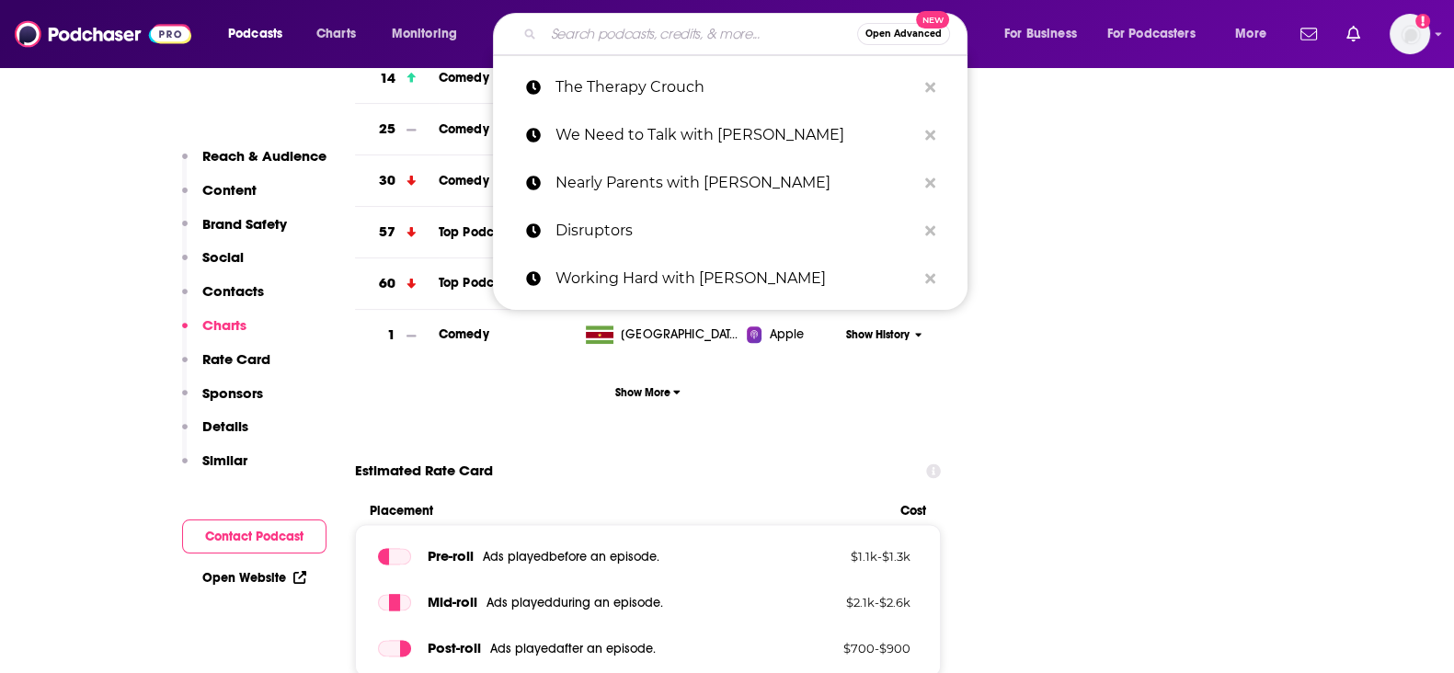
click at [626, 37] on input "Search podcasts, credits, & more..." at bounding box center [701, 33] width 314 height 29
paste input "The Wellness Scoop"
type input "The Wellness Scoop"
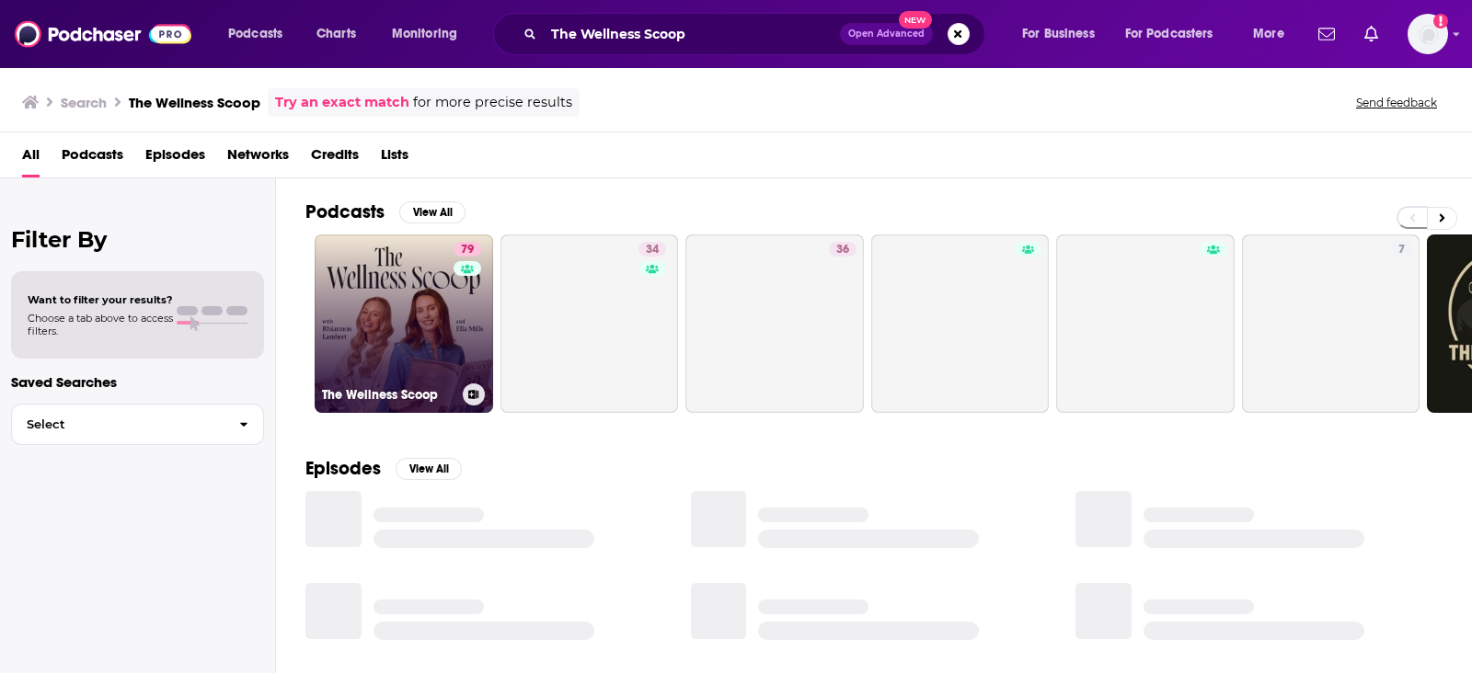
click at [376, 304] on link "79 The Wellness Scoop" at bounding box center [404, 324] width 178 height 178
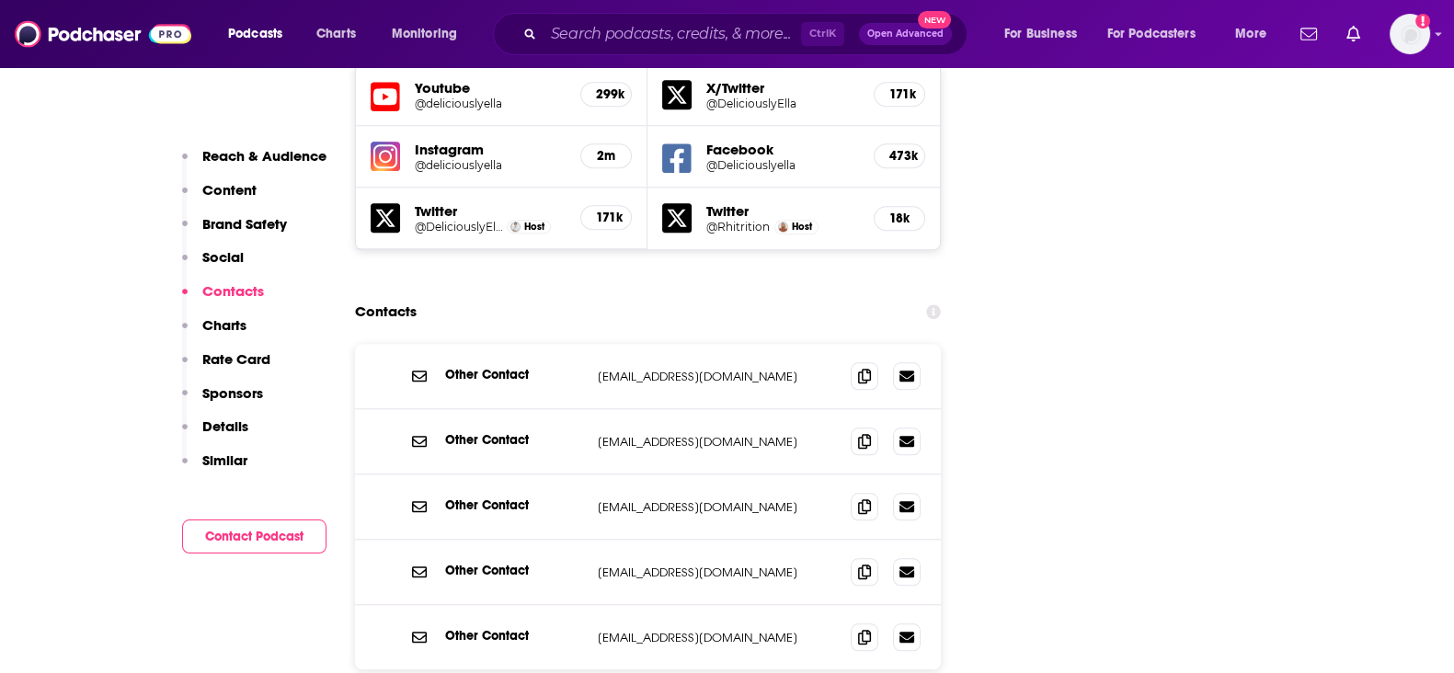
scroll to position [2185, 0]
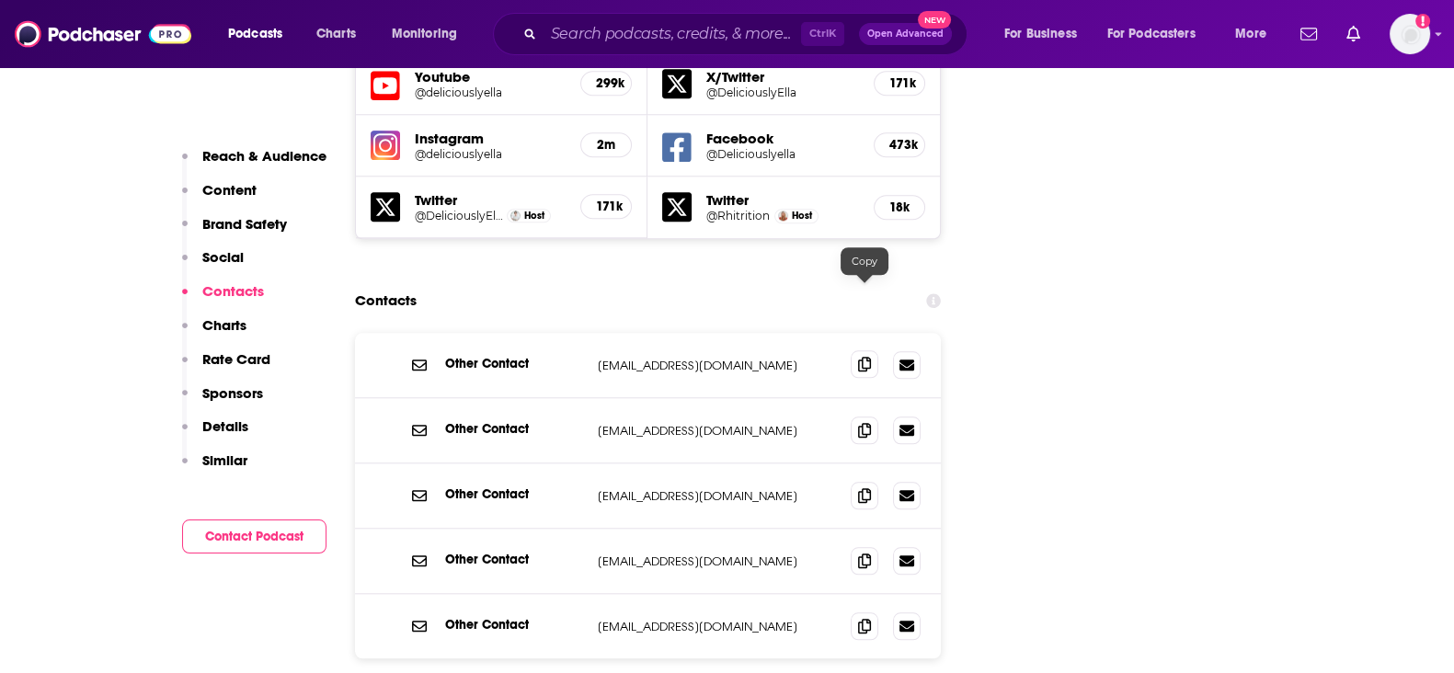
click at [860, 350] on span at bounding box center [865, 364] width 28 height 28
click at [855, 612] on span at bounding box center [865, 626] width 28 height 28
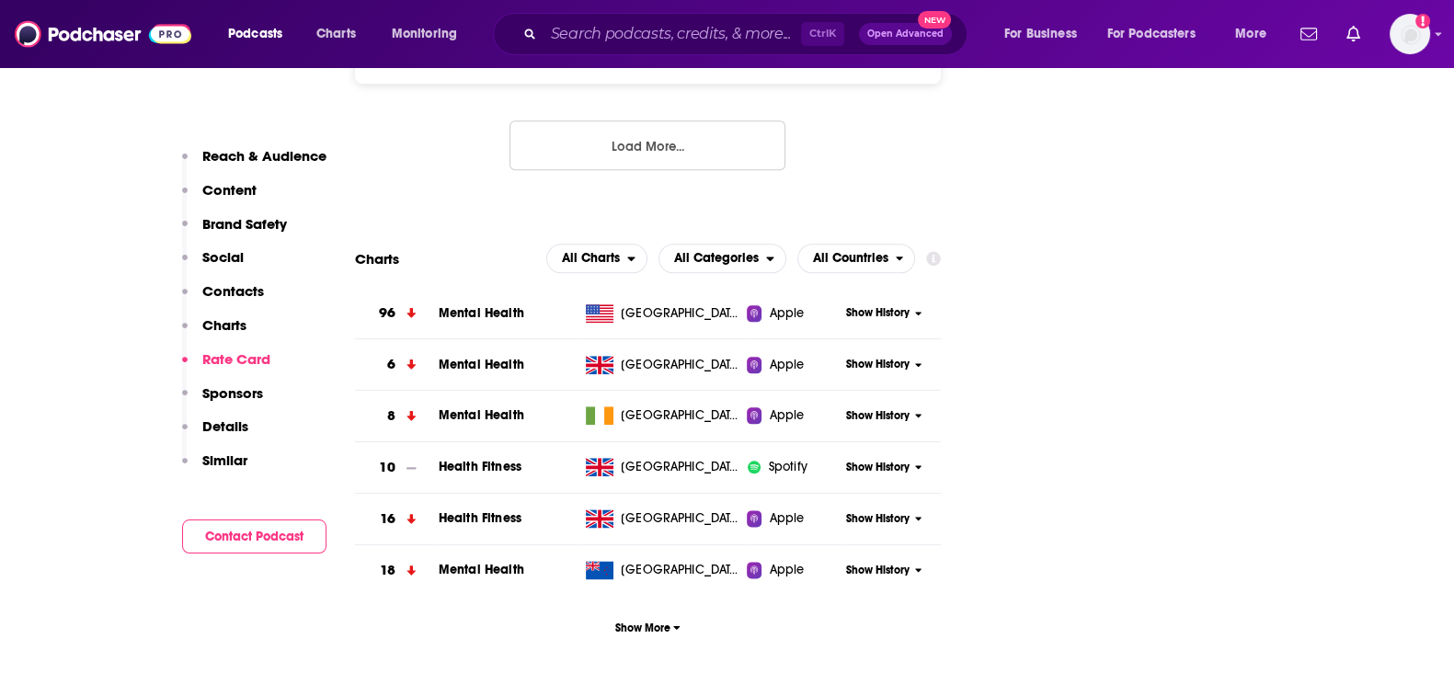
scroll to position [3103, 0]
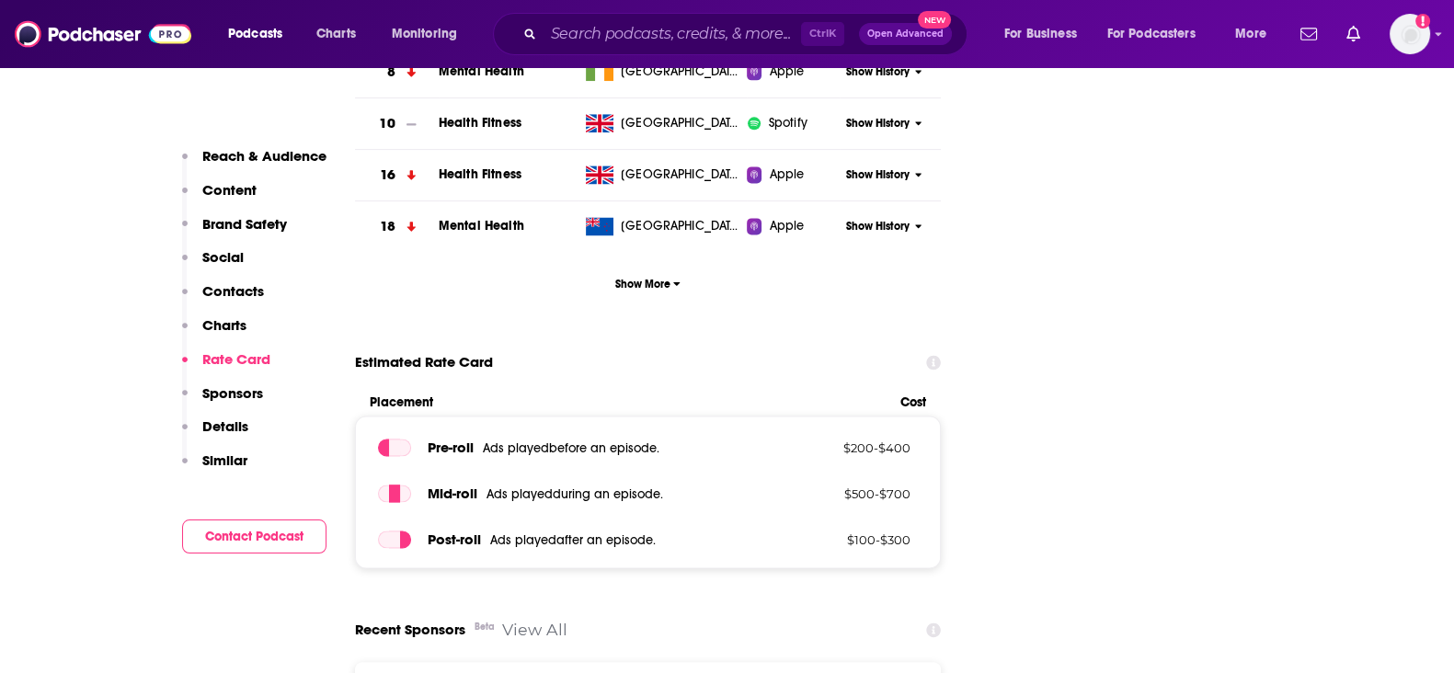
click at [601, 16] on div "Ctrl K Open Advanced New" at bounding box center [730, 34] width 475 height 42
click at [687, 43] on input "Search podcasts, credits, & more..." at bounding box center [673, 33] width 258 height 29
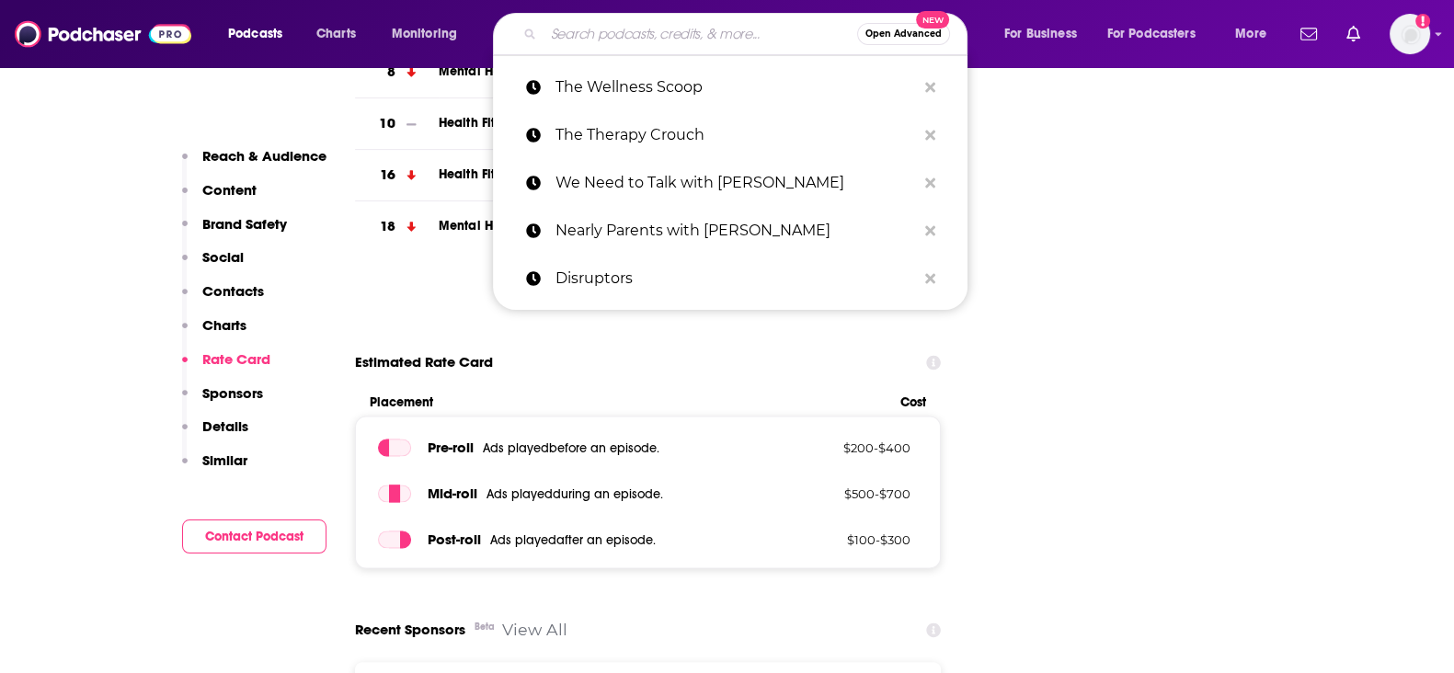
paste input "Great Company"
type input "Great Company"
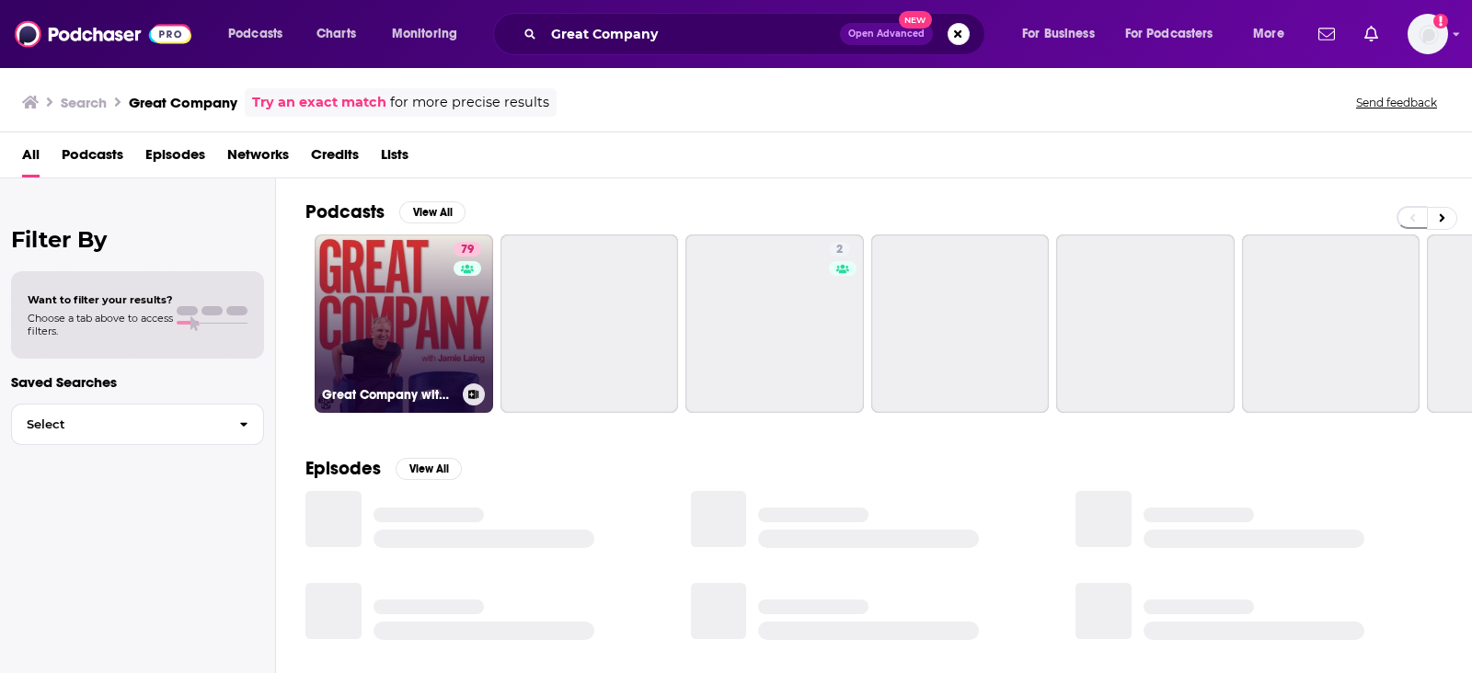
click at [441, 281] on link "79 Great Company with Jamie Laing" at bounding box center [404, 324] width 178 height 178
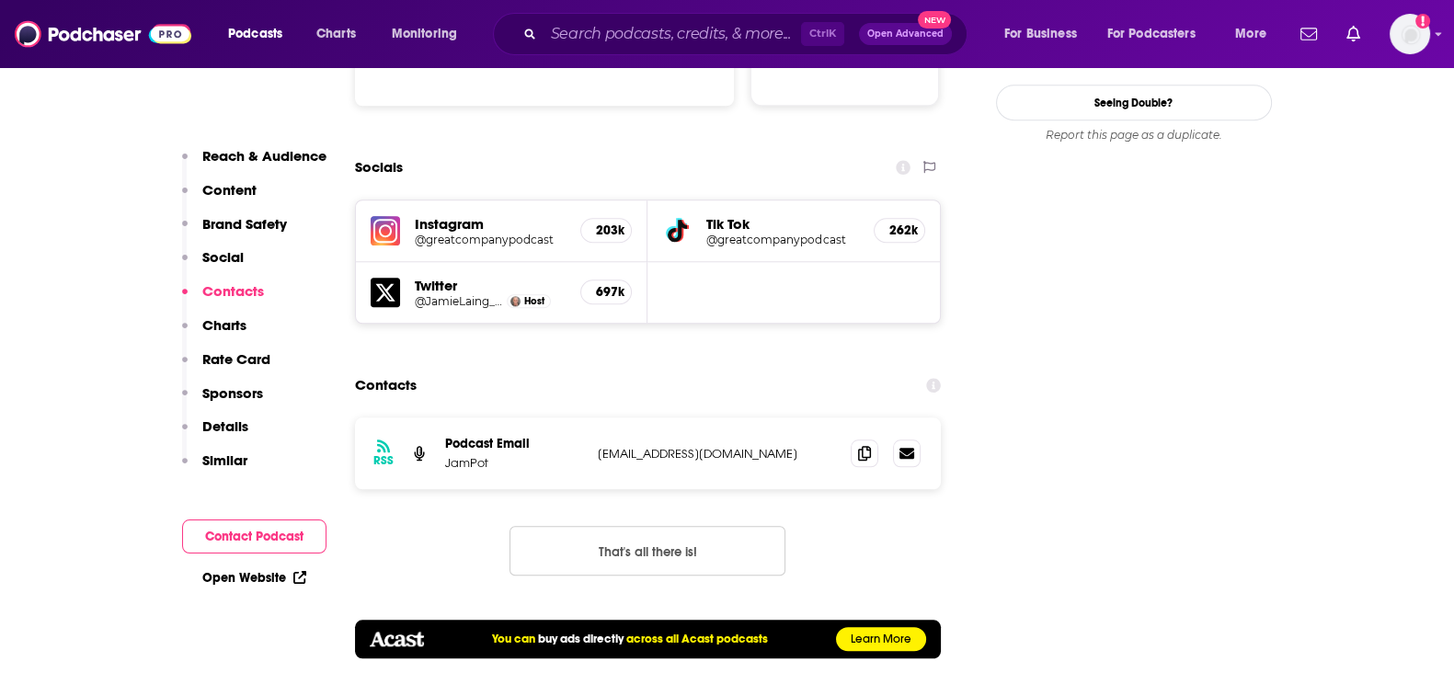
scroll to position [1955, 0]
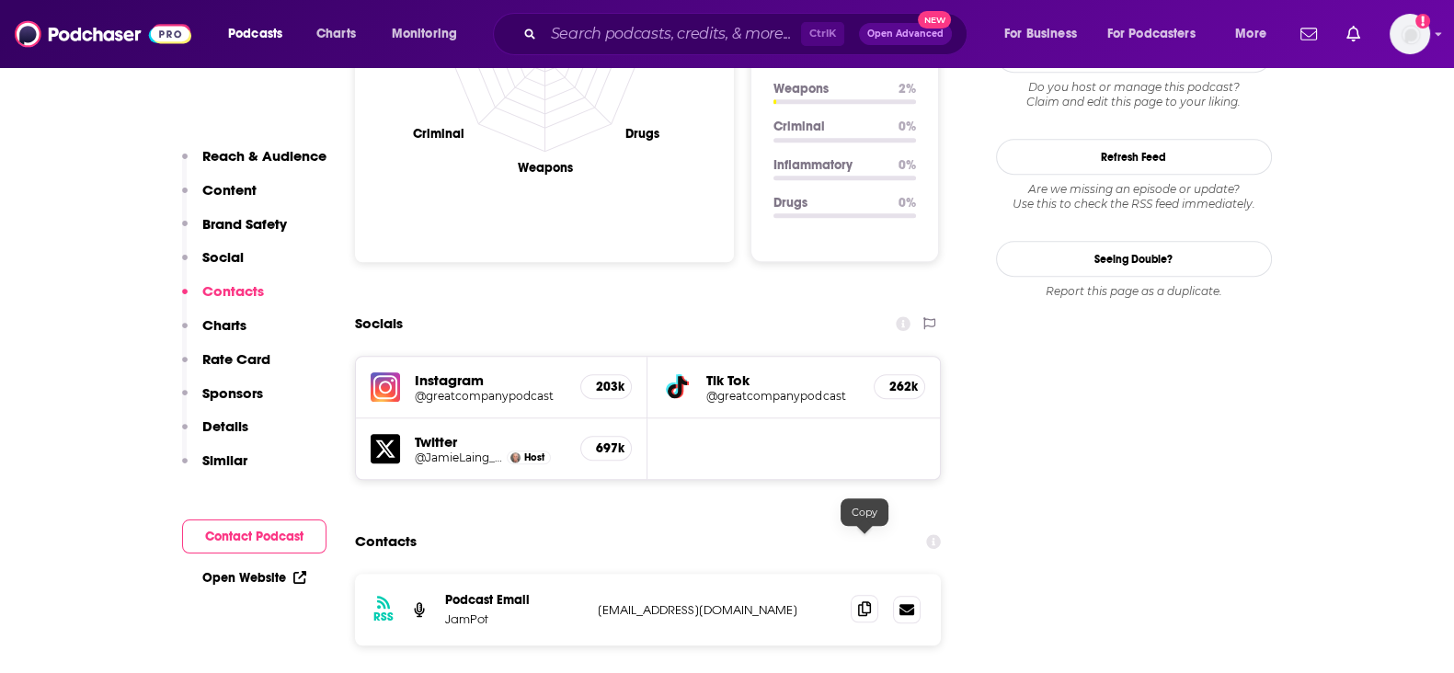
click at [860, 602] on icon at bounding box center [864, 609] width 13 height 15
click at [751, 29] on input "Search podcasts, credits, & more..." at bounding box center [673, 33] width 258 height 29
paste input "The Doctor's Kitchen Podcast"
type input "The Doctor's Kitchen Podcast"
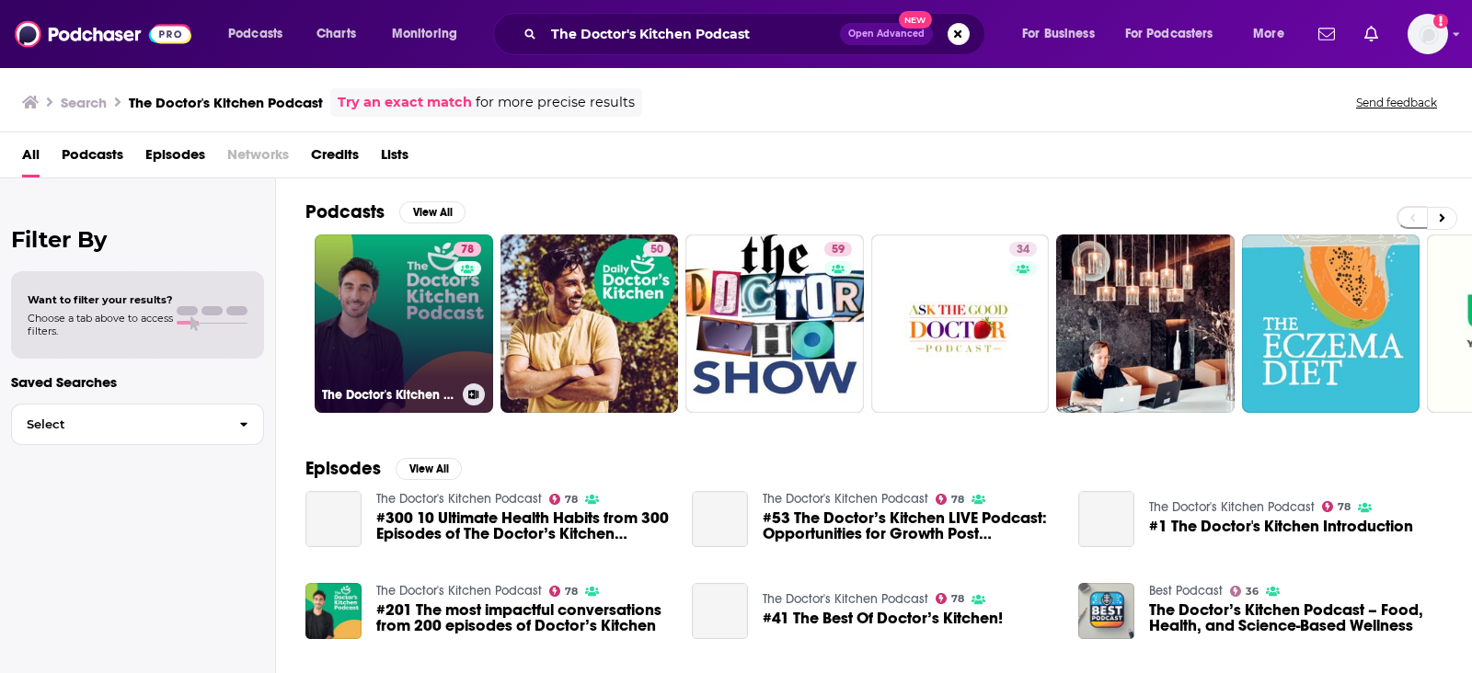
click at [457, 356] on div "78" at bounding box center [469, 313] width 32 height 142
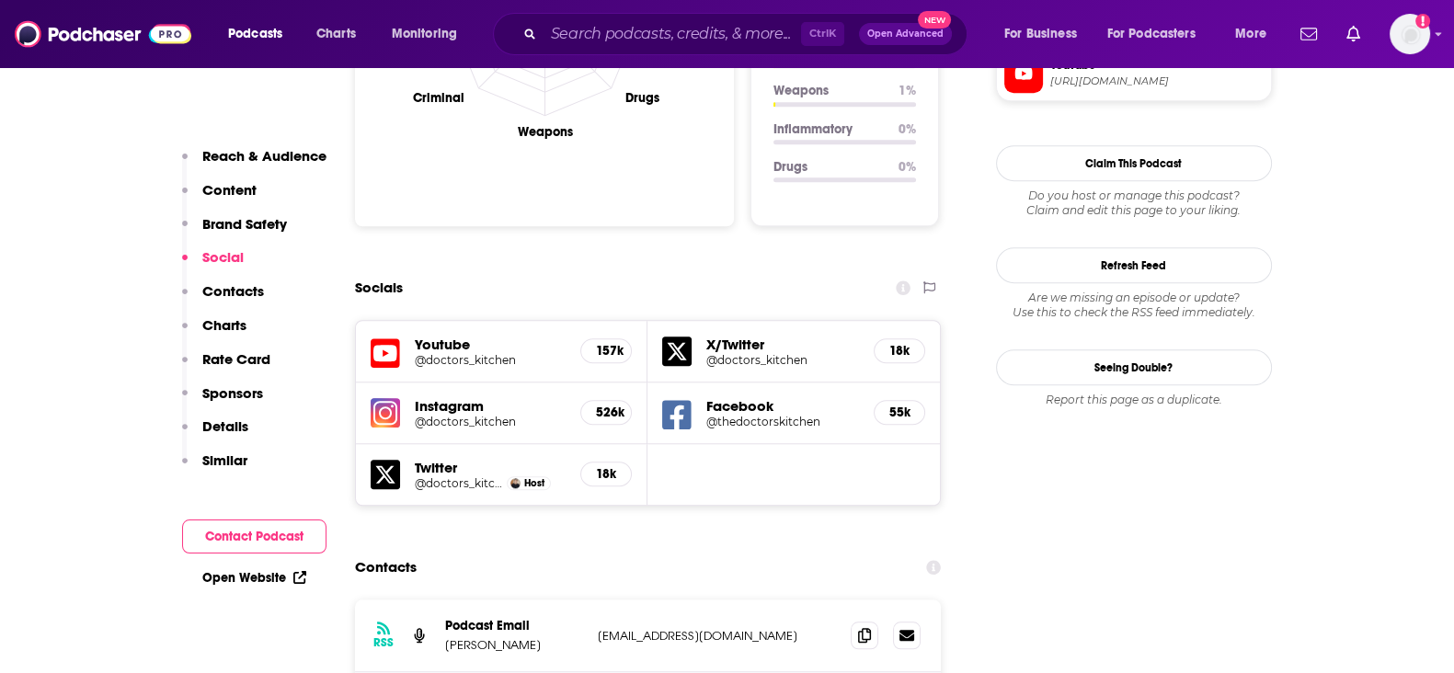
scroll to position [2070, 0]
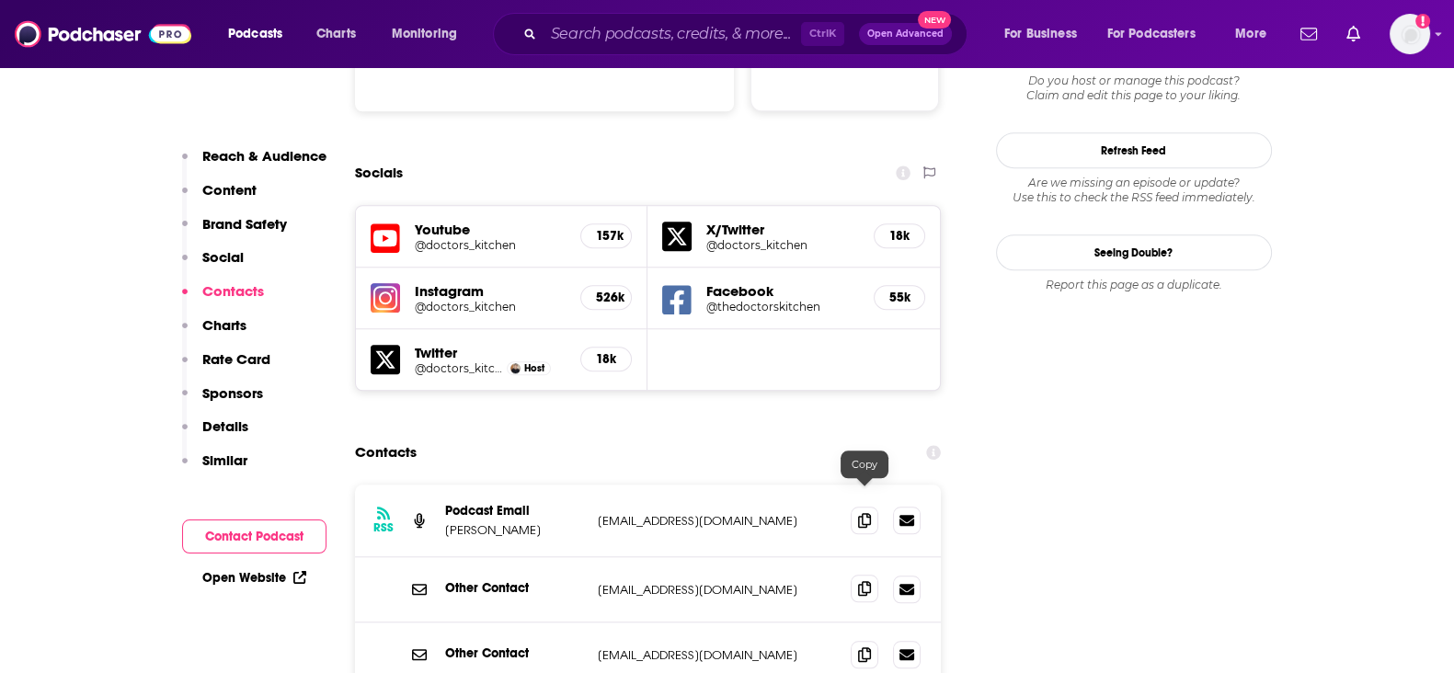
click at [868, 581] on icon at bounding box center [864, 588] width 13 height 15
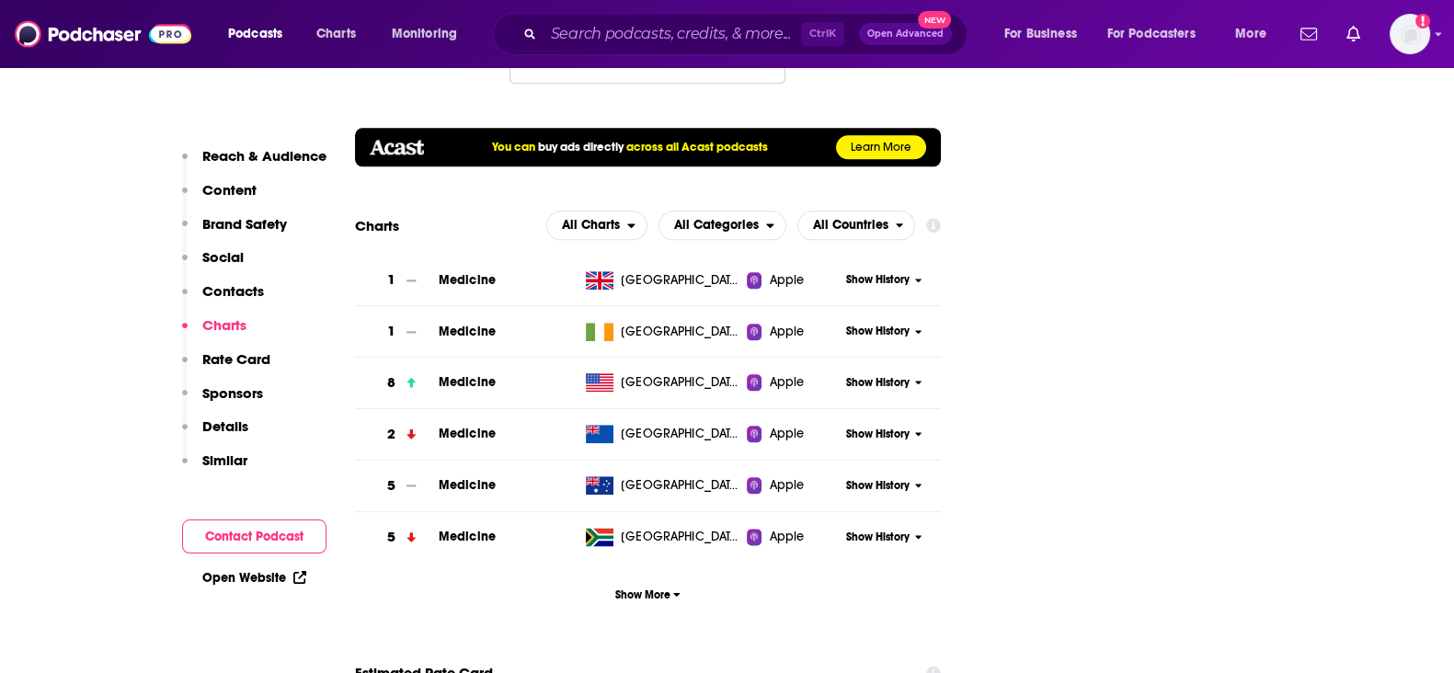
scroll to position [3103, 0]
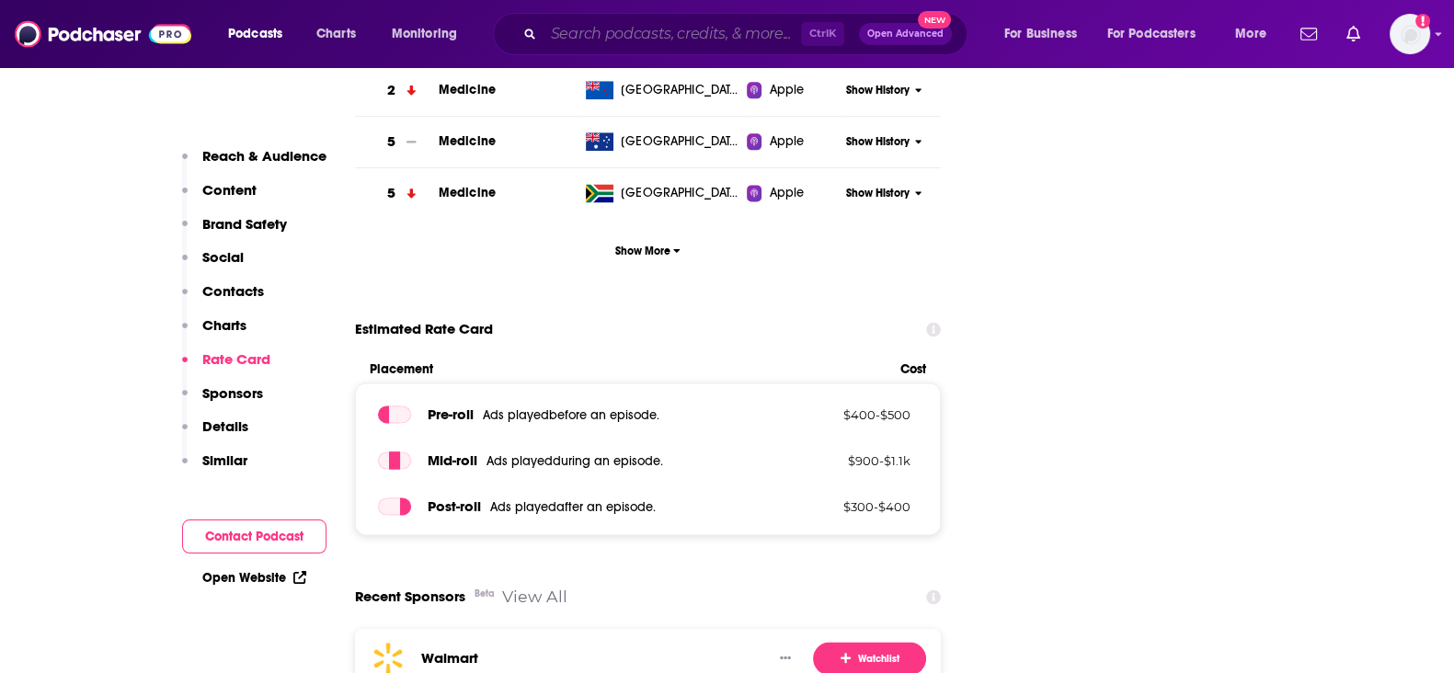
click at [633, 21] on input "Search podcasts, credits, & more..." at bounding box center [673, 33] width 258 height 29
paste input "Radio Headspace"
type input "Radio Headspace"
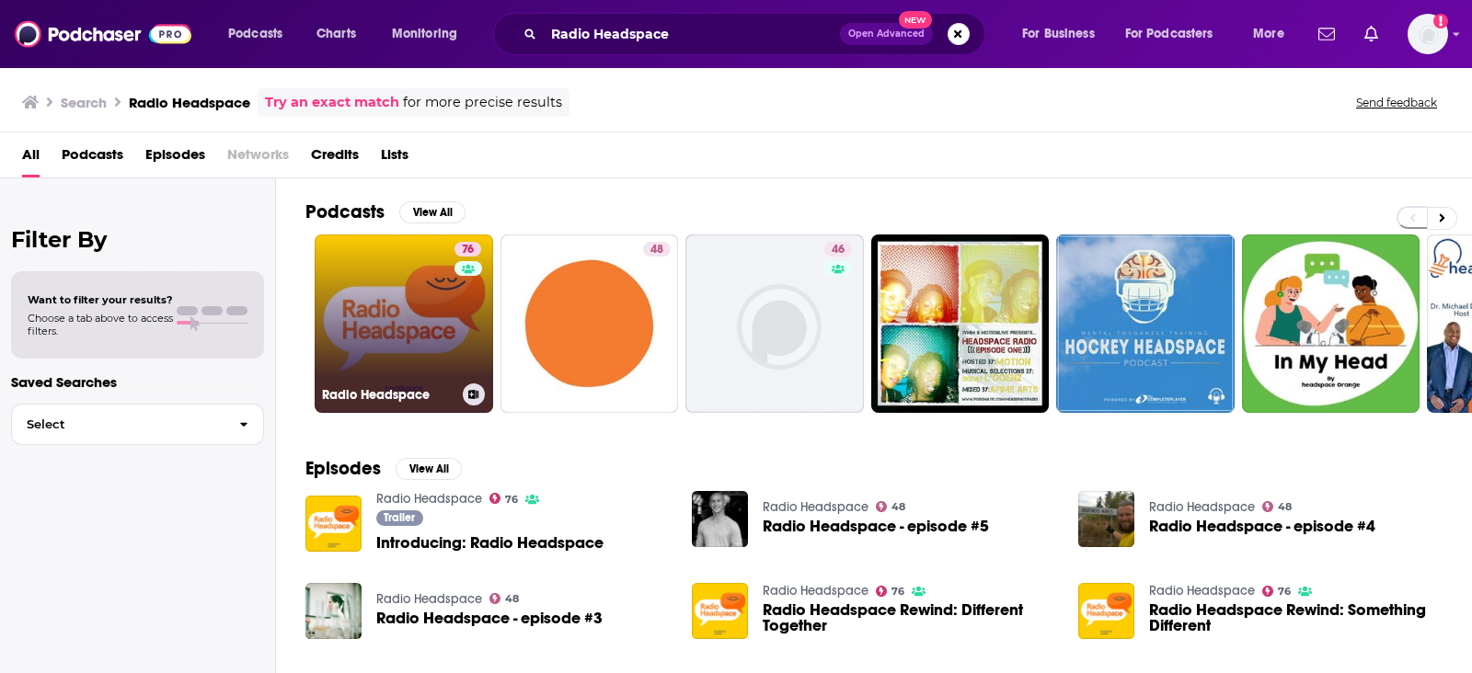
click at [393, 301] on link "76 Radio Headspace" at bounding box center [404, 324] width 178 height 178
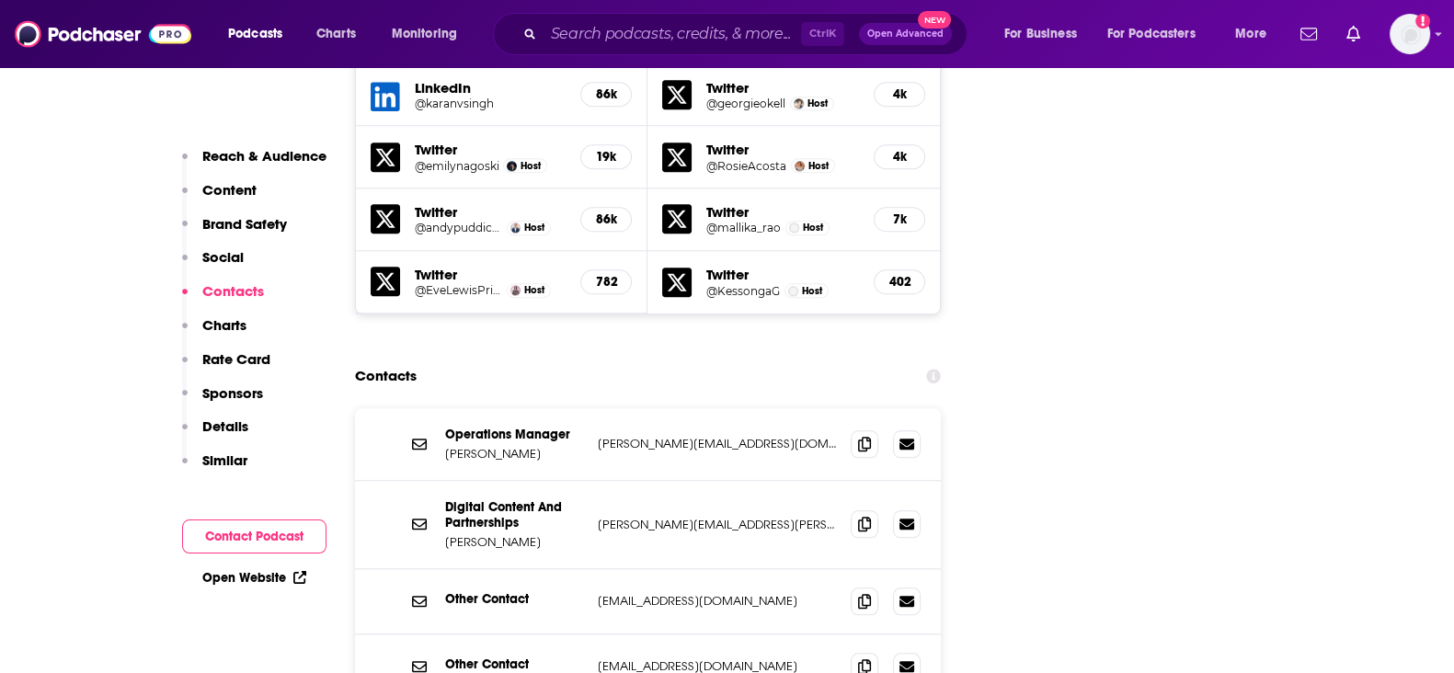
scroll to position [2414, 0]
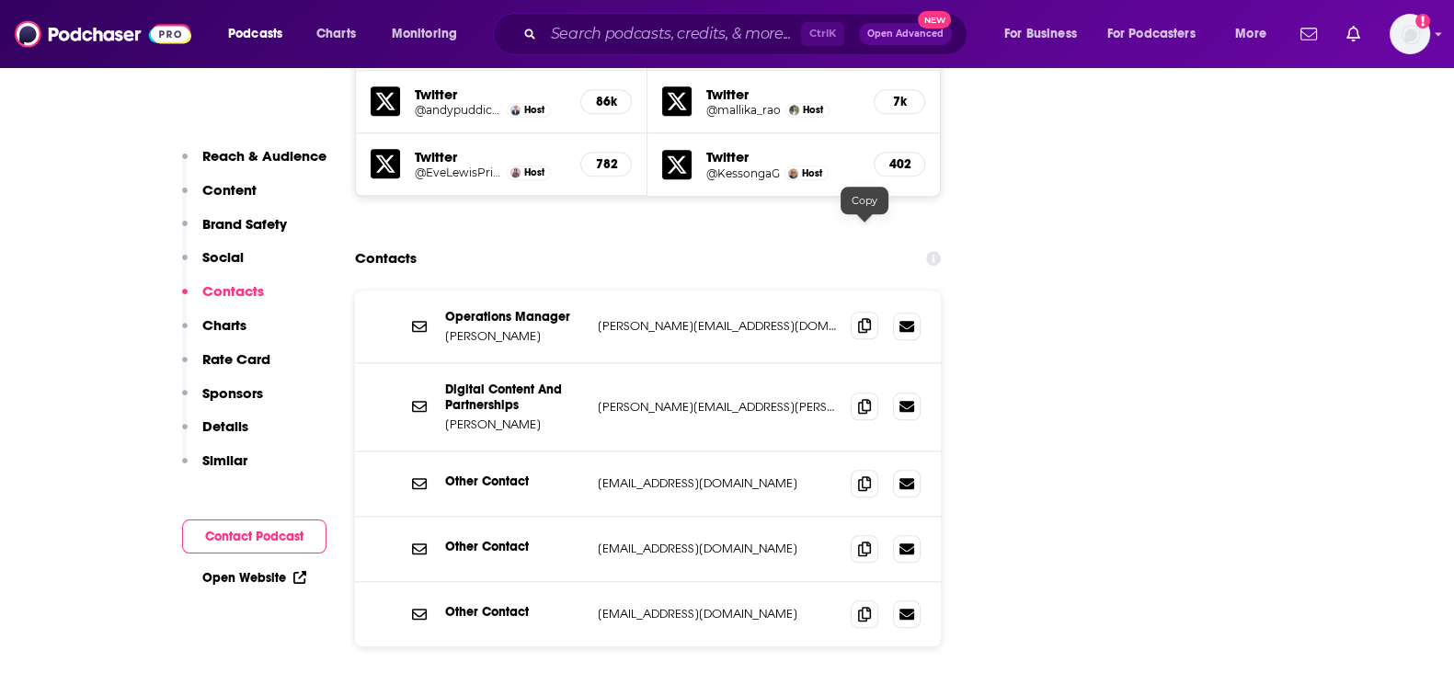
click at [866, 318] on icon at bounding box center [864, 325] width 13 height 15
drag, startPoint x: 861, startPoint y: 308, endPoint x: 786, endPoint y: 559, distance: 261.9
click at [861, 399] on icon at bounding box center [864, 406] width 13 height 15
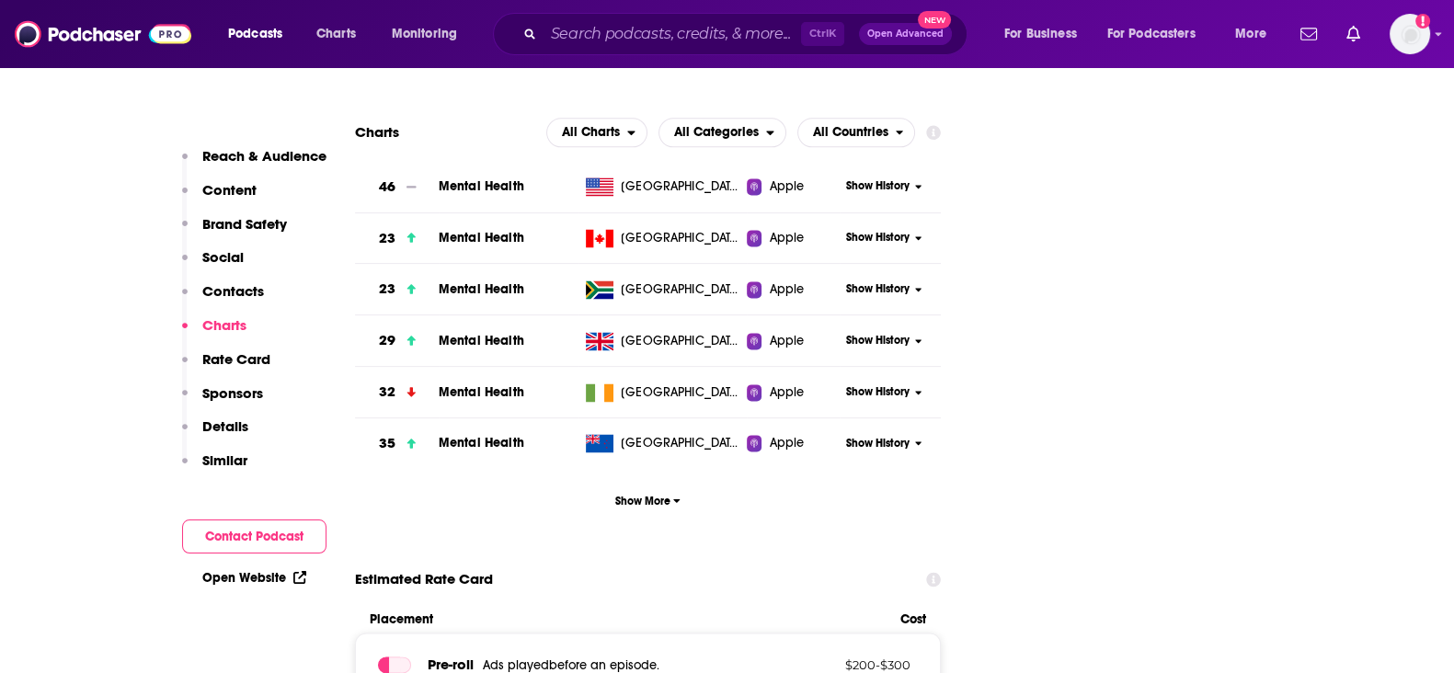
scroll to position [3218, 0]
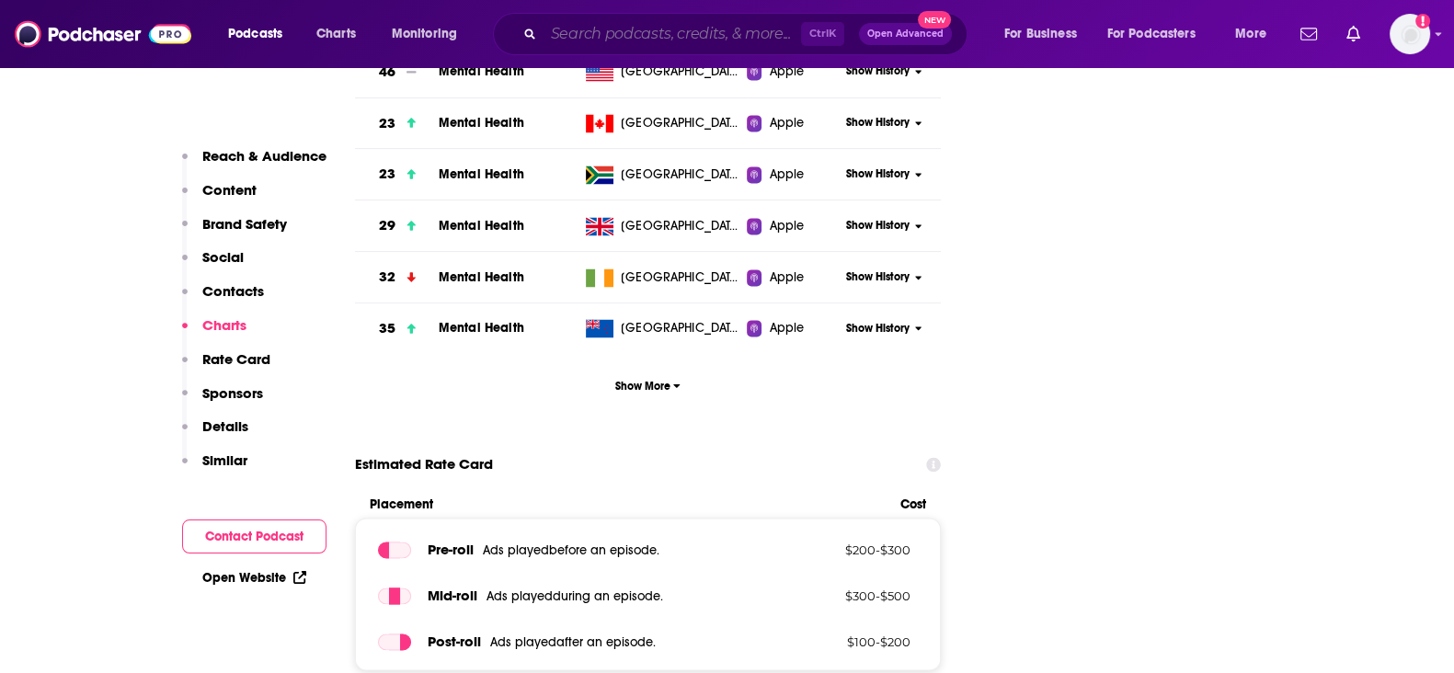
drag, startPoint x: 694, startPoint y: 40, endPoint x: 704, endPoint y: 18, distance: 23.1
click at [694, 40] on input "Search podcasts, credits, & more..." at bounding box center [673, 33] width 258 height 29
paste input "What's Up Docs"
type input "What's Up Docs"
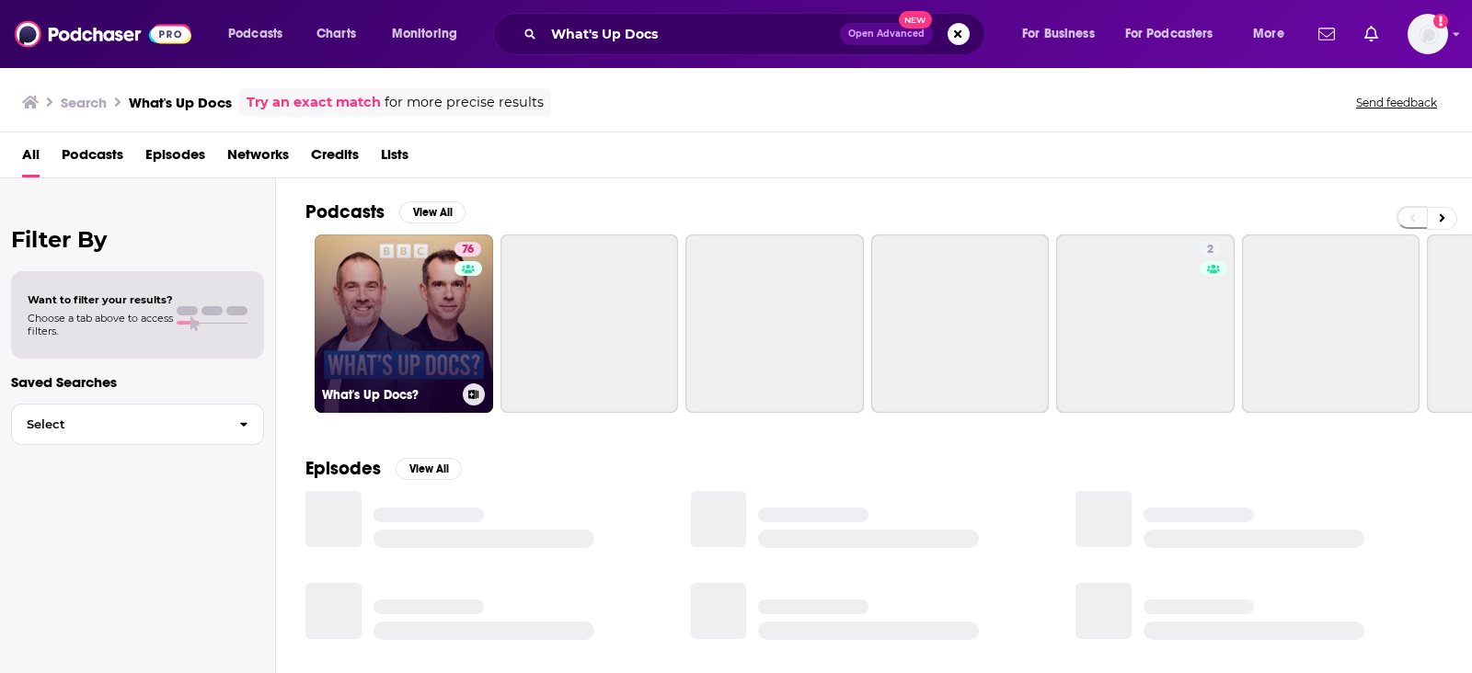
drag, startPoint x: 418, startPoint y: 256, endPoint x: 394, endPoint y: 276, distance: 31.3
click at [394, 276] on link "76 What's Up Docs?" at bounding box center [404, 324] width 178 height 178
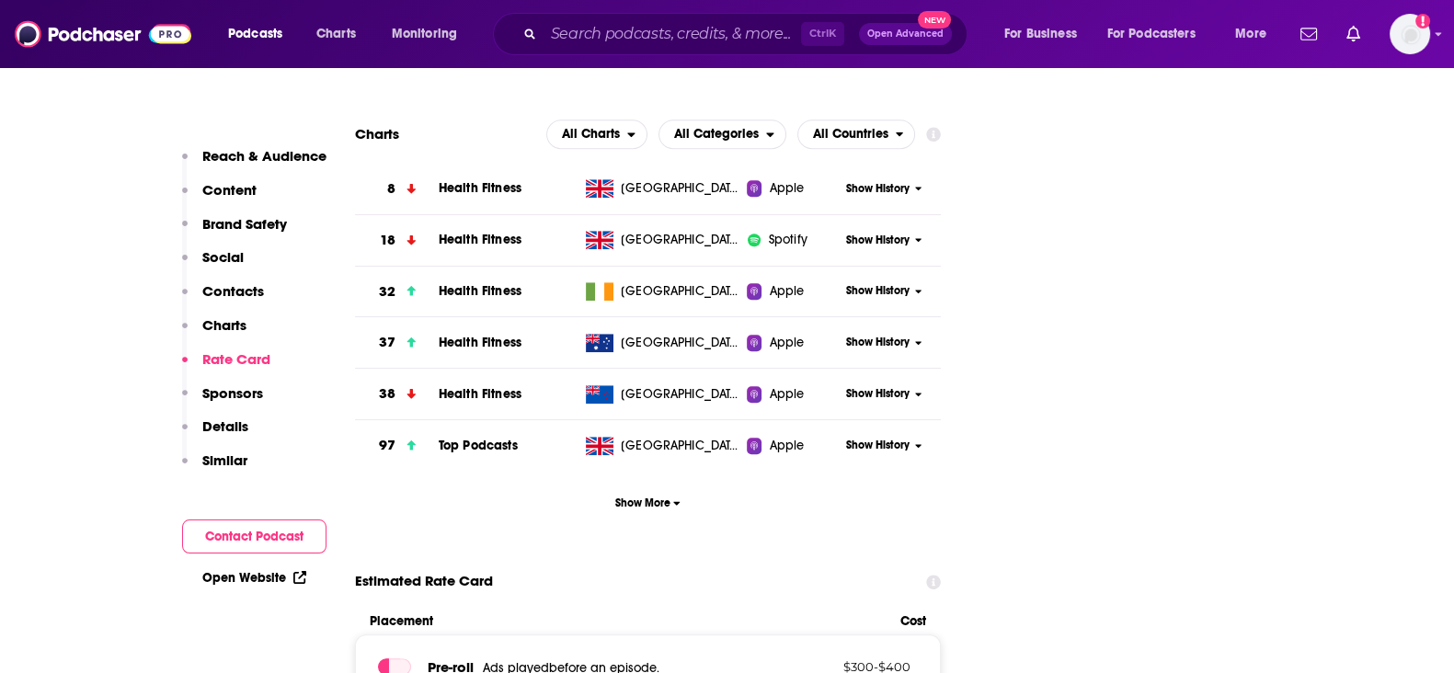
scroll to position [1955, 0]
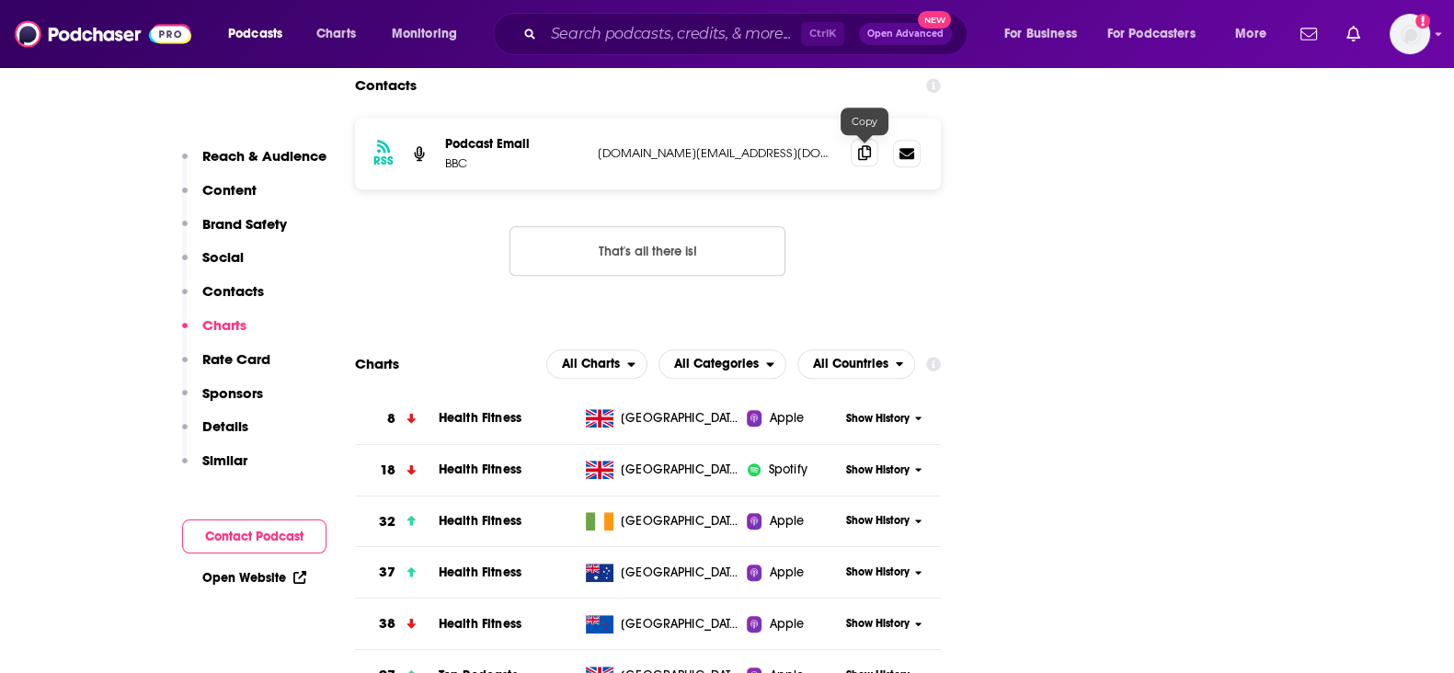
click at [874, 151] on span at bounding box center [865, 153] width 28 height 28
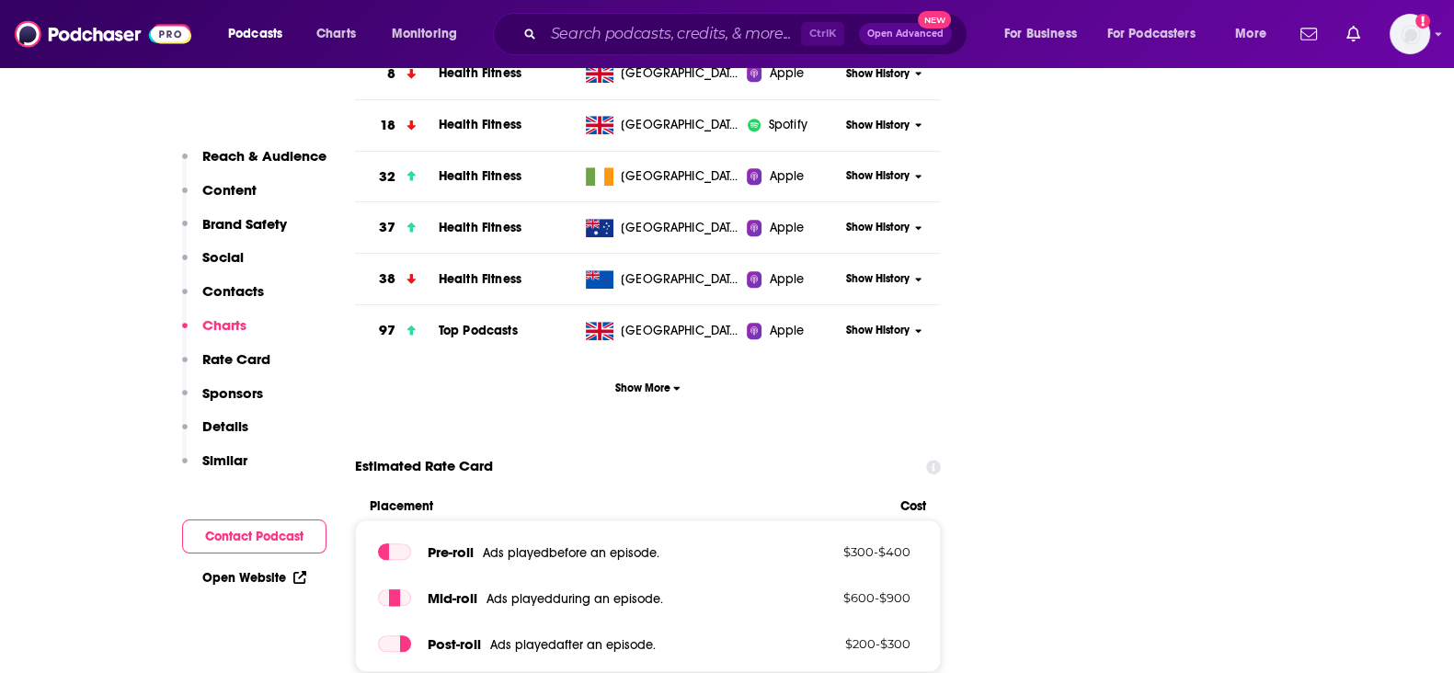
scroll to position [2414, 0]
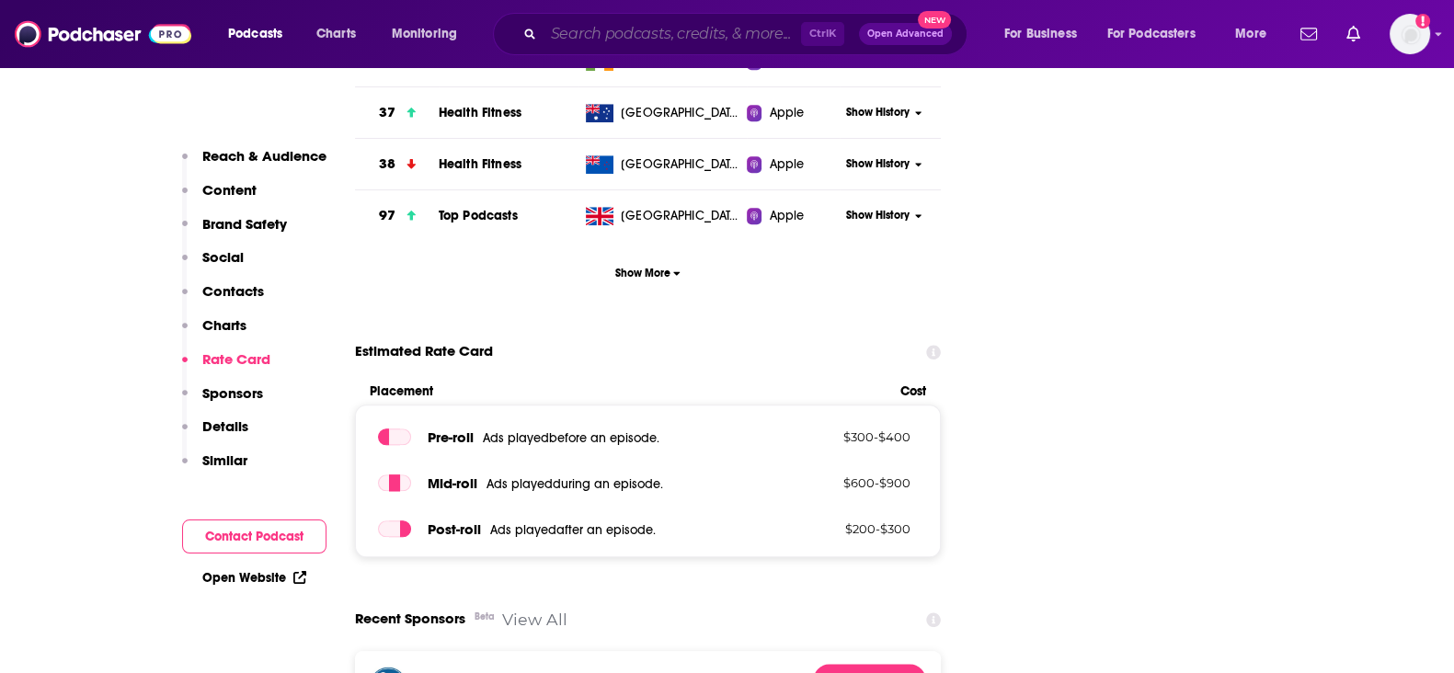
drag, startPoint x: 658, startPoint y: 33, endPoint x: 671, endPoint y: 17, distance: 20.9
click at [658, 33] on input "Search podcasts, credits, & more..." at bounding box center [673, 33] width 258 height 29
paste input "Life Uncut"
type input "Life Uncut"
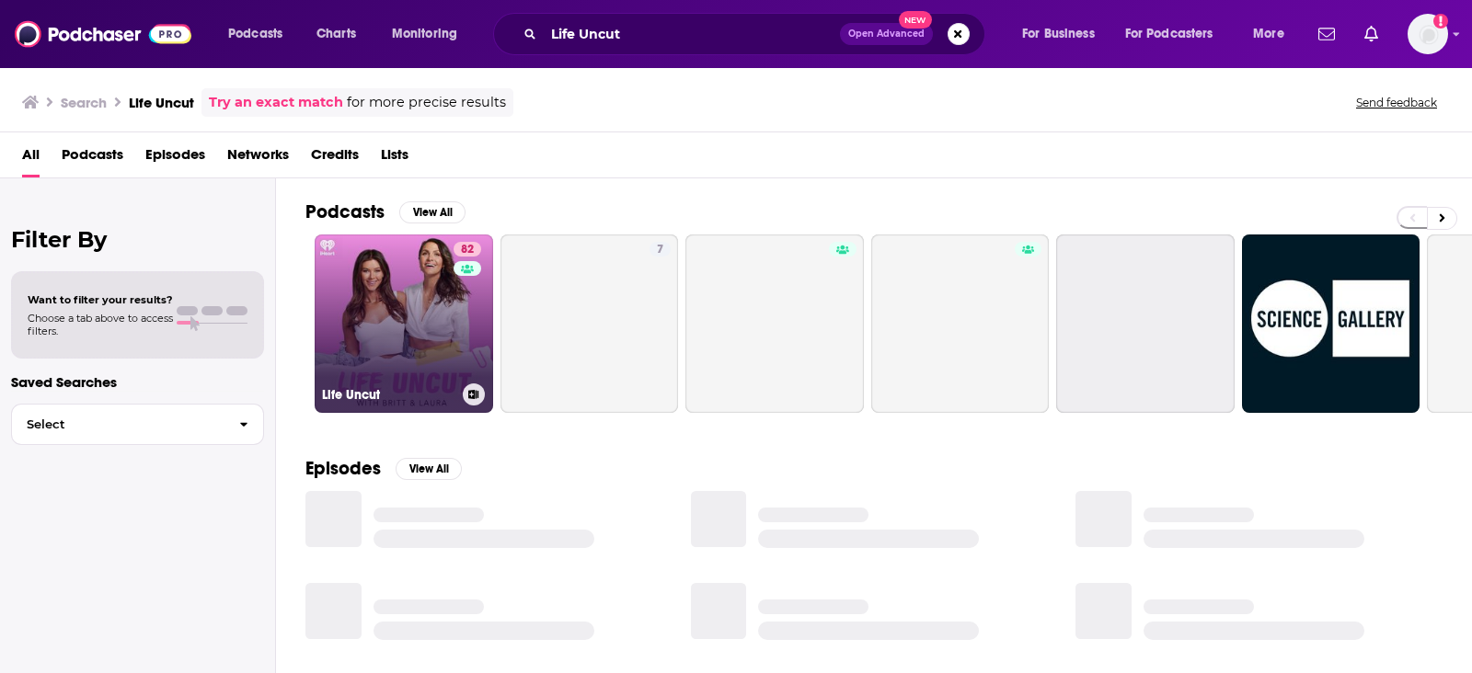
click at [454, 328] on div "82" at bounding box center [469, 313] width 32 height 142
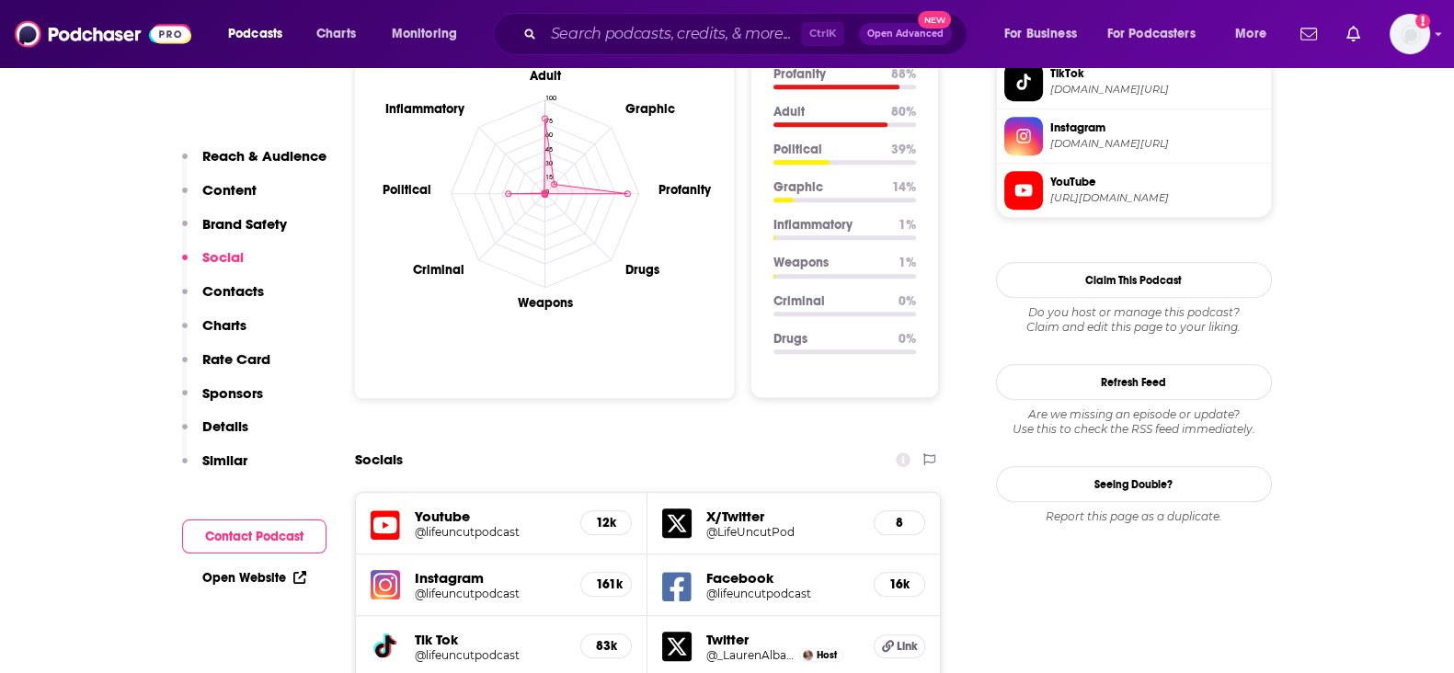
scroll to position [2300, 0]
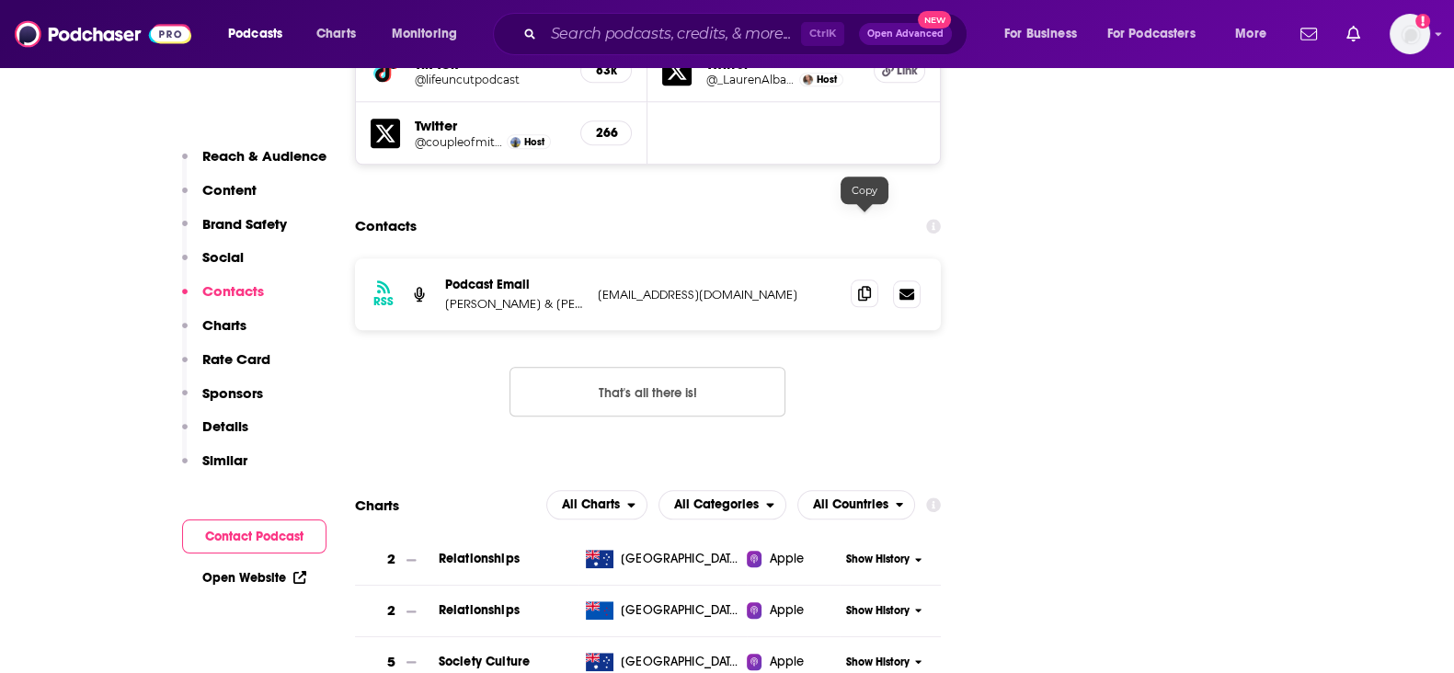
click at [852, 280] on span at bounding box center [865, 294] width 28 height 28
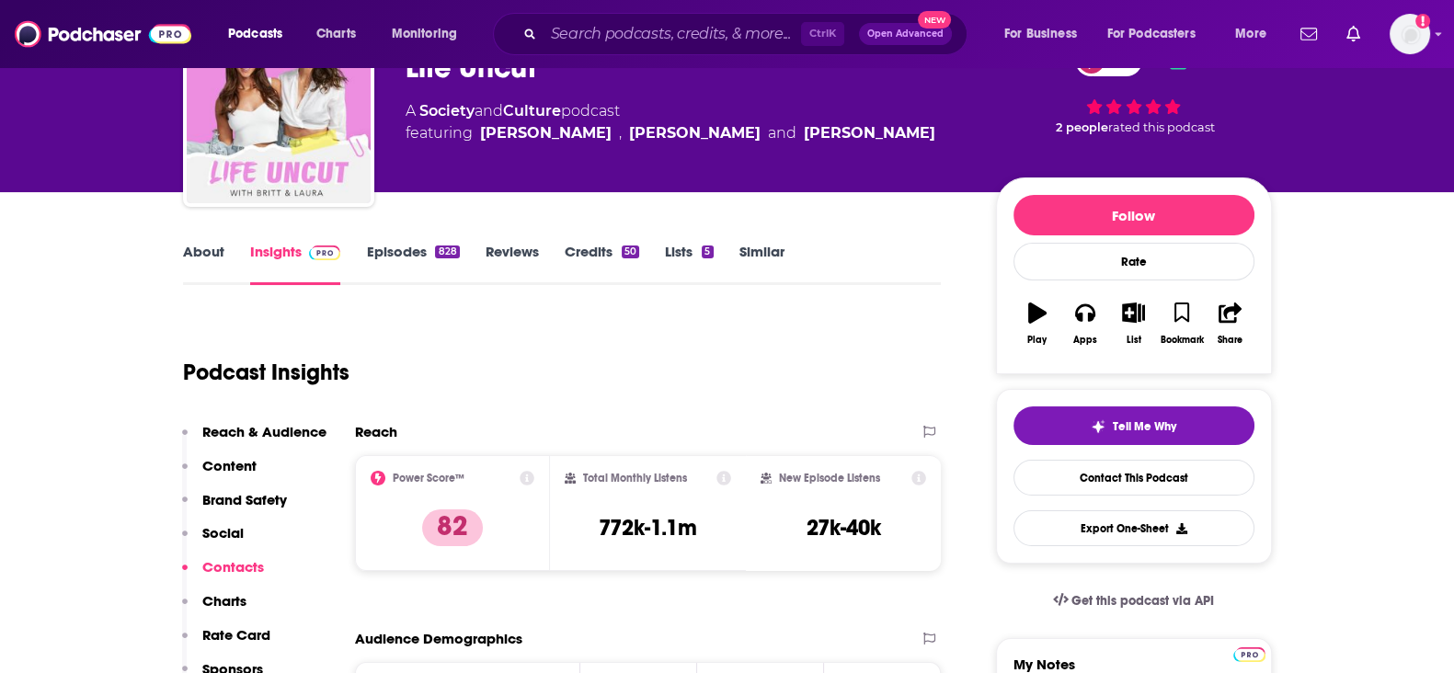
scroll to position [0, 0]
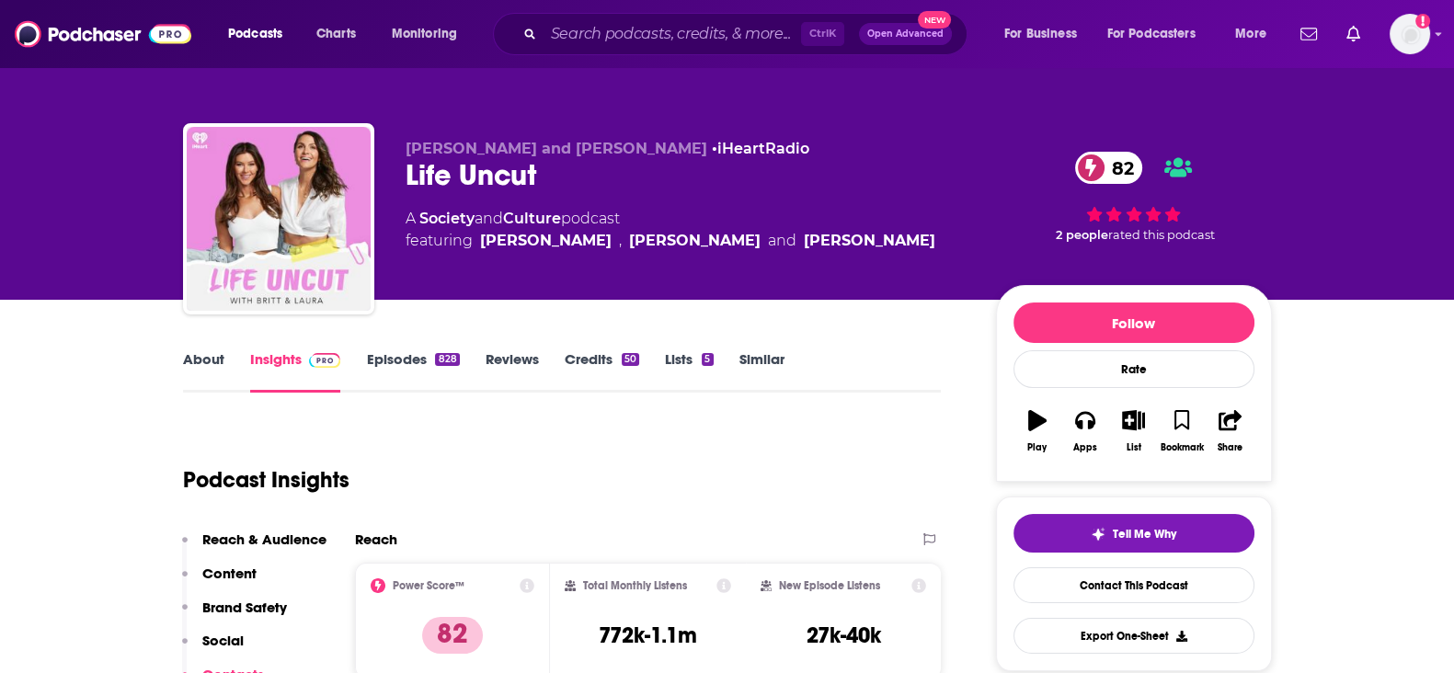
click at [595, 362] on link "Credits 50" at bounding box center [602, 371] width 75 height 42
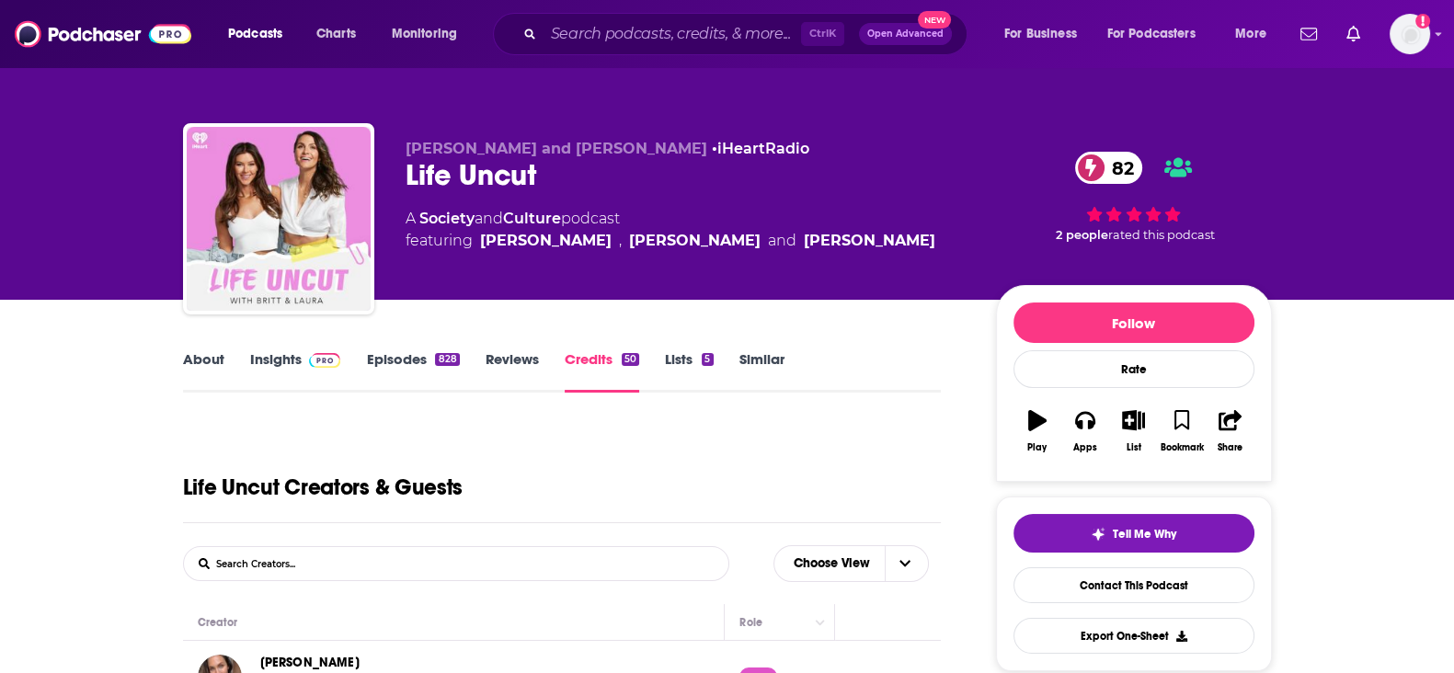
click at [281, 365] on link "Insights" at bounding box center [295, 371] width 91 height 42
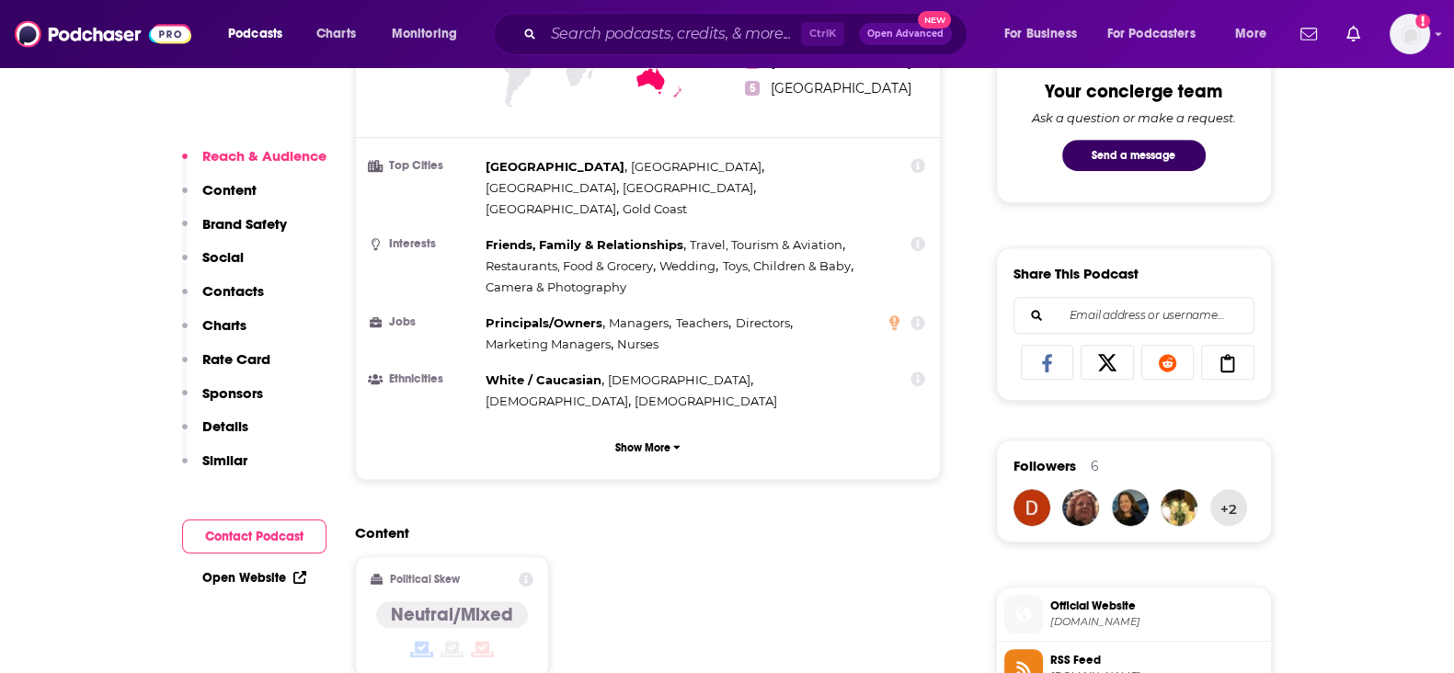
scroll to position [589, 0]
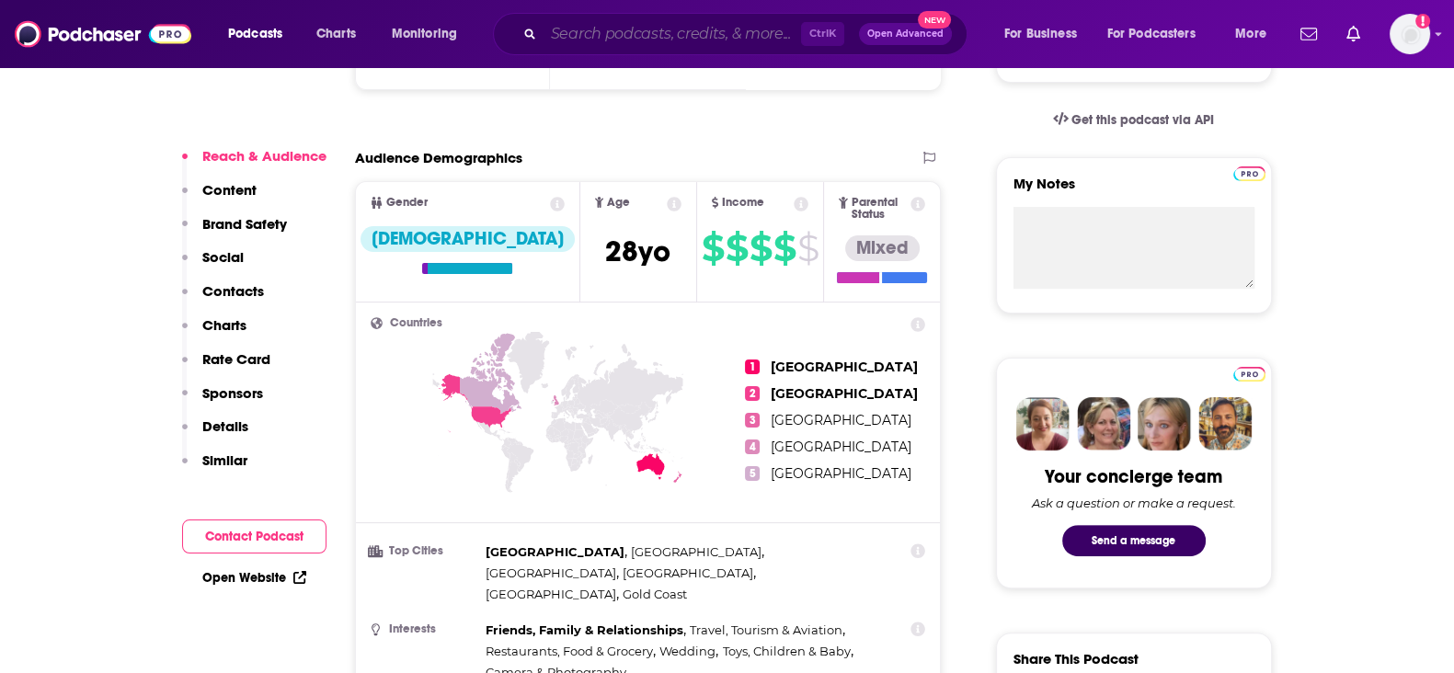
click at [629, 37] on input "Search podcasts, credits, & more..." at bounding box center [673, 33] width 258 height 29
paste input "The Property Couch"
type input "The Property Couch"
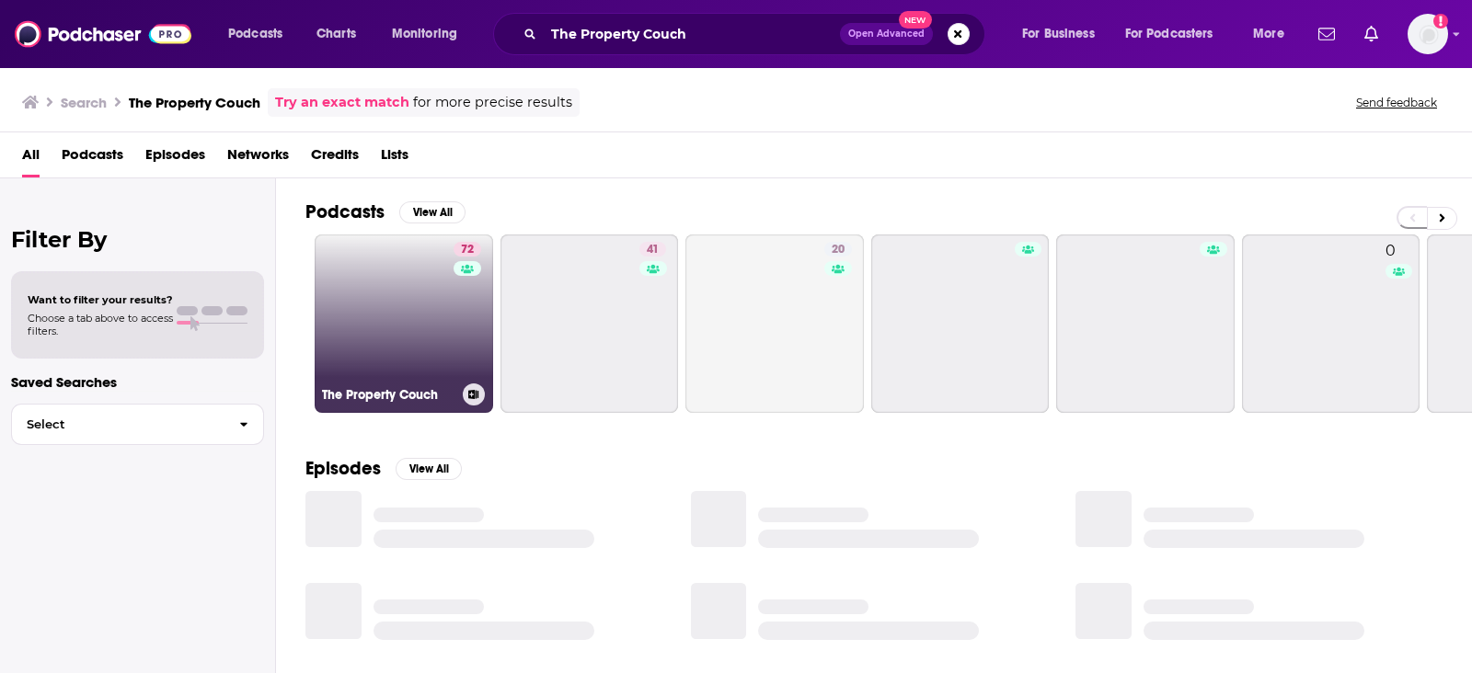
click at [398, 318] on link "72 The Property Couch" at bounding box center [404, 324] width 178 height 178
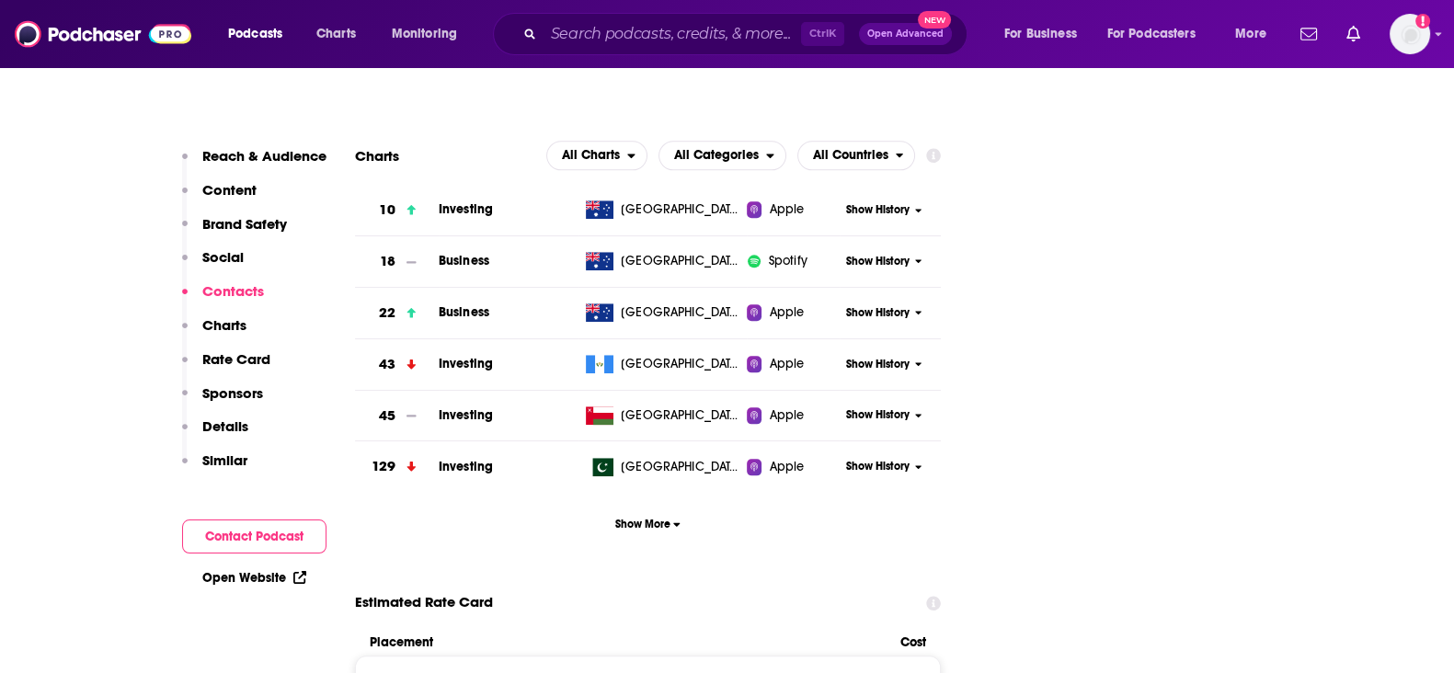
scroll to position [2070, 0]
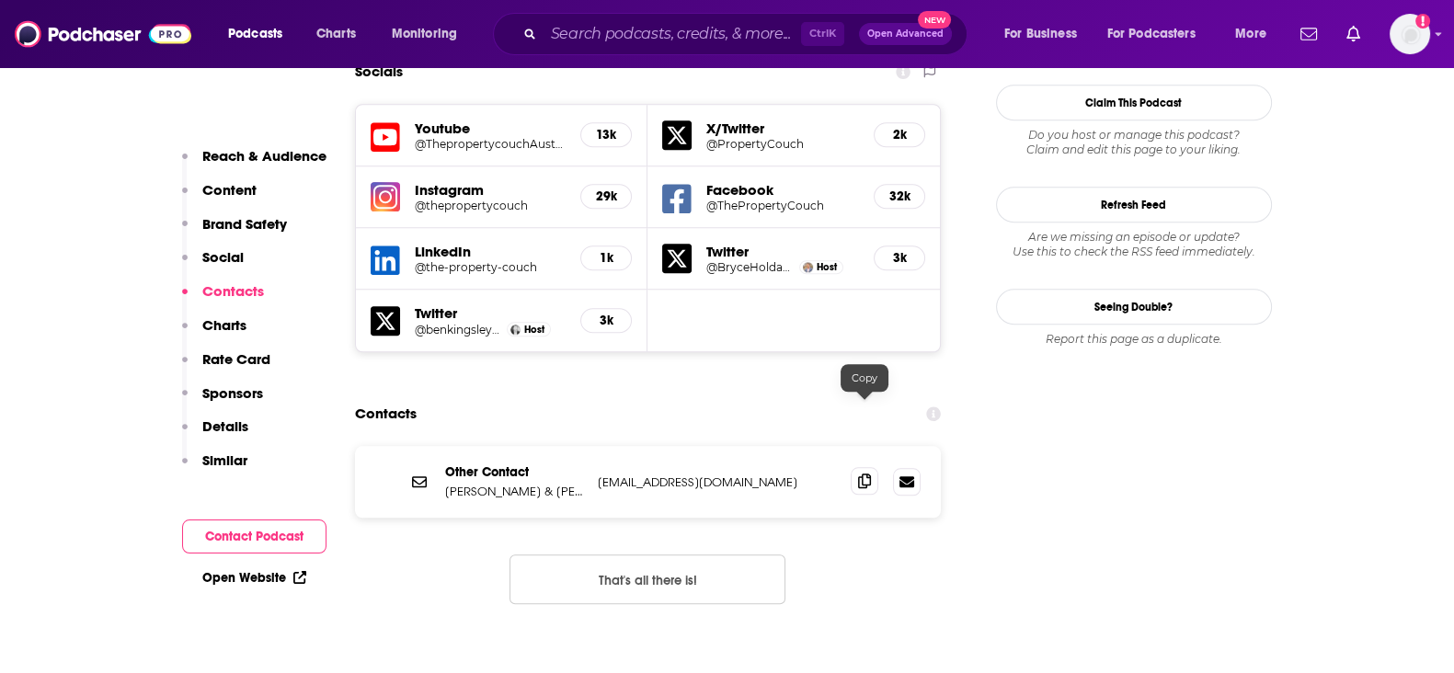
click at [862, 474] on icon at bounding box center [864, 481] width 13 height 15
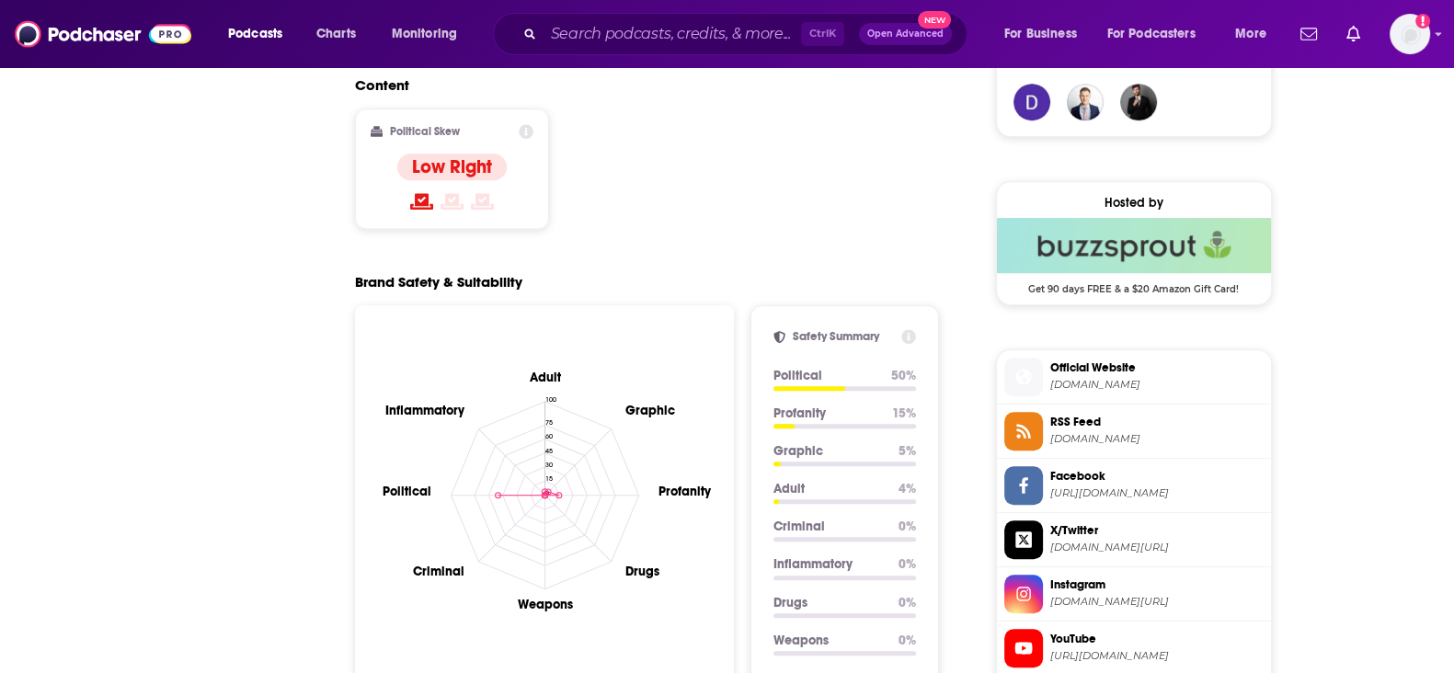
scroll to position [0, 0]
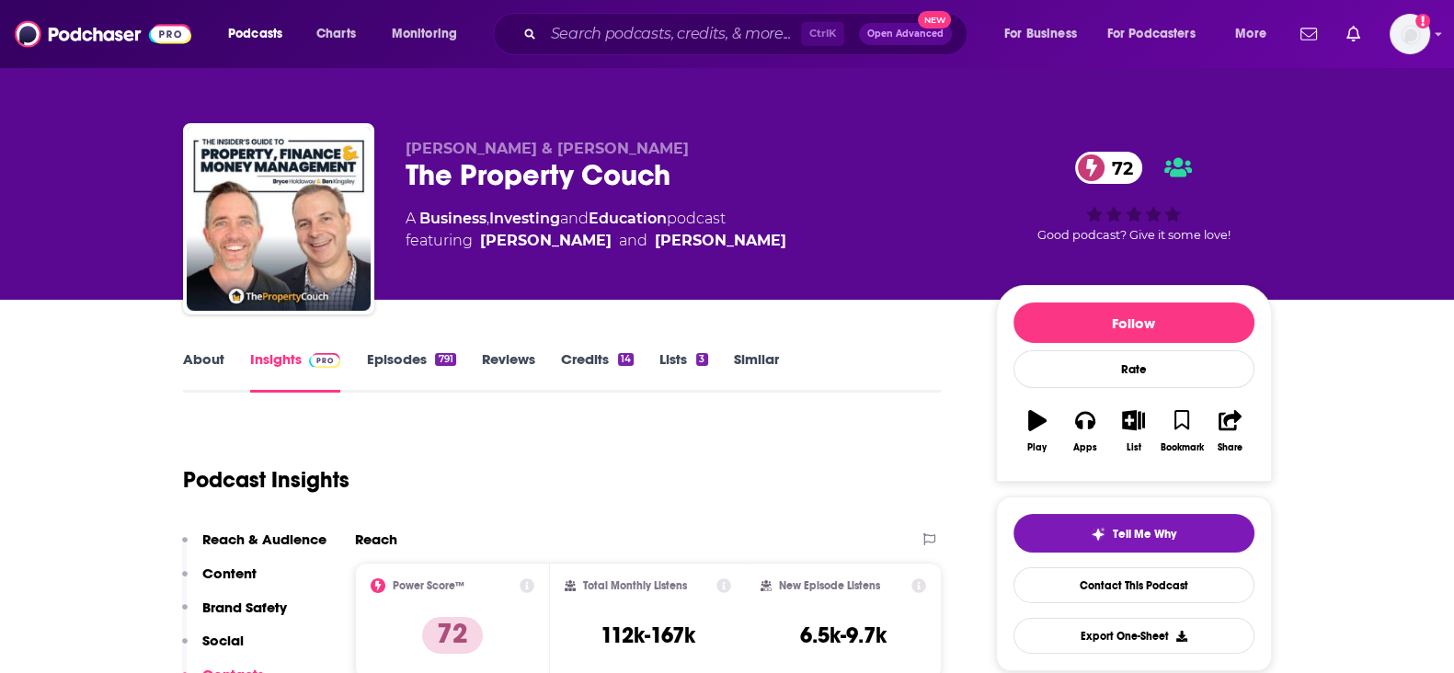
click at [577, 353] on link "Credits 14" at bounding box center [597, 371] width 73 height 42
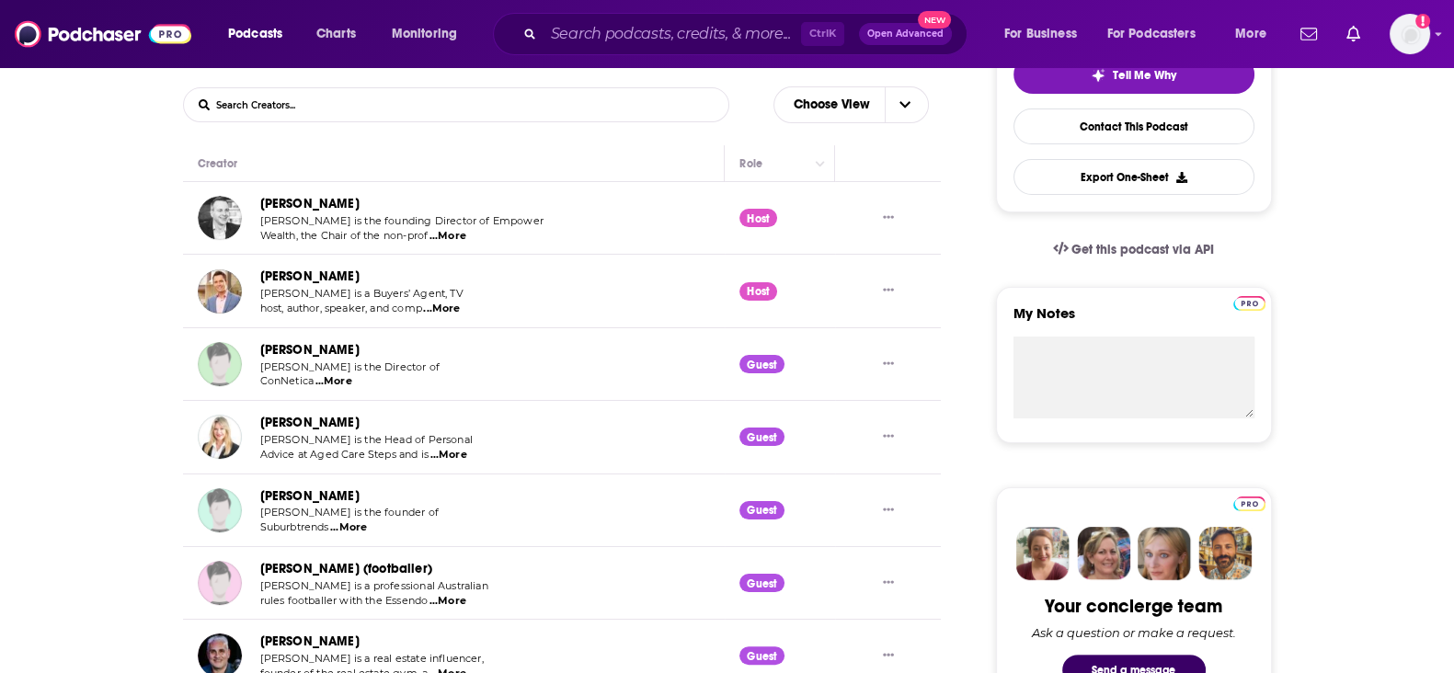
scroll to position [575, 0]
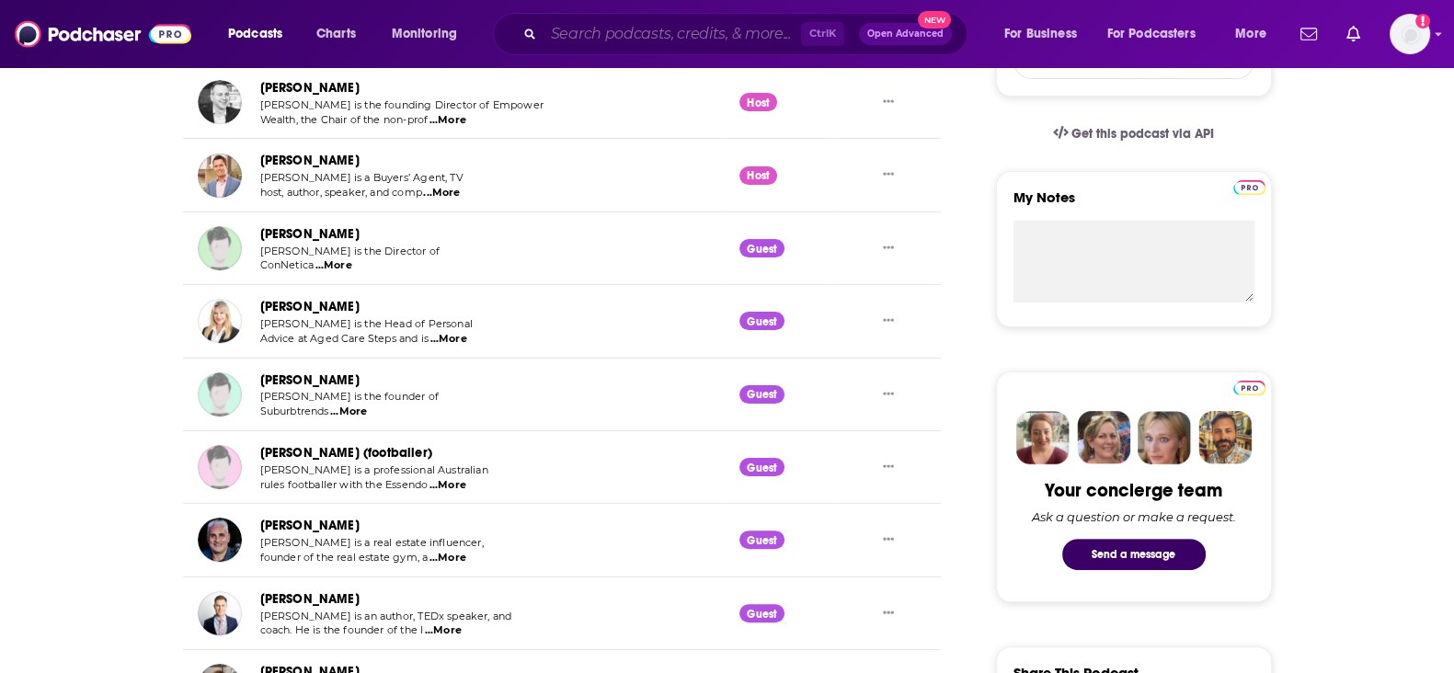
click at [605, 44] on input "Search podcasts, credits, & more..." at bounding box center [673, 33] width 258 height 29
paste input "Conversations"
type input "Conversations"
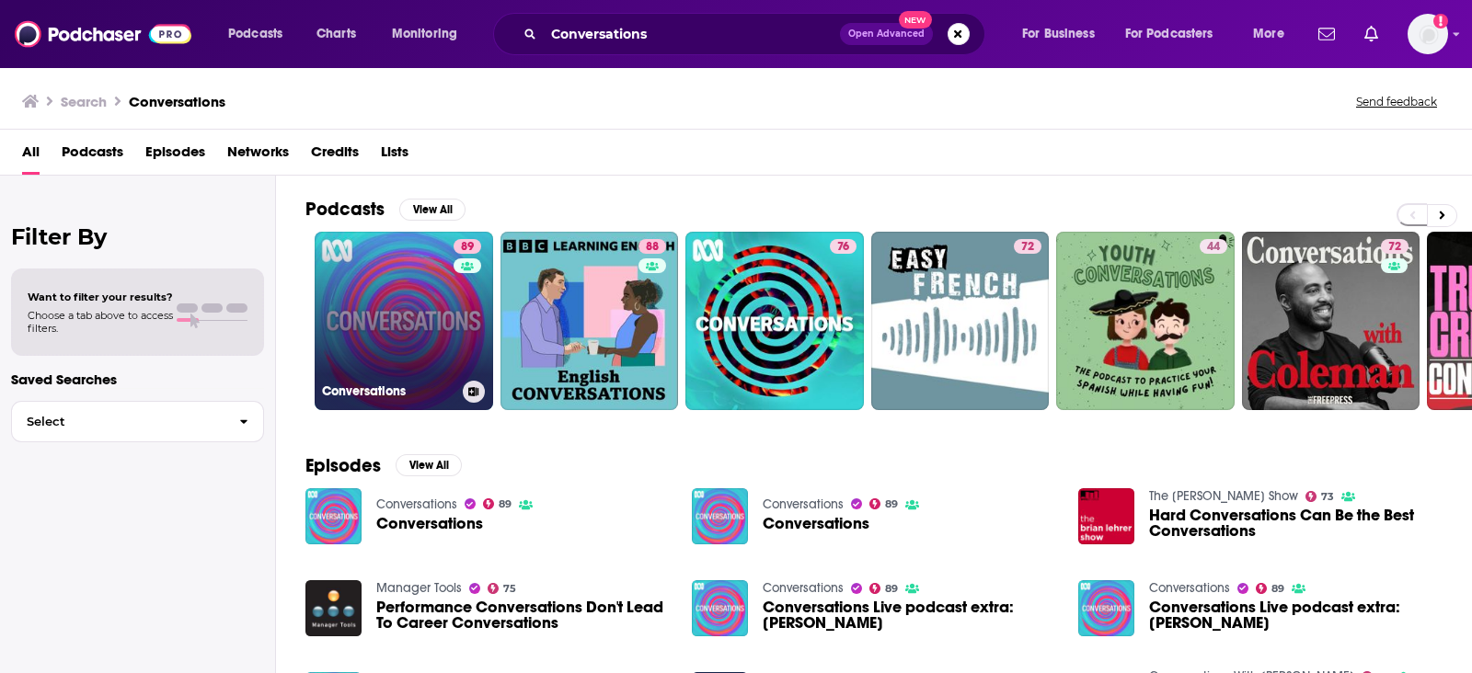
click at [350, 301] on link "89 Conversations" at bounding box center [404, 321] width 178 height 178
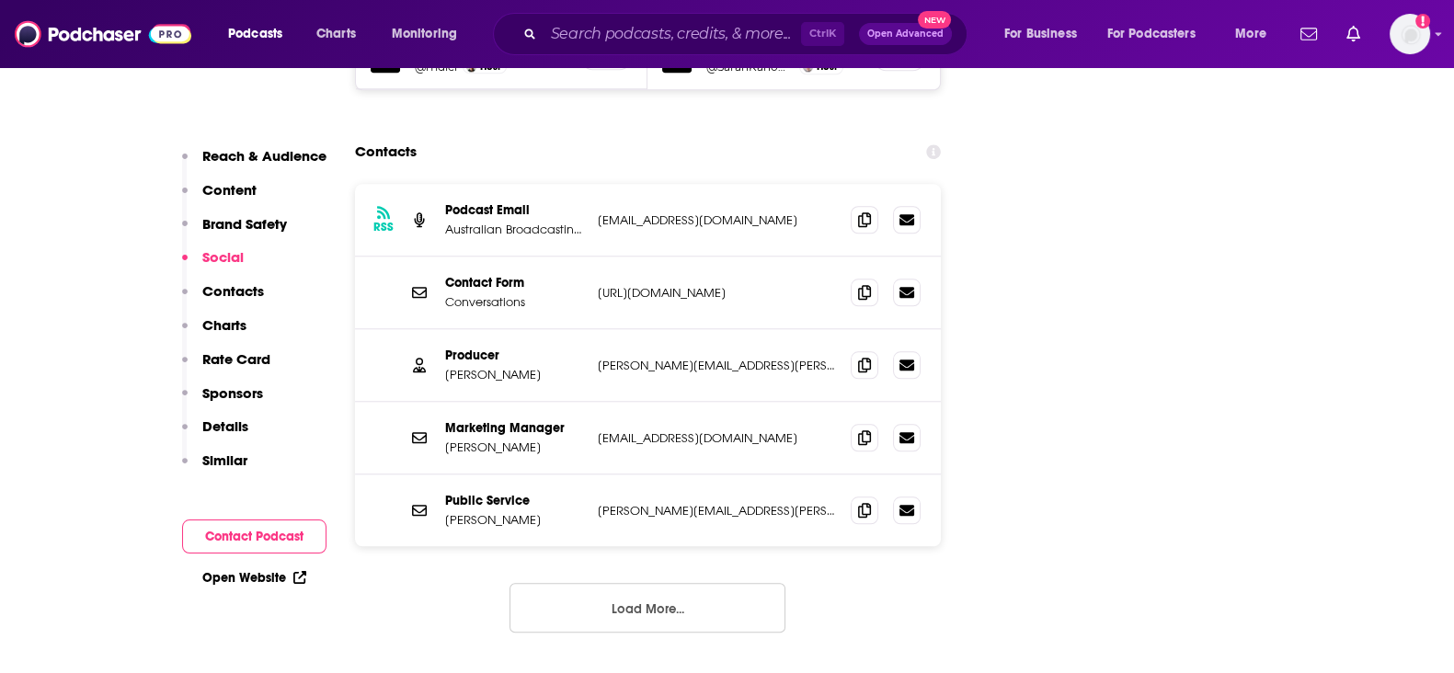
scroll to position [2070, 0]
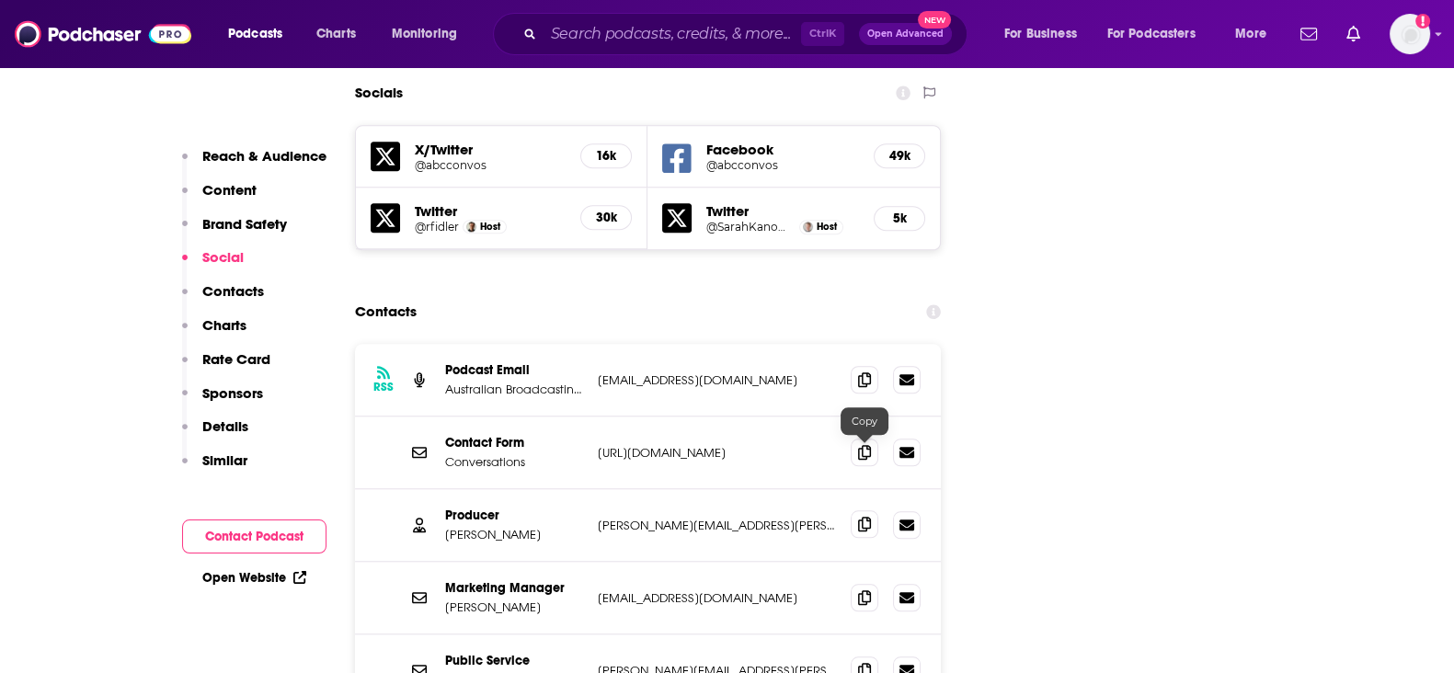
click at [864, 517] on icon at bounding box center [864, 524] width 13 height 15
click at [692, 51] on div "Ctrl K Open Advanced New" at bounding box center [730, 34] width 475 height 42
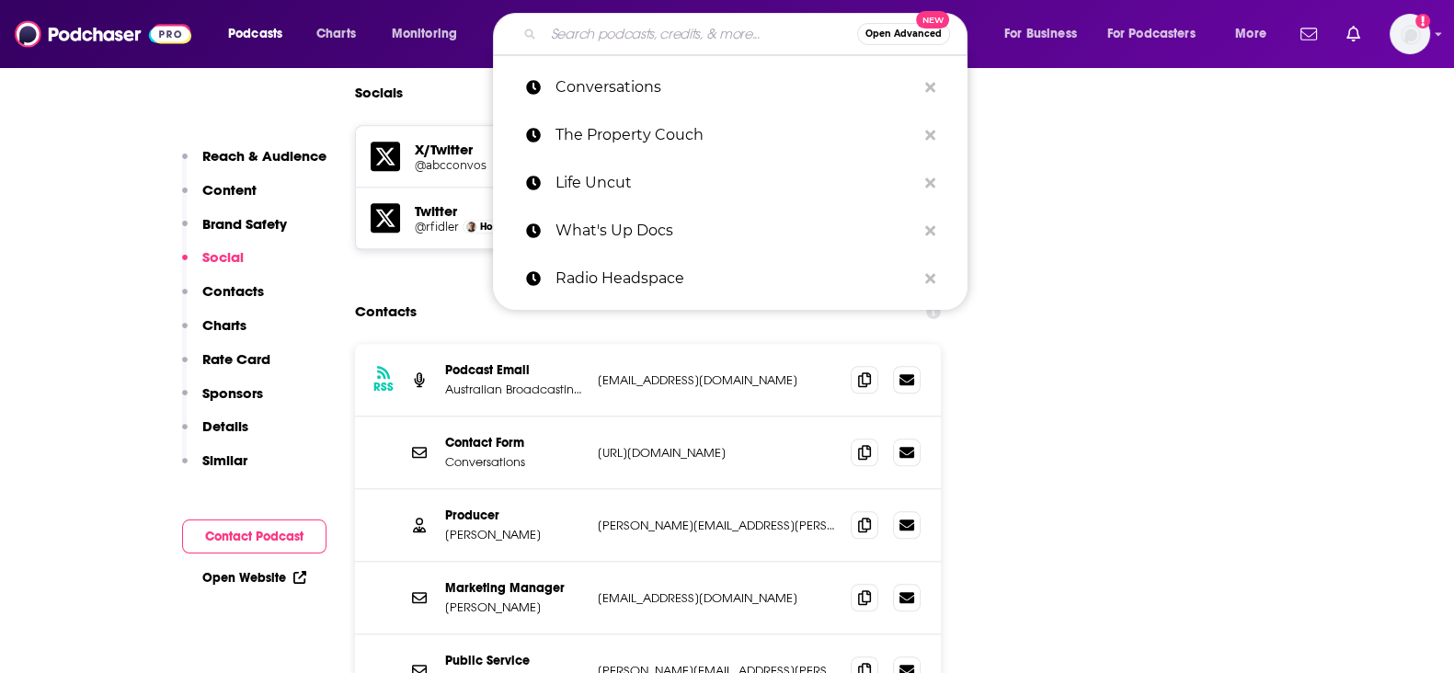
paste input "All in the Mind"
type input "All in the Mind"
click at [669, 37] on input "All in the Mind" at bounding box center [701, 33] width 314 height 29
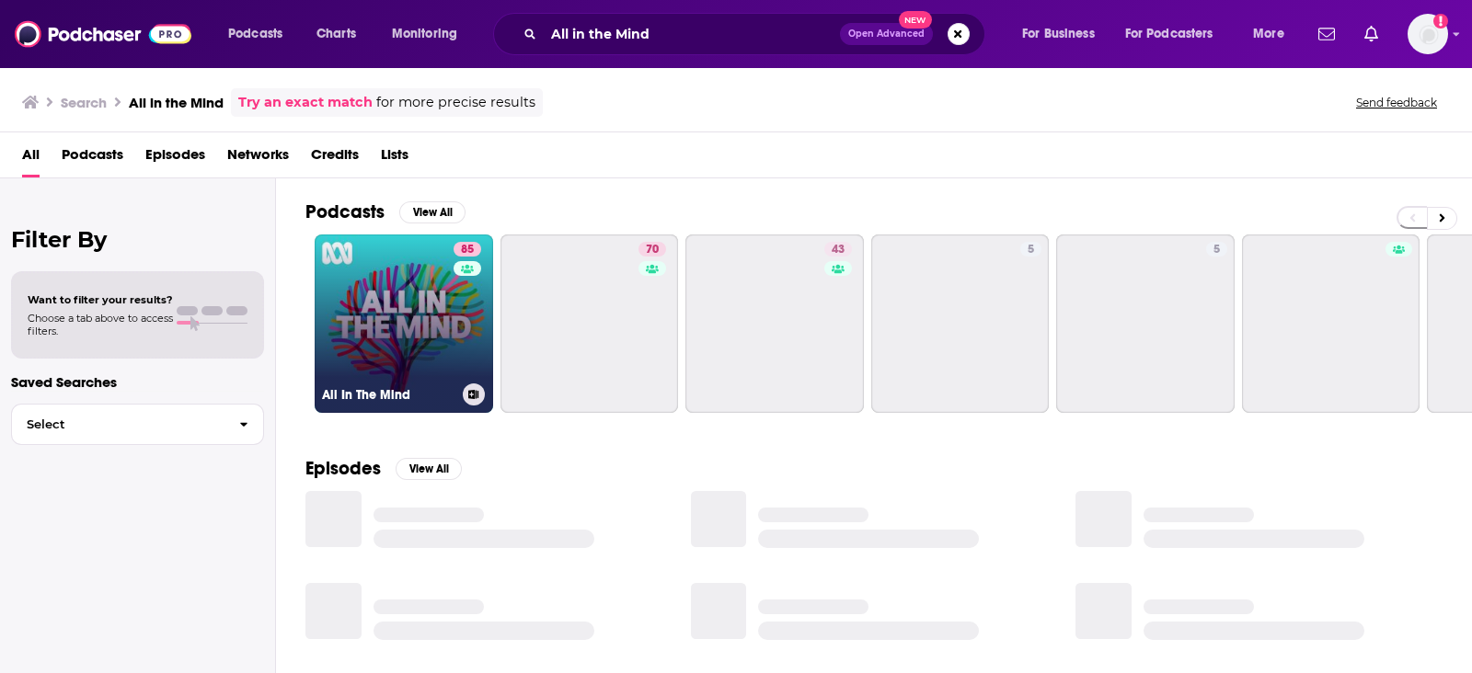
click at [380, 268] on link "85 All In The Mind" at bounding box center [404, 324] width 178 height 178
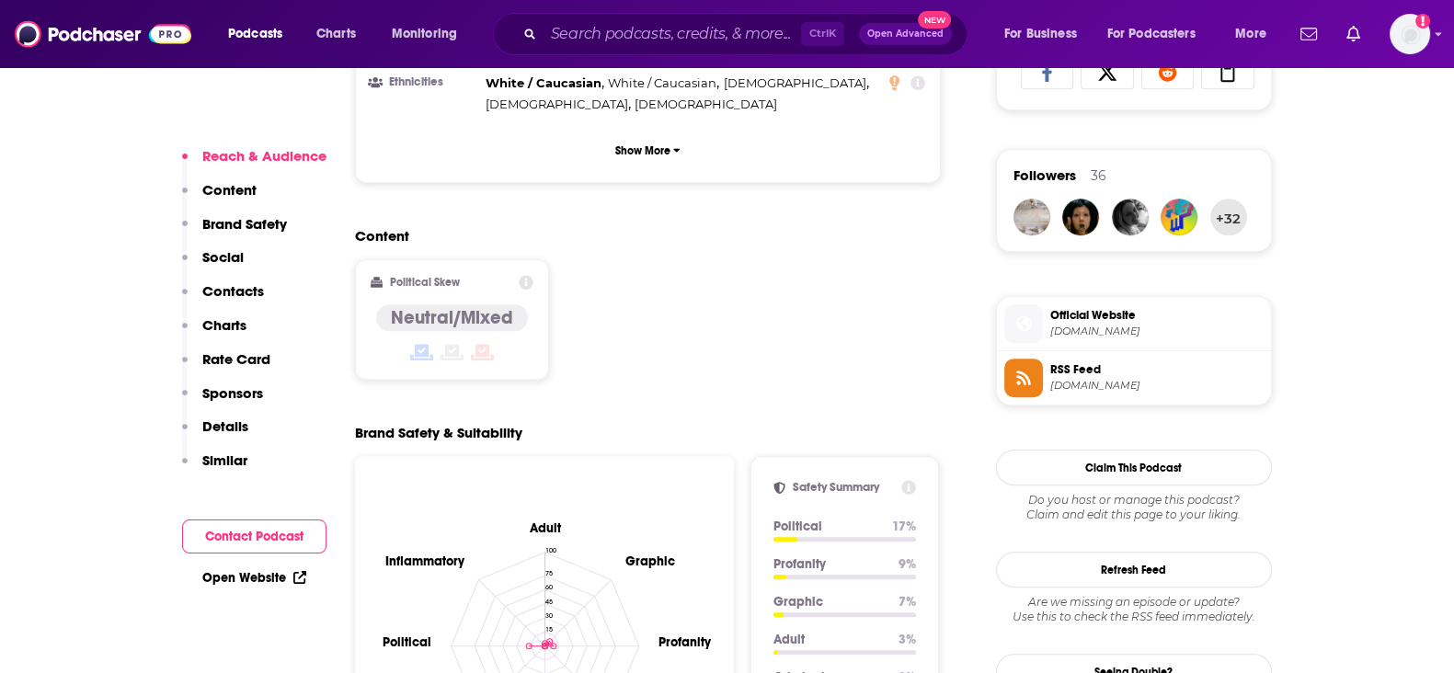
scroll to position [2185, 0]
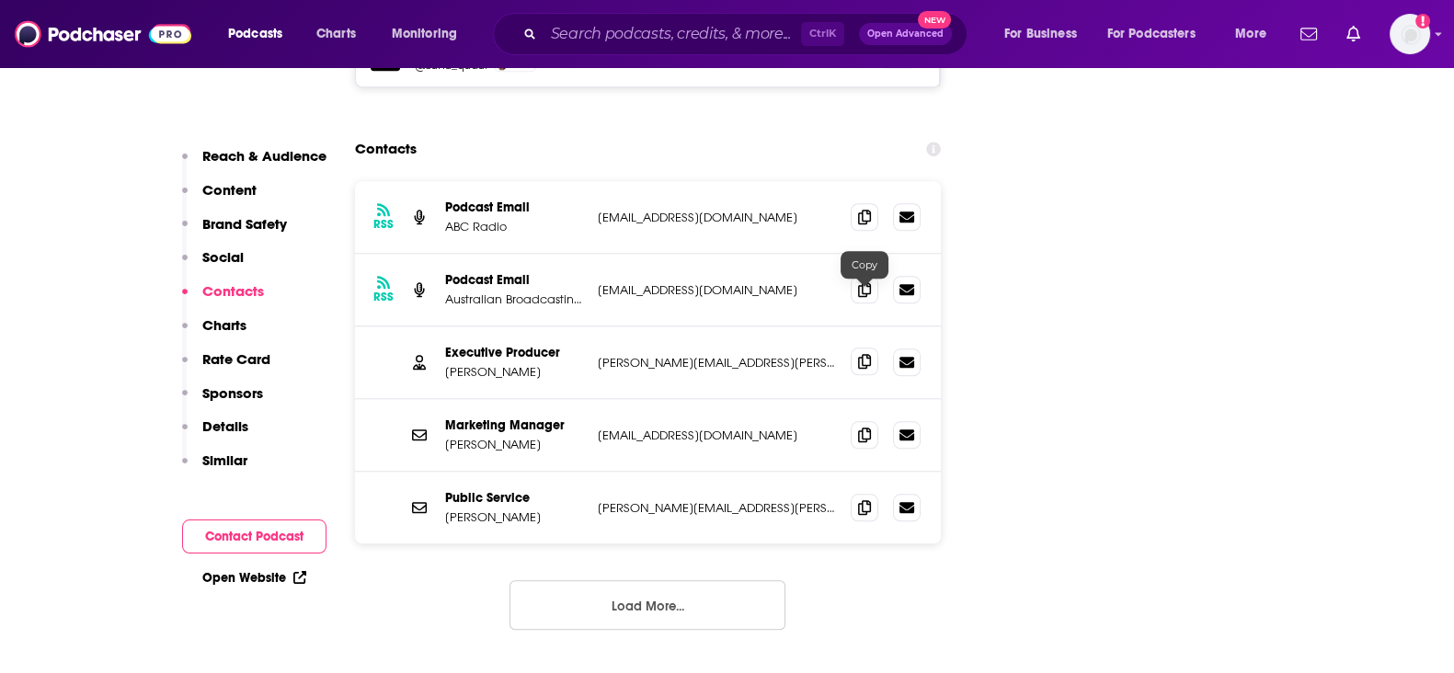
click at [866, 354] on icon at bounding box center [864, 361] width 13 height 15
click at [712, 34] on input "Search podcasts, credits, & more..." at bounding box center [673, 33] width 258 height 29
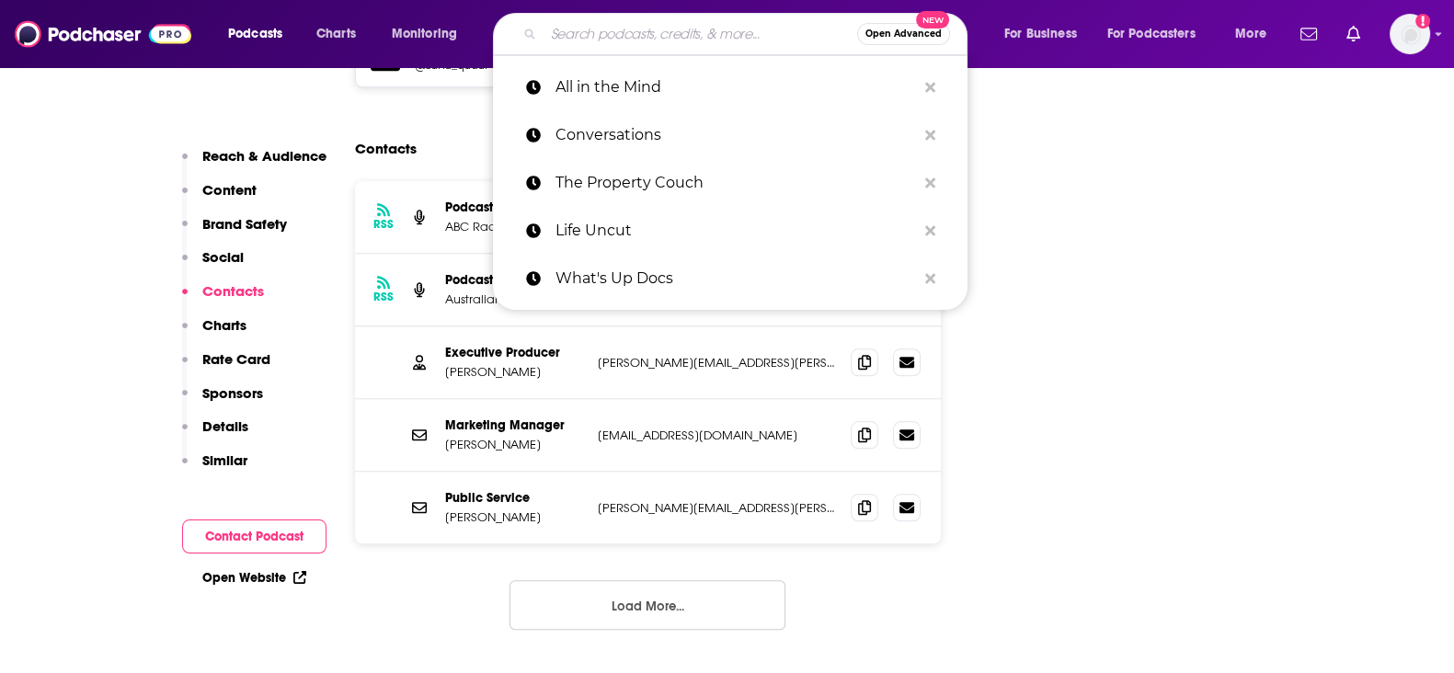
paste input "The Imperfects"
type input "The Imperfects"
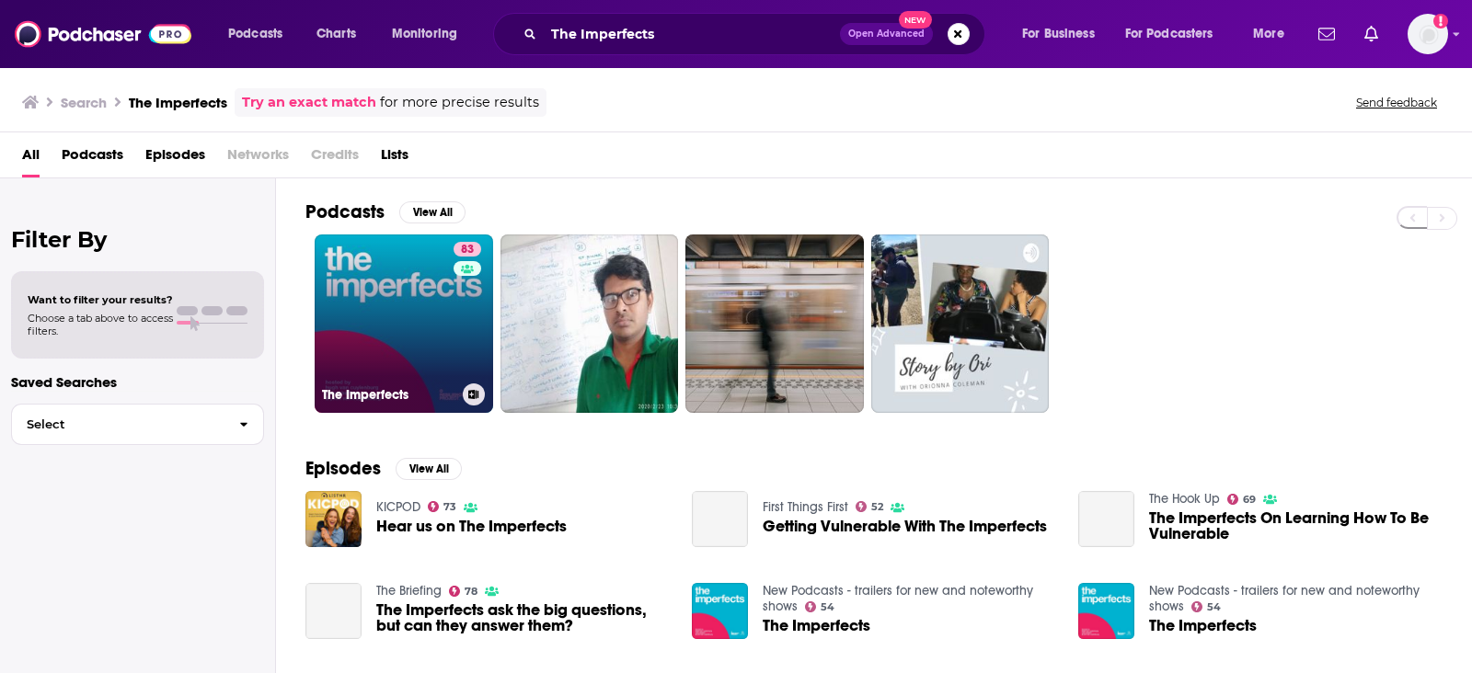
click at [428, 324] on link "83 The Imperfects" at bounding box center [404, 324] width 178 height 178
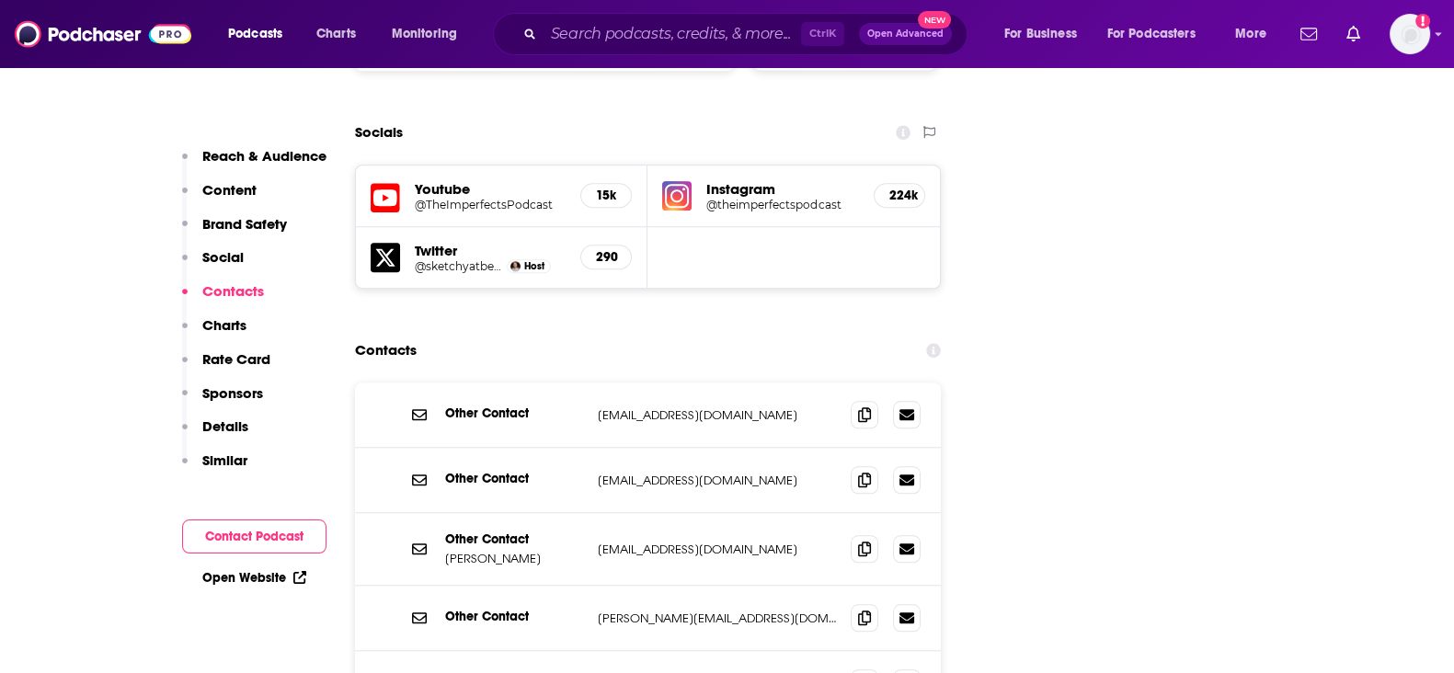
scroll to position [2070, 0]
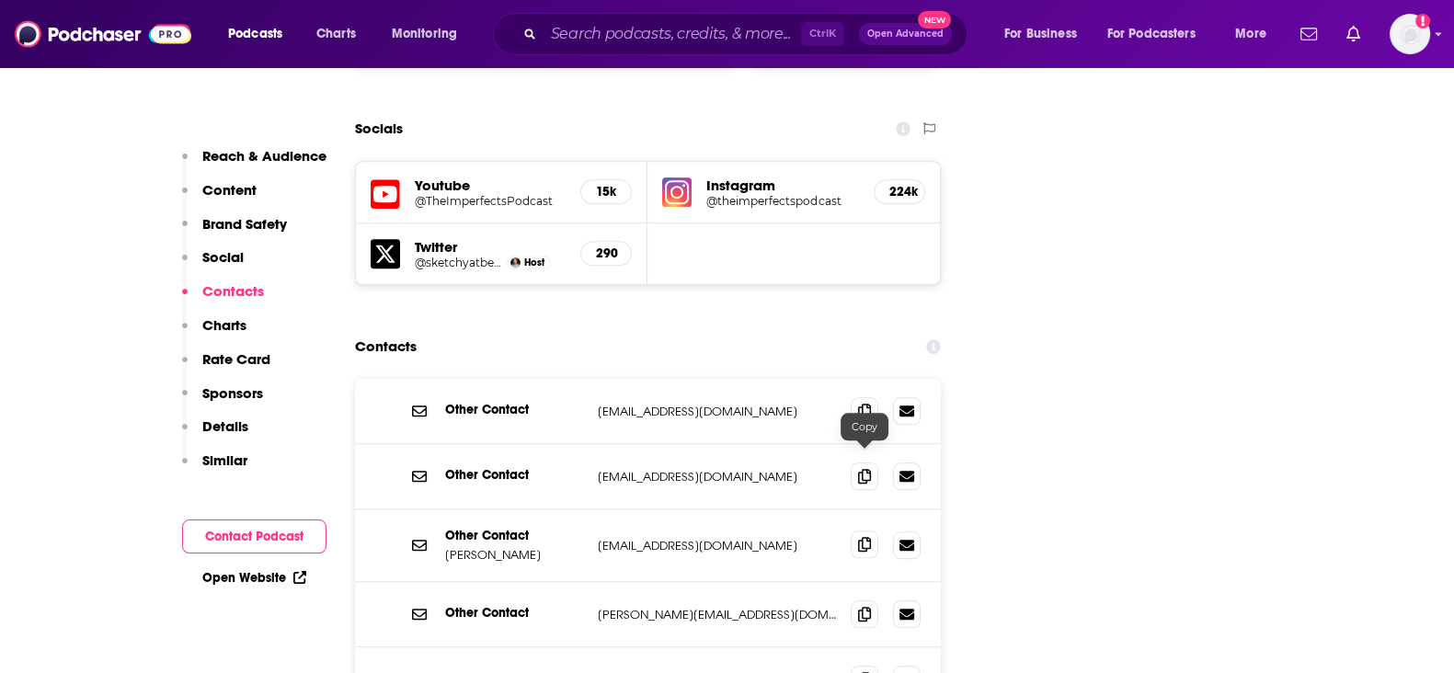
click at [854, 531] on span at bounding box center [865, 545] width 28 height 28
drag, startPoint x: 864, startPoint y: 590, endPoint x: 796, endPoint y: 669, distance: 104.4
click at [863, 672] on icon at bounding box center [864, 679] width 13 height 15
click at [621, 16] on div "Ctrl K Open Advanced New" at bounding box center [730, 34] width 475 height 42
click at [616, 28] on input "Search podcasts, credits, & more..." at bounding box center [673, 33] width 258 height 29
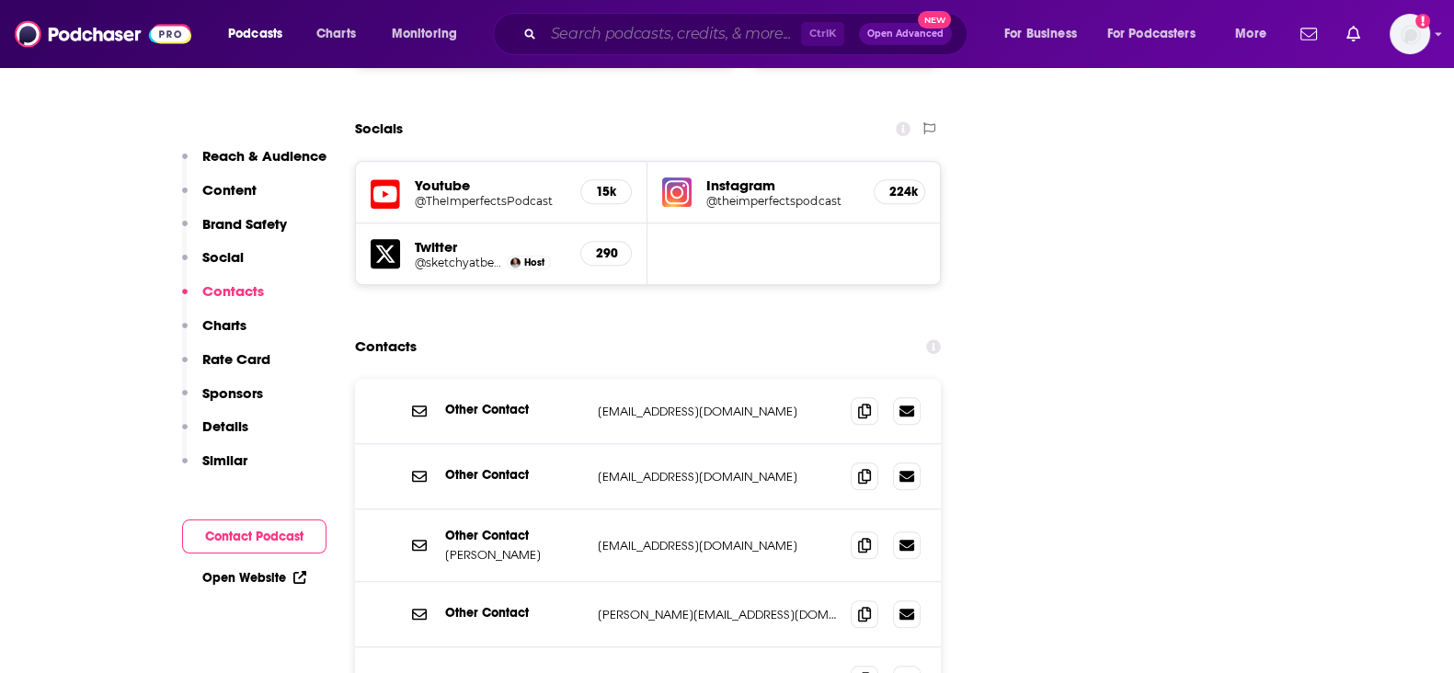
paste input "Dr Karl Shirtloads of Science"
type input "Dr Karl Shirtloads of Science"
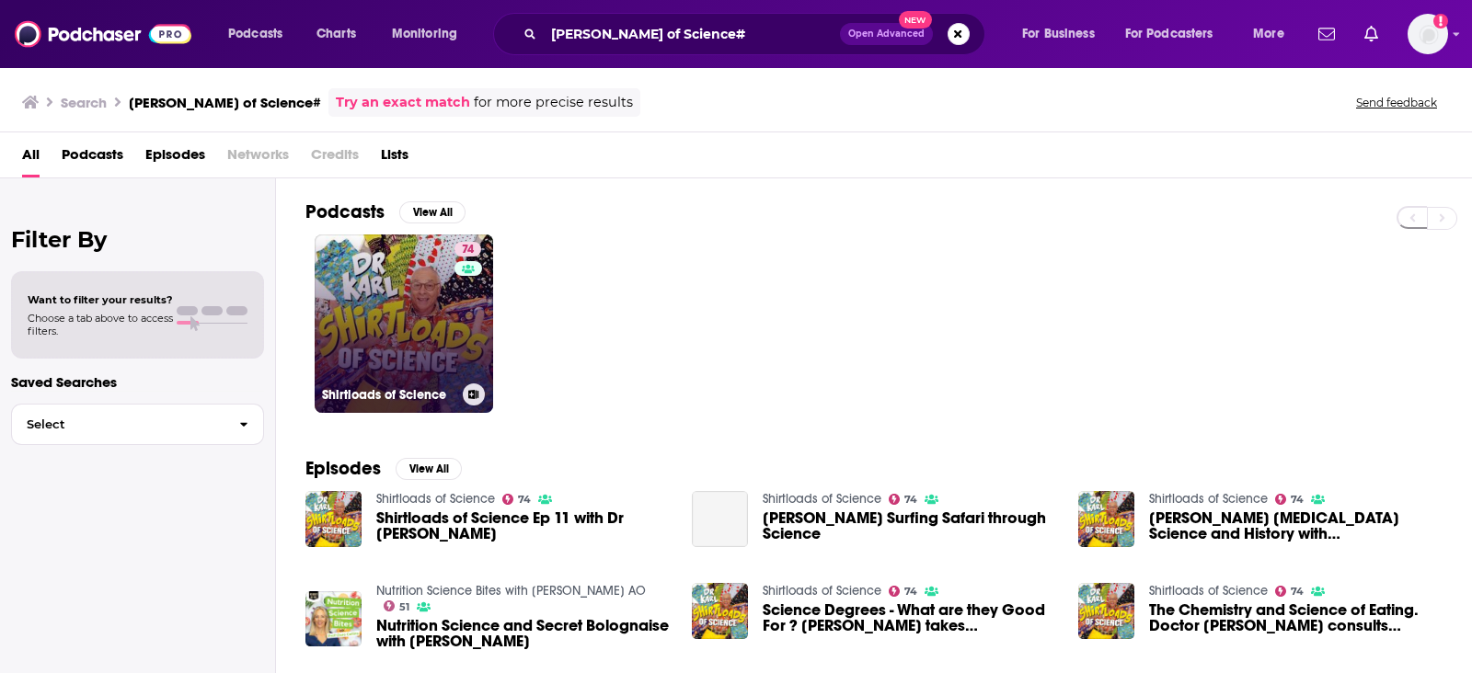
click at [319, 355] on link "74 Shirtloads of Science" at bounding box center [404, 324] width 178 height 178
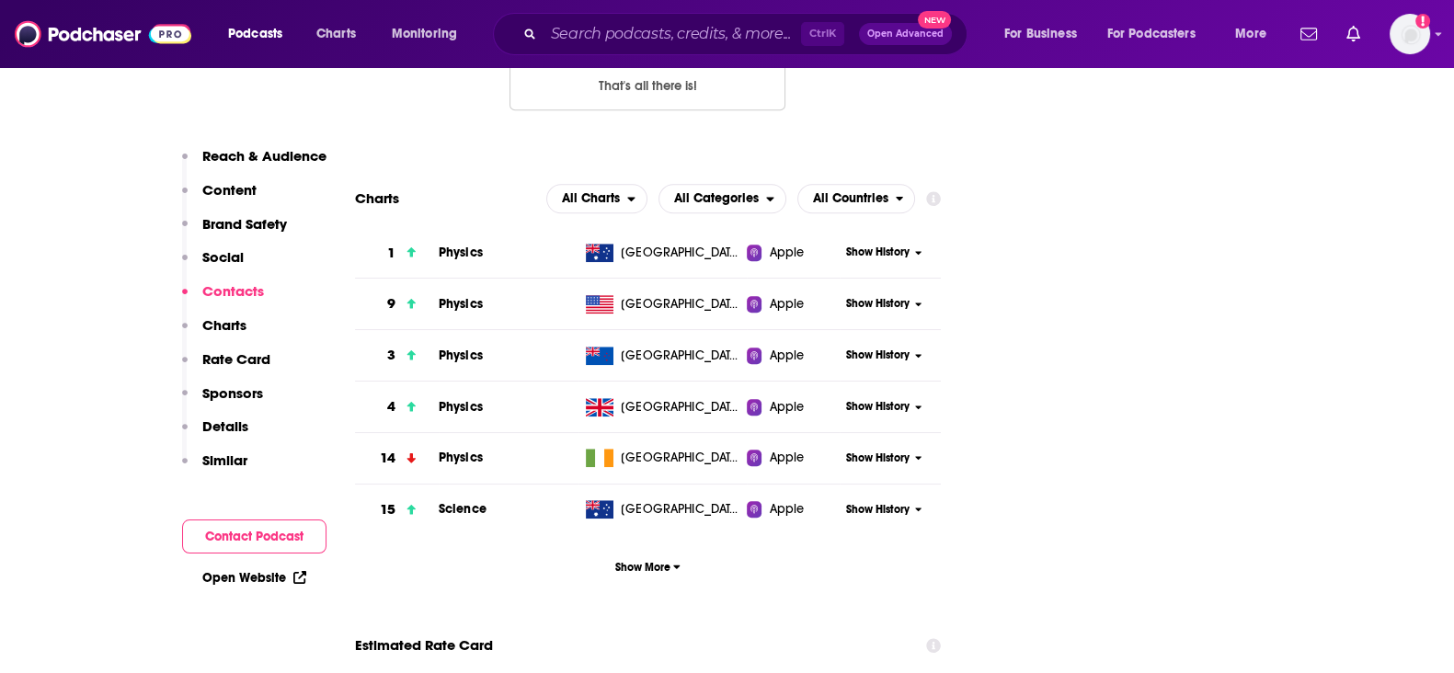
scroll to position [1955, 0]
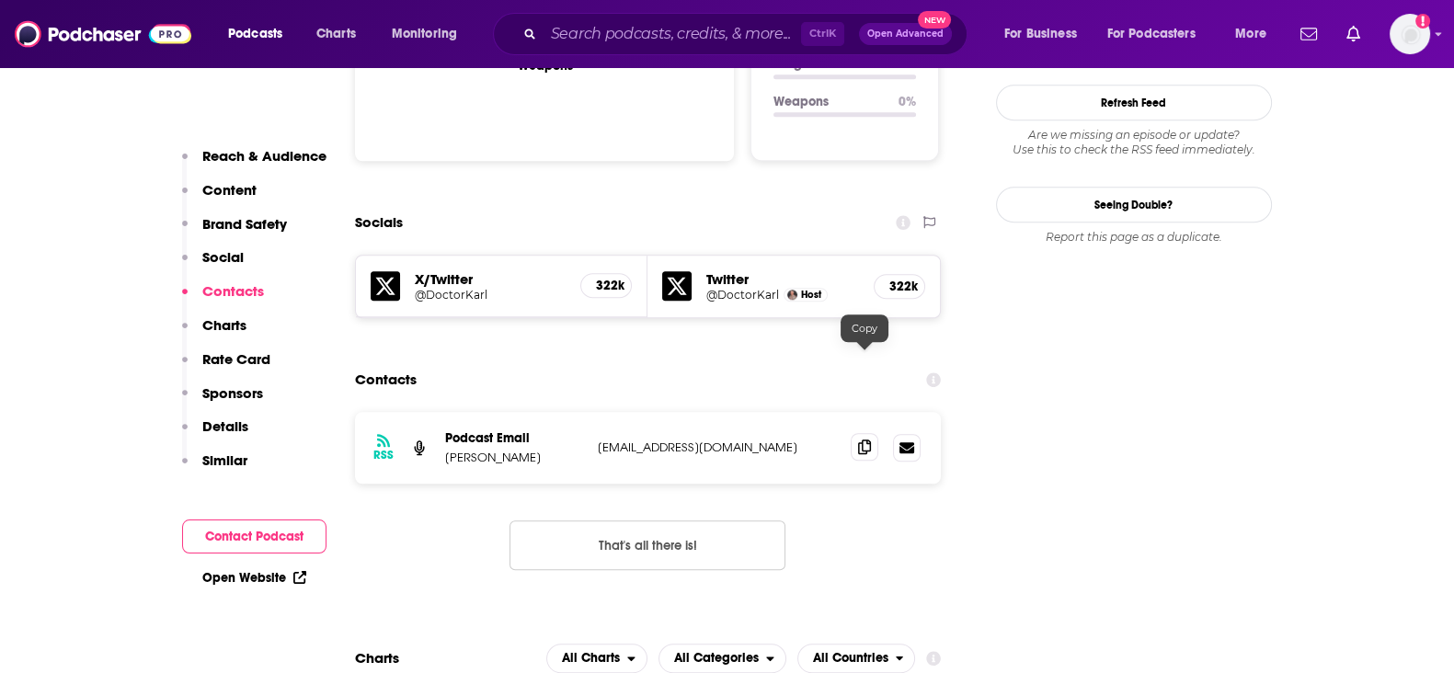
click at [869, 440] on icon at bounding box center [864, 447] width 13 height 15
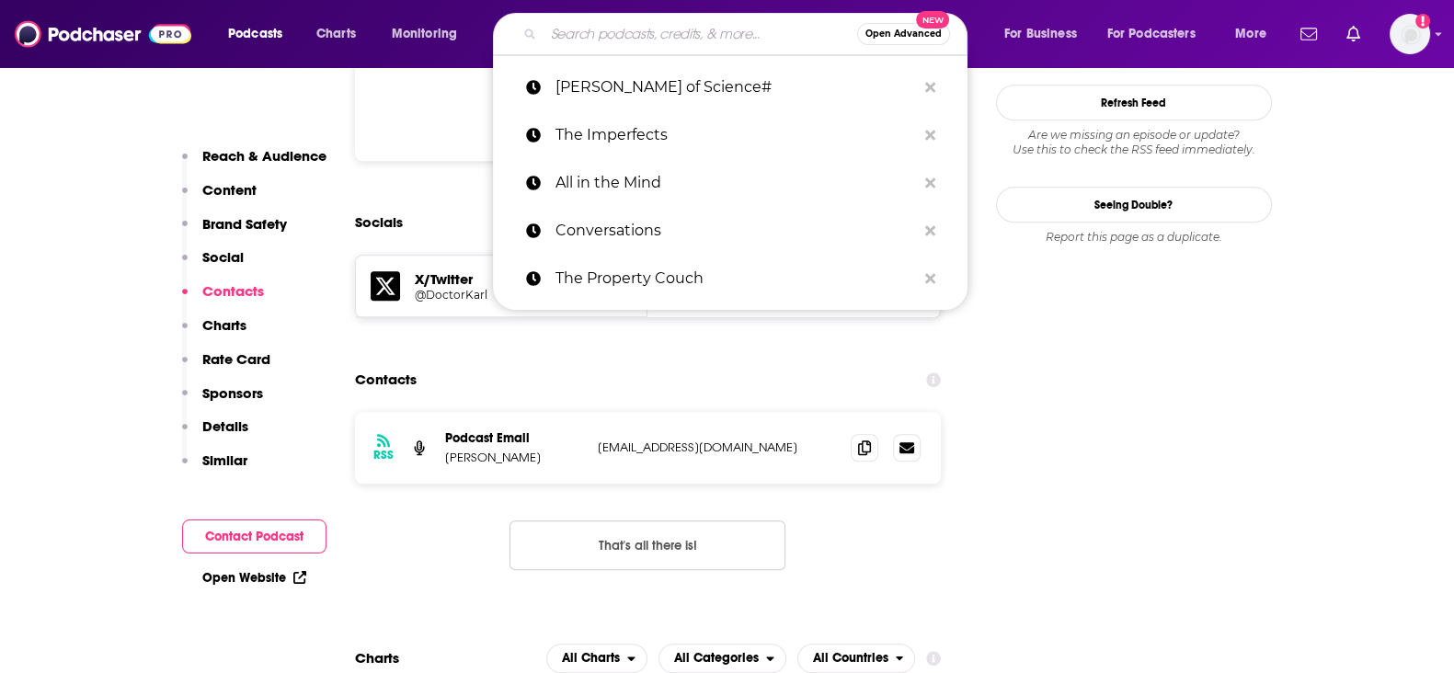
click at [733, 45] on input "Search podcasts, credits, & more..." at bounding box center [701, 33] width 314 height 29
paste input "KICPOD"
type input "KICPOD"
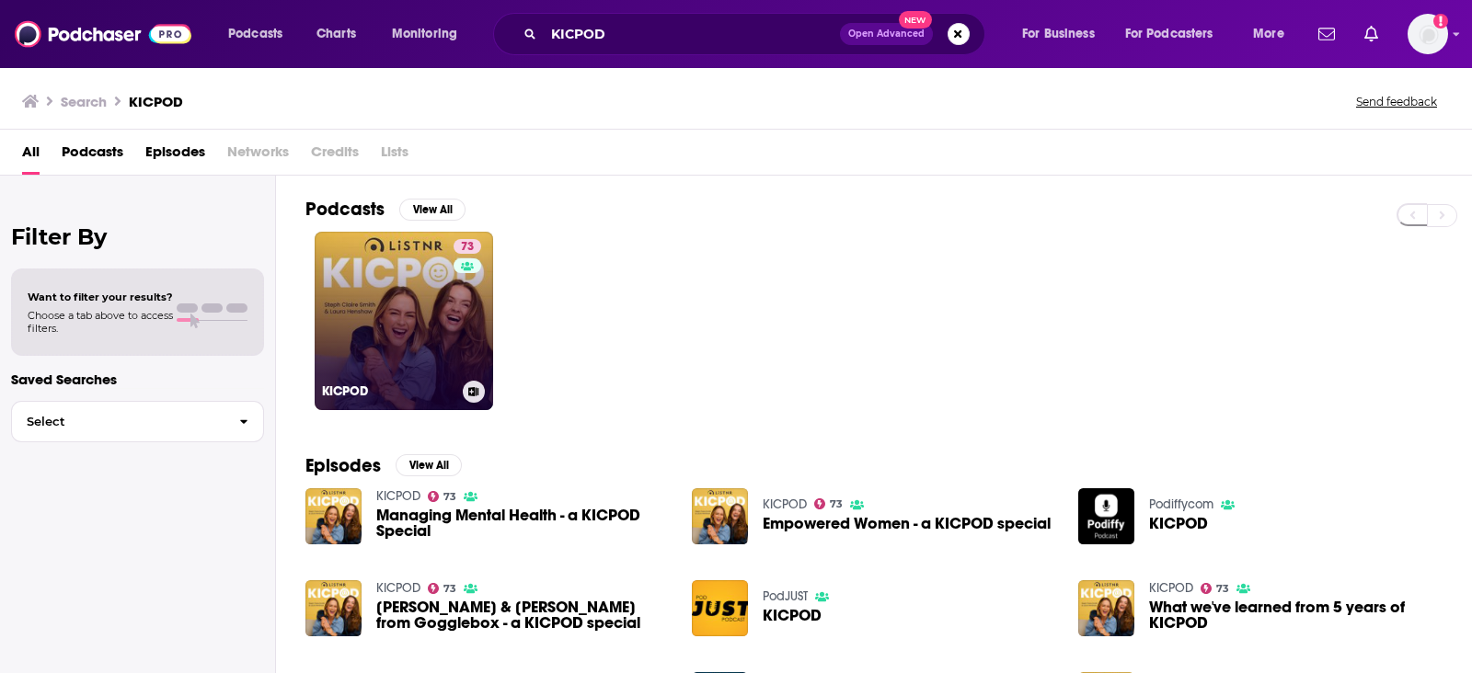
click at [420, 303] on link "73 KICPOD" at bounding box center [404, 321] width 178 height 178
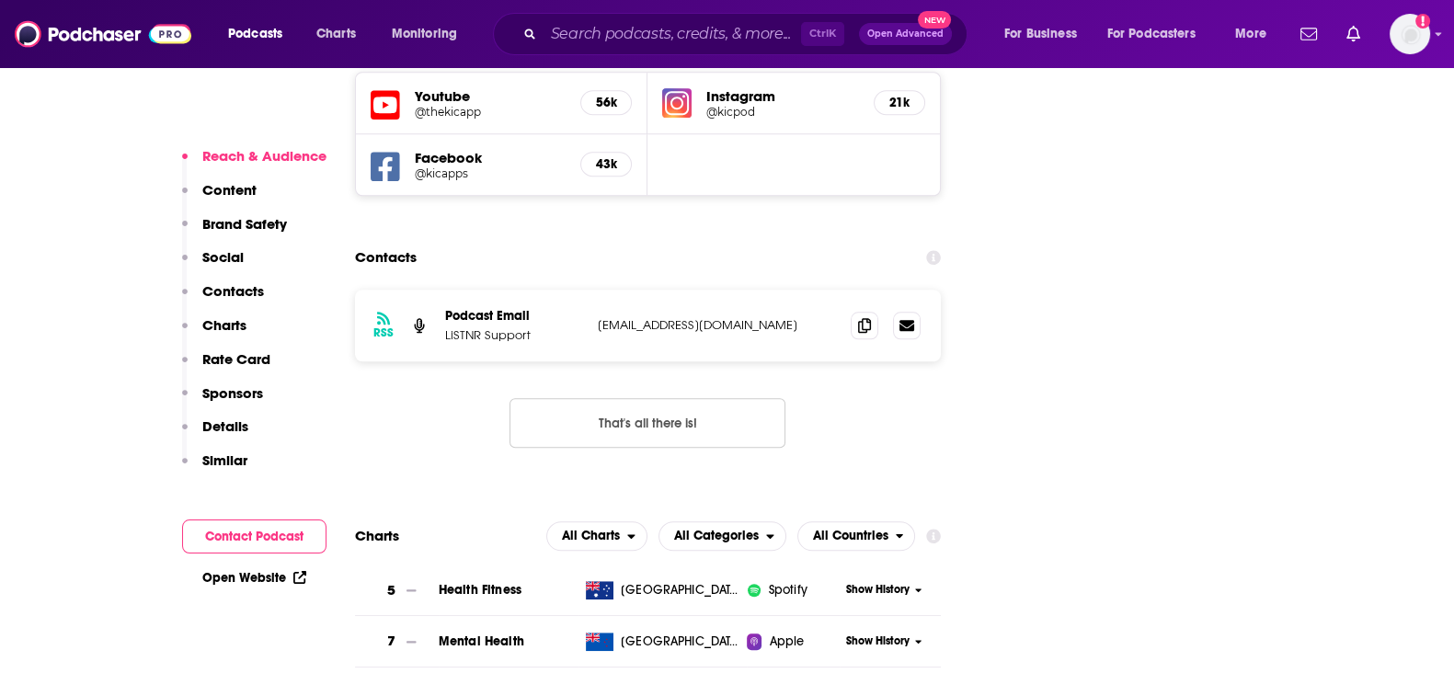
scroll to position [2185, 0]
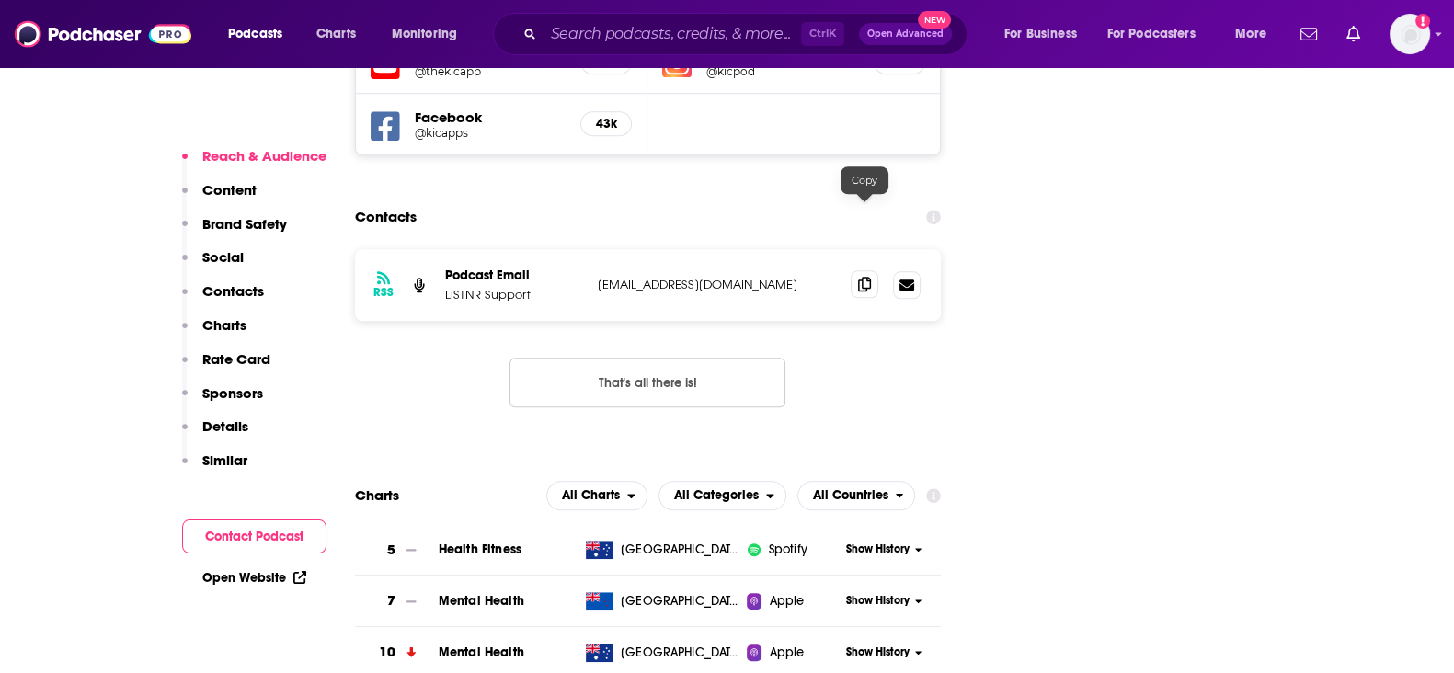
click at [858, 277] on icon at bounding box center [864, 284] width 13 height 15
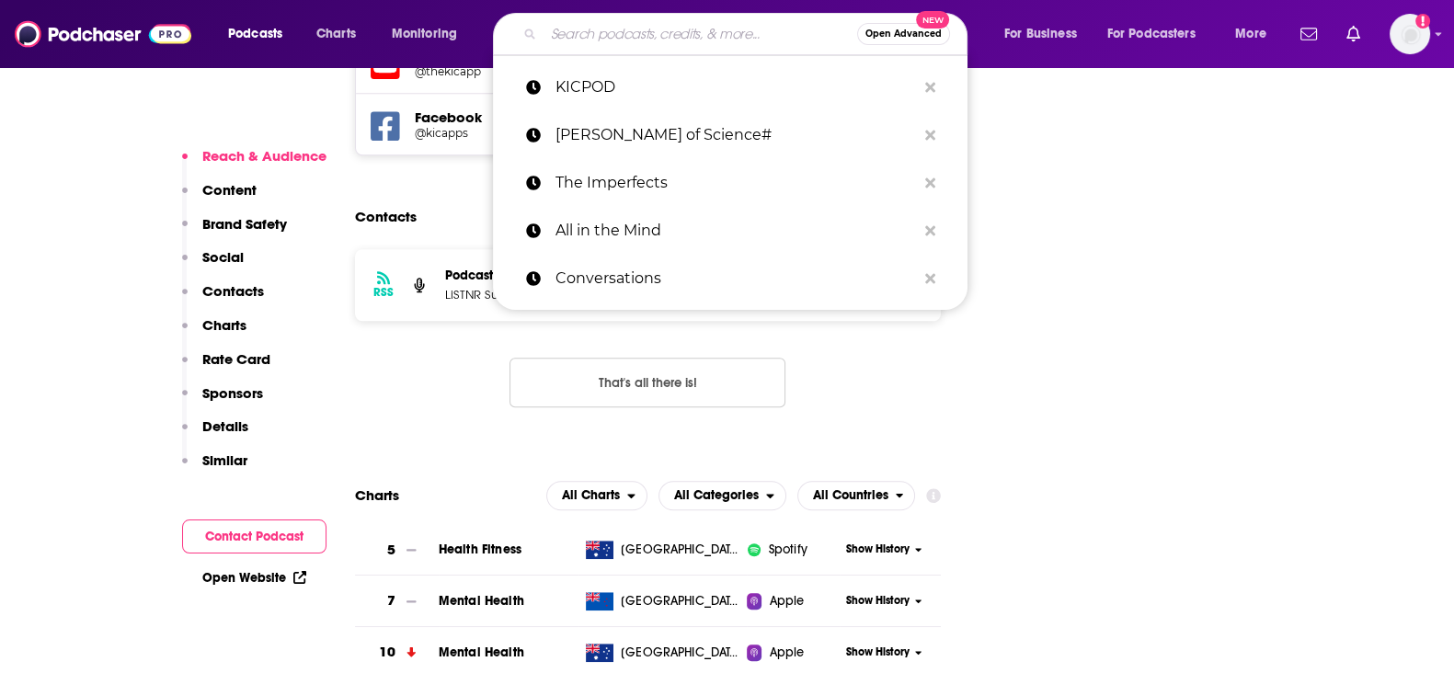
click at [710, 26] on input "Search podcasts, credits, & more..." at bounding box center [701, 33] width 314 height 29
paste input "Big Ideas"
type input "Big Ideas"
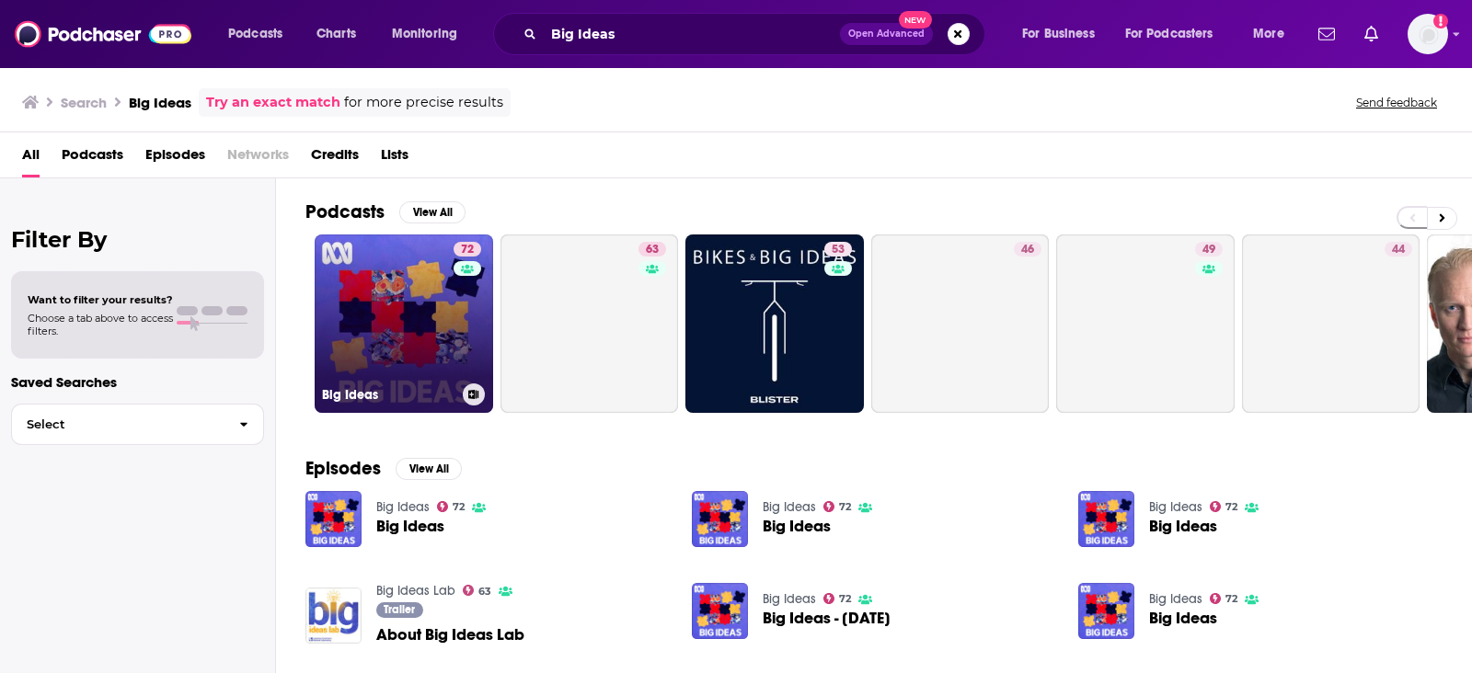
click at [396, 339] on link "72 Big Ideas" at bounding box center [404, 324] width 178 height 178
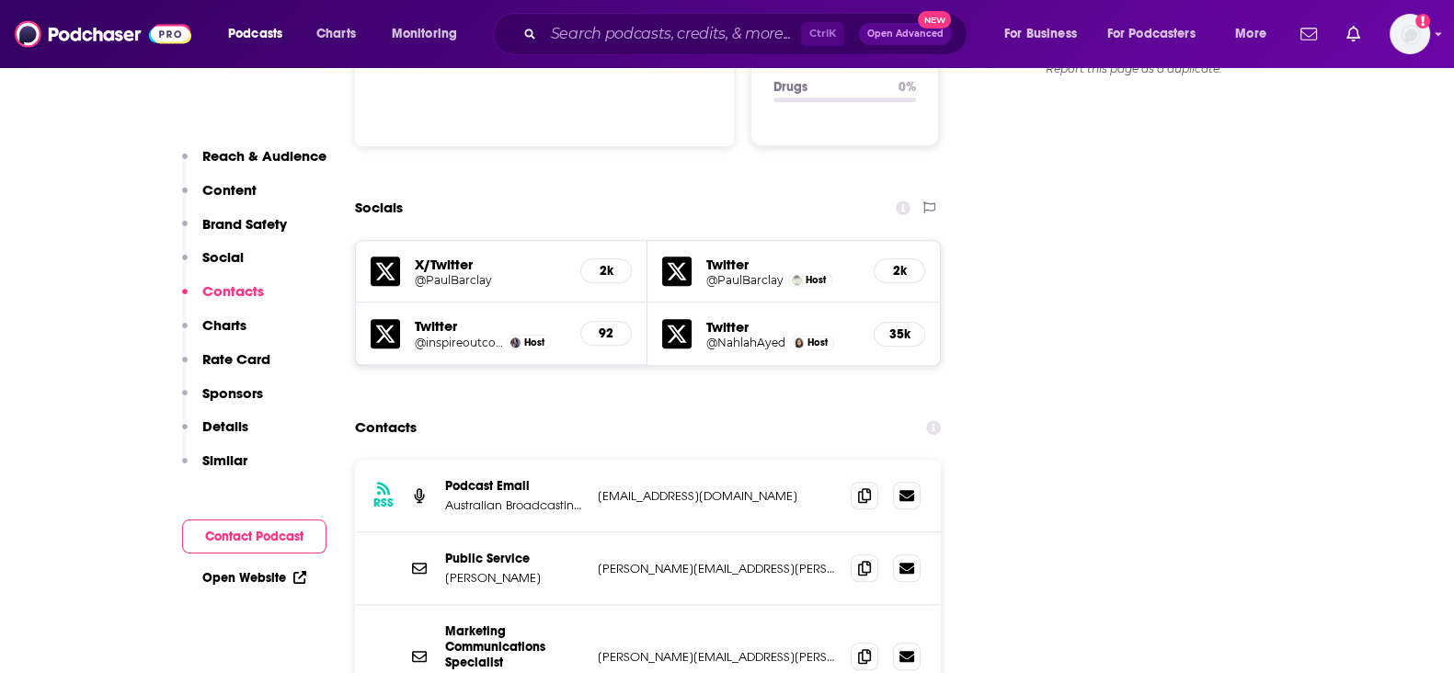
scroll to position [2185, 0]
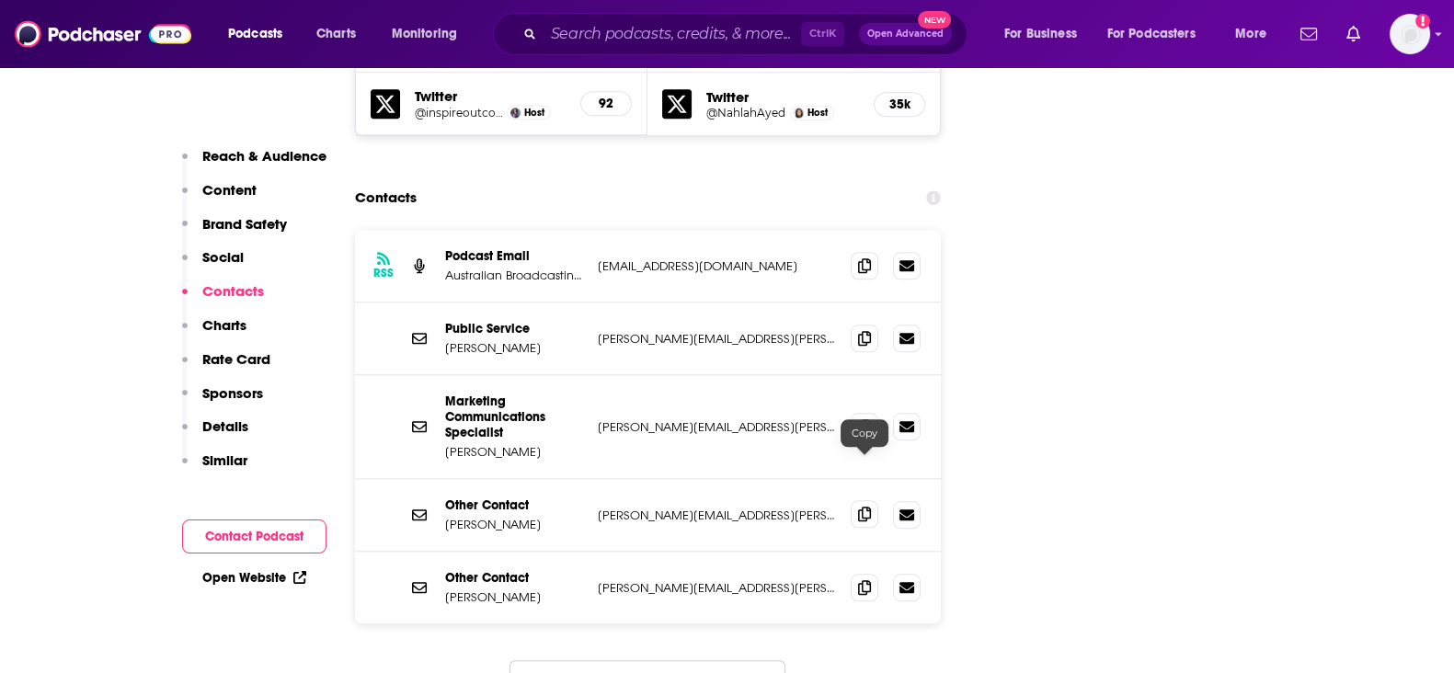
click at [865, 507] on icon at bounding box center [864, 514] width 13 height 15
click at [866, 579] on icon at bounding box center [864, 586] width 13 height 15
click at [877, 324] on span at bounding box center [865, 338] width 28 height 28
click at [859, 258] on icon at bounding box center [864, 265] width 13 height 15
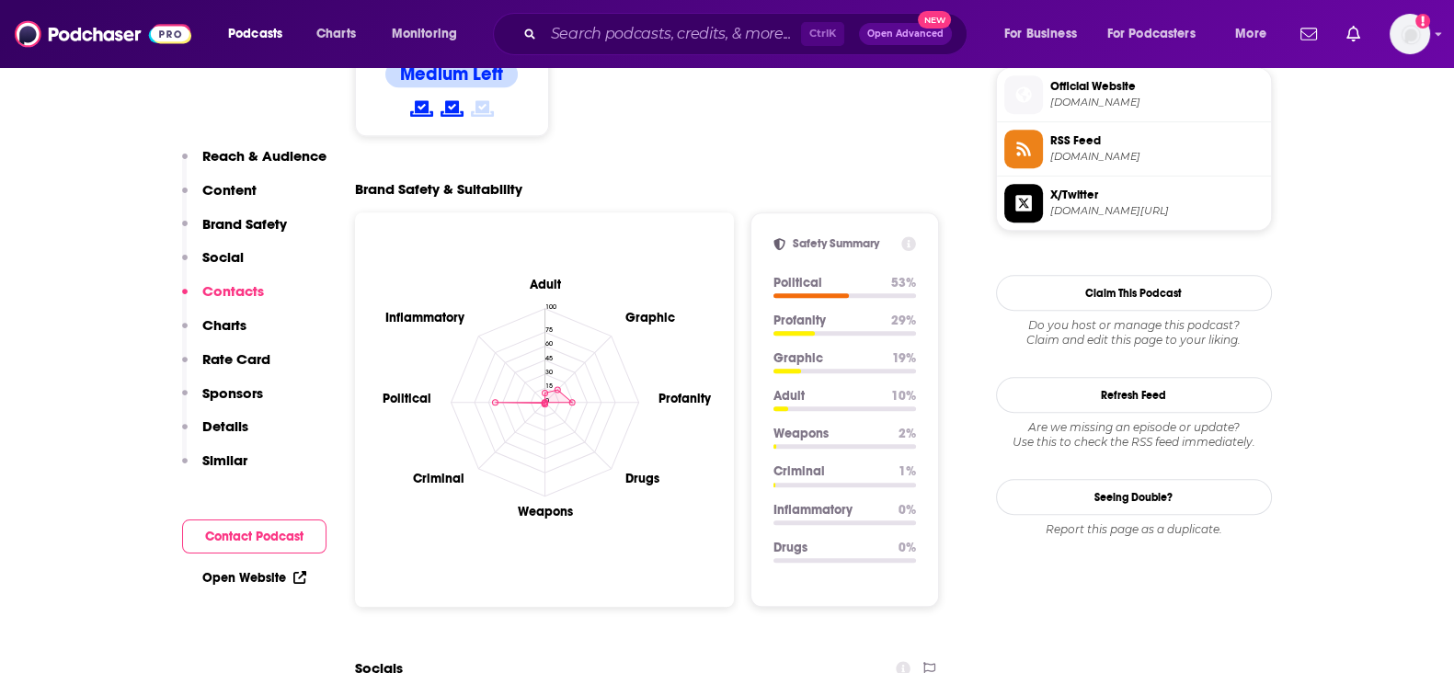
scroll to position [2300, 0]
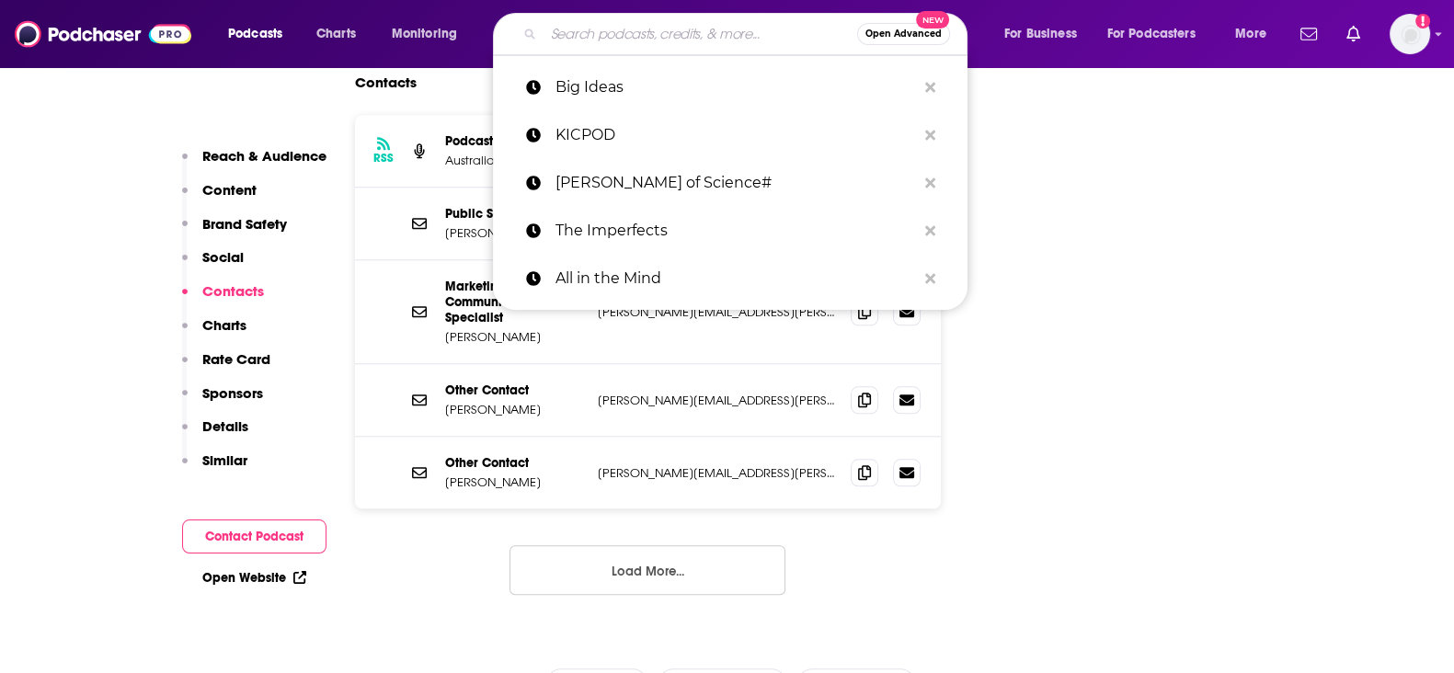
drag, startPoint x: 731, startPoint y: 34, endPoint x: 738, endPoint y: 18, distance: 16.9
click at [731, 31] on input "Search podcasts, credits, & more..." at bounding box center [701, 33] width 314 height 29
paste input "Chat 10 Looks 3"
type input "Chat 10 Looks 3"
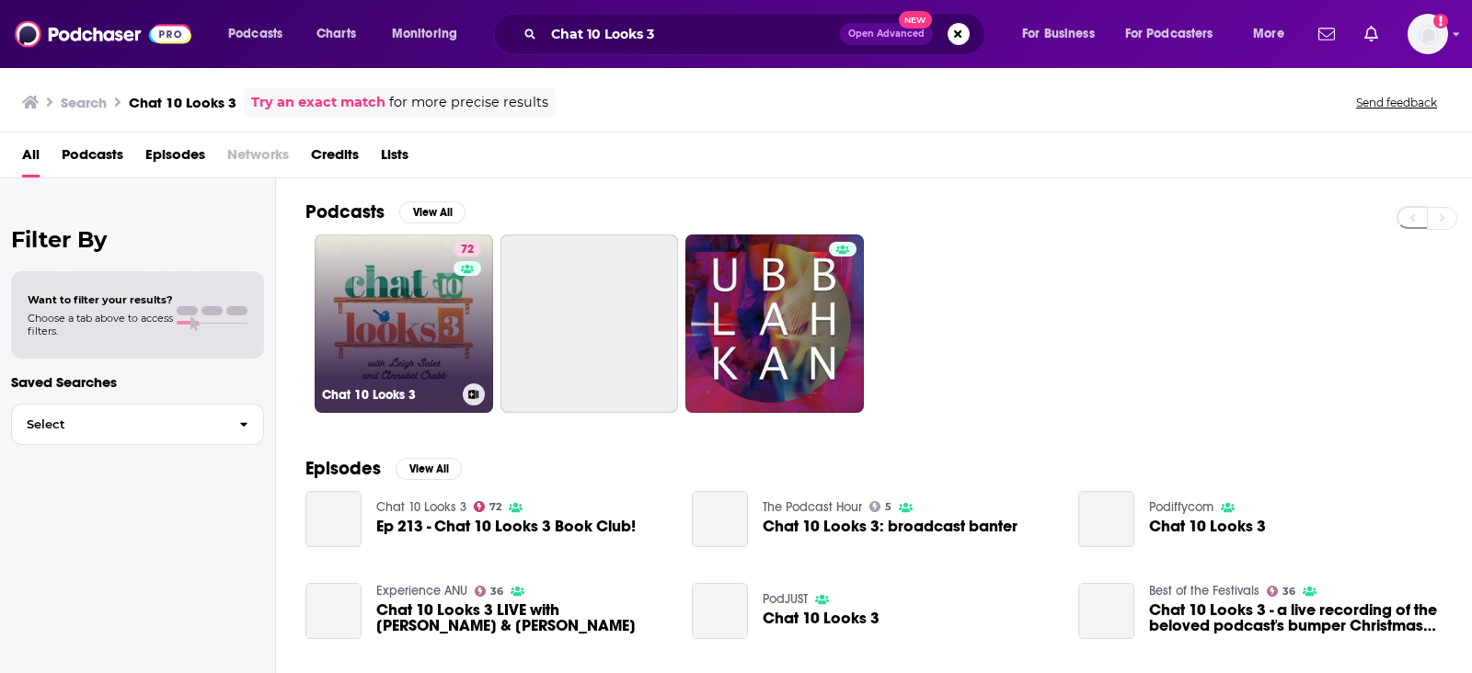
click at [368, 292] on link "72 Chat 10 Looks 3" at bounding box center [404, 324] width 178 height 178
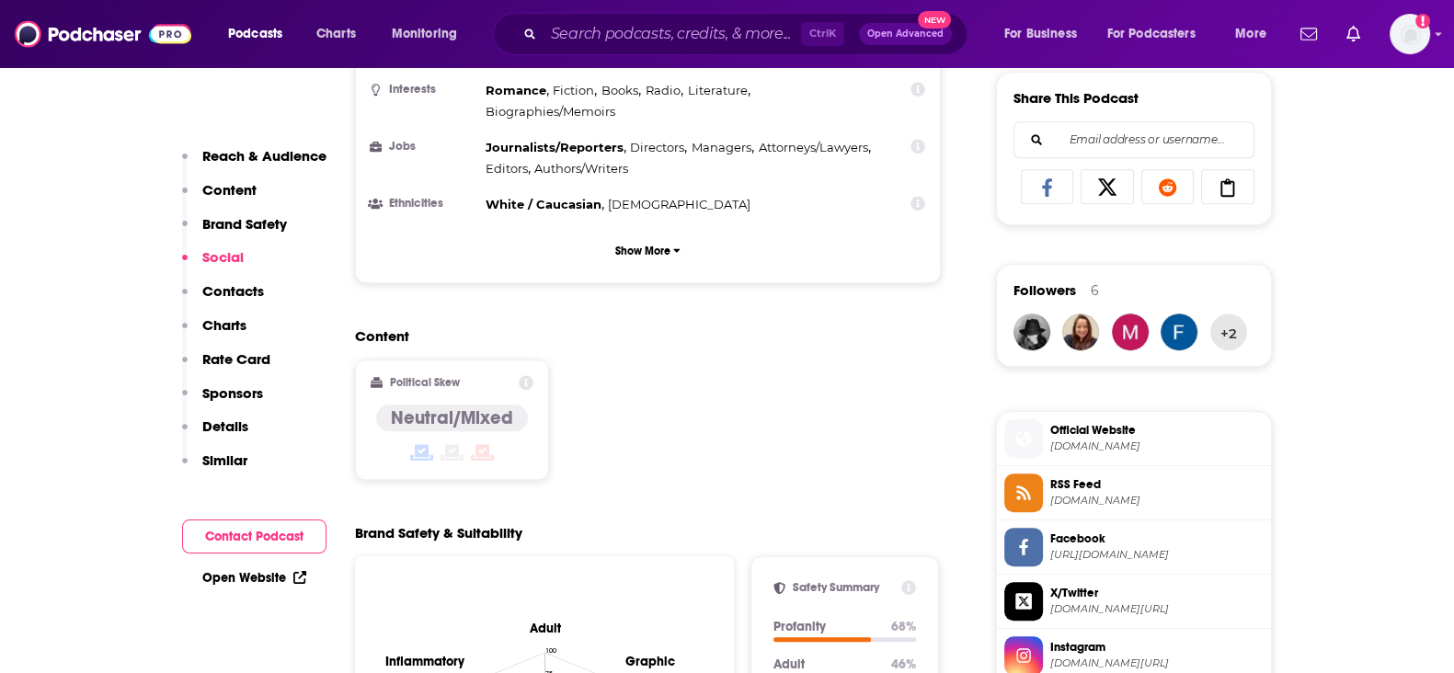
scroll to position [2185, 0]
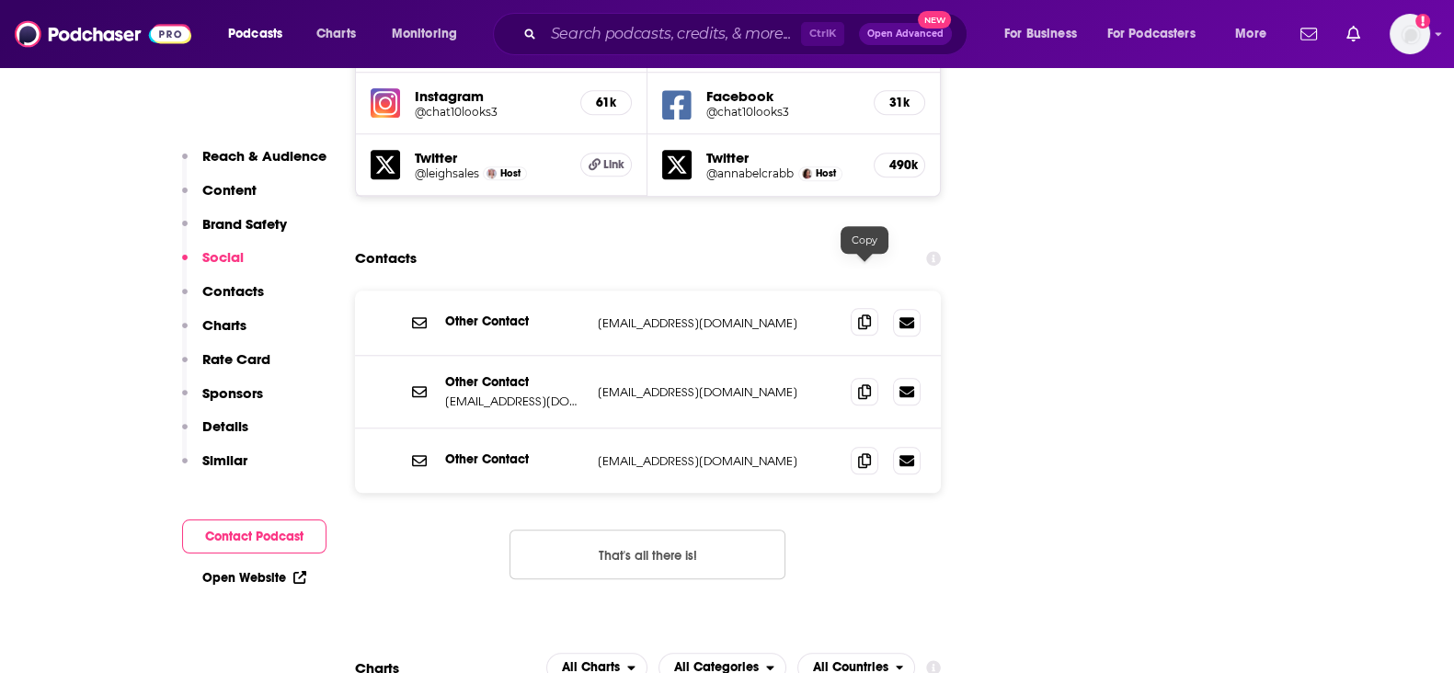
click at [862, 315] on icon at bounding box center [864, 322] width 13 height 15
click at [871, 446] on span at bounding box center [865, 460] width 28 height 28
click at [578, 41] on input "Search podcasts, credits, & more..." at bounding box center [673, 33] width 258 height 29
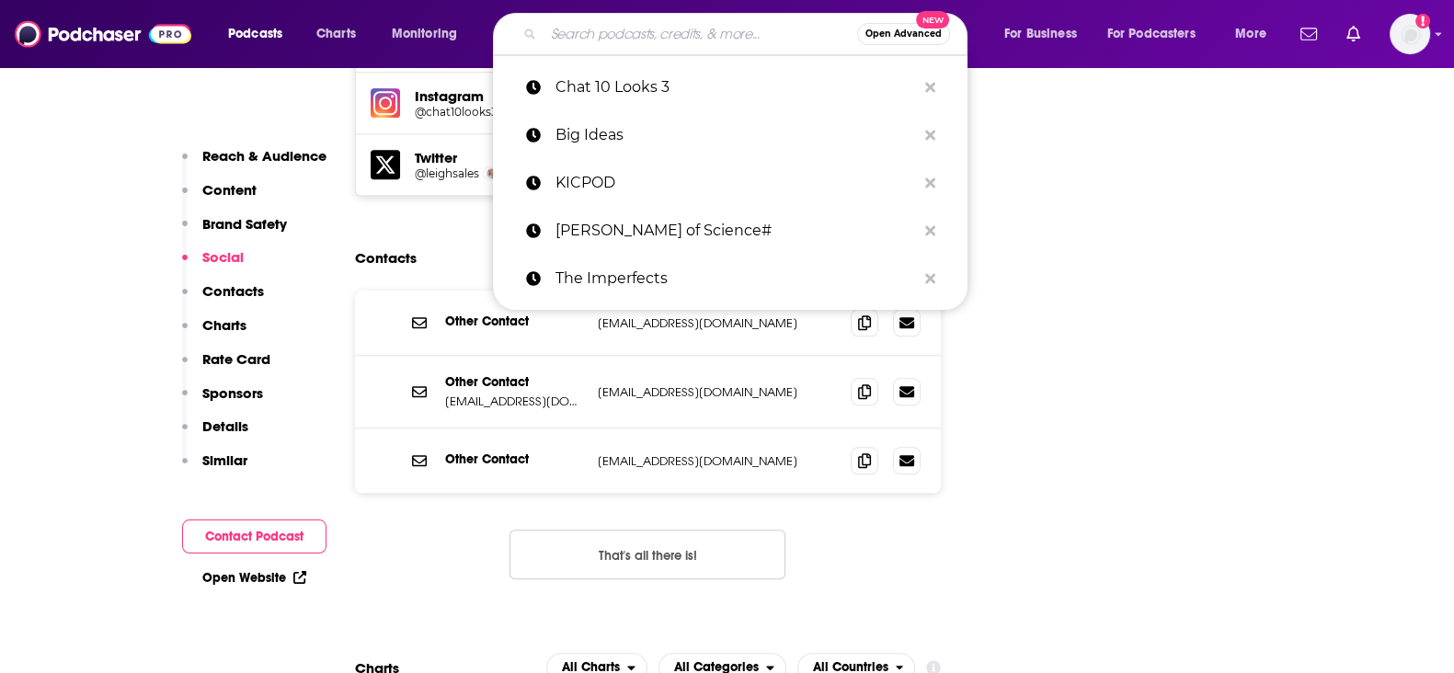
paste input "Dr Justin Coulson's Happy Families"
type input "Dr Justin Coulson's Happy Families"
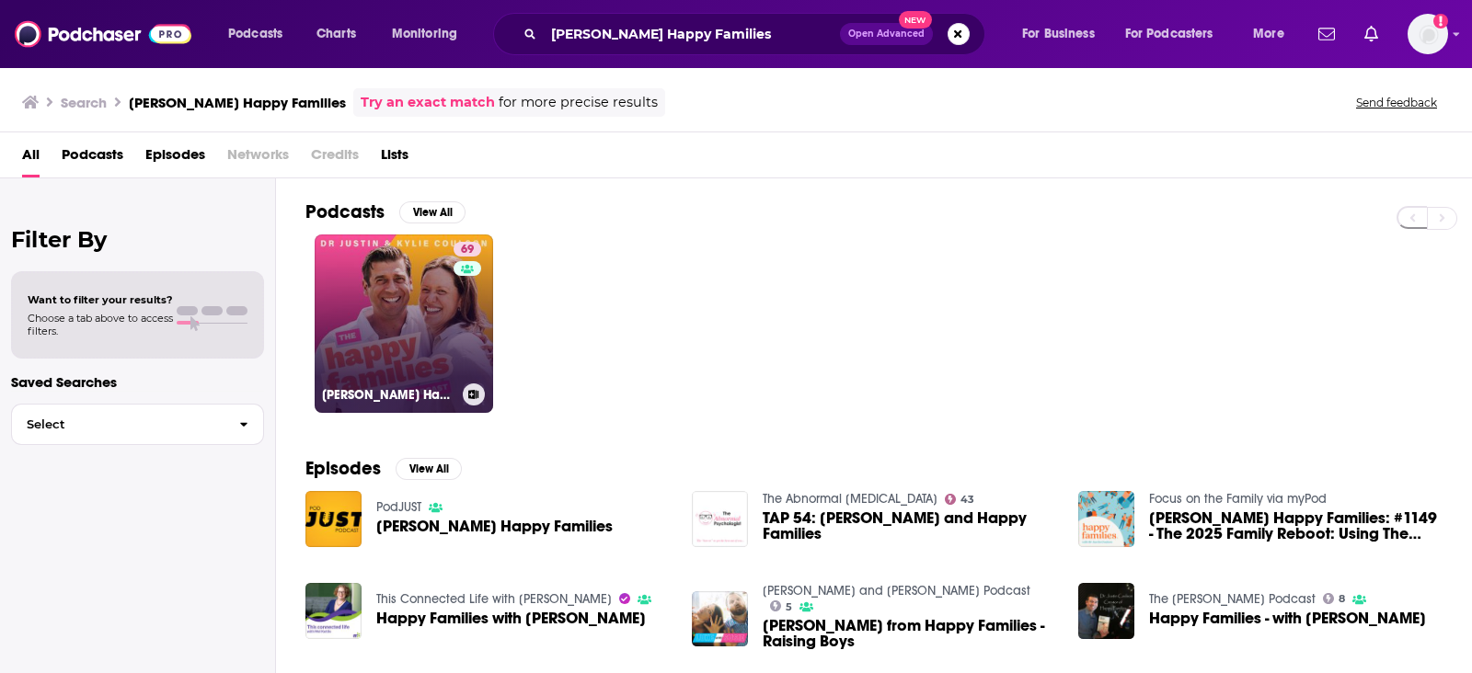
click at [407, 290] on link "69 Dr Justin Coulson's Happy Families" at bounding box center [404, 324] width 178 height 178
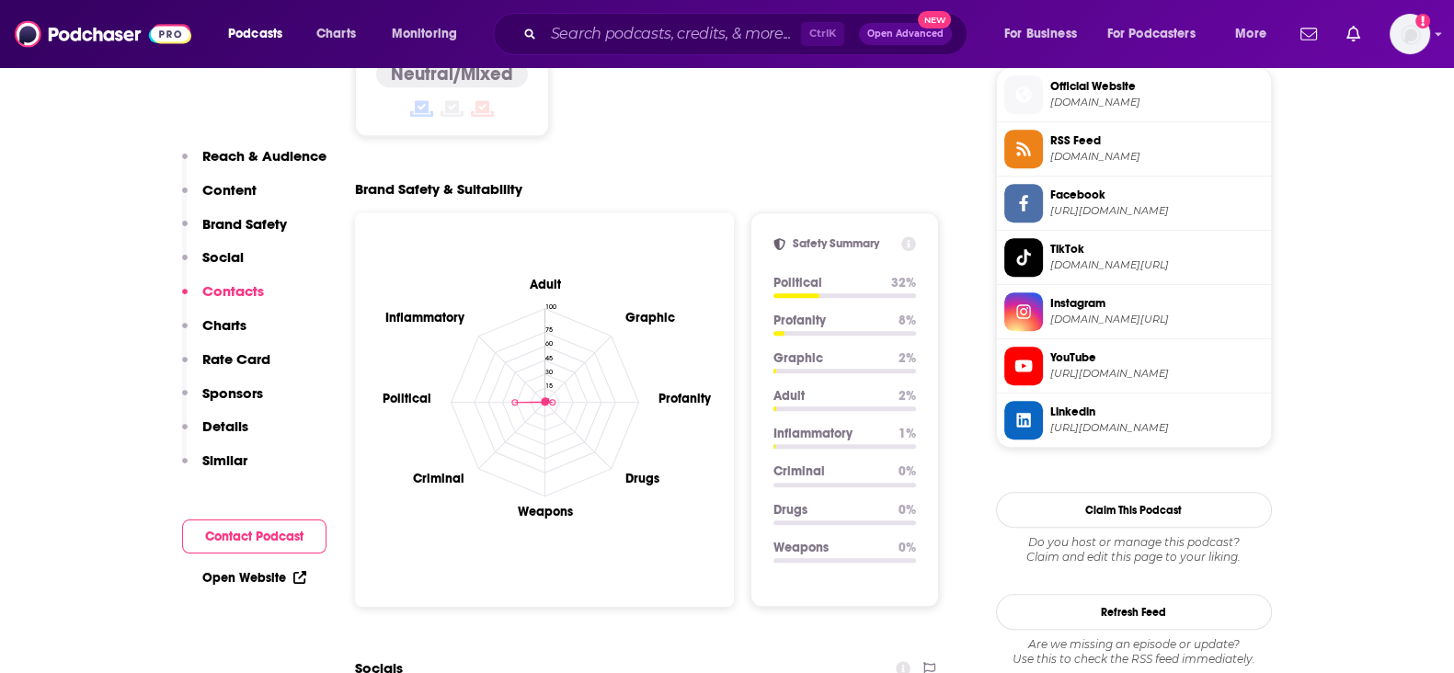
scroll to position [2070, 0]
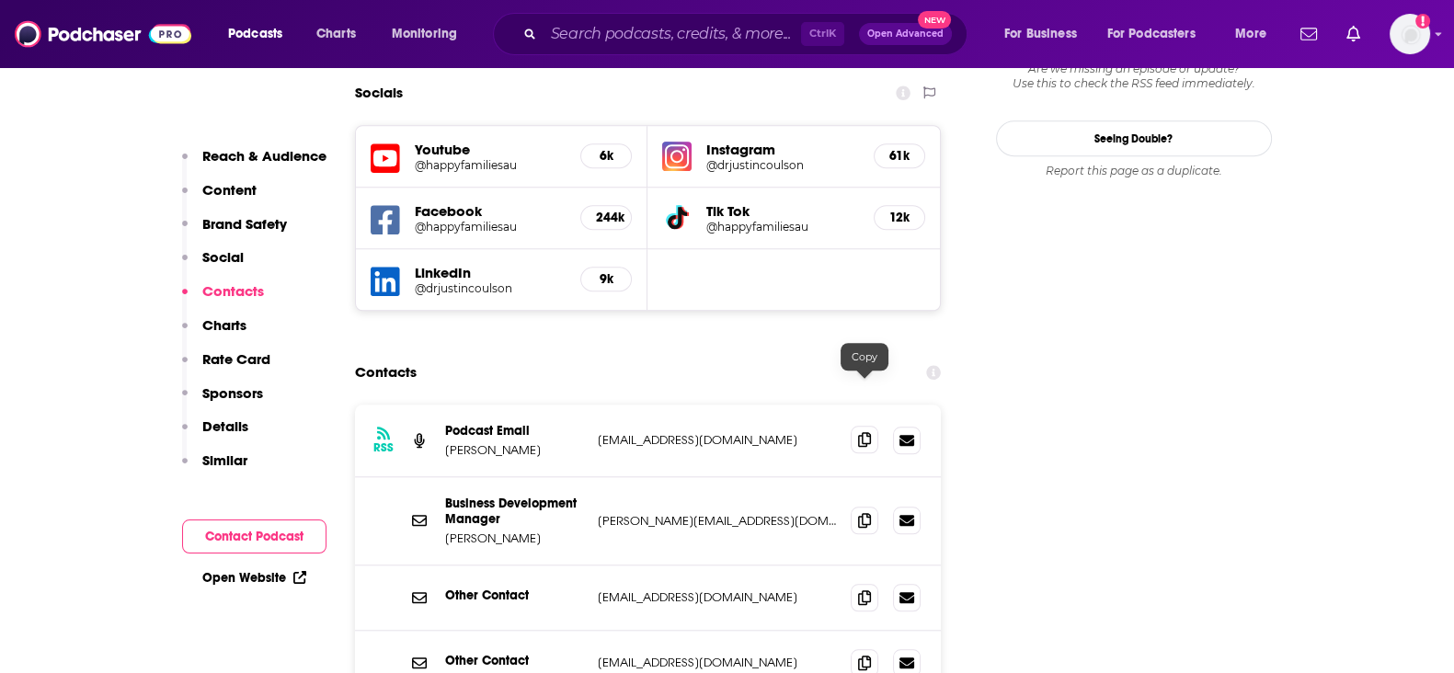
click at [863, 432] on icon at bounding box center [864, 439] width 13 height 15
click at [606, 34] on input "Search podcasts, credits, & more..." at bounding box center [673, 33] width 258 height 29
paste input "The Jordan Syatt Podcast"
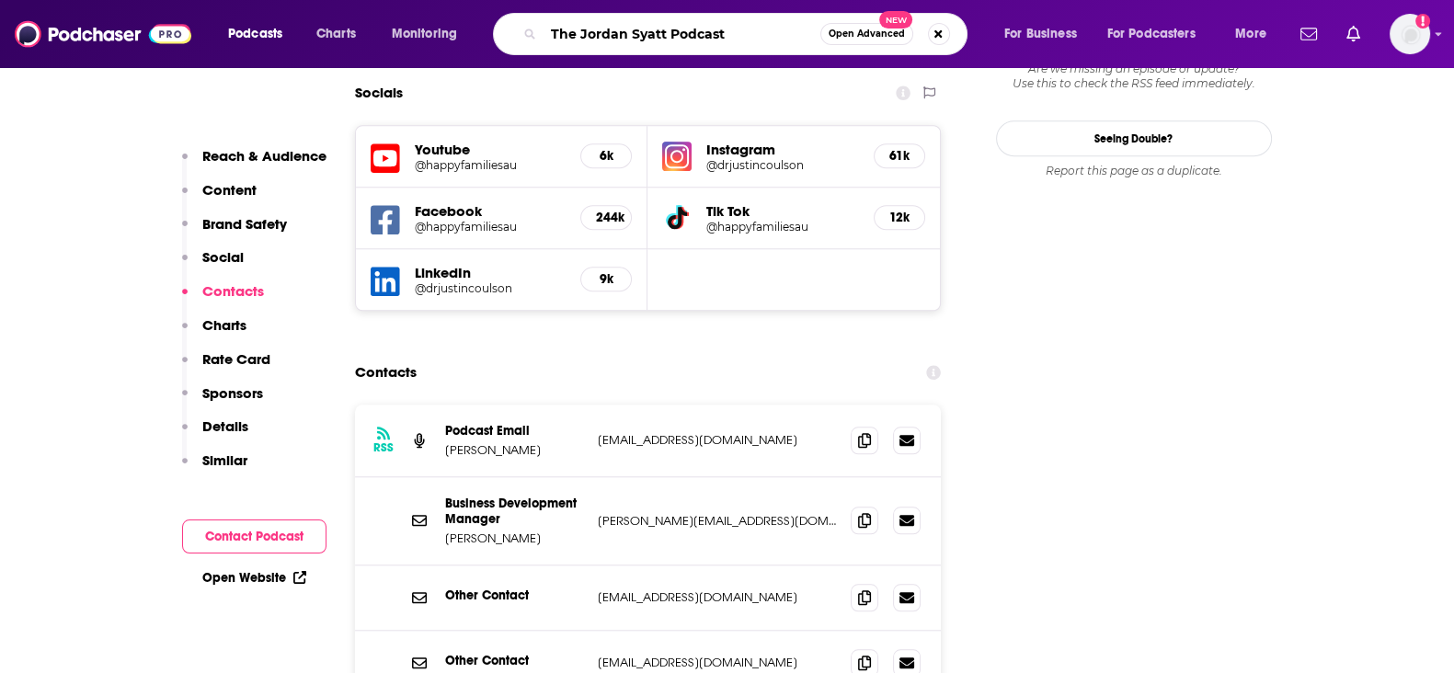
type input "The Jordan Syatt Podcast"
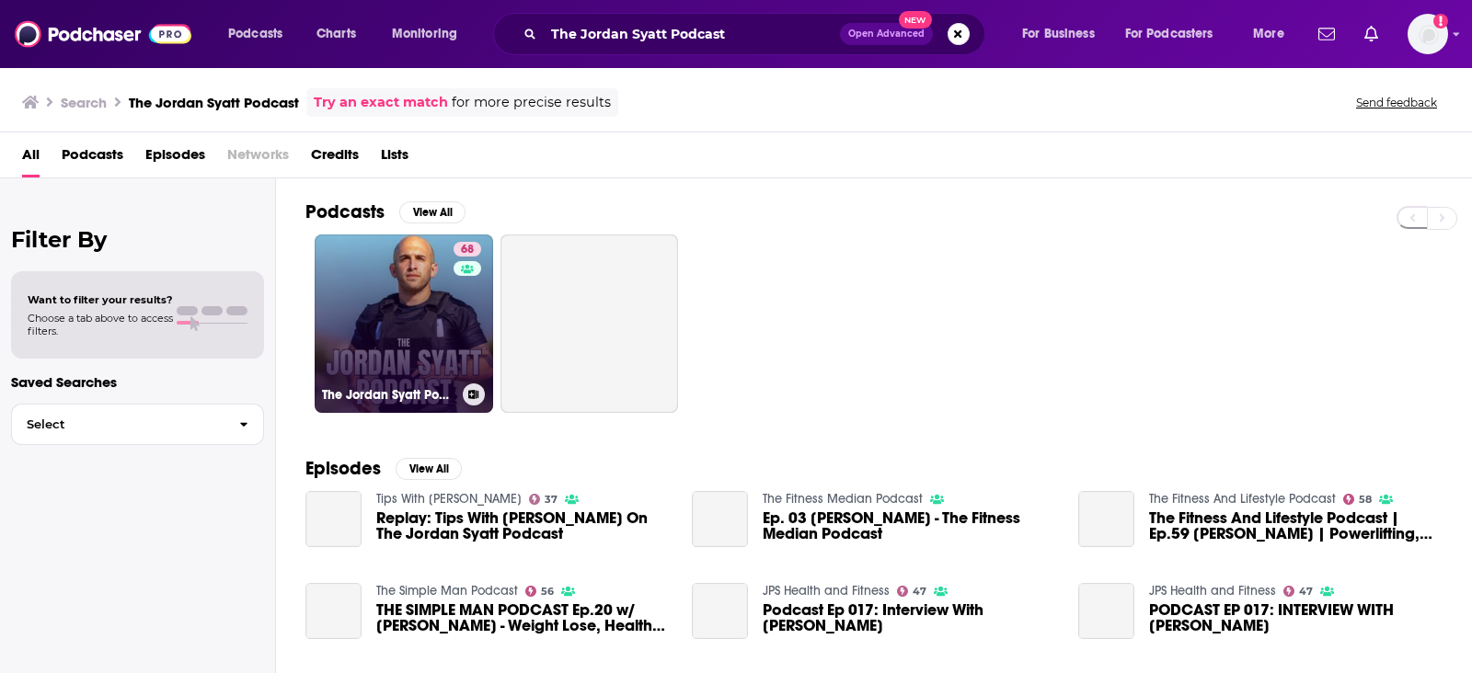
click at [364, 292] on link "68 The Jordan Syatt Podcast" at bounding box center [404, 324] width 178 height 178
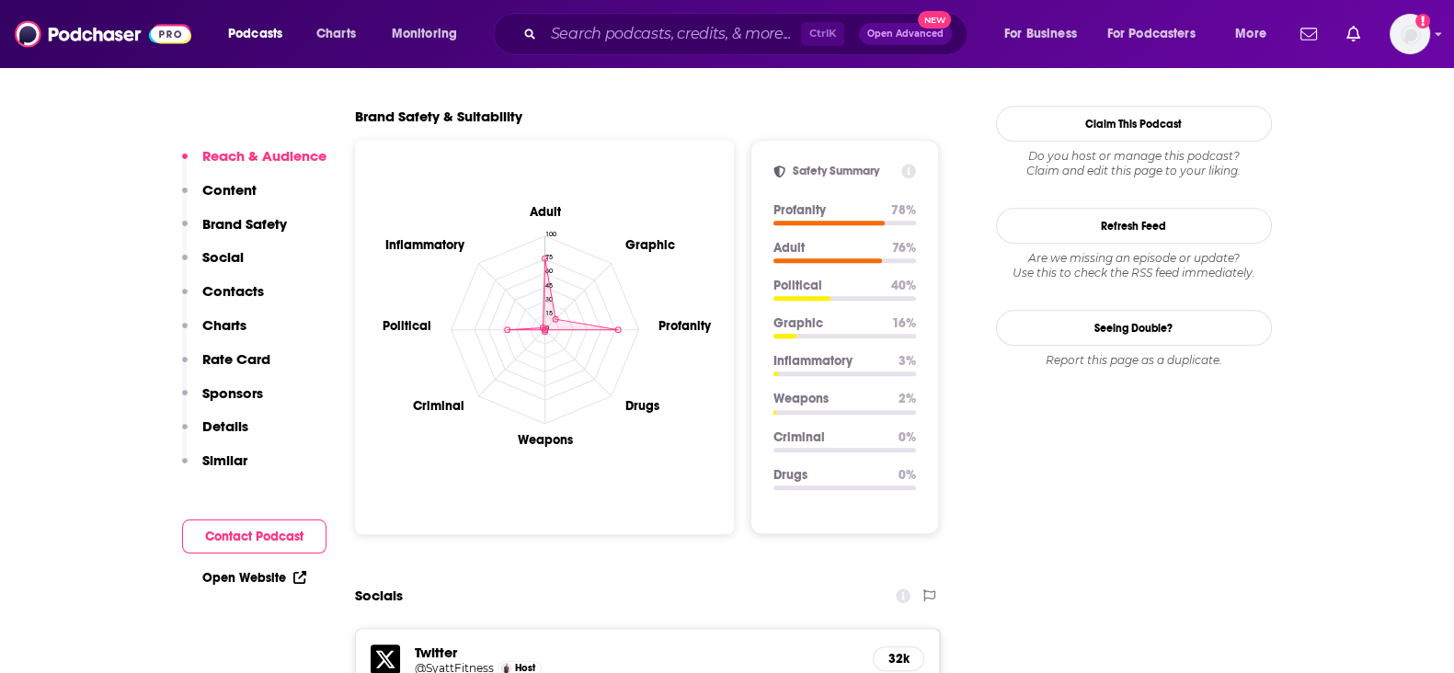
scroll to position [2185, 0]
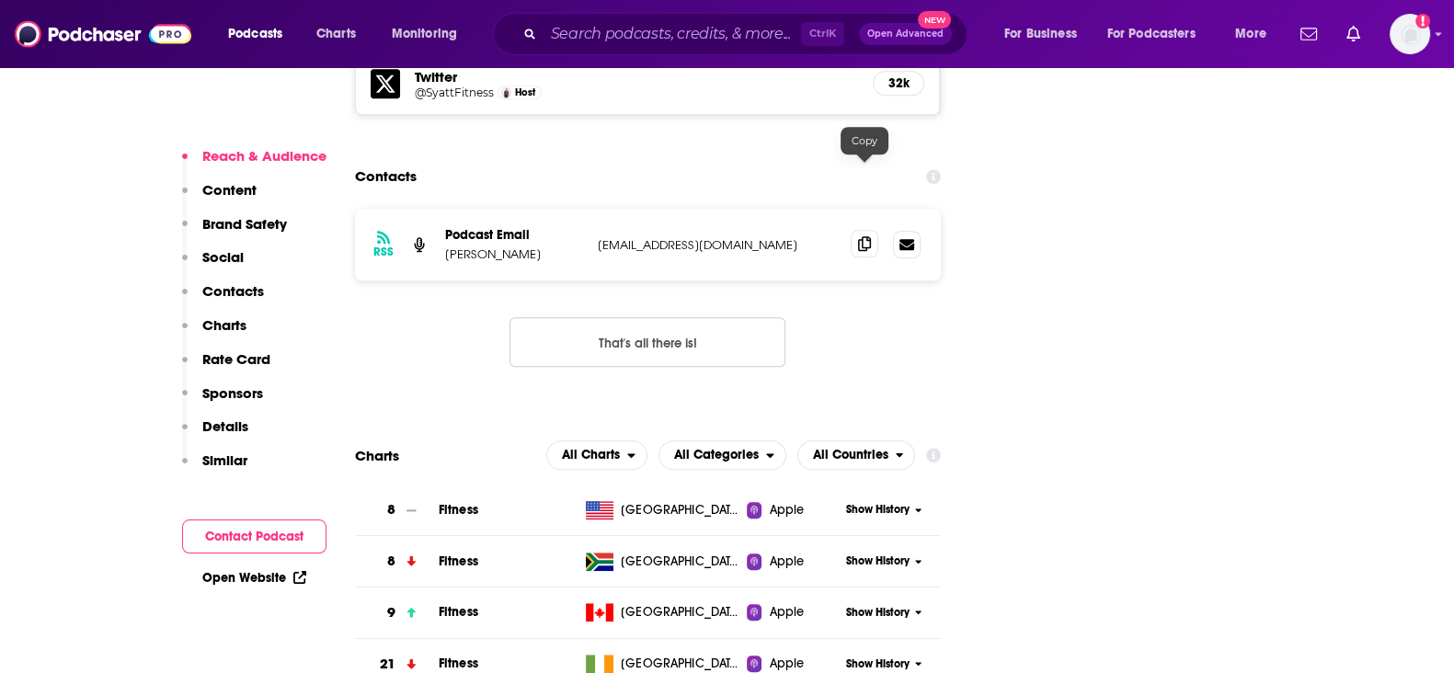
click at [858, 236] on icon at bounding box center [864, 243] width 13 height 15
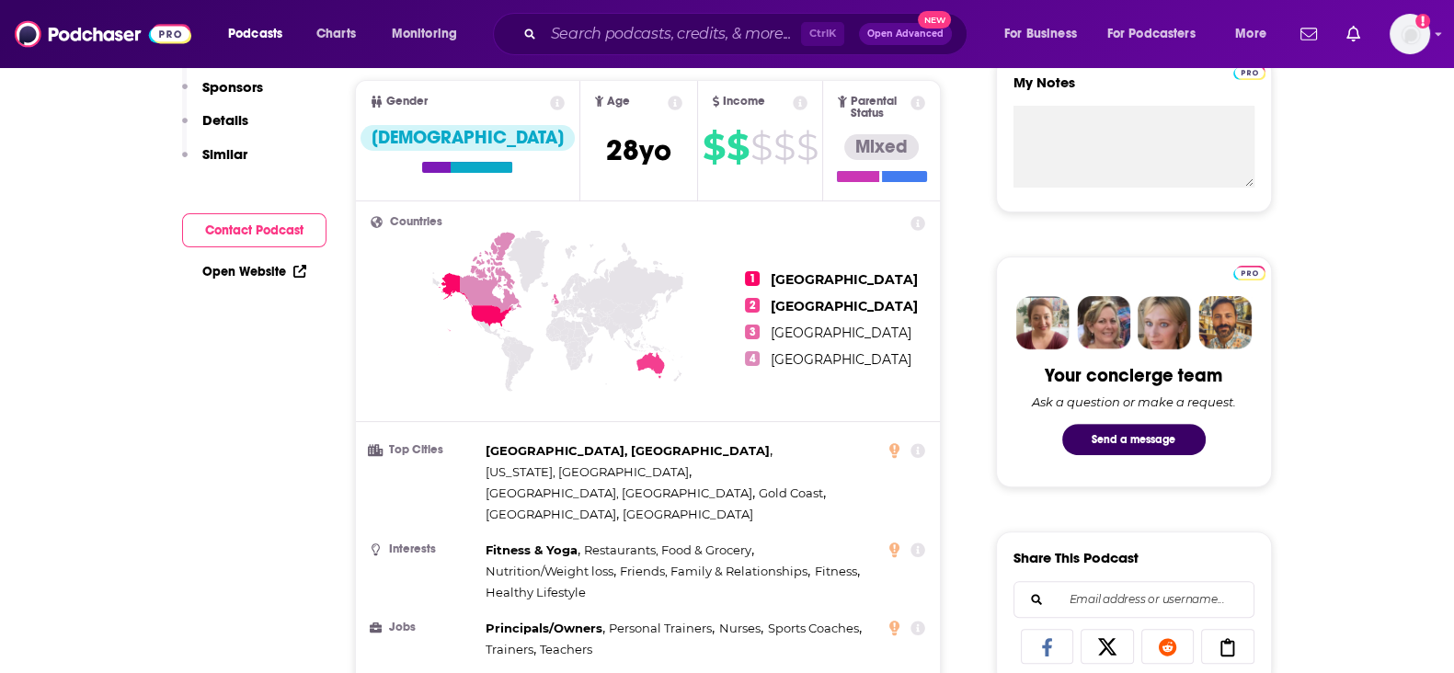
scroll to position [0, 0]
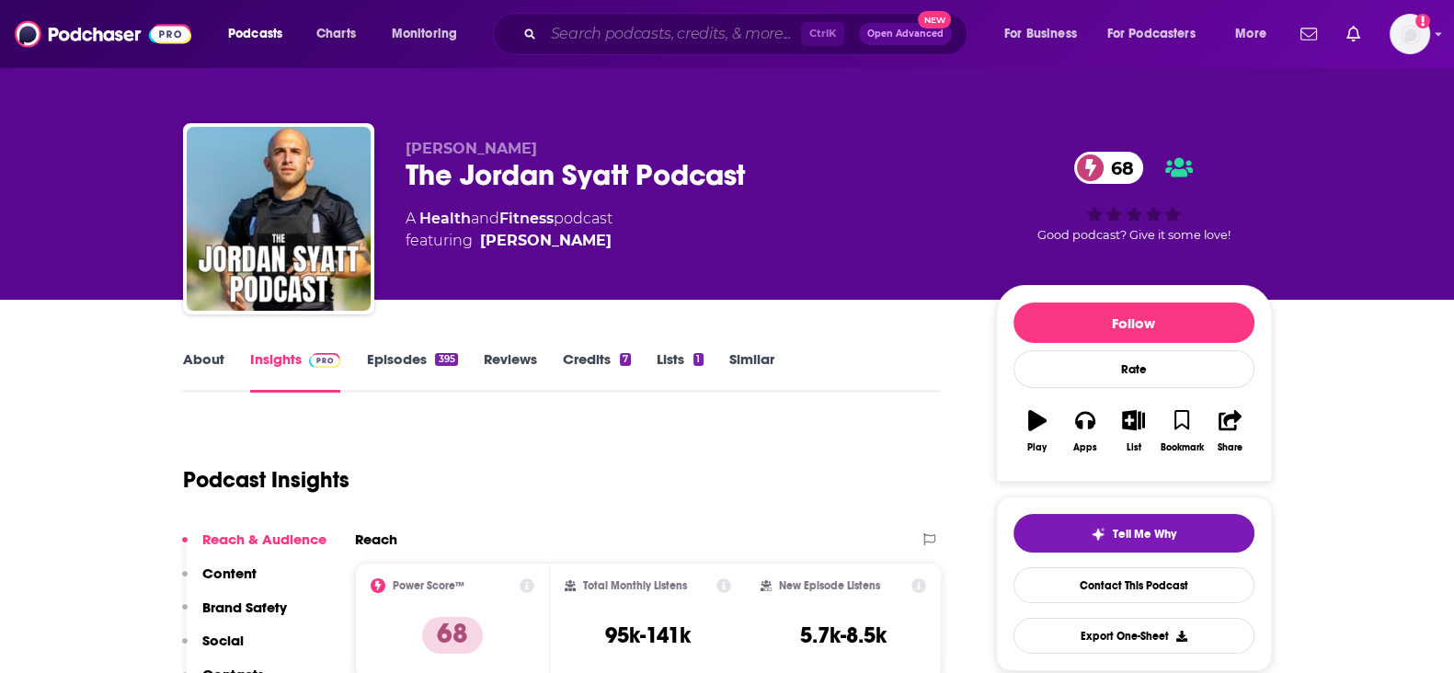
click at [721, 29] on input "Search podcasts, credits, & more..." at bounding box center [673, 33] width 258 height 29
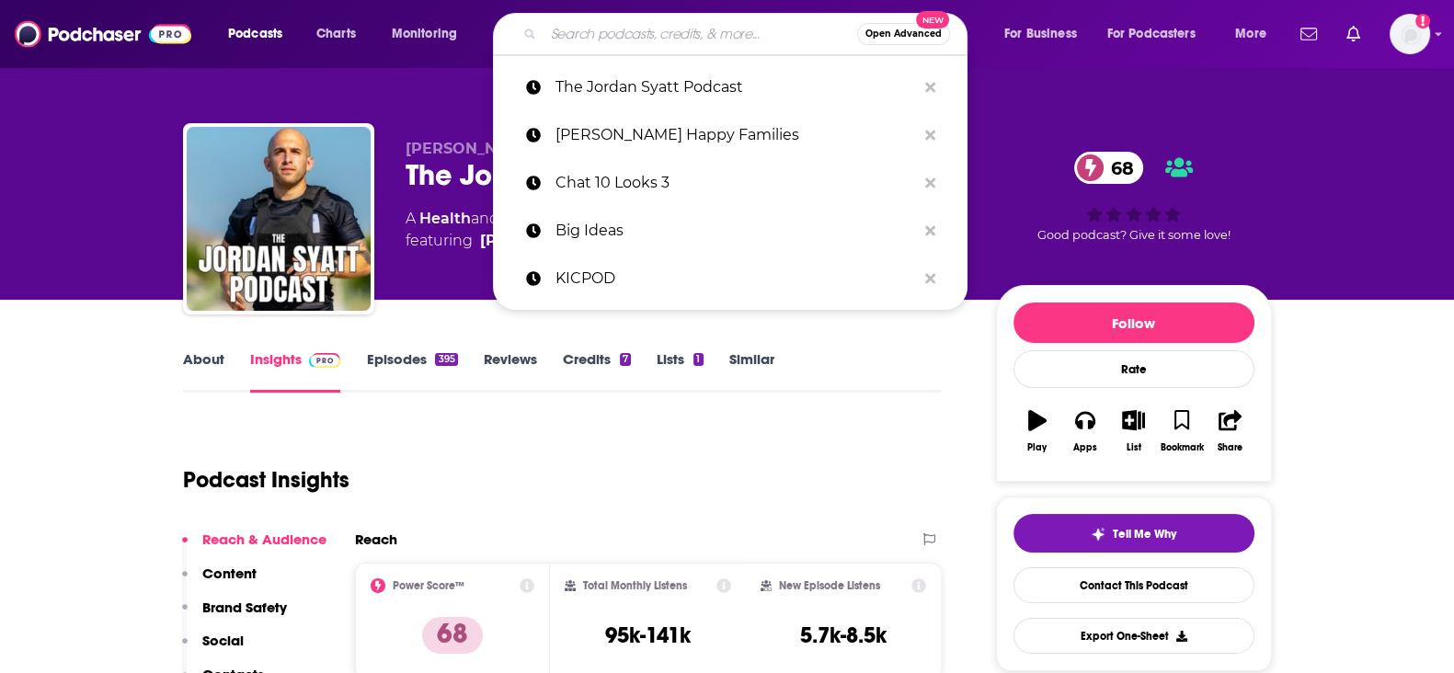
paste input "Uncomfortable Conversations"
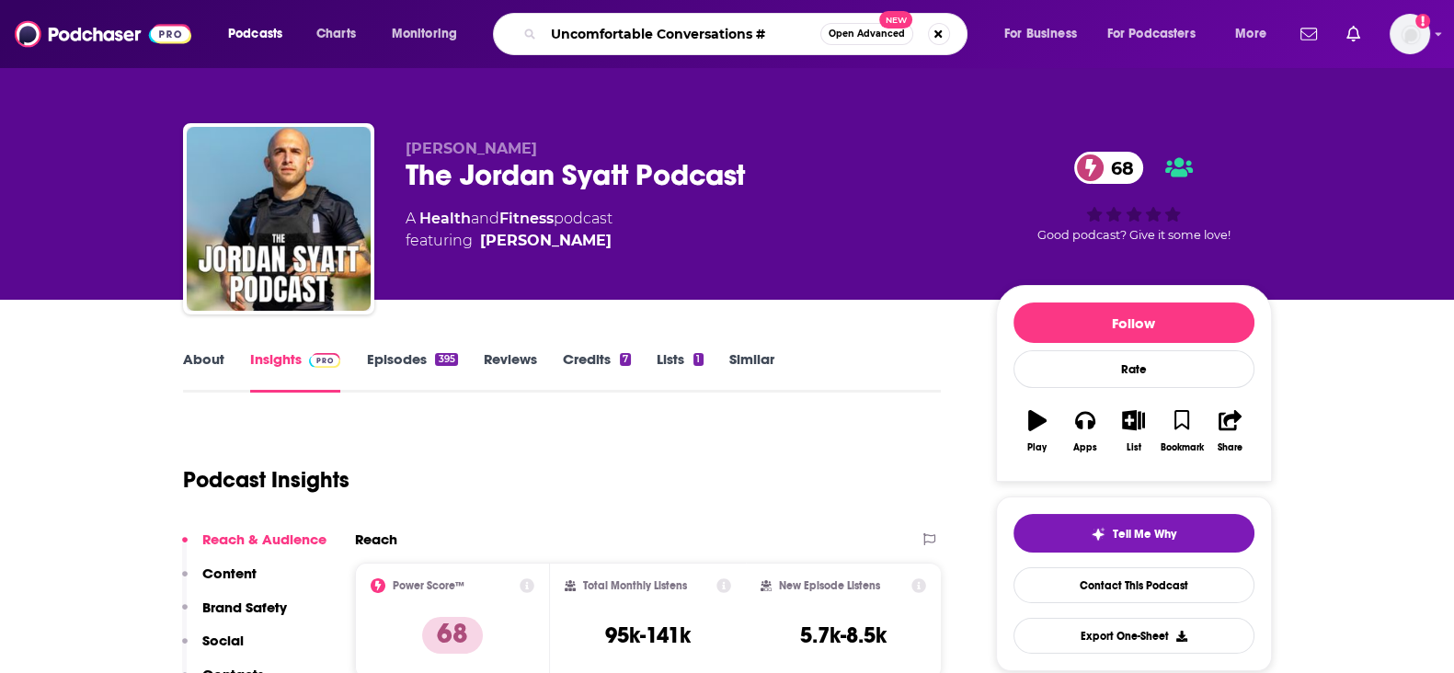
type input "Uncomfortable Conversations"
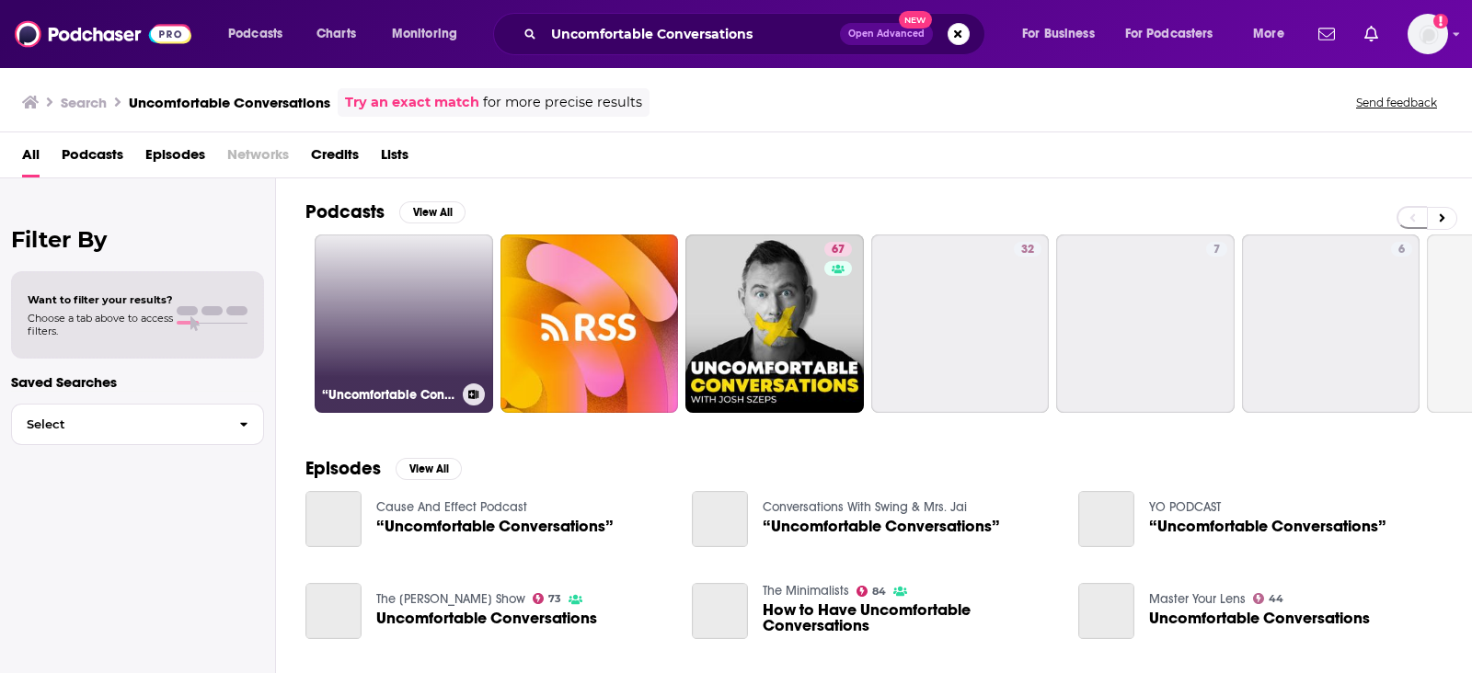
click at [363, 305] on link "“Uncomfortable Conversations “" at bounding box center [404, 324] width 178 height 178
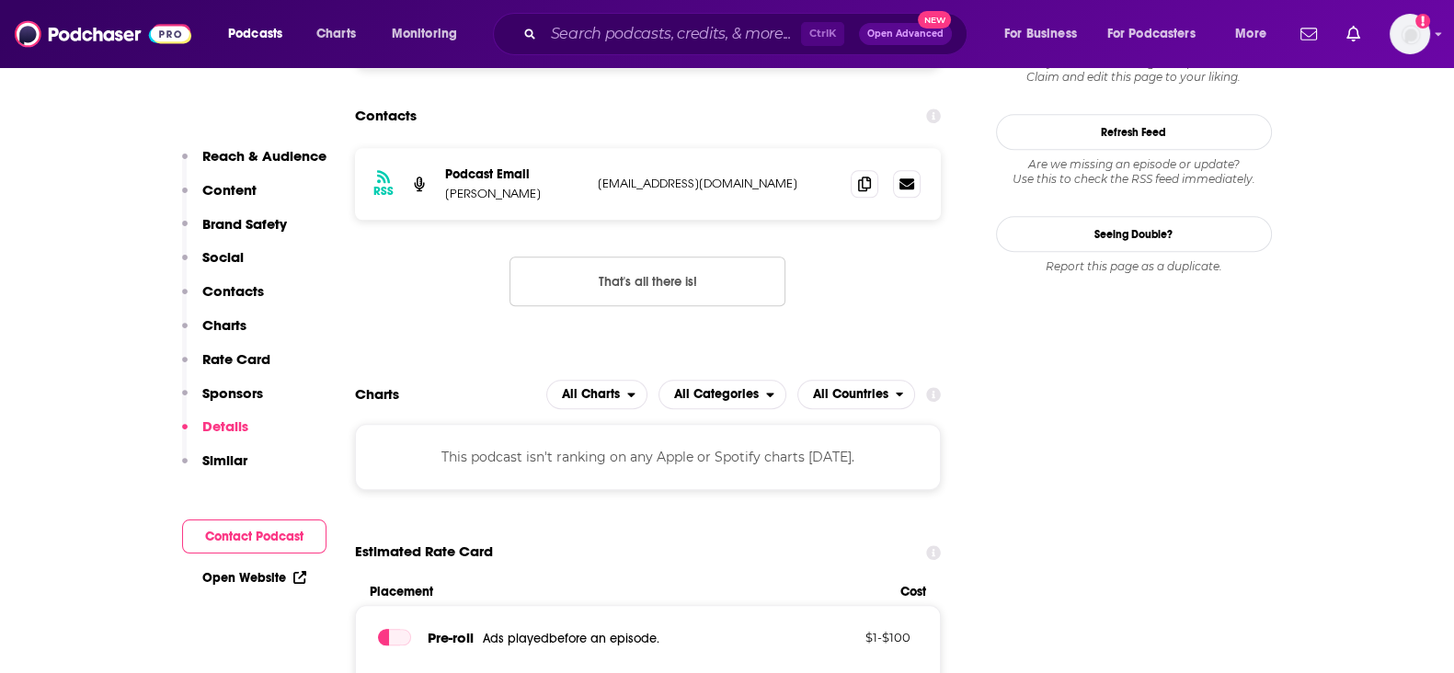
scroll to position [2414, 0]
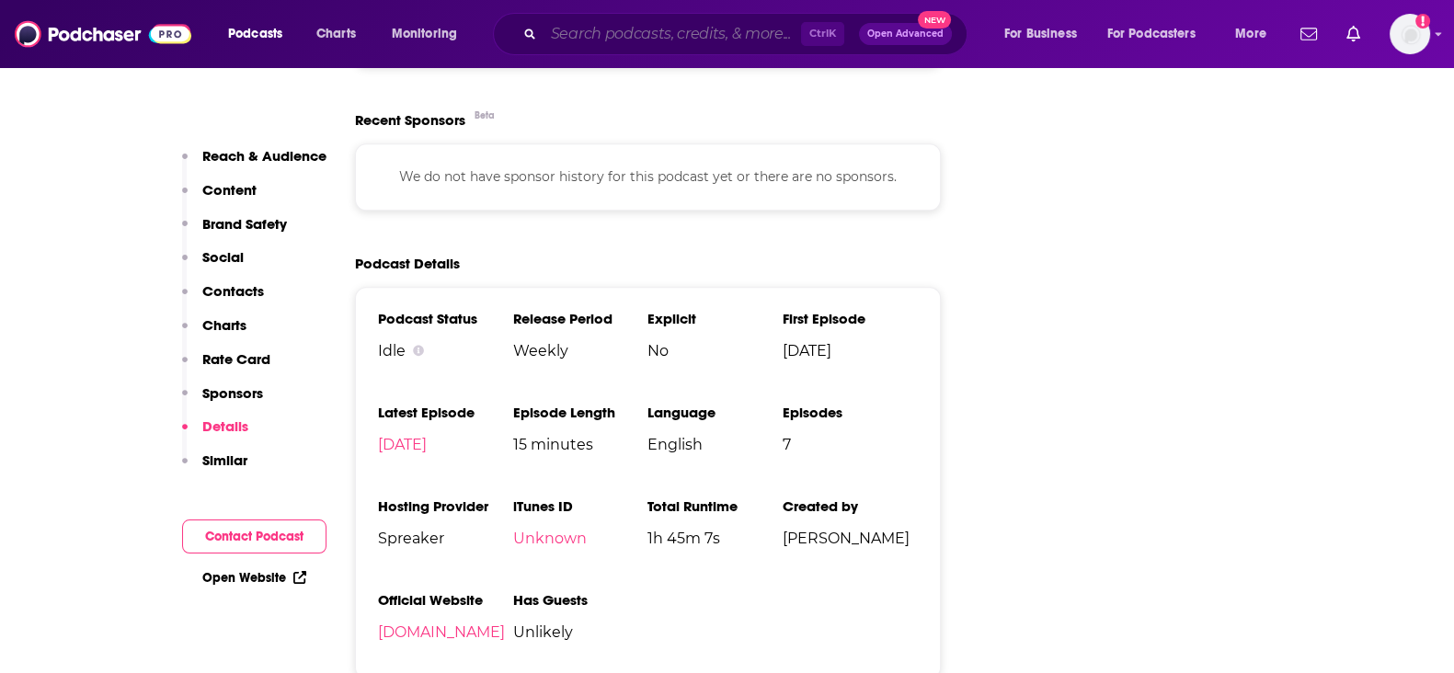
click at [624, 25] on input "Search podcasts, credits, & more..." at bounding box center [673, 33] width 258 height 29
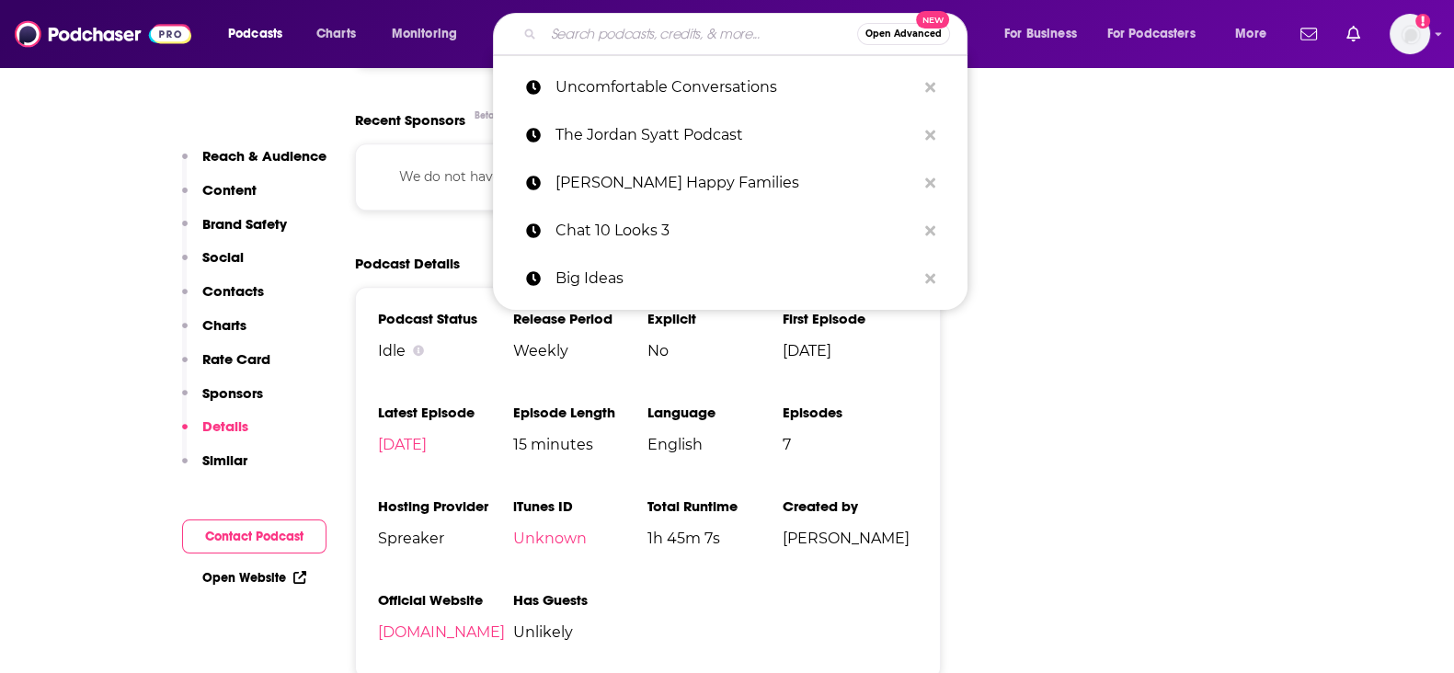
paste input "Uncomfortable Conversations"
type input "Uncomfortable Conversations"
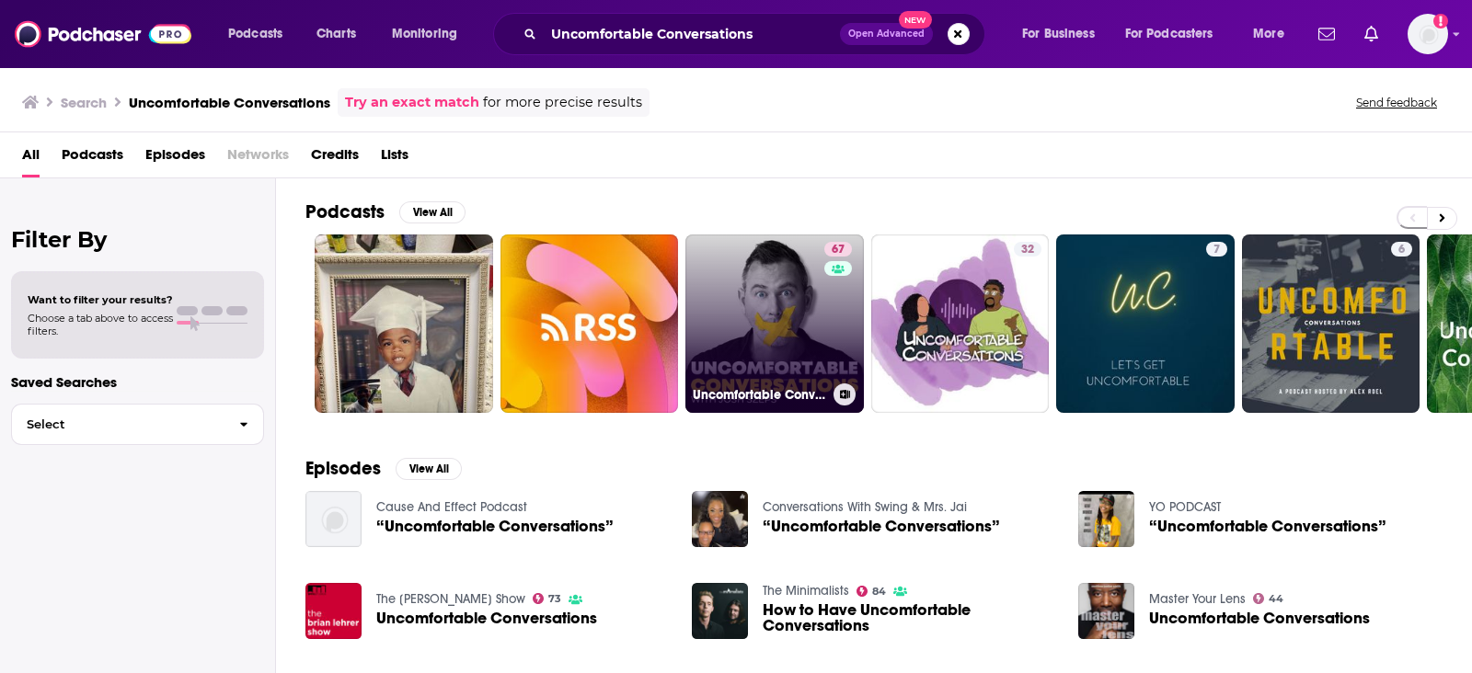
click at [818, 334] on link "67 Uncomfortable Conversations with Josh Szeps" at bounding box center [774, 324] width 178 height 178
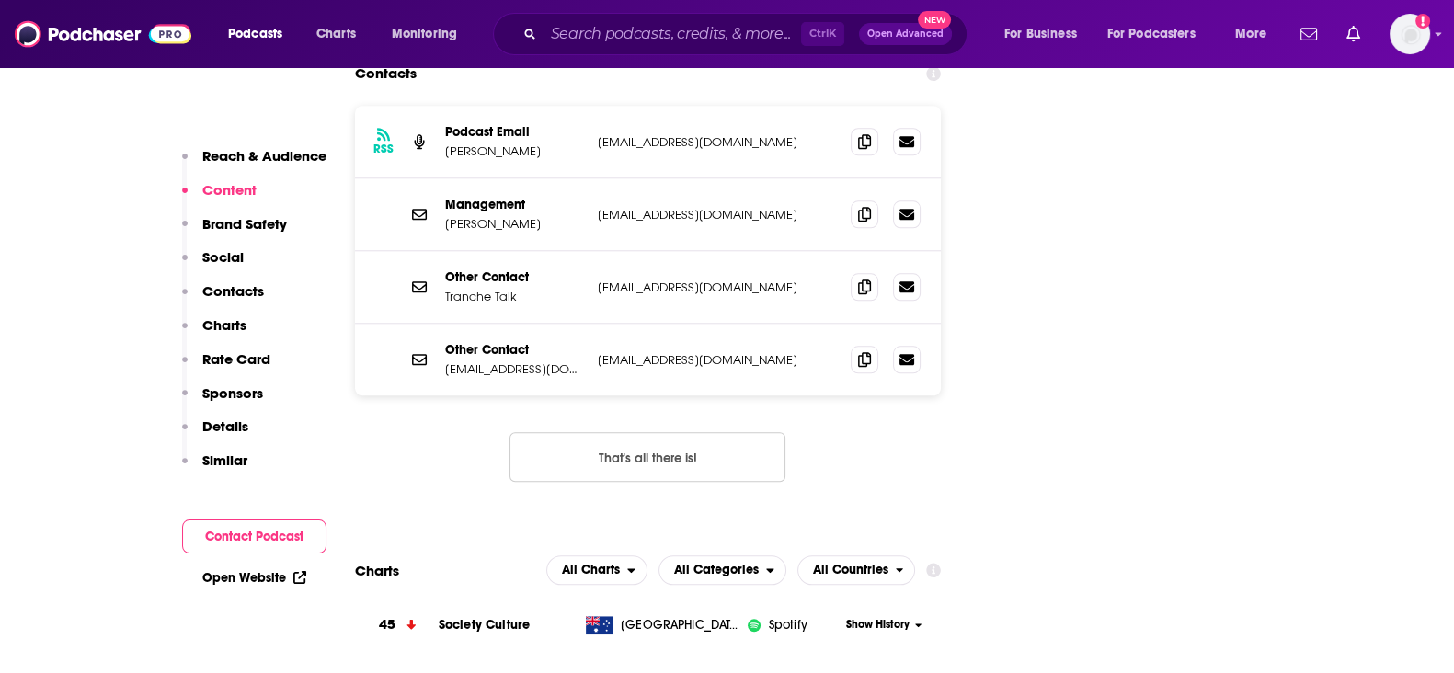
scroll to position [2070, 0]
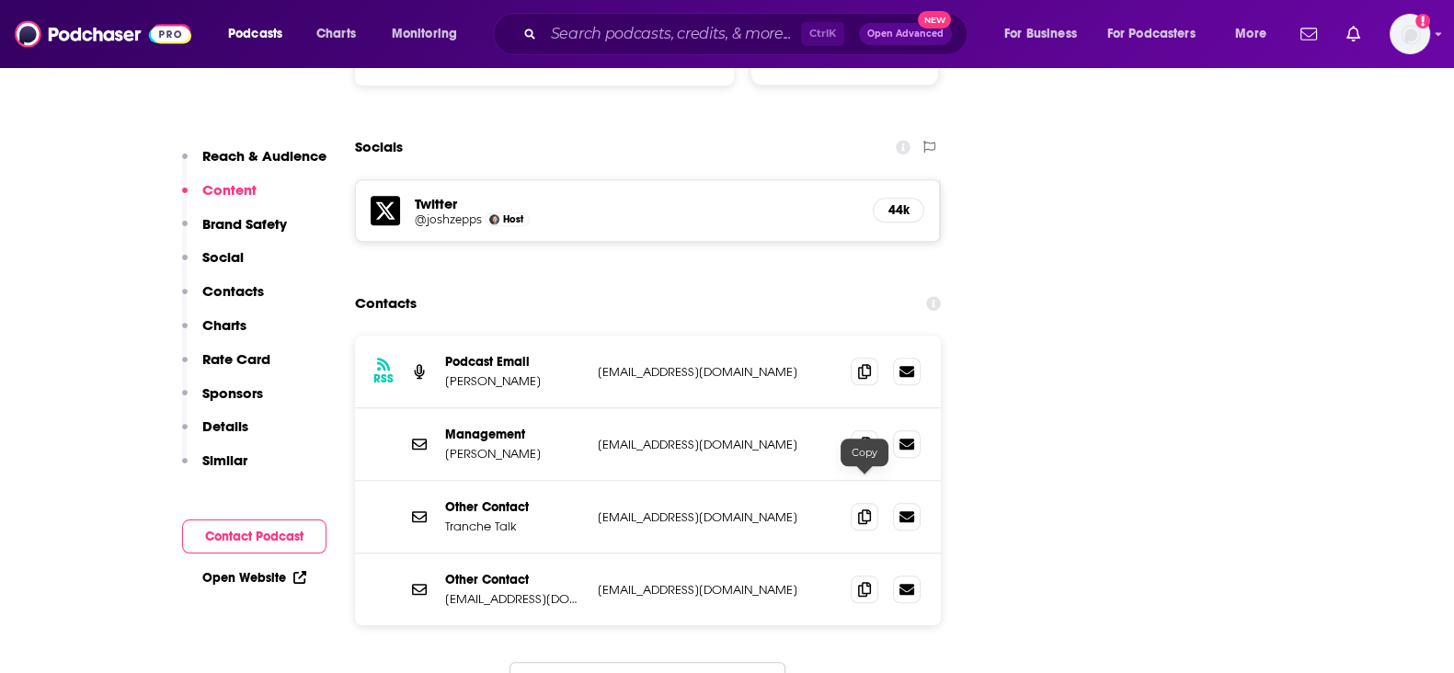
click at [862, 582] on icon at bounding box center [864, 589] width 13 height 15
click at [859, 336] on div "RSS Podcast Email Josh Szeps joshzepps@gmail.com joshzepps@gmail.com" at bounding box center [648, 372] width 587 height 73
click at [860, 363] on icon at bounding box center [864, 370] width 13 height 15
click at [866, 436] on icon at bounding box center [864, 443] width 13 height 15
click at [860, 502] on span at bounding box center [865, 516] width 28 height 28
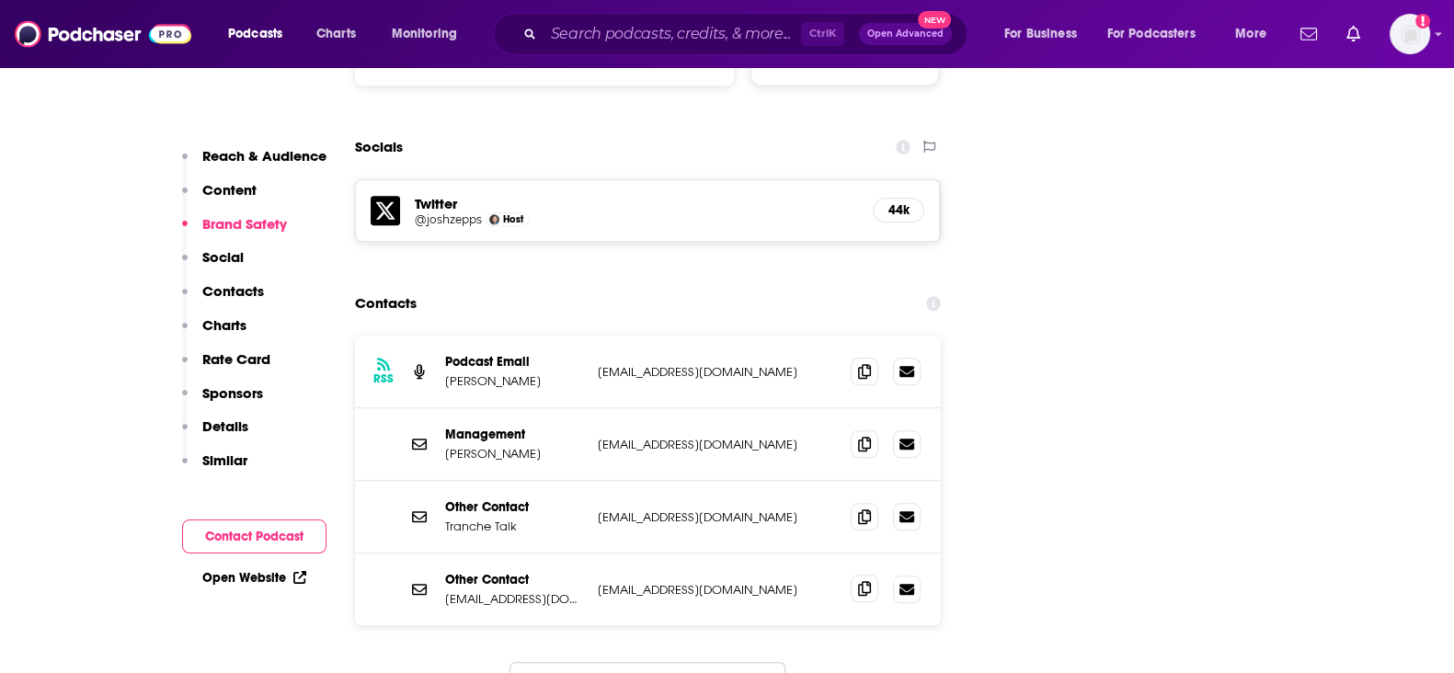
click at [858, 575] on span at bounding box center [865, 589] width 28 height 28
click at [855, 575] on span at bounding box center [865, 589] width 28 height 28
click at [854, 502] on span at bounding box center [865, 516] width 28 height 28
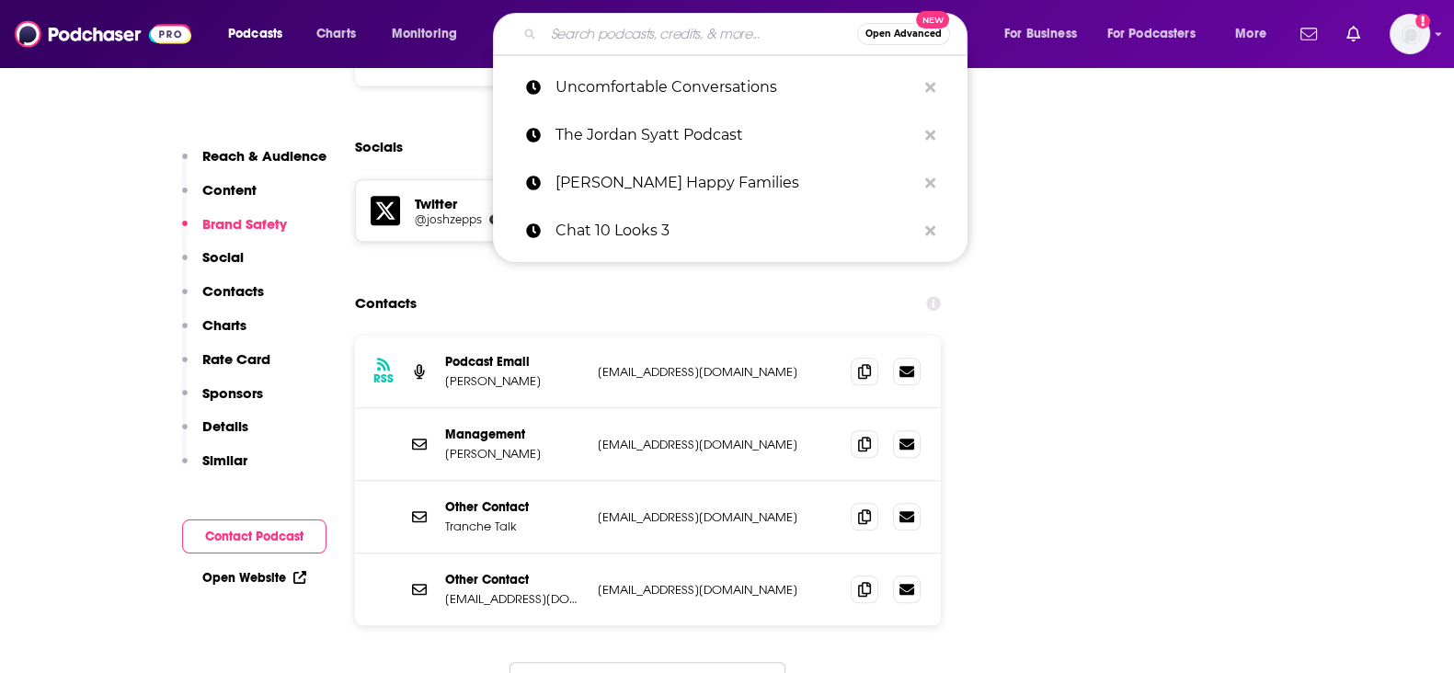
click at [575, 25] on input "Search podcasts, credits, & more..." at bounding box center [701, 33] width 314 height 29
paste input "Better Than Yesterday"
type input "Better Than Yesterday"
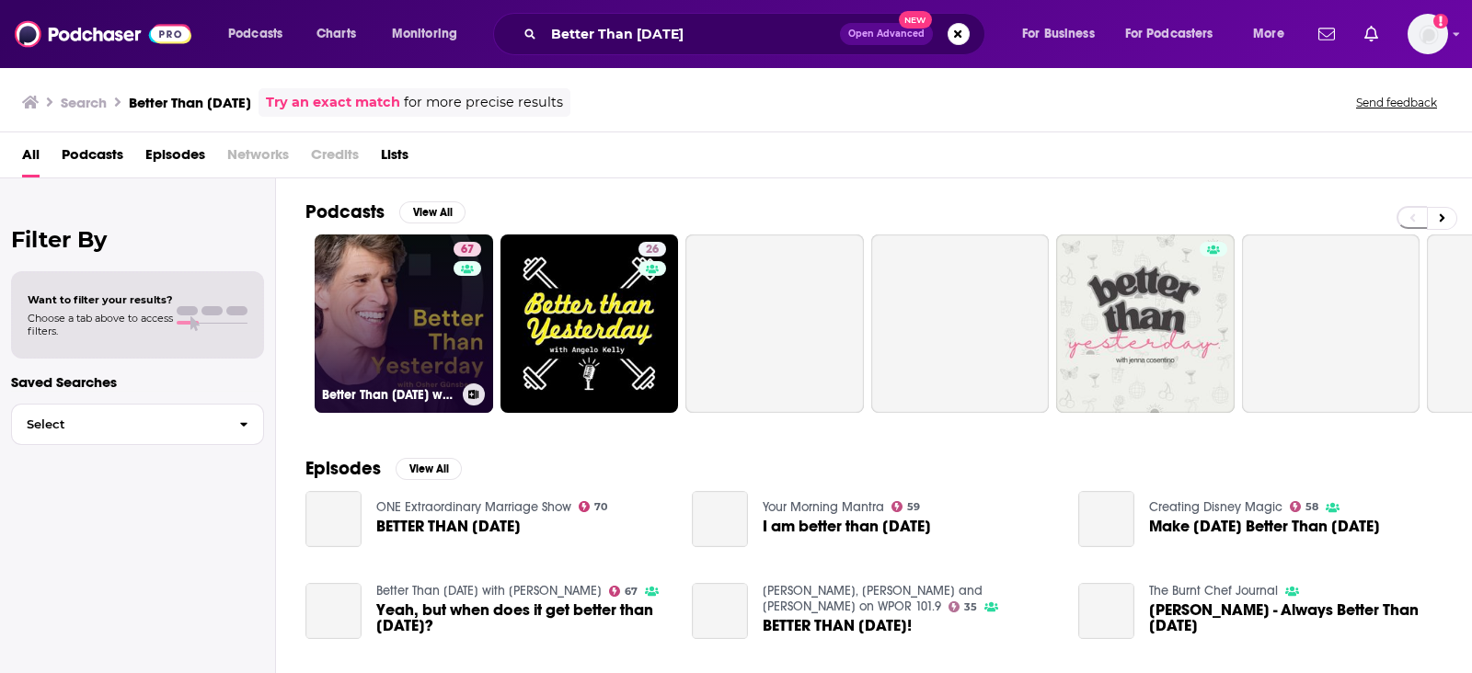
click at [368, 313] on link "67 Better Than Yesterday with Osher Günsberg" at bounding box center [404, 324] width 178 height 178
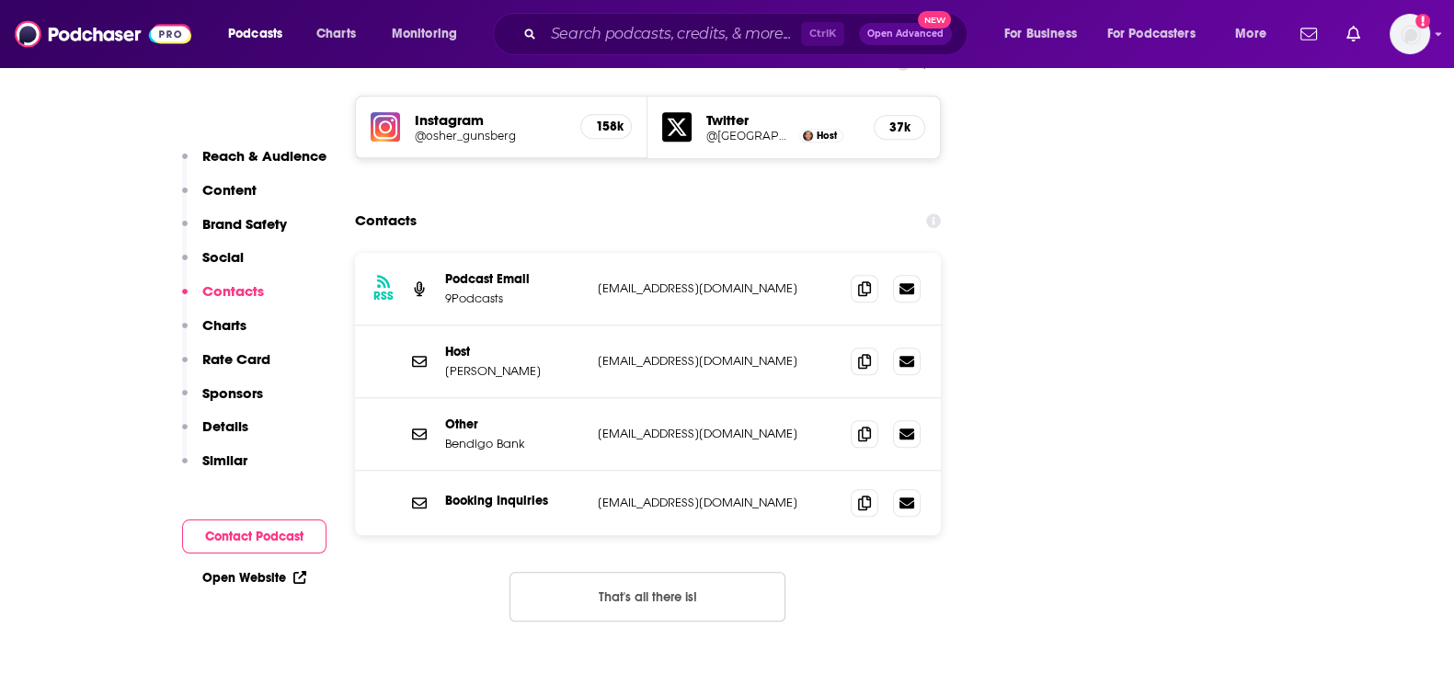
scroll to position [2070, 0]
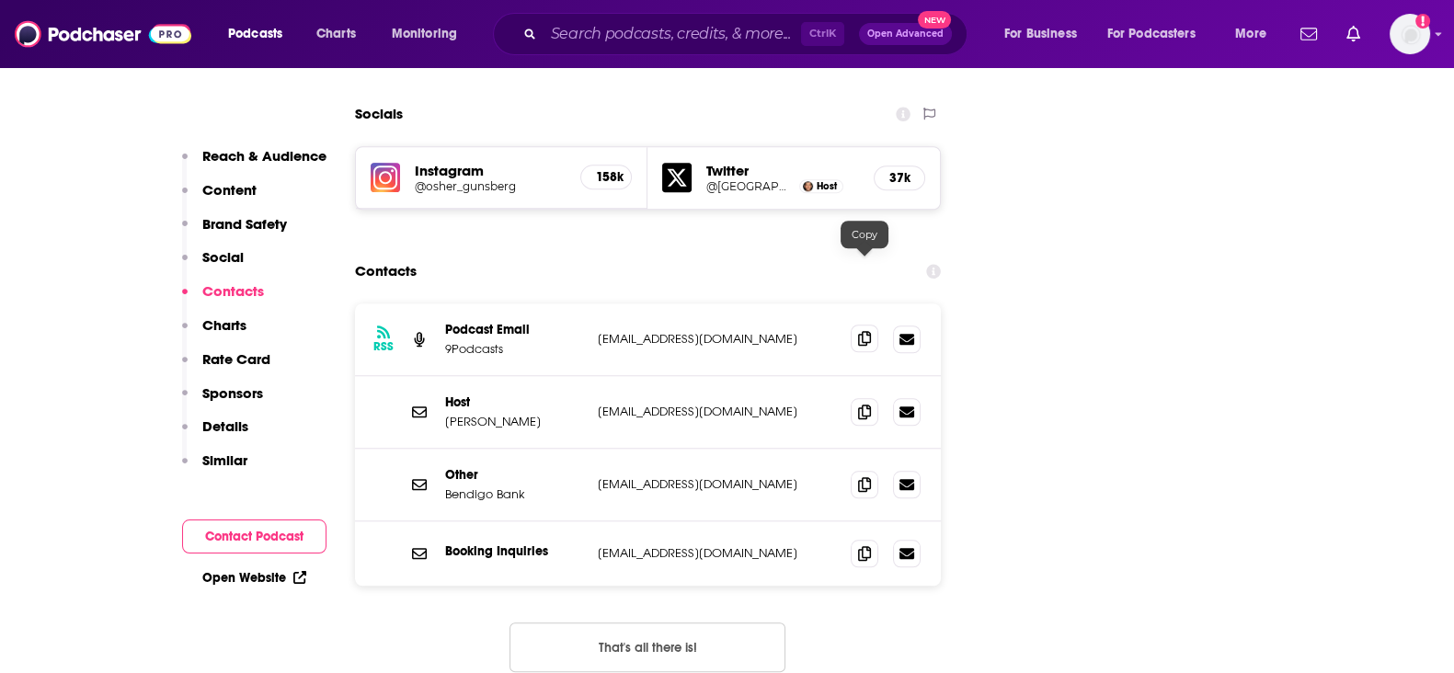
click at [859, 331] on icon at bounding box center [864, 338] width 13 height 15
click at [696, 26] on input "Search podcasts, credits, & more..." at bounding box center [673, 33] width 258 height 29
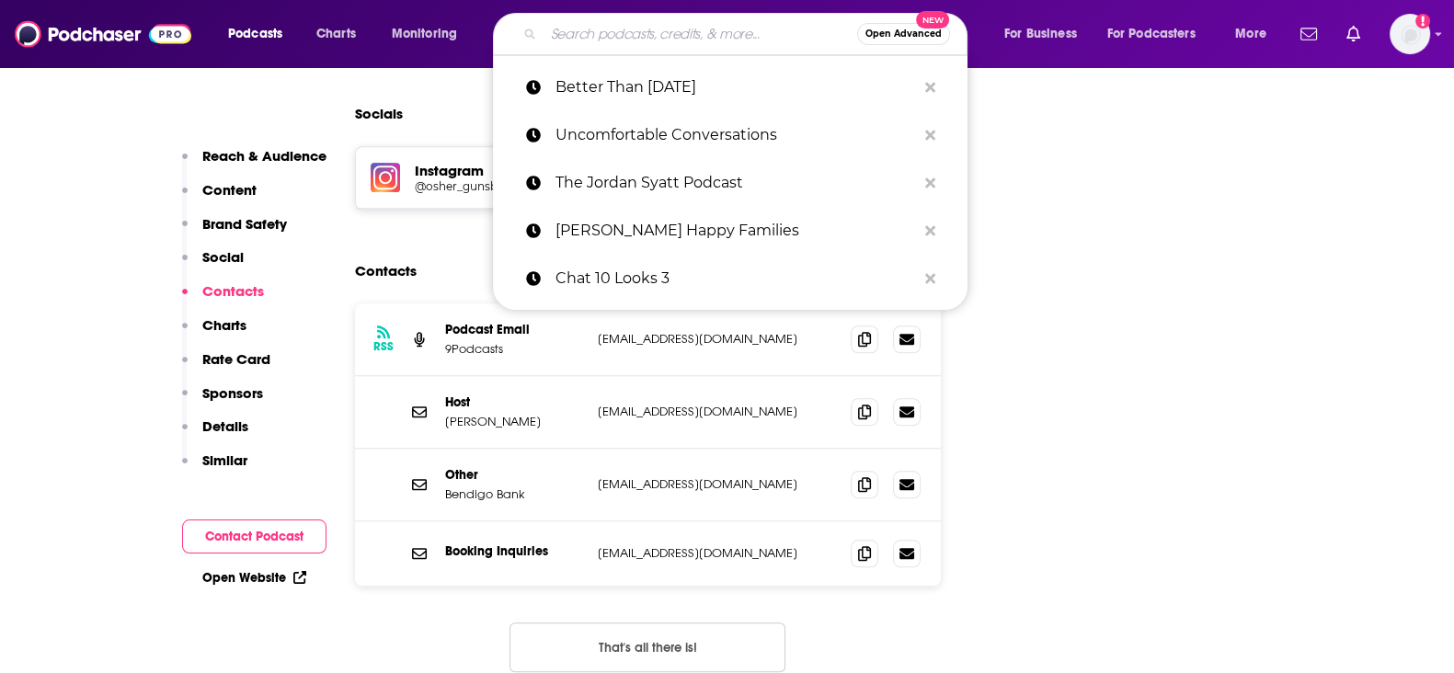
paste input "A Life of Greatness"
type input "A Life of Greatness"
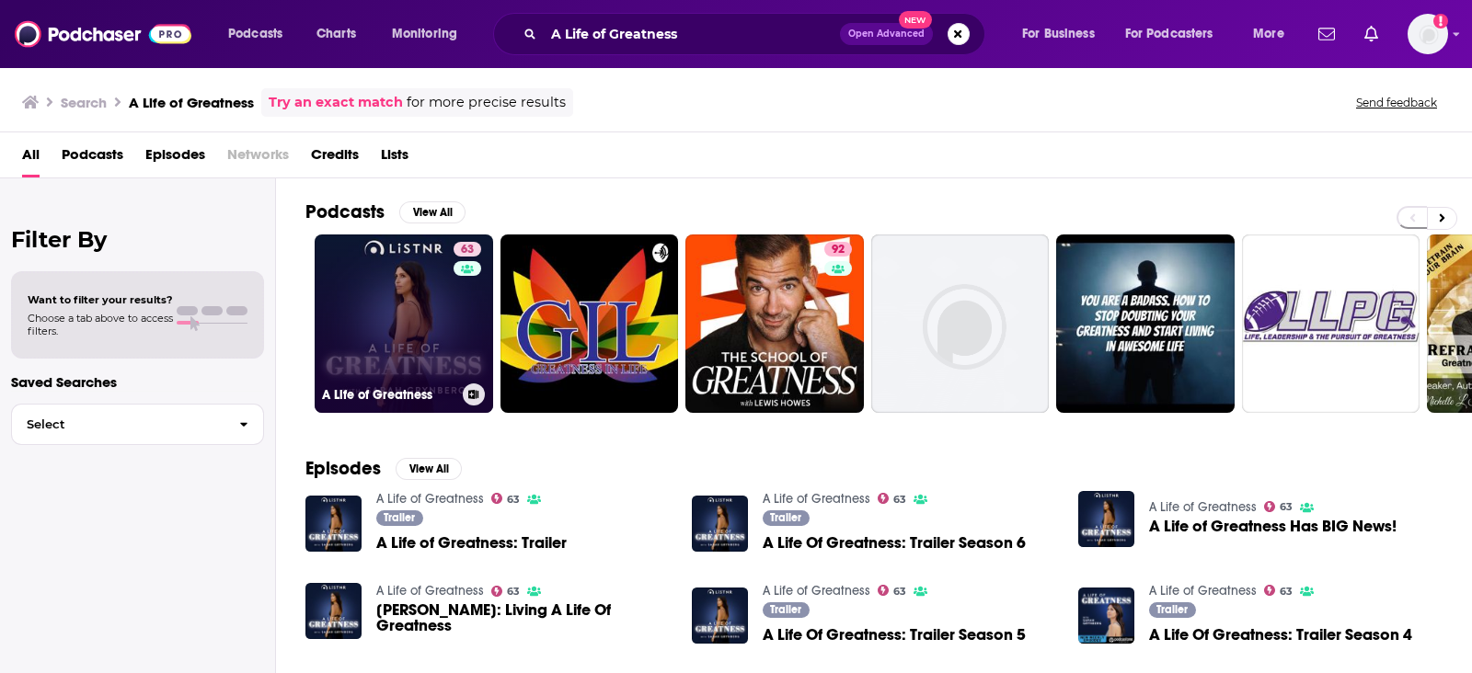
click at [372, 287] on link "63 A Life of Greatness" at bounding box center [404, 324] width 178 height 178
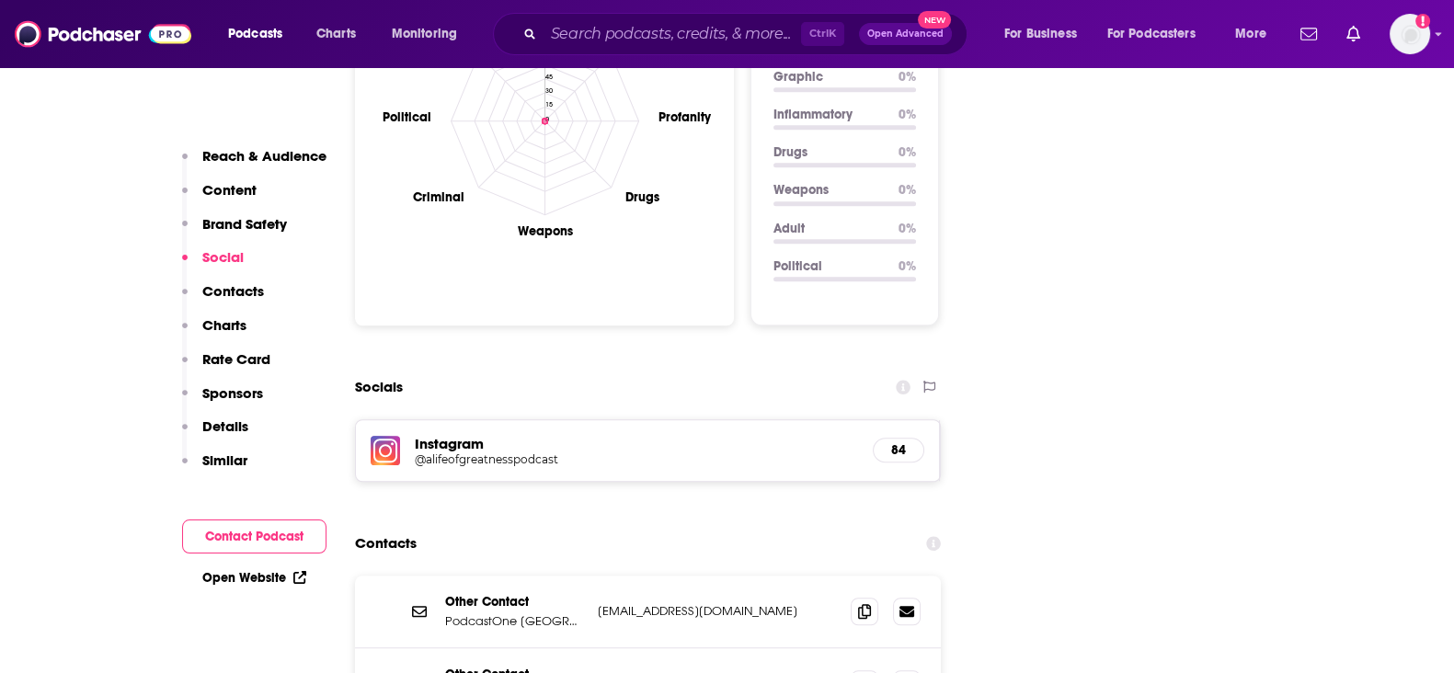
scroll to position [1955, 0]
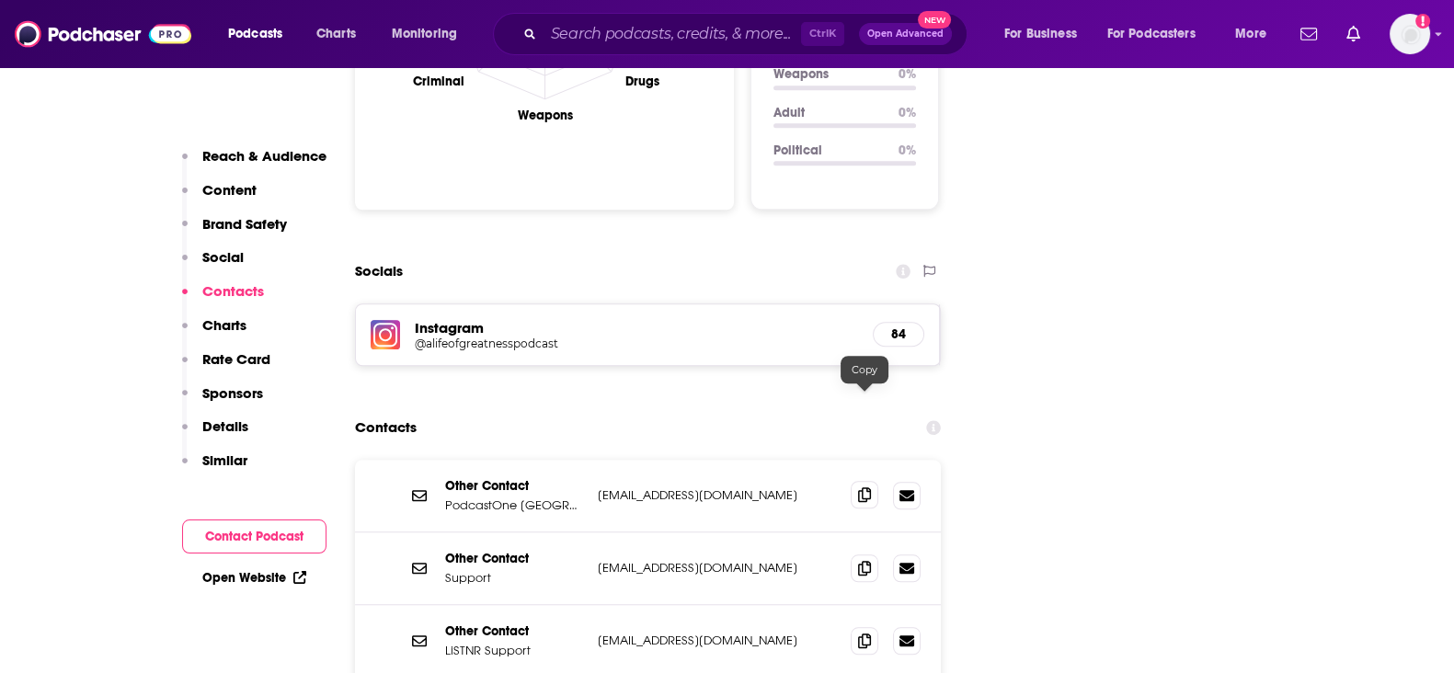
click at [866, 487] on icon at bounding box center [864, 494] width 13 height 15
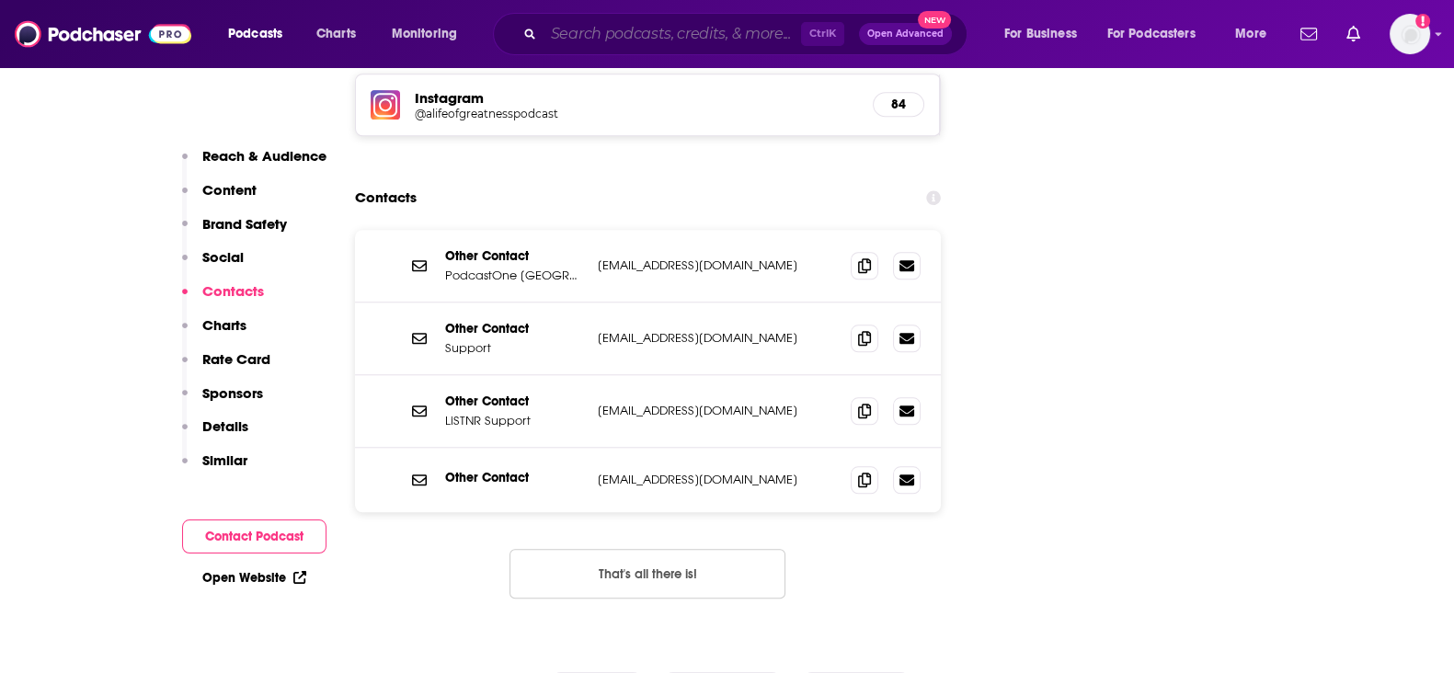
click at [620, 38] on input "Search podcasts, credits, & more..." at bounding box center [673, 33] width 258 height 29
paste input "The You Project"
type input "The You Project"
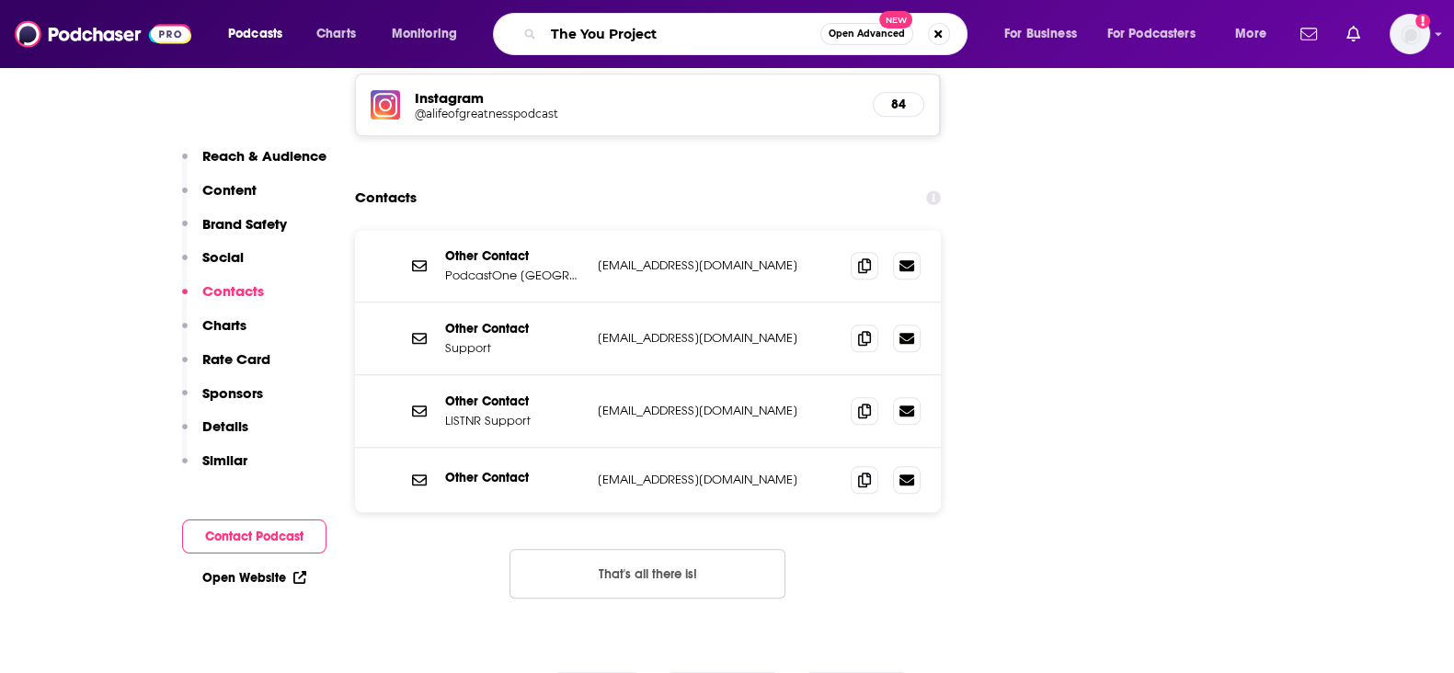
click at [805, 23] on input "The You Project" at bounding box center [682, 33] width 277 height 29
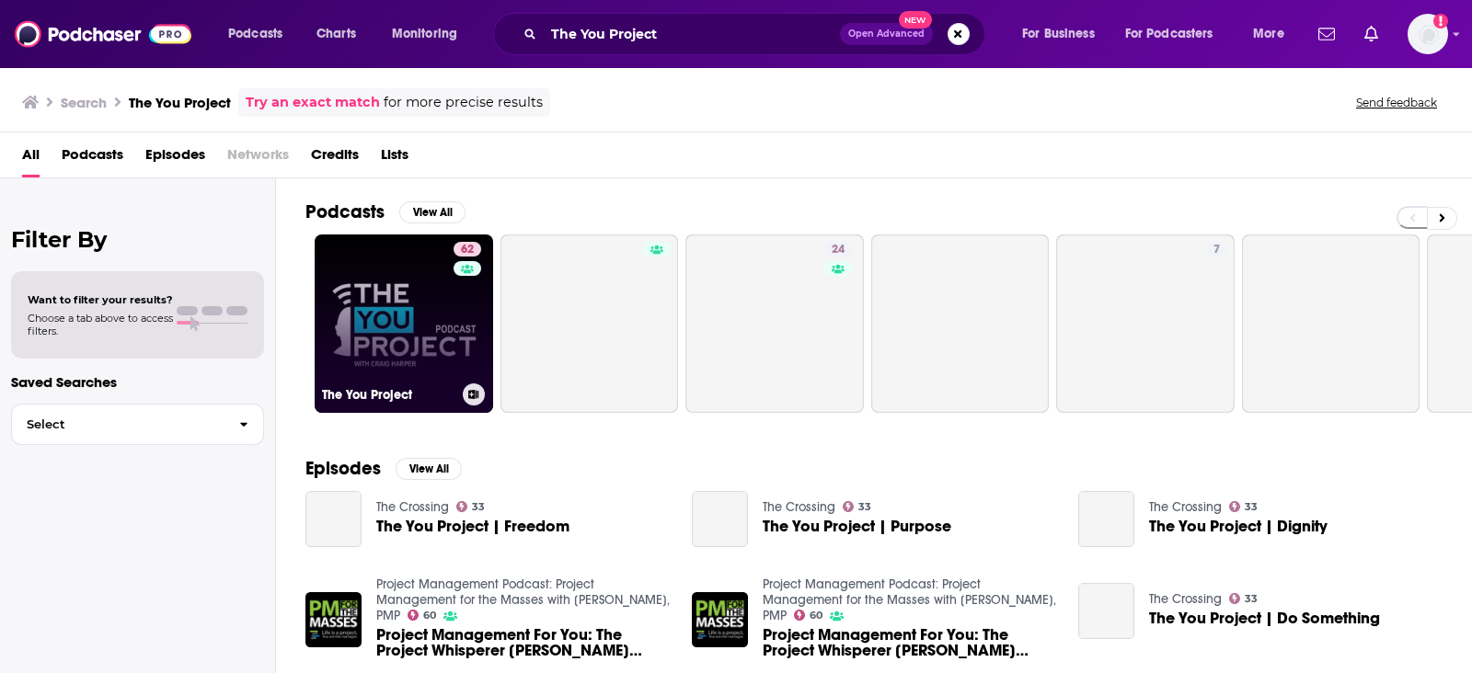
click at [414, 329] on link "62 The You Project" at bounding box center [404, 324] width 178 height 178
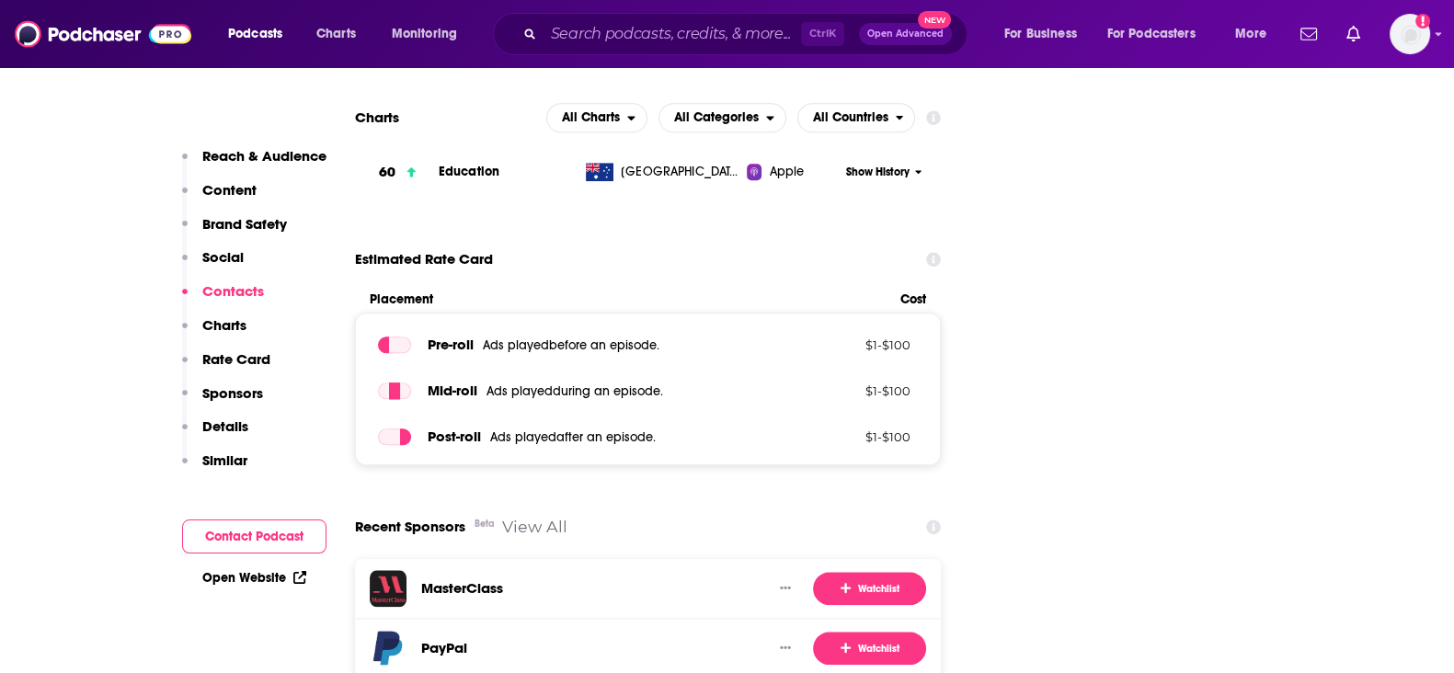
scroll to position [1955, 0]
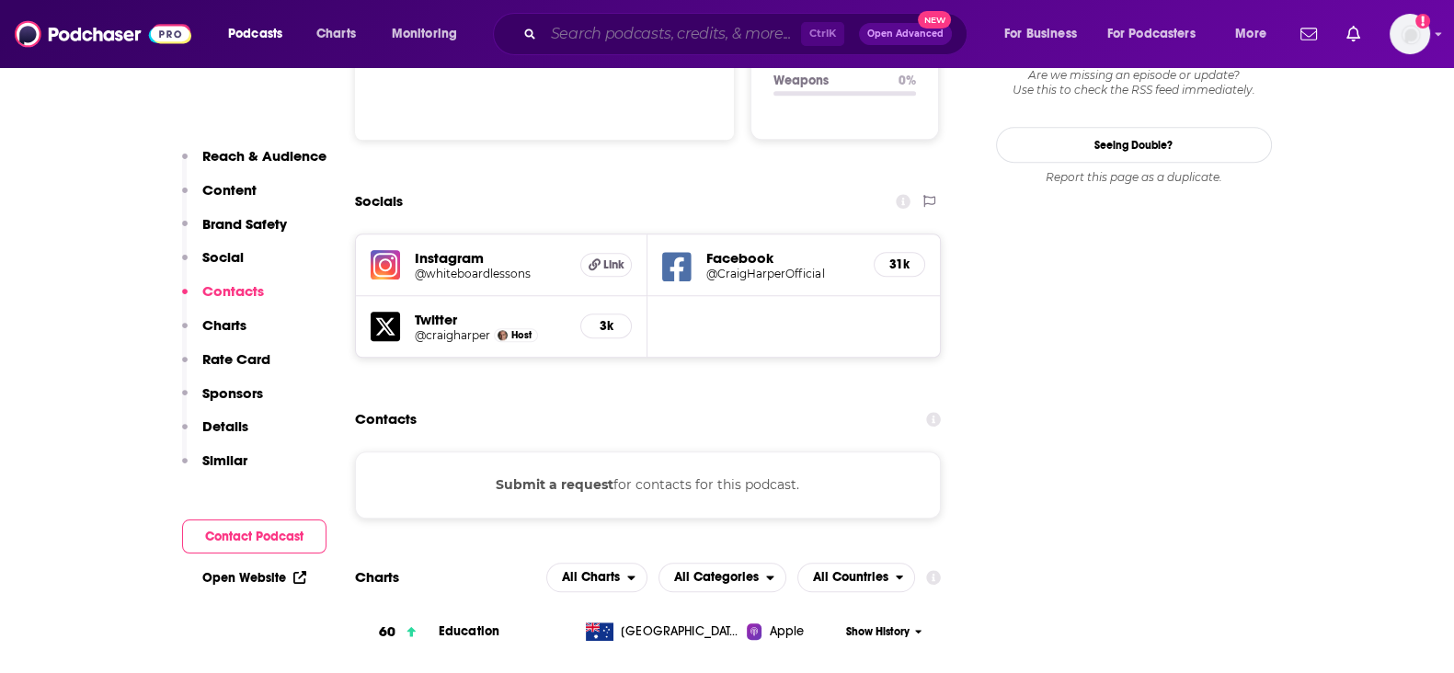
click at [620, 45] on input "Search podcasts, credits, & more..." at bounding box center [673, 33] width 258 height 29
paste input "Low Tox Life"
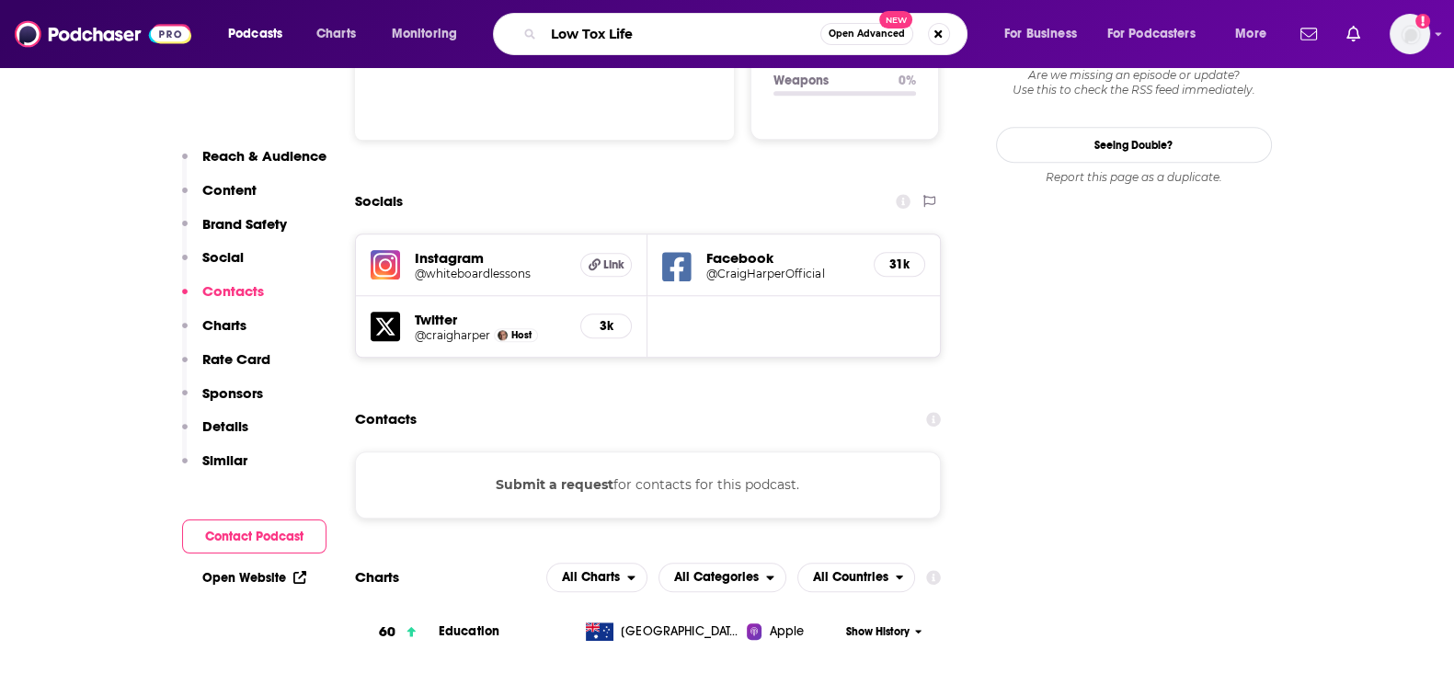
type input "Low Tox Life"
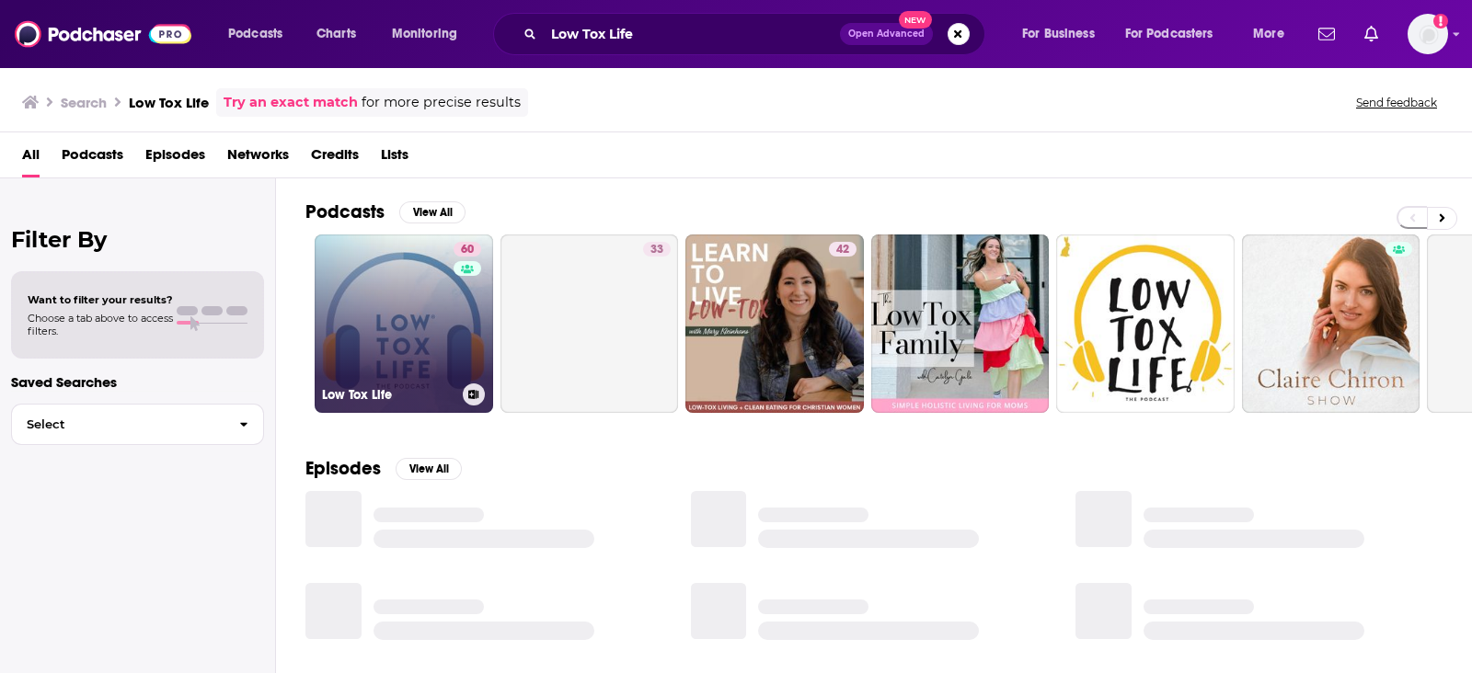
click at [391, 339] on link "60 Low Tox Life" at bounding box center [404, 324] width 178 height 178
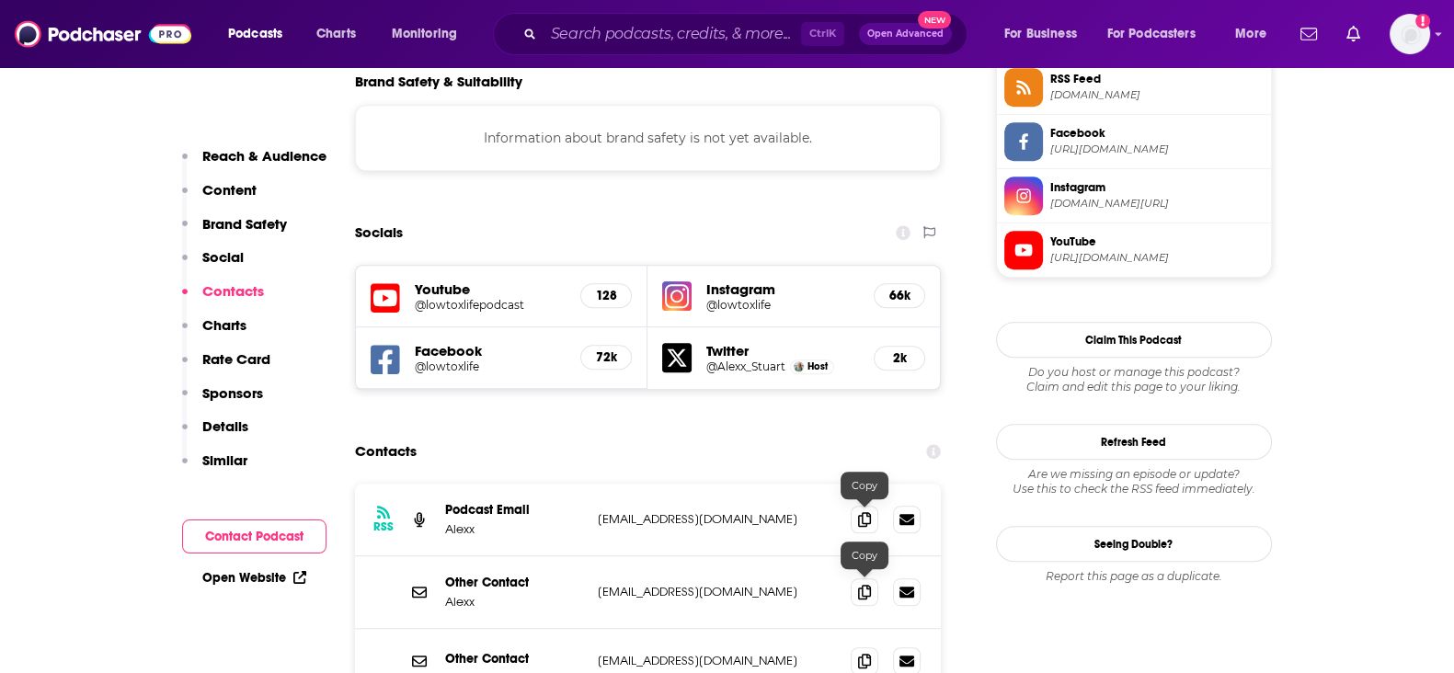
scroll to position [1839, 0]
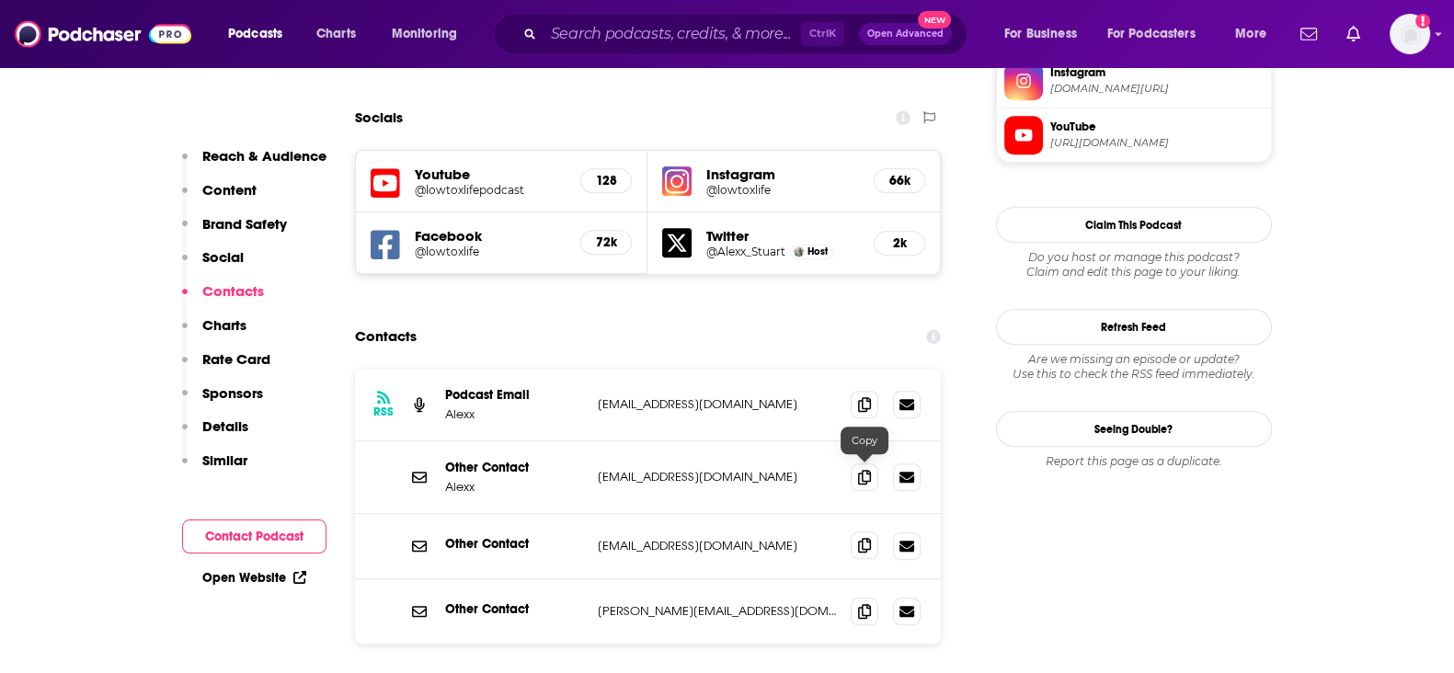
click at [862, 538] on icon at bounding box center [864, 545] width 13 height 15
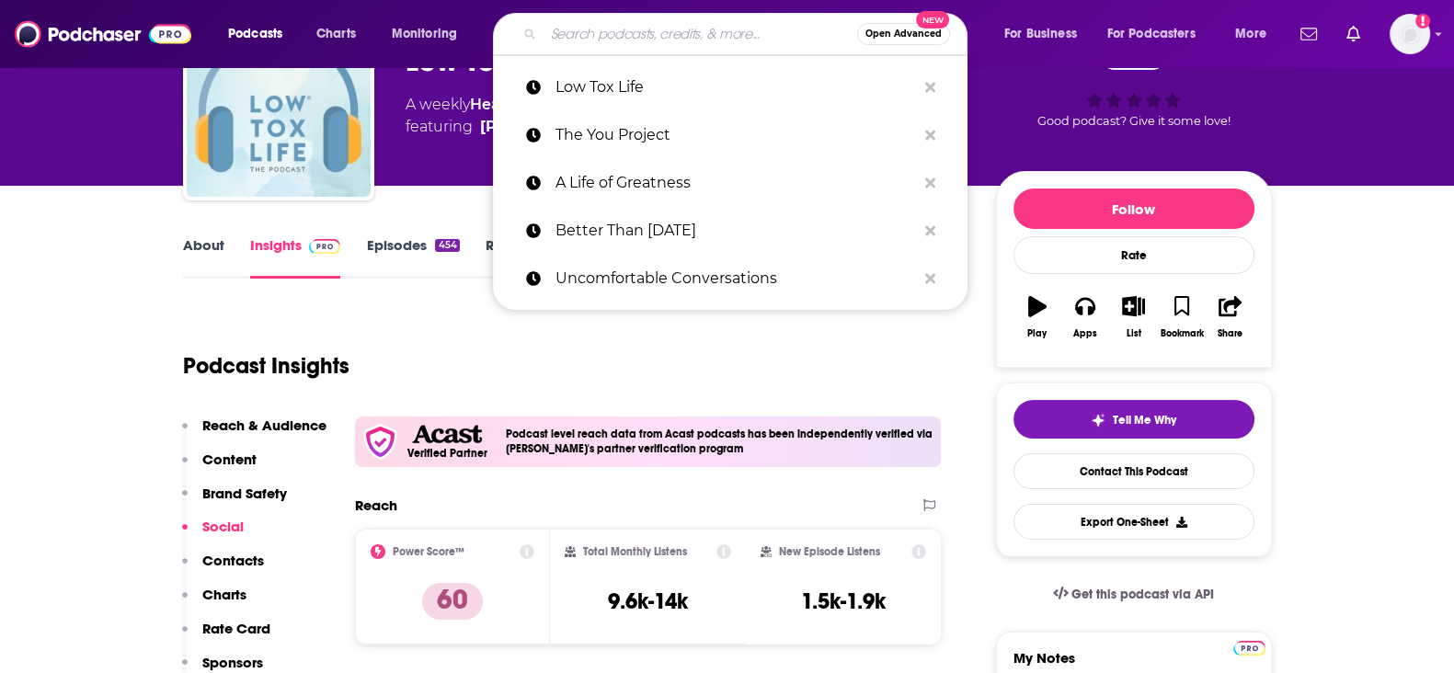
click at [750, 29] on input "Search podcasts, credits, & more..." at bounding box center [701, 33] width 314 height 29
paste input "Your Dream Life"
type input "Your Dream Life"
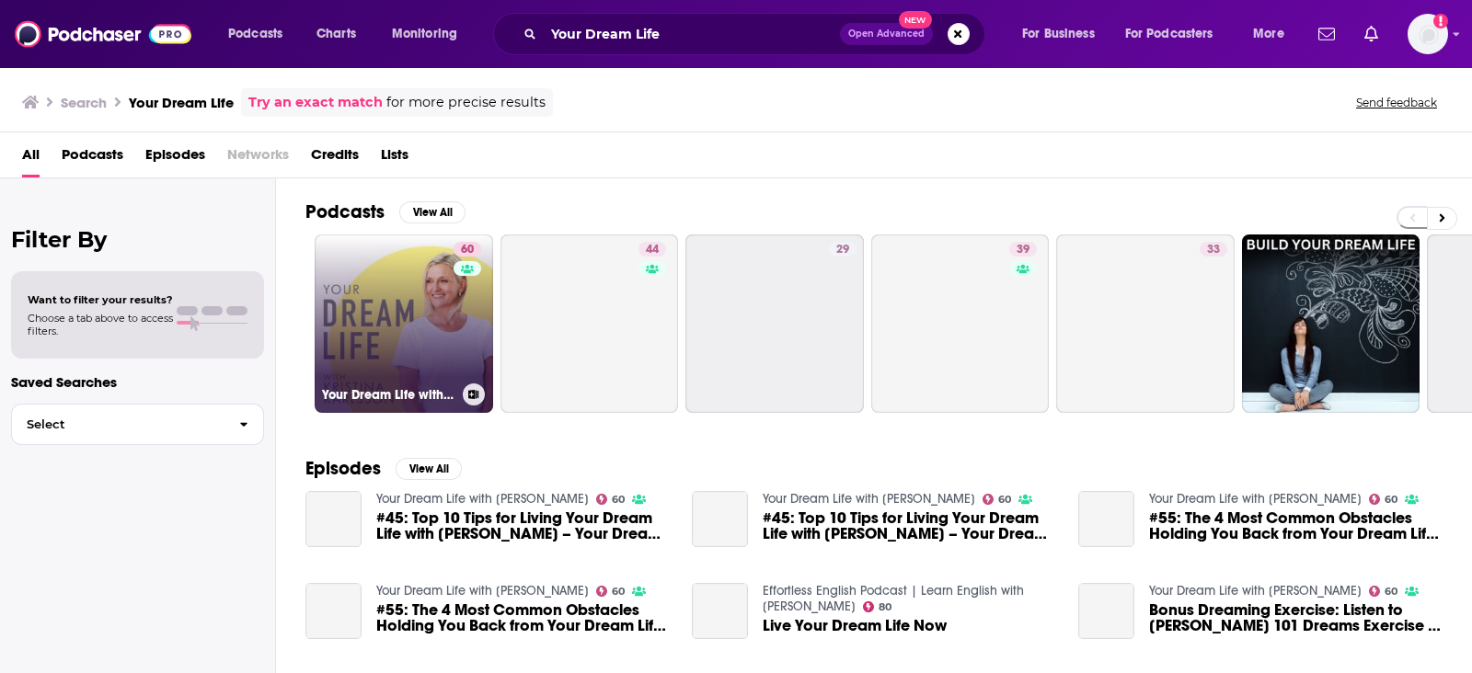
drag, startPoint x: 463, startPoint y: 241, endPoint x: 418, endPoint y: 284, distance: 62.5
click at [418, 284] on link "60 Your Dream Life with Kristina Karlsson" at bounding box center [404, 324] width 178 height 178
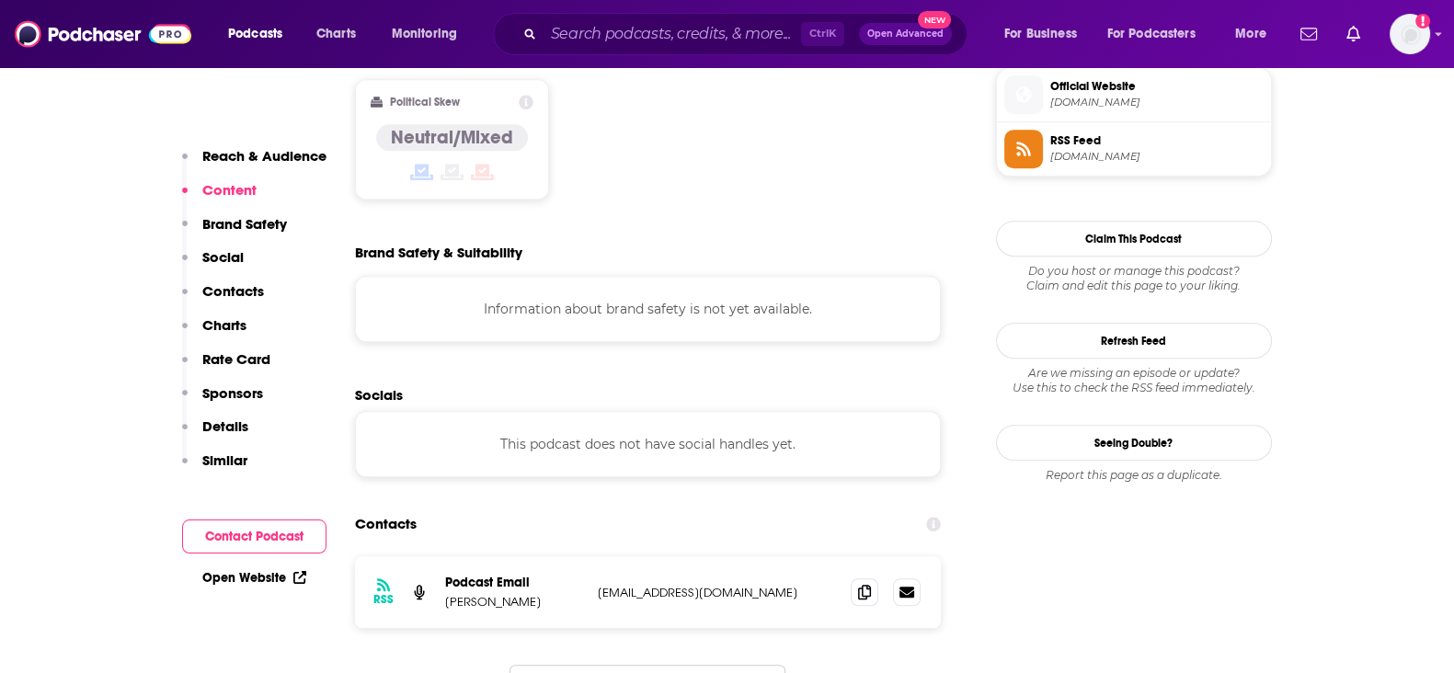
scroll to position [1724, 0]
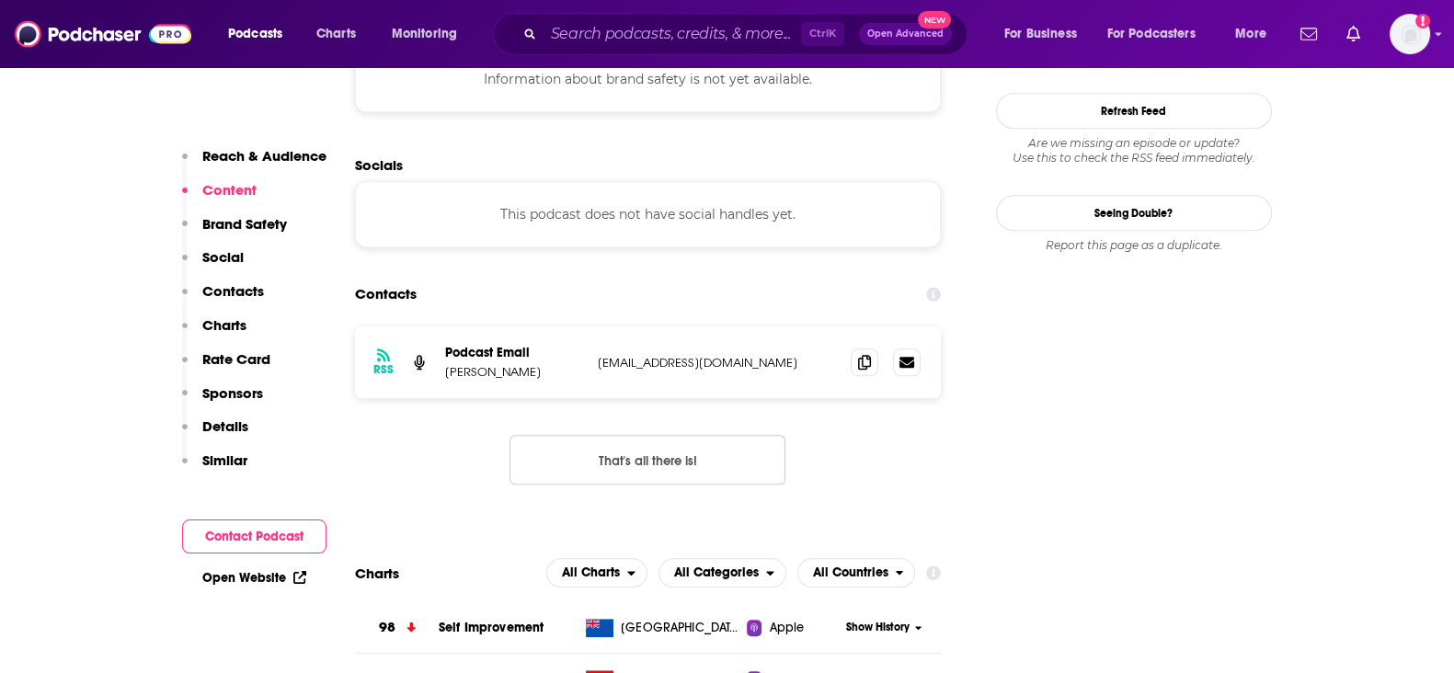
drag, startPoint x: 671, startPoint y: 4, endPoint x: 667, endPoint y: 12, distance: 9.5
click at [671, 6] on div "Podcasts Charts Monitoring Ctrl K Open Advanced New For Business For Podcasters…" at bounding box center [727, 34] width 1454 height 68
click at [751, 38] on input "Search podcasts, credits, & more..." at bounding box center [673, 33] width 258 height 29
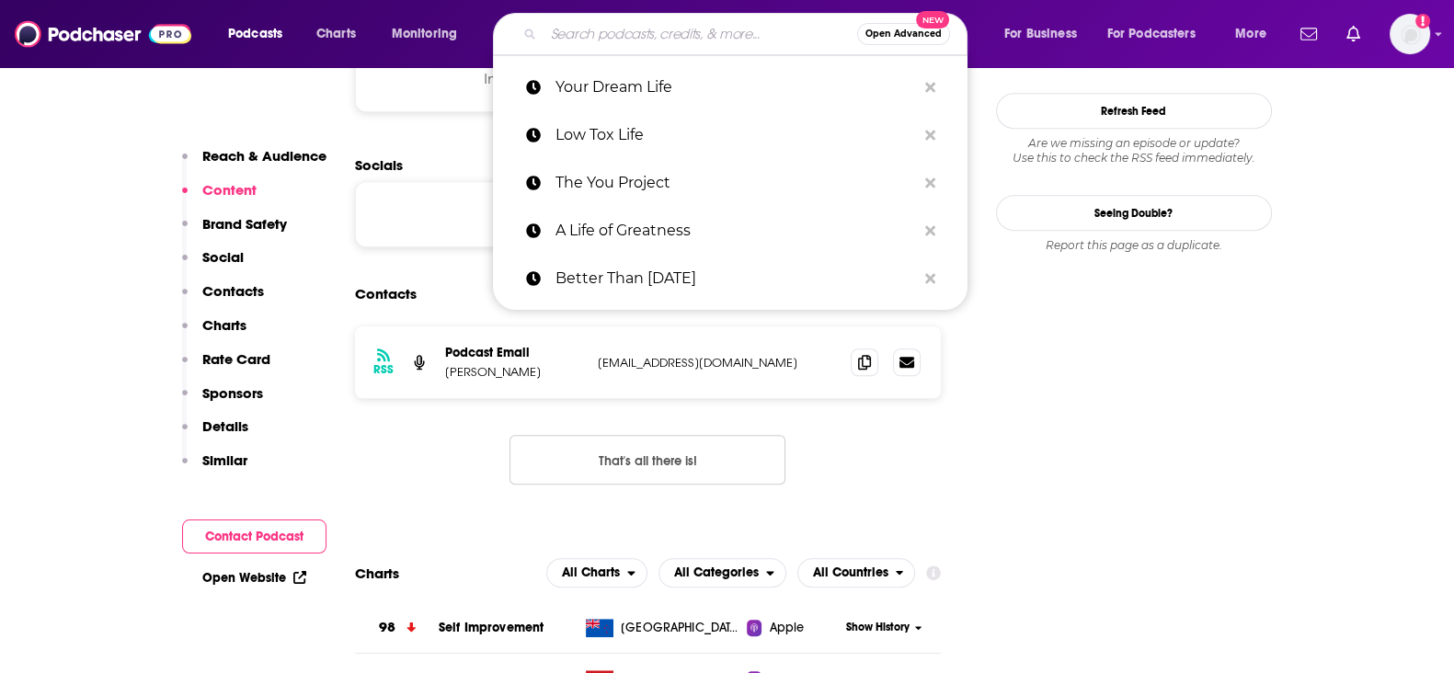
paste input "Crappy to Happy"
type input "Crappy to Happy"
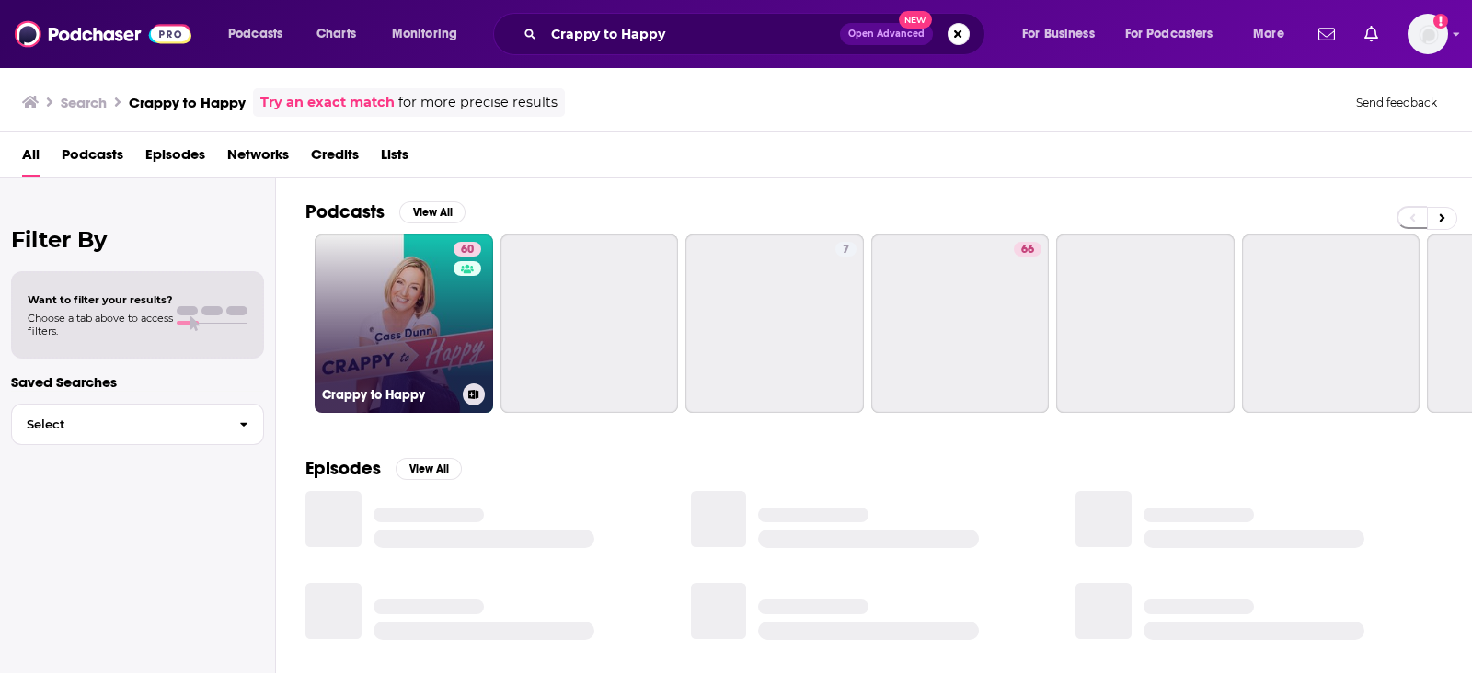
click at [395, 310] on link "60 Crappy to Happy" at bounding box center [404, 324] width 178 height 178
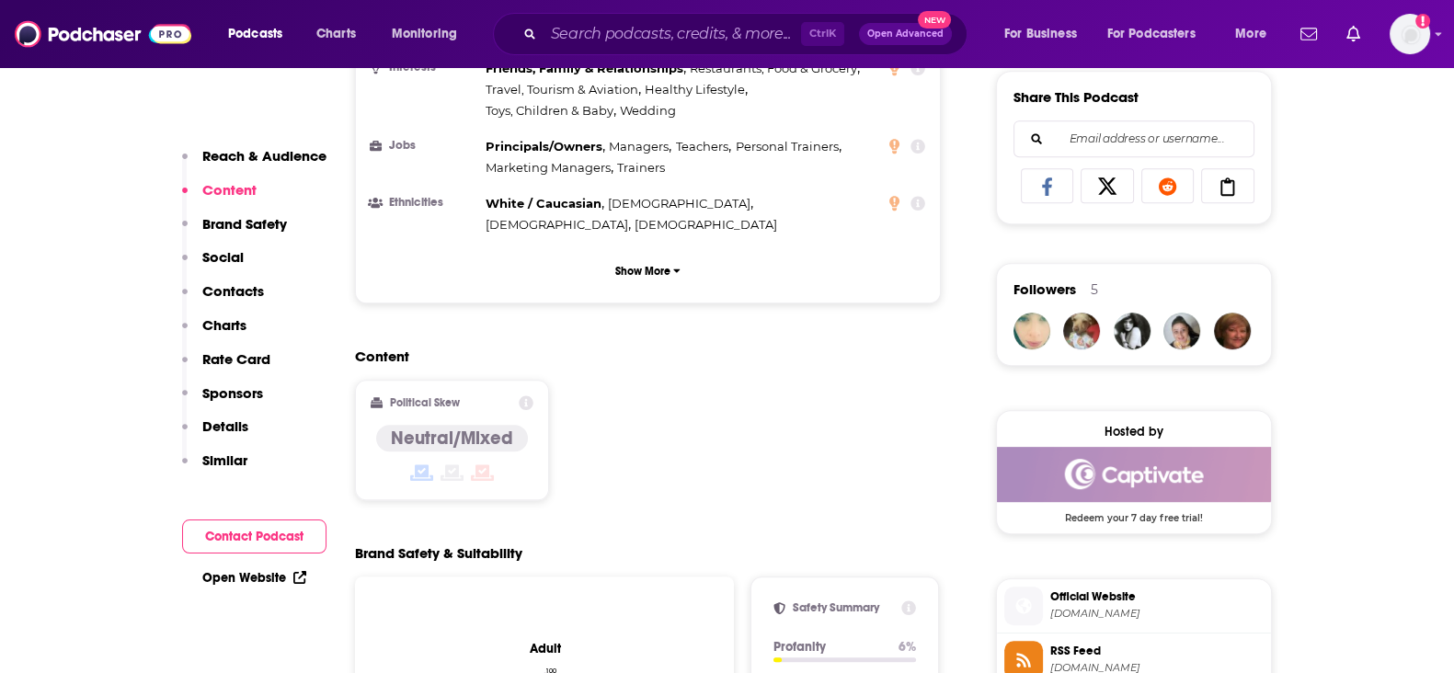
scroll to position [2070, 0]
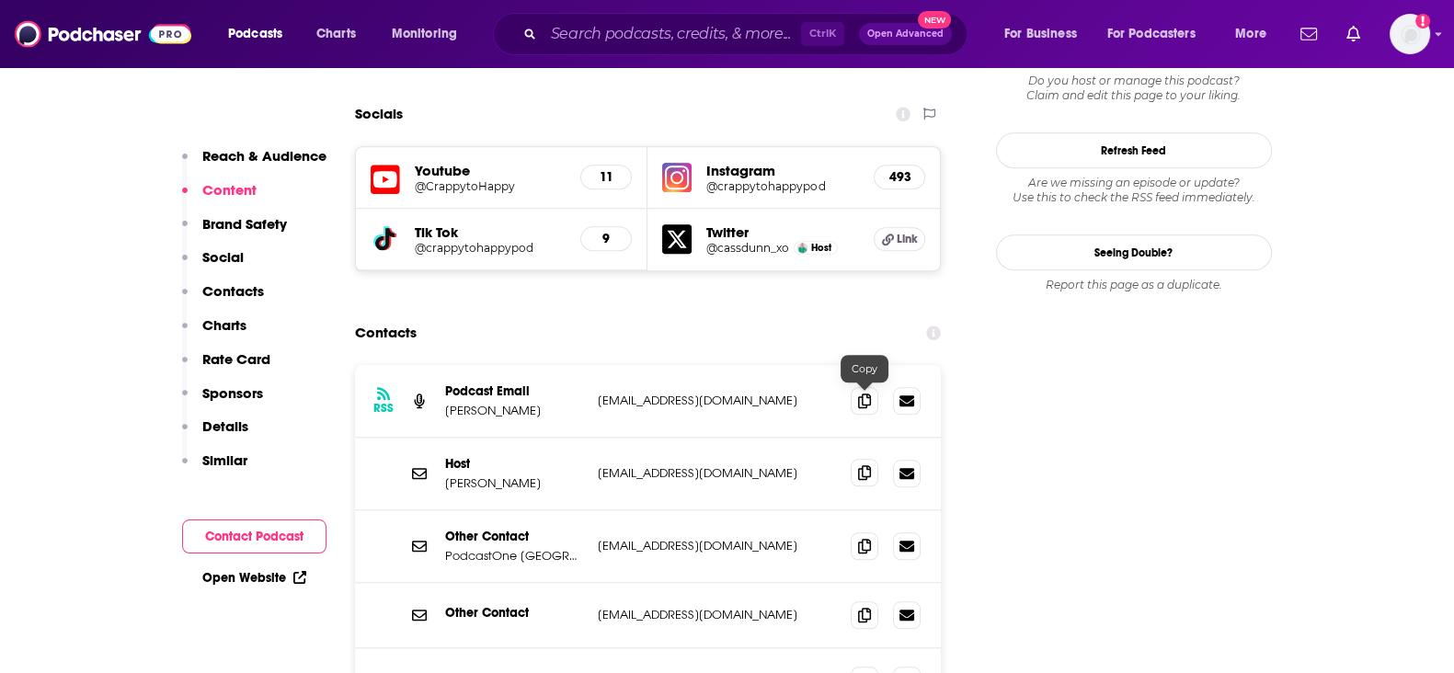
click at [860, 459] on span at bounding box center [865, 473] width 28 height 28
click at [642, 35] on input "Search podcasts, credits, & more..." at bounding box center [673, 33] width 258 height 29
paste input "Where Should We Begin with Esther Perel"
type input "Where Should We Begin with Esther Perel"
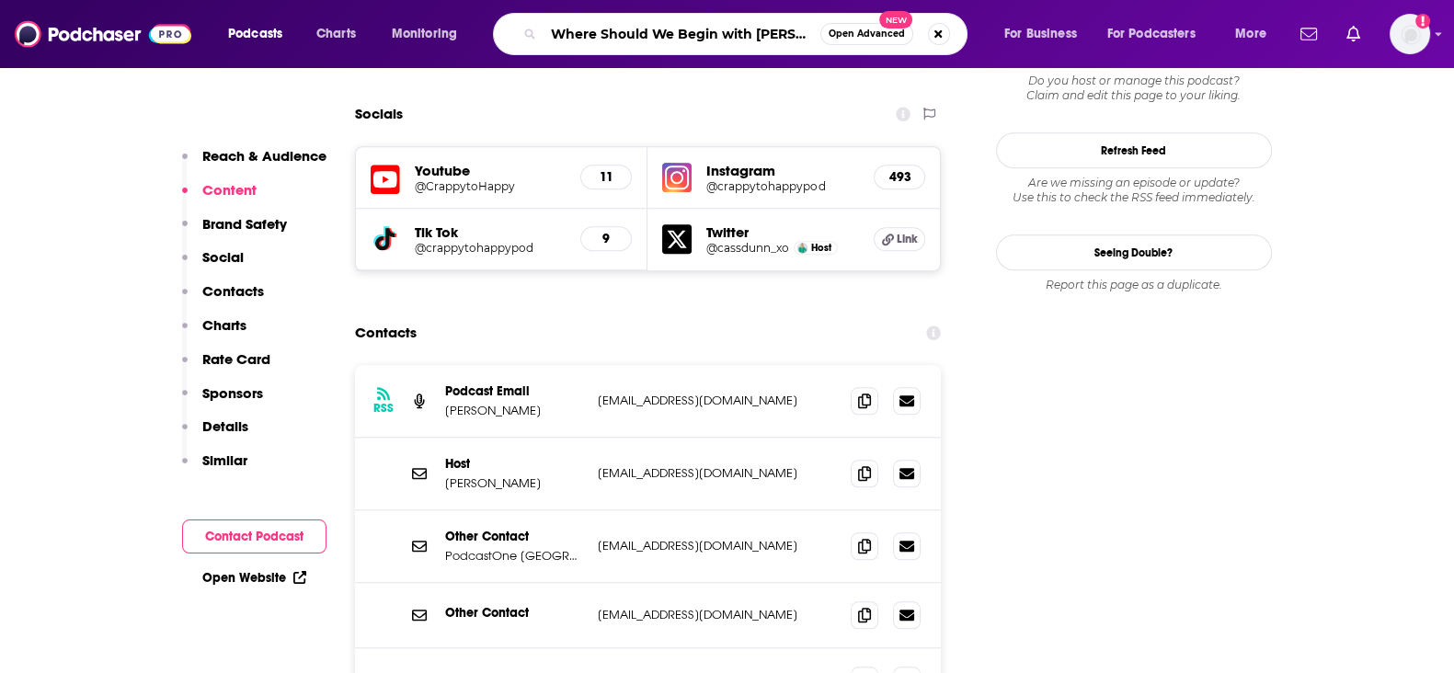
scroll to position [0, 25]
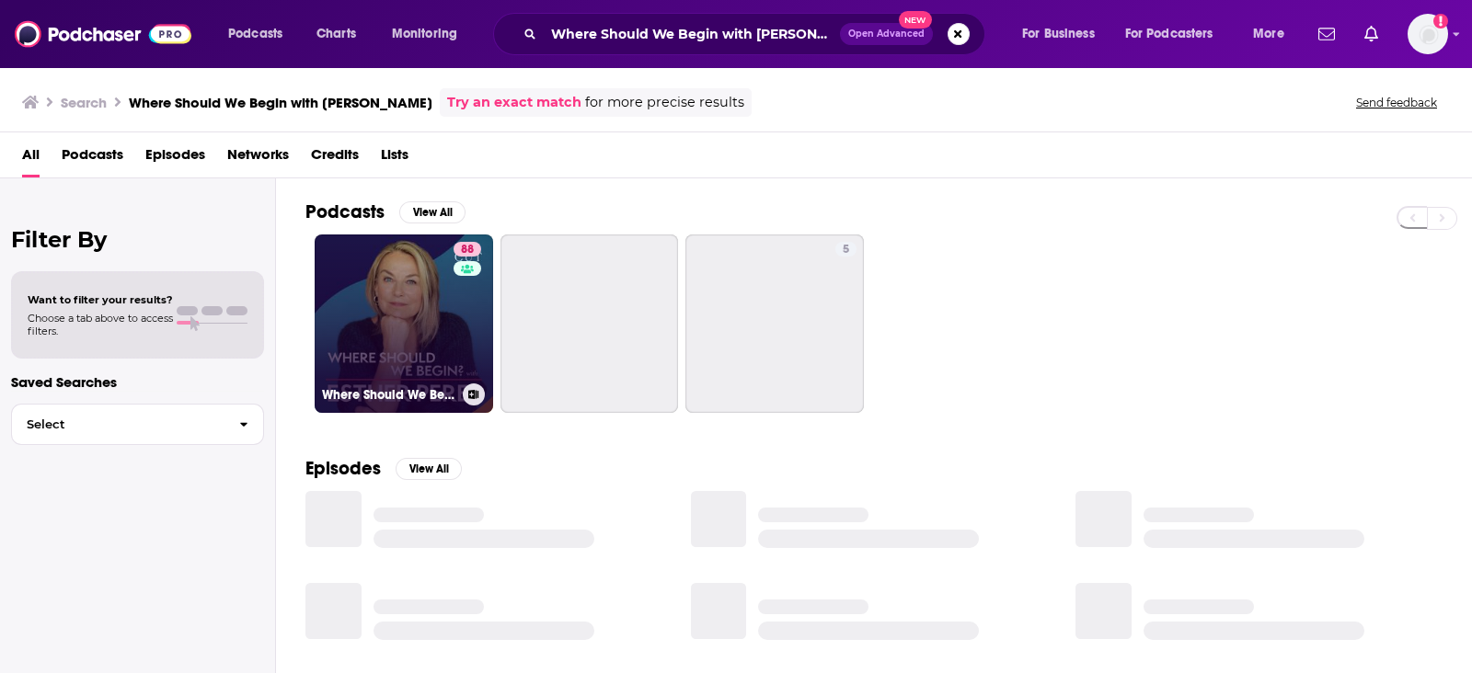
click at [437, 292] on link "88 Where Should We Begin? with Esther Perel" at bounding box center [404, 324] width 178 height 178
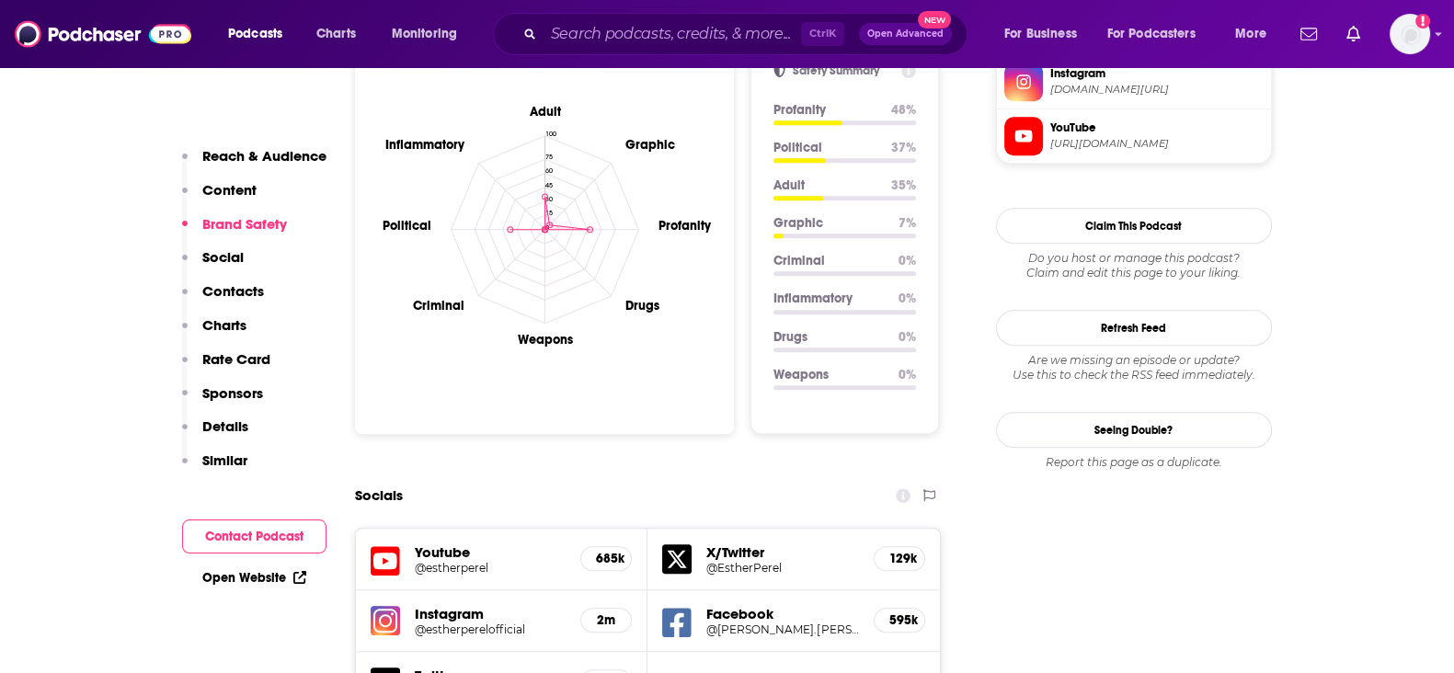
scroll to position [2070, 0]
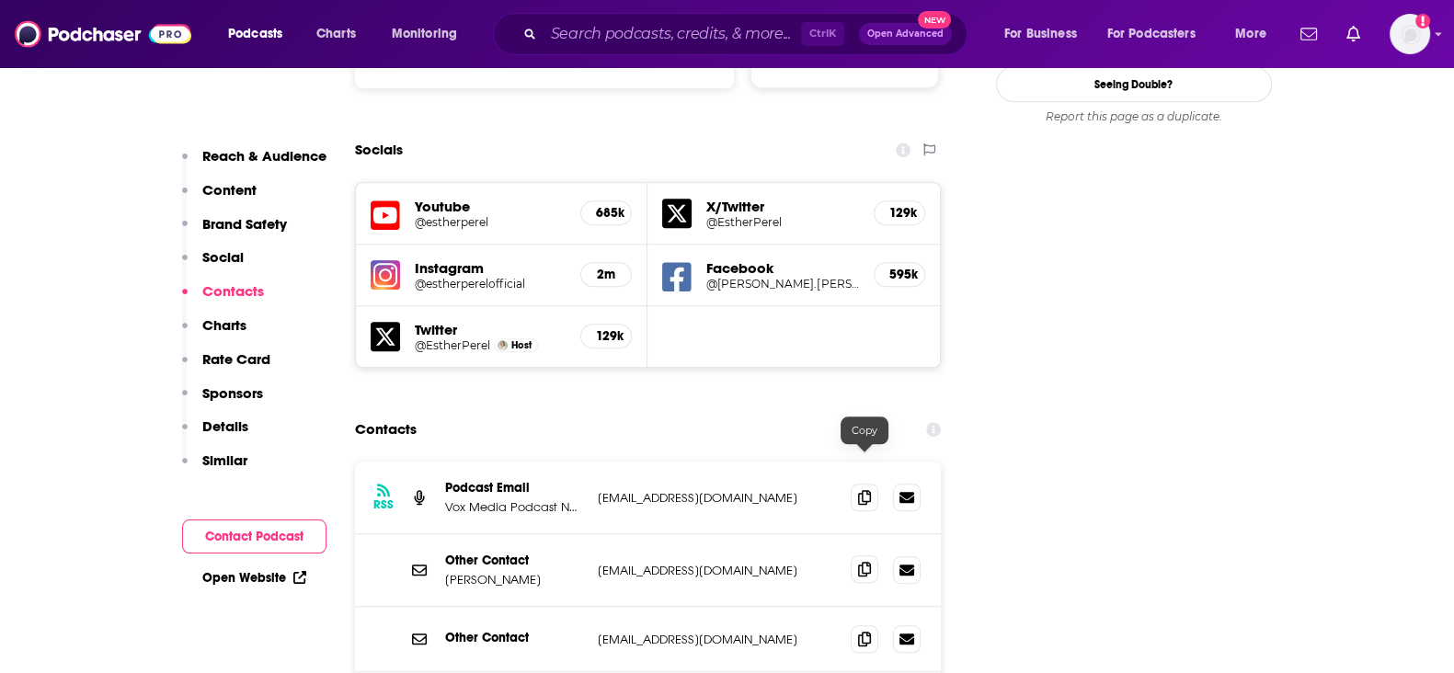
click at [860, 562] on icon at bounding box center [864, 569] width 13 height 15
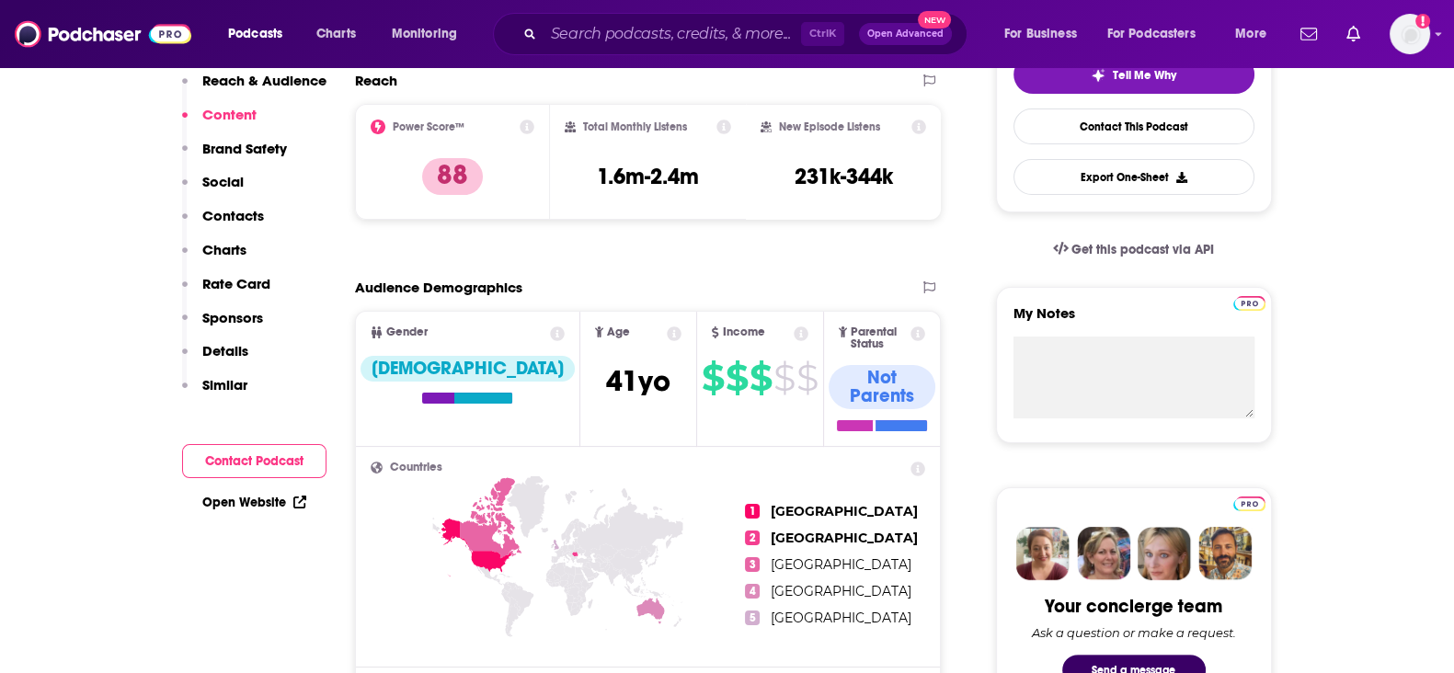
scroll to position [0, 0]
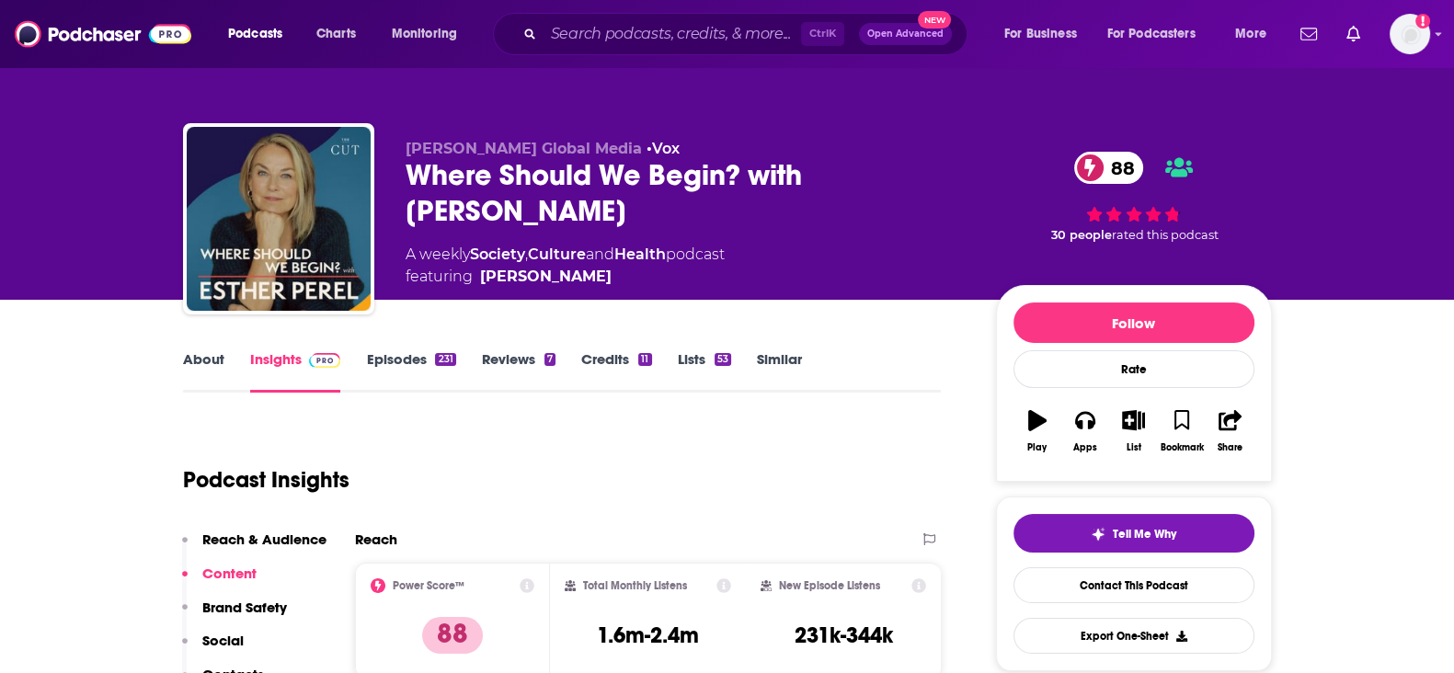
click at [590, 365] on link "Credits 11" at bounding box center [616, 371] width 70 height 42
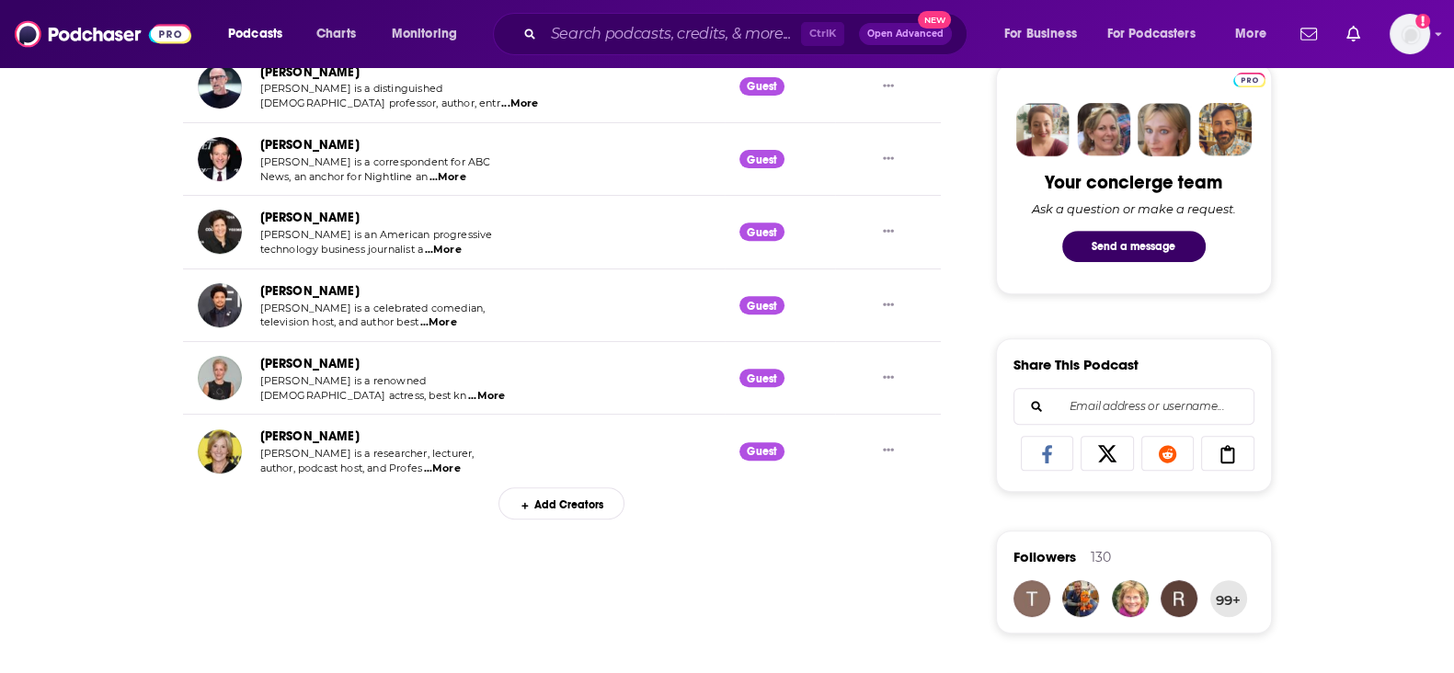
scroll to position [919, 0]
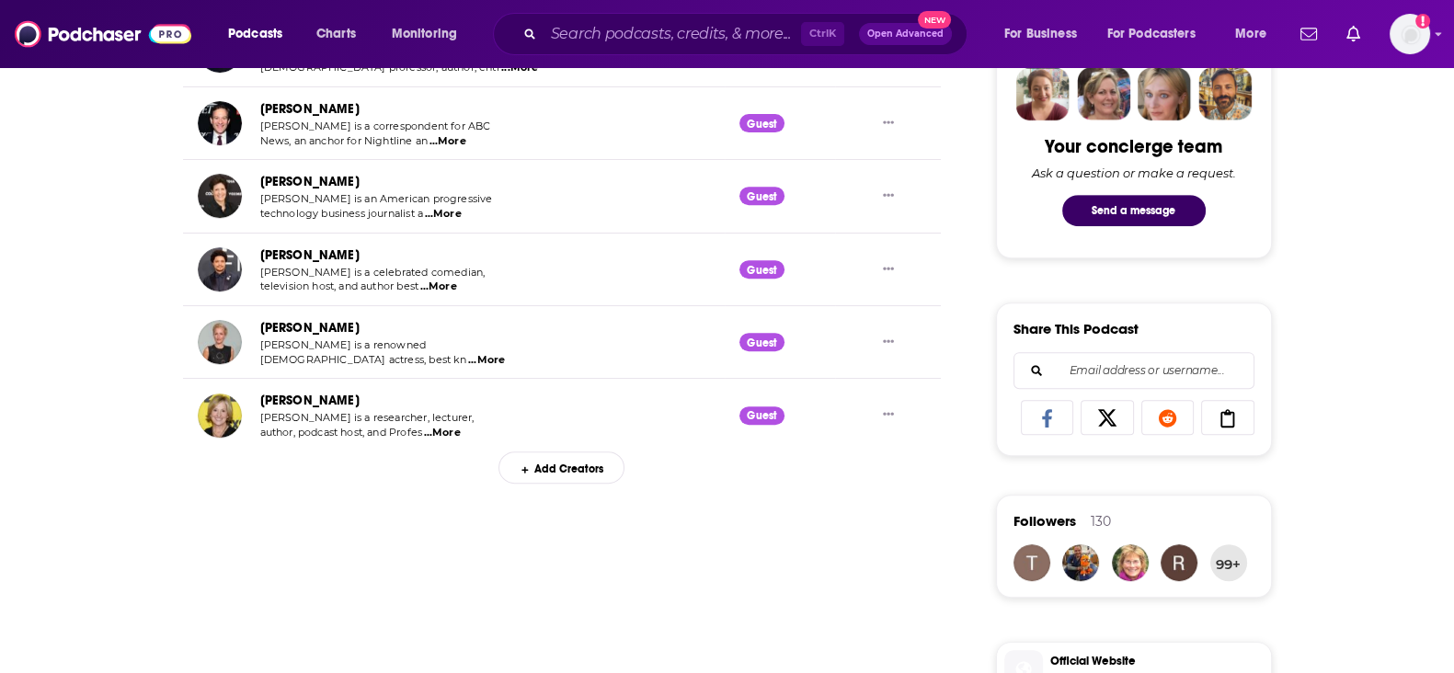
click at [556, 470] on div "Add Creators" at bounding box center [562, 468] width 126 height 32
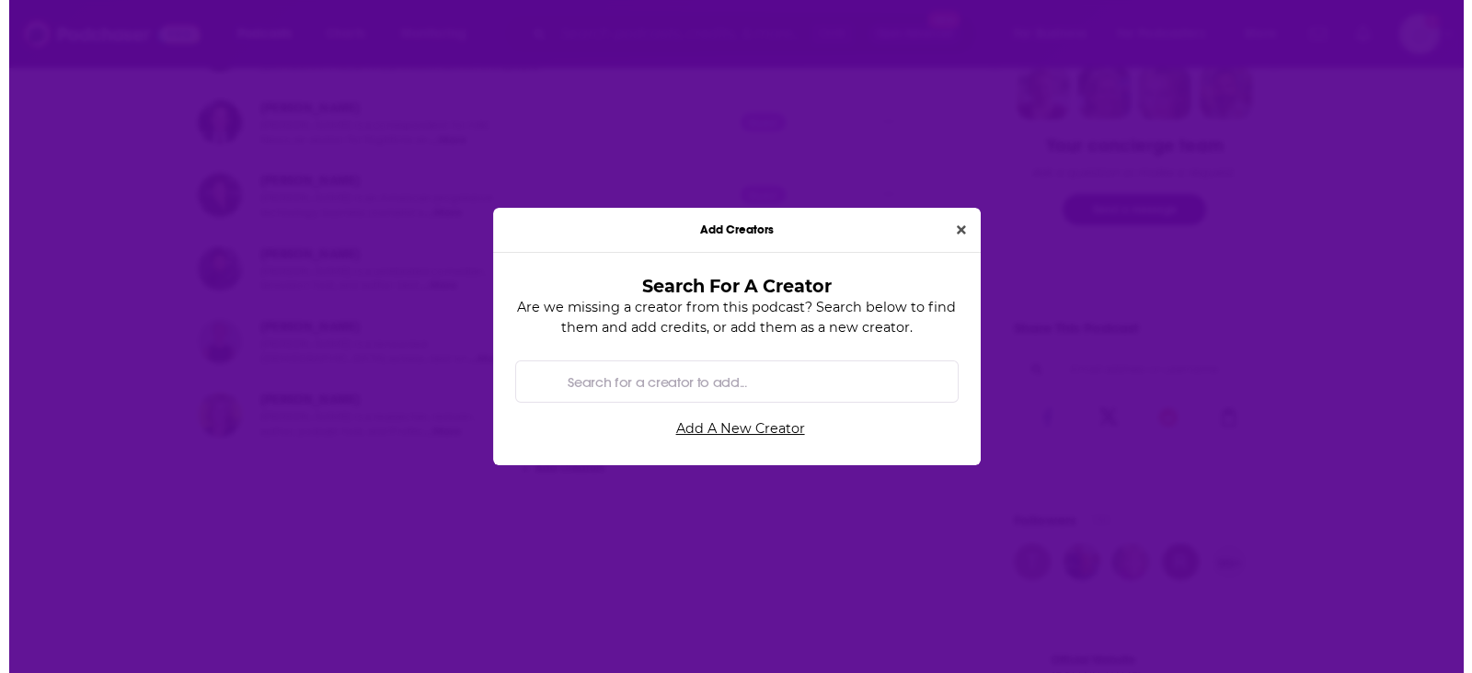
scroll to position [0, 0]
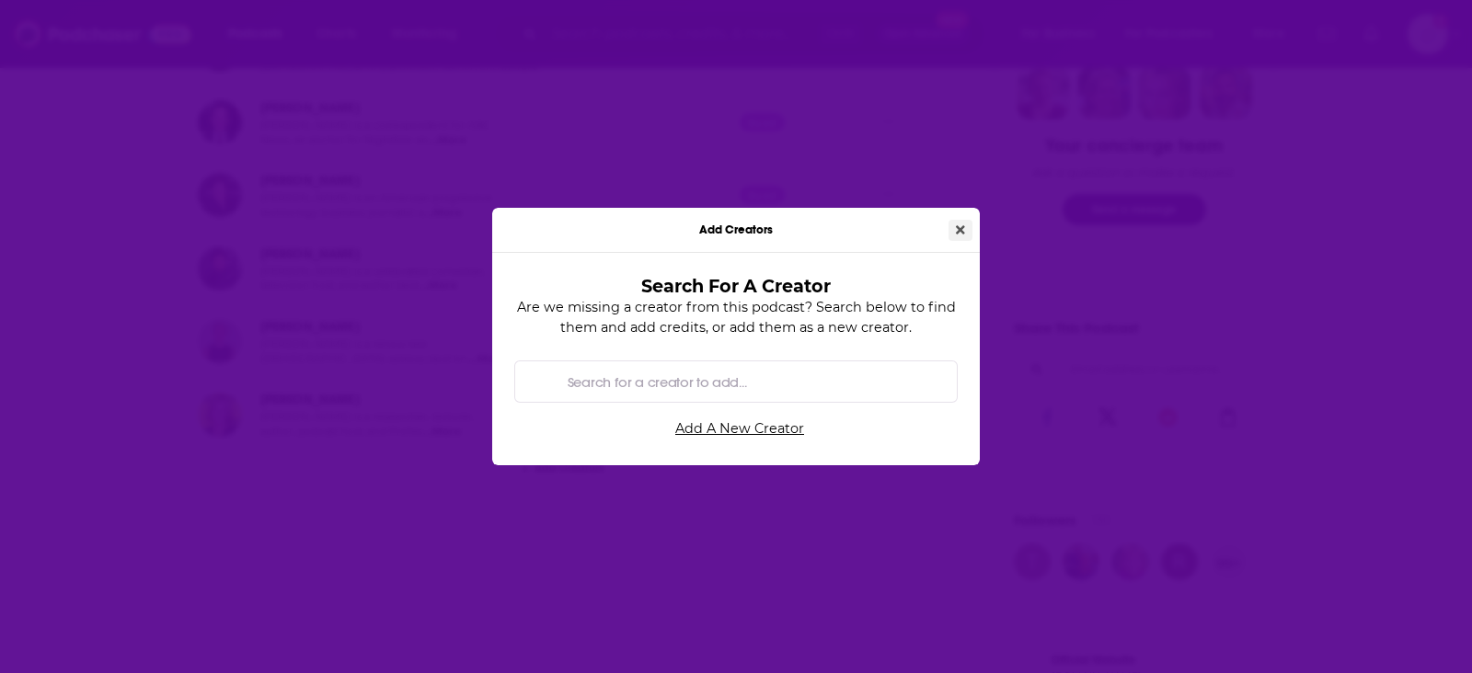
click at [961, 223] on button "Close" at bounding box center [960, 230] width 24 height 21
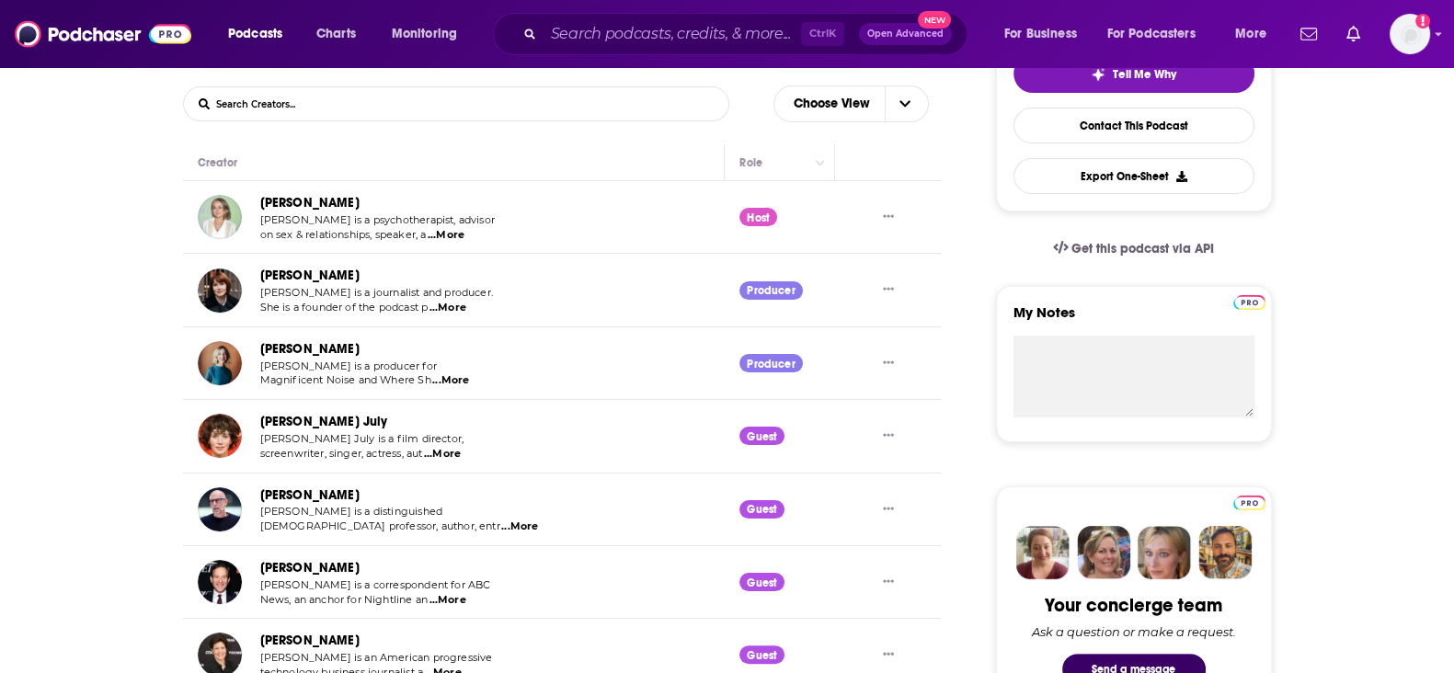
scroll to position [459, 0]
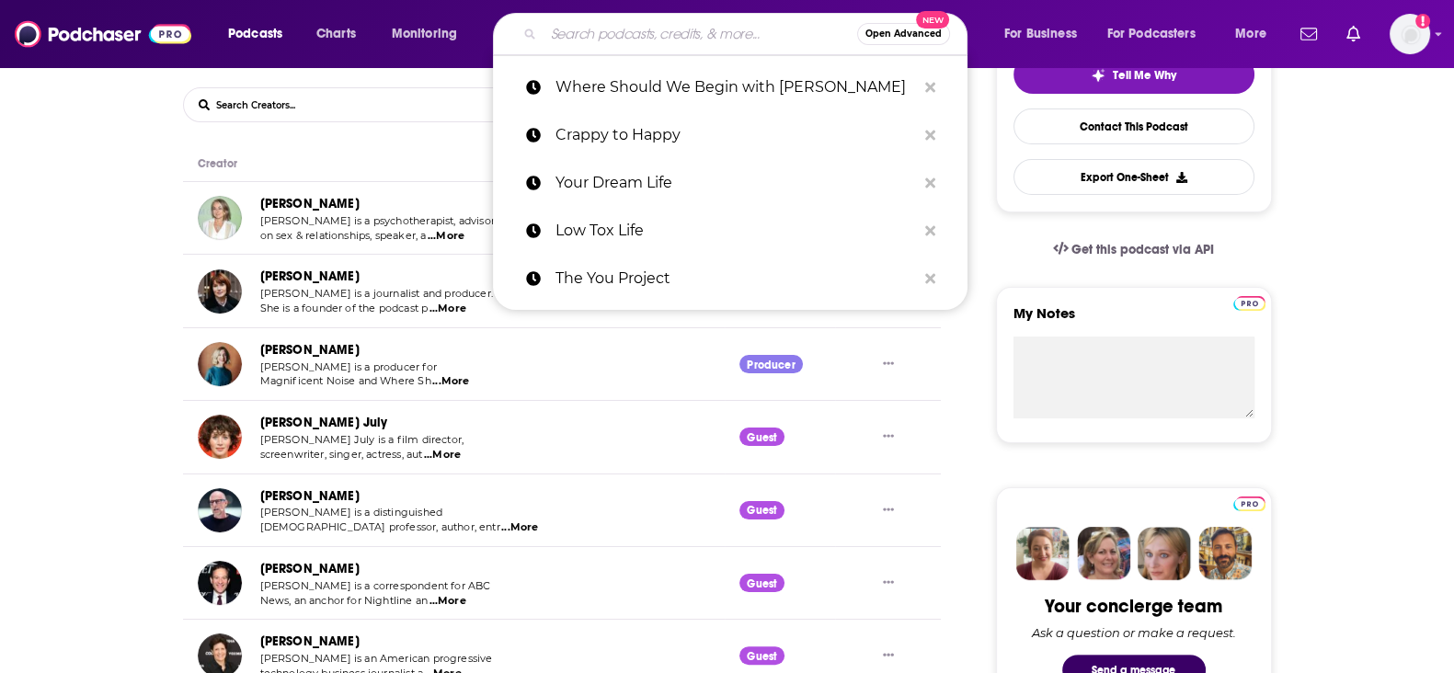
click at [602, 25] on input "Search podcasts, credits, & more..." at bounding box center [701, 33] width 314 height 29
paste input "The Rich Roll Podcast"
type input "The Rich Roll Podcast"
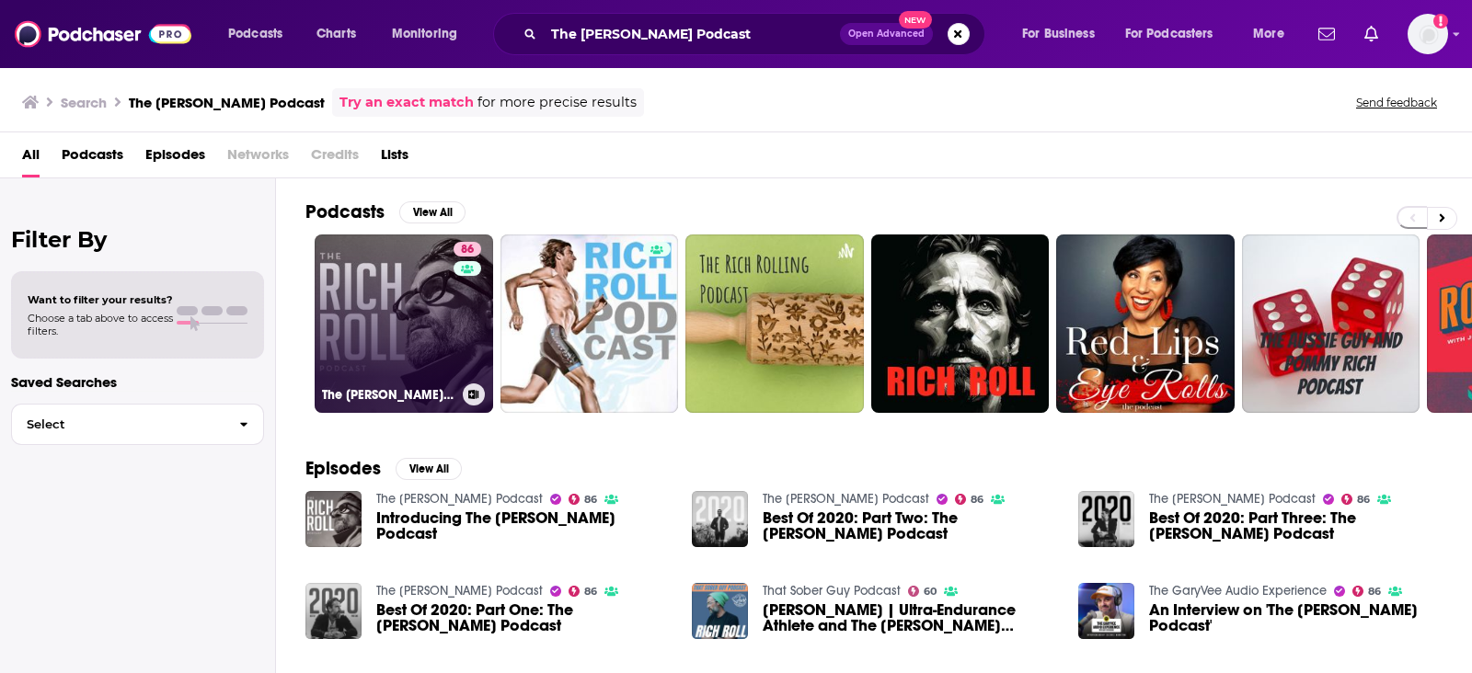
click at [377, 359] on link "86 The Rich Roll Podcast" at bounding box center [404, 324] width 178 height 178
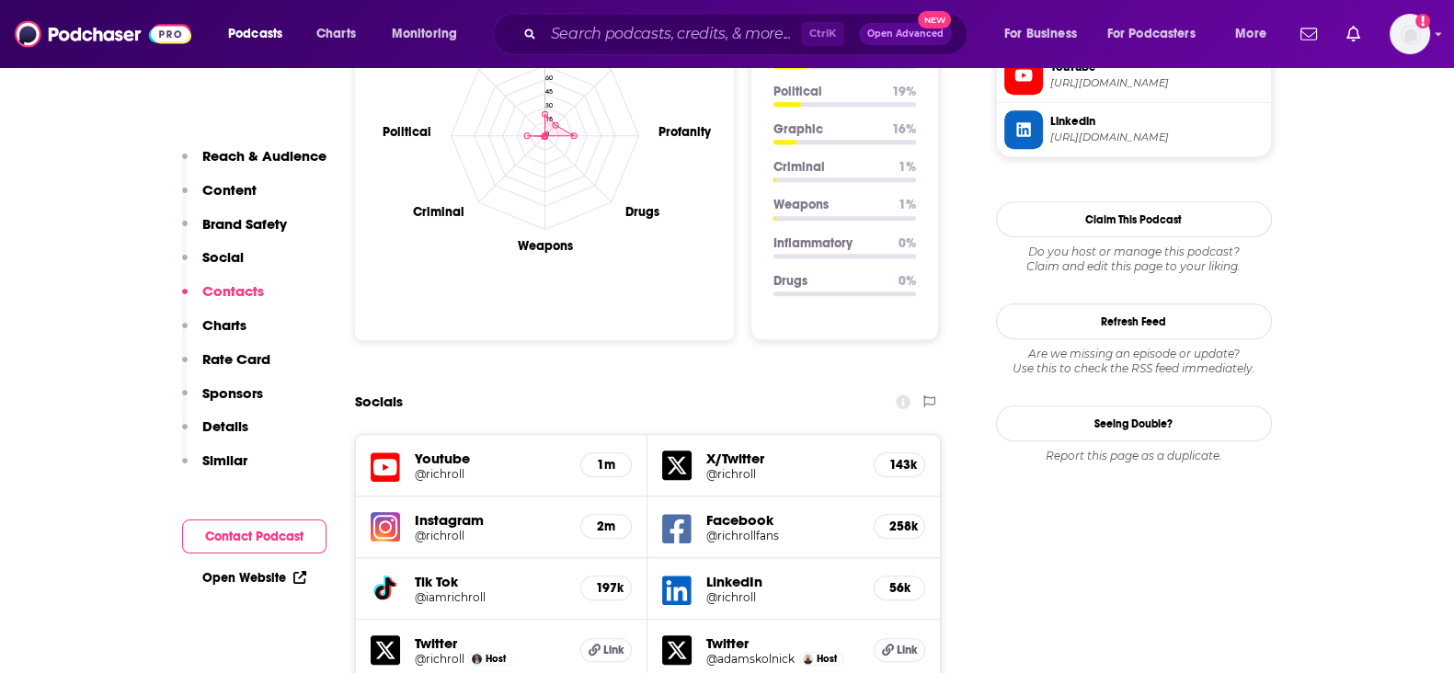
scroll to position [2300, 0]
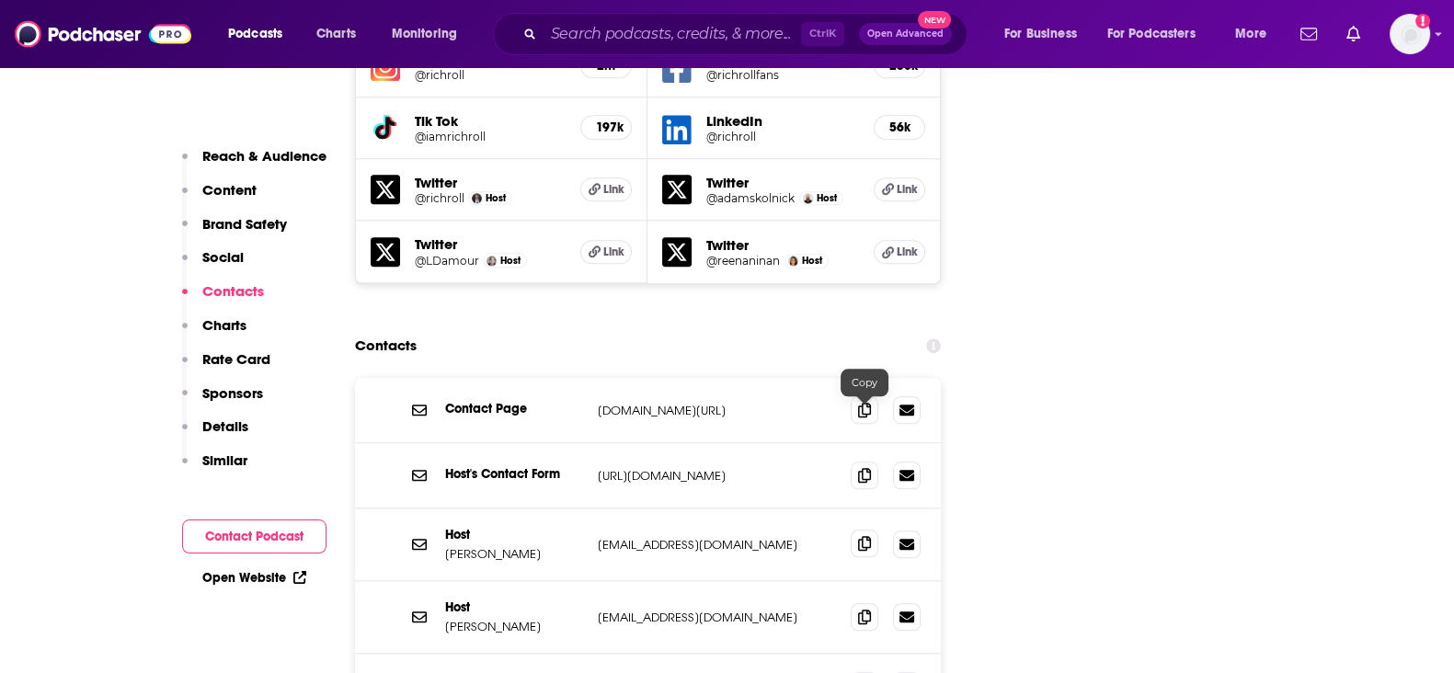
click at [871, 530] on span at bounding box center [865, 544] width 28 height 28
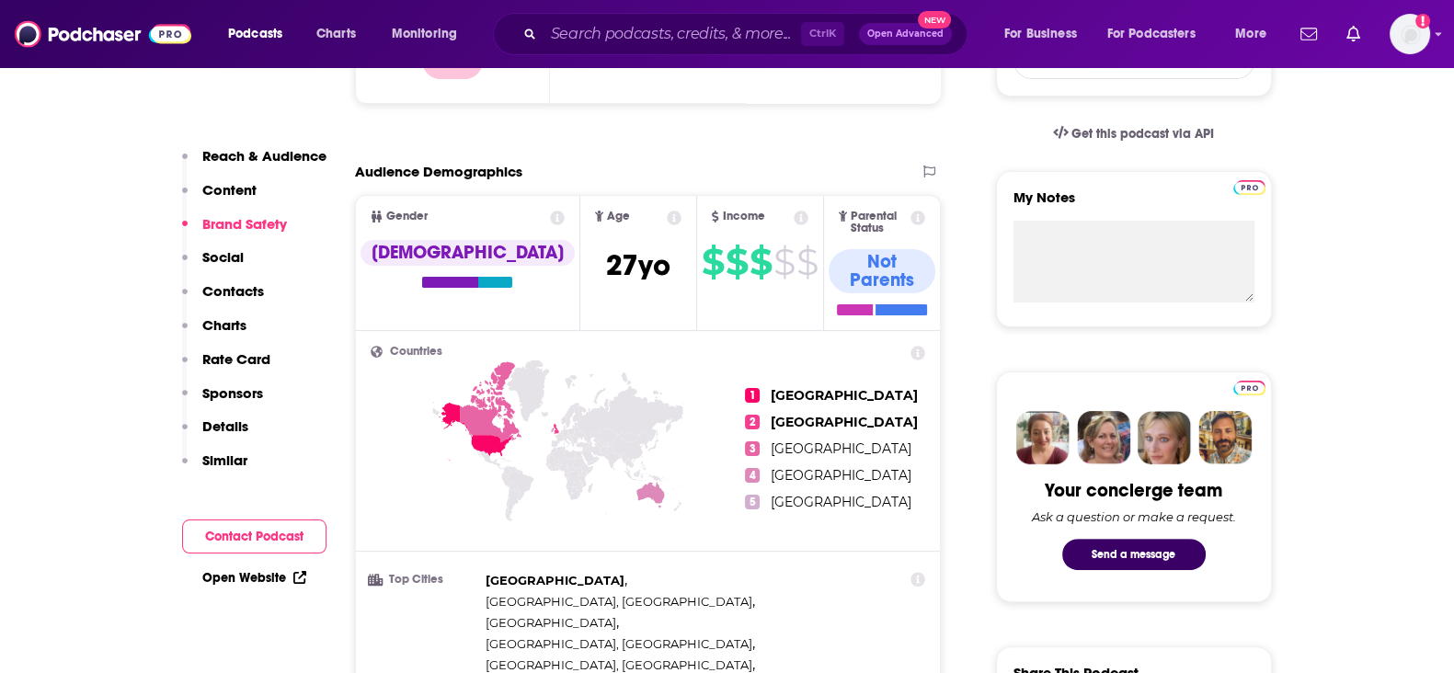
scroll to position [0, 0]
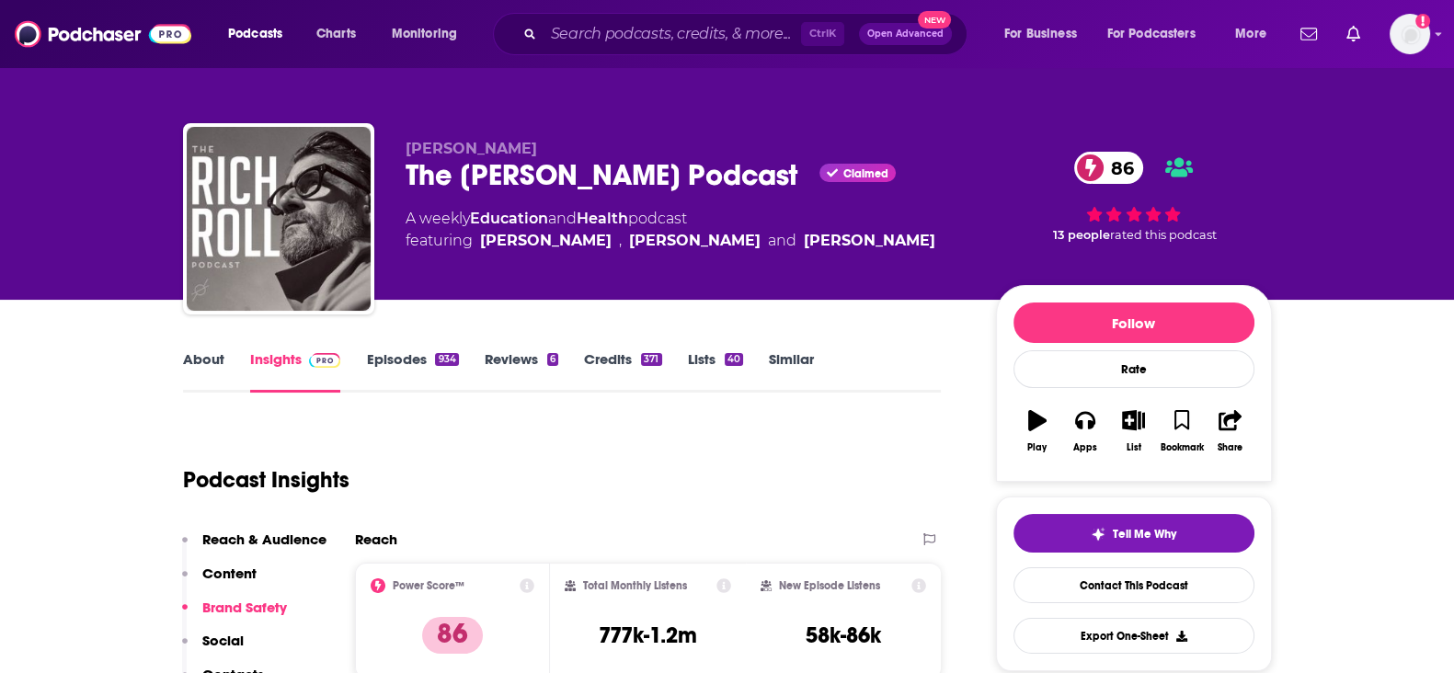
click at [655, 370] on link "Credits 371" at bounding box center [622, 371] width 77 height 42
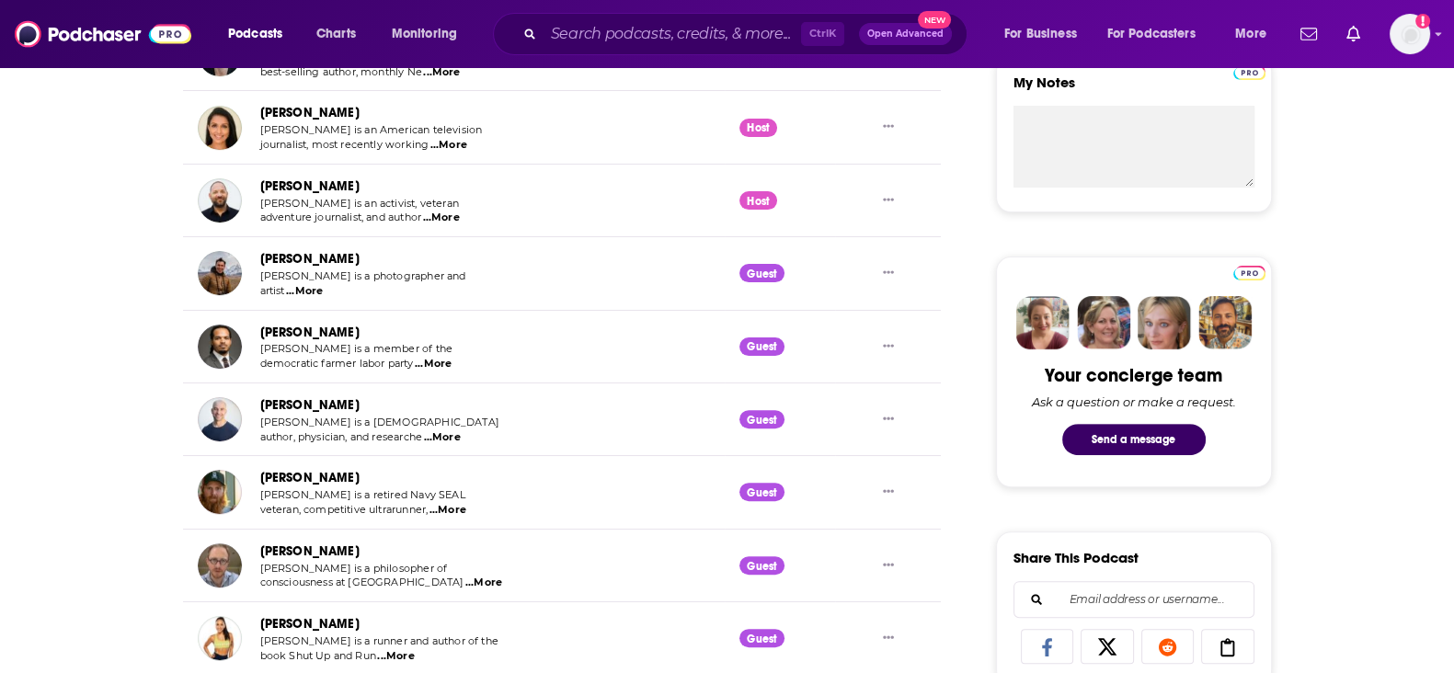
scroll to position [1150, 0]
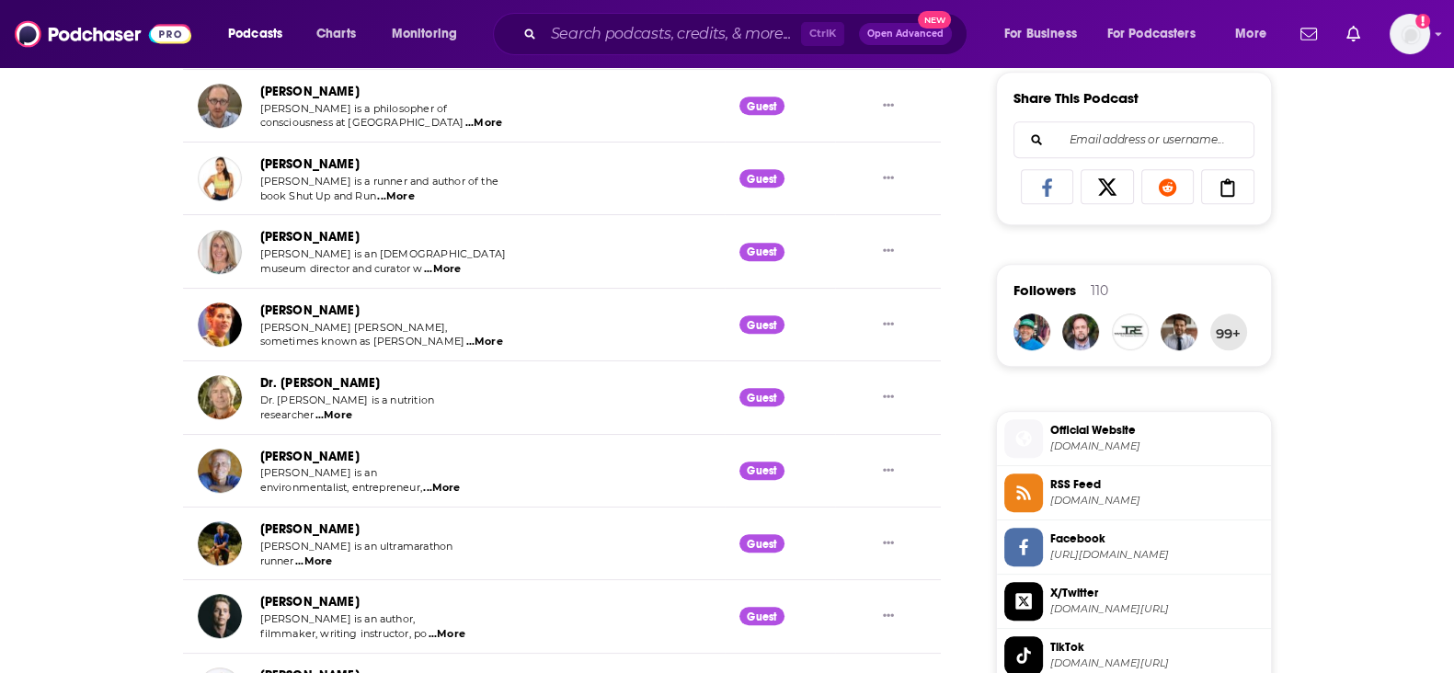
click at [635, 4] on div "Podcasts Charts Monitoring Ctrl K Open Advanced New For Business For Podcasters…" at bounding box center [727, 34] width 1454 height 68
click at [628, 24] on input "Search podcasts, credits, & more..." at bounding box center [673, 33] width 258 height 29
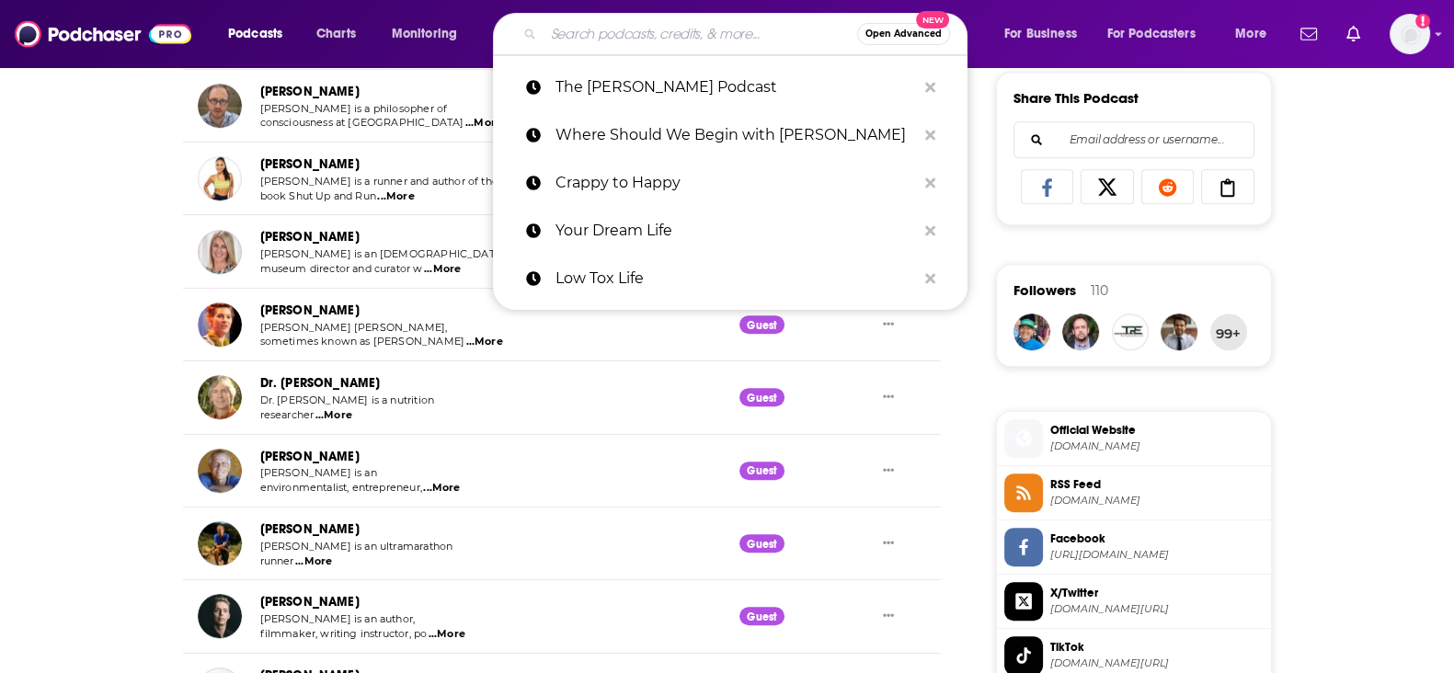
paste input "The Amy Porterfield Show"
type input "The Amy Porterfield Show"
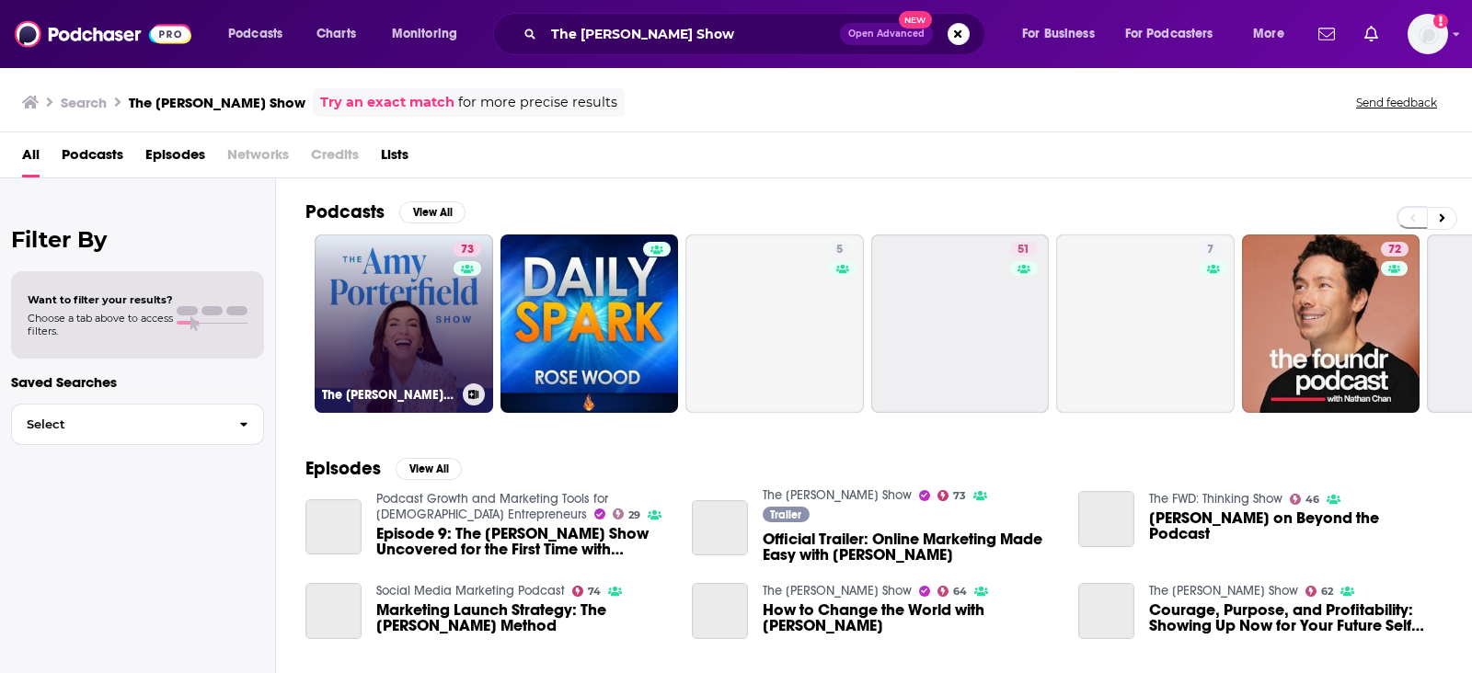
click at [413, 305] on link "73 The Amy Porterfield Show" at bounding box center [404, 324] width 178 height 178
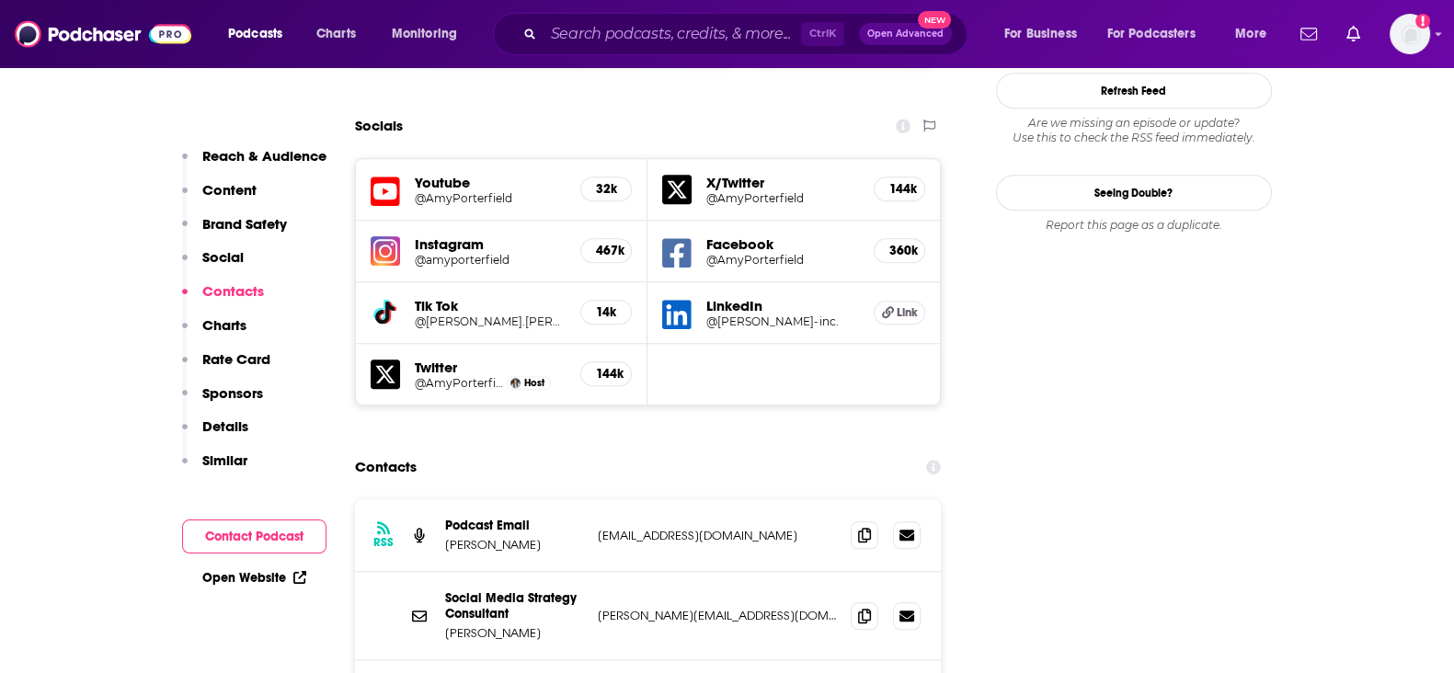
scroll to position [2300, 0]
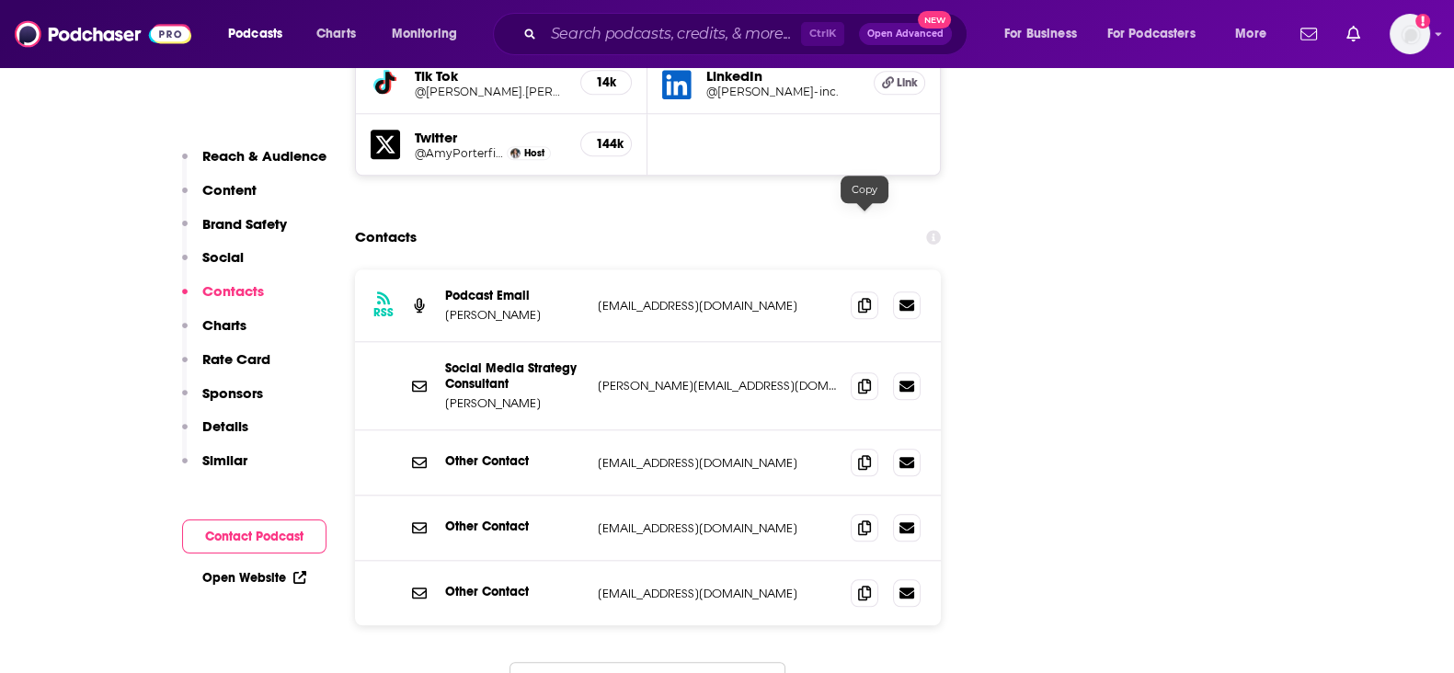
drag, startPoint x: 865, startPoint y: 226, endPoint x: 924, endPoint y: 411, distance: 194.3
click at [865, 298] on icon at bounding box center [864, 305] width 13 height 15
click at [869, 372] on span at bounding box center [865, 386] width 28 height 28
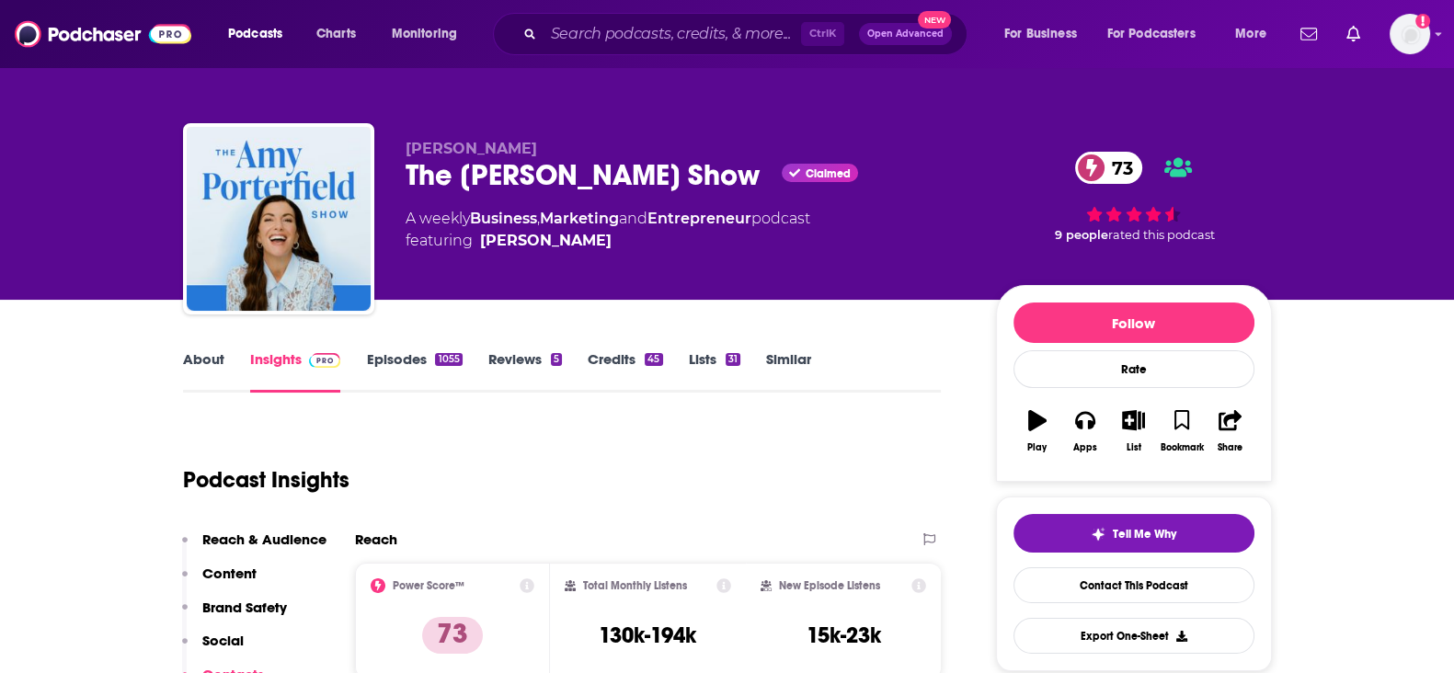
click at [621, 356] on link "Credits 45" at bounding box center [625, 371] width 75 height 42
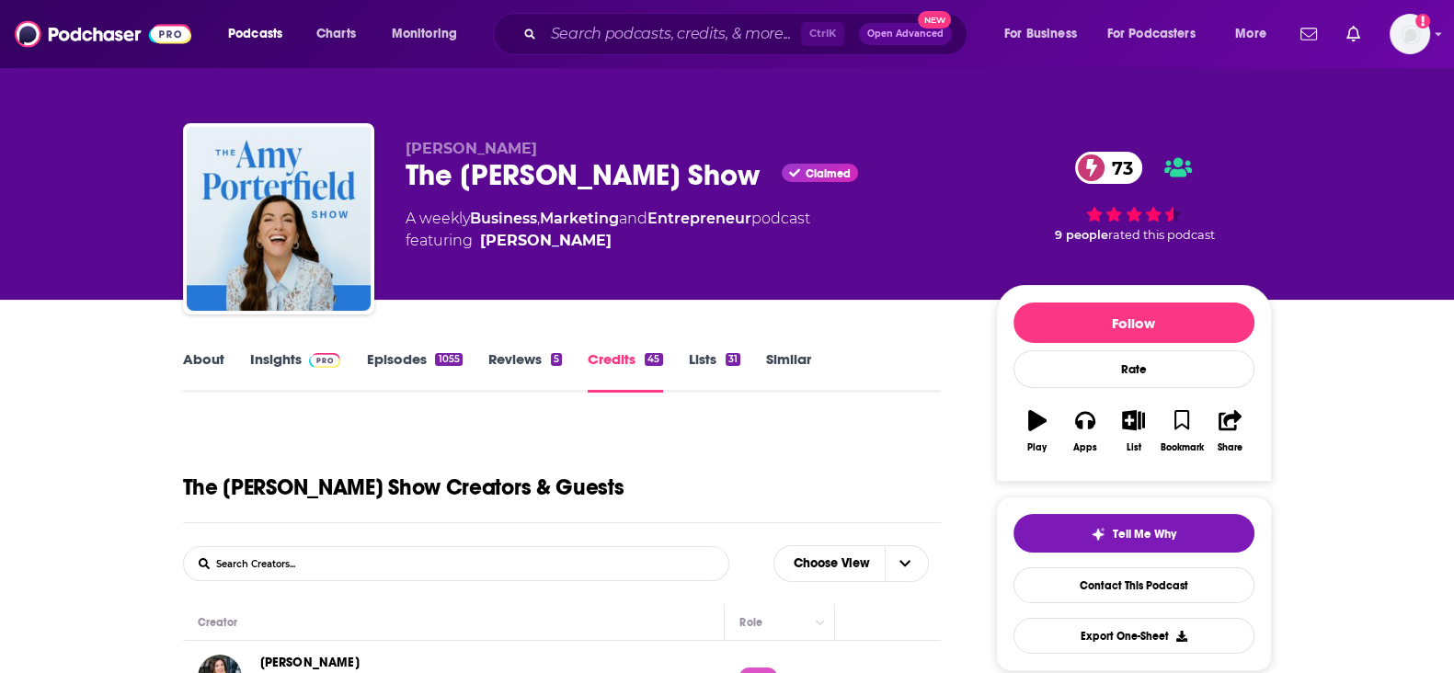
click at [193, 368] on link "About" at bounding box center [203, 371] width 41 height 42
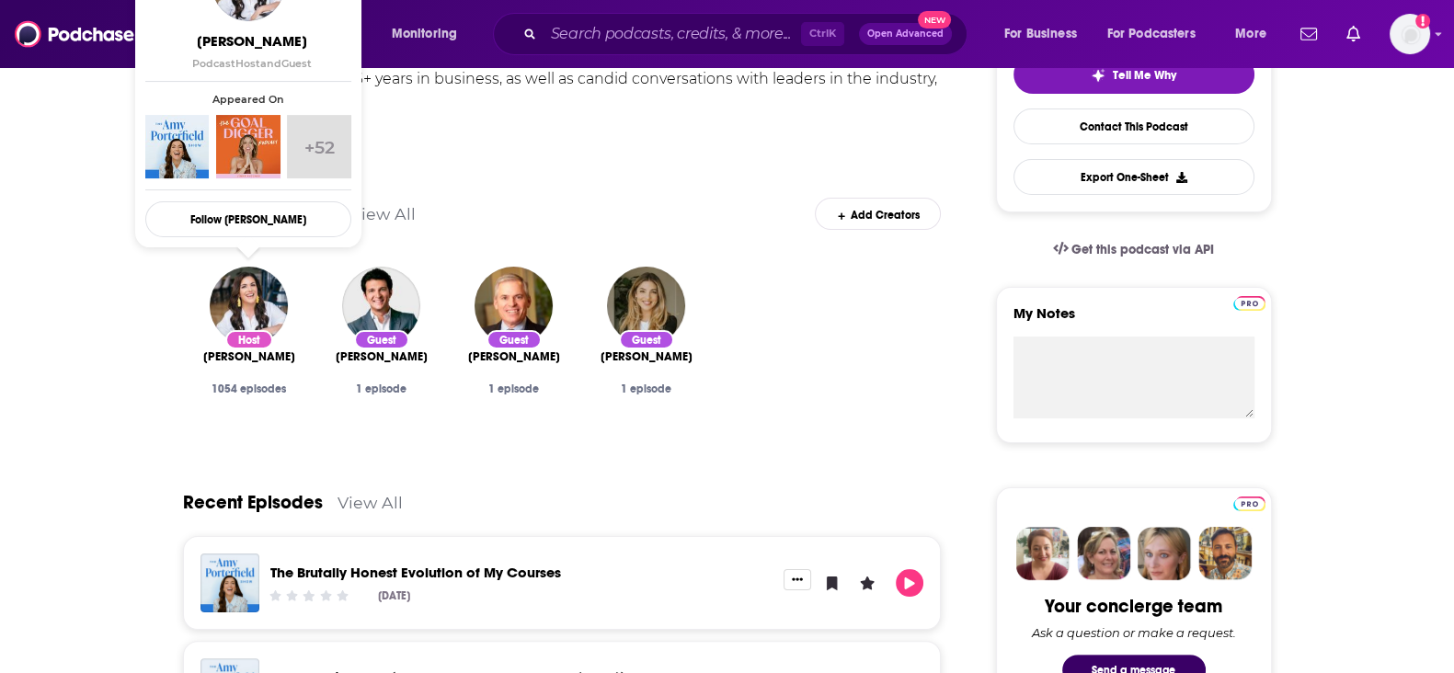
scroll to position [114, 0]
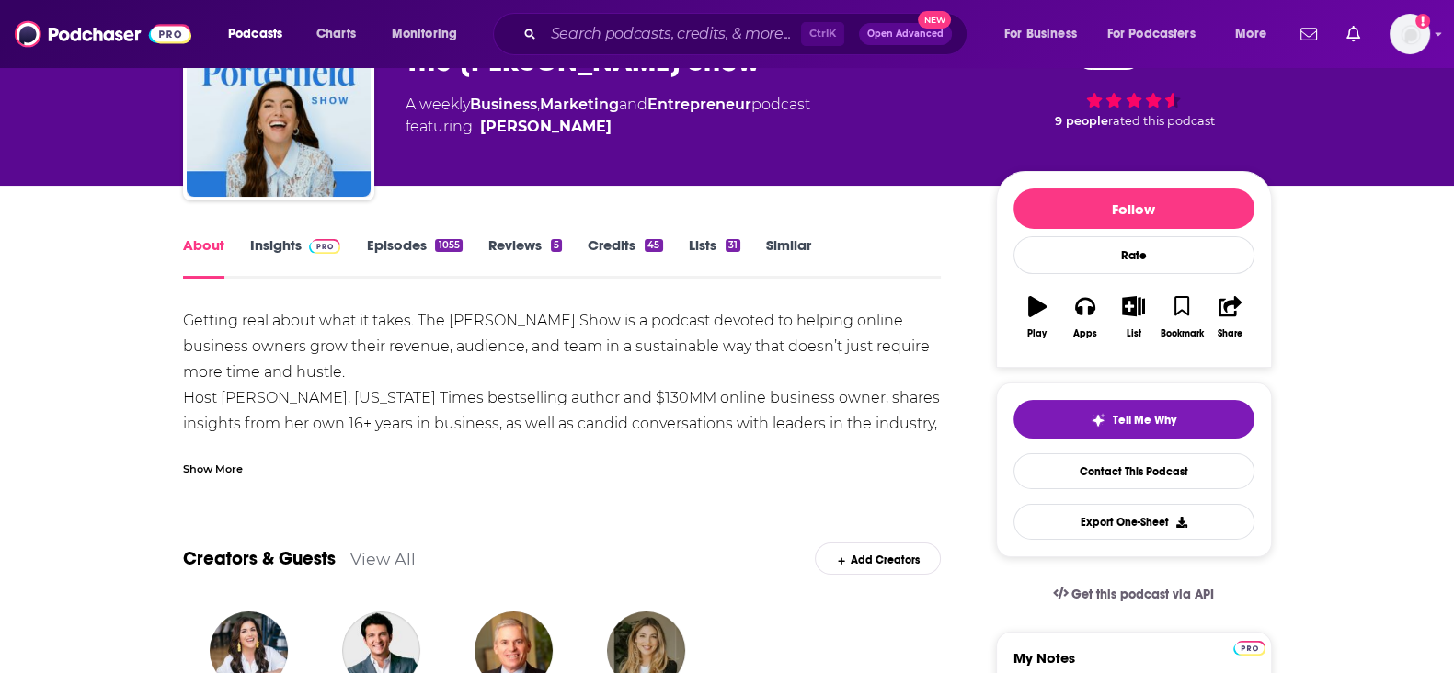
click at [276, 236] on link "Insights" at bounding box center [295, 257] width 91 height 42
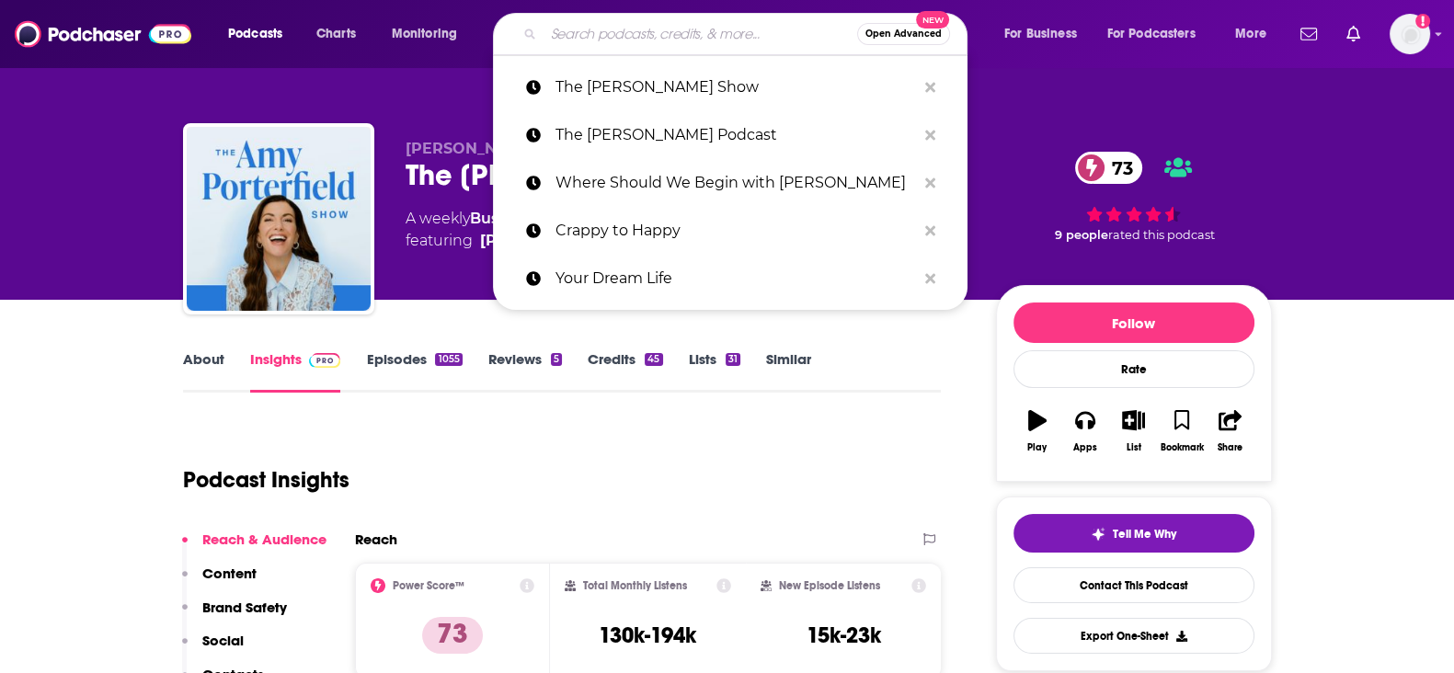
click at [598, 26] on input "Search podcasts, credits, & more..." at bounding box center [701, 33] width 314 height 29
paste input "The Mindset Mentor"
type input "The Mindset Mentor"
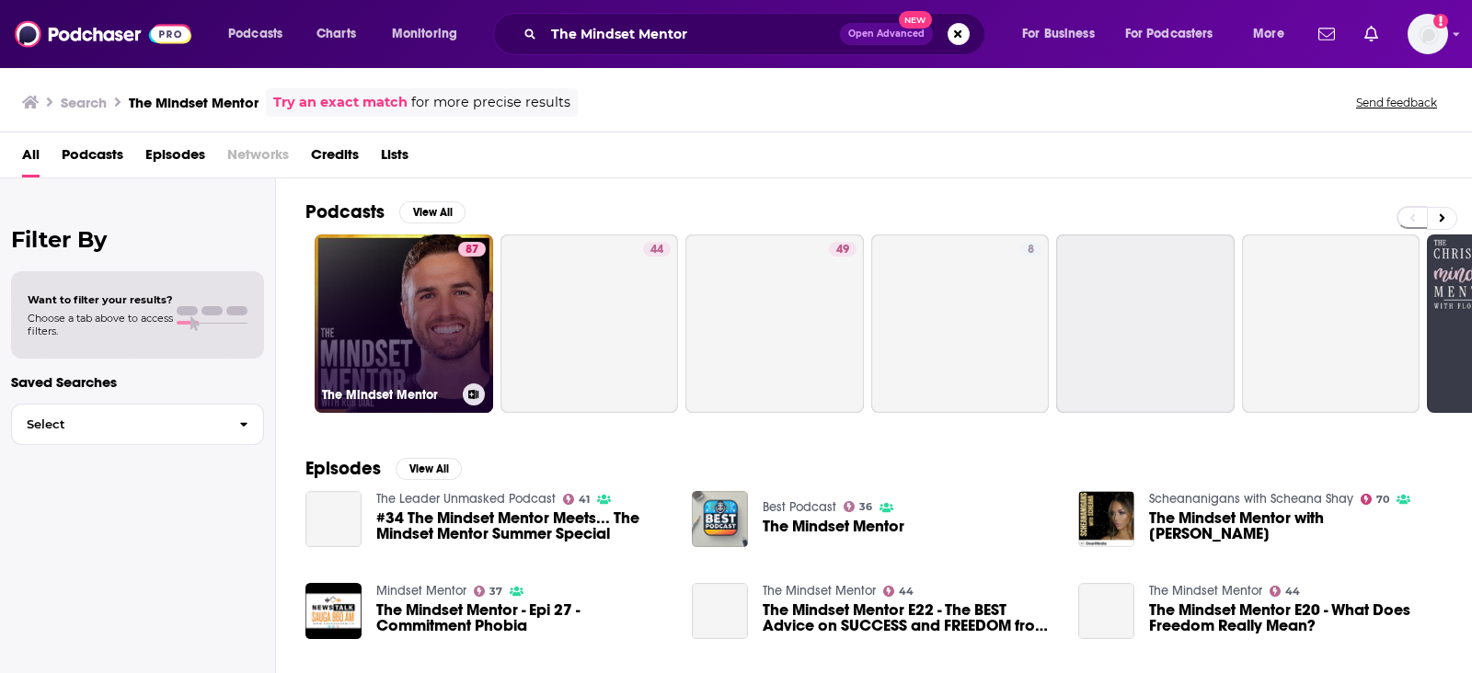
click at [375, 303] on link "87 The Mindset Mentor" at bounding box center [404, 324] width 178 height 178
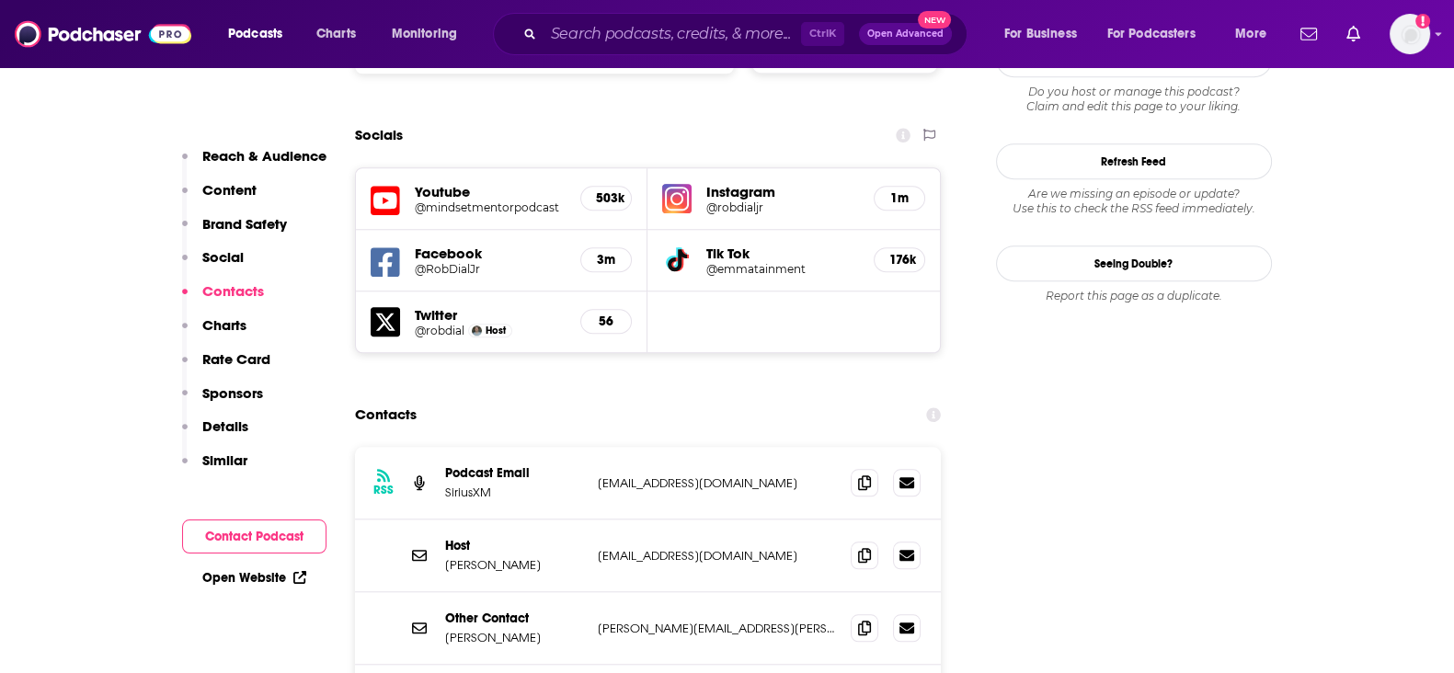
scroll to position [2300, 0]
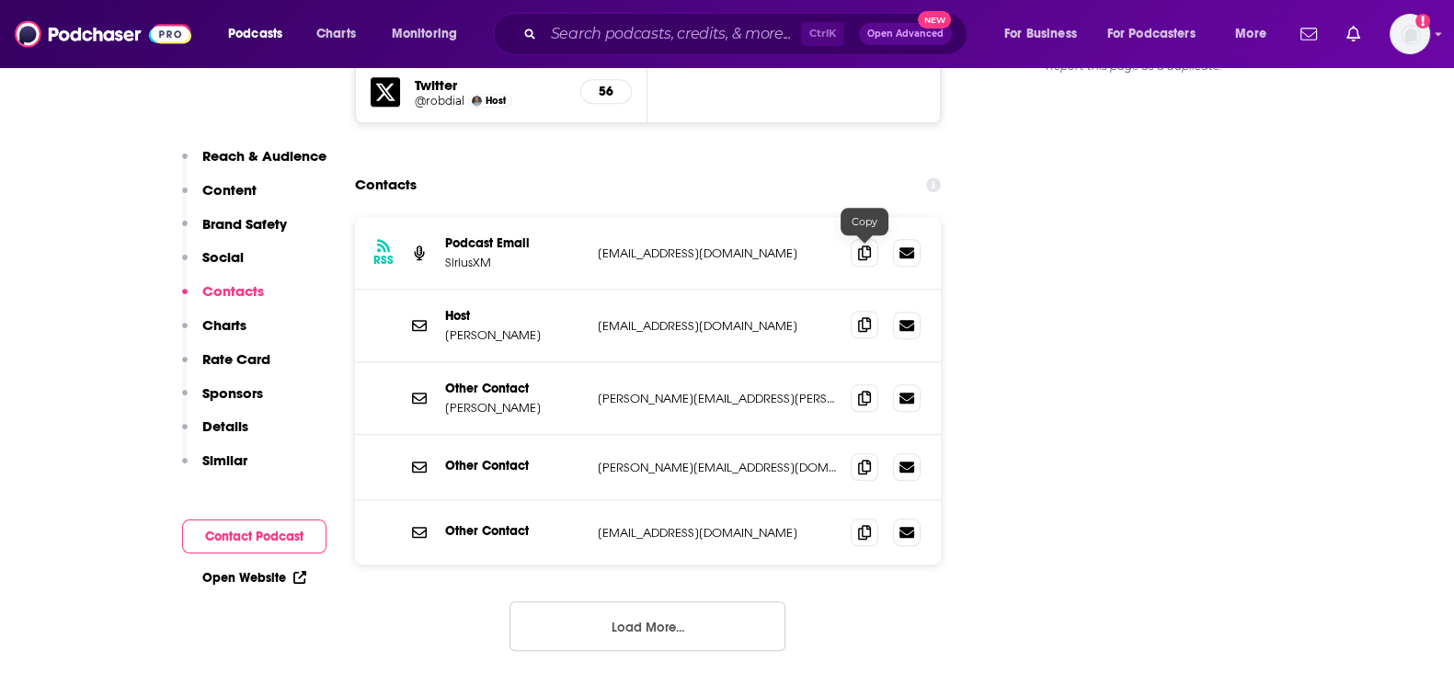
click at [869, 317] on icon at bounding box center [864, 324] width 13 height 15
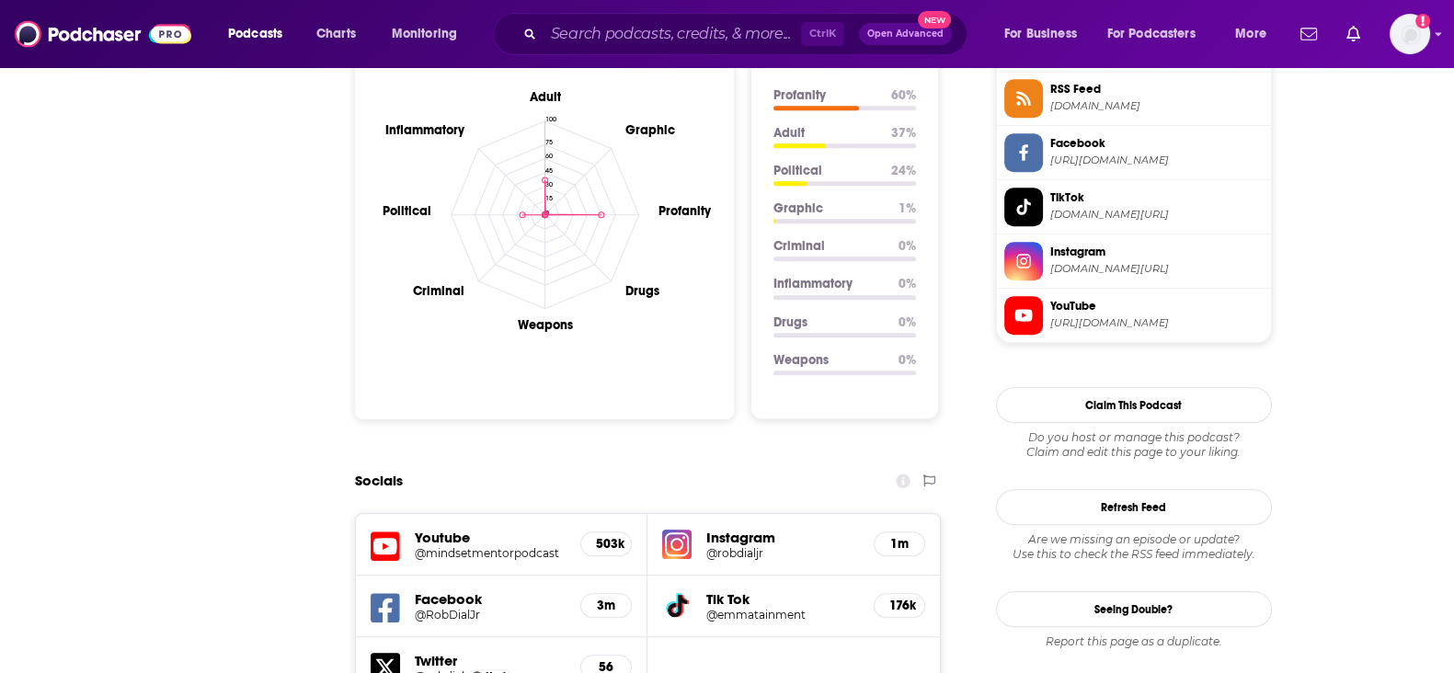
scroll to position [0, 0]
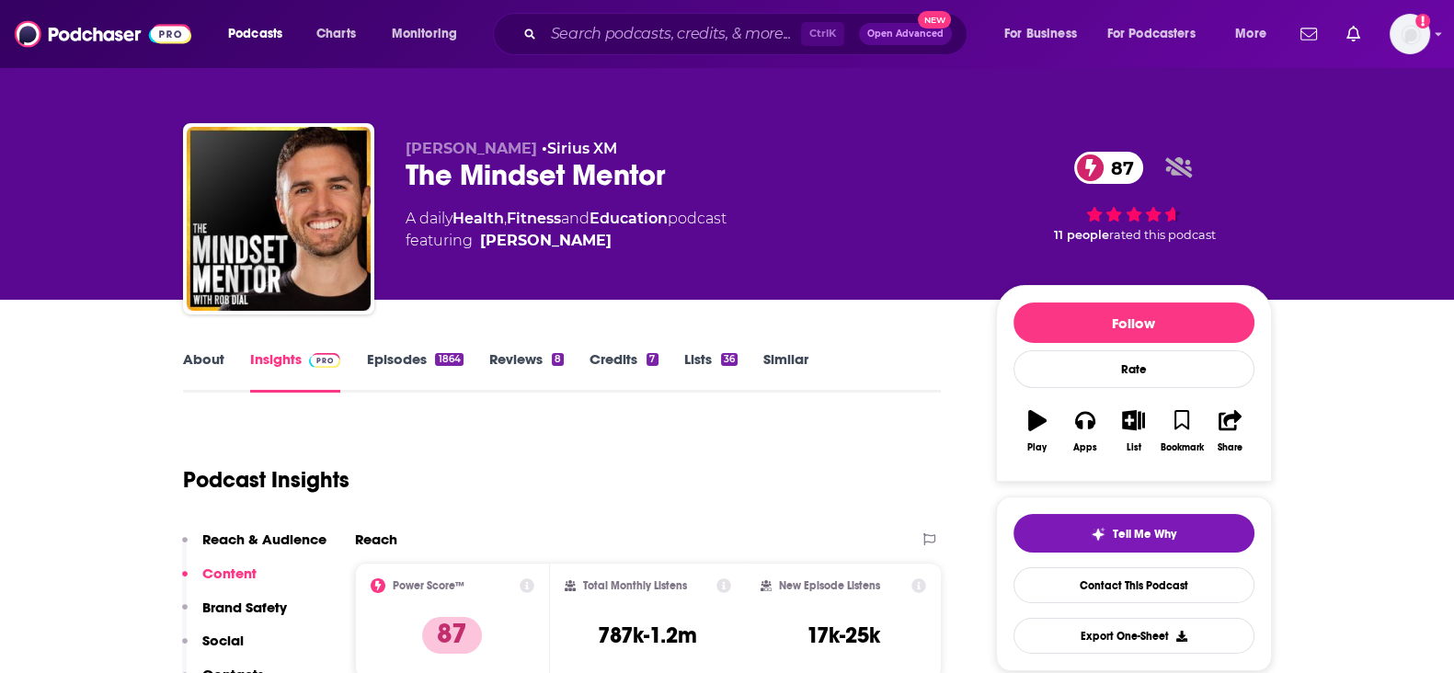
click at [616, 350] on link "Credits 7" at bounding box center [624, 371] width 68 height 42
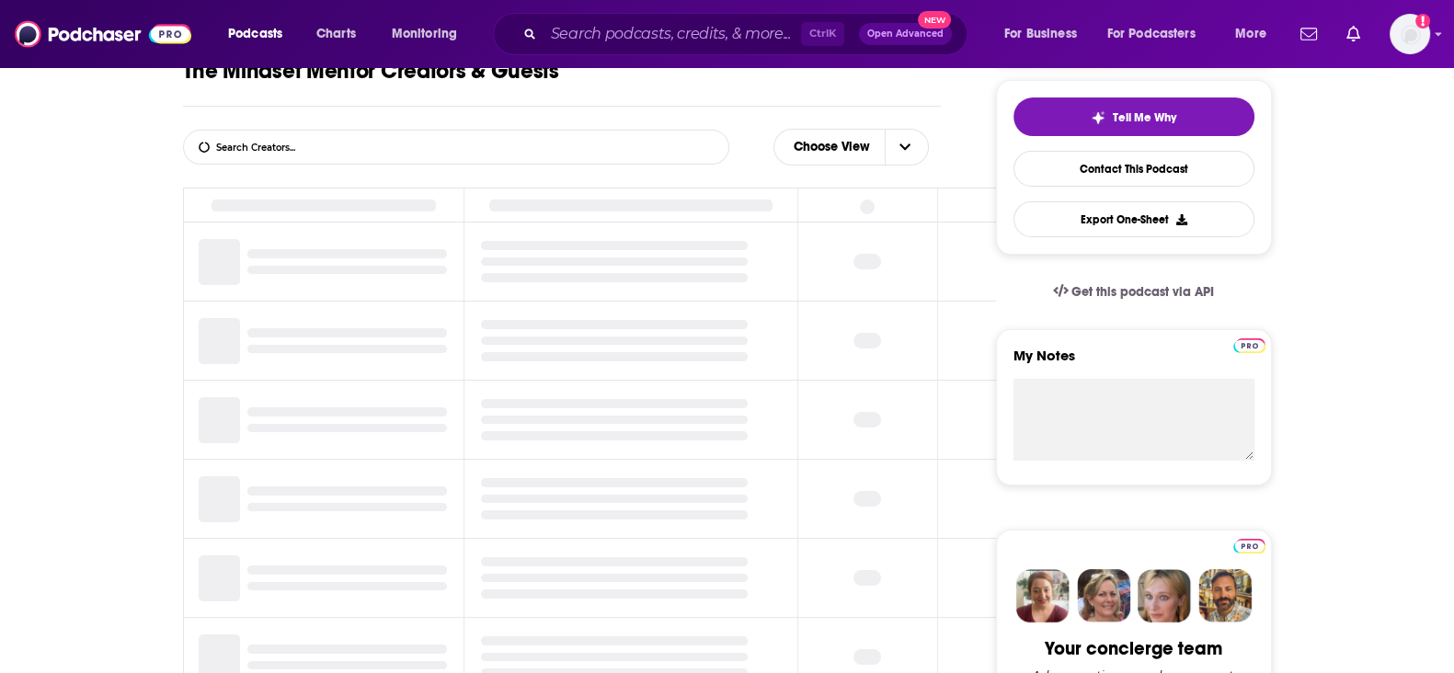
scroll to position [459, 0]
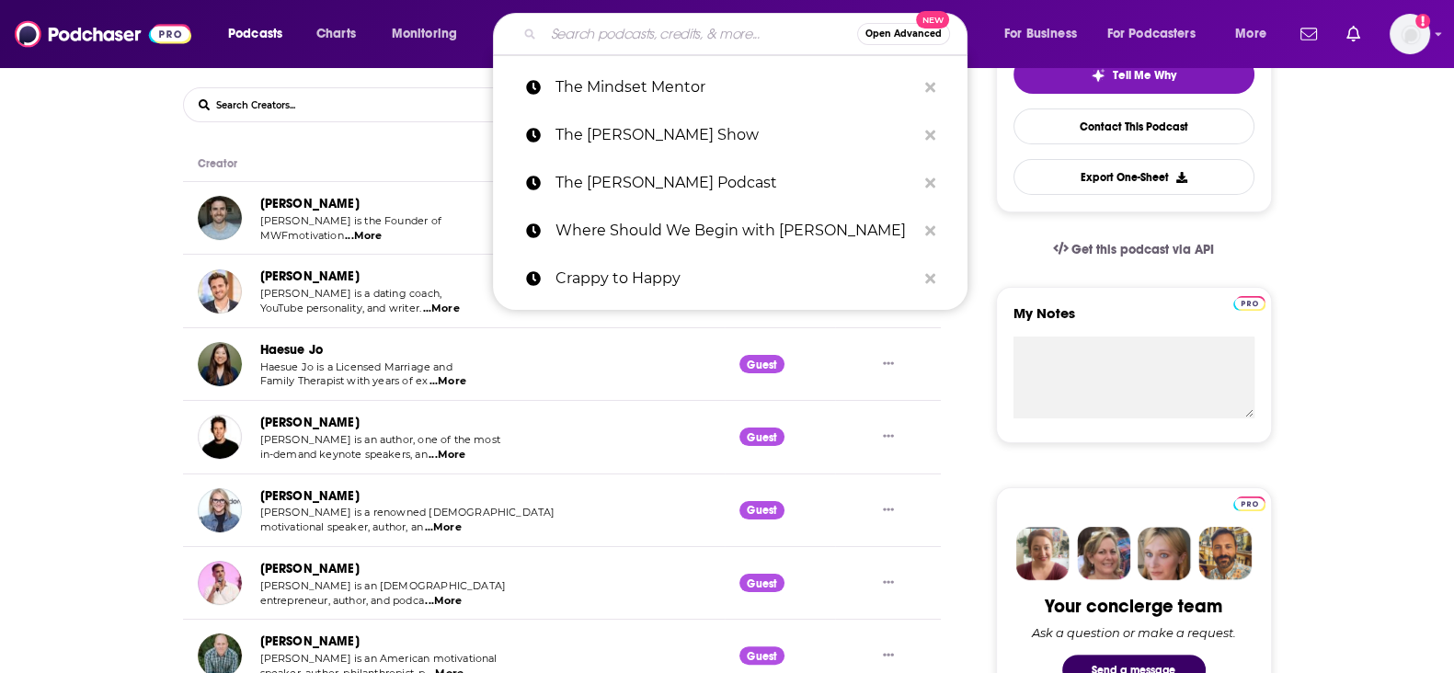
click at [639, 48] on input "Search podcasts, credits, & more..." at bounding box center [701, 33] width 314 height 29
paste input "We Can do Hard Things"
type input "We Can do Hard Things"
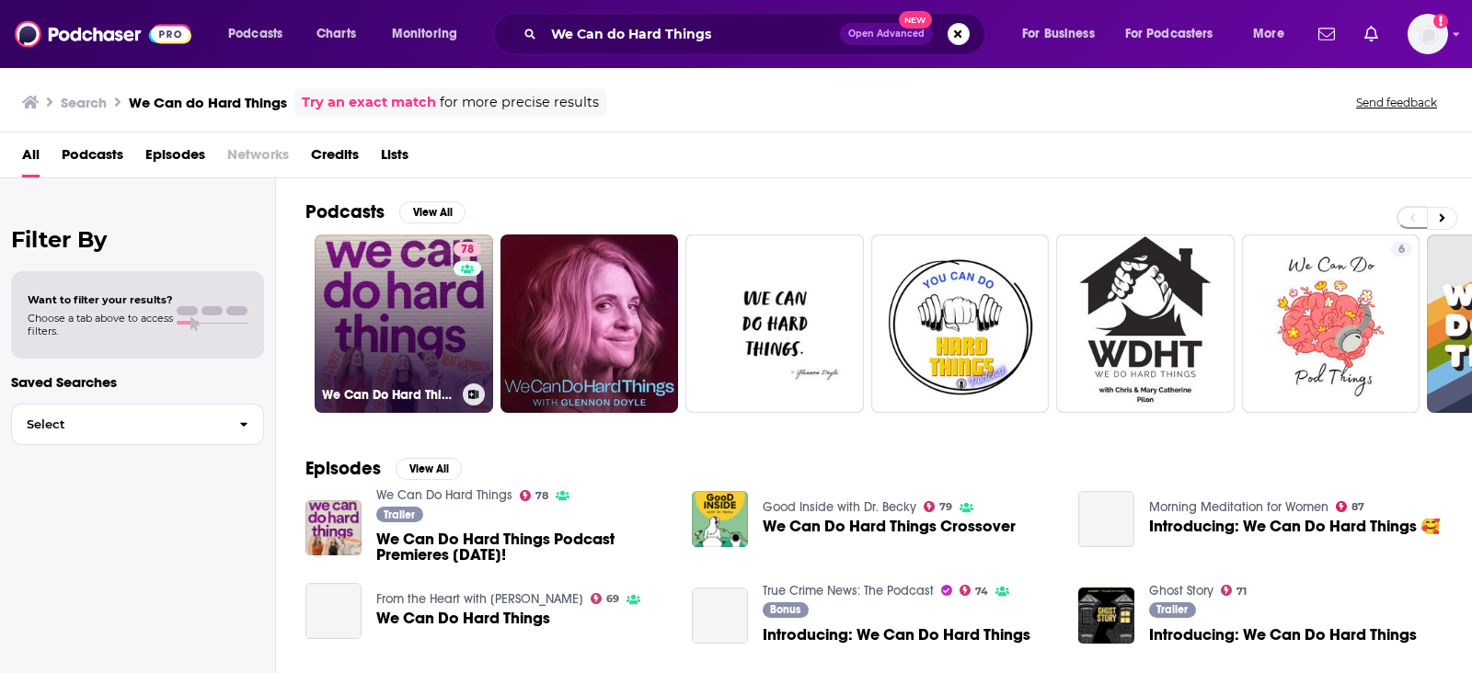
click at [361, 334] on link "78 We Can Do Hard Things" at bounding box center [404, 324] width 178 height 178
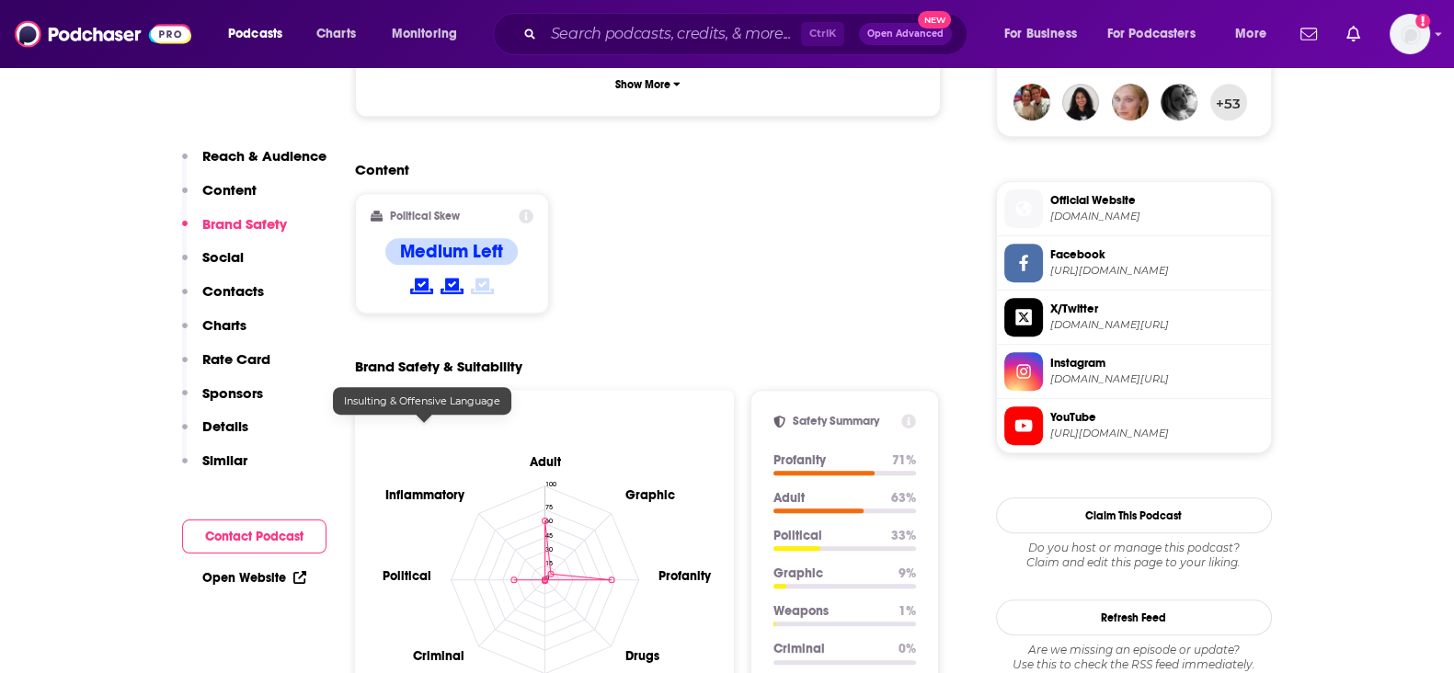
scroll to position [2070, 0]
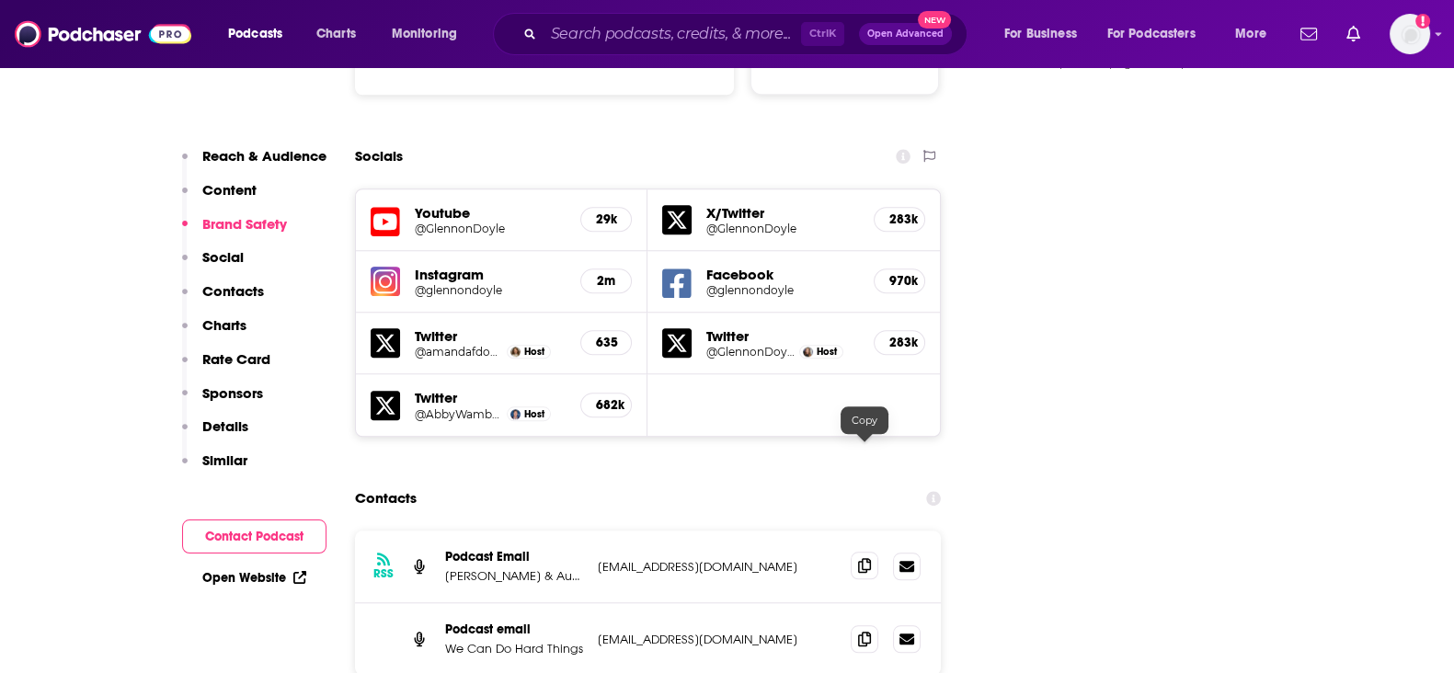
click at [866, 558] on icon at bounding box center [864, 565] width 13 height 15
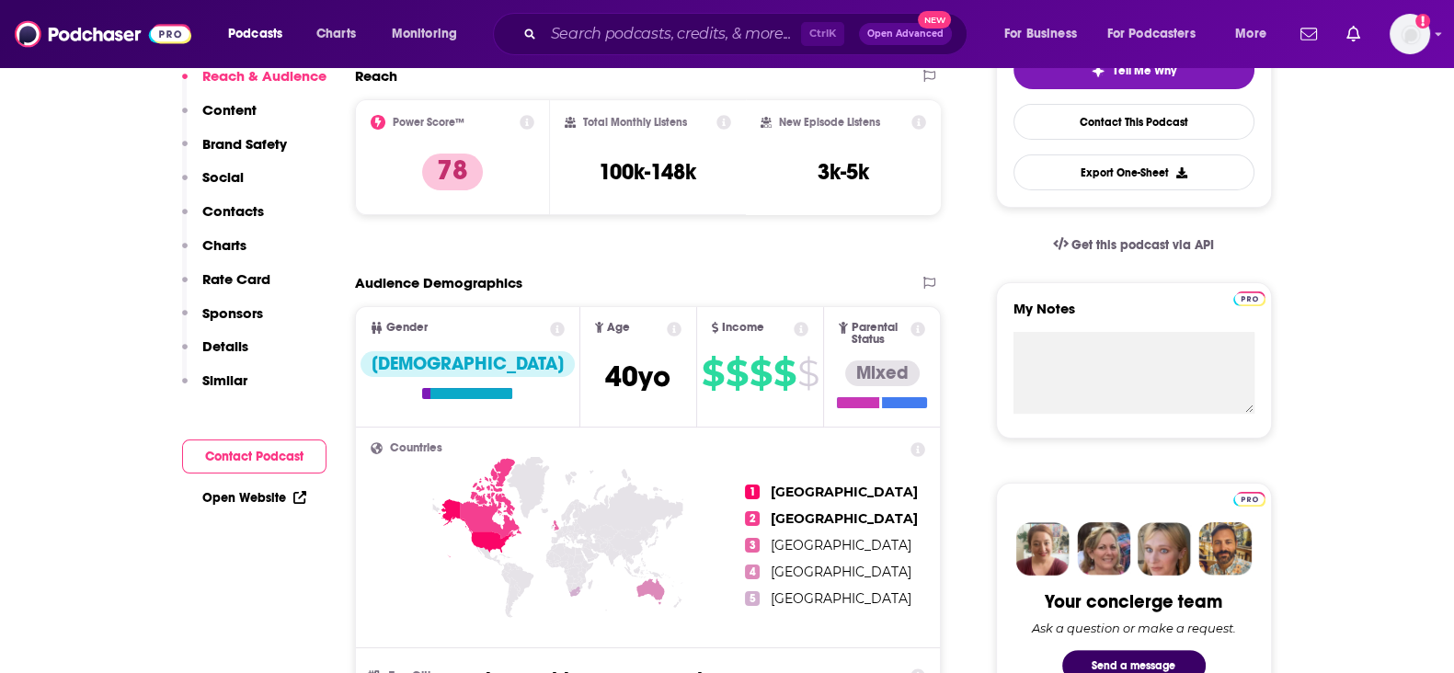
scroll to position [0, 0]
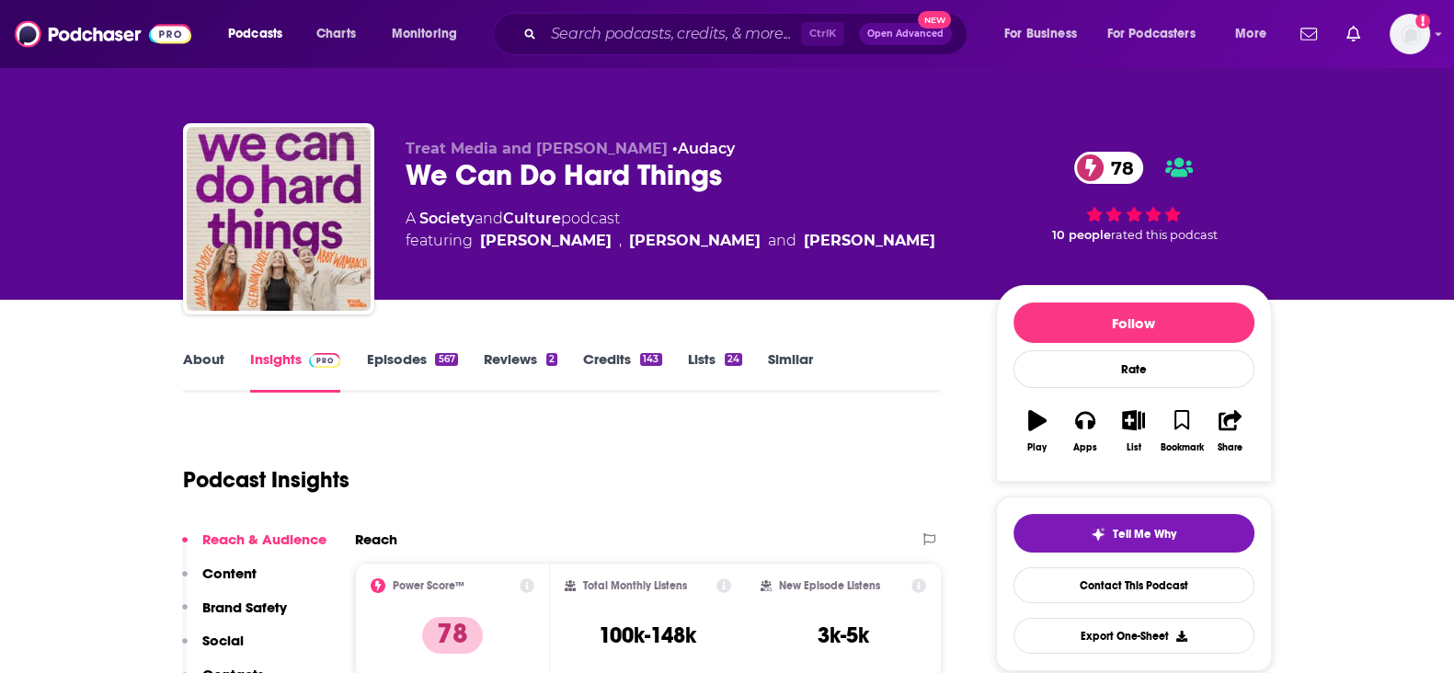
click at [609, 353] on link "Credits 143" at bounding box center [622, 371] width 78 height 42
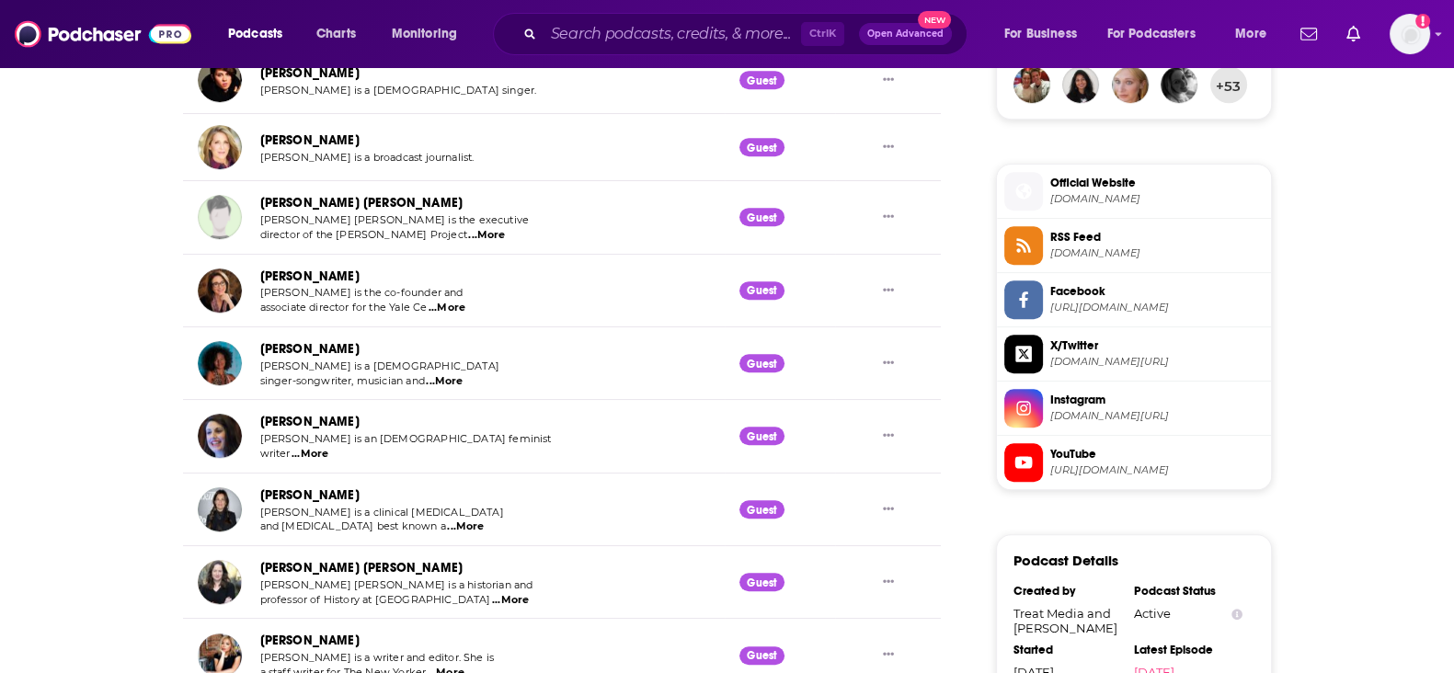
scroll to position [1494, 0]
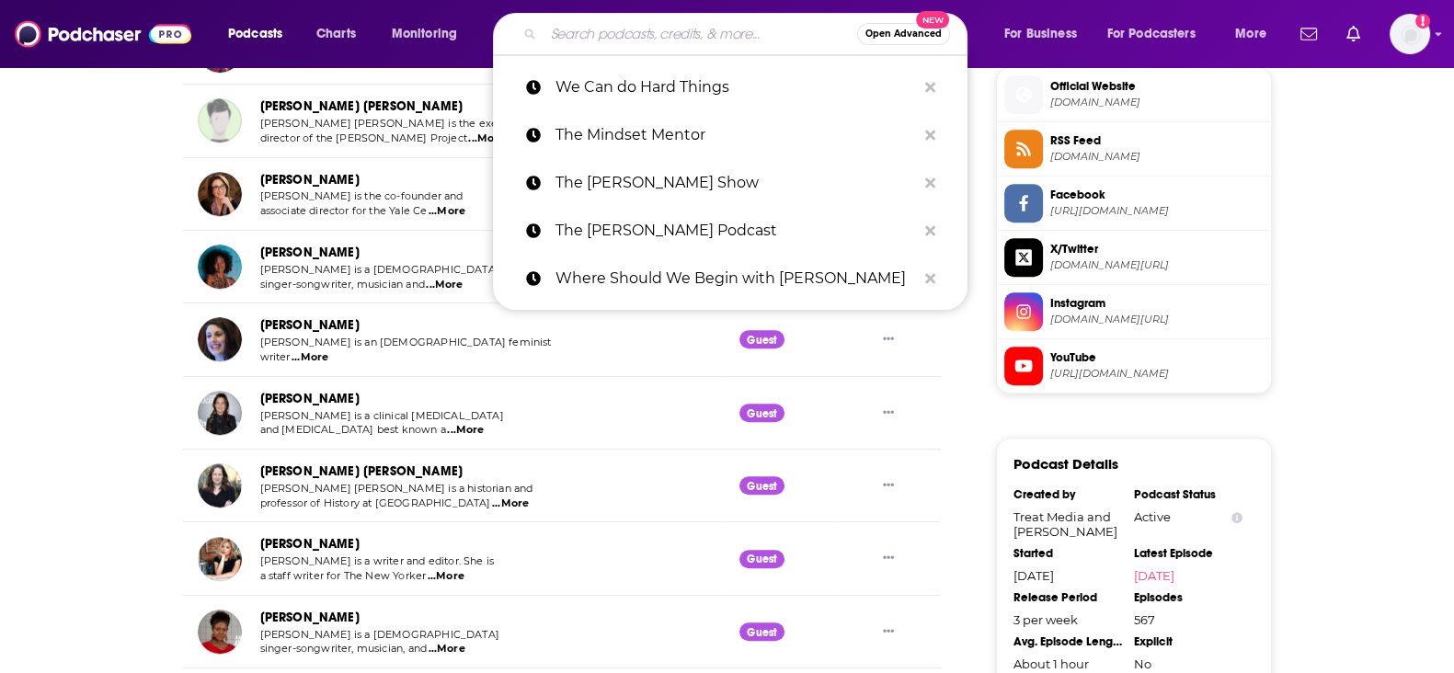
click at [593, 43] on input "Search podcasts, credits, & more..." at bounding box center [701, 33] width 314 height 29
paste input "The Ed Mylett Show"
type input "The Ed Mylett Show"
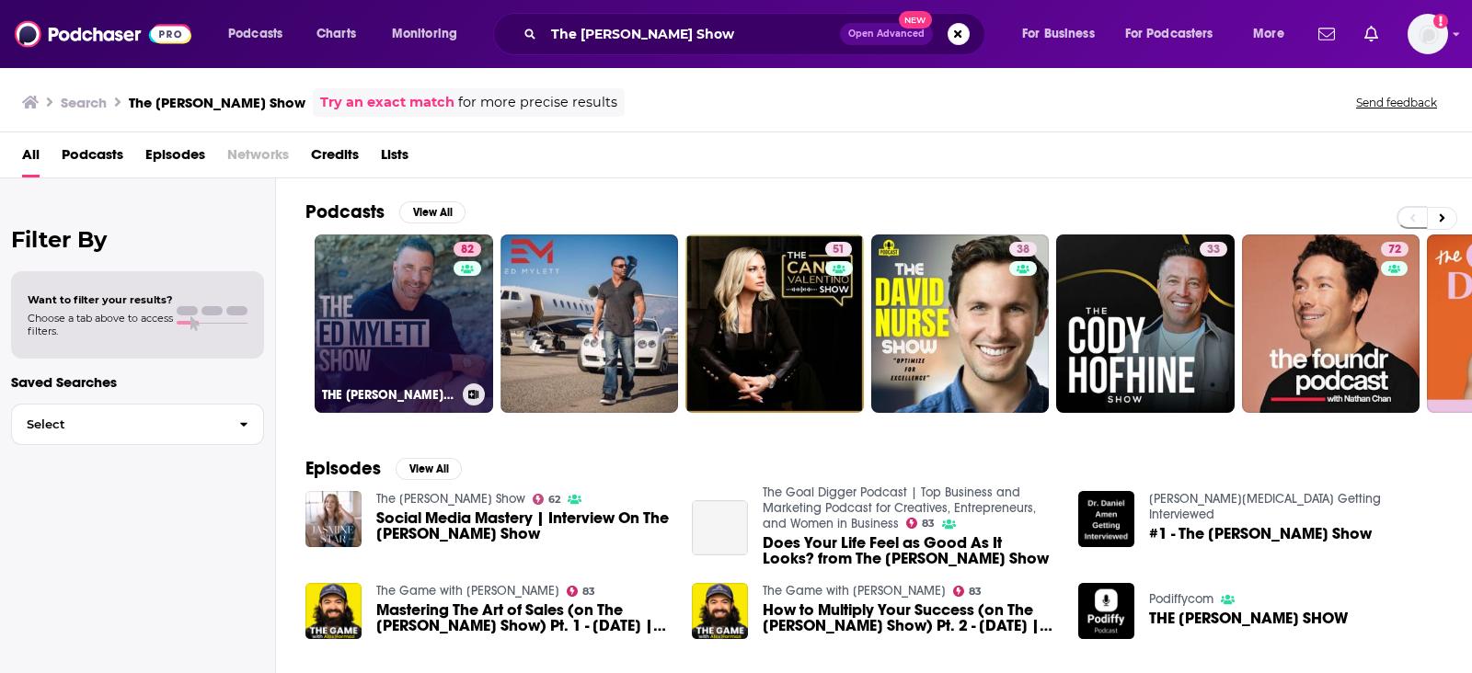
click at [405, 316] on link "82 THE ED MYLETT SHOW" at bounding box center [404, 324] width 178 height 178
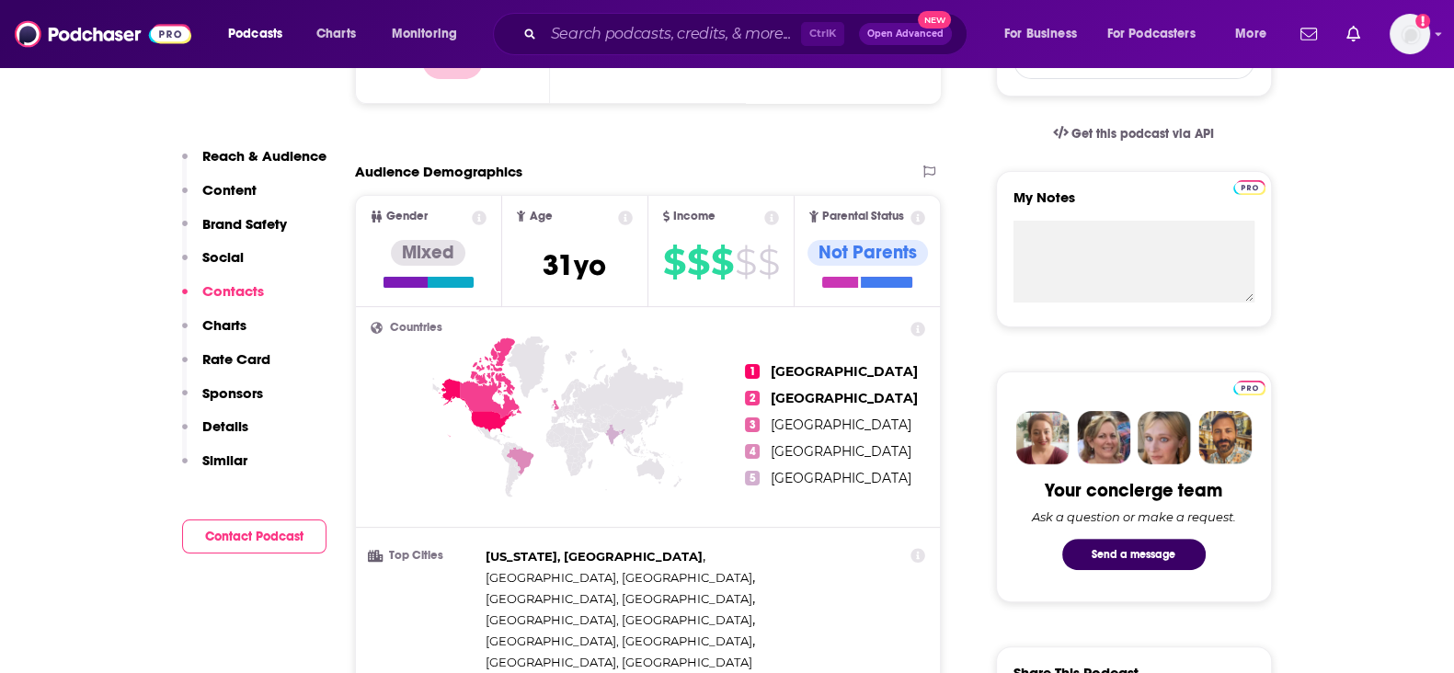
scroll to position [2070, 0]
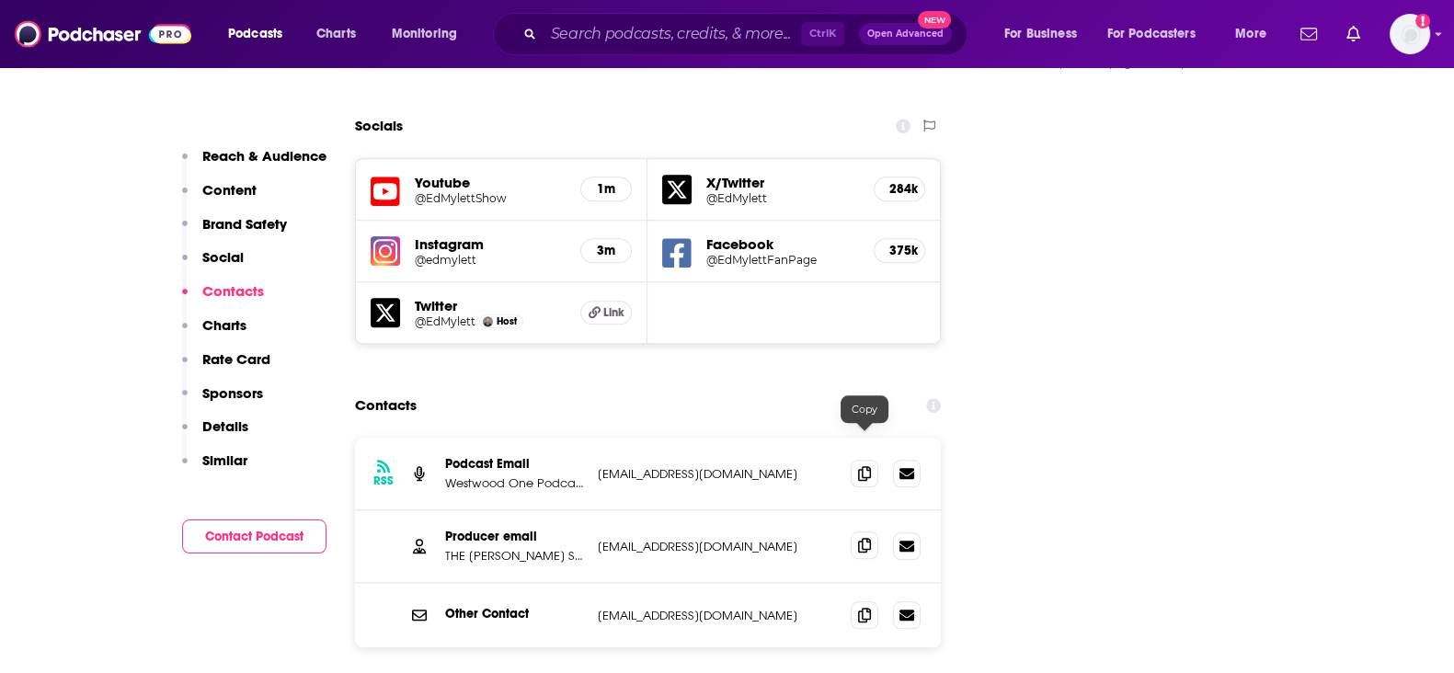
click at [877, 532] on span at bounding box center [865, 546] width 28 height 28
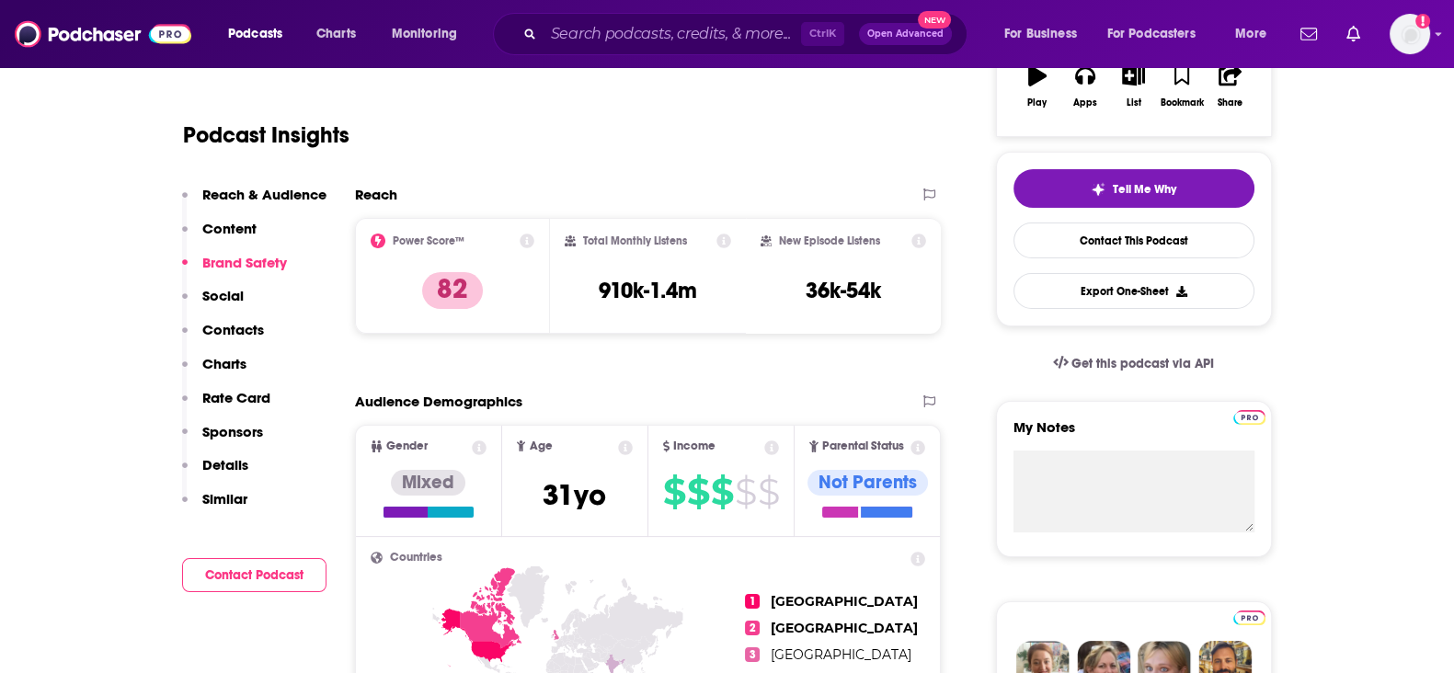
scroll to position [0, 0]
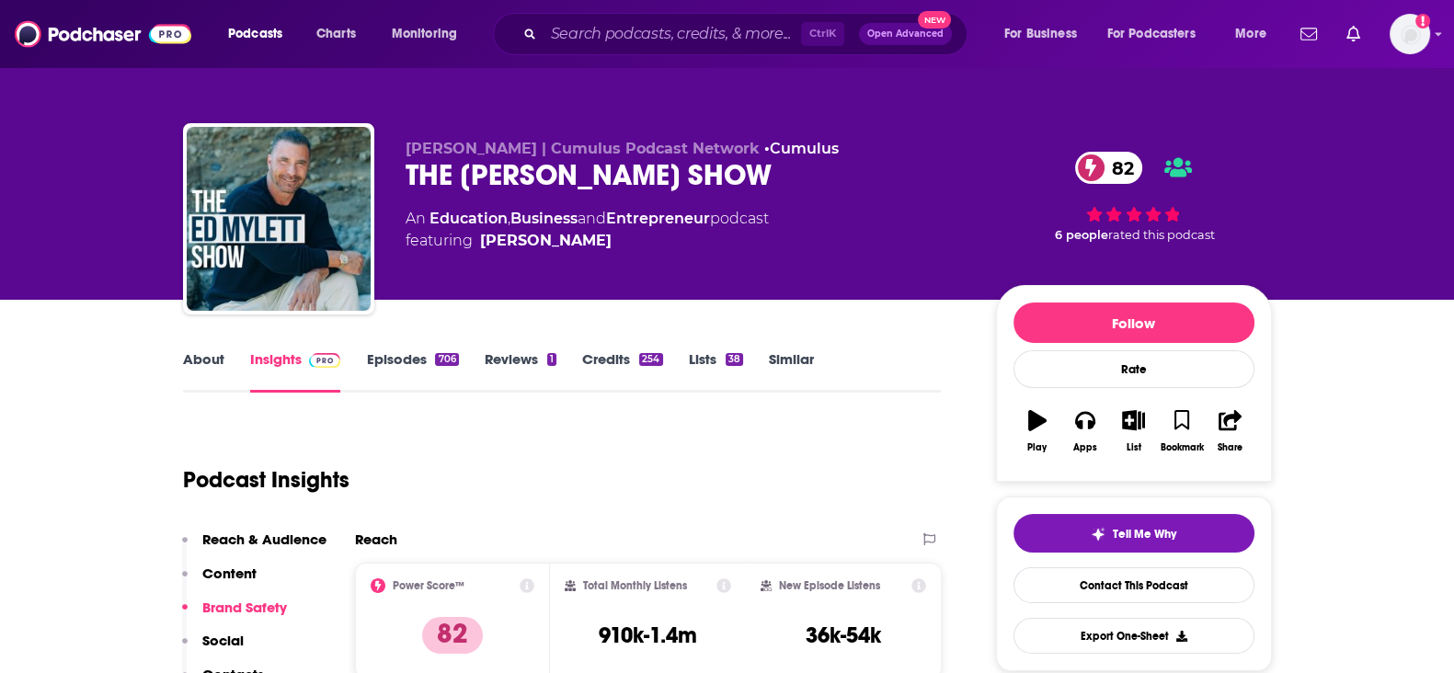
click at [582, 379] on link "Credits 254" at bounding box center [622, 371] width 80 height 42
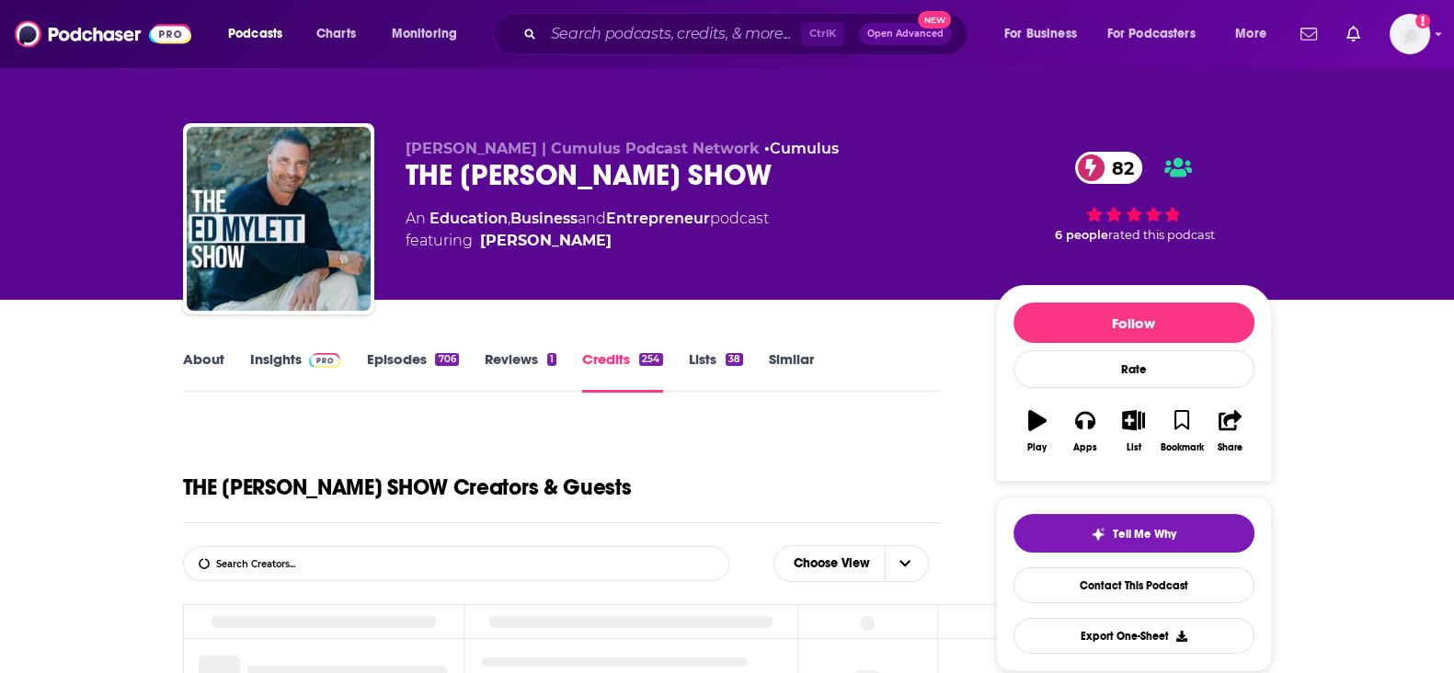
click at [590, 360] on link "Credits 254" at bounding box center [622, 371] width 80 height 42
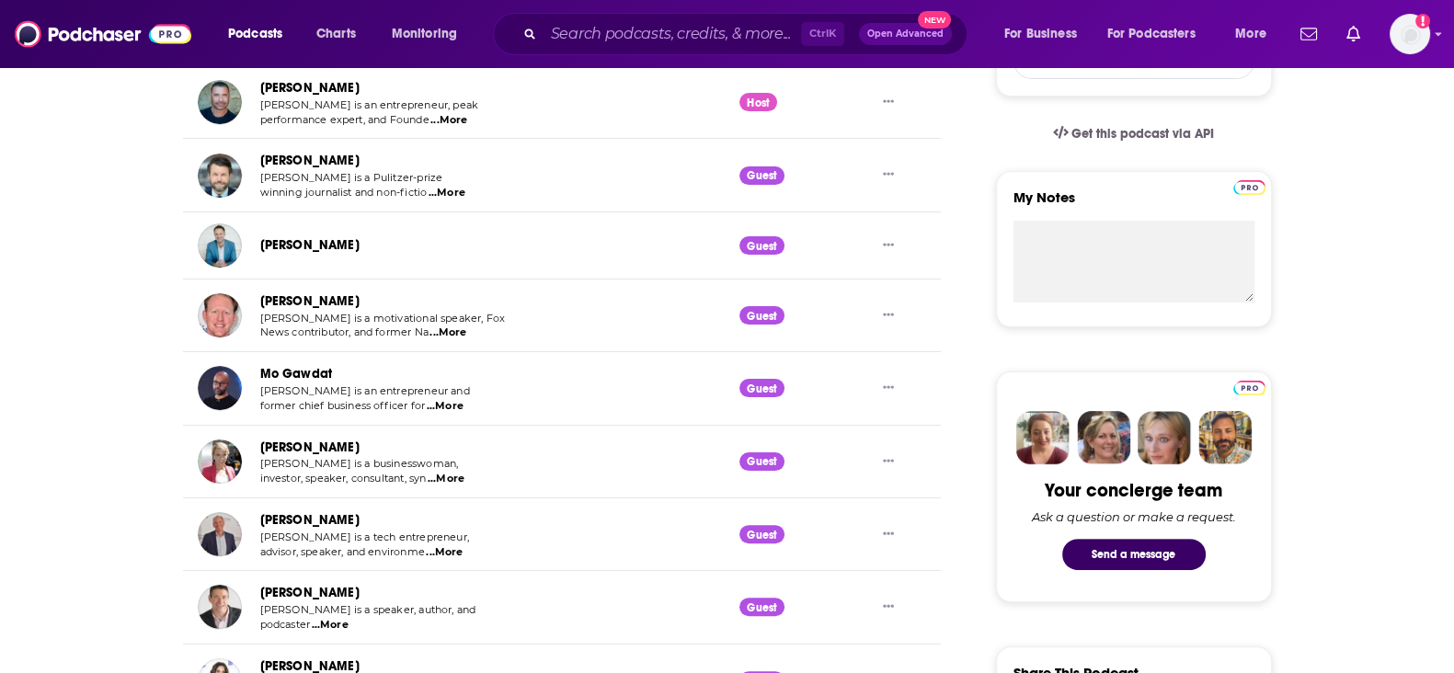
scroll to position [919, 0]
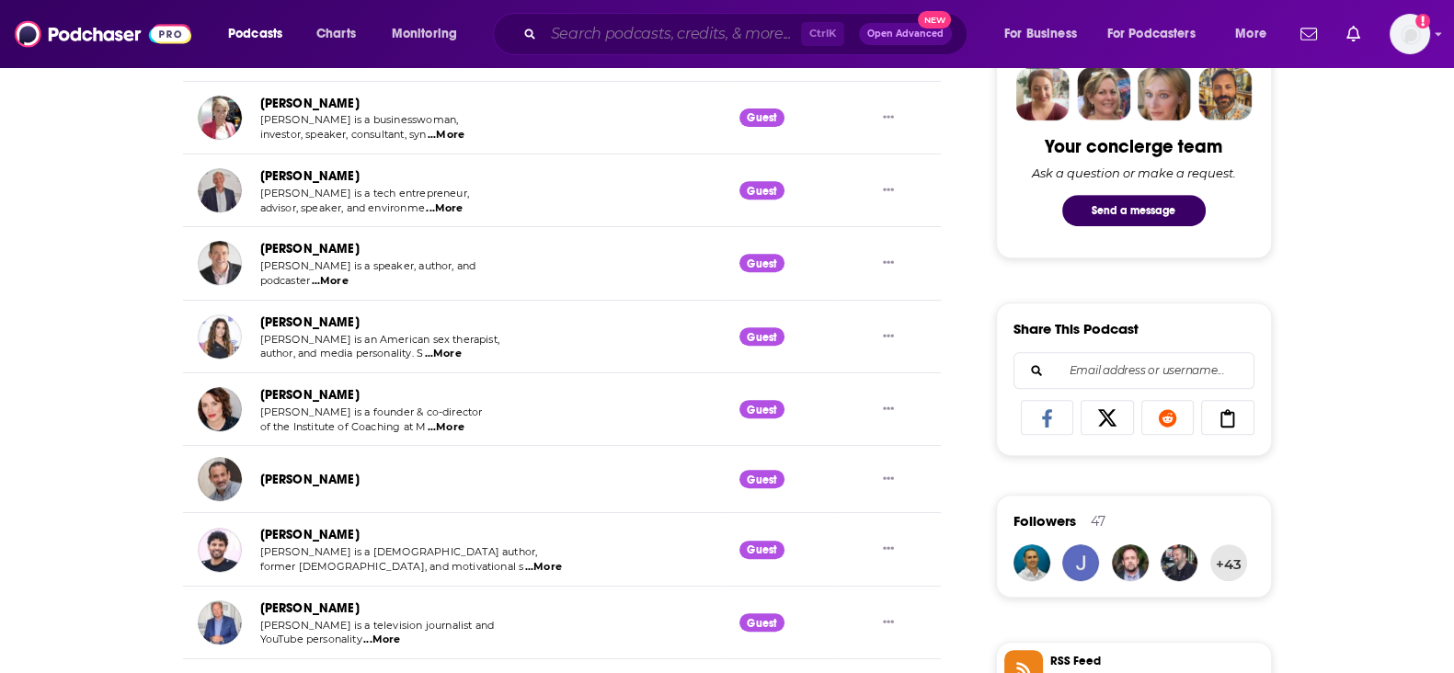
click at [621, 19] on input "Search podcasts, credits, & more..." at bounding box center [673, 33] width 258 height 29
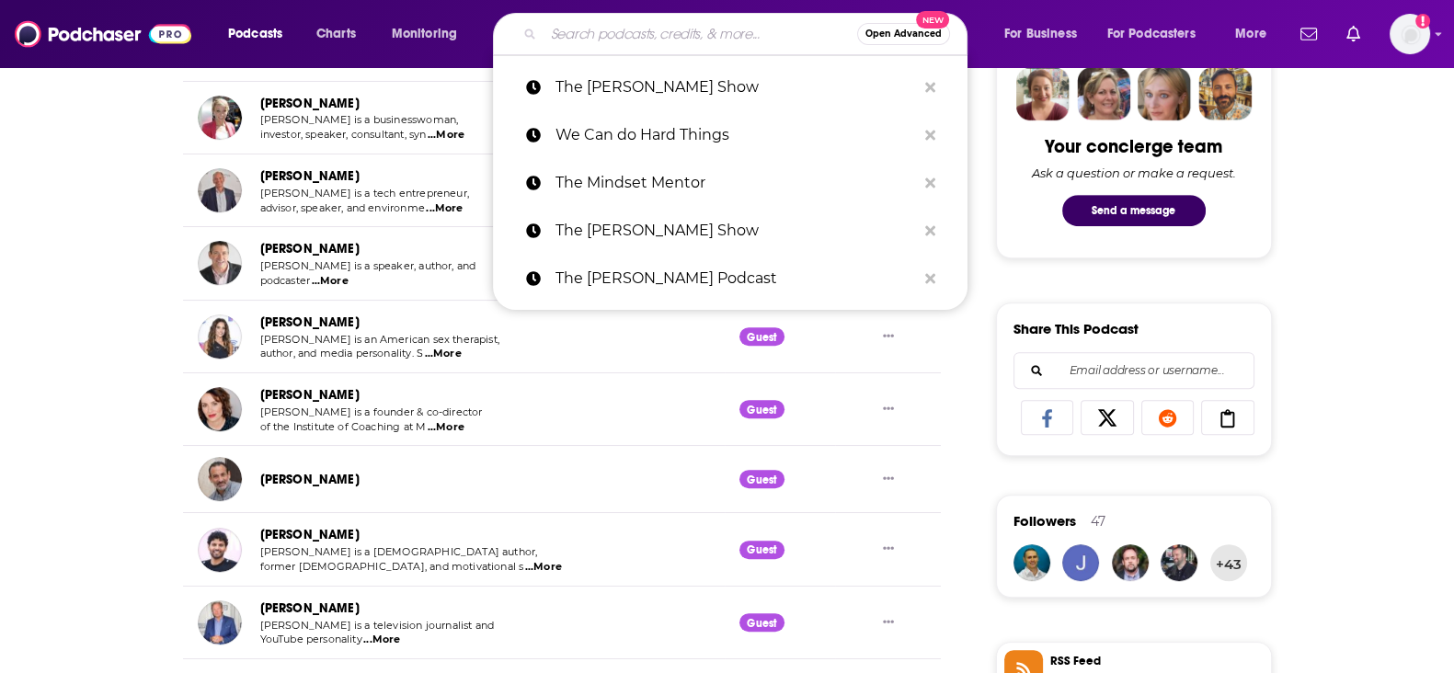
paste input "The Goal Digger Podcast"
type input "The Goal Digger Podcast"
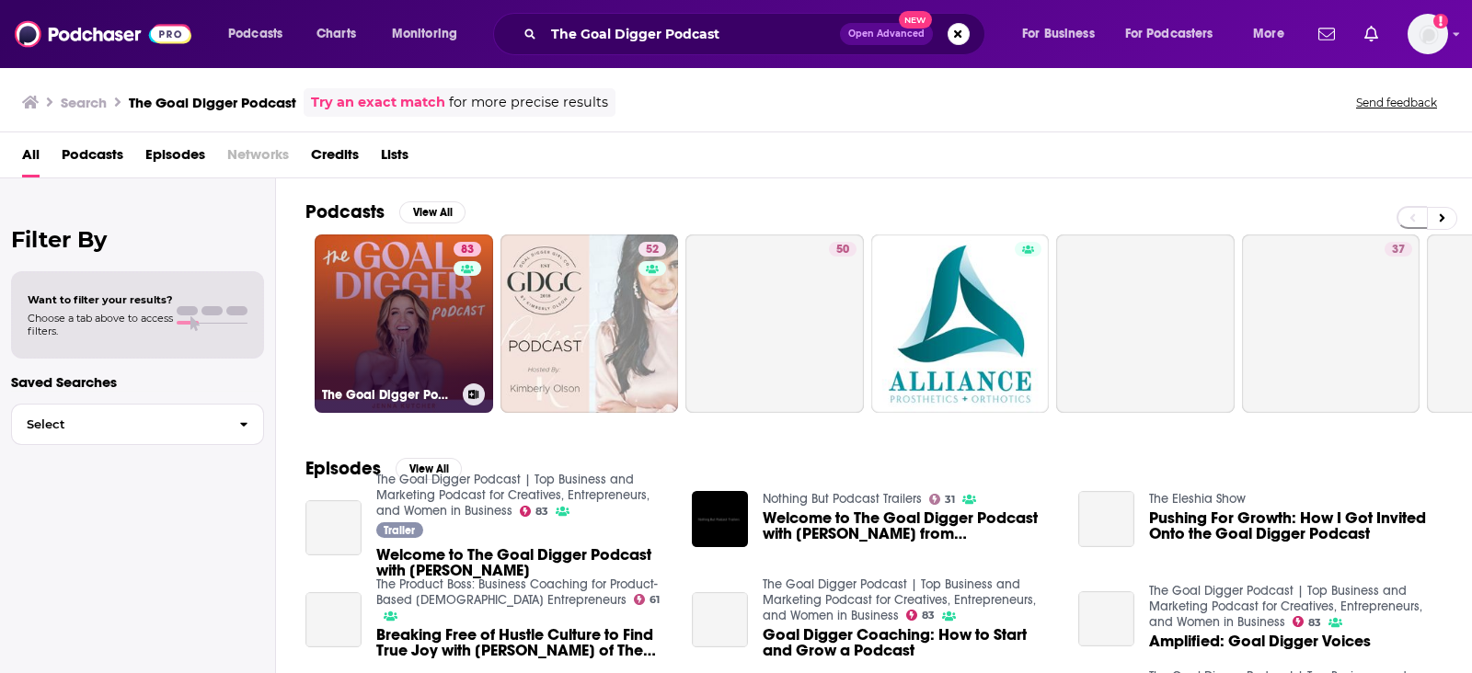
click at [388, 289] on link "83 The Goal Digger Podcast | Top Business and Marketing Podcast for Creatives, …" at bounding box center [404, 324] width 178 height 178
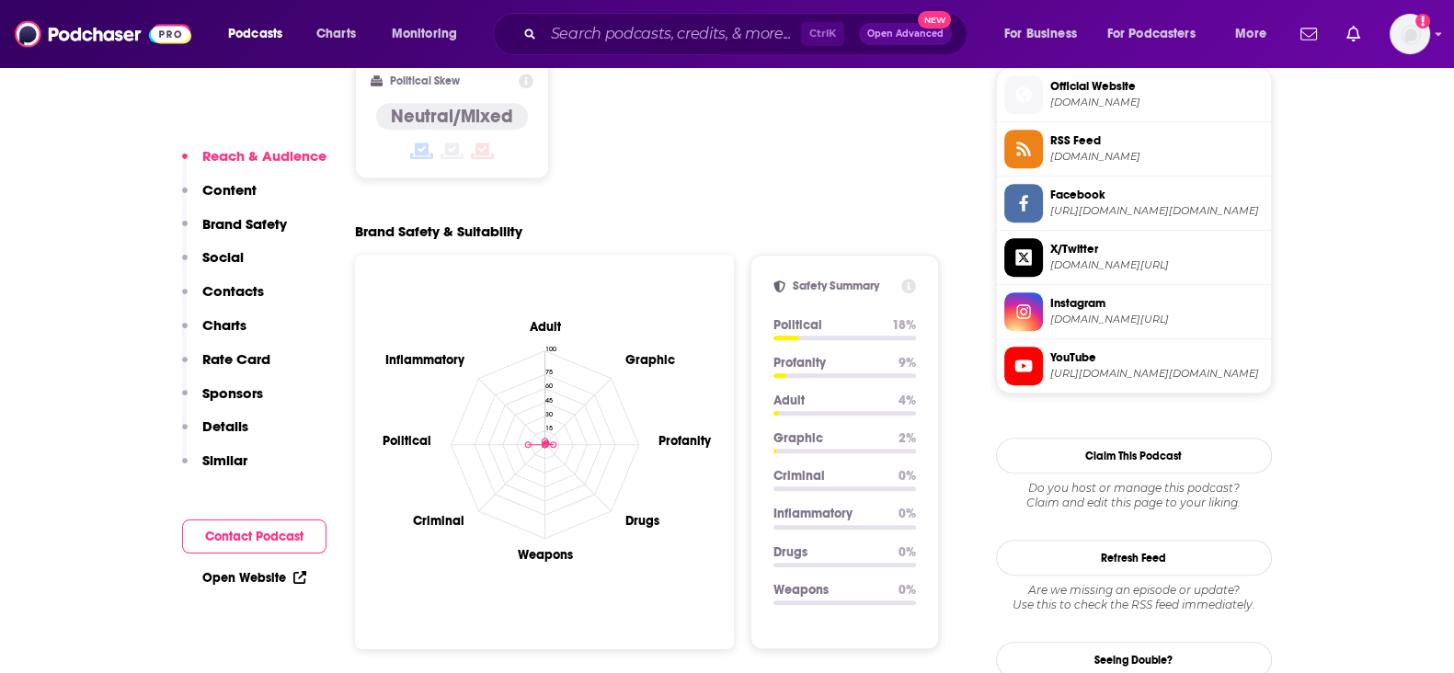
scroll to position [1955, 0]
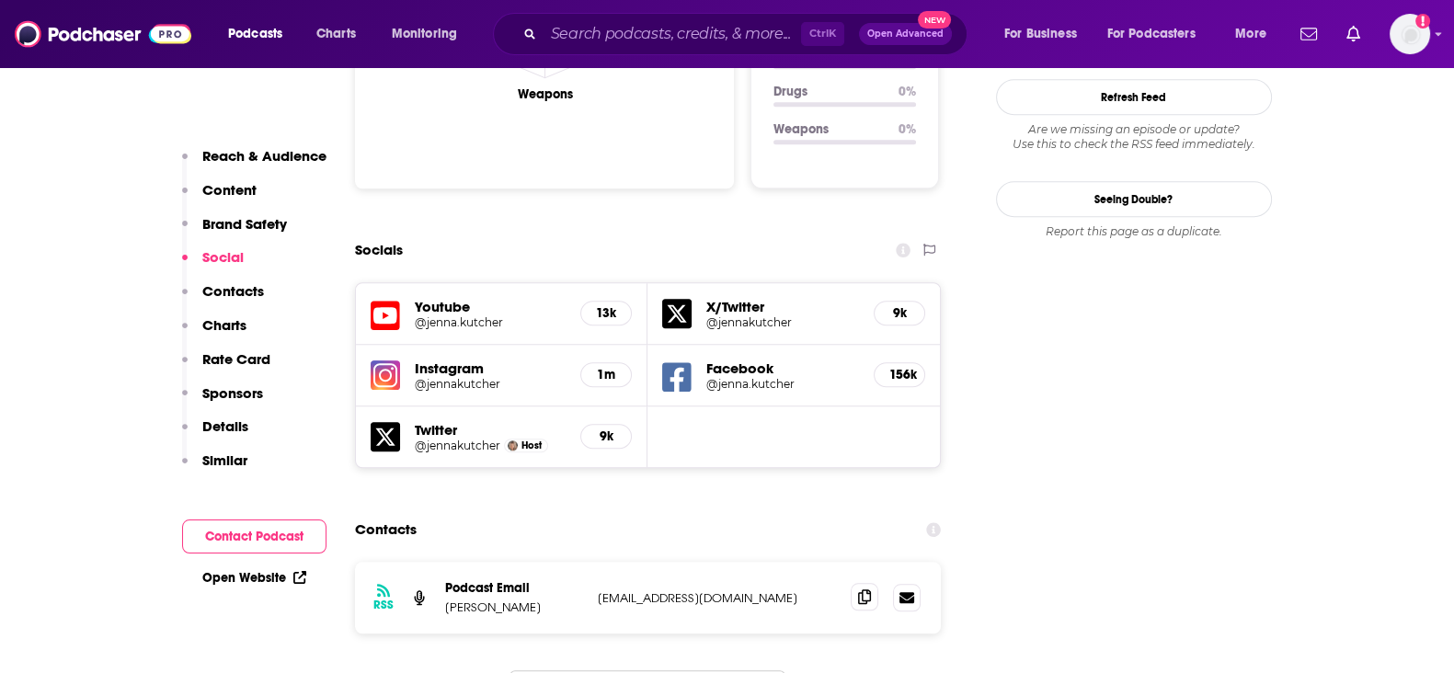
click at [861, 590] on icon at bounding box center [864, 597] width 13 height 15
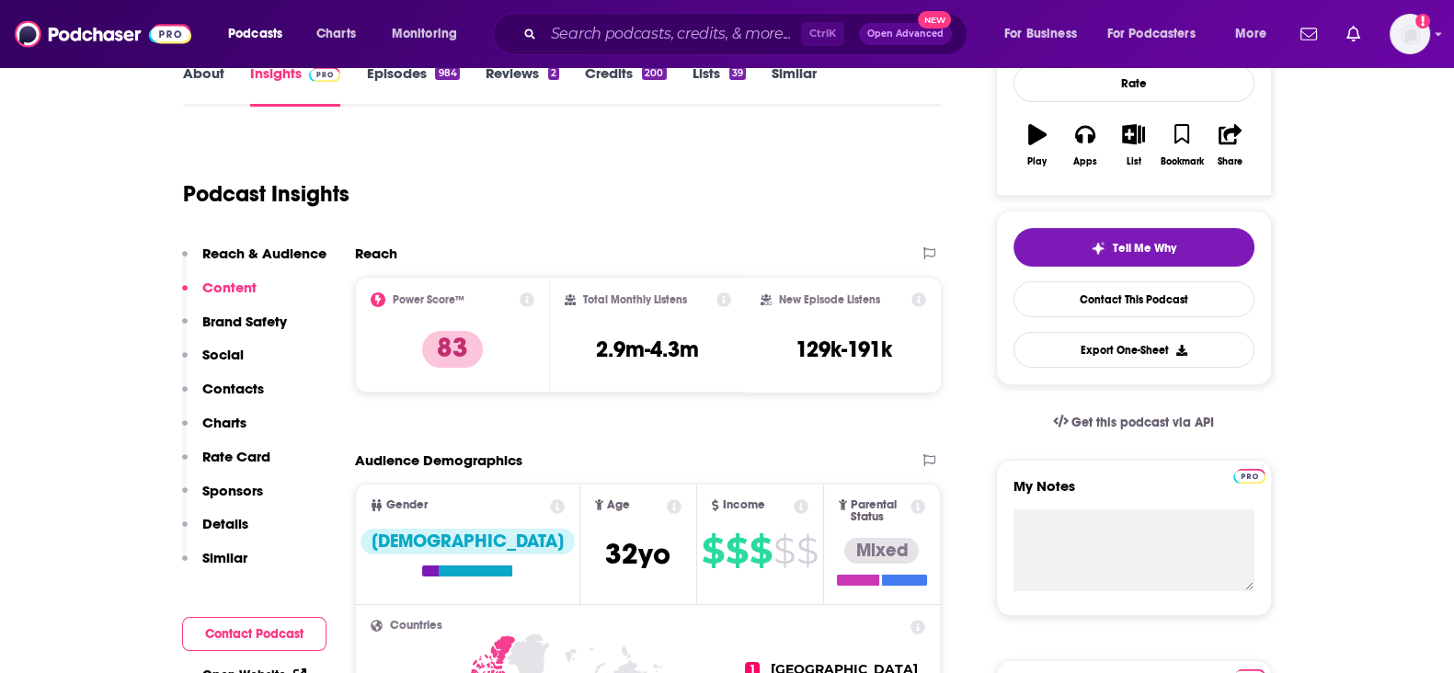
scroll to position [0, 0]
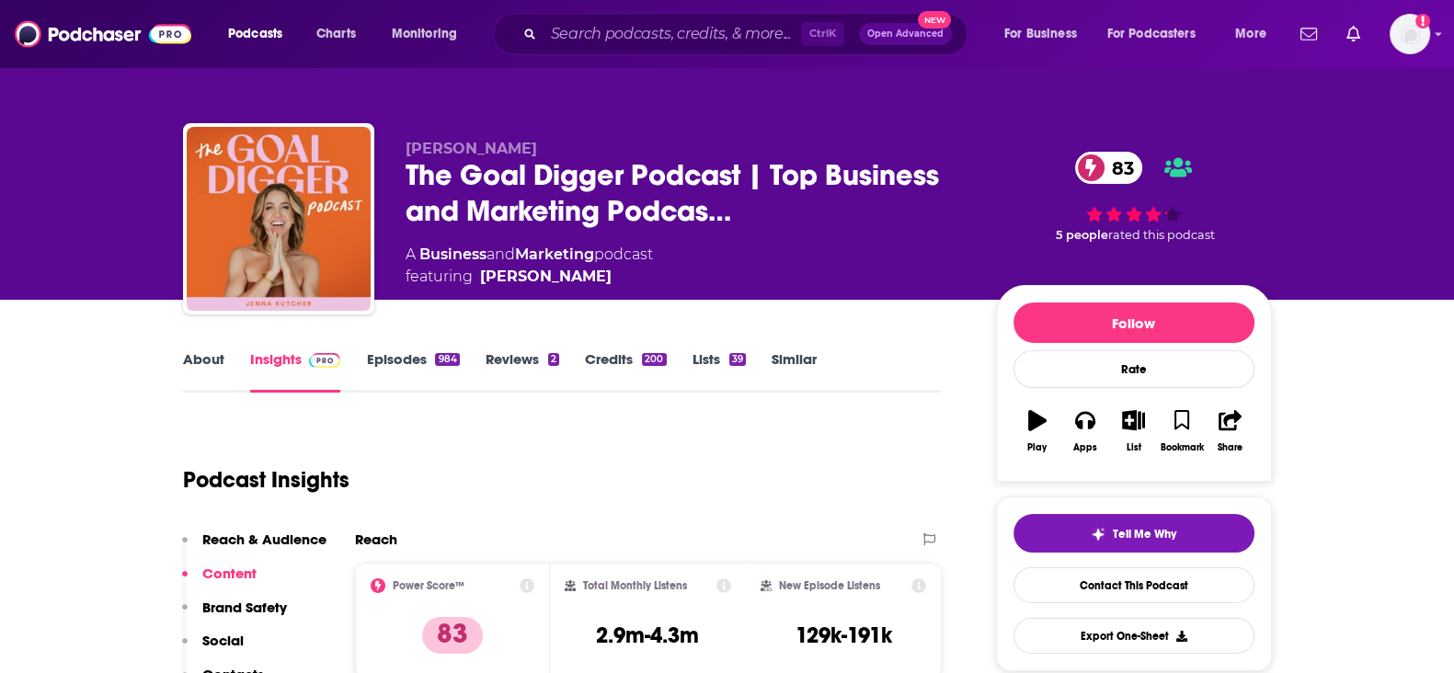
click at [625, 349] on div "About Insights Episodes 984 Reviews 2 Credits 200 Lists 39 Similar" at bounding box center [562, 370] width 759 height 45
click at [616, 355] on link "Credits 200" at bounding box center [625, 371] width 81 height 42
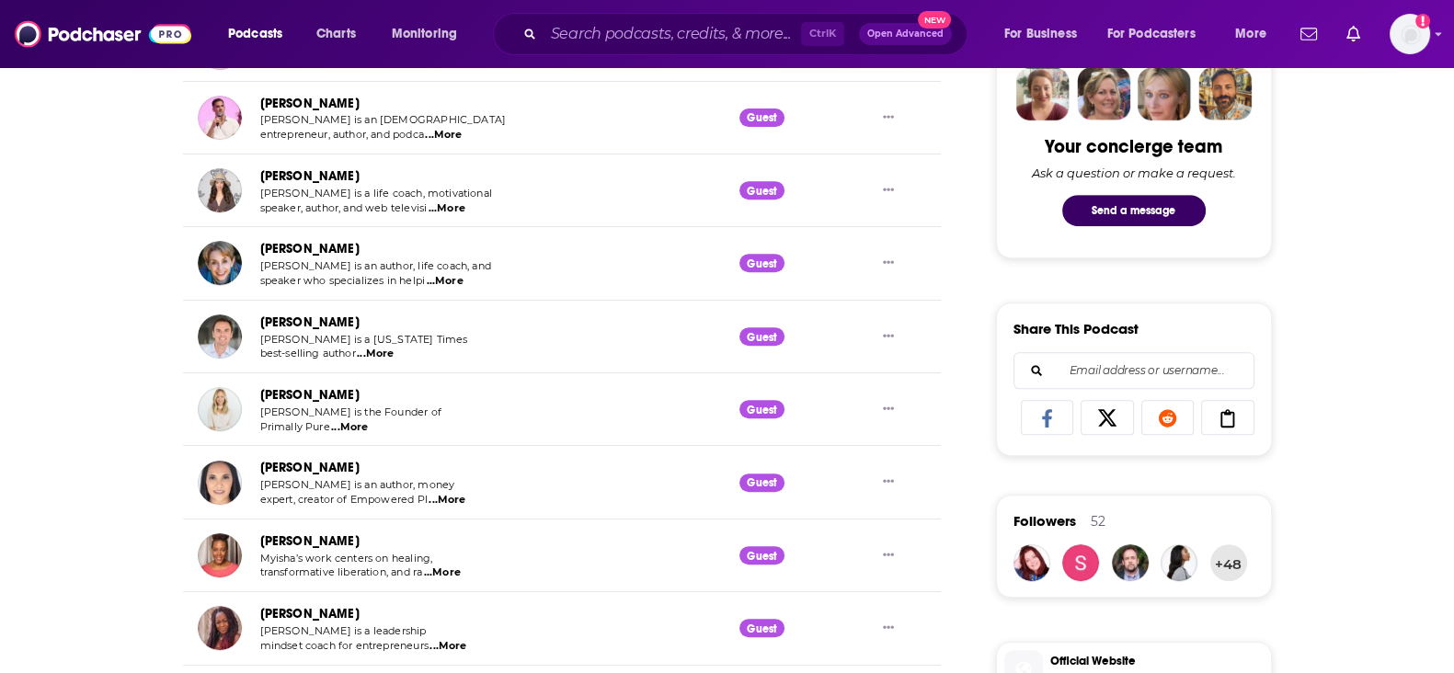
scroll to position [1265, 0]
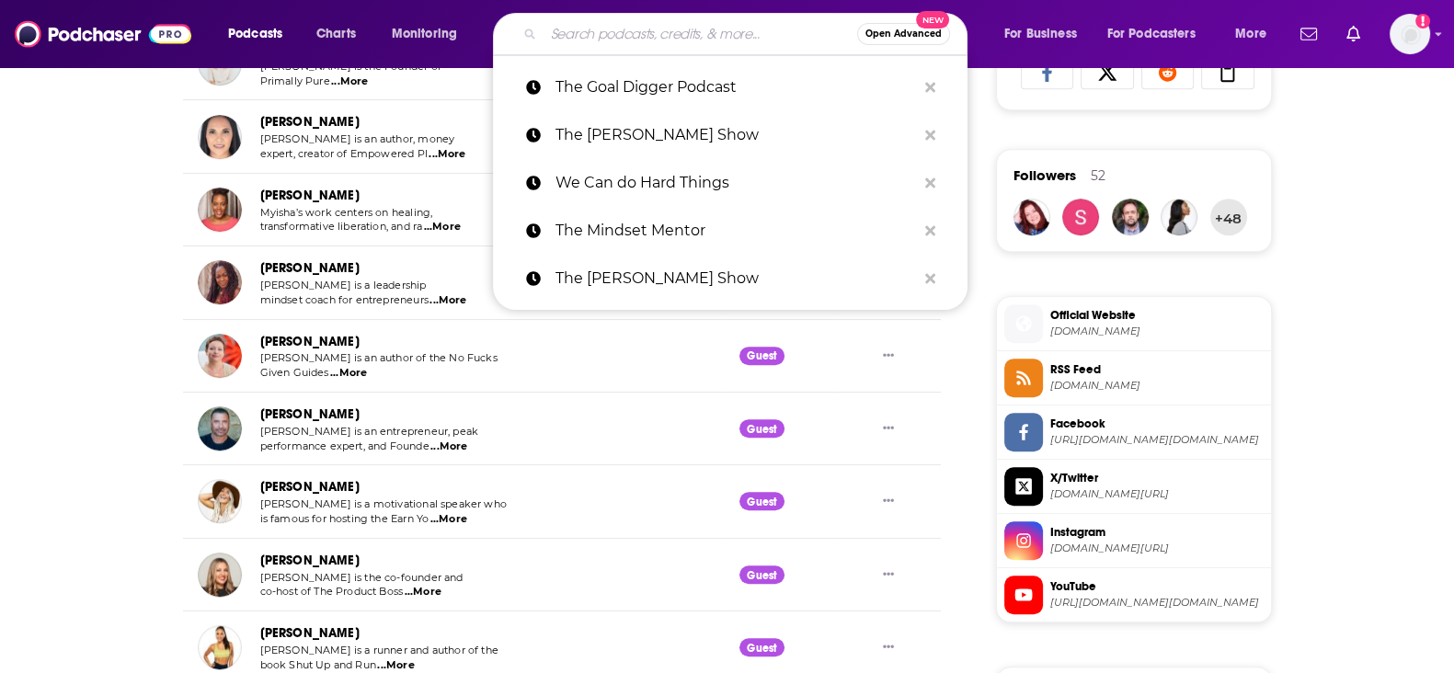
click at [614, 44] on input "Search podcasts, credits, & more..." at bounding box center [701, 33] width 314 height 29
paste input "The Cathy Heller Podcast"
type input "The Cathy Heller Podcast"
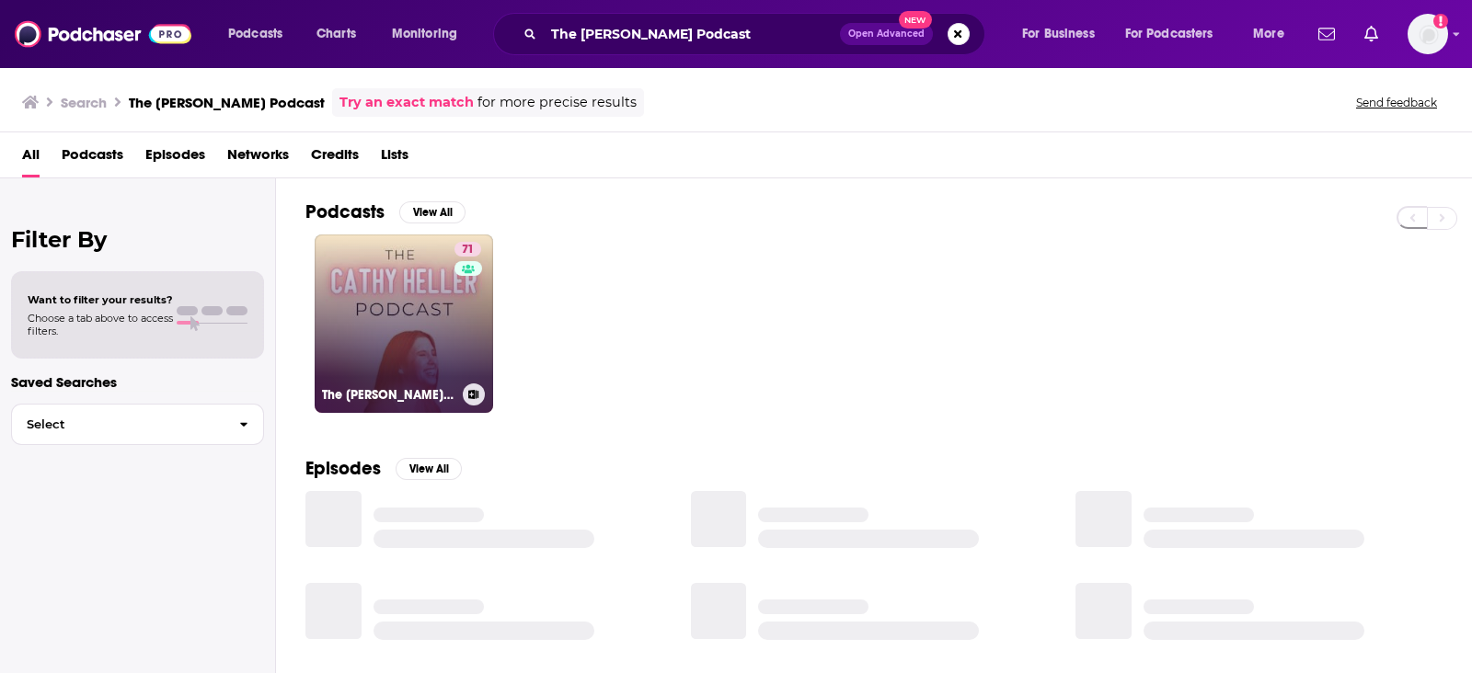
click at [451, 318] on link "71 The Cathy Heller Podcast with Cathy Heller" at bounding box center [404, 324] width 178 height 178
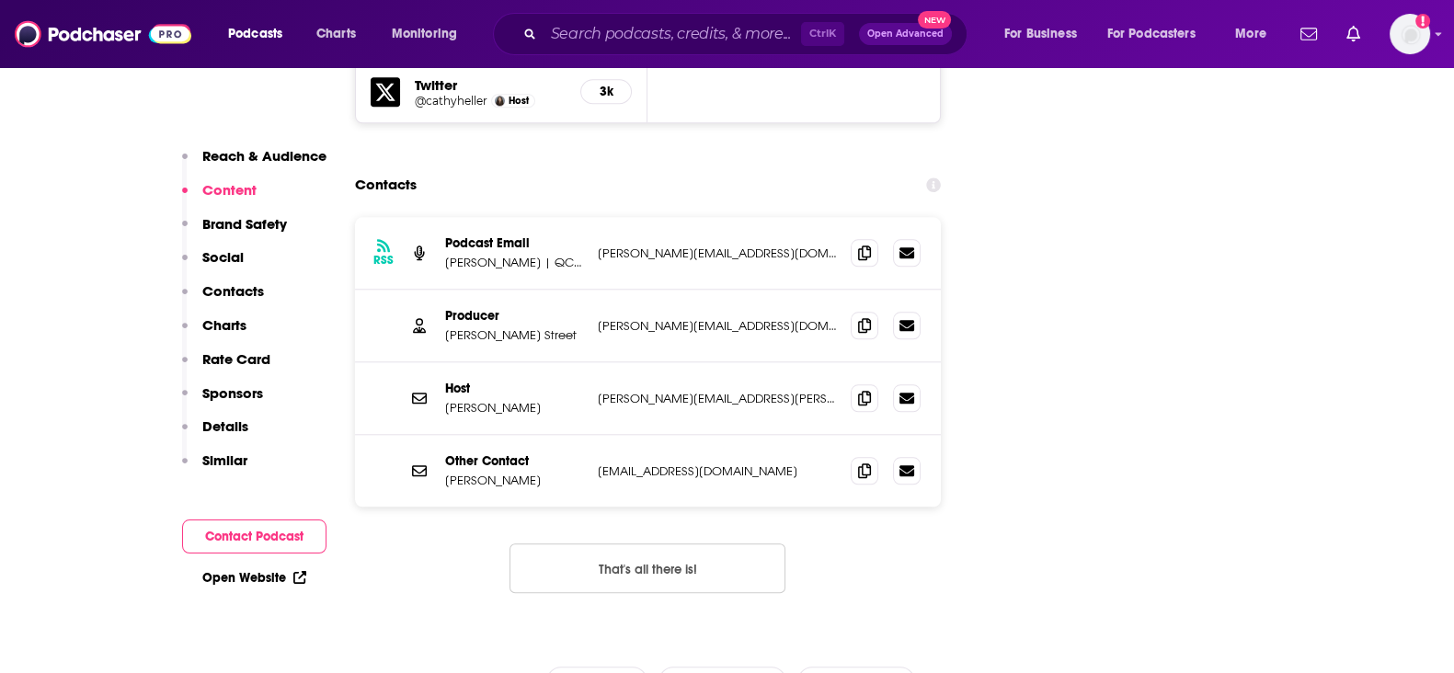
scroll to position [2185, 0]
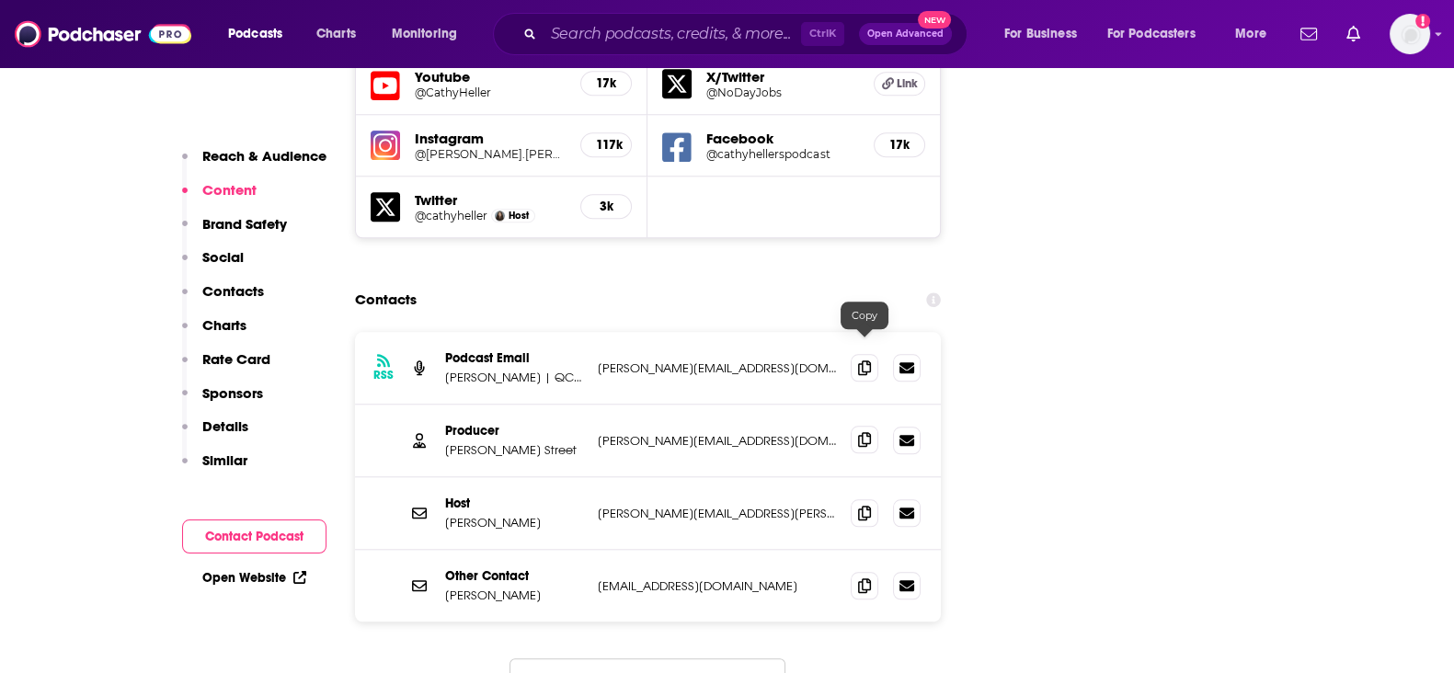
click at [855, 426] on span at bounding box center [865, 440] width 28 height 28
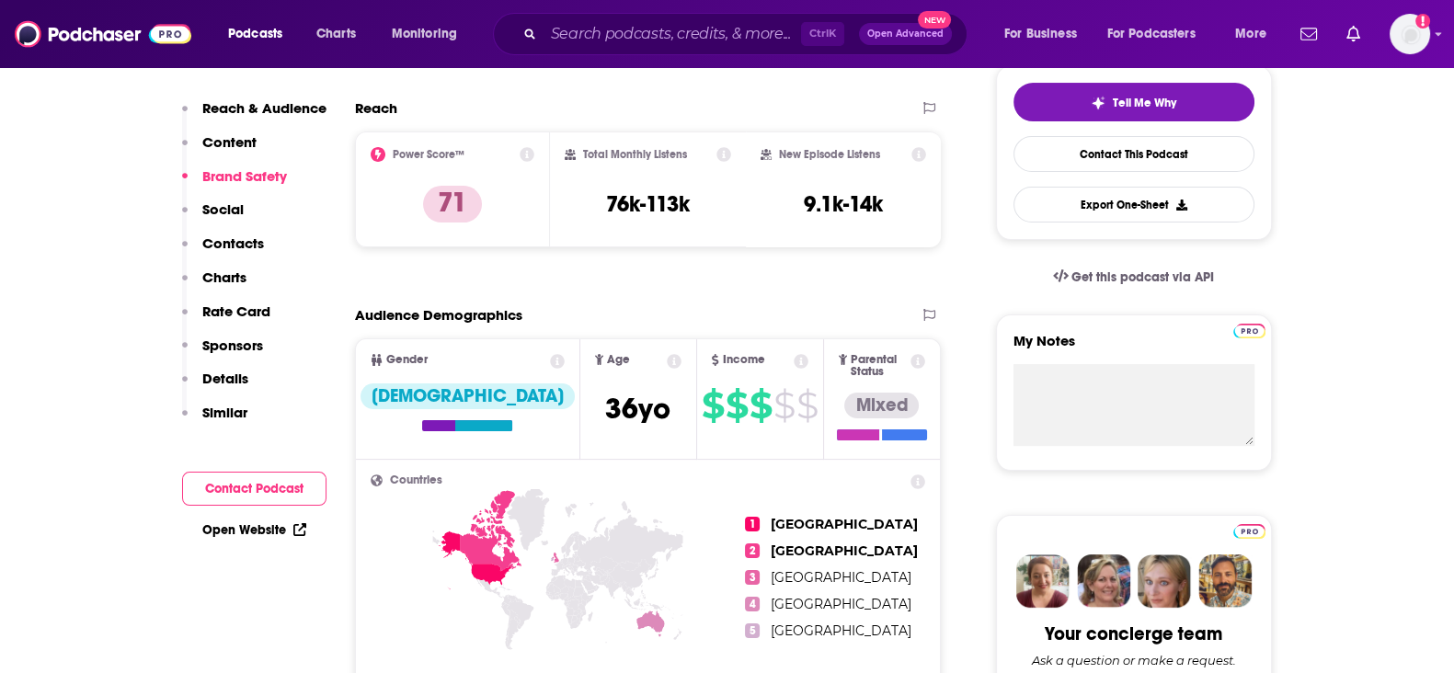
scroll to position [0, 0]
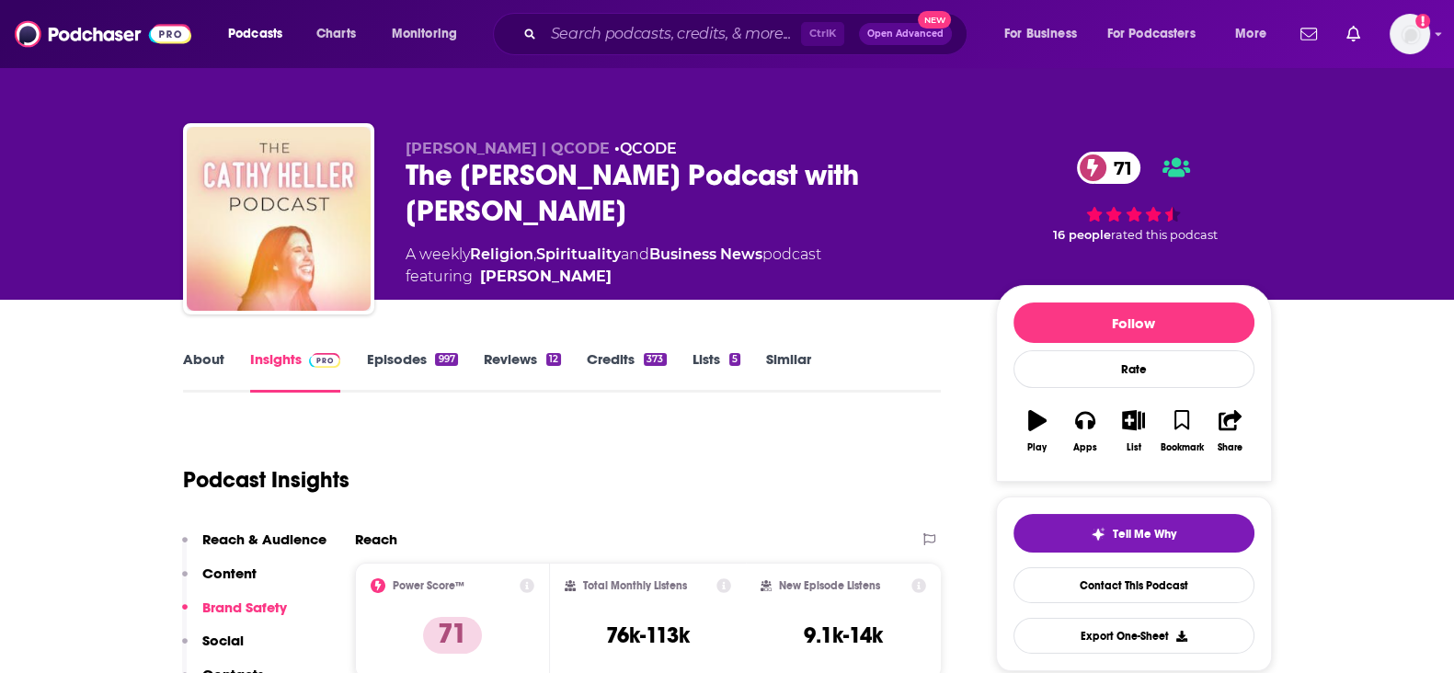
click at [613, 353] on link "Credits 373" at bounding box center [626, 371] width 79 height 42
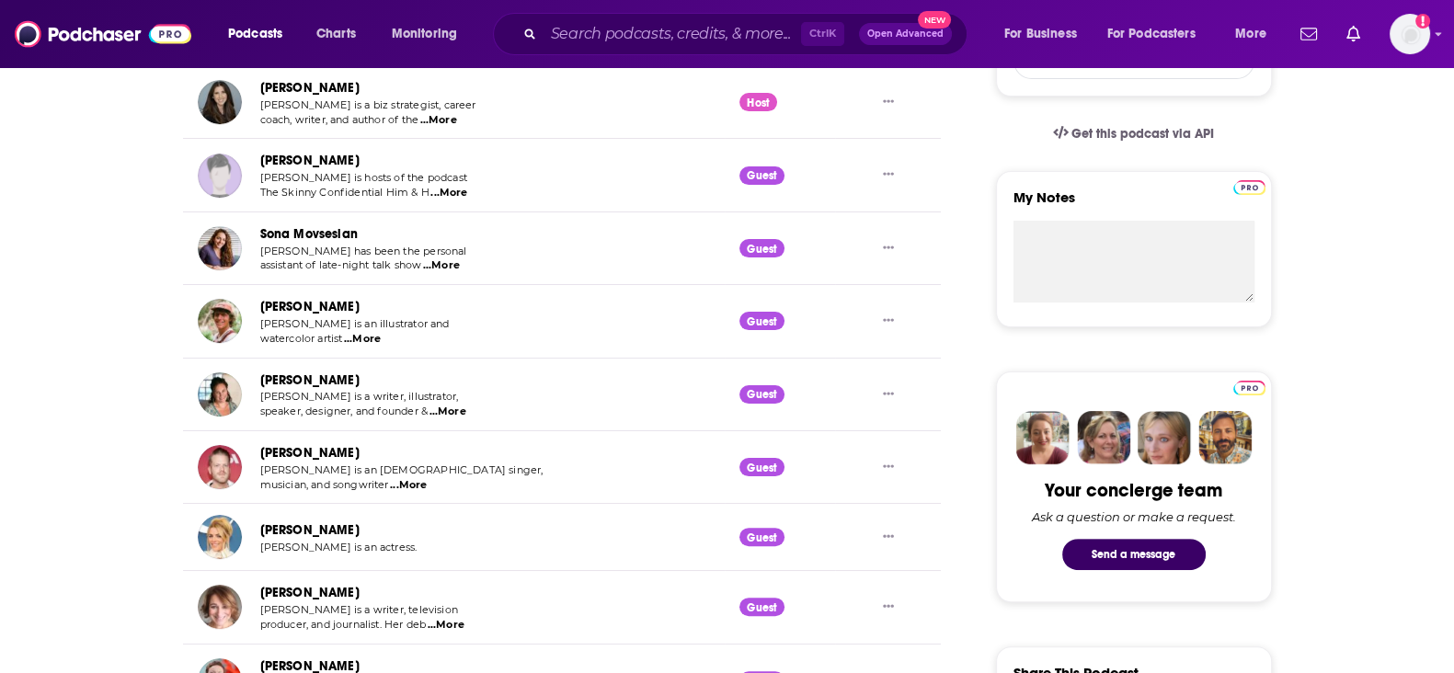
scroll to position [919, 0]
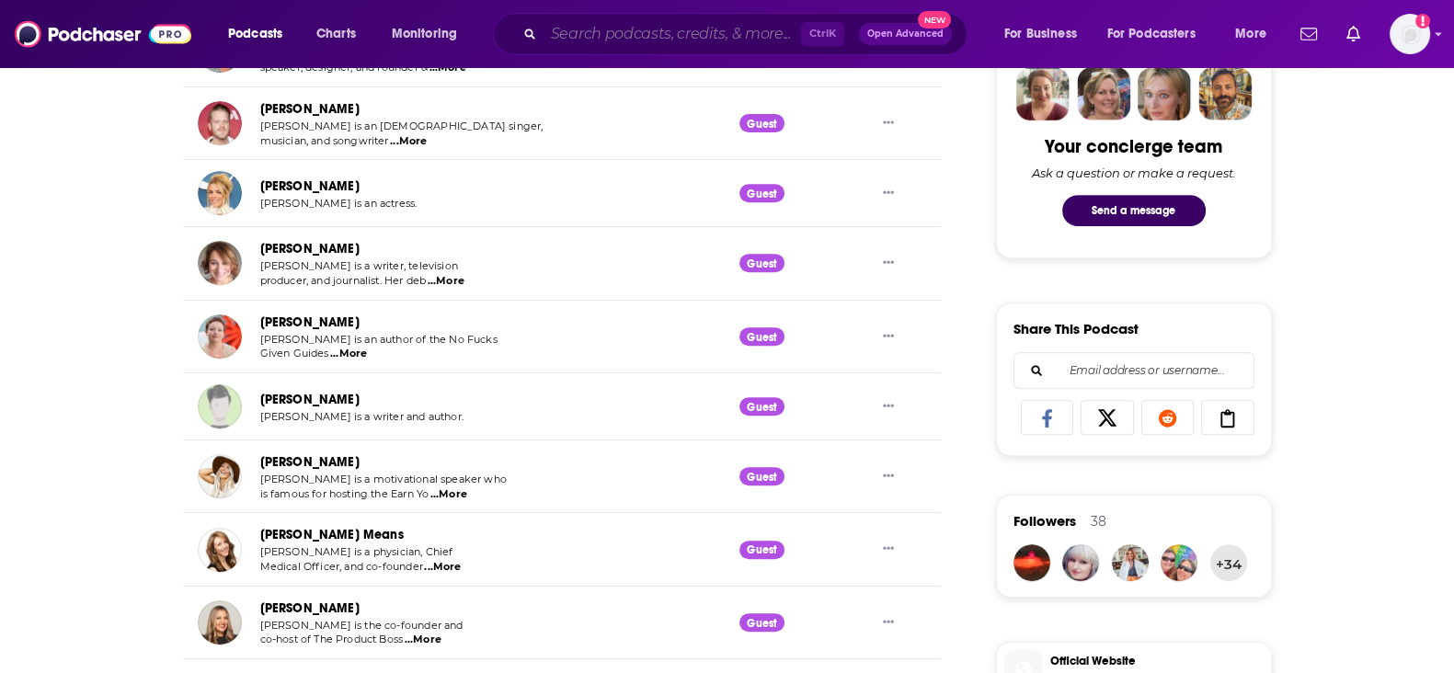
click at [705, 36] on input "Search podcasts, credits, & more..." at bounding box center [673, 33] width 258 height 29
paste input "Motivation with Brendon Burchard"
type input "Motivation with Brendon Burchard"
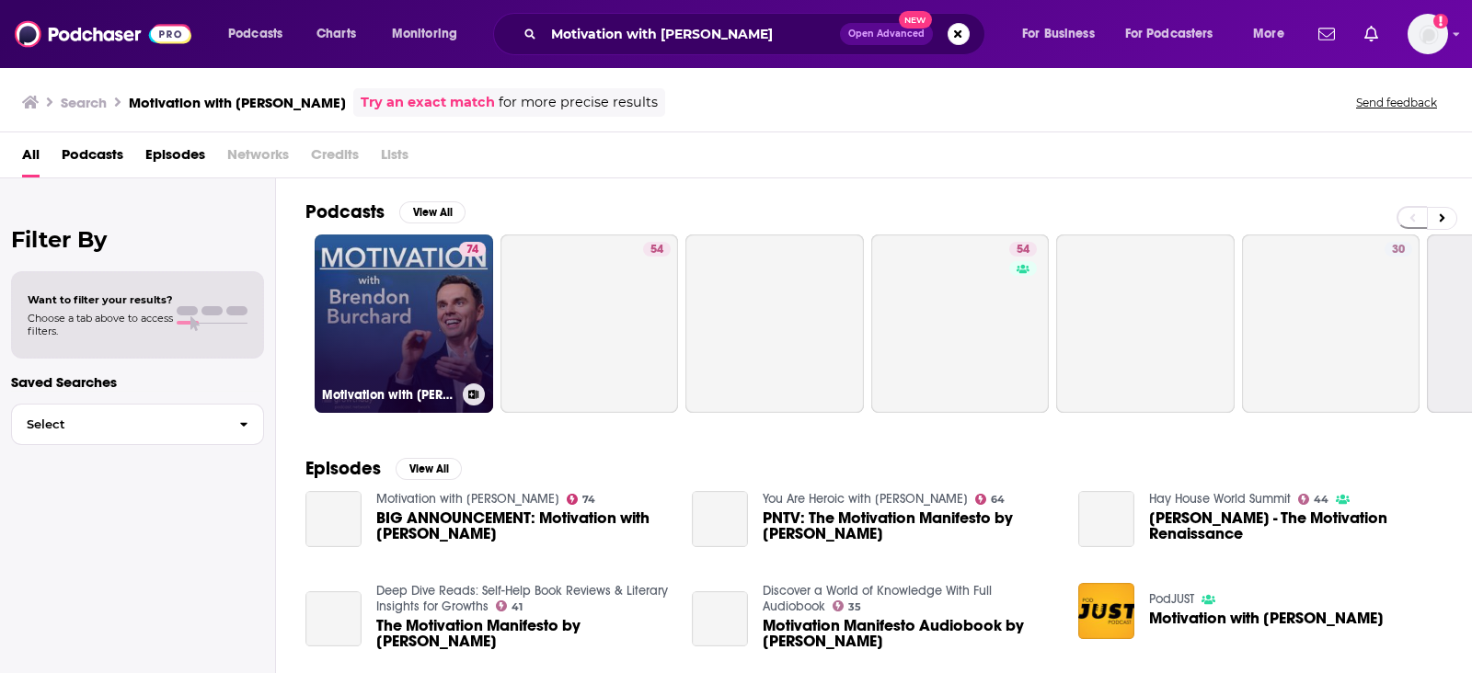
click at [390, 295] on link "74 Motivation with Brendon Burchard" at bounding box center [404, 324] width 178 height 178
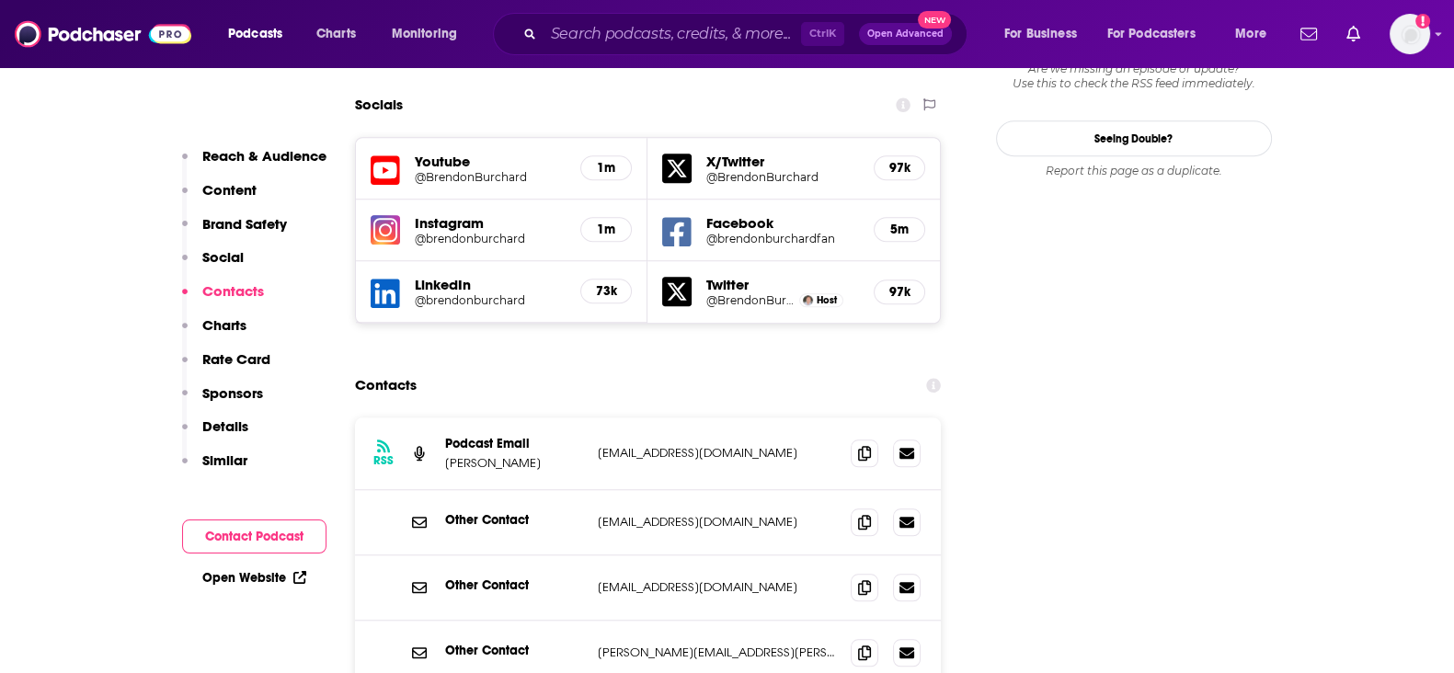
scroll to position [2185, 0]
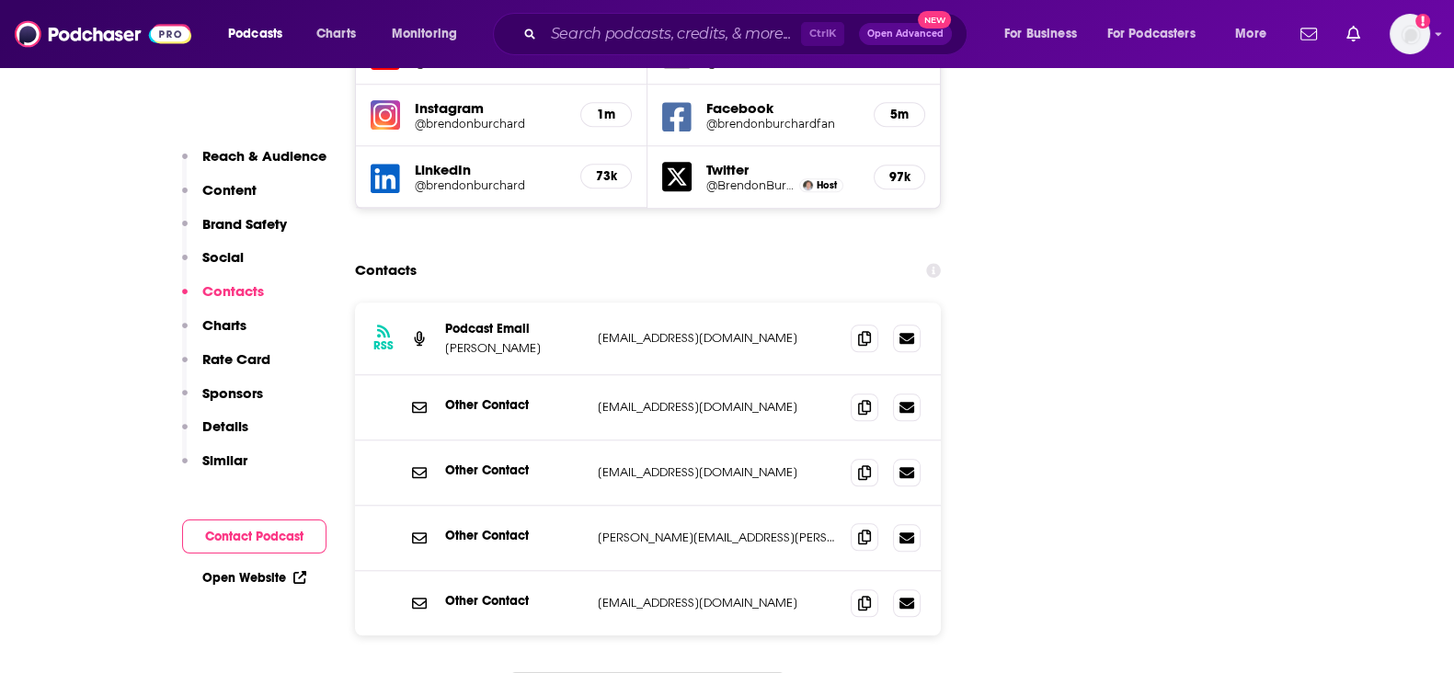
click at [860, 530] on icon at bounding box center [864, 537] width 13 height 15
click at [866, 324] on span at bounding box center [865, 338] width 28 height 28
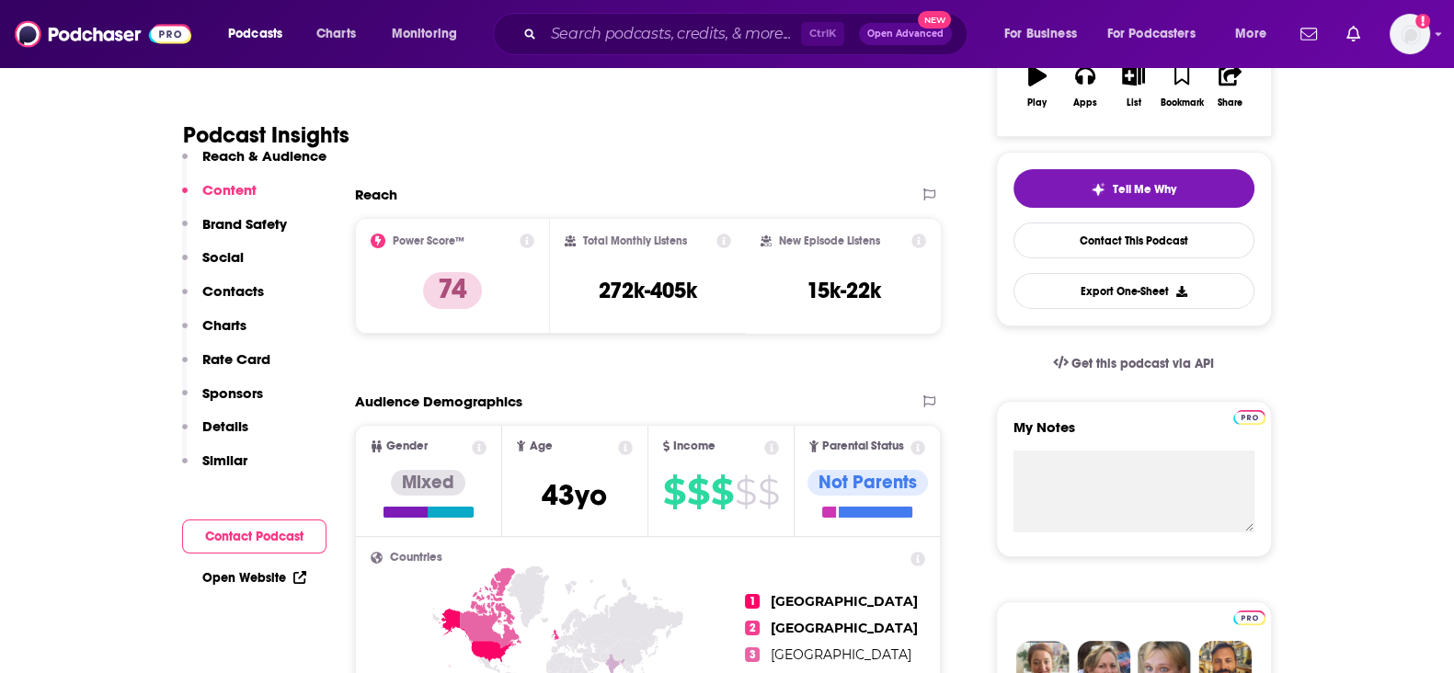
scroll to position [0, 0]
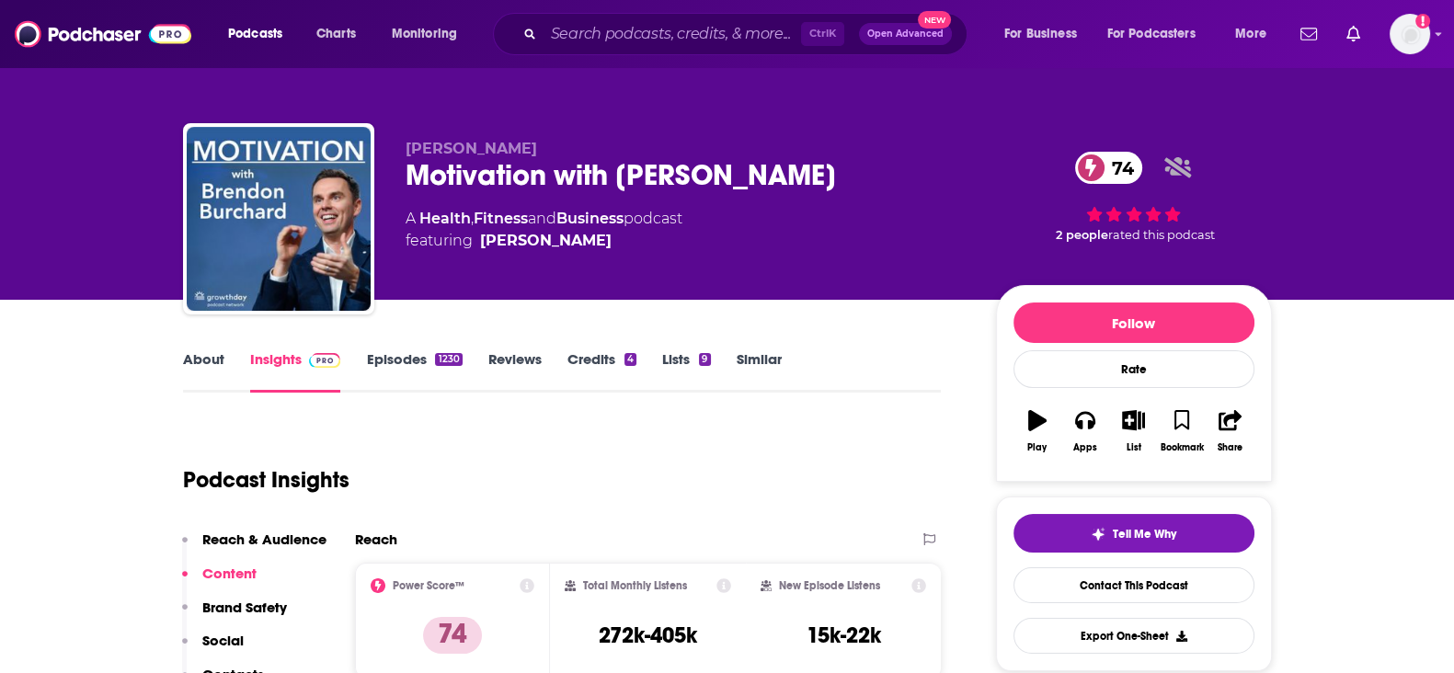
click at [592, 350] on link "Credits 4" at bounding box center [602, 371] width 69 height 42
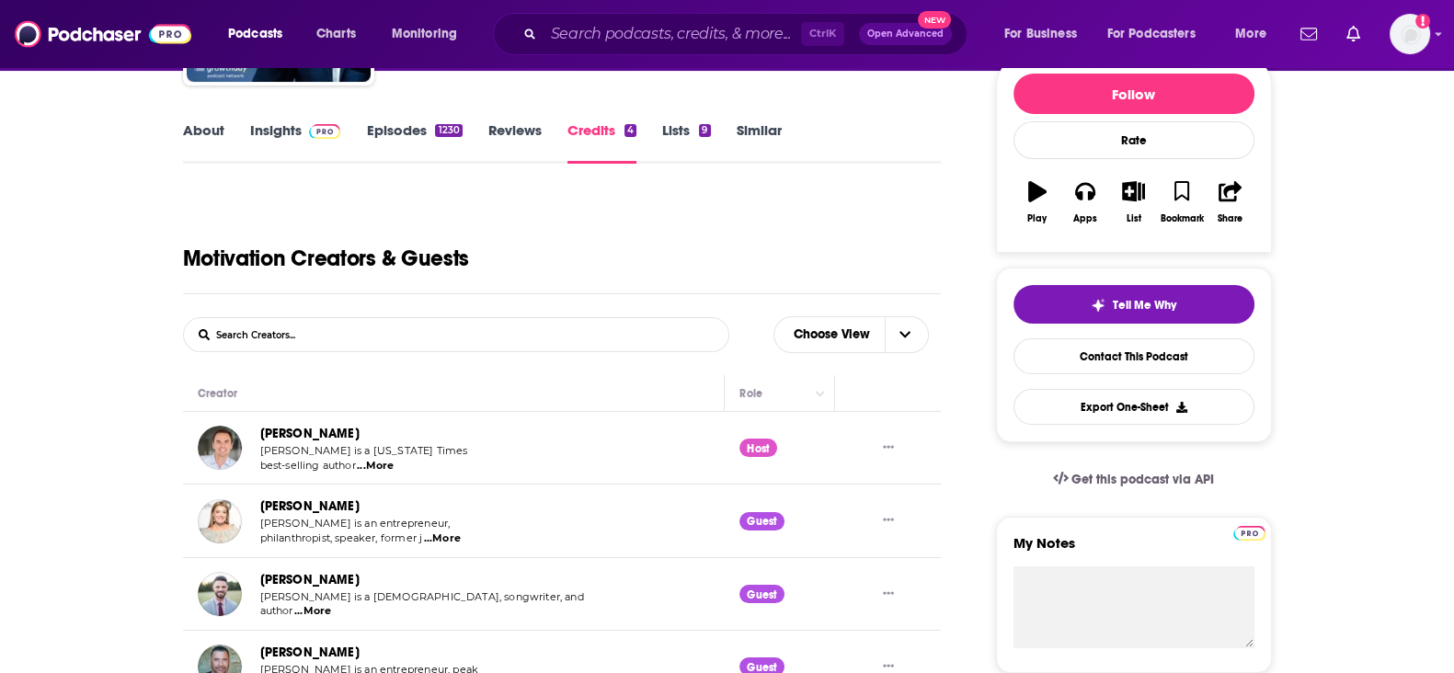
scroll to position [459, 0]
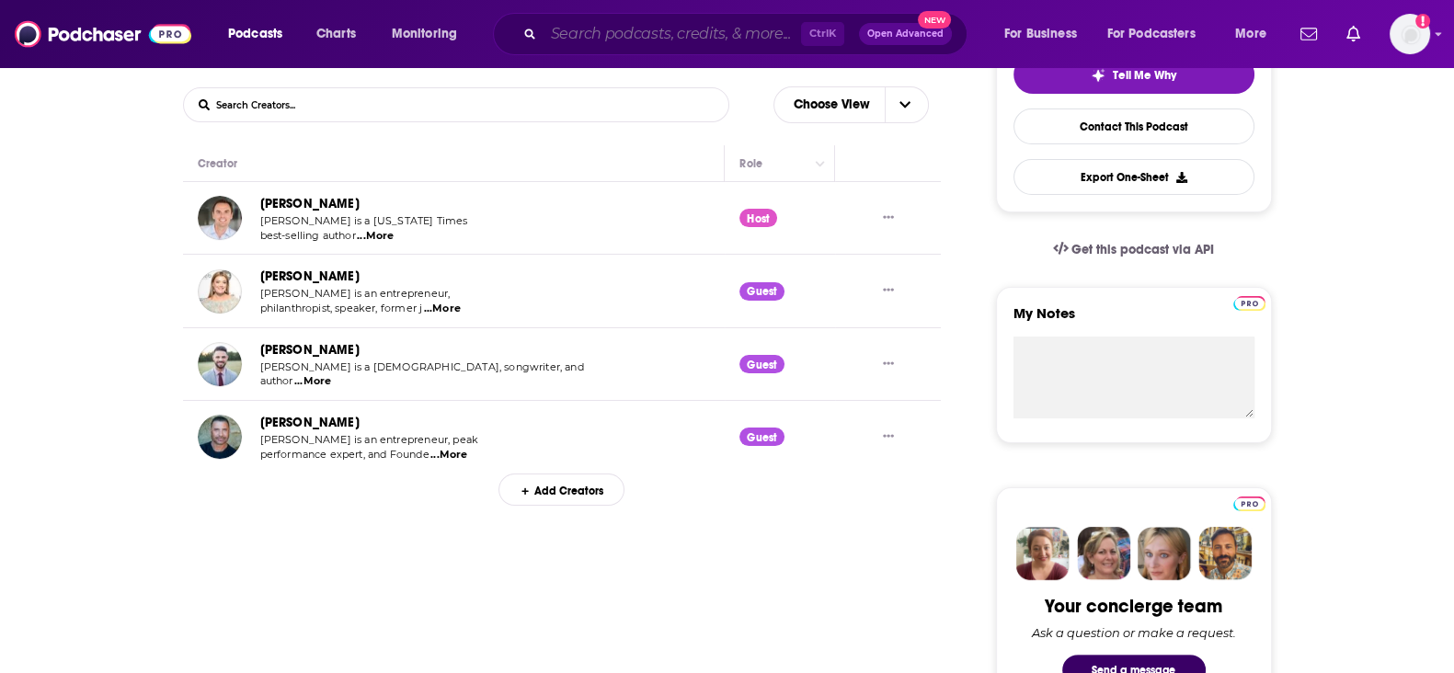
click at [602, 36] on input "Search podcasts, credits, & more..." at bounding box center [673, 33] width 258 height 29
paste input "The Chalene Show"
type input "The Chalene Show"
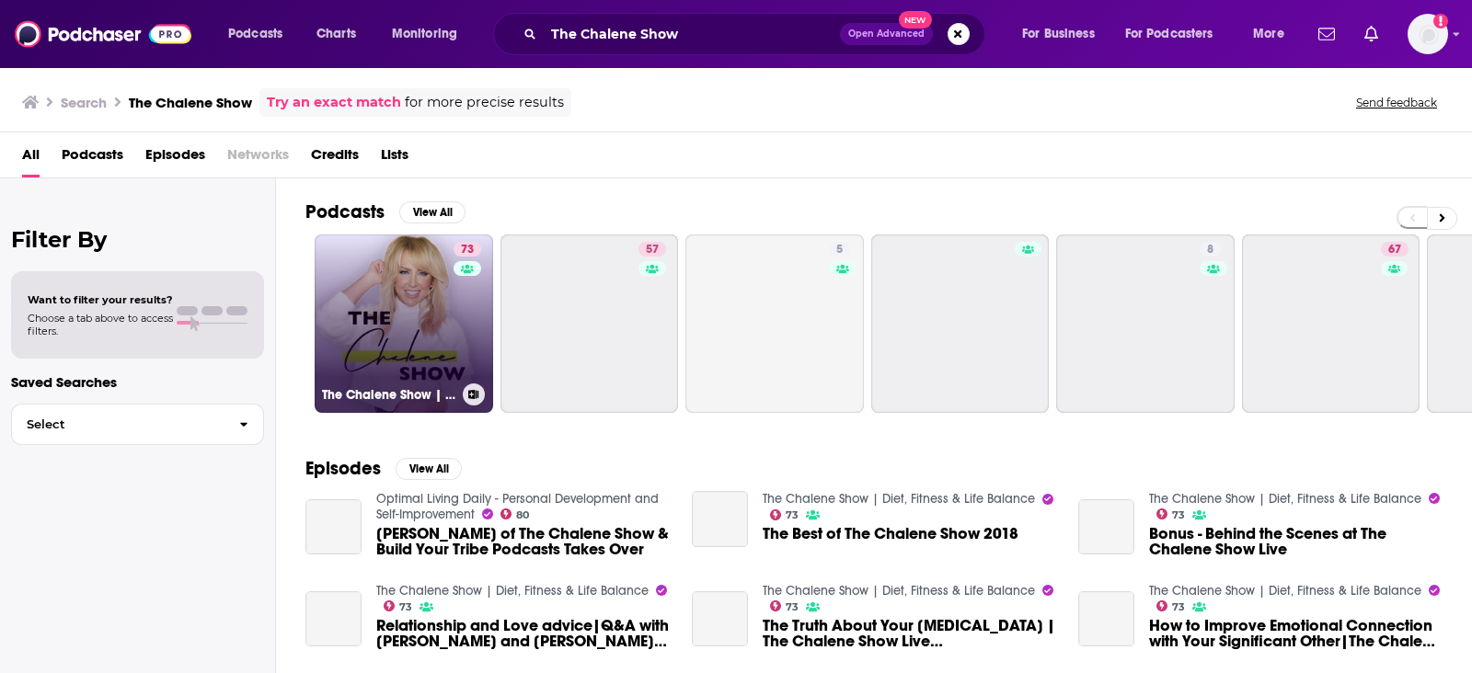
click at [377, 316] on link "73 The Chalene Show | Diet, Fitness & Life Balance" at bounding box center [404, 324] width 178 height 178
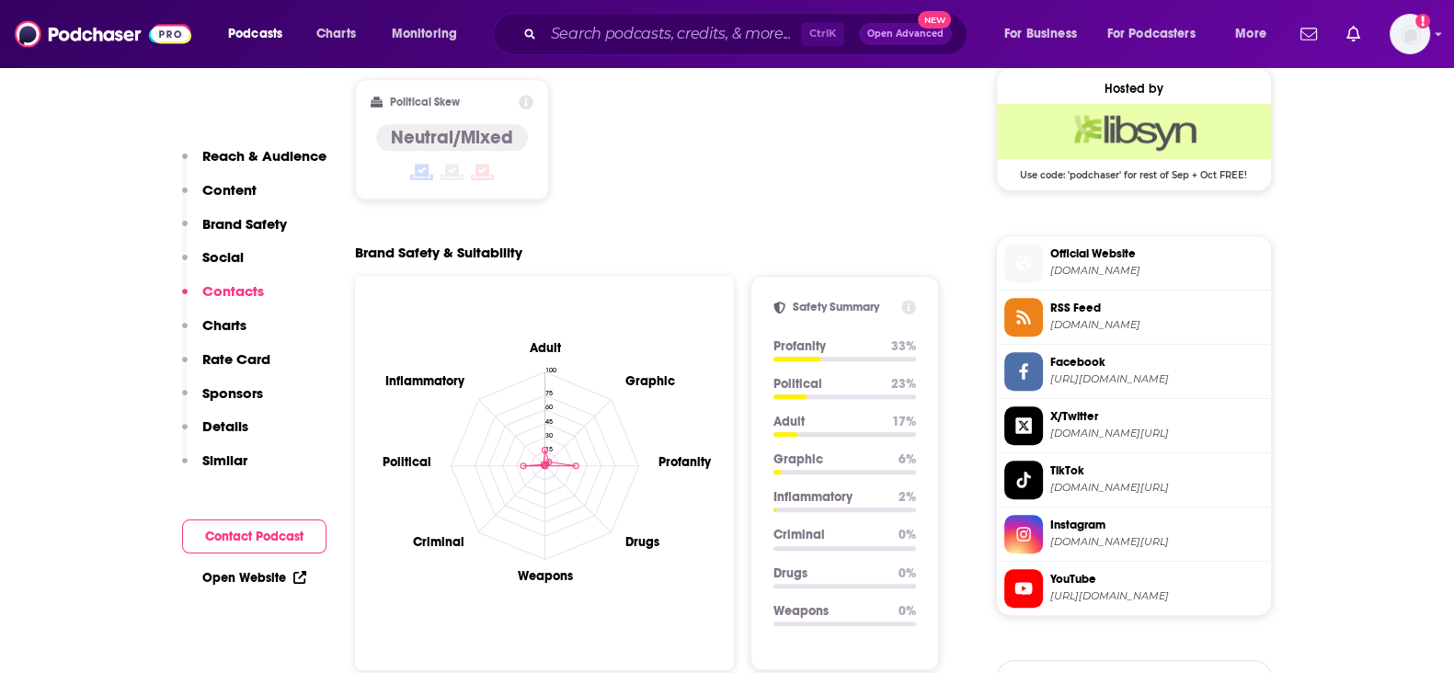
scroll to position [2185, 0]
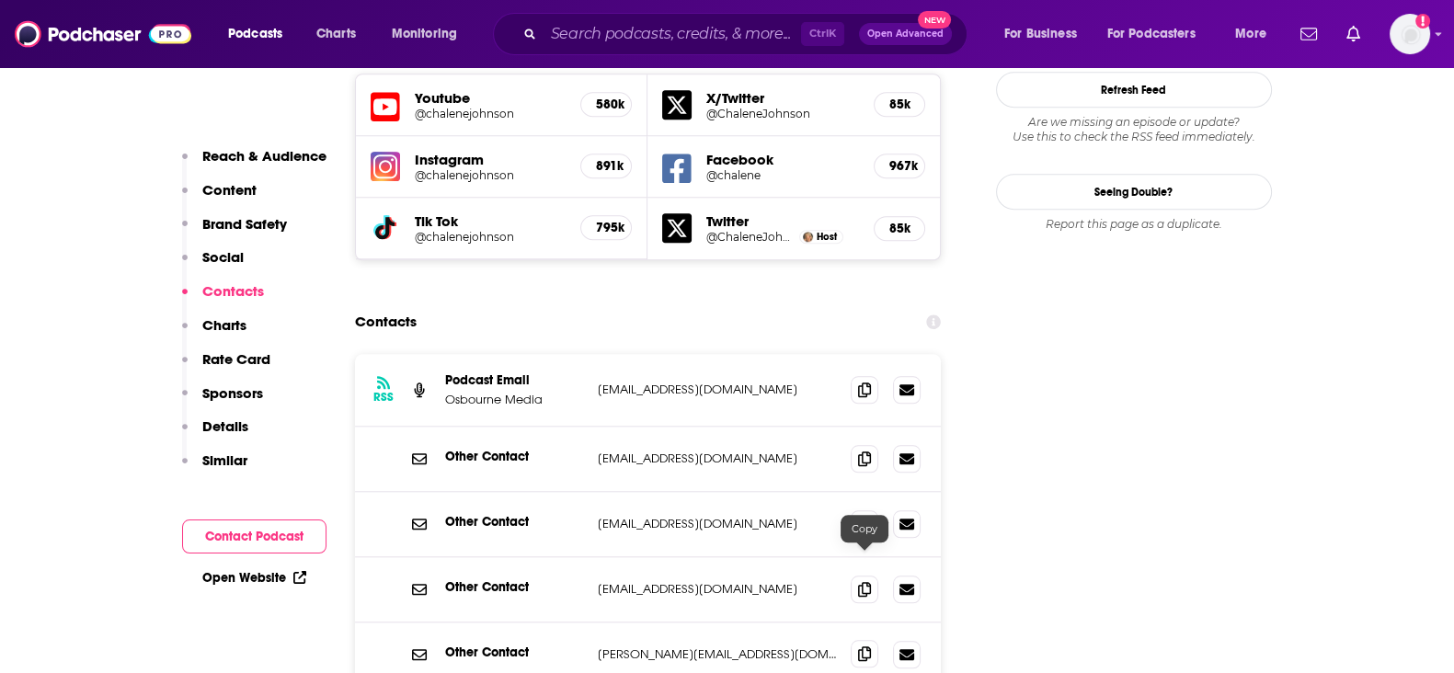
click at [860, 647] on icon at bounding box center [864, 654] width 13 height 15
click at [862, 451] on icon at bounding box center [864, 458] width 13 height 15
drag, startPoint x: 860, startPoint y: 499, endPoint x: 864, endPoint y: 489, distance: 9.9
click at [860, 581] on icon at bounding box center [864, 588] width 13 height 15
click at [866, 581] on icon at bounding box center [864, 588] width 13 height 15
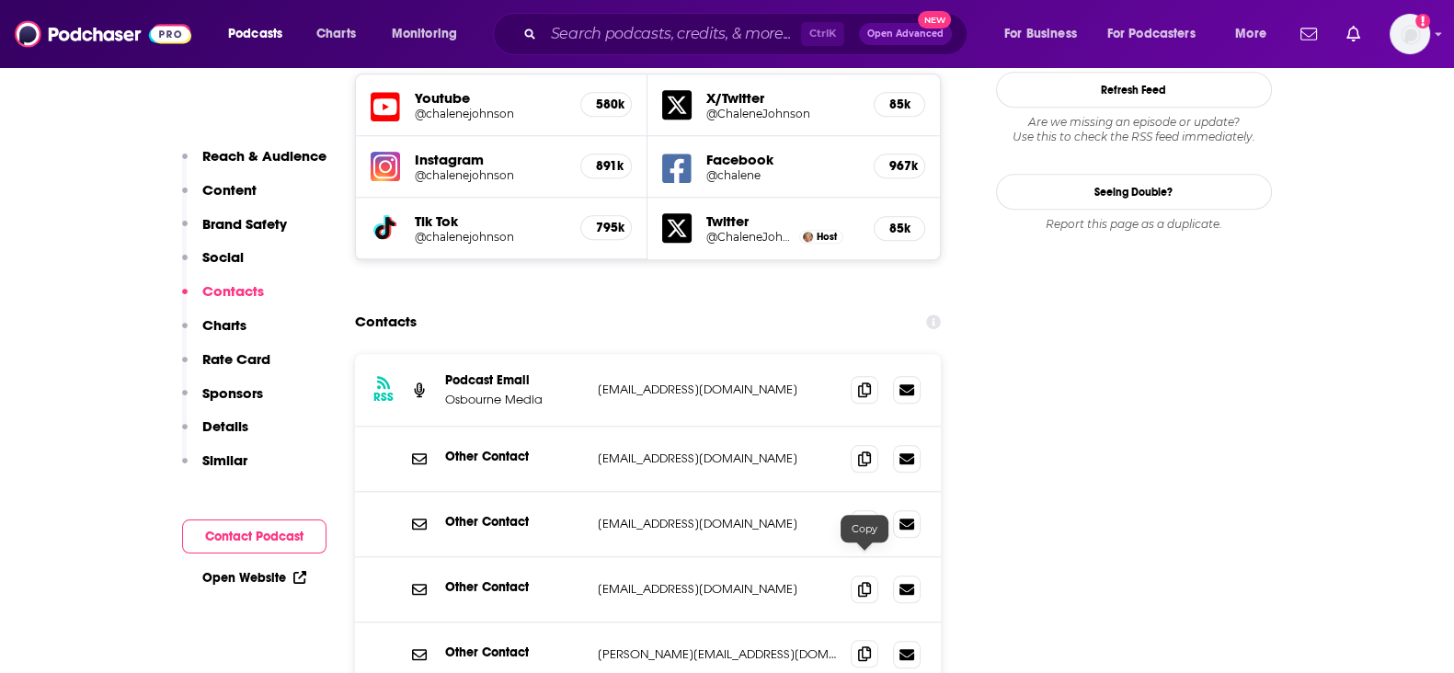
click at [868, 647] on icon at bounding box center [864, 654] width 13 height 15
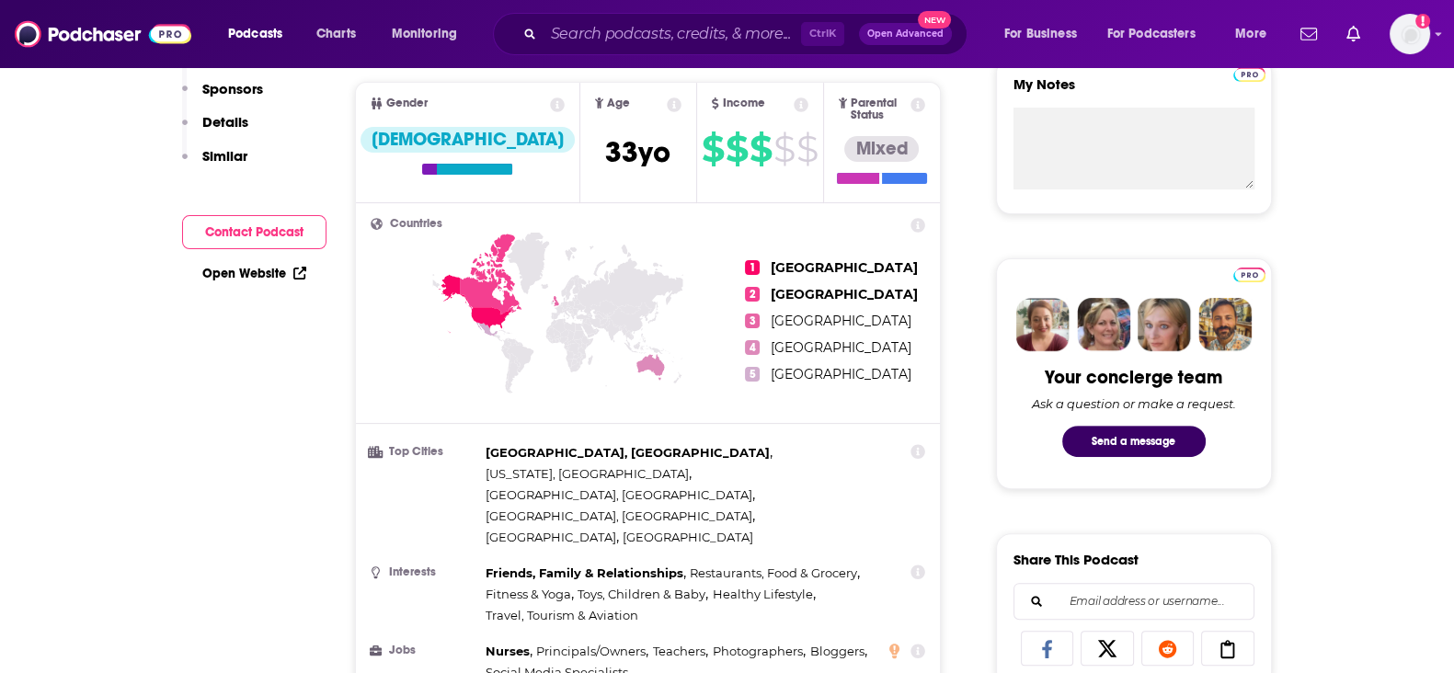
scroll to position [0, 0]
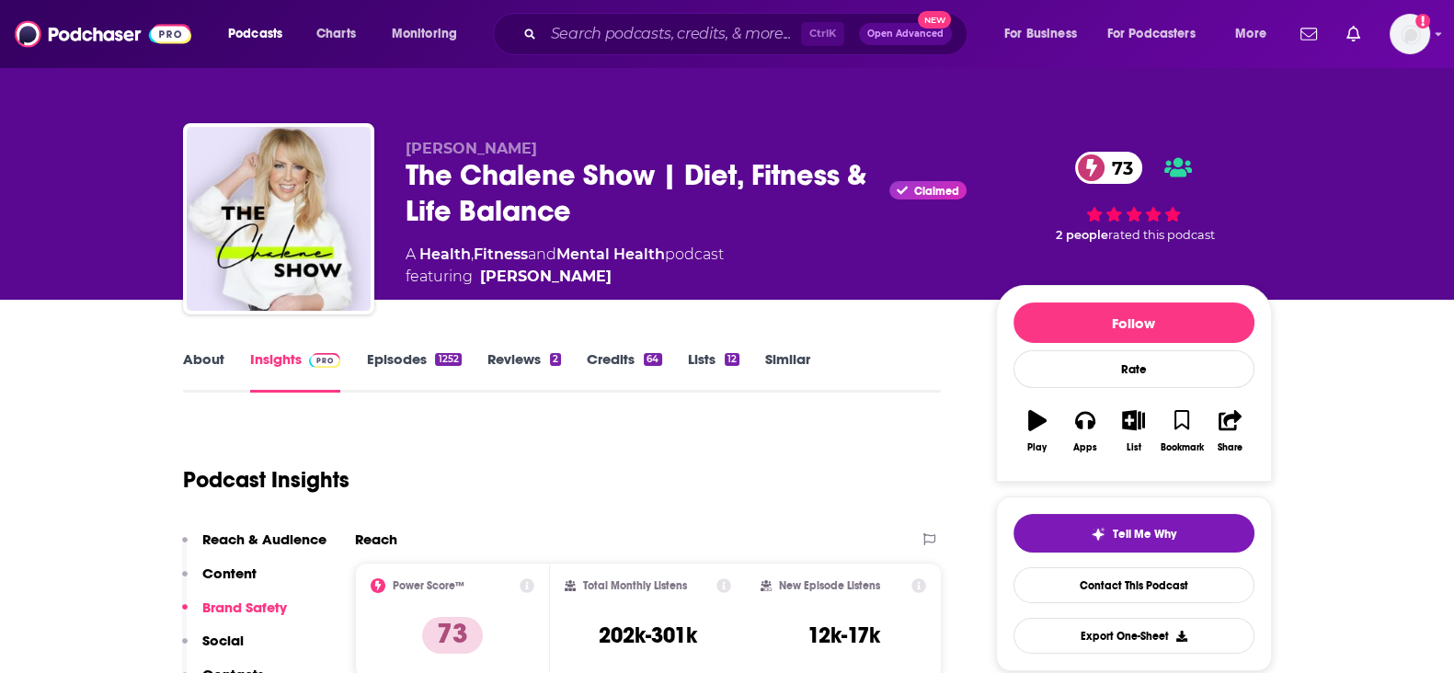
click at [608, 361] on link "Credits 64" at bounding box center [624, 371] width 75 height 42
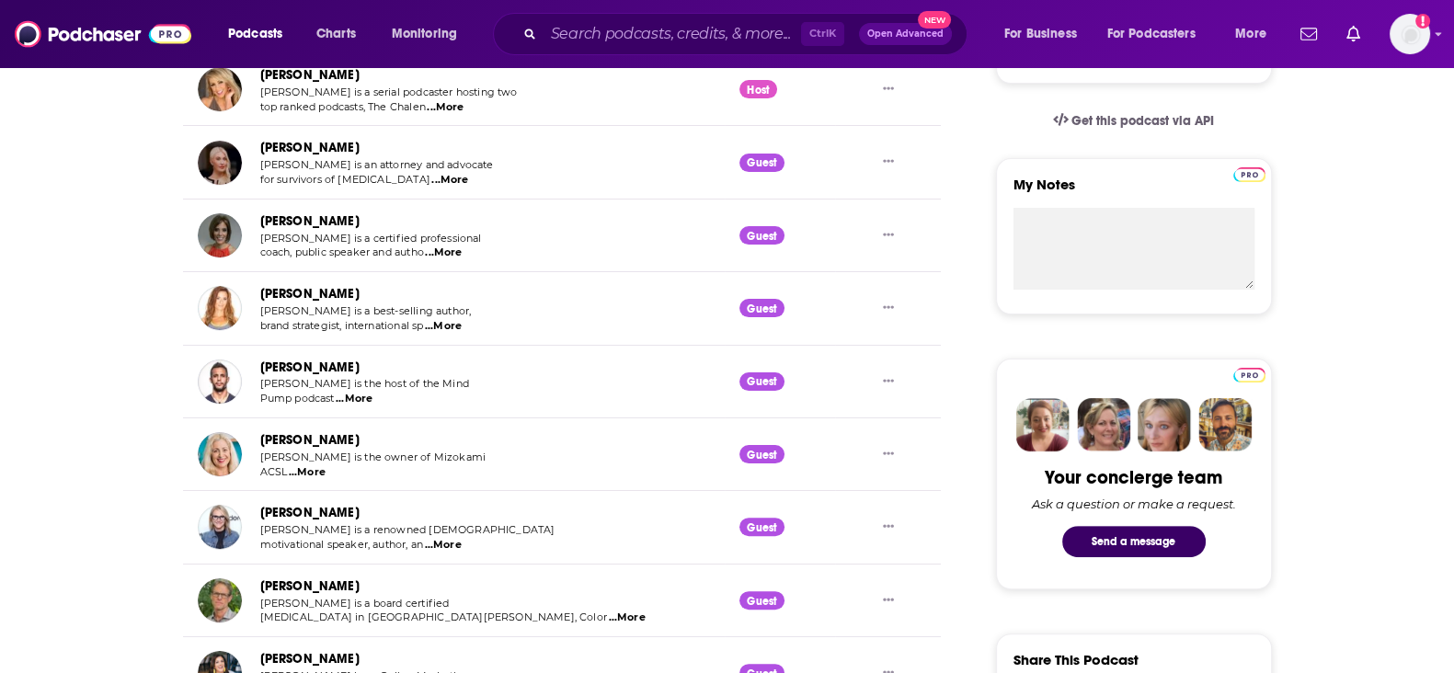
scroll to position [690, 0]
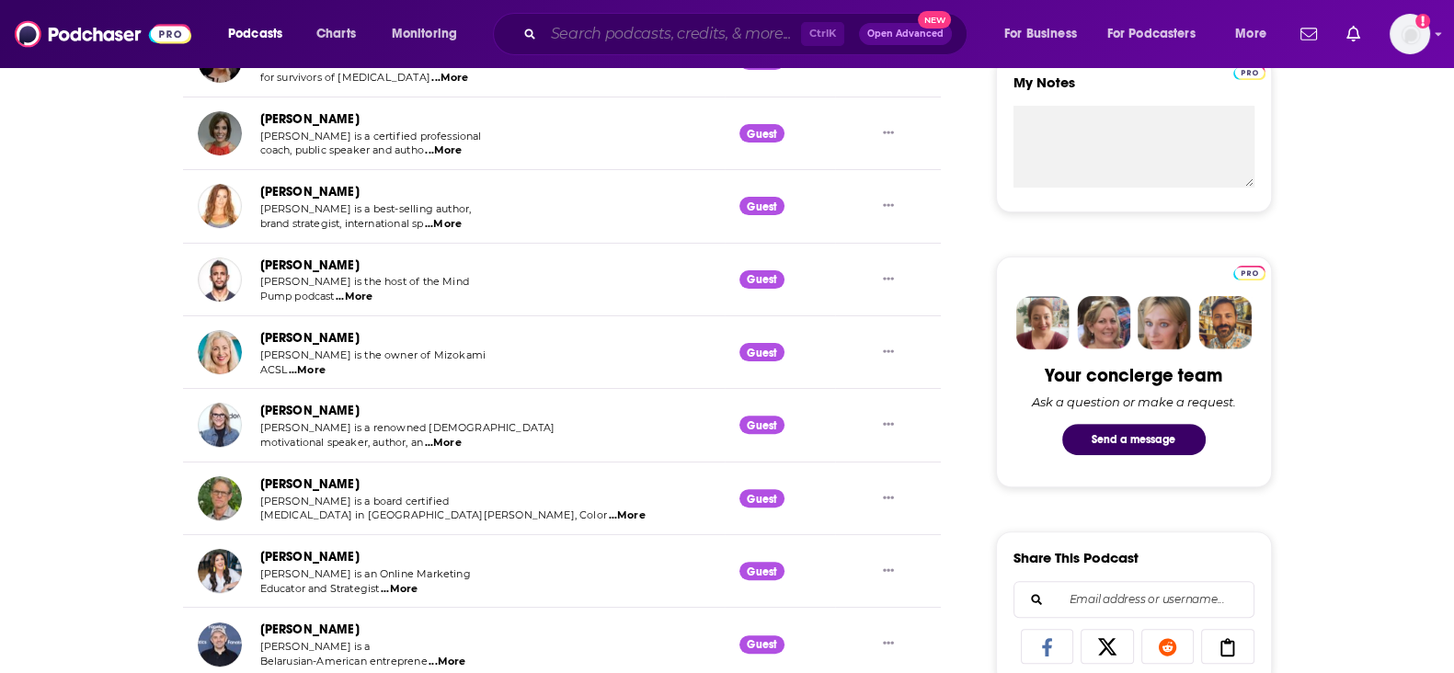
click at [653, 33] on input "Search podcasts, credits, & more..." at bounding box center [673, 33] width 258 height 29
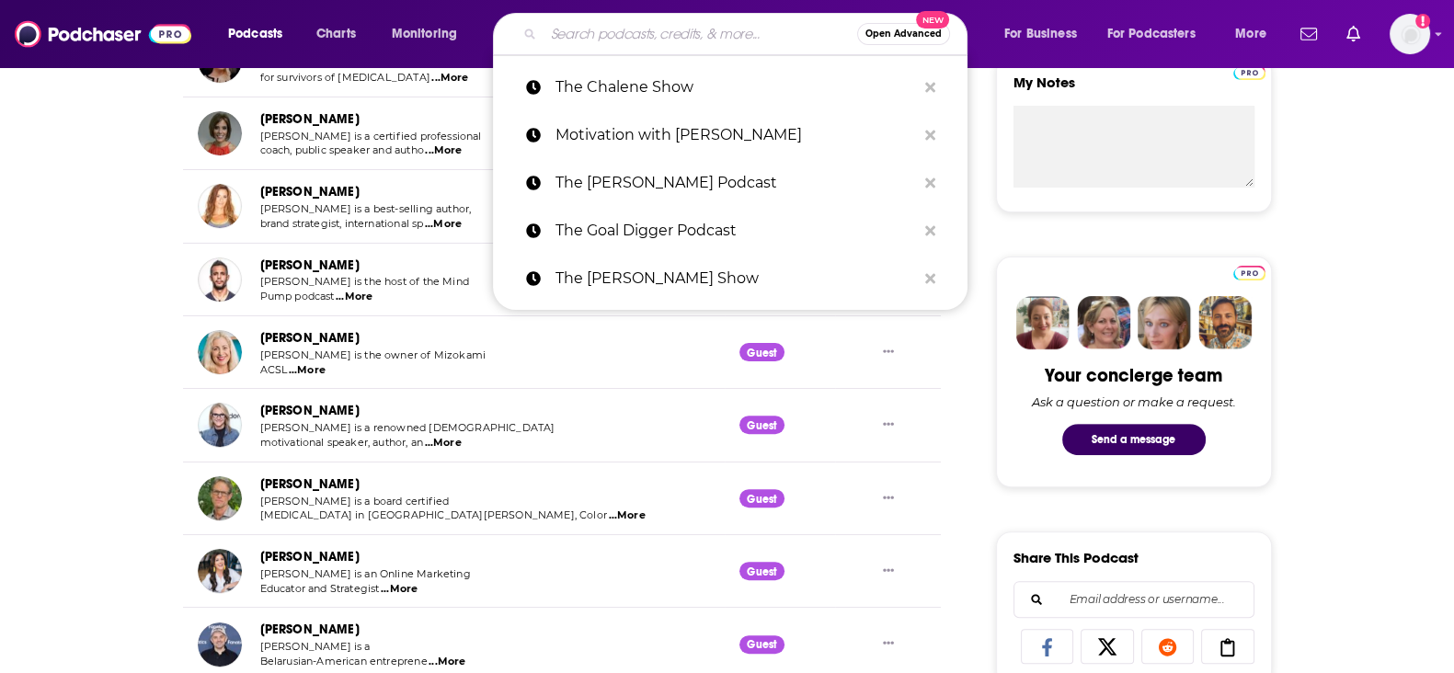
paste input "Highest Self Podcast"
type input "Highest Self Podcast"
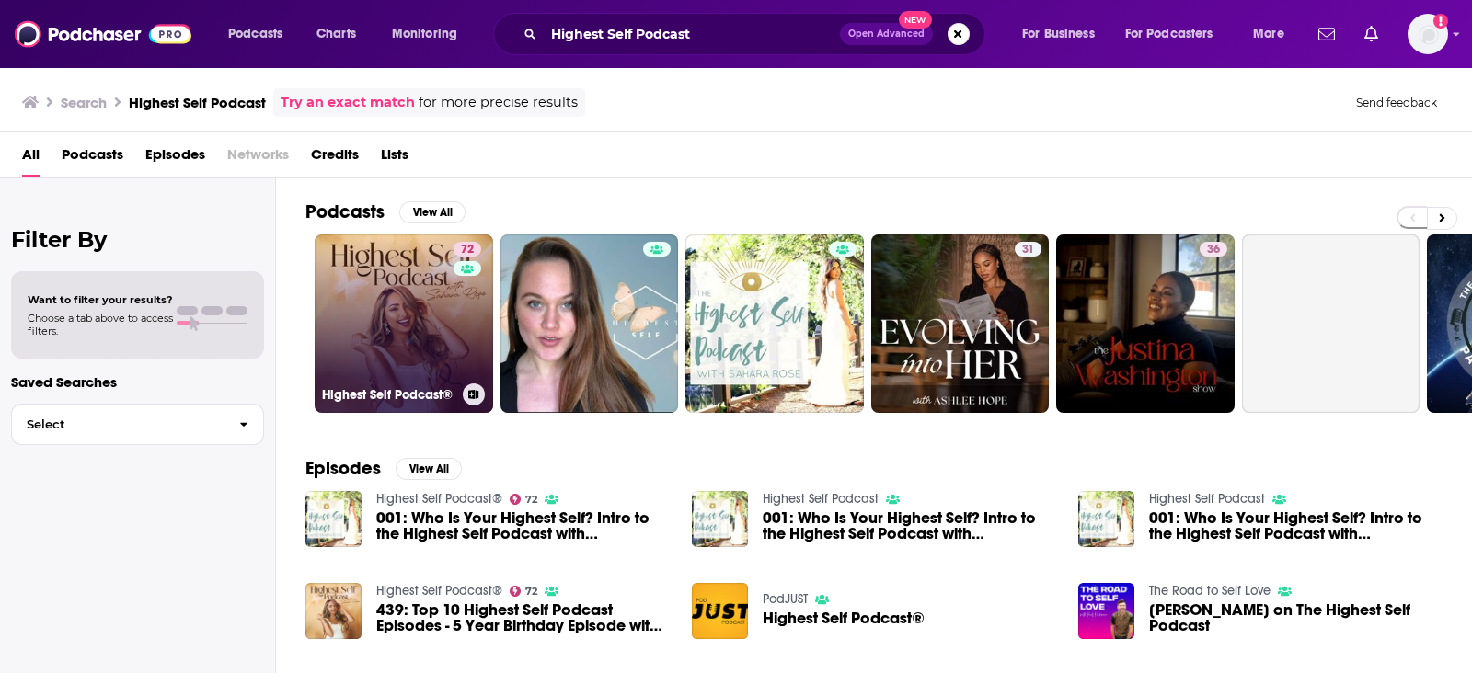
click at [408, 350] on link "72 Highest Self Podcast®" at bounding box center [404, 324] width 178 height 178
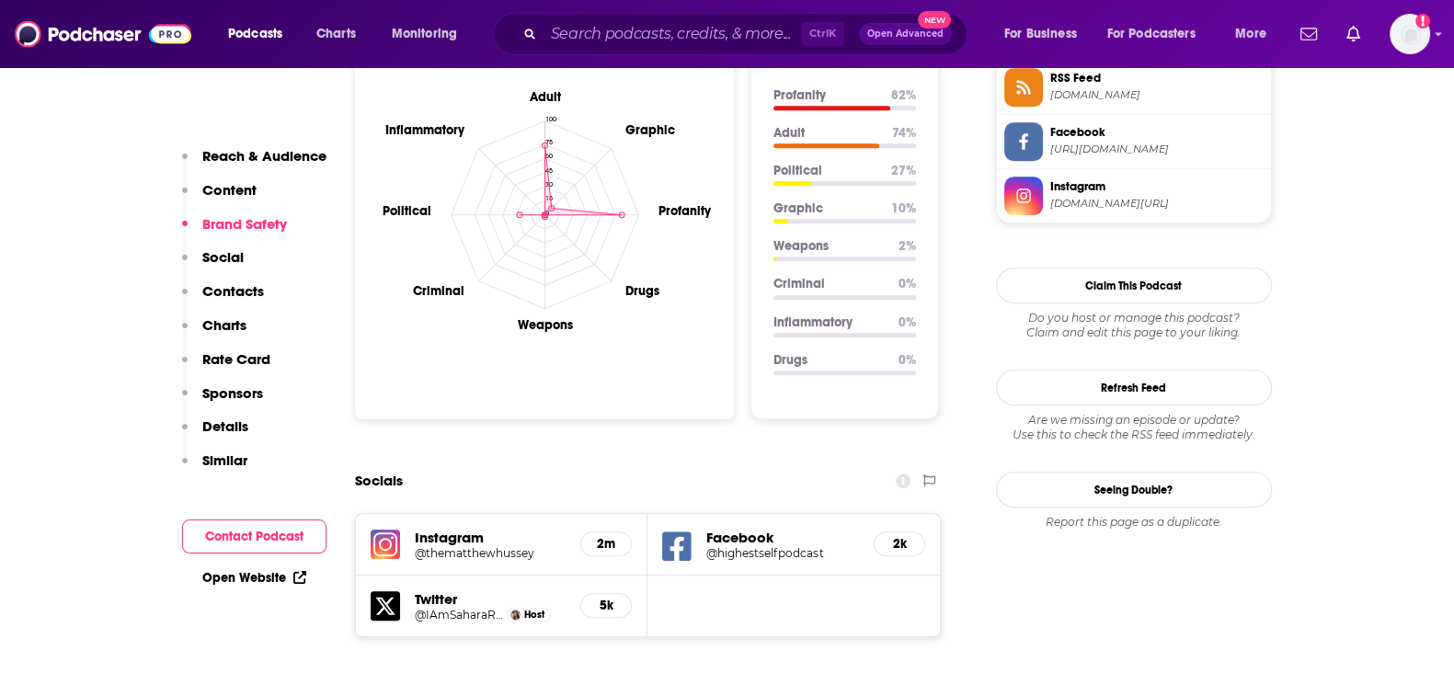
scroll to position [2070, 0]
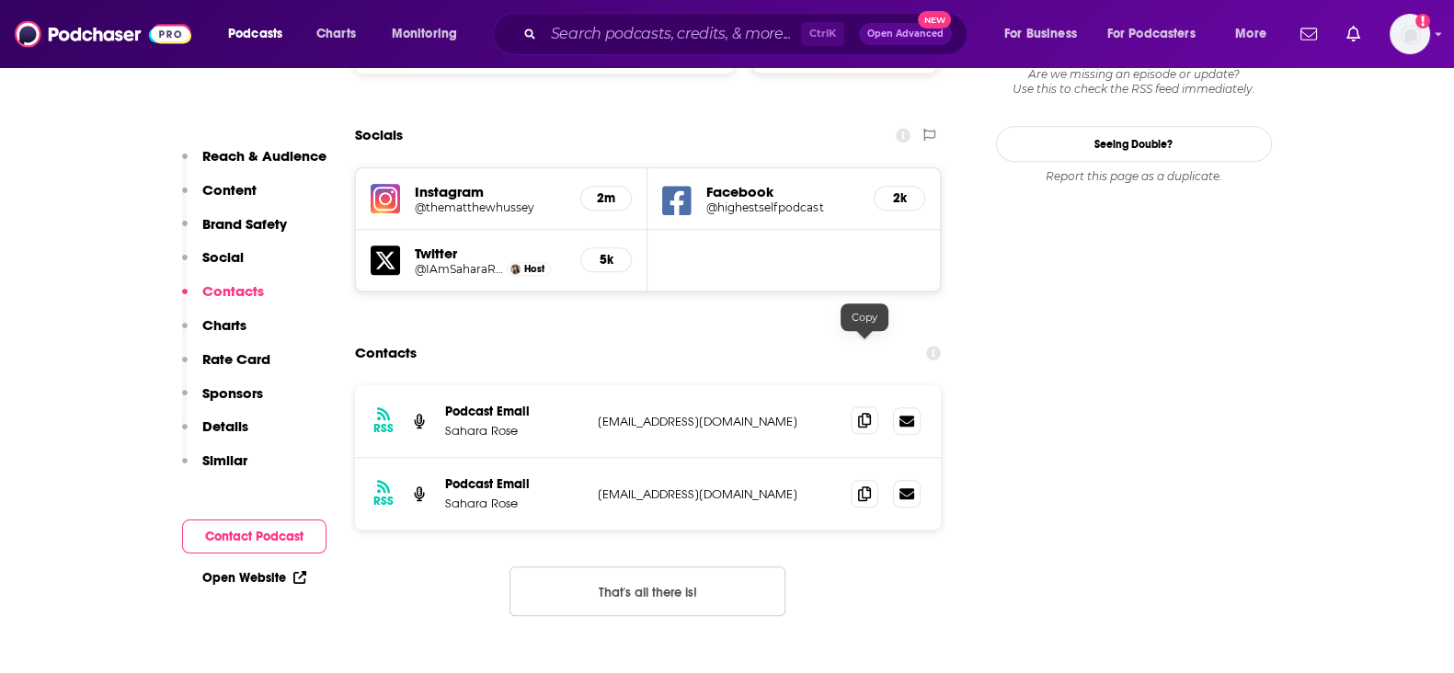
drag, startPoint x: 862, startPoint y: 347, endPoint x: 858, endPoint y: 356, distance: 9.9
click at [863, 413] on icon at bounding box center [864, 420] width 13 height 15
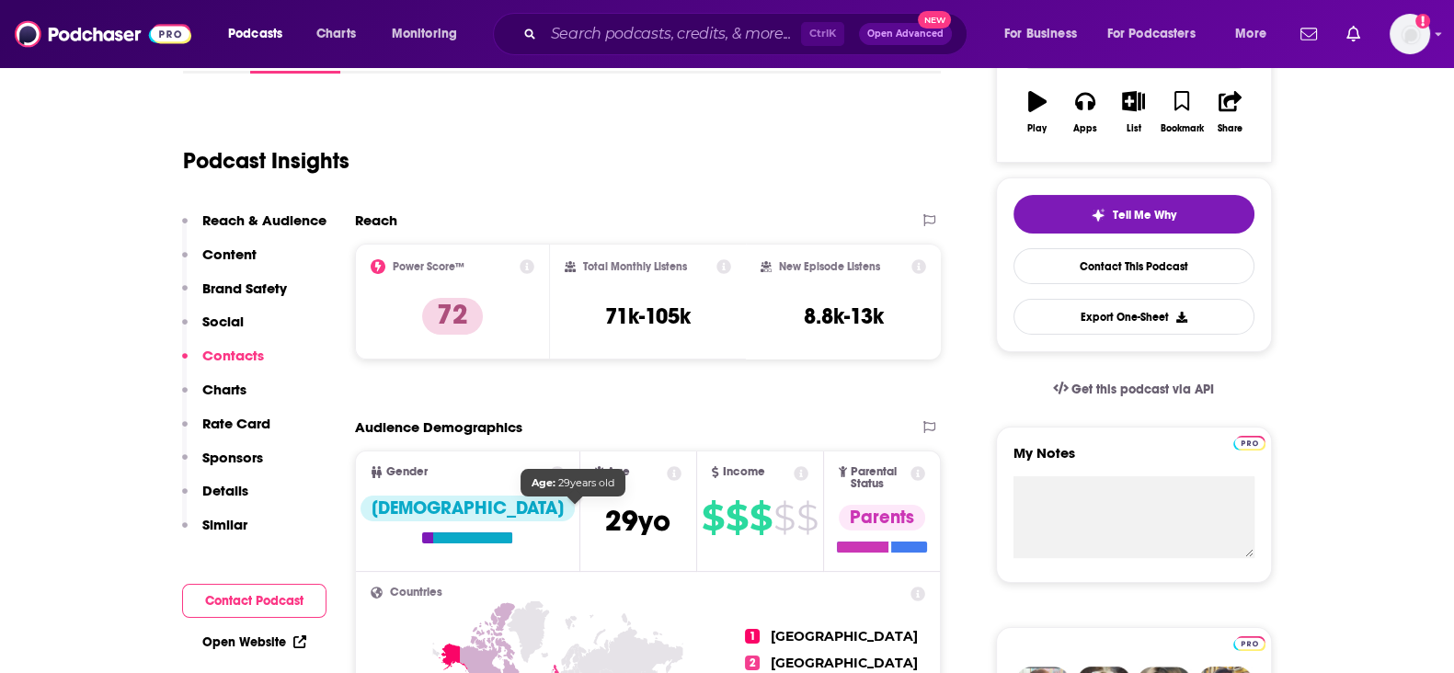
scroll to position [0, 0]
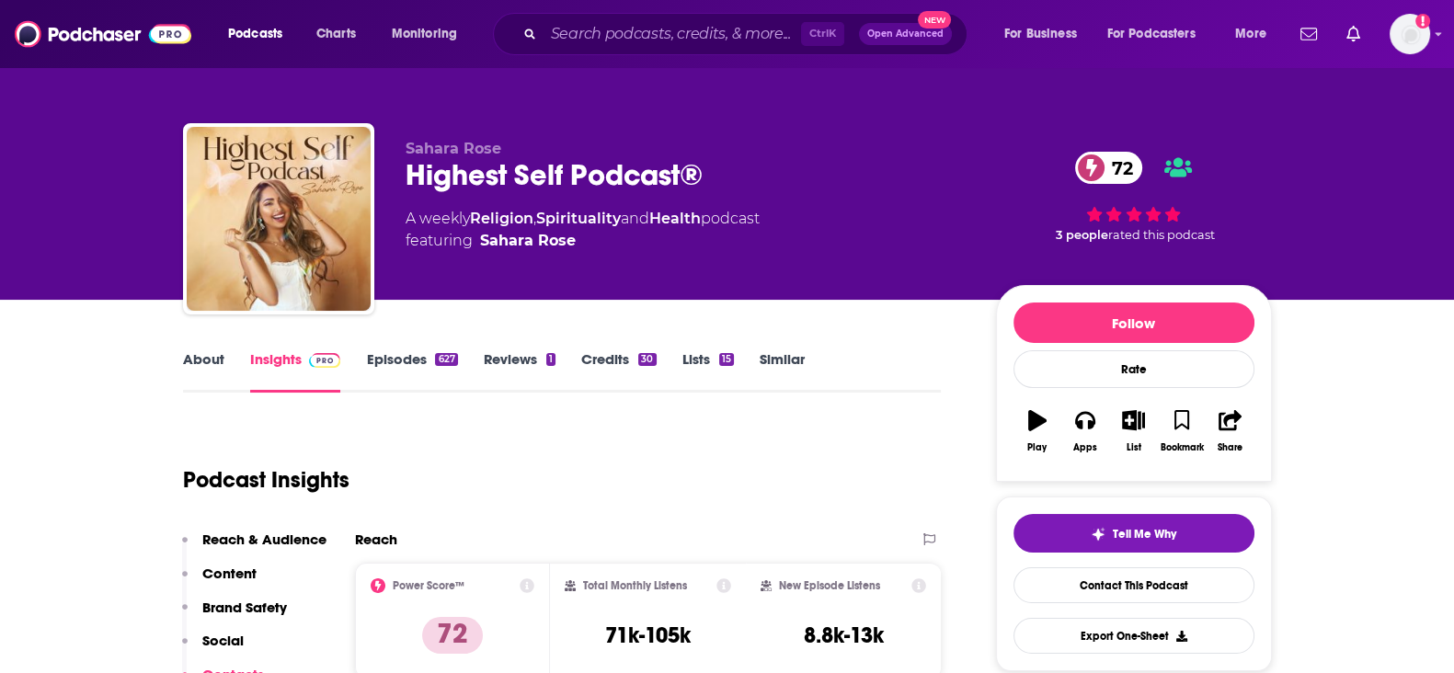
click at [627, 370] on link "Credits 30" at bounding box center [618, 371] width 75 height 42
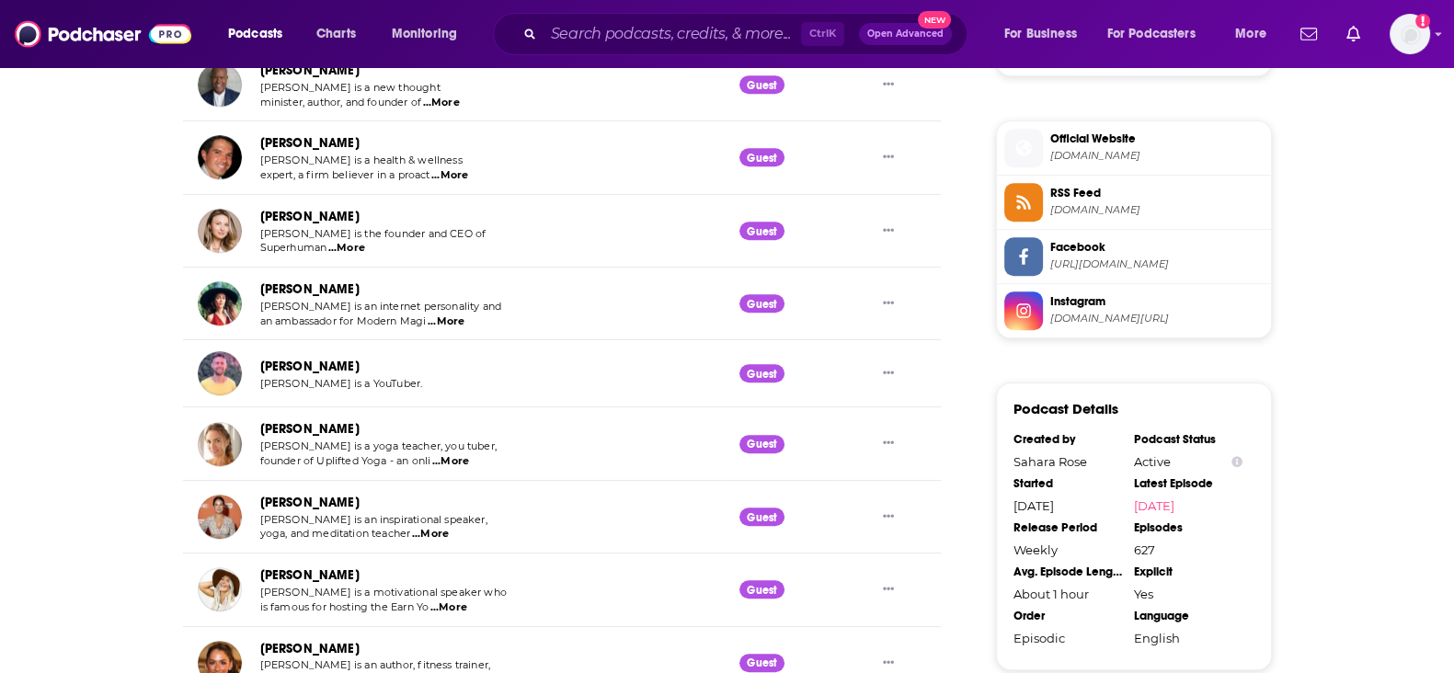
scroll to position [1839, 0]
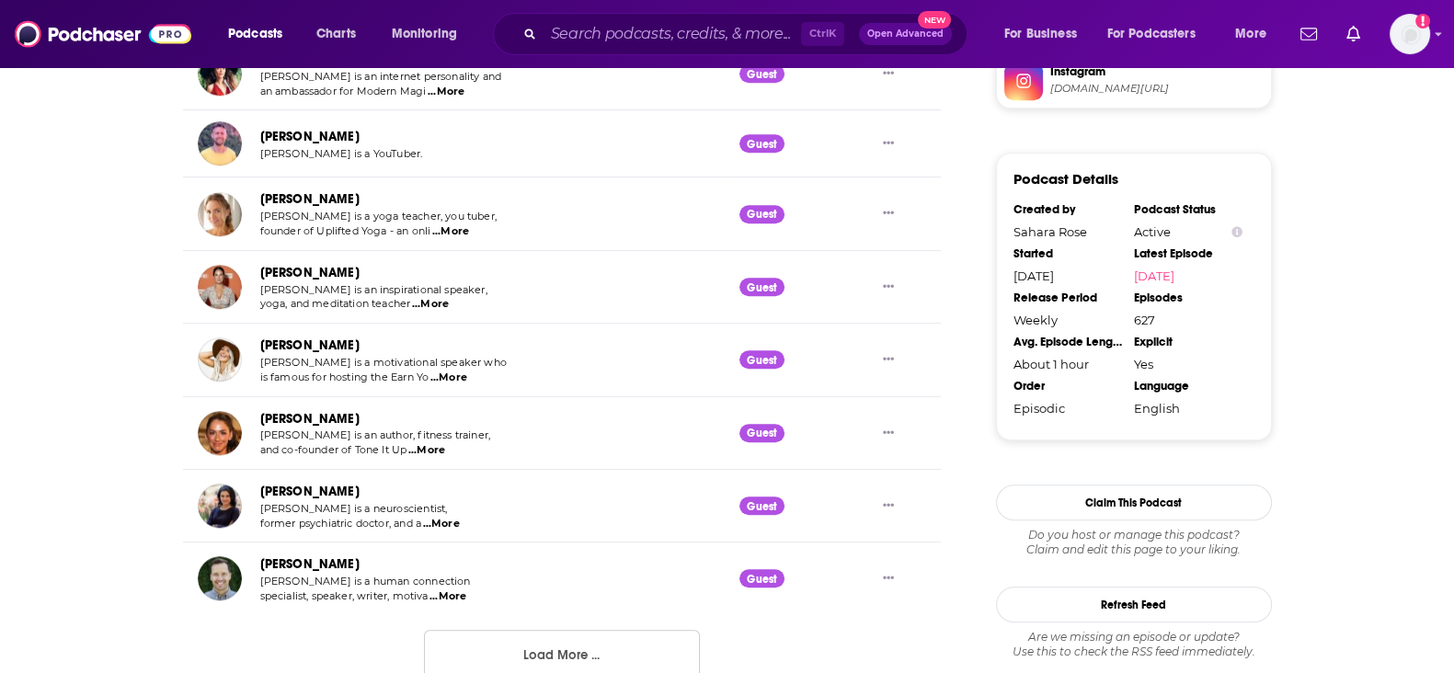
click at [639, 13] on div "Ctrl K Open Advanced New" at bounding box center [730, 34] width 475 height 42
click at [658, 39] on input "Search podcasts, credits, & more..." at bounding box center [673, 33] width 258 height 29
paste input "The BossBabe Podcast"
type input "The BossBabe Podcast"
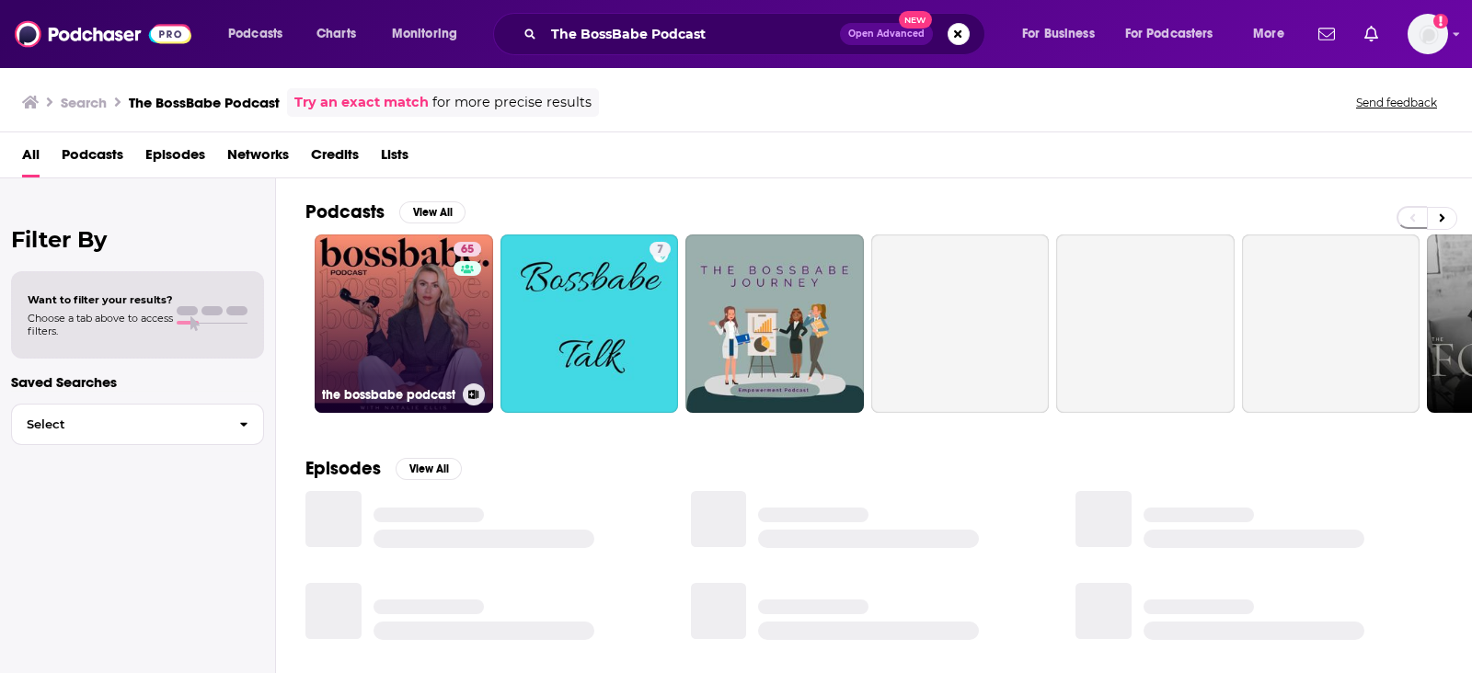
click at [434, 338] on link "65 the bossbabe podcast" at bounding box center [404, 324] width 178 height 178
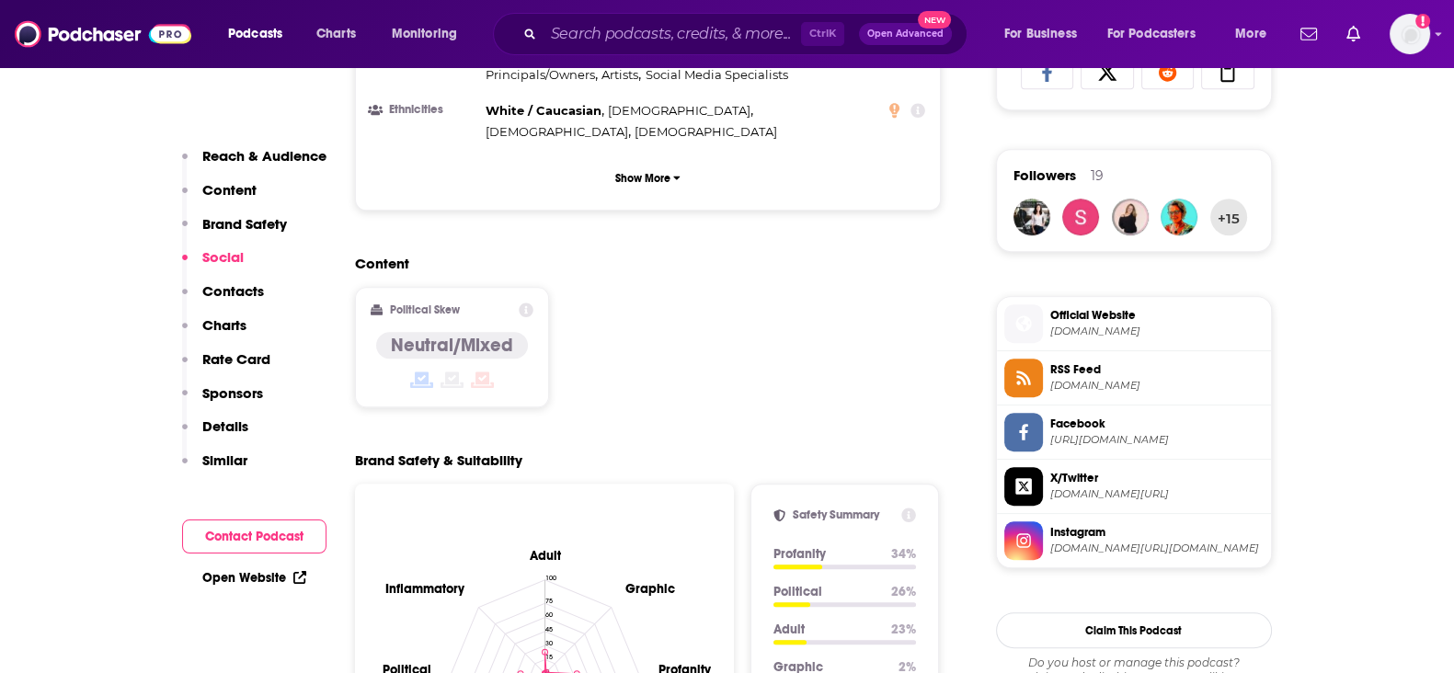
scroll to position [2070, 0]
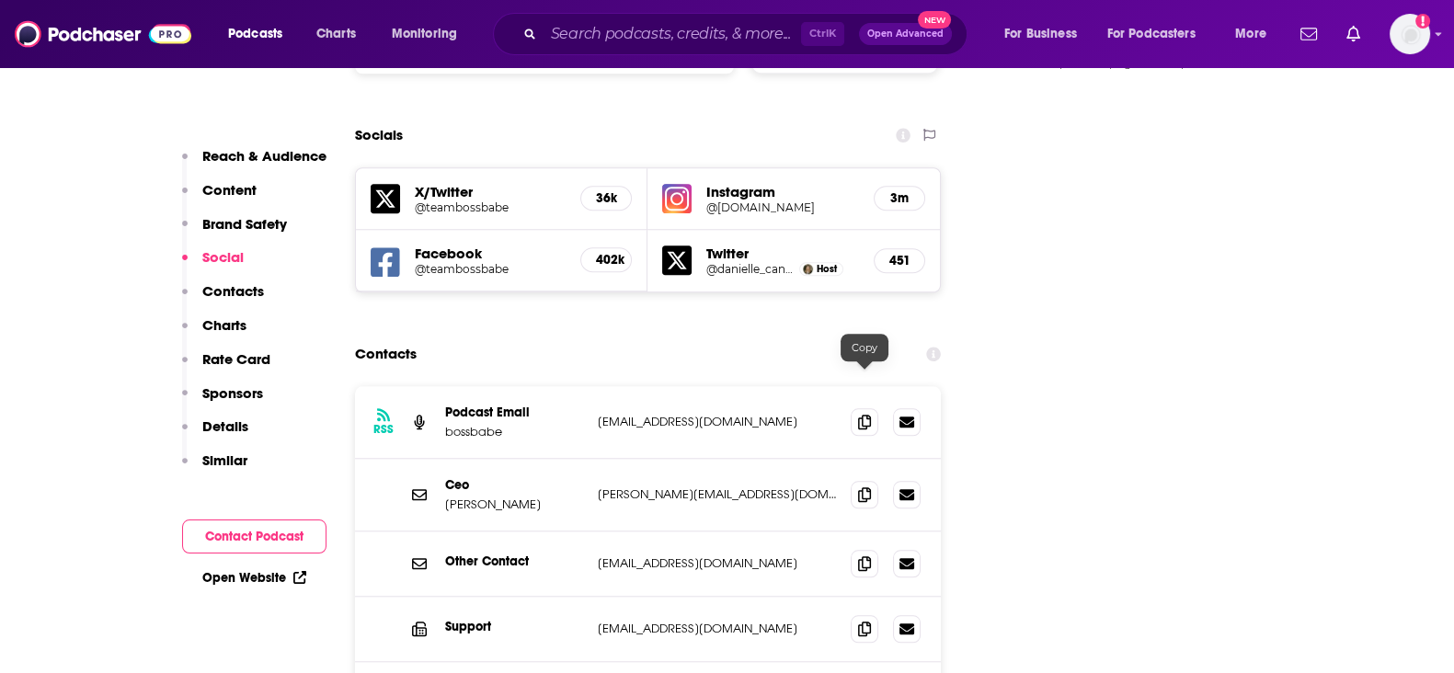
drag, startPoint x: 869, startPoint y: 378, endPoint x: 900, endPoint y: 344, distance: 45.6
click at [869, 487] on icon at bounding box center [864, 494] width 13 height 15
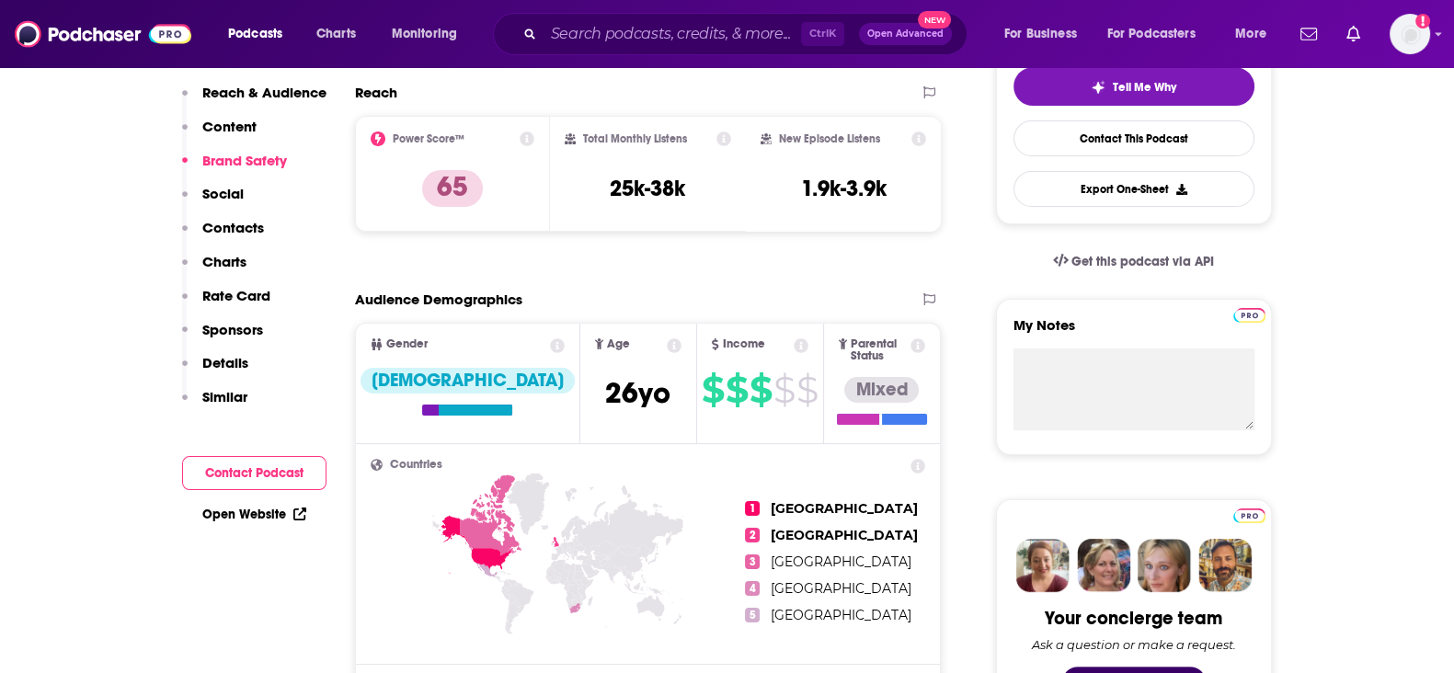
scroll to position [0, 0]
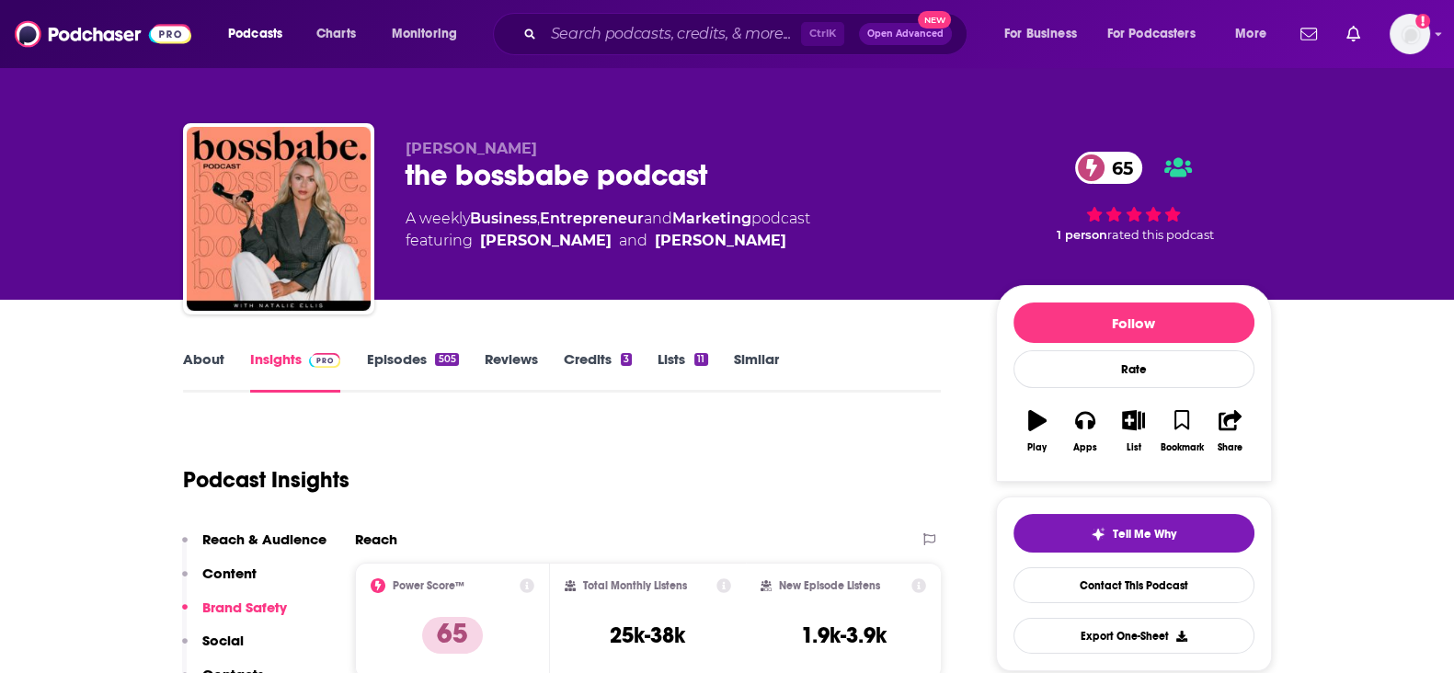
click at [616, 355] on link "Credits 3" at bounding box center [598, 371] width 68 height 42
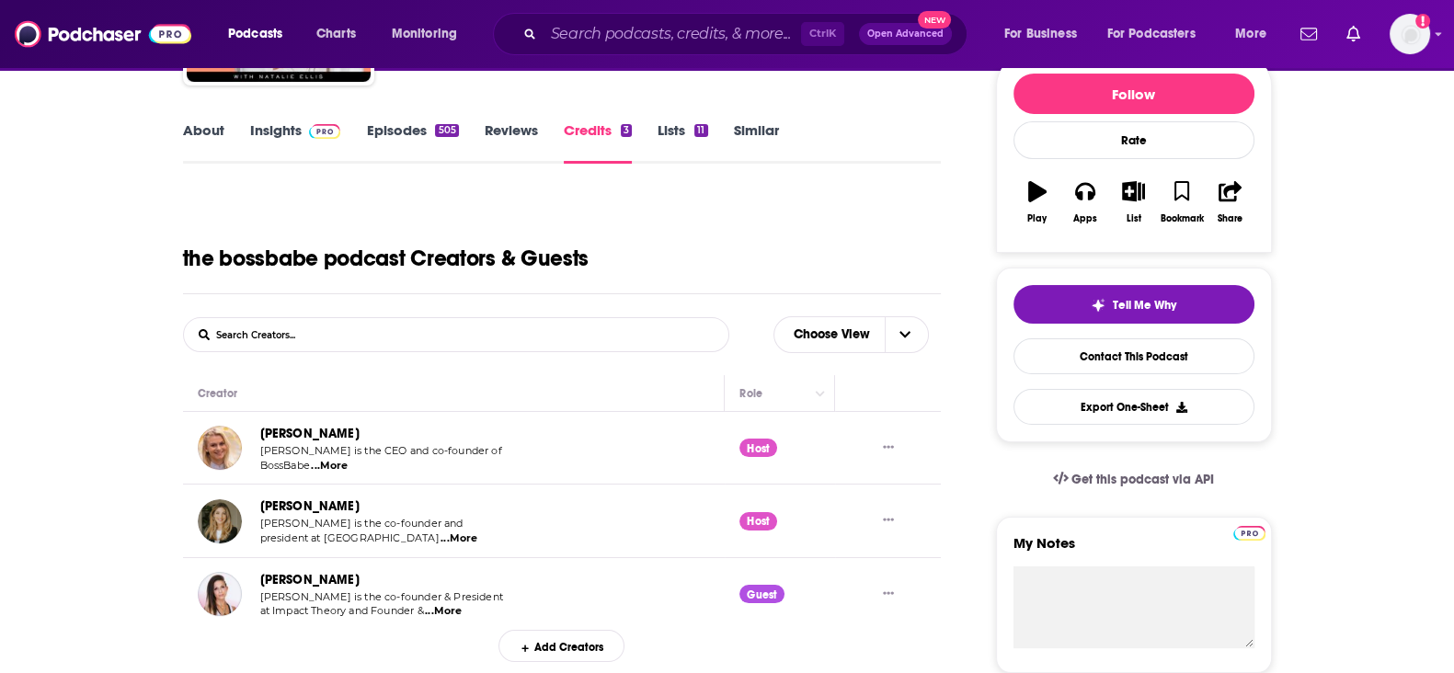
scroll to position [345, 0]
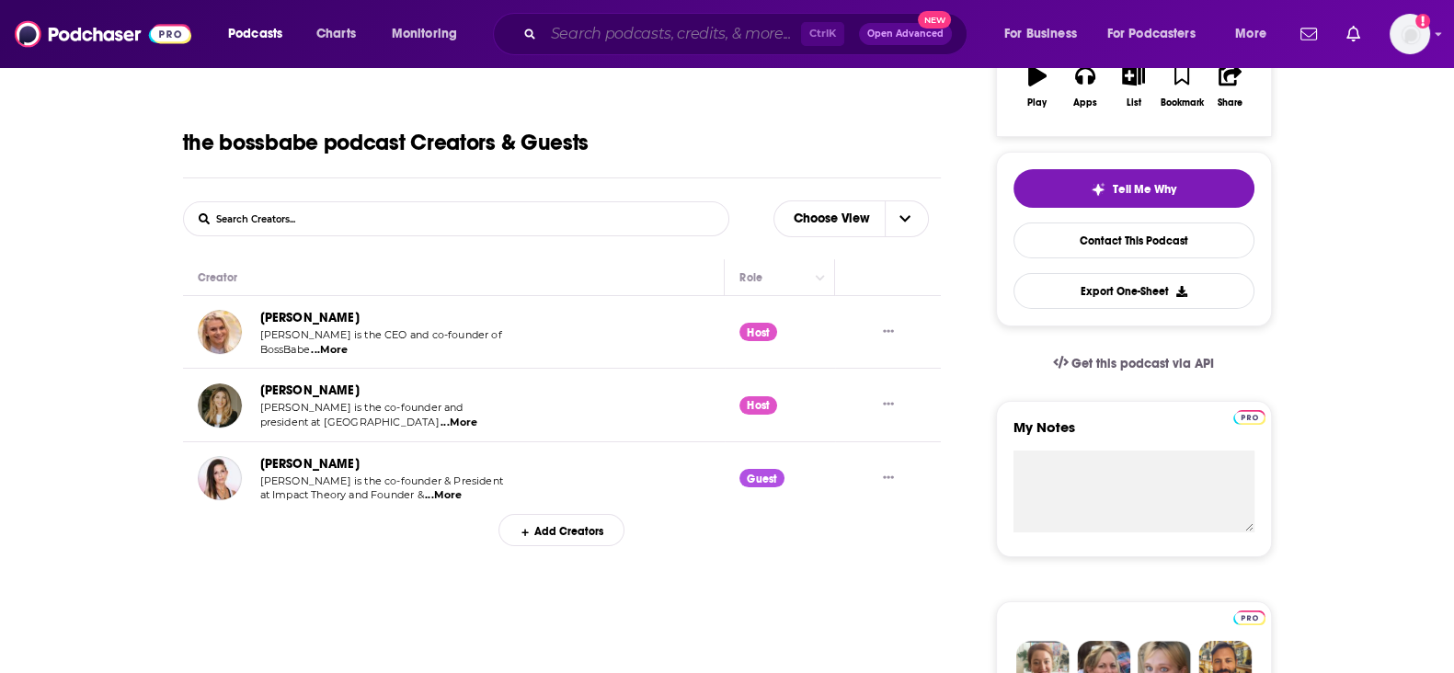
click at [628, 34] on input "Search podcasts, credits, & more..." at bounding box center [673, 33] width 258 height 29
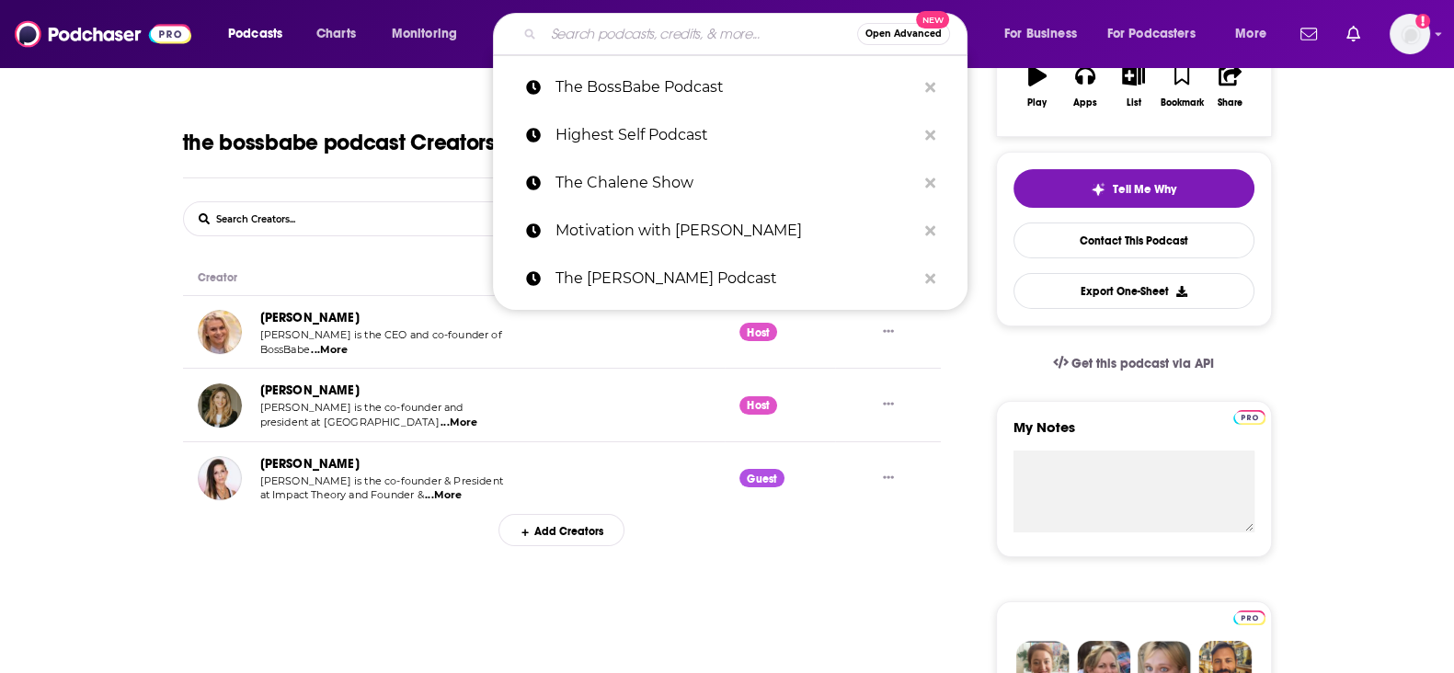
paste input "The Resetter Podcaster with Dr Mindy"
type input "The Resetter Podcaster with Dr Mindy"
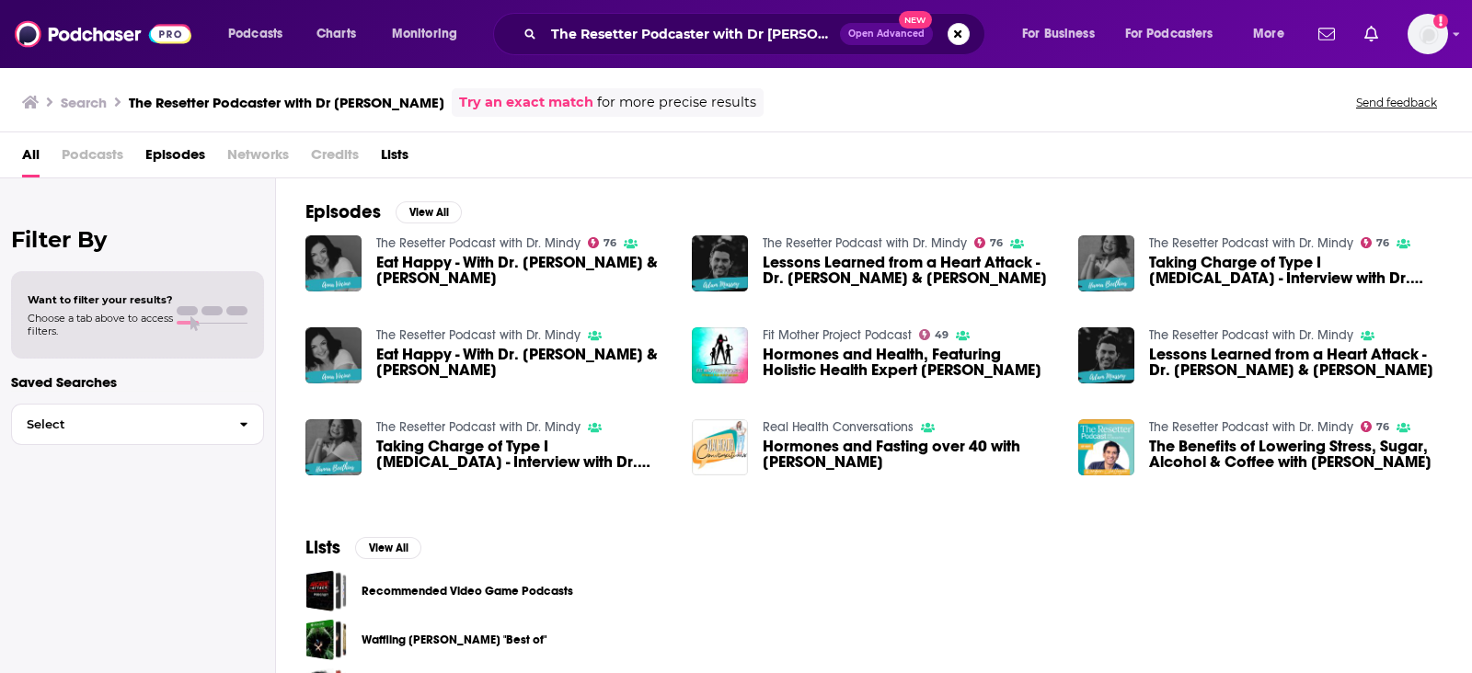
click at [422, 258] on span "Eat Happy - With Dr. Mindy & Anna Vocino" at bounding box center [522, 270] width 293 height 31
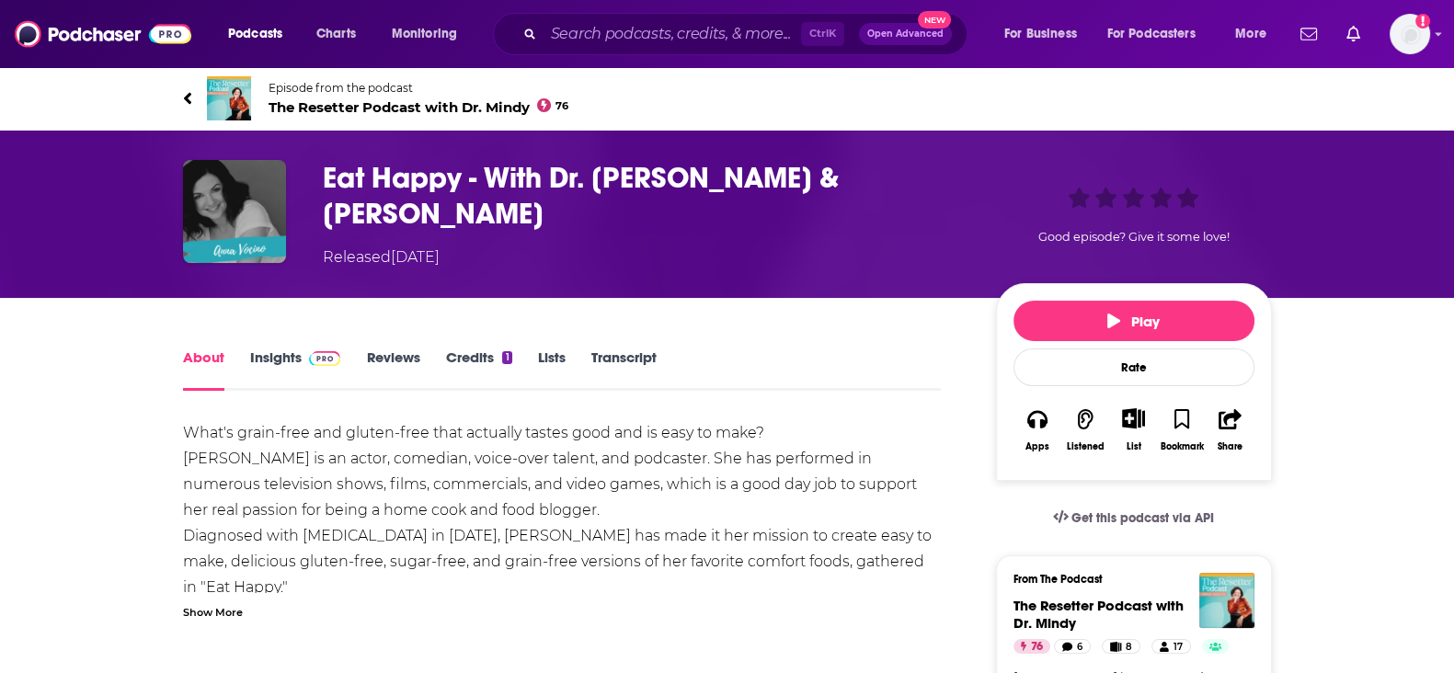
click at [262, 356] on link "Insights" at bounding box center [295, 370] width 91 height 42
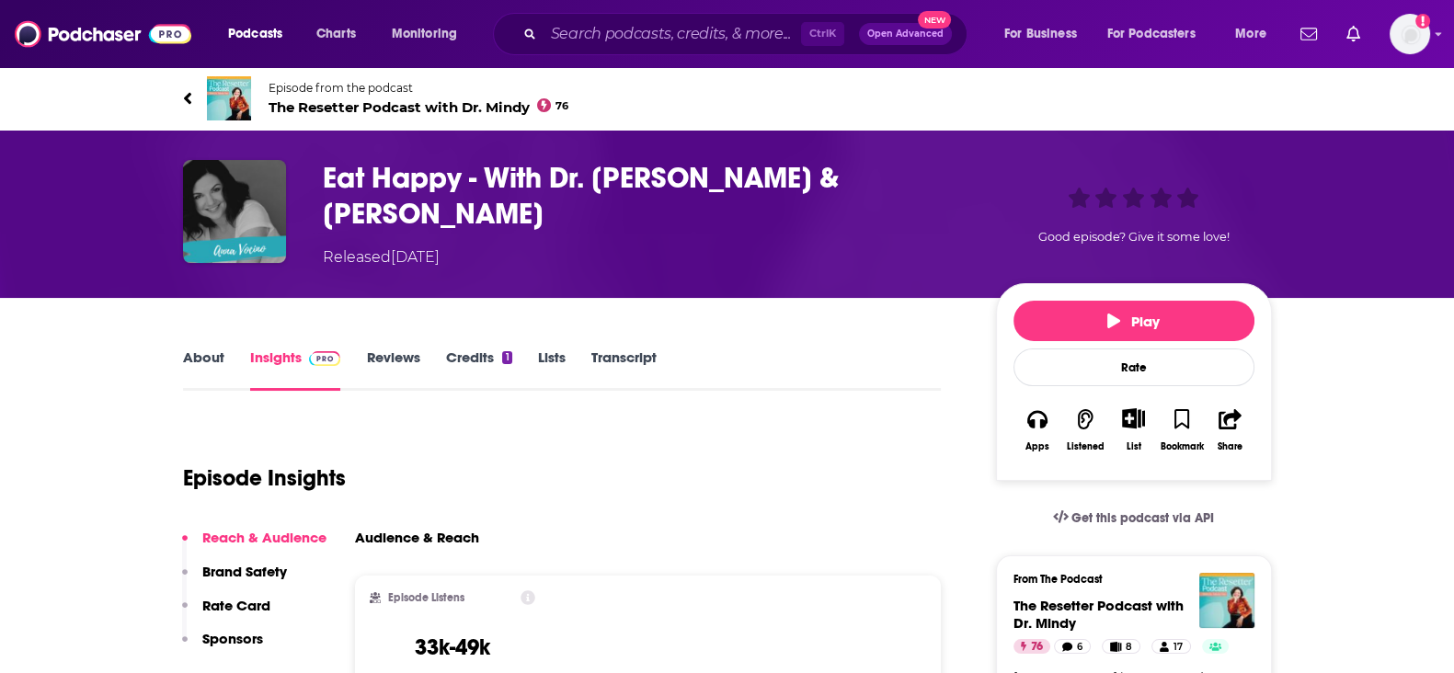
click at [306, 93] on span "Episode from the podcast" at bounding box center [419, 88] width 301 height 14
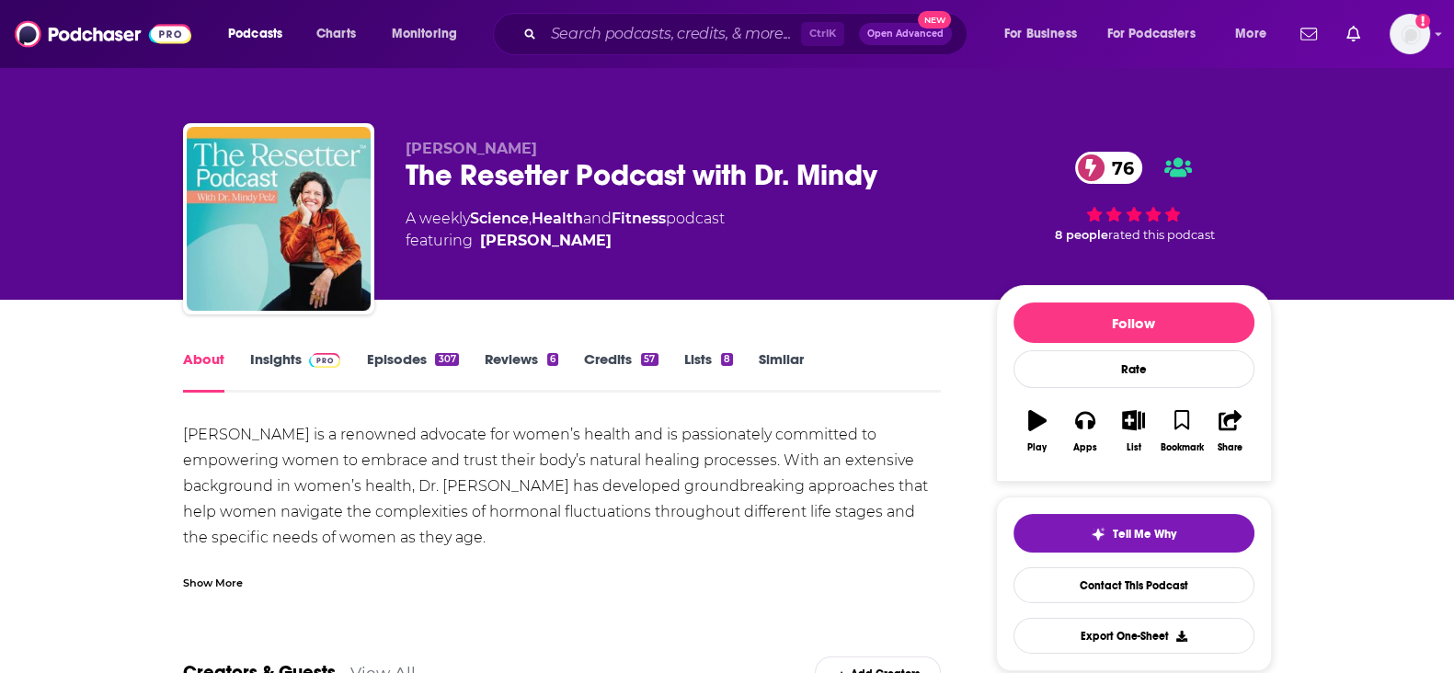
click at [296, 365] on link "Insights" at bounding box center [295, 371] width 91 height 42
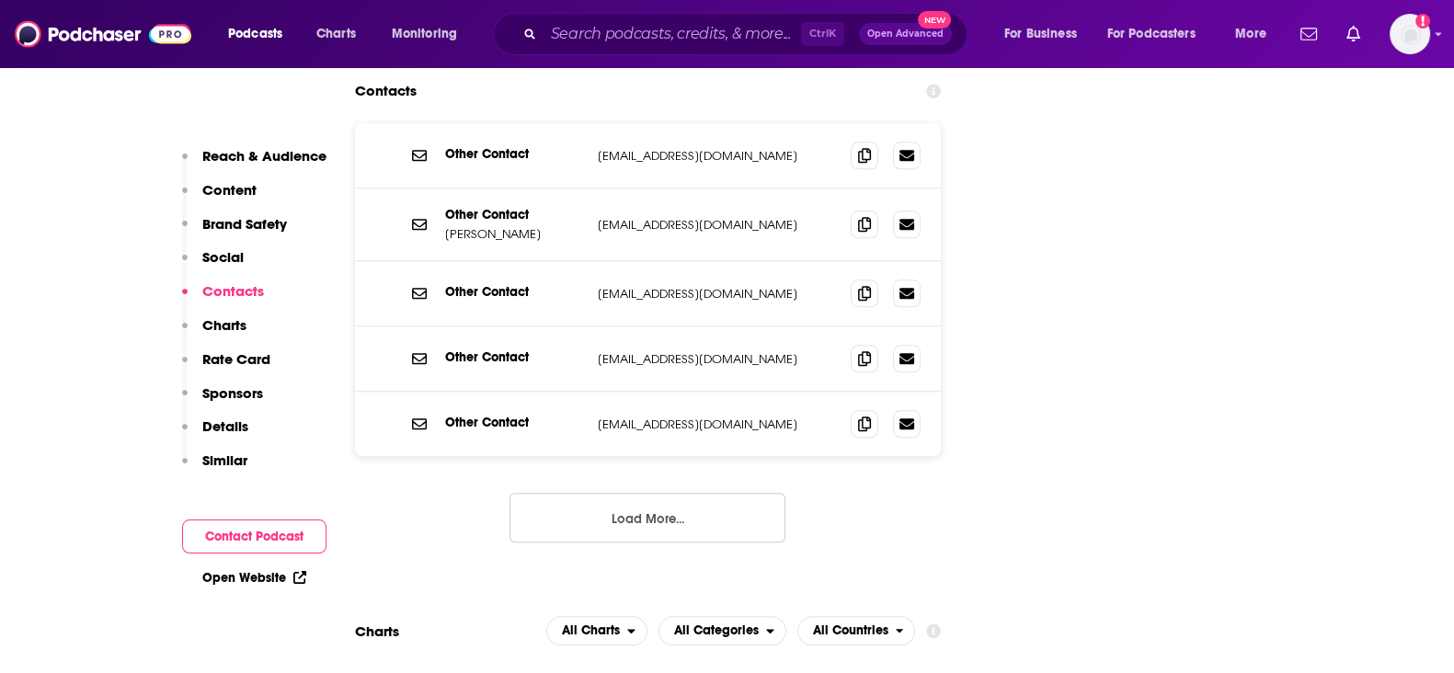
scroll to position [2185, 0]
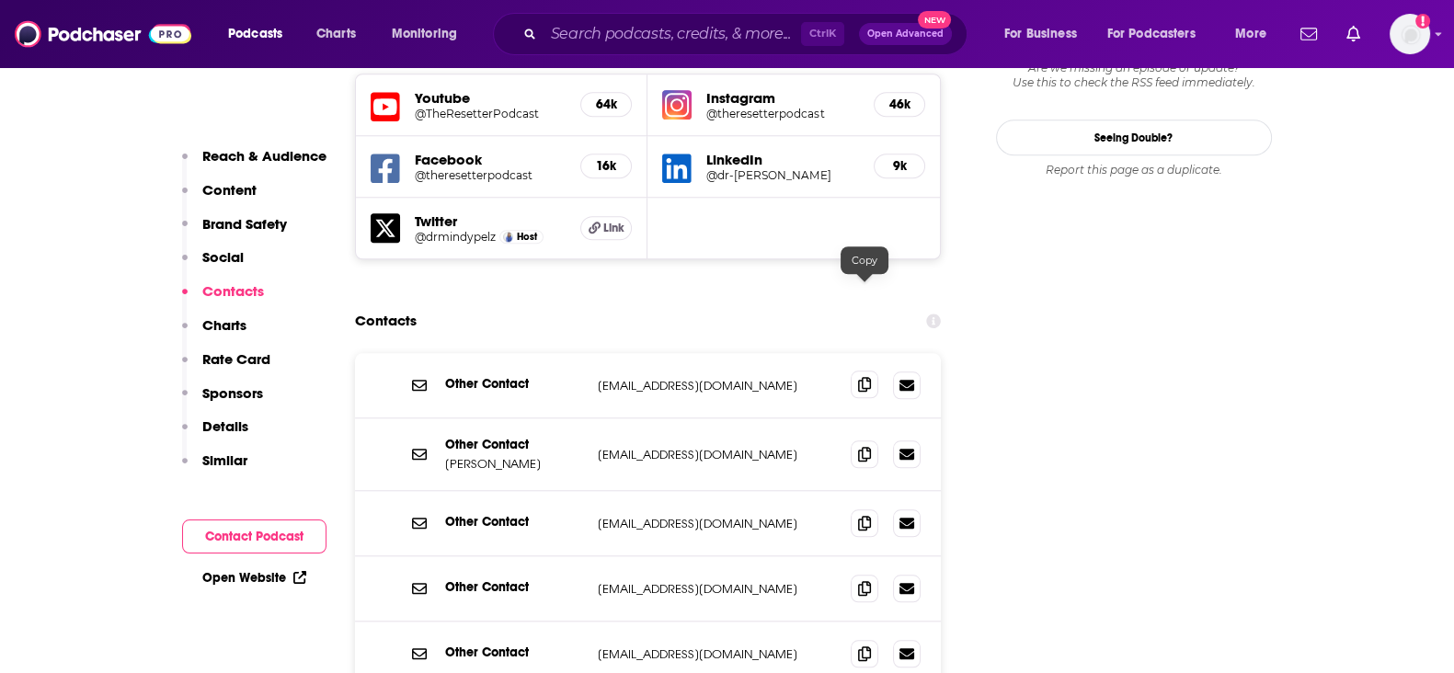
click at [857, 371] on span at bounding box center [865, 385] width 28 height 28
click at [862, 440] on span at bounding box center [865, 454] width 28 height 28
click at [860, 441] on div at bounding box center [886, 455] width 70 height 28
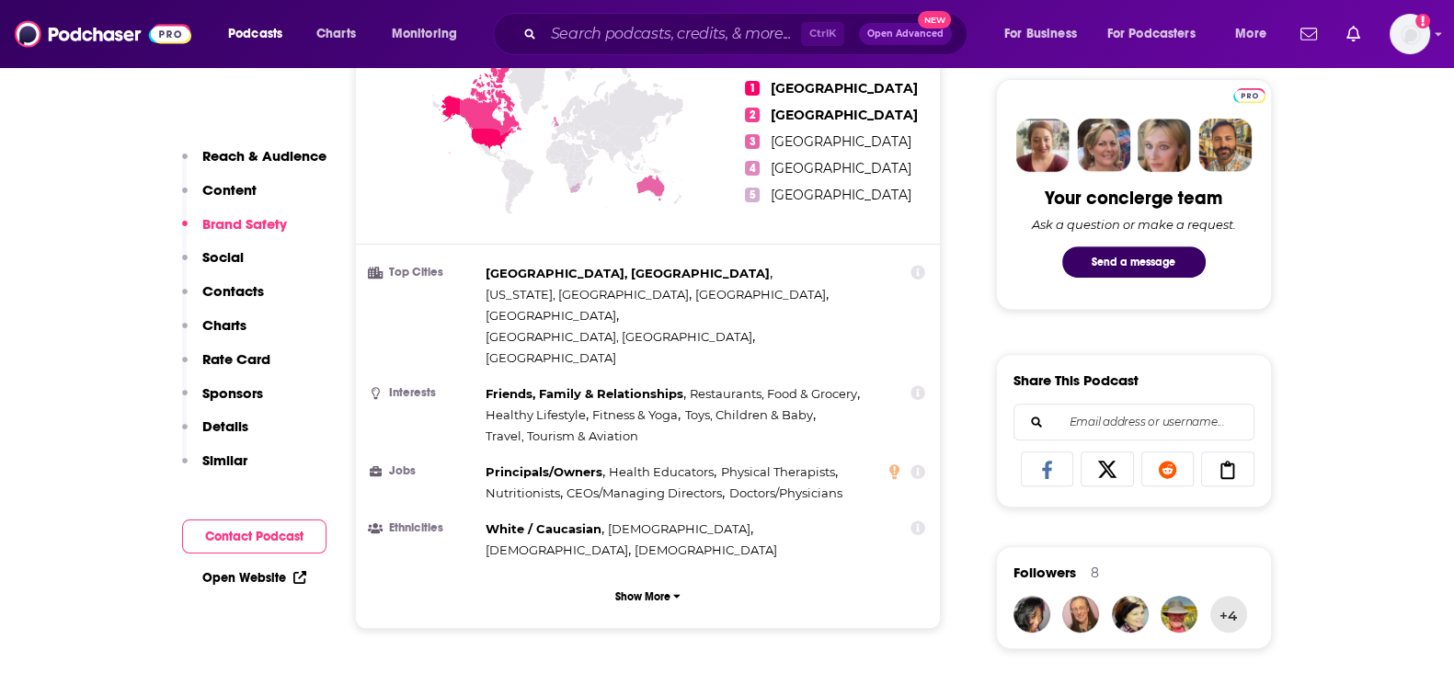
click at [620, 349] on div "Los Angeles, CA , New York, NY , London , Toronto , Chicago, IL , Melbourne" at bounding box center [682, 316] width 393 height 106
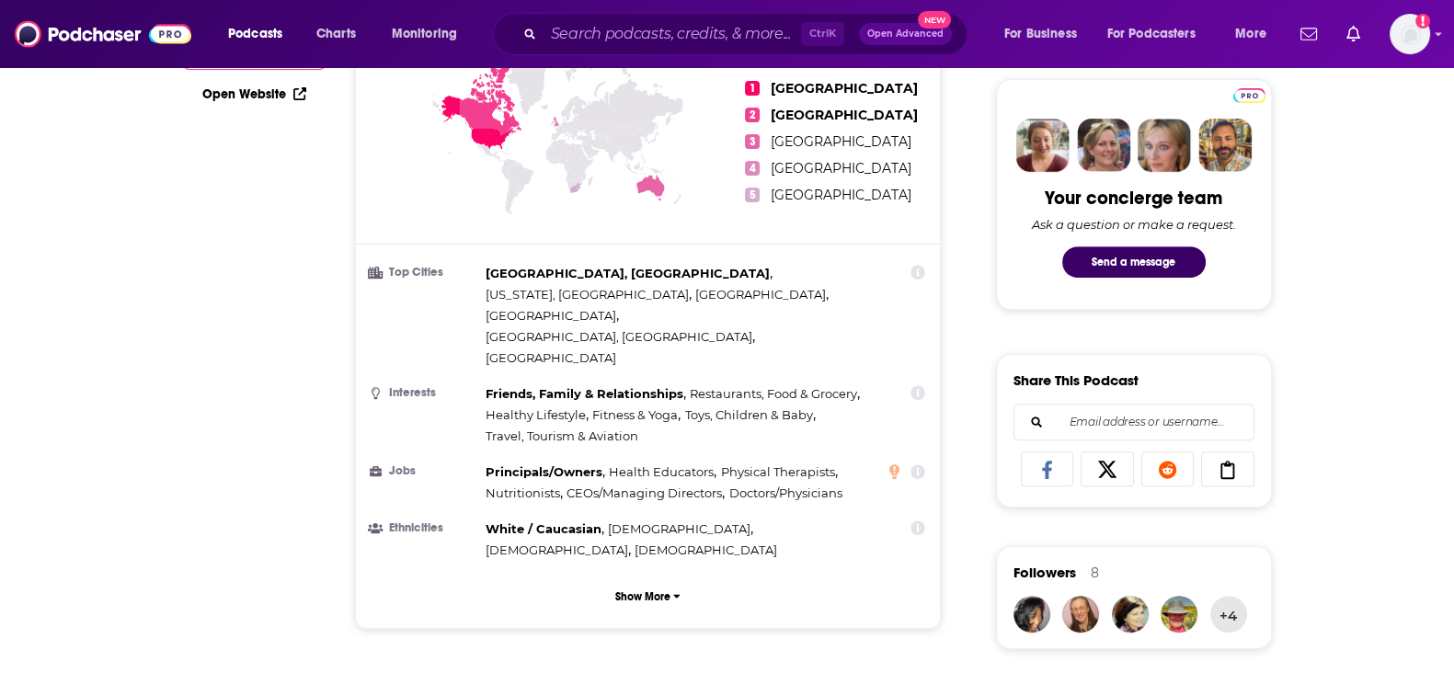
scroll to position [0, 0]
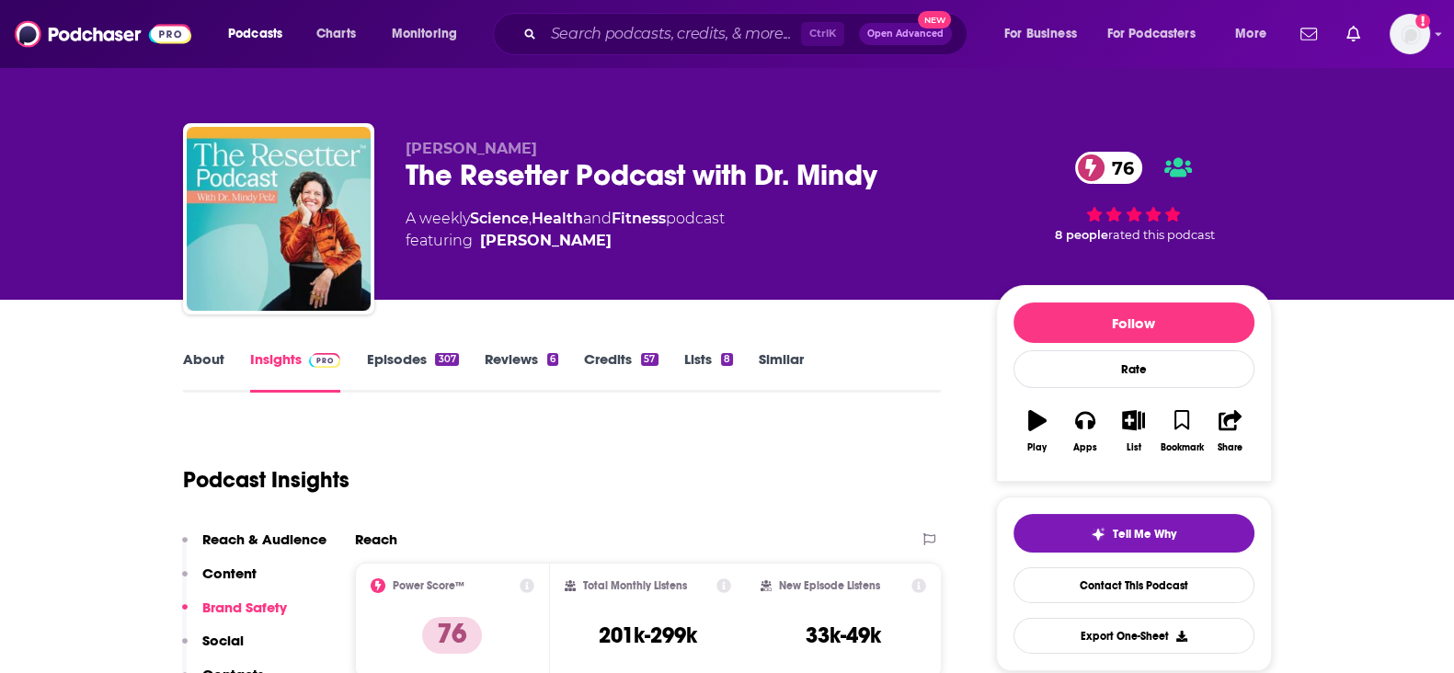
click at [615, 381] on link "Credits 57" at bounding box center [621, 371] width 74 height 42
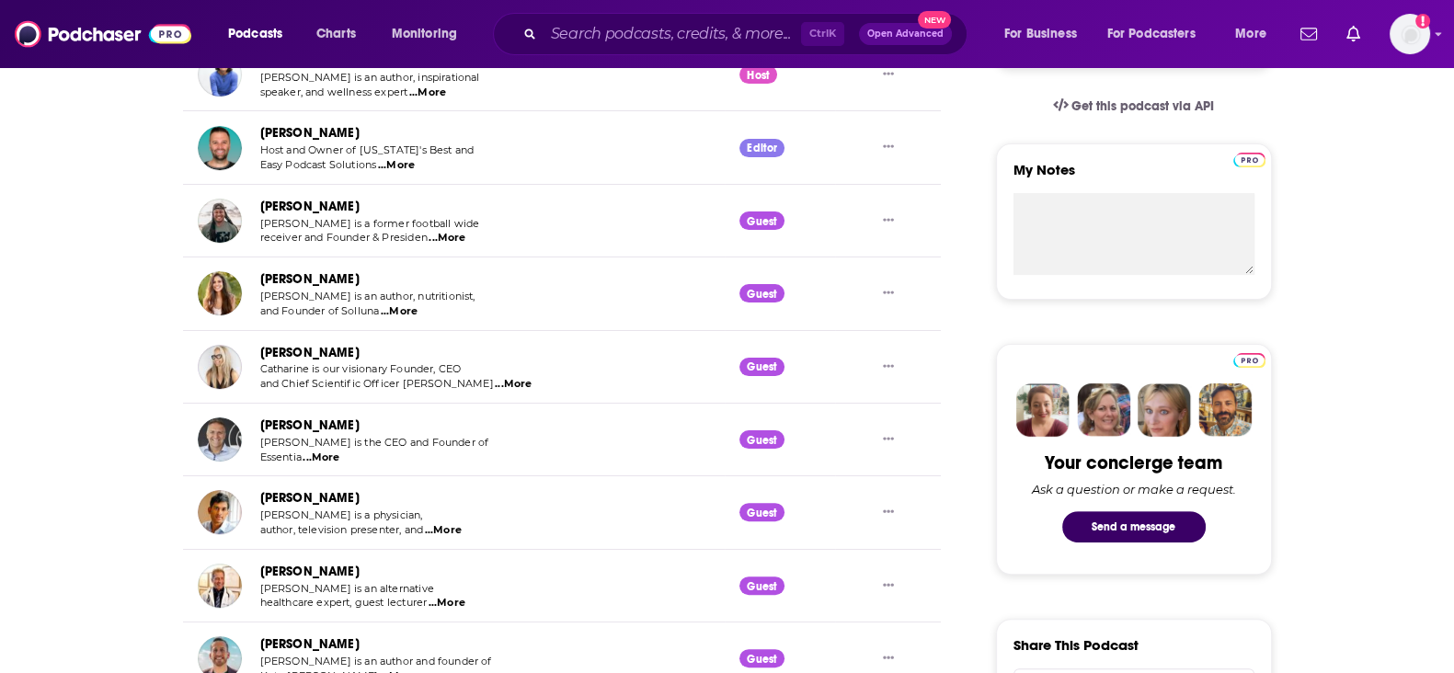
scroll to position [919, 0]
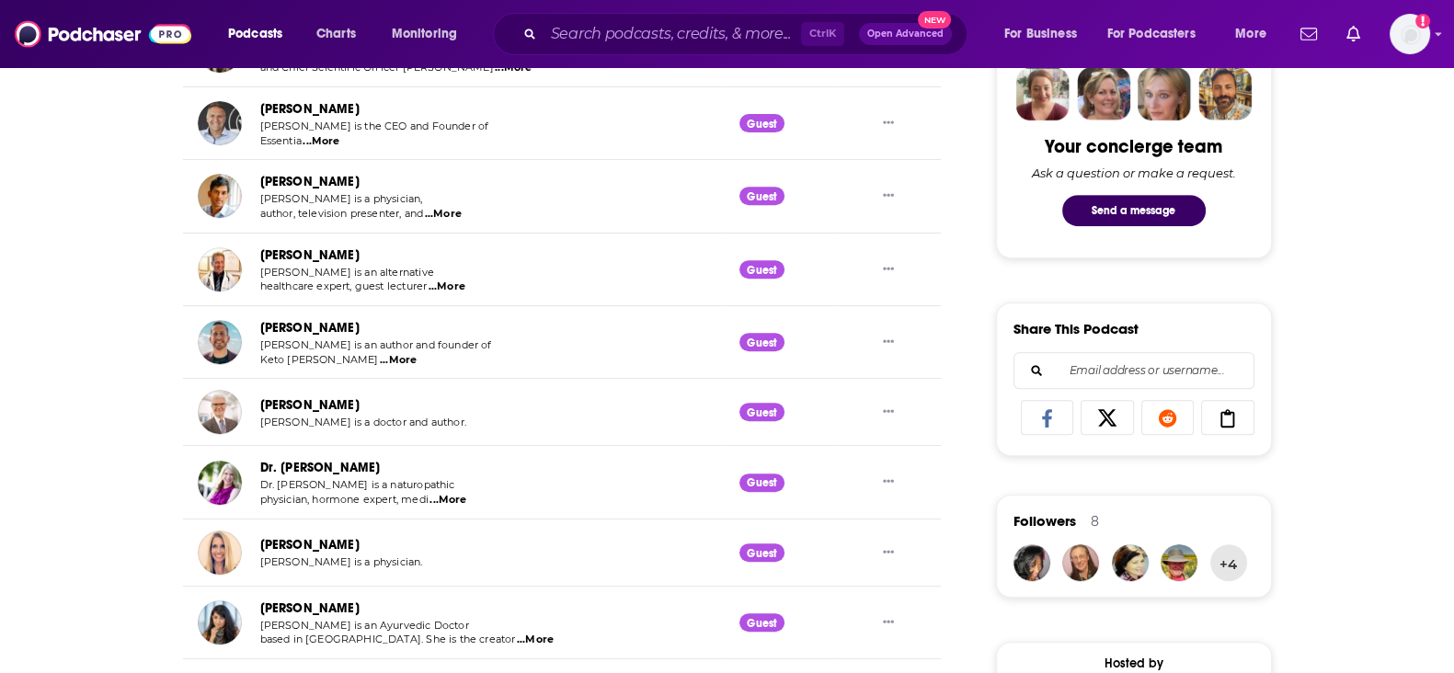
click at [591, 16] on div "Ctrl K Open Advanced New" at bounding box center [730, 34] width 475 height 42
click at [592, 20] on input "Search podcasts, credits, & more..." at bounding box center [673, 33] width 258 height 29
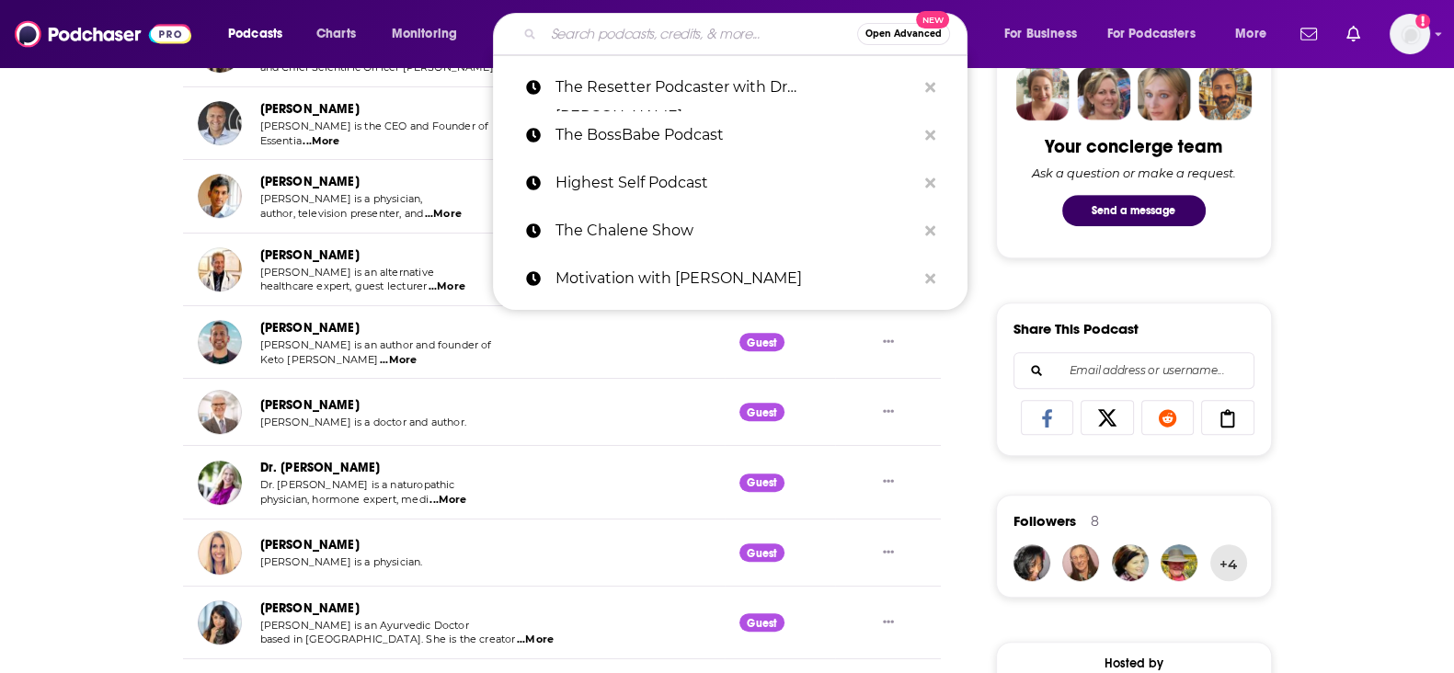
paste input "The Goop Podcast"
type input "The Goop Podcast"
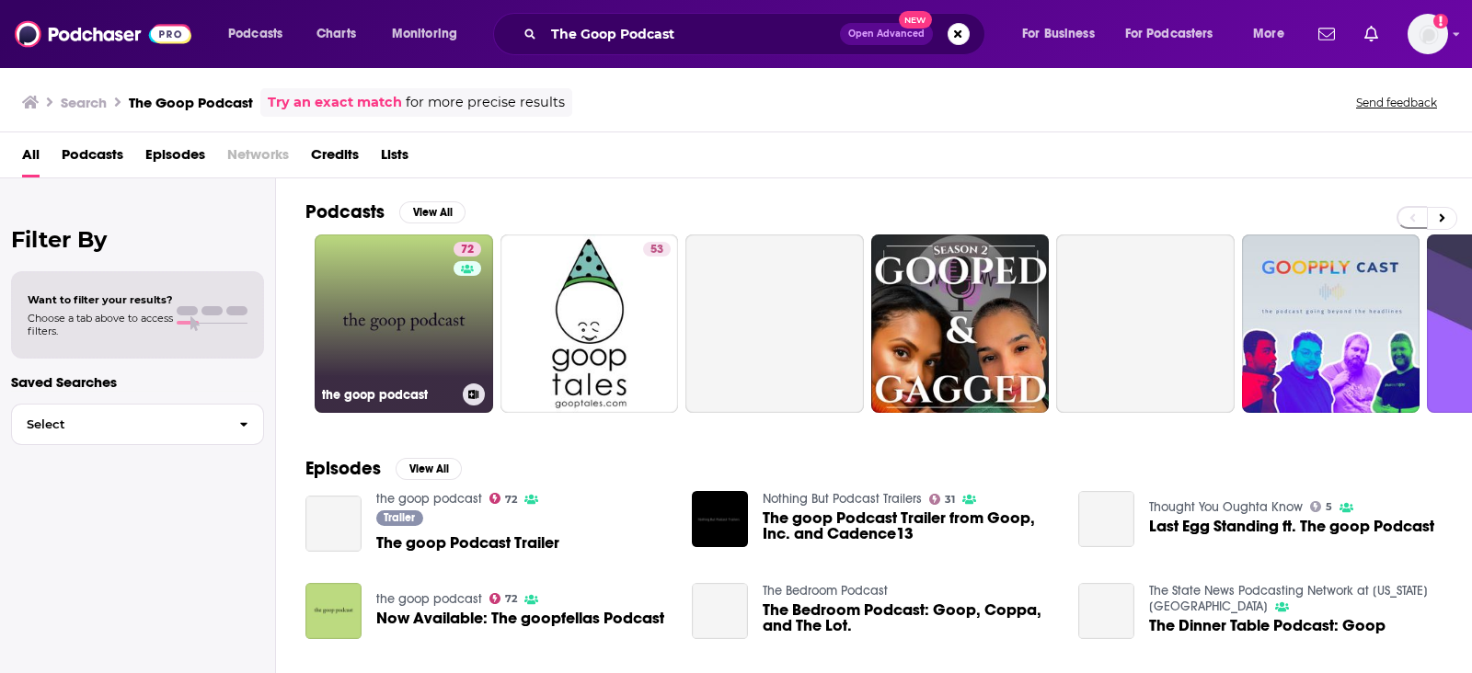
click at [387, 288] on link "72 the goop podcast" at bounding box center [404, 324] width 178 height 178
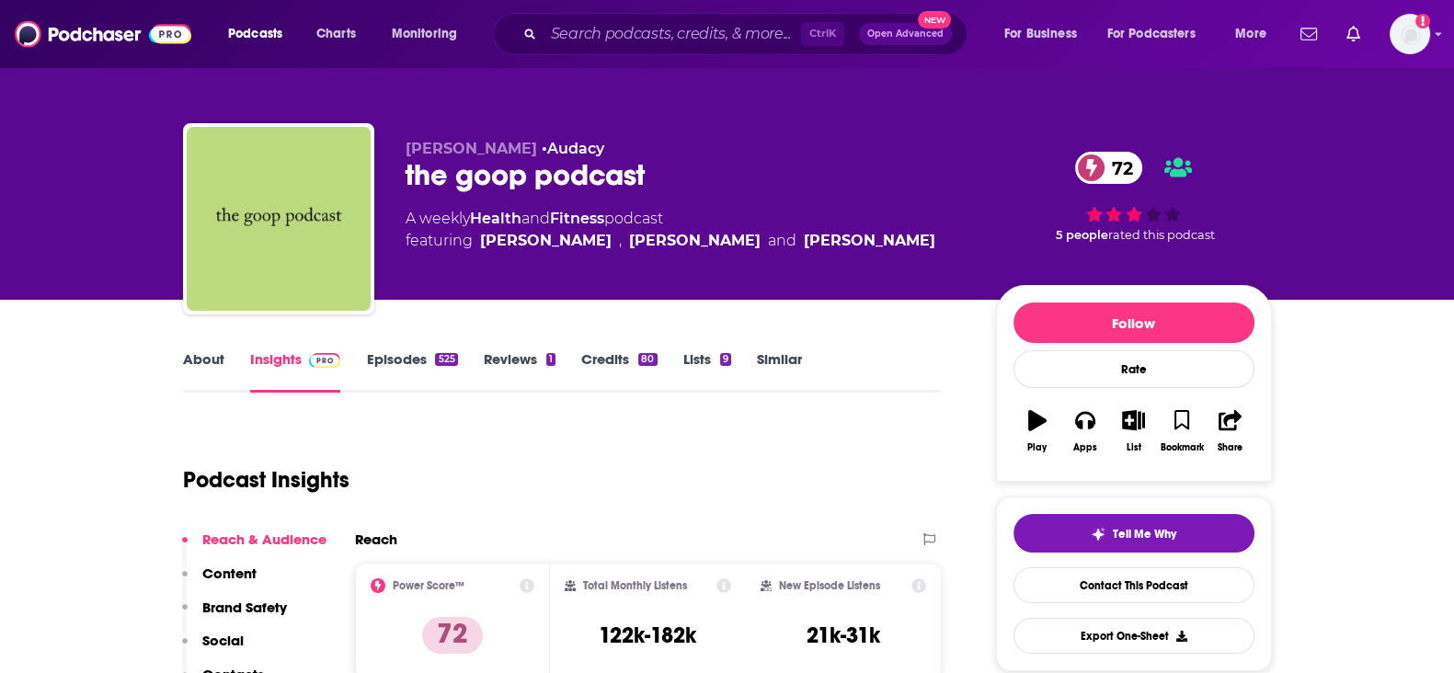
click at [607, 356] on link "Credits 80" at bounding box center [618, 371] width 75 height 42
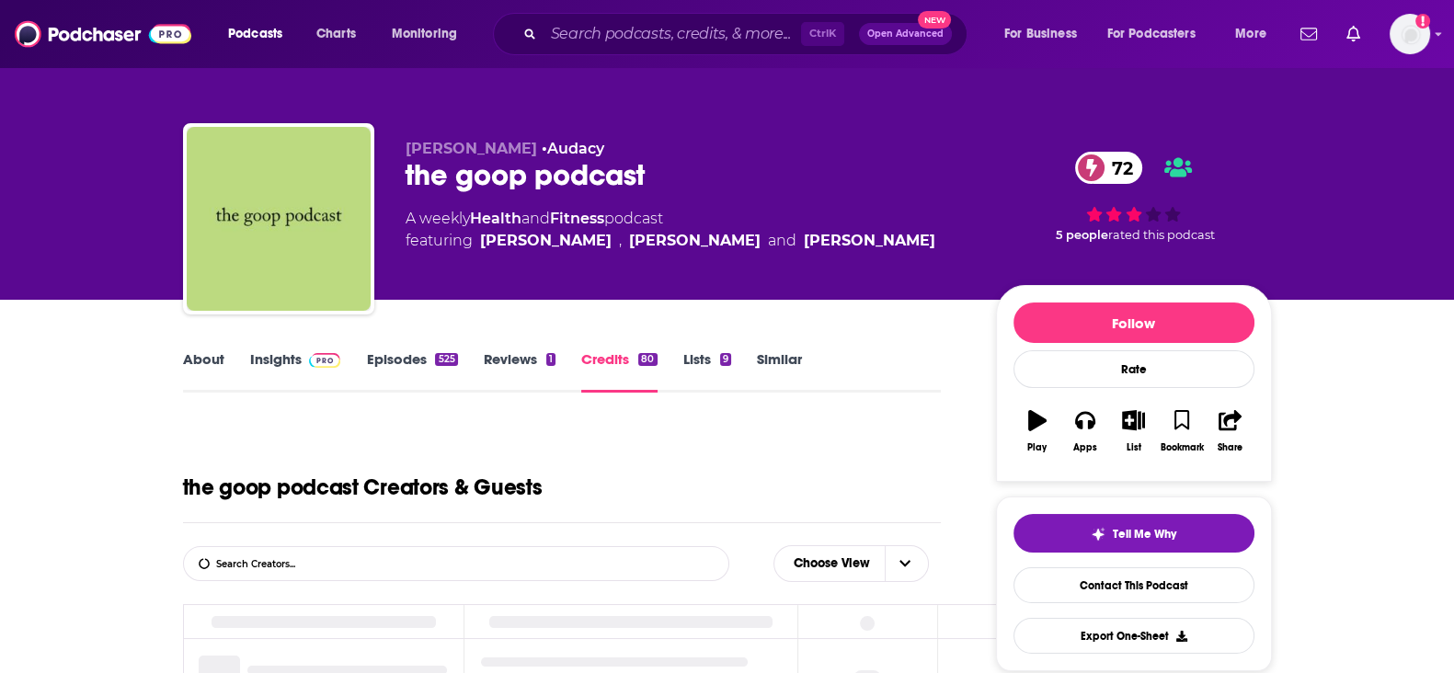
click at [320, 360] on img at bounding box center [325, 360] width 32 height 15
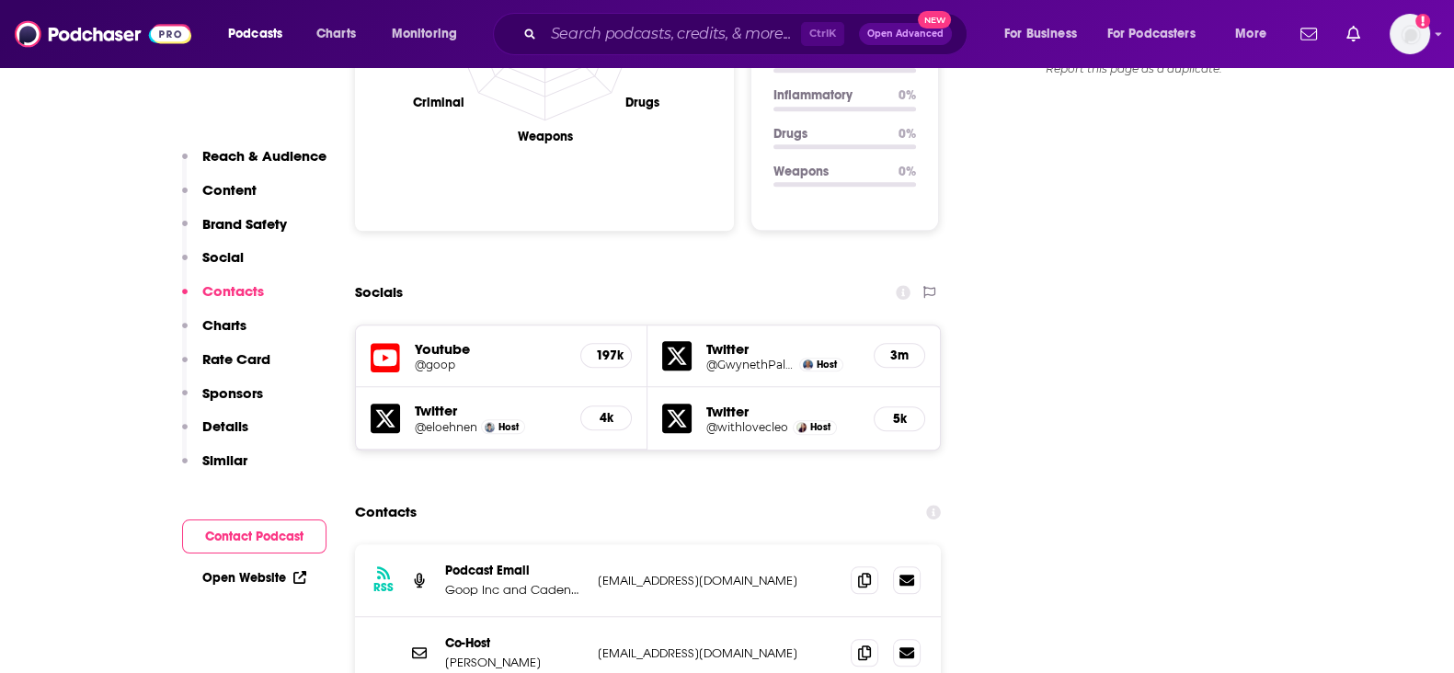
scroll to position [2185, 0]
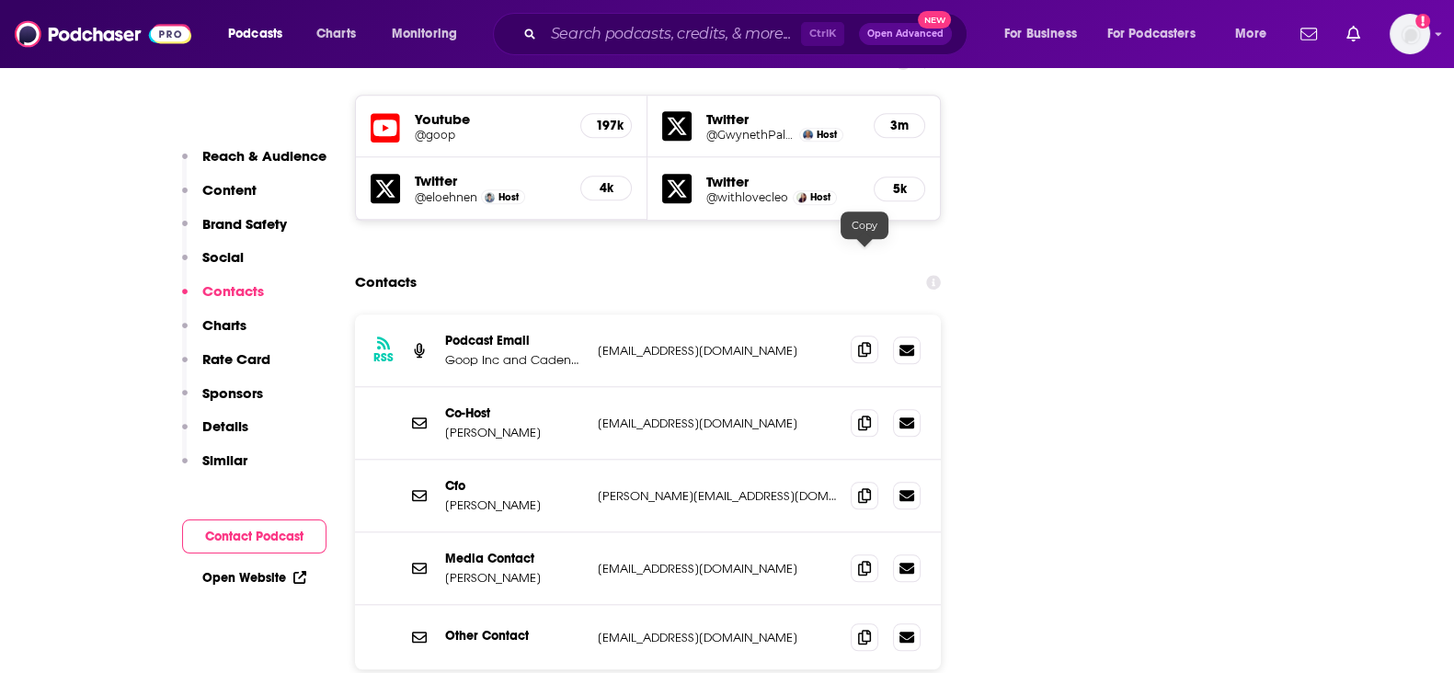
click at [865, 336] on span at bounding box center [865, 350] width 28 height 28
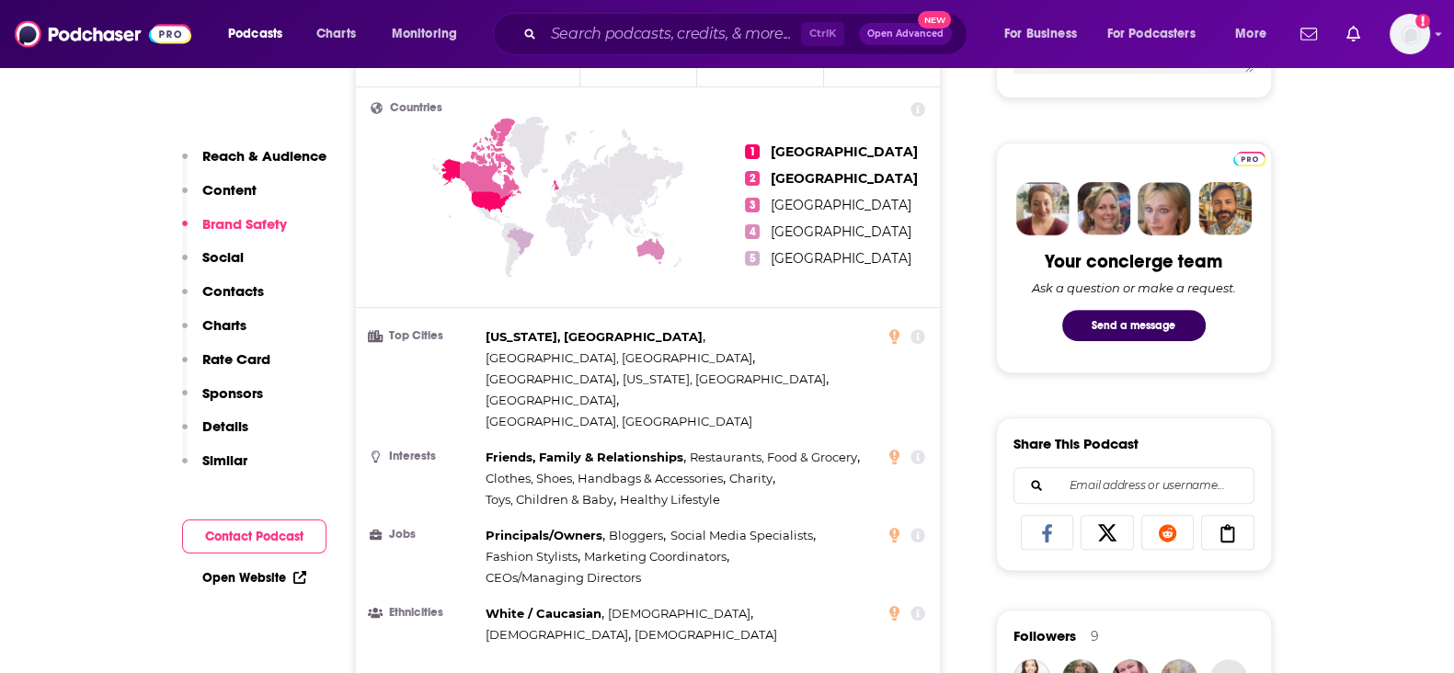
scroll to position [345, 0]
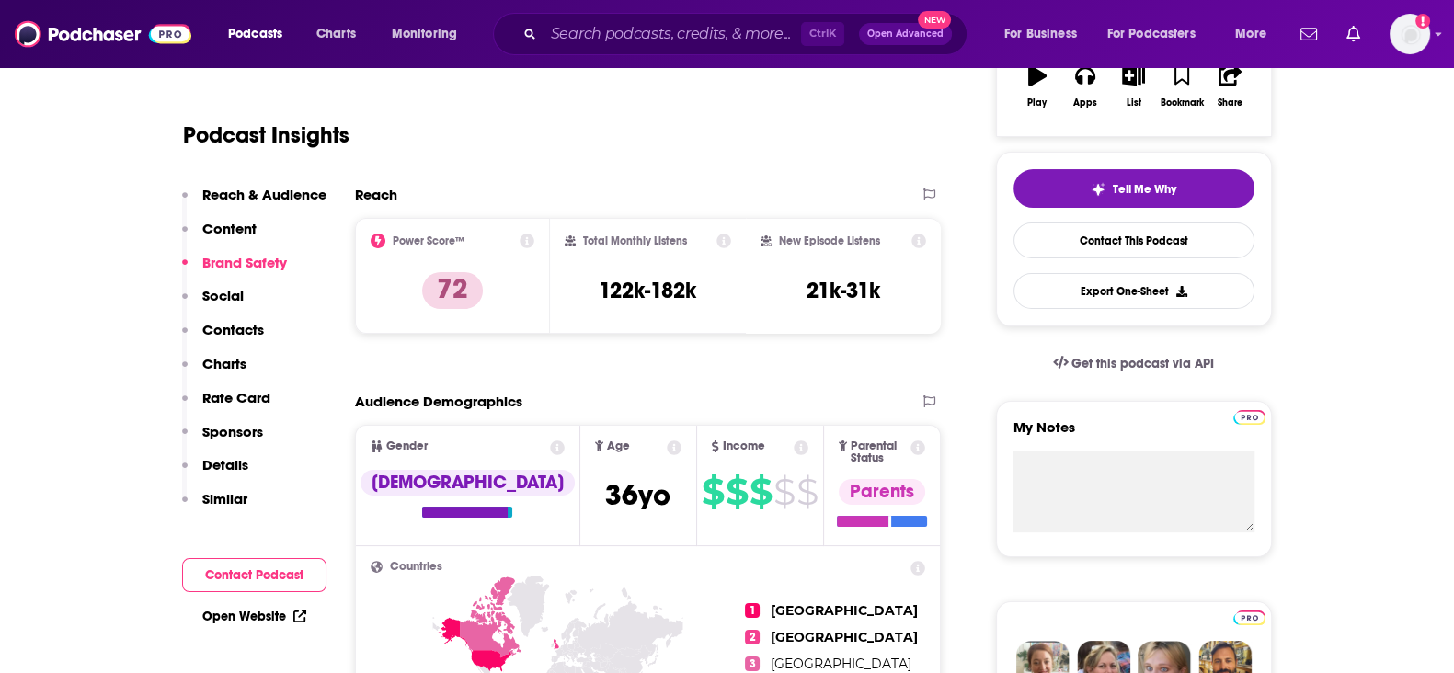
scroll to position [0, 0]
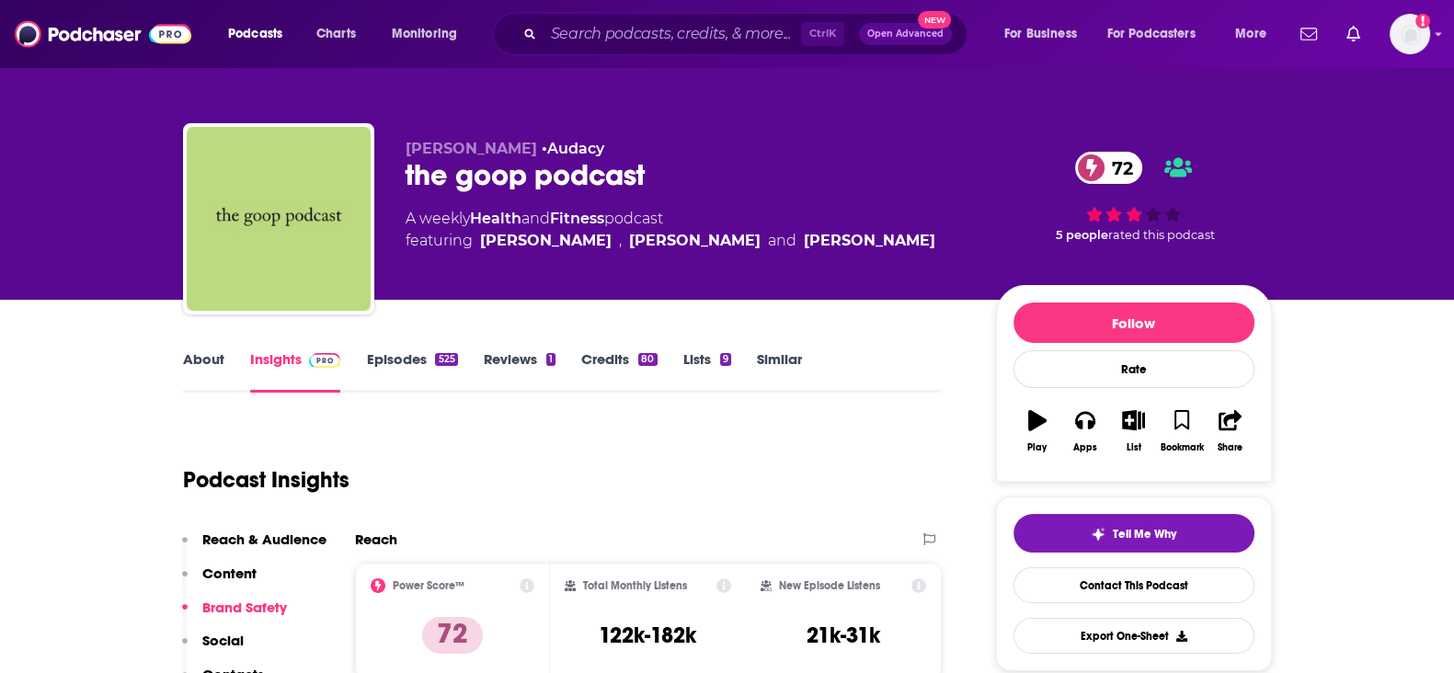
click at [612, 354] on link "Credits 80" at bounding box center [618, 371] width 75 height 42
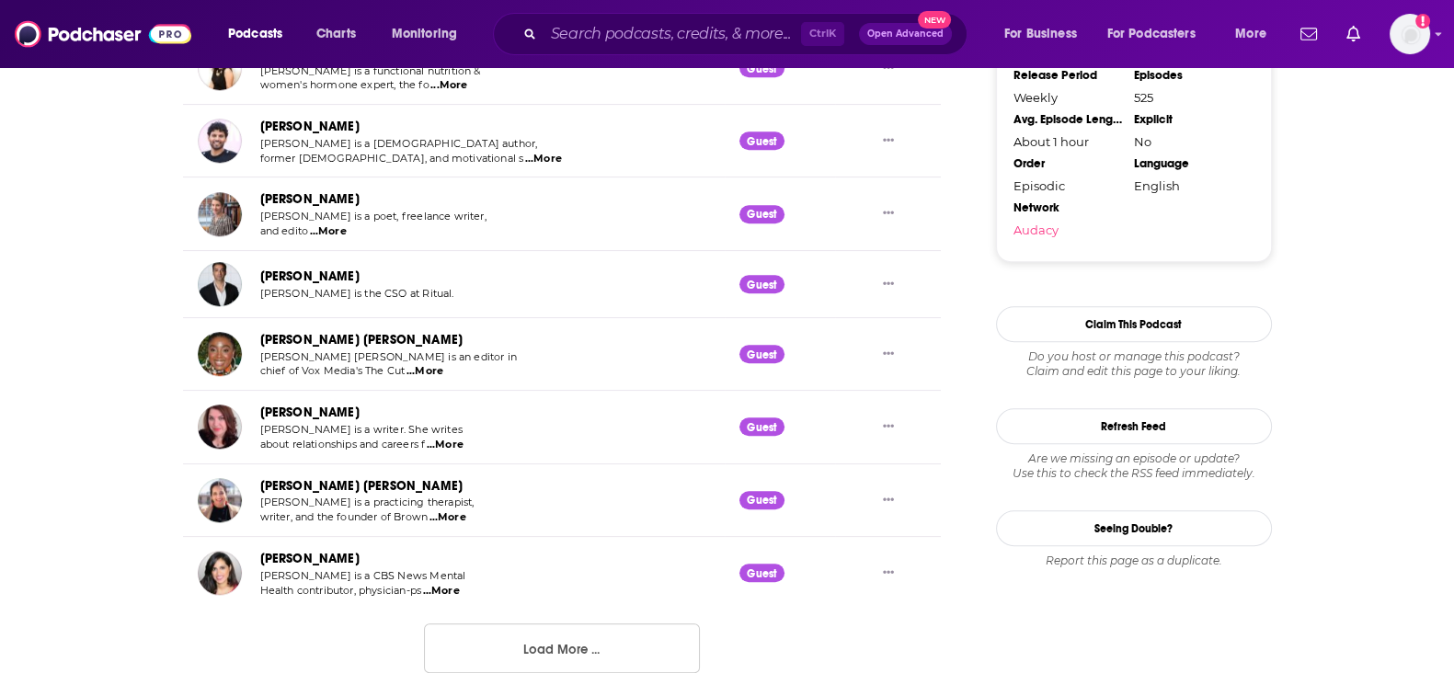
scroll to position [1035, 0]
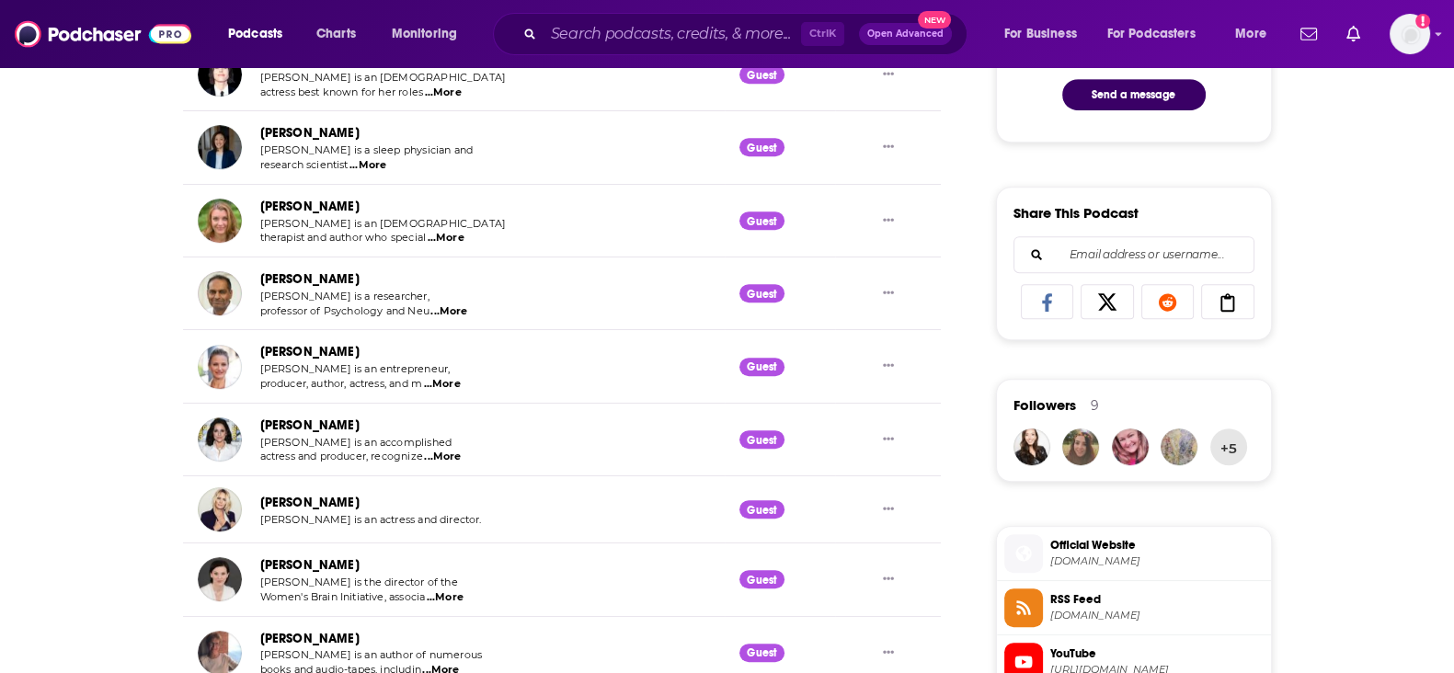
click at [671, 52] on div "Ctrl K Open Advanced New" at bounding box center [730, 34] width 475 height 42
click at [667, 35] on input "Search podcasts, credits, & more..." at bounding box center [673, 33] width 258 height 29
paste input "Making Space with Hoda Kotb"
type input "Making Space with Hoda Kotb"
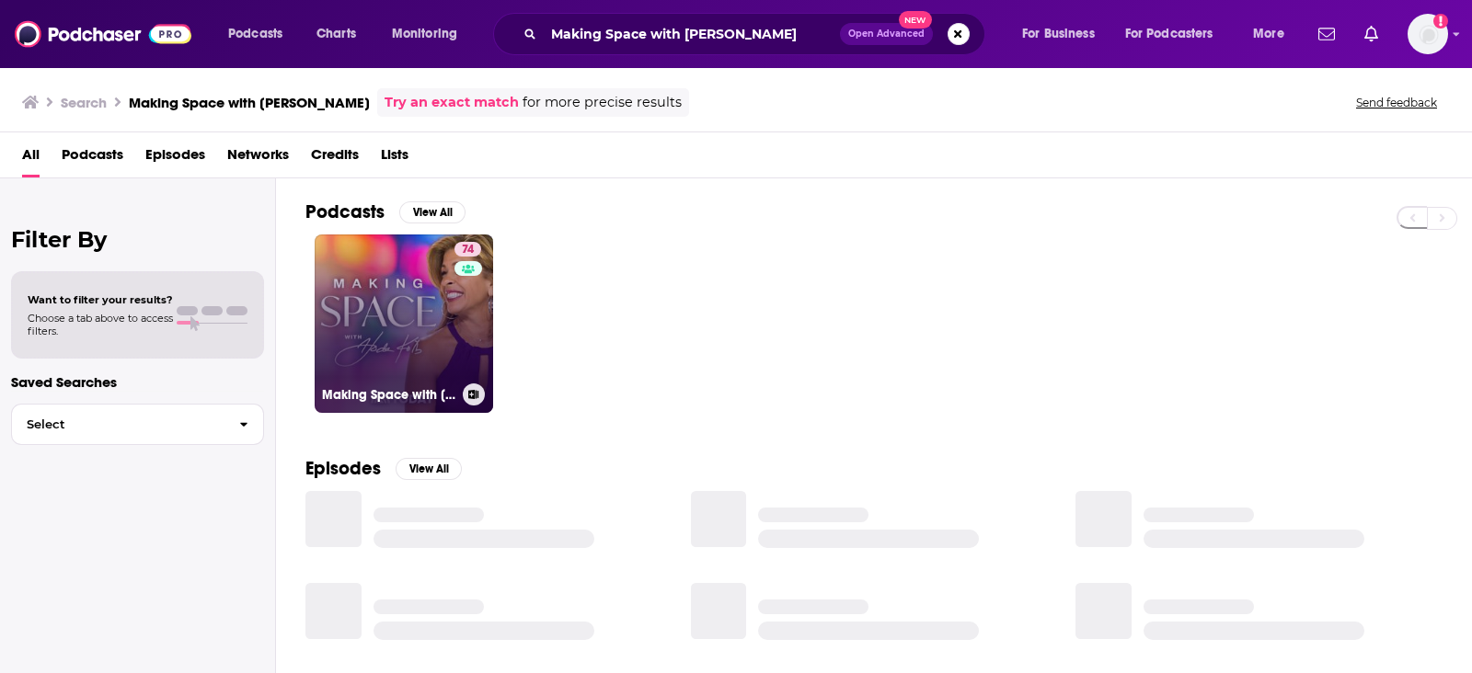
click at [361, 293] on link "74 Making Space with Hoda Kotb" at bounding box center [404, 324] width 178 height 178
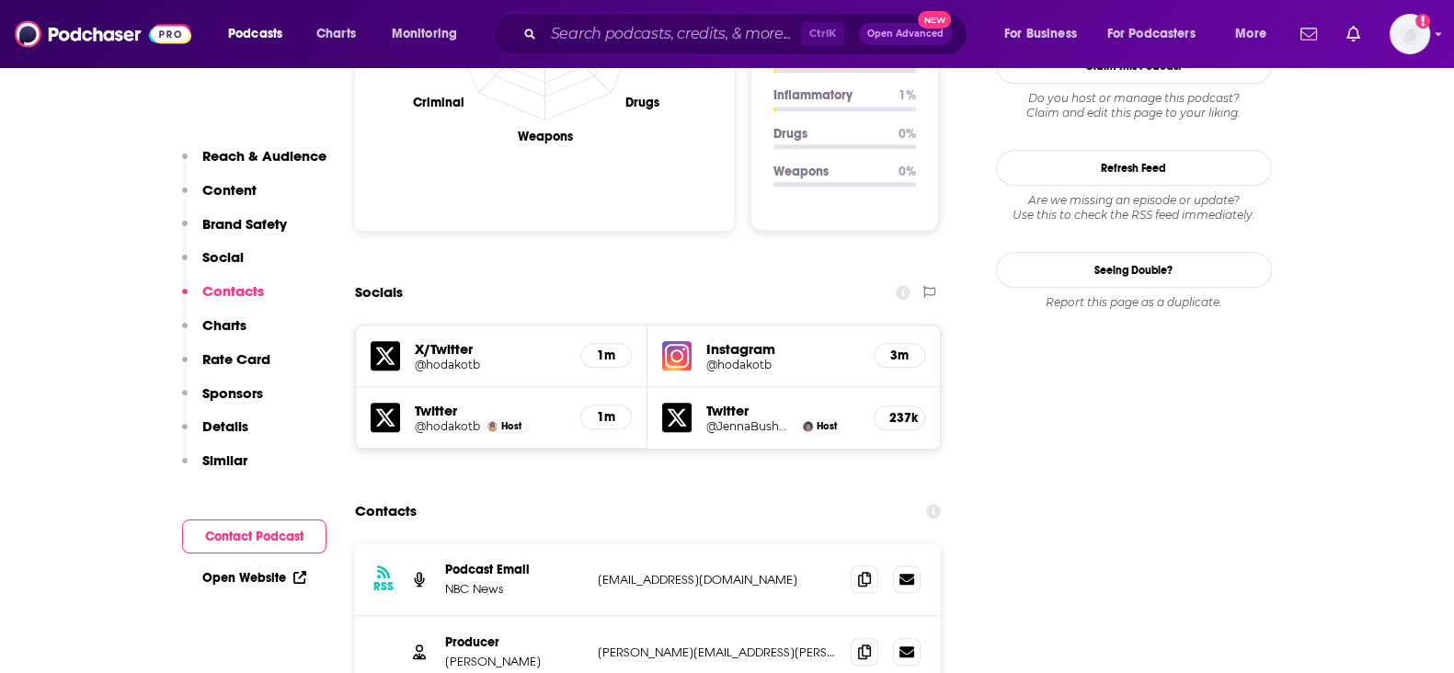
scroll to position [2070, 0]
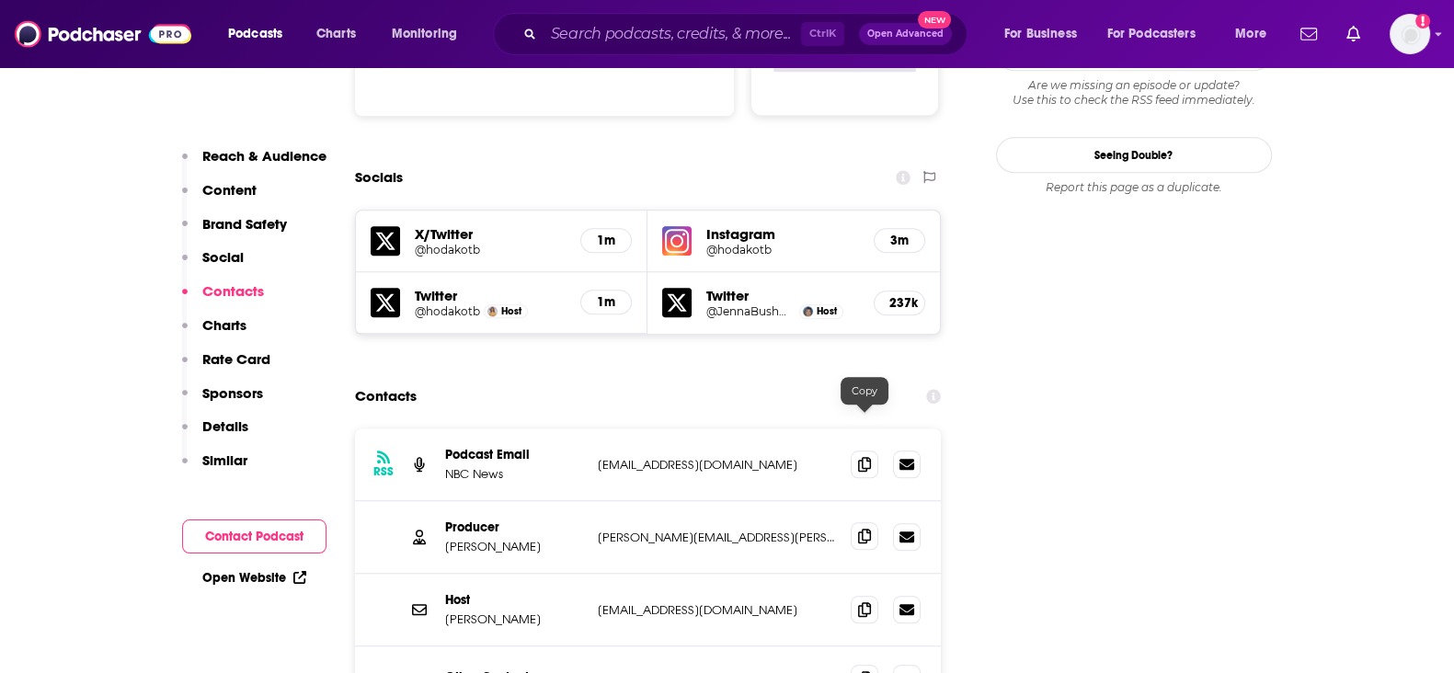
click at [866, 529] on icon at bounding box center [864, 536] width 13 height 15
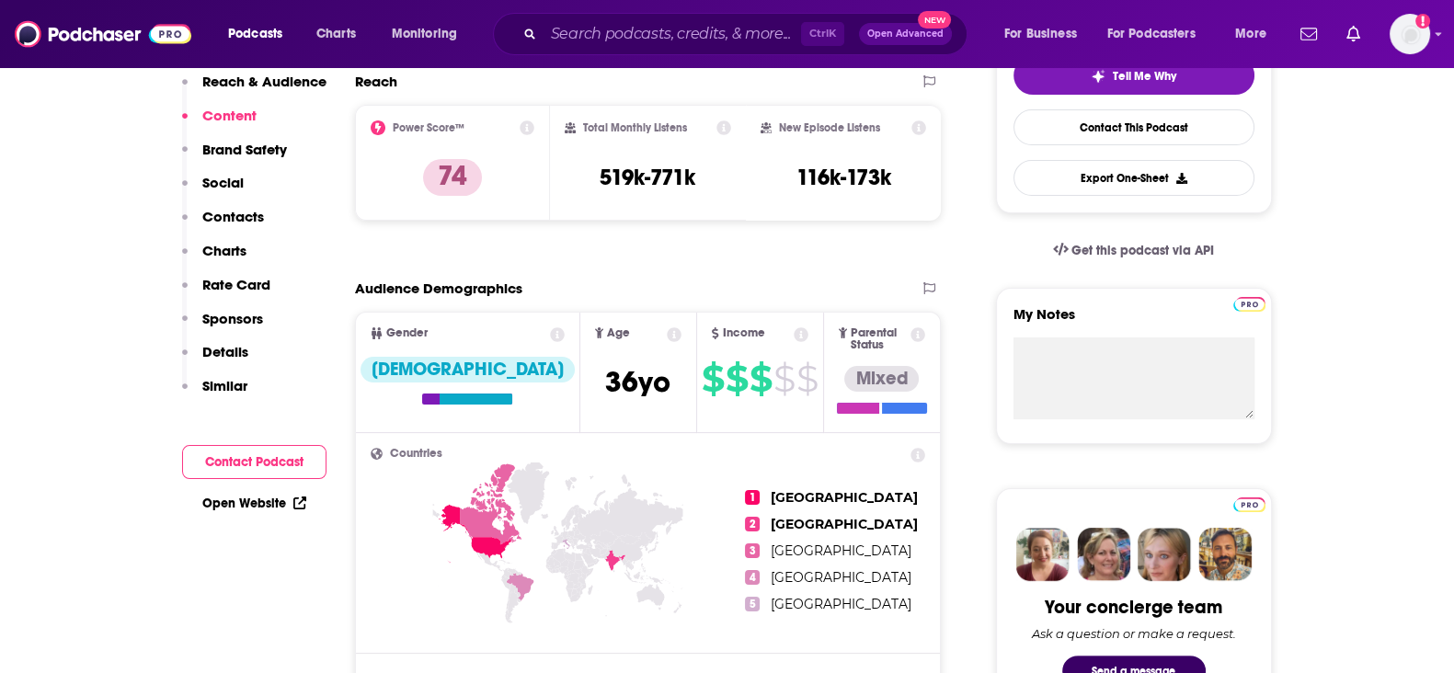
scroll to position [0, 0]
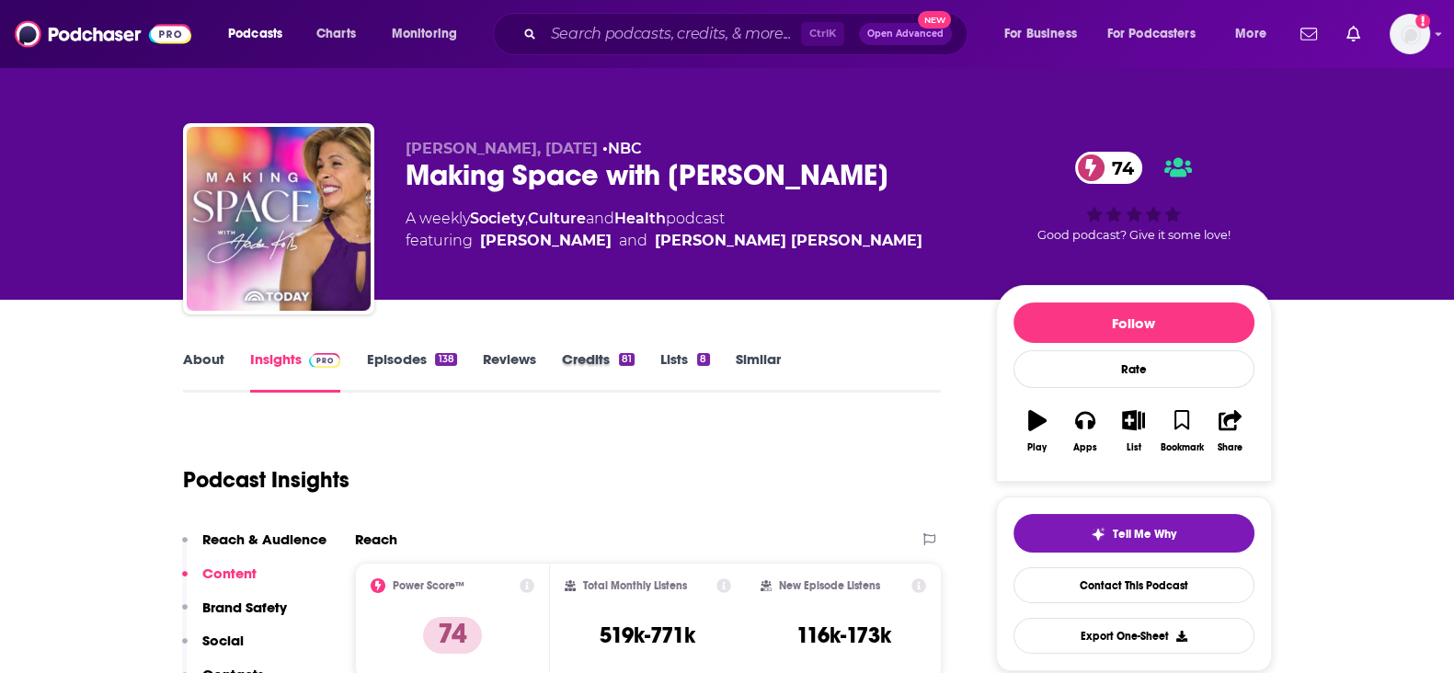
click at [650, 359] on div "Credits 81" at bounding box center [611, 371] width 98 height 42
click at [579, 355] on link "Credits 81" at bounding box center [598, 371] width 73 height 42
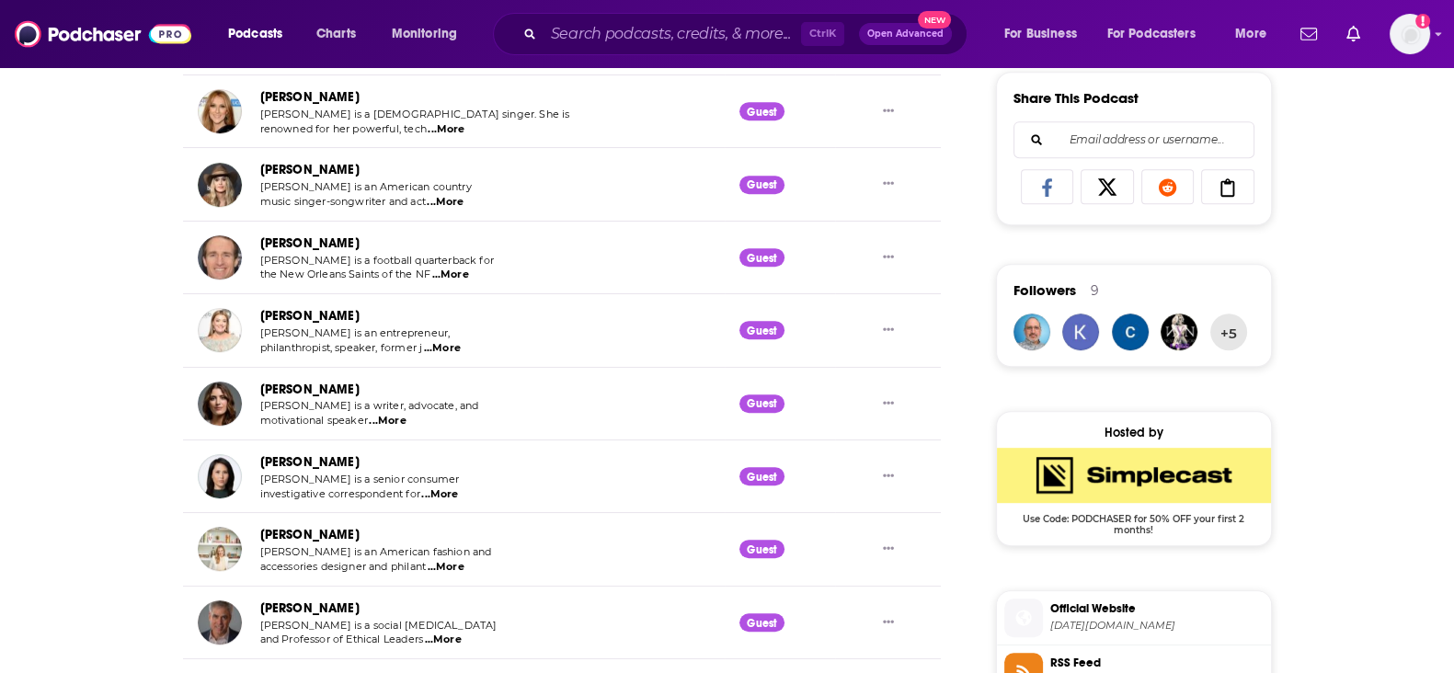
scroll to position [1380, 0]
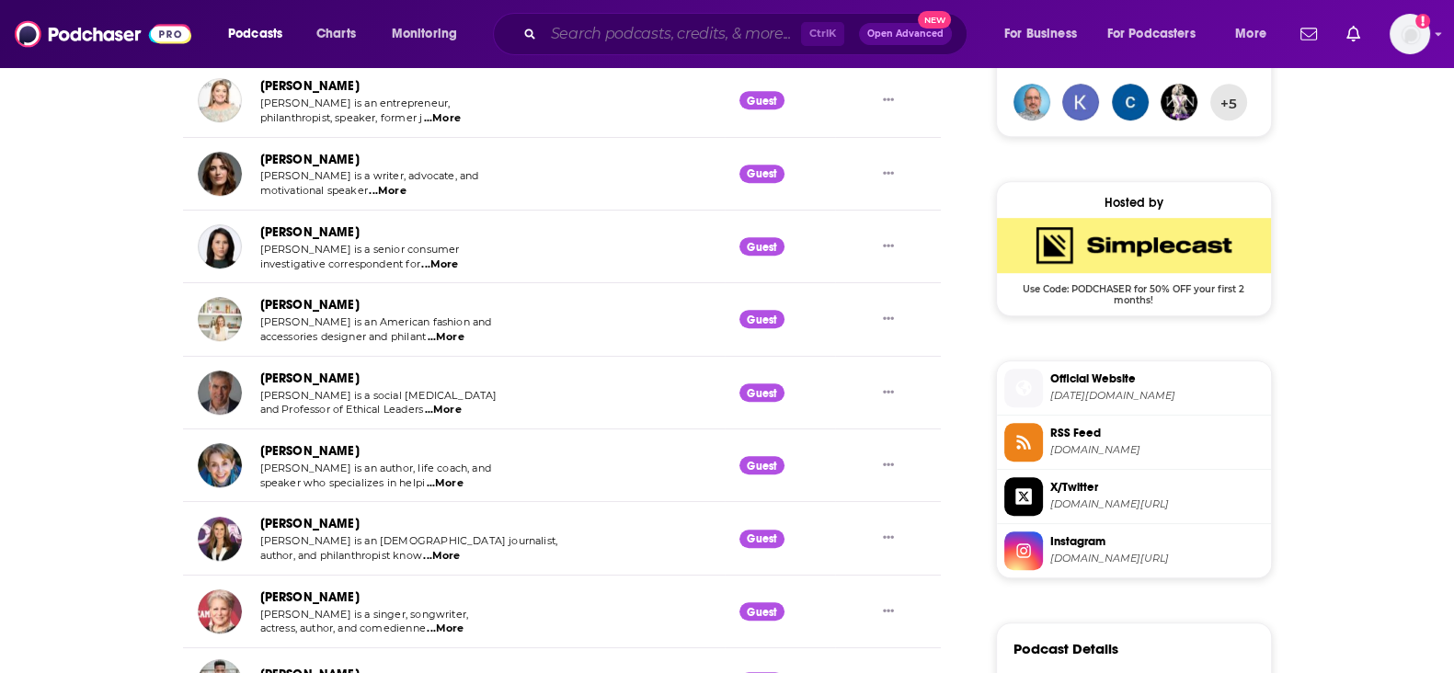
click at [684, 40] on input "Search podcasts, credits, & more..." at bounding box center [673, 33] width 258 height 29
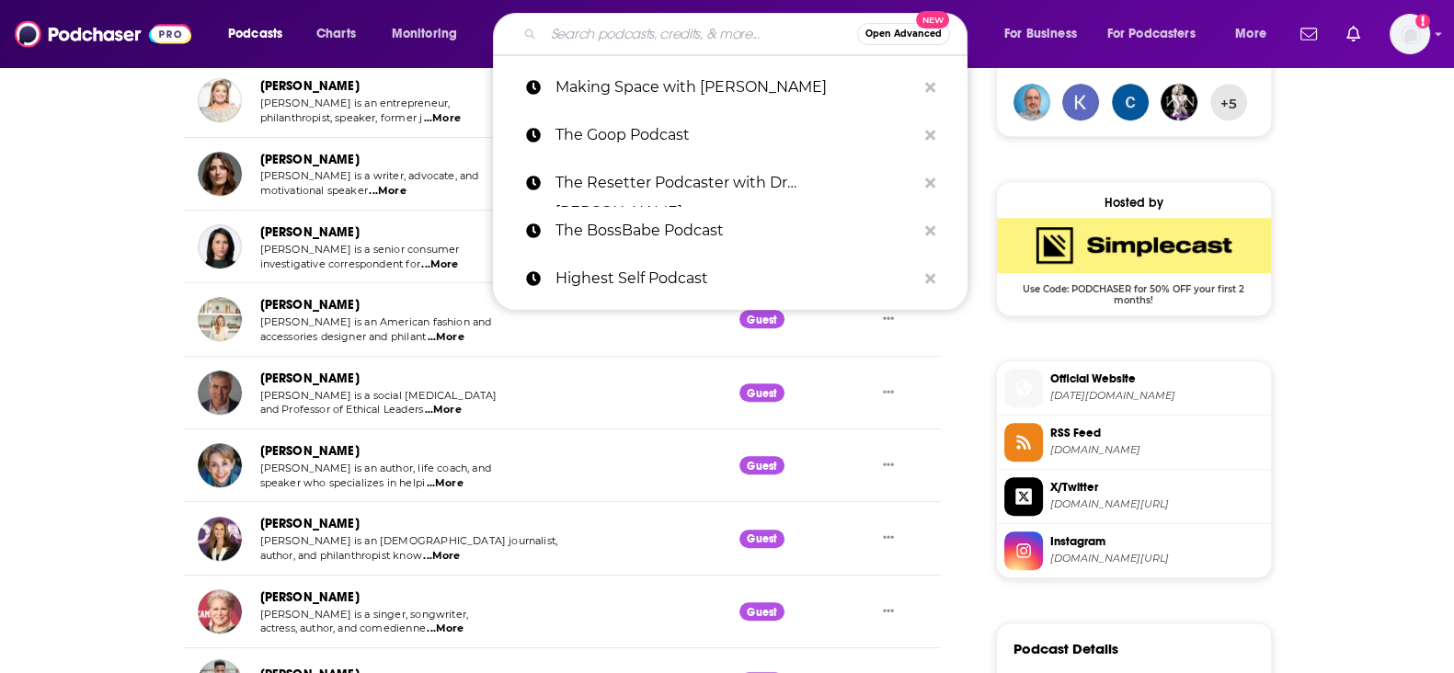
paste input "How to be Better Human"
type input "How to be Better Human"
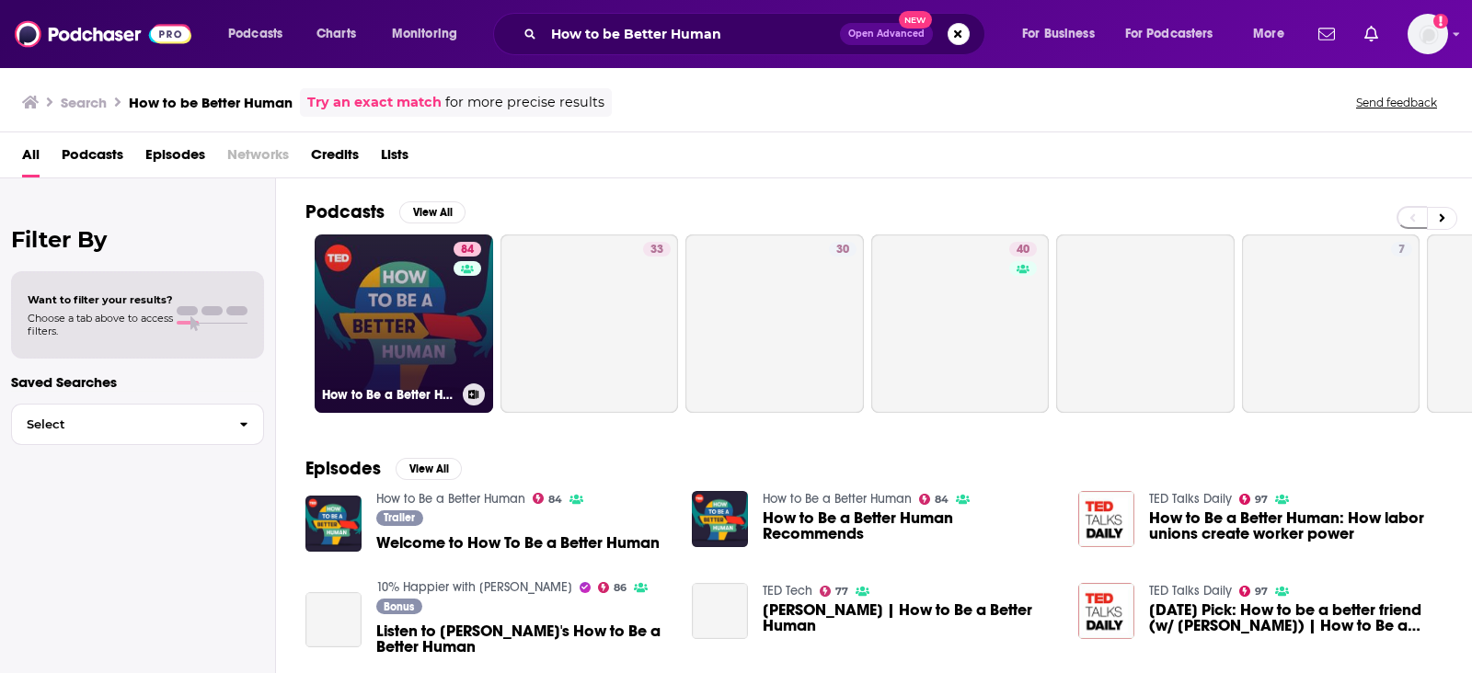
click at [424, 300] on link "84 How to Be a Better Human" at bounding box center [404, 324] width 178 height 178
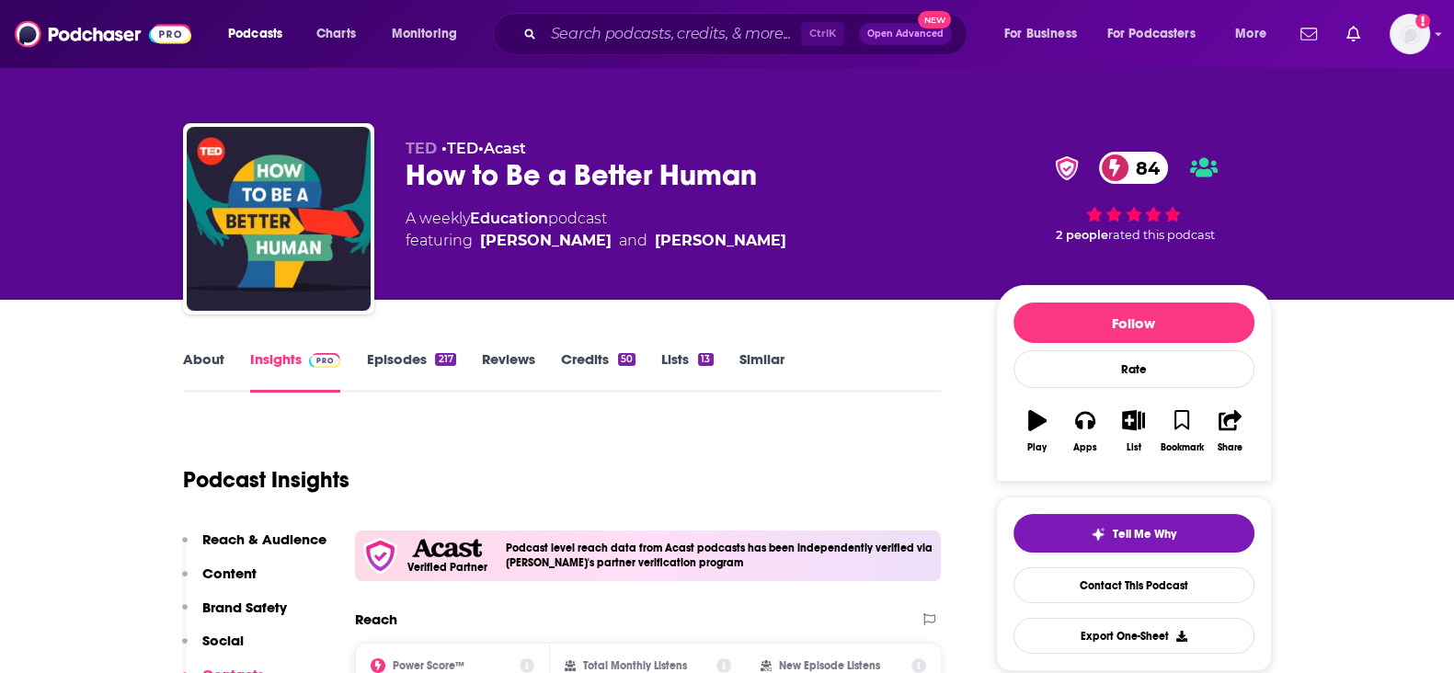
click at [588, 365] on link "Credits 50" at bounding box center [598, 371] width 75 height 42
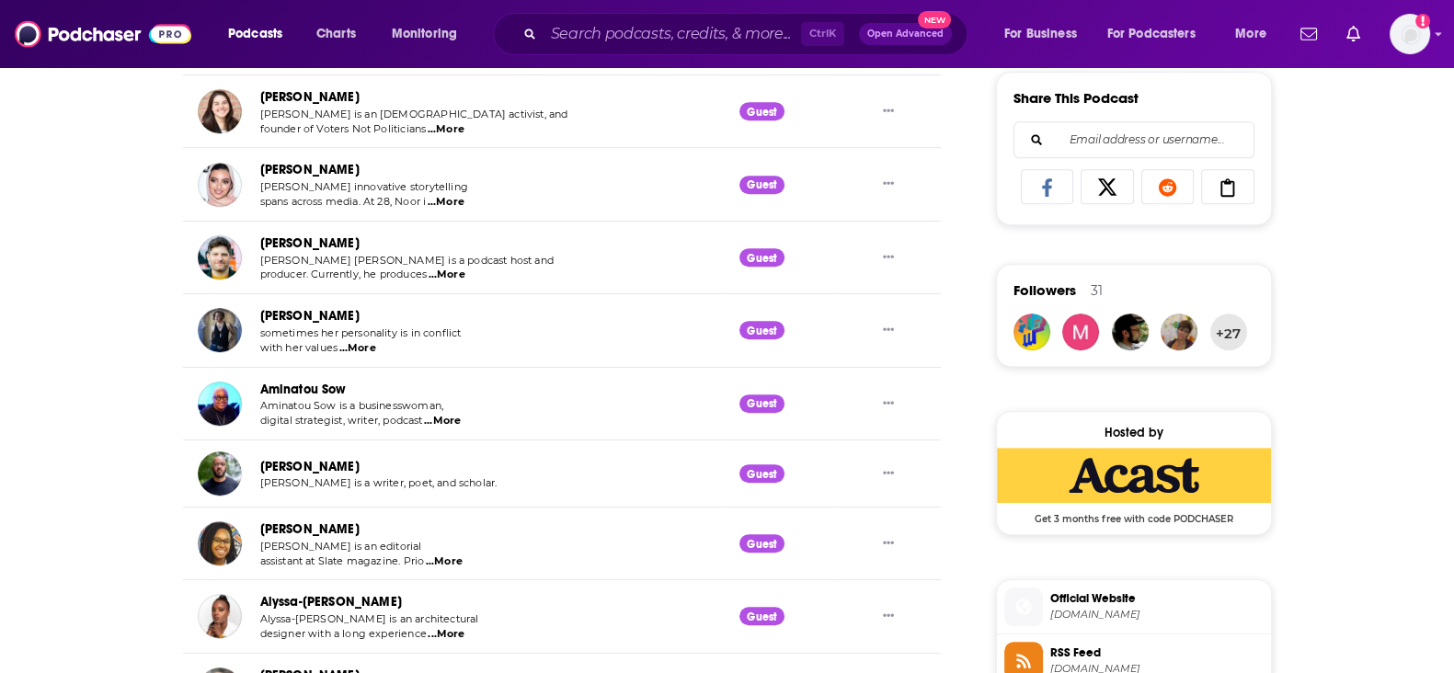
scroll to position [1609, 0]
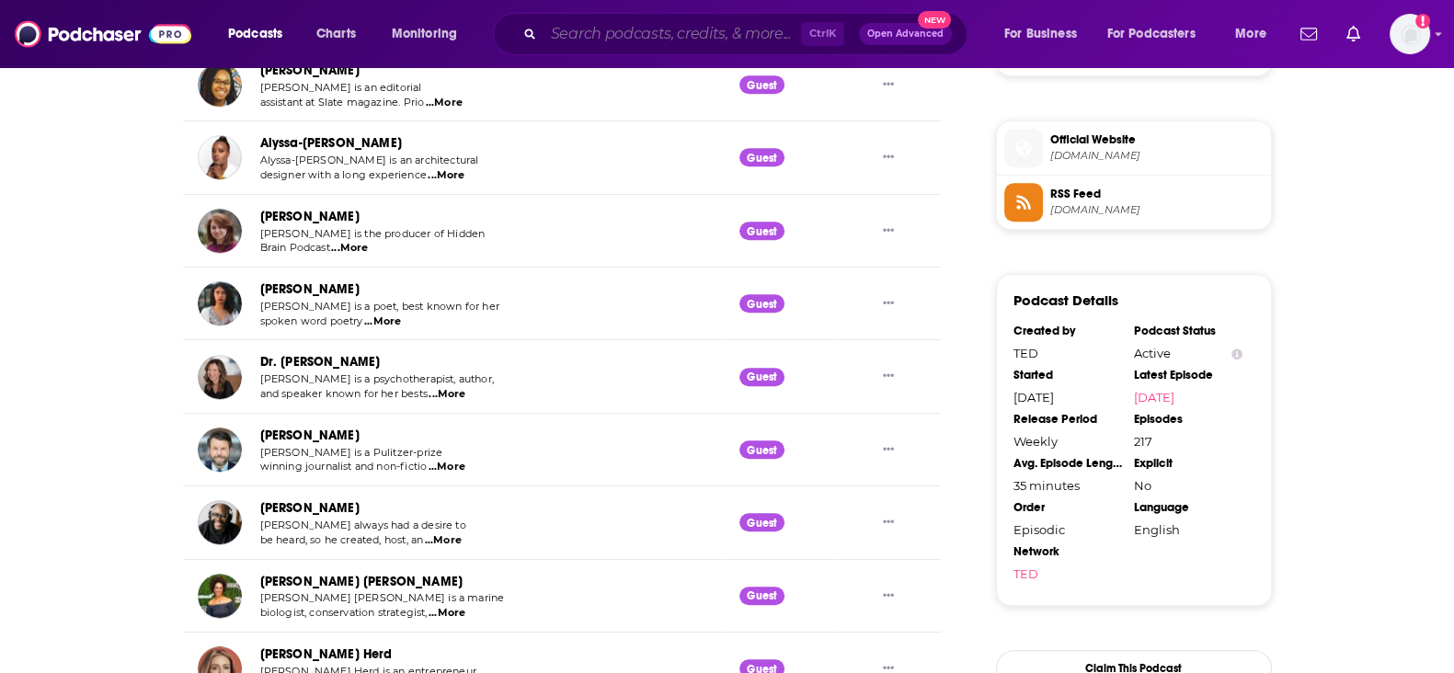
click at [687, 30] on input "Search podcasts, credits, & more..." at bounding box center [673, 33] width 258 height 29
paste input "Beyond the To-Do List - Productivity for World and Life"
type input "Beyond the To-Do List - Productivity for World and Life"
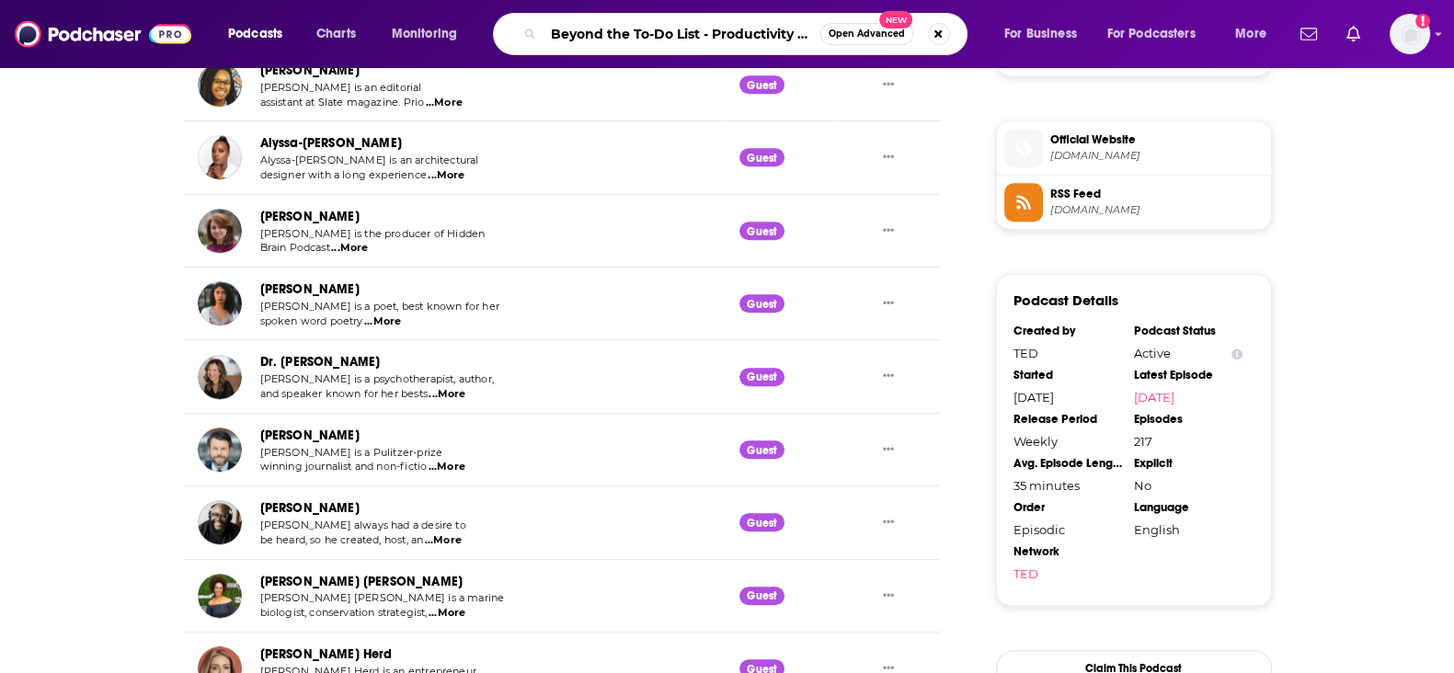
scroll to position [0, 109]
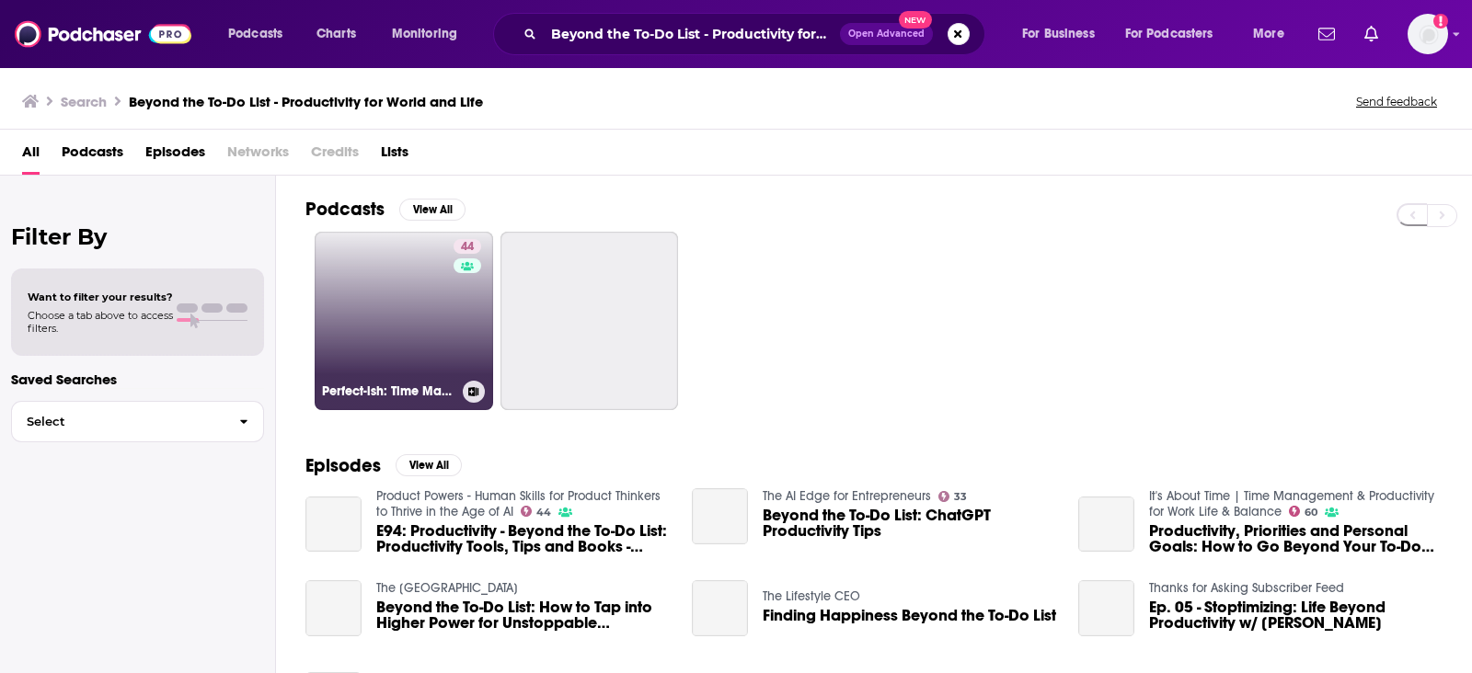
click at [383, 289] on link "44 Perfect-ish: Time Management for Your Beautifully Imperfect Life" at bounding box center [404, 321] width 178 height 178
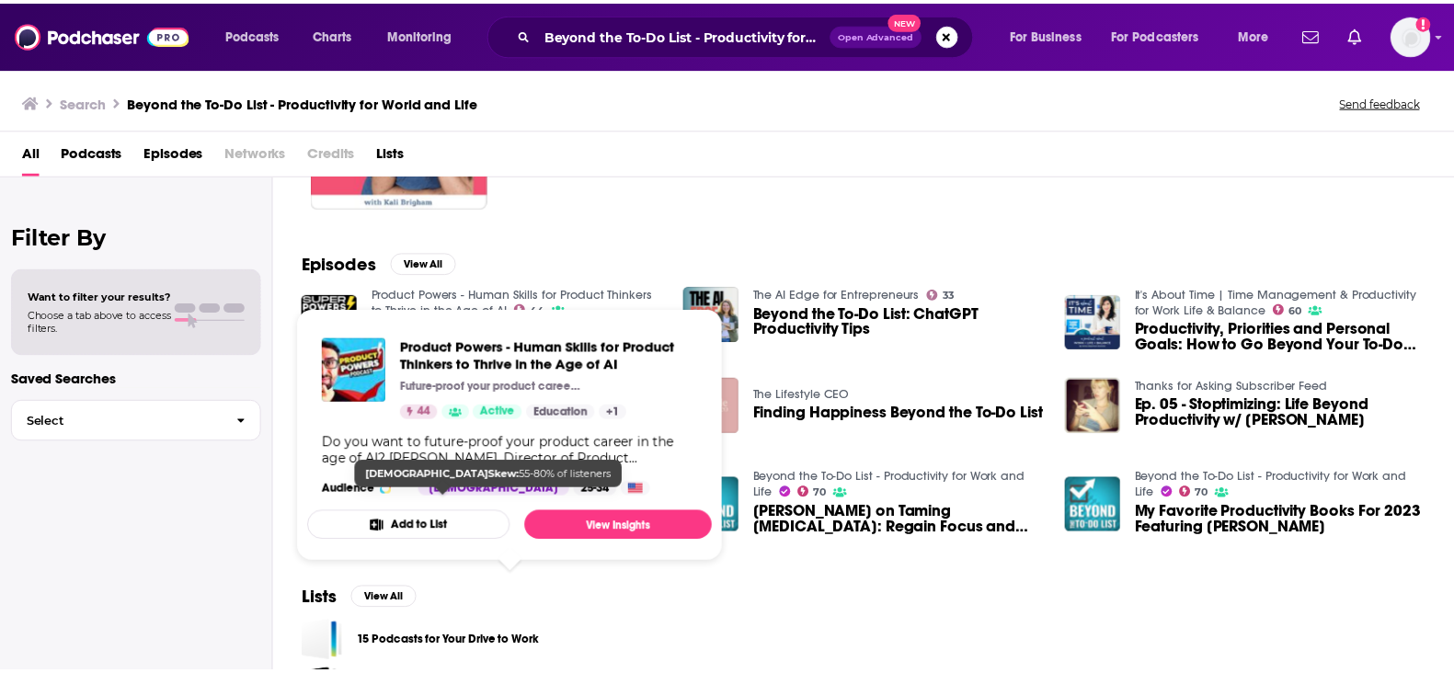
scroll to position [229, 0]
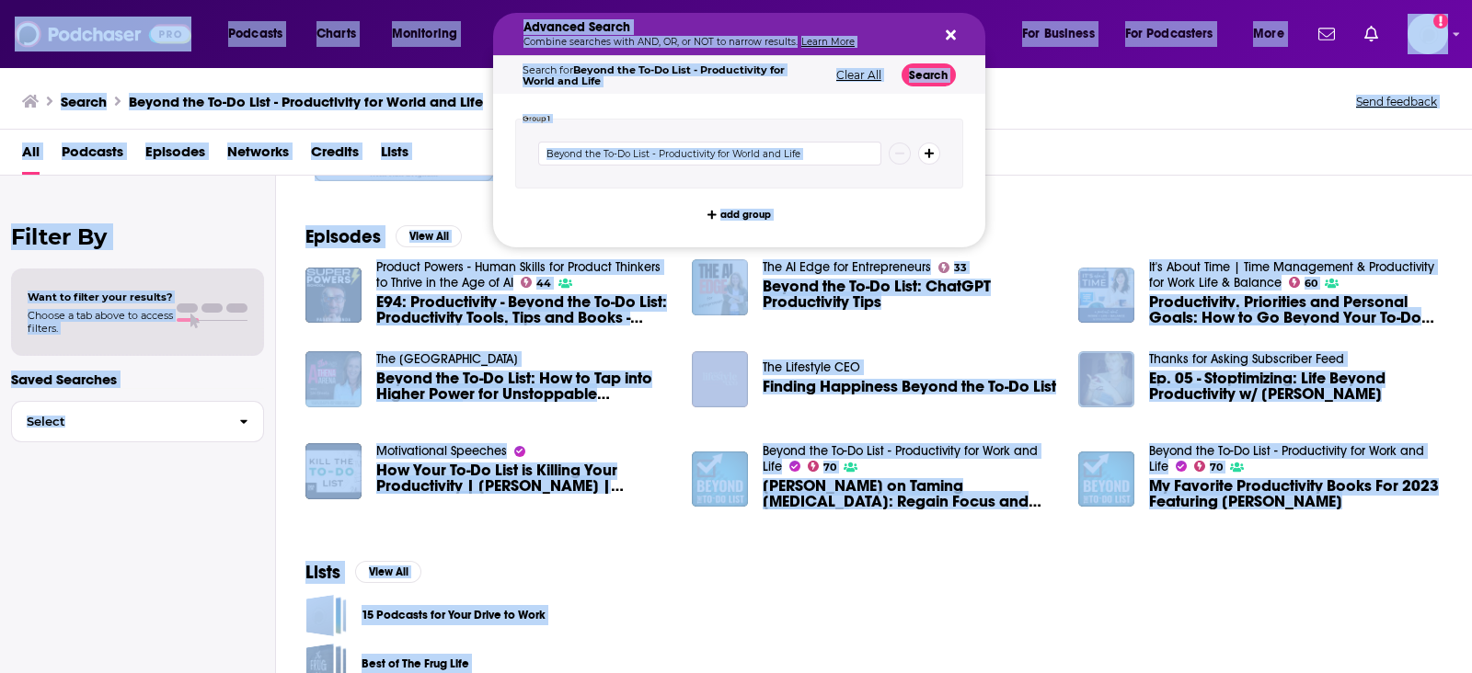
click at [1040, 107] on div "Search Beyond the To-Do List - Productivity for World and Life Send feedback" at bounding box center [732, 101] width 1420 height 26
click at [967, 30] on div "Advanced Search Combine searches with AND, OR, or NOT to narrow results. Learn …" at bounding box center [739, 34] width 492 height 42
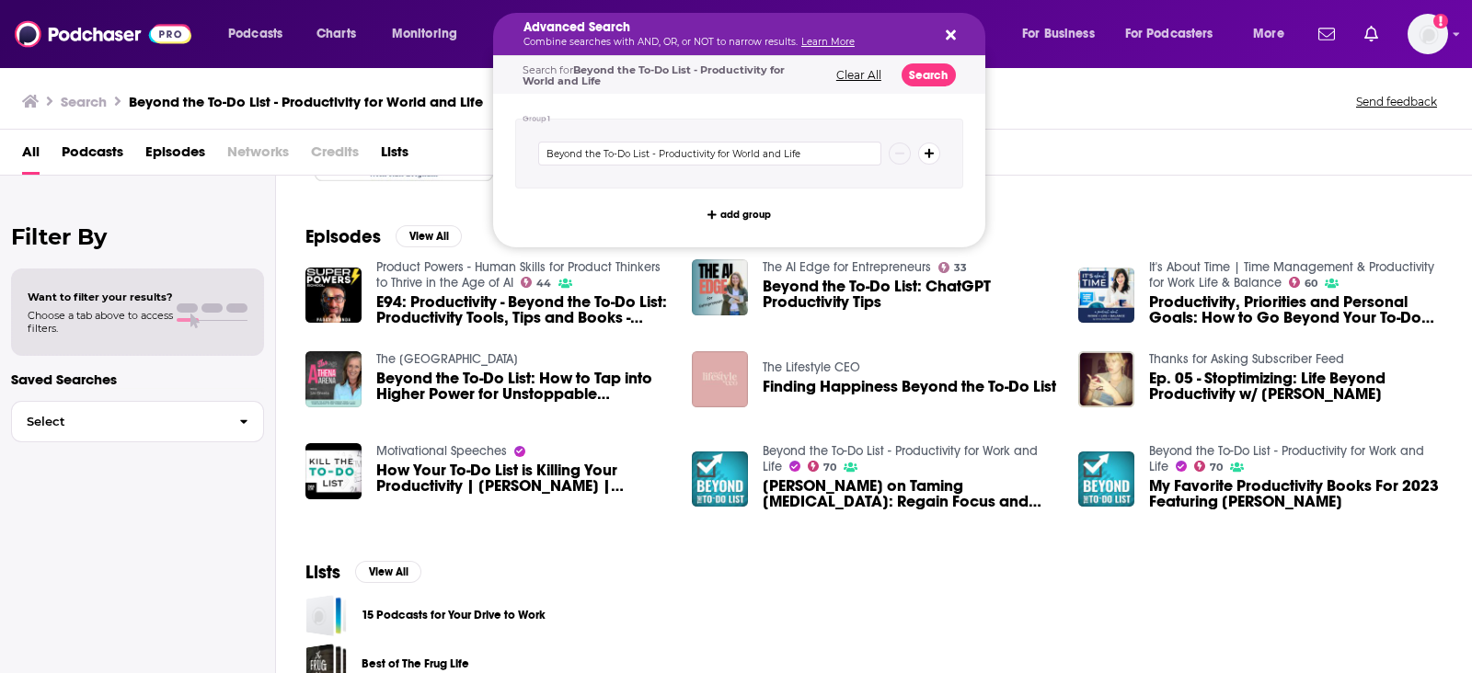
click at [952, 28] on icon "Search podcasts, credits, & more..." at bounding box center [951, 35] width 10 height 15
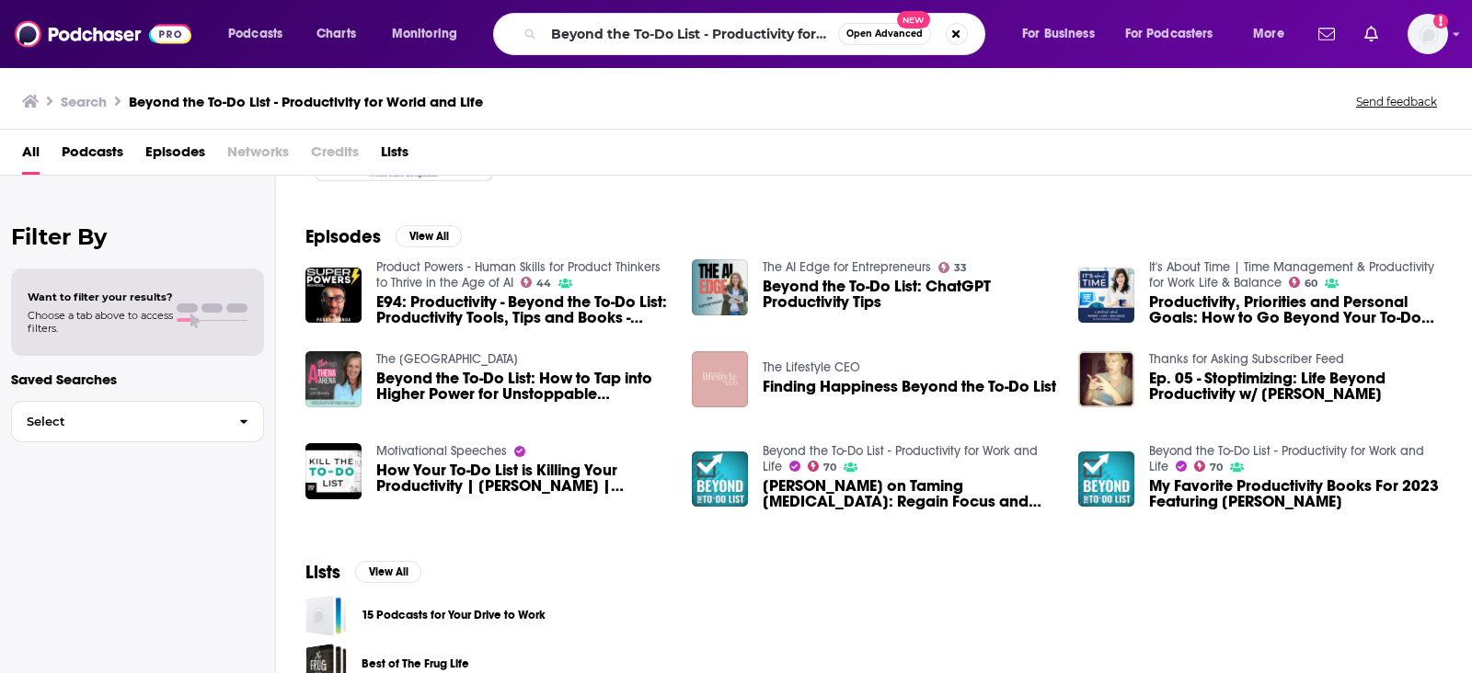
drag, startPoint x: 1040, startPoint y: 93, endPoint x: 961, endPoint y: 72, distance: 81.9
click at [1039, 93] on div "Search Beyond the To-Do List - Productivity for World and Life Send feedback" at bounding box center [732, 101] width 1420 height 26
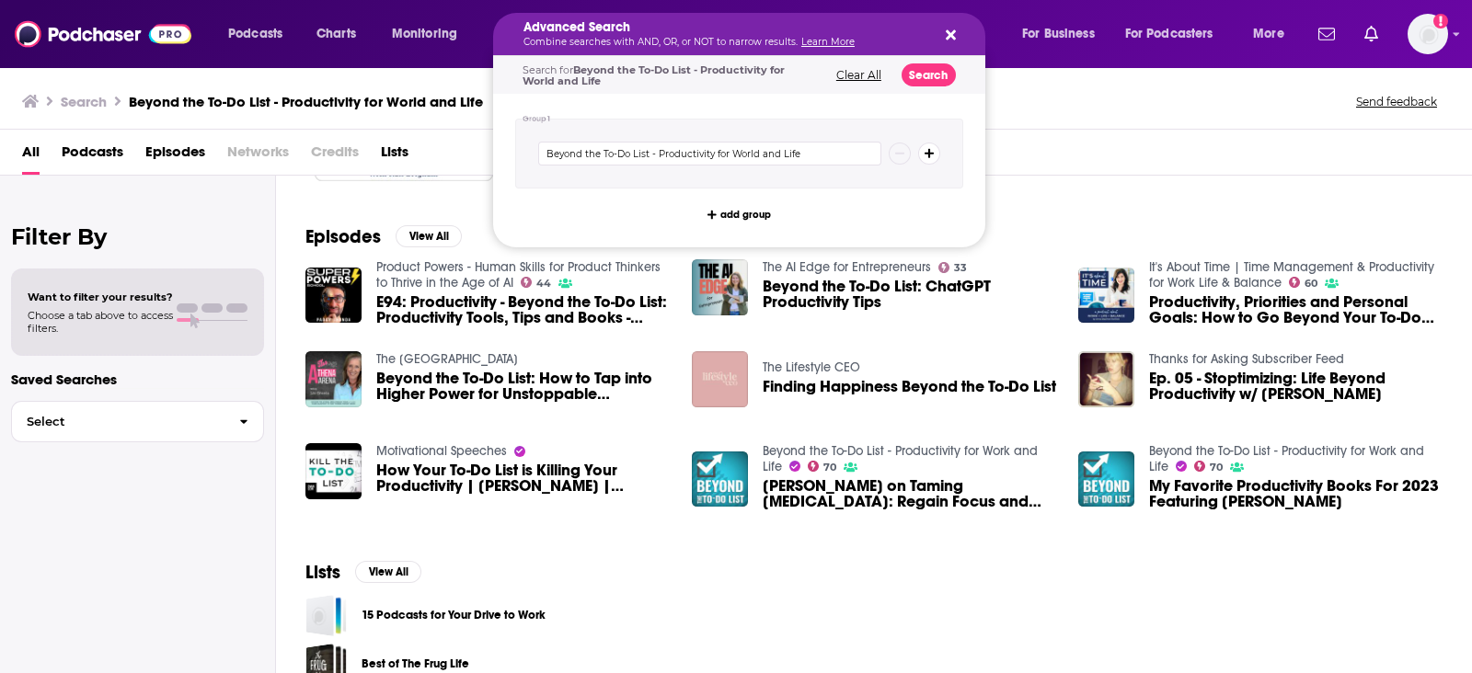
click at [1141, 182] on div "Podcasts View All 44" at bounding box center [888, 75] width 1166 height 257
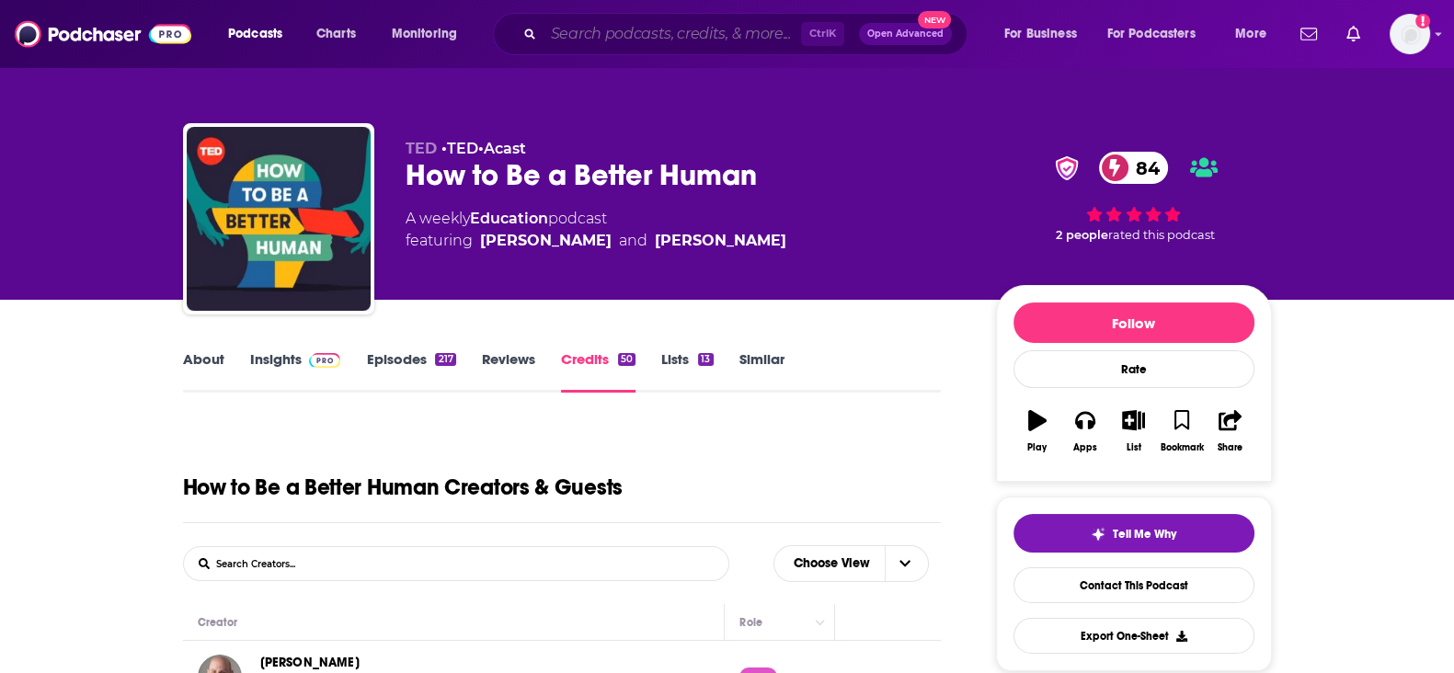
click at [671, 45] on input "Search podcasts, credits, & more..." at bounding box center [673, 33] width 258 height 29
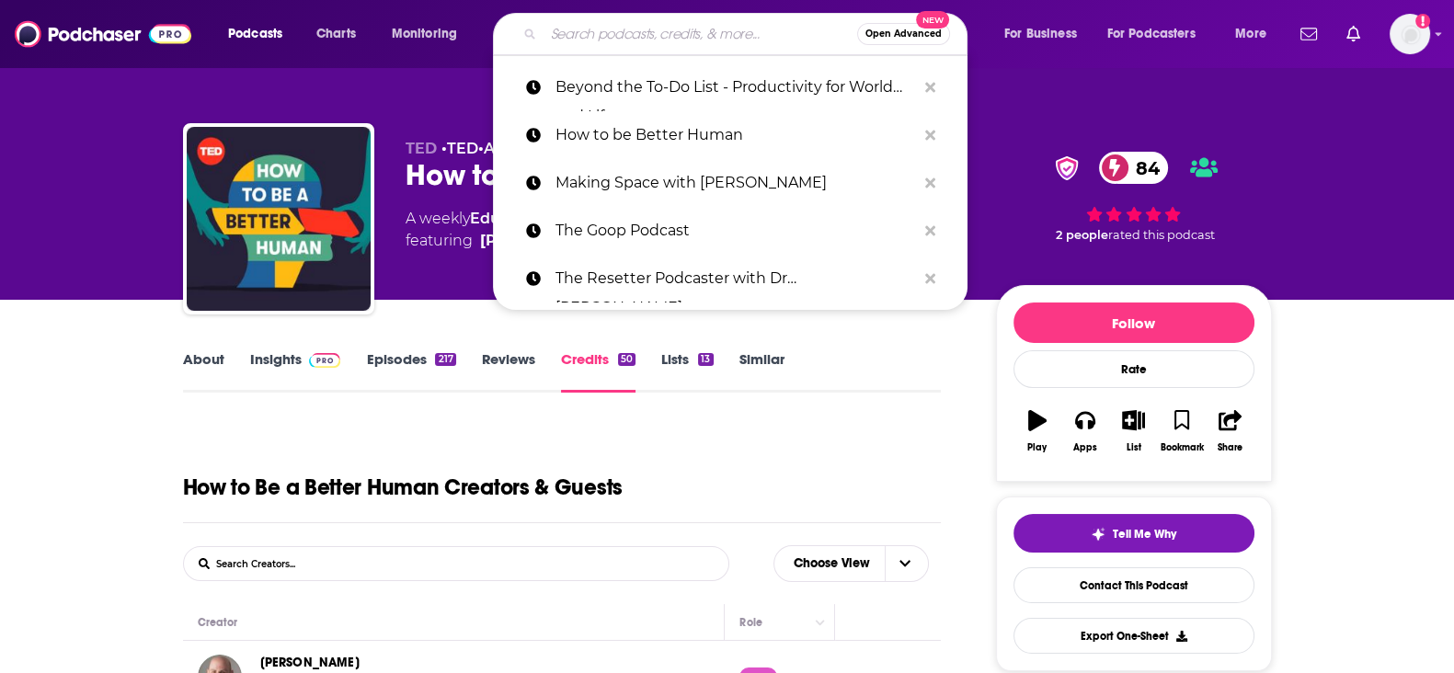
paste input "Craig Groeschel Leadership Podcast"
type input "Craig Groeschel Leadership Podcast"
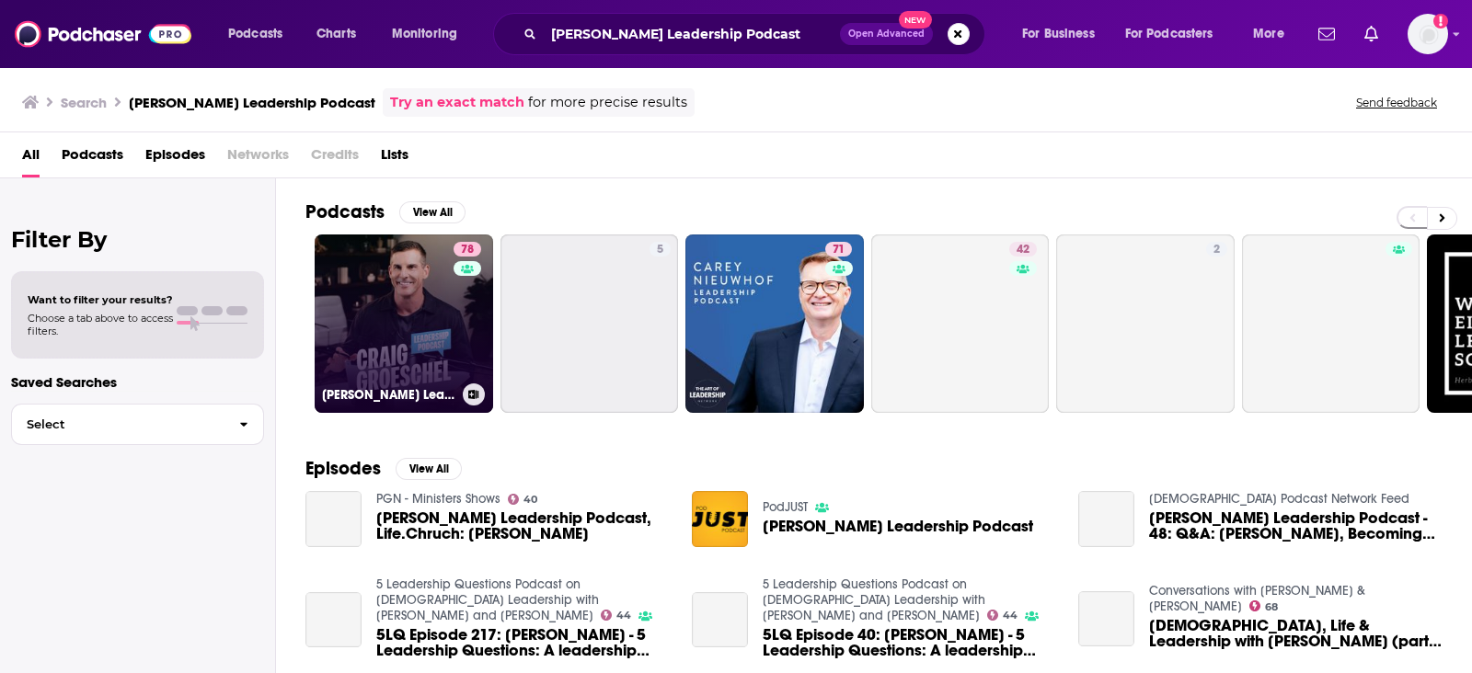
click at [368, 339] on link "78 Craig Groeschel Leadership Podcast" at bounding box center [404, 324] width 178 height 178
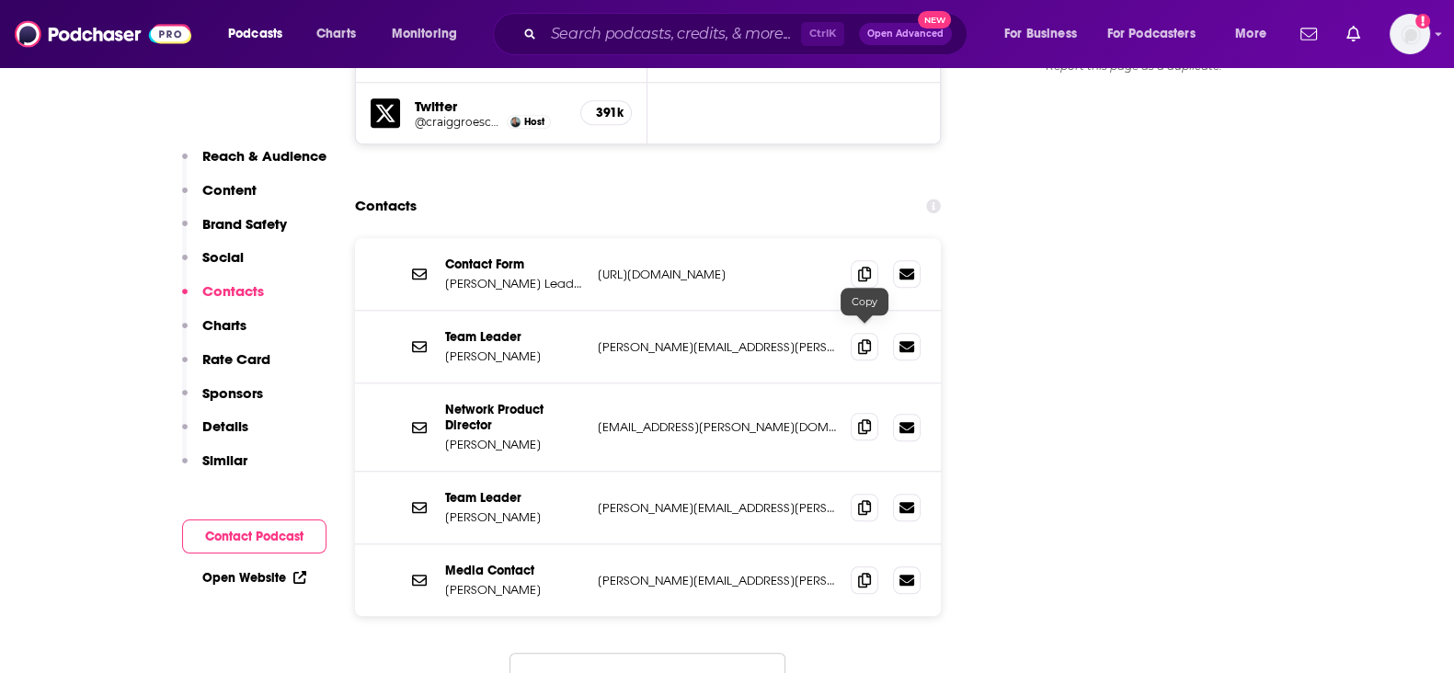
scroll to position [1955, 0]
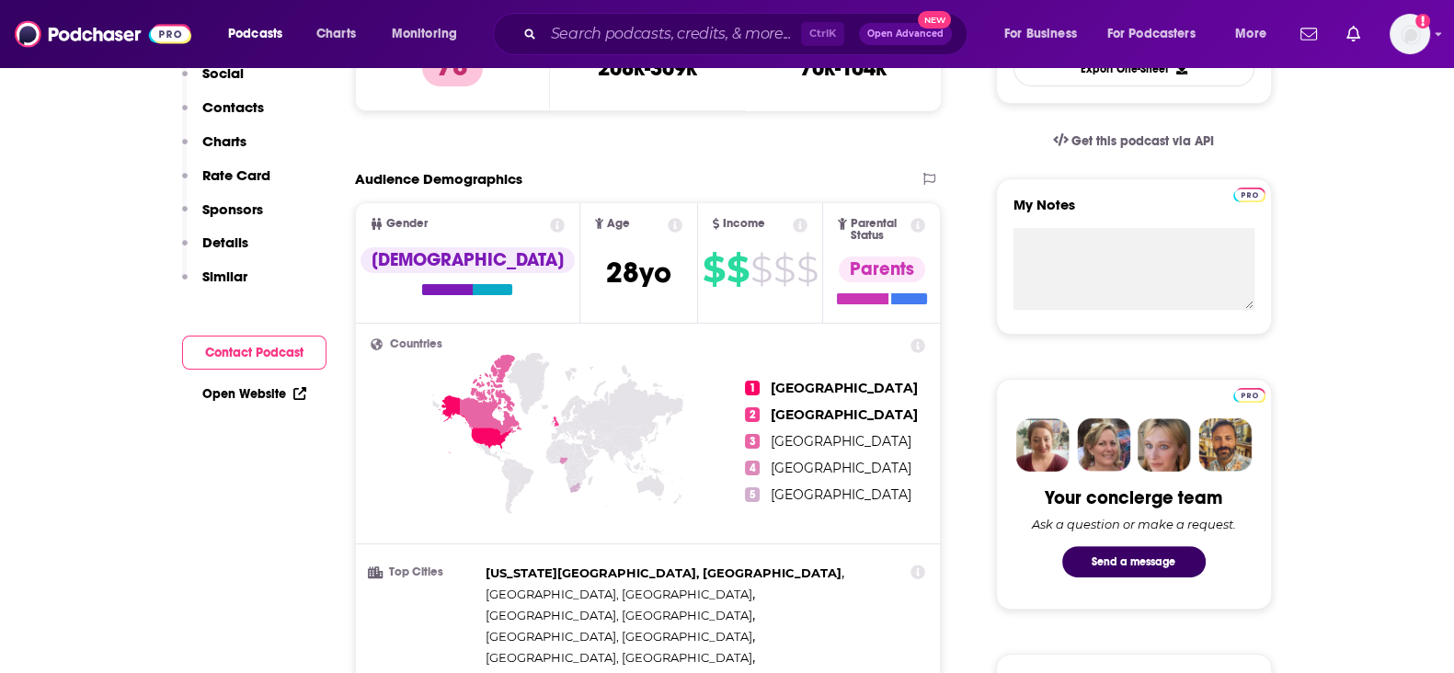
scroll to position [0, 0]
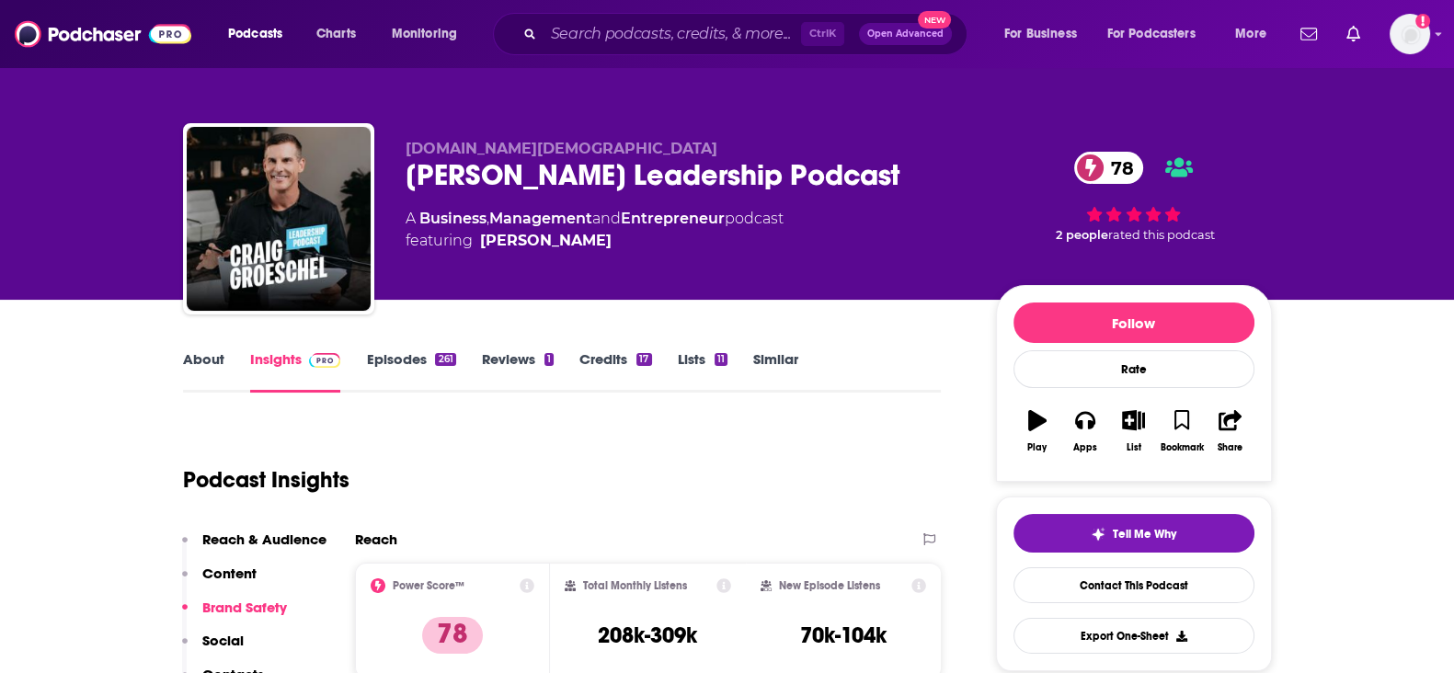
click at [630, 359] on link "Credits 17" at bounding box center [615, 371] width 72 height 42
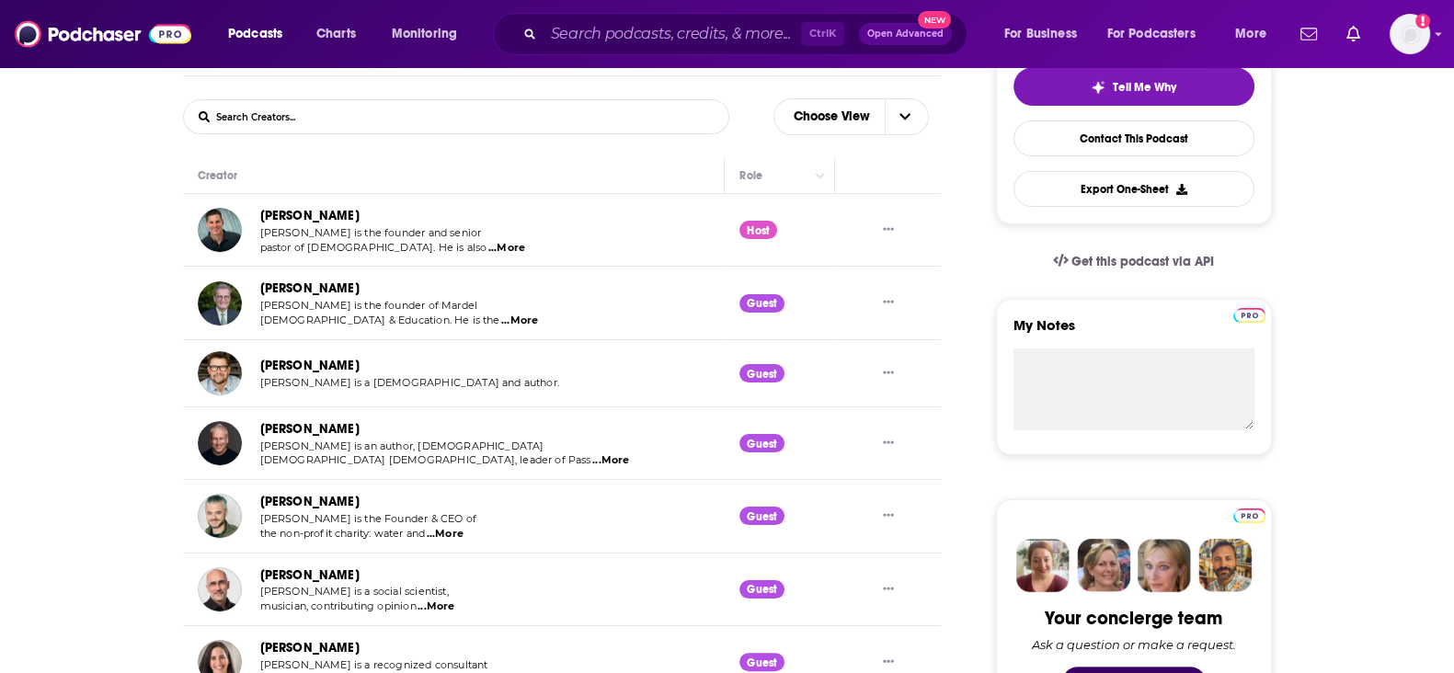
scroll to position [345, 0]
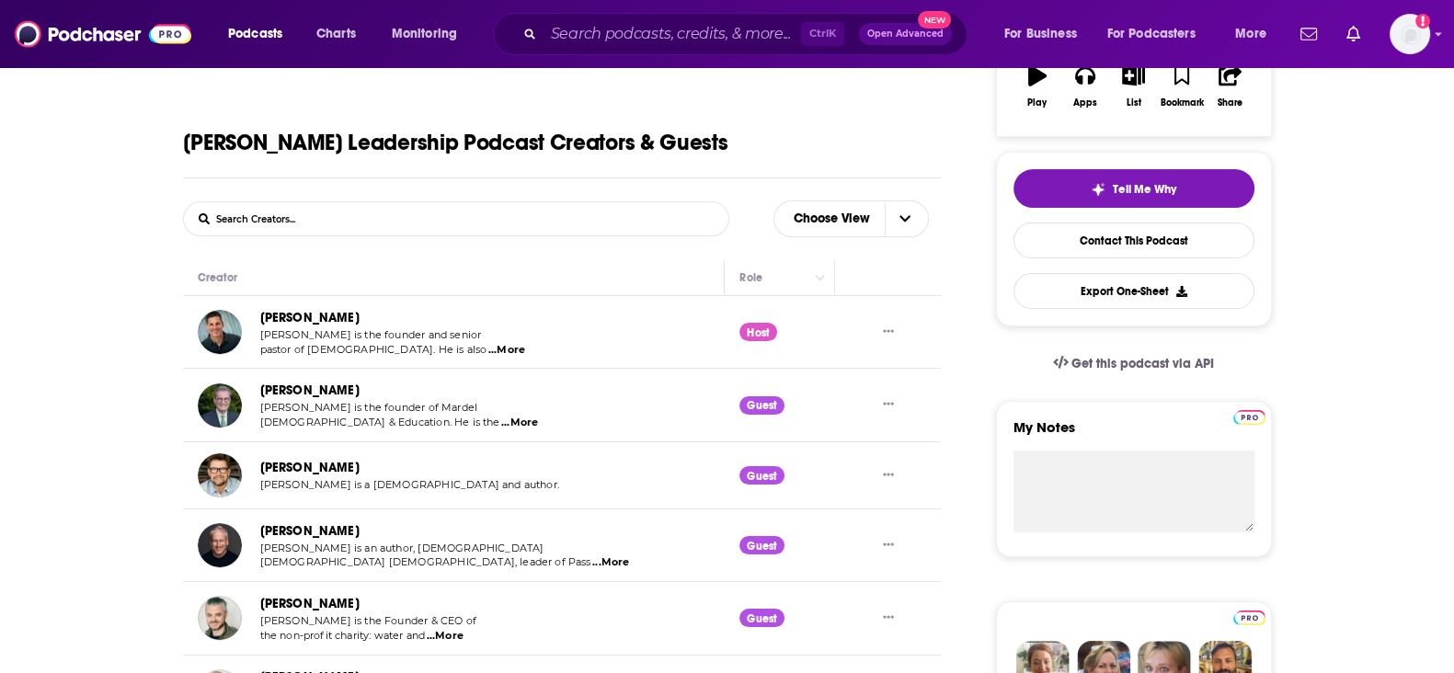
click at [603, 52] on div "Ctrl K Open Advanced New" at bounding box center [730, 34] width 475 height 42
click at [607, 49] on div "Ctrl K Open Advanced New" at bounding box center [730, 34] width 475 height 42
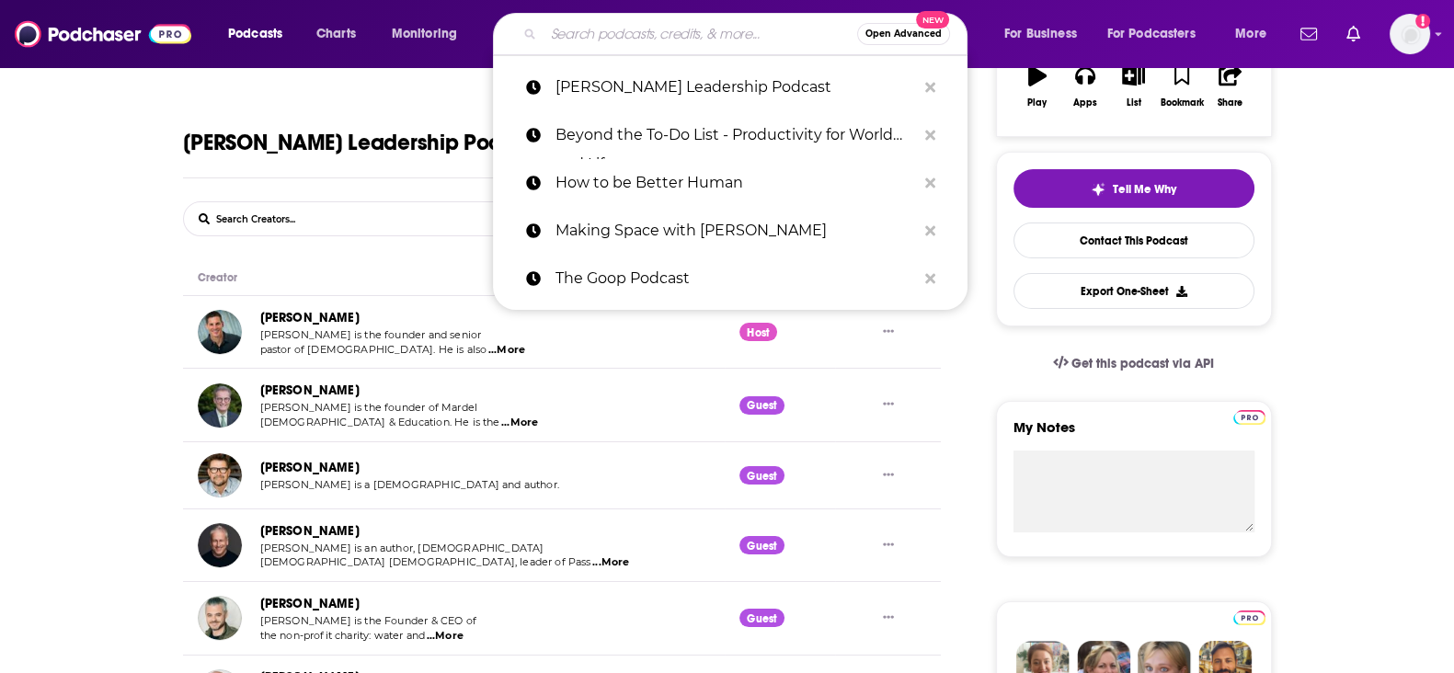
click at [607, 39] on input "Search podcasts, credits, & more..." at bounding box center [701, 33] width 314 height 29
paste input "Hello Monday with Jessi Hempei"
type input "Hello Monday with Jessi Hempei"
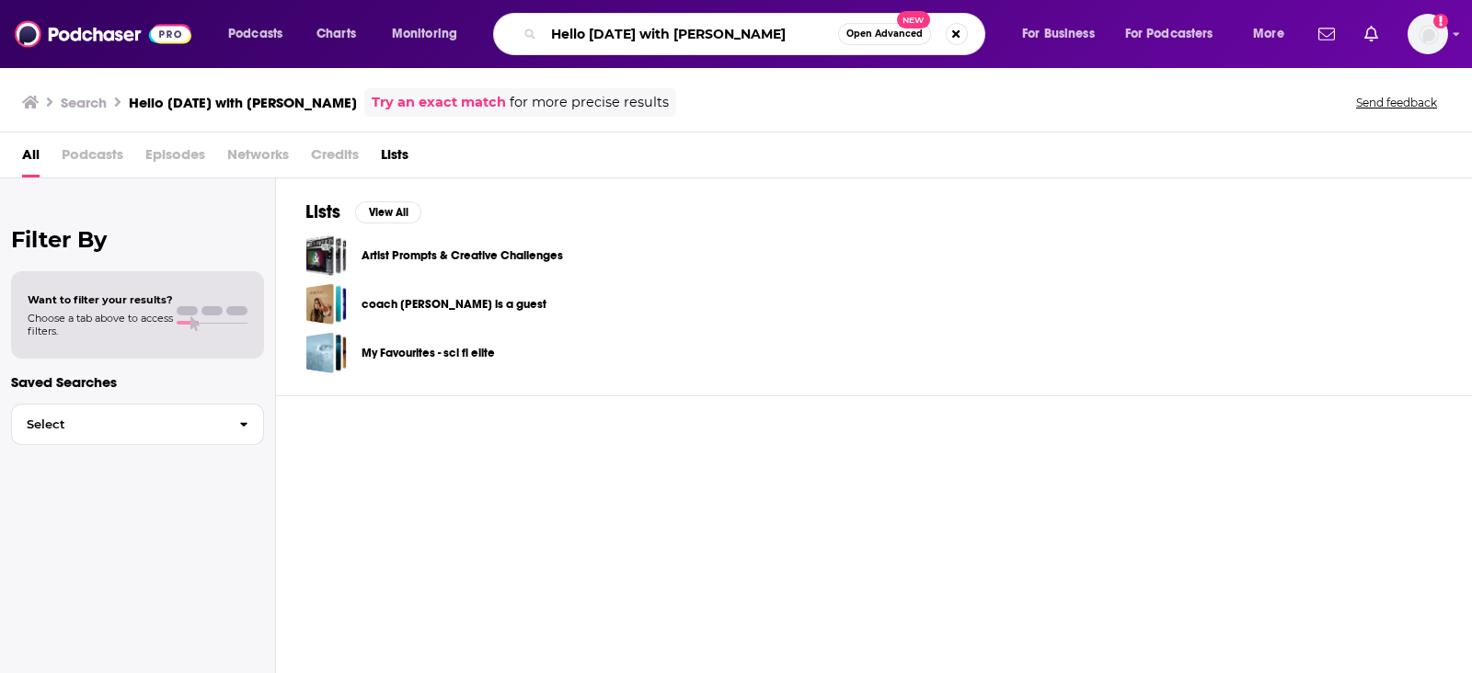
click at [648, 27] on input "Hello Monday with Jessi Hempei" at bounding box center [691, 33] width 294 height 29
drag, startPoint x: 708, startPoint y: 40, endPoint x: 839, endPoint y: 43, distance: 130.6
click at [830, 47] on input "Hello Monday with Jessi Hempei" at bounding box center [691, 33] width 294 height 29
type input "Hello Monday"
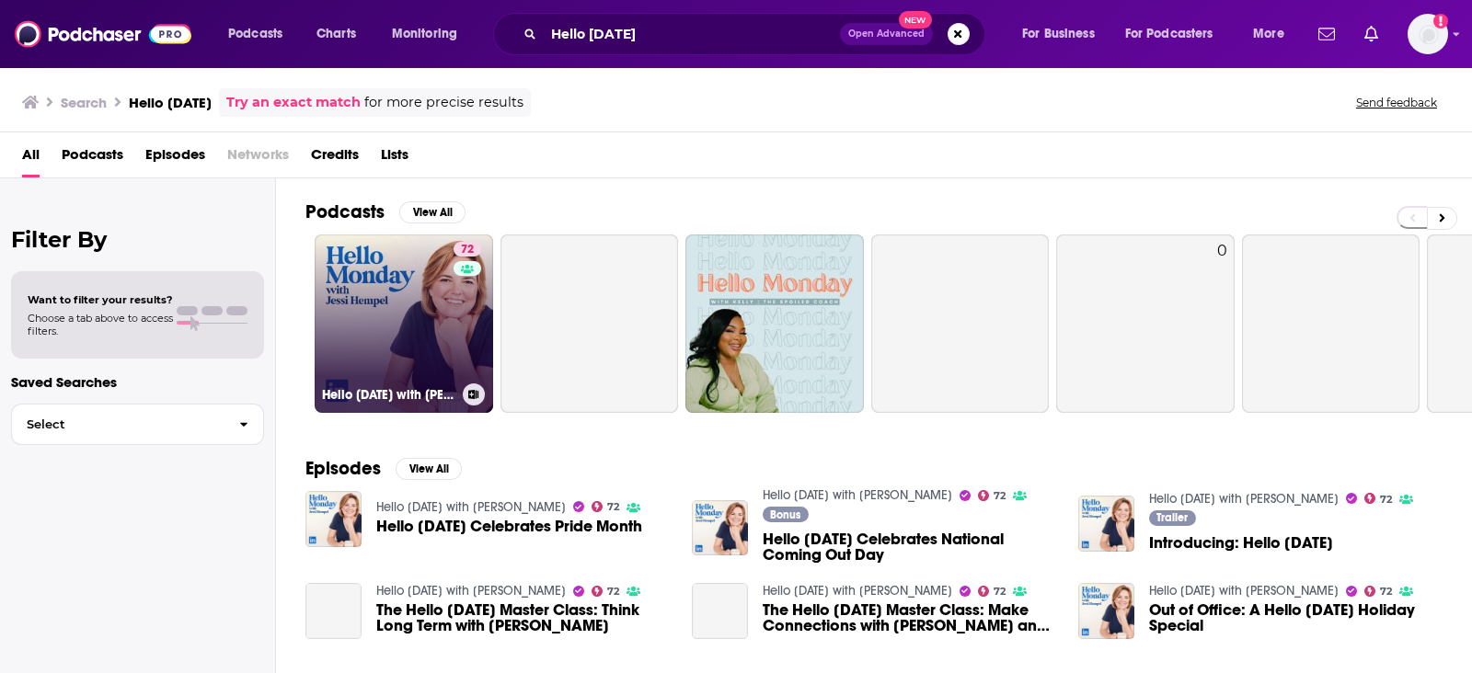
click at [369, 283] on link "72 Hello Monday with Jessi Hempel" at bounding box center [404, 324] width 178 height 178
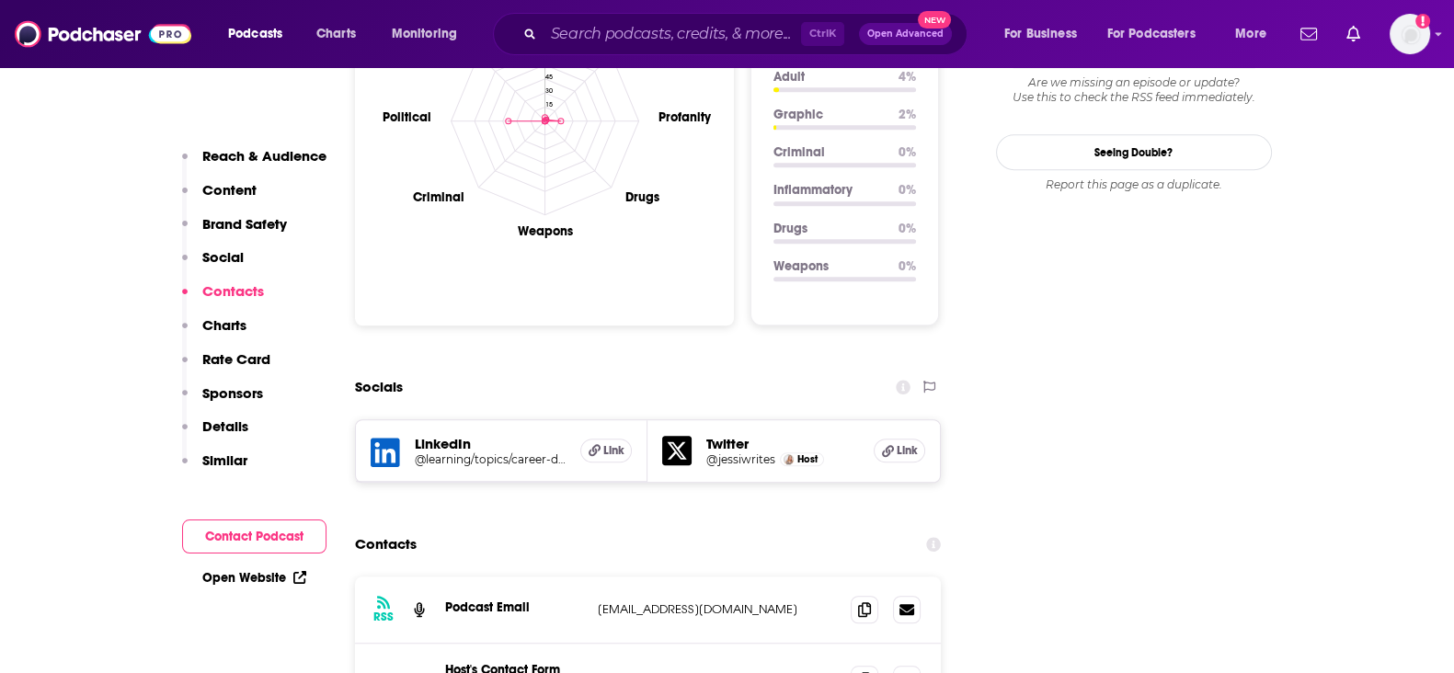
scroll to position [1955, 0]
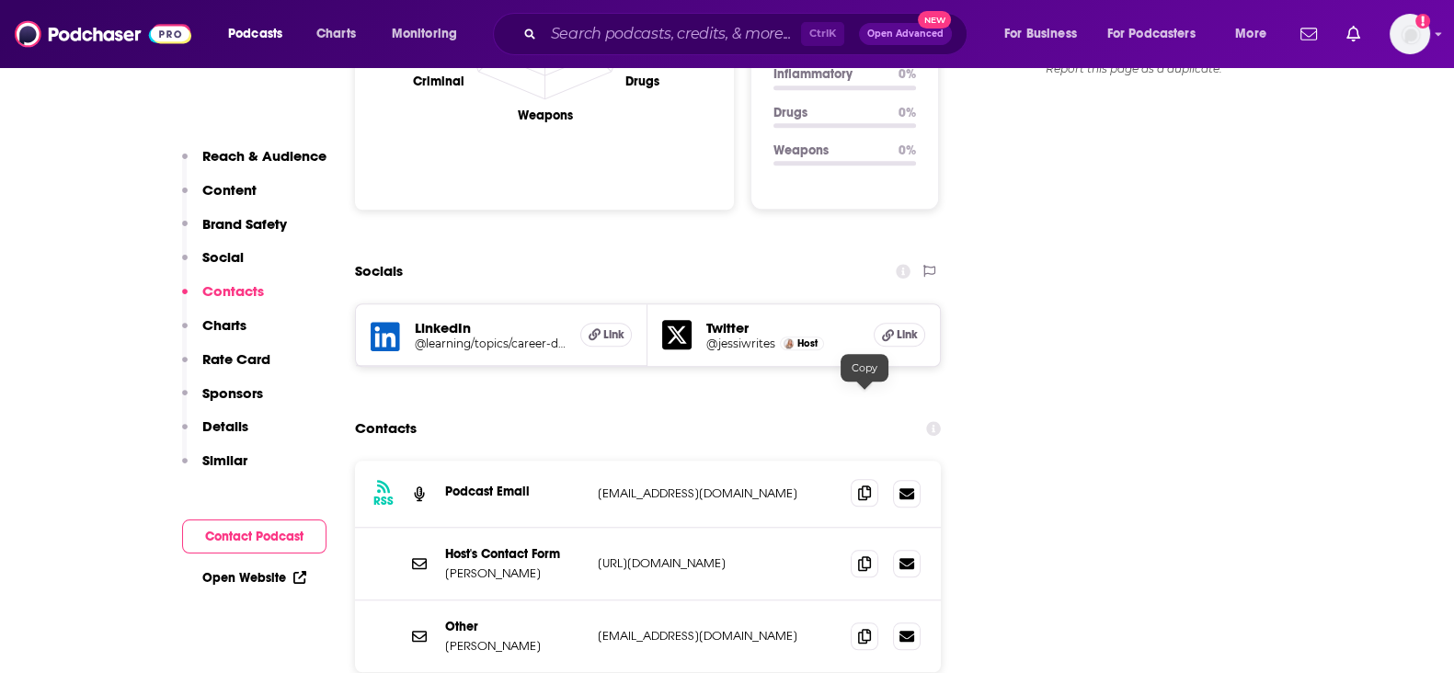
click at [865, 486] on icon at bounding box center [864, 493] width 13 height 15
click at [708, 31] on input "Search podcasts, credits, & more..." at bounding box center [673, 33] width 258 height 29
paste input "The Peter Attia Drive"
type input "The Peter Attia Drive"
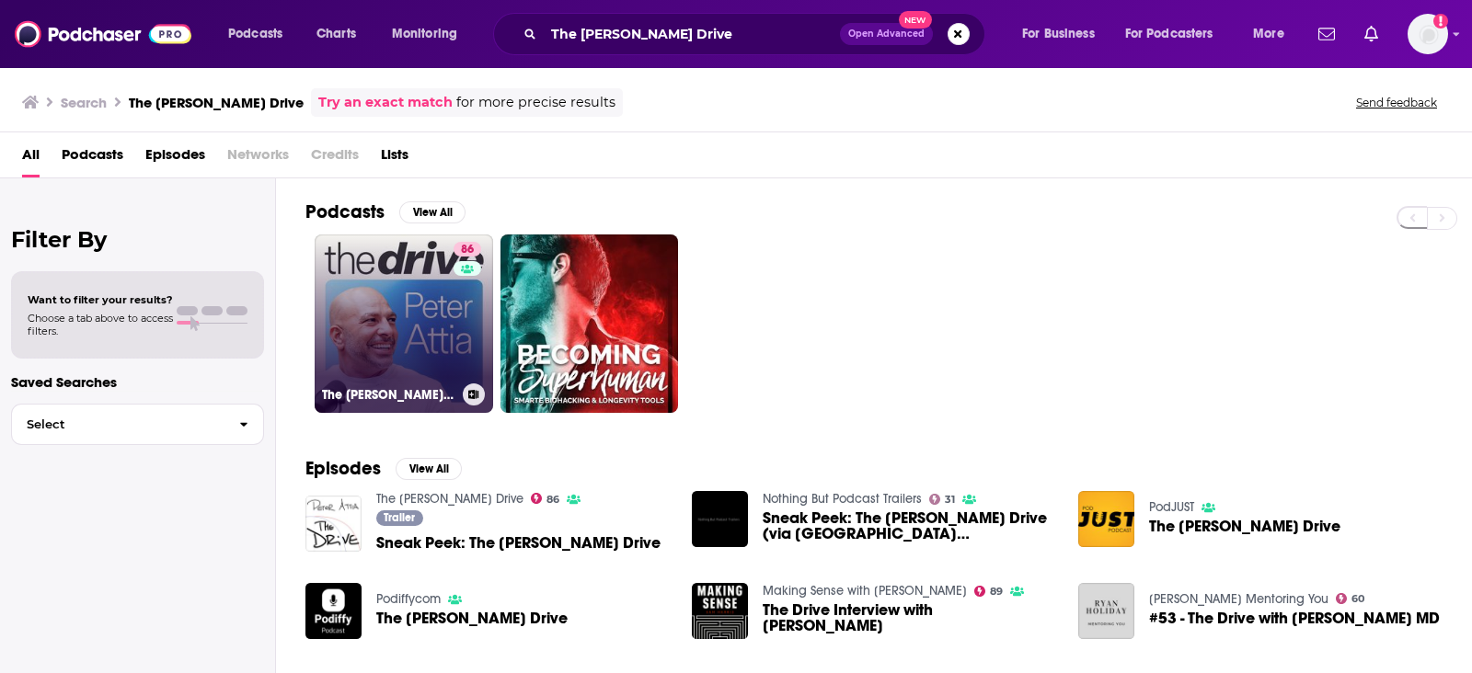
click at [382, 320] on link "86 The Peter Attia Drive" at bounding box center [404, 324] width 178 height 178
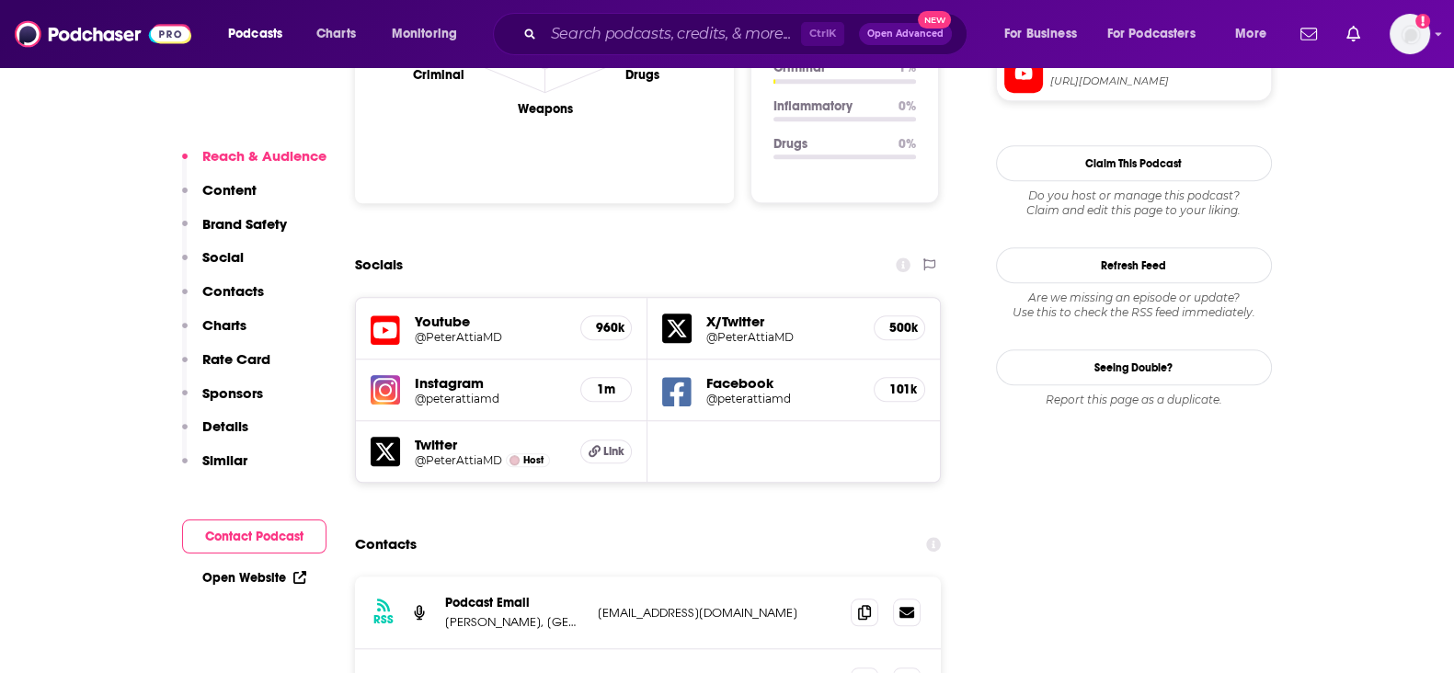
scroll to position [2070, 0]
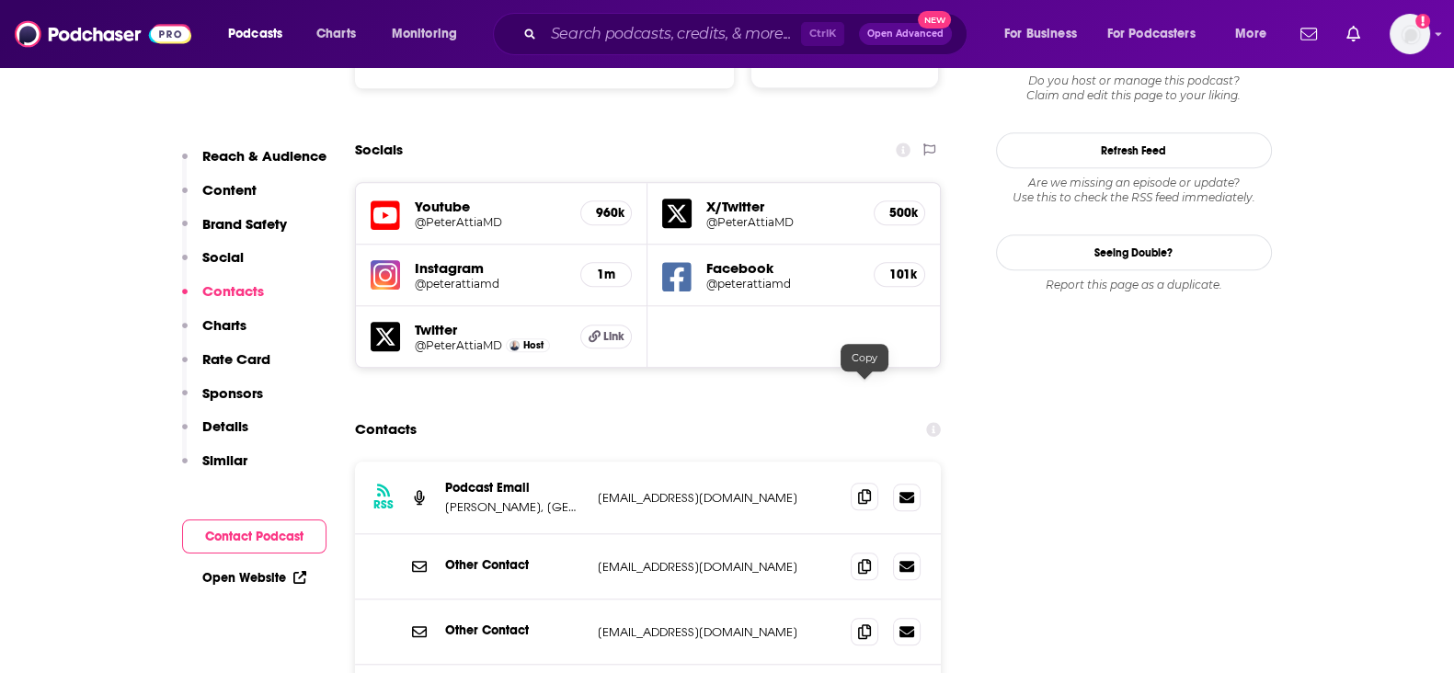
click at [864, 483] on span at bounding box center [865, 497] width 28 height 28
click at [708, 11] on div "Podcasts Charts Monitoring Ctrl K Open Advanced New For Business For Podcasters…" at bounding box center [727, 34] width 1454 height 68
click at [678, 36] on input "Search podcasts, credits, & more..." at bounding box center [673, 33] width 258 height 29
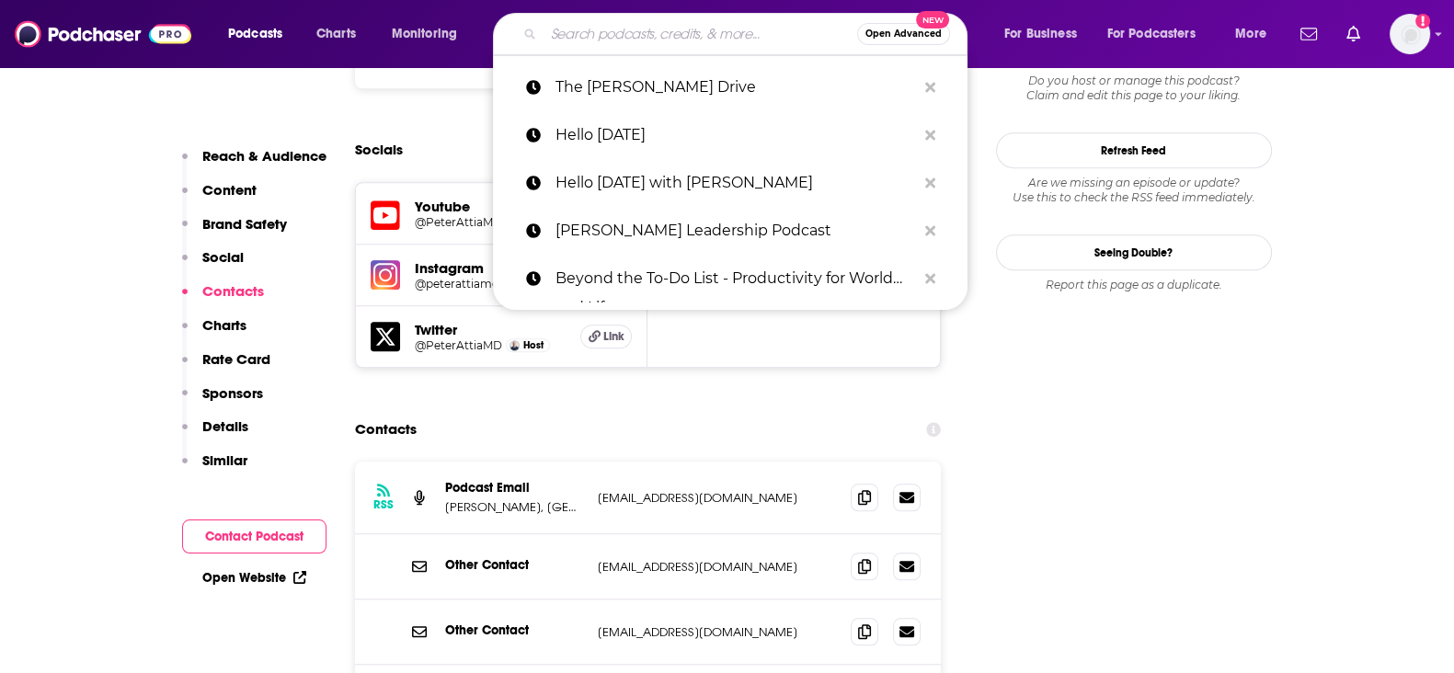
paste input "Happen to Your Career"
type input "Happen to Your Career"
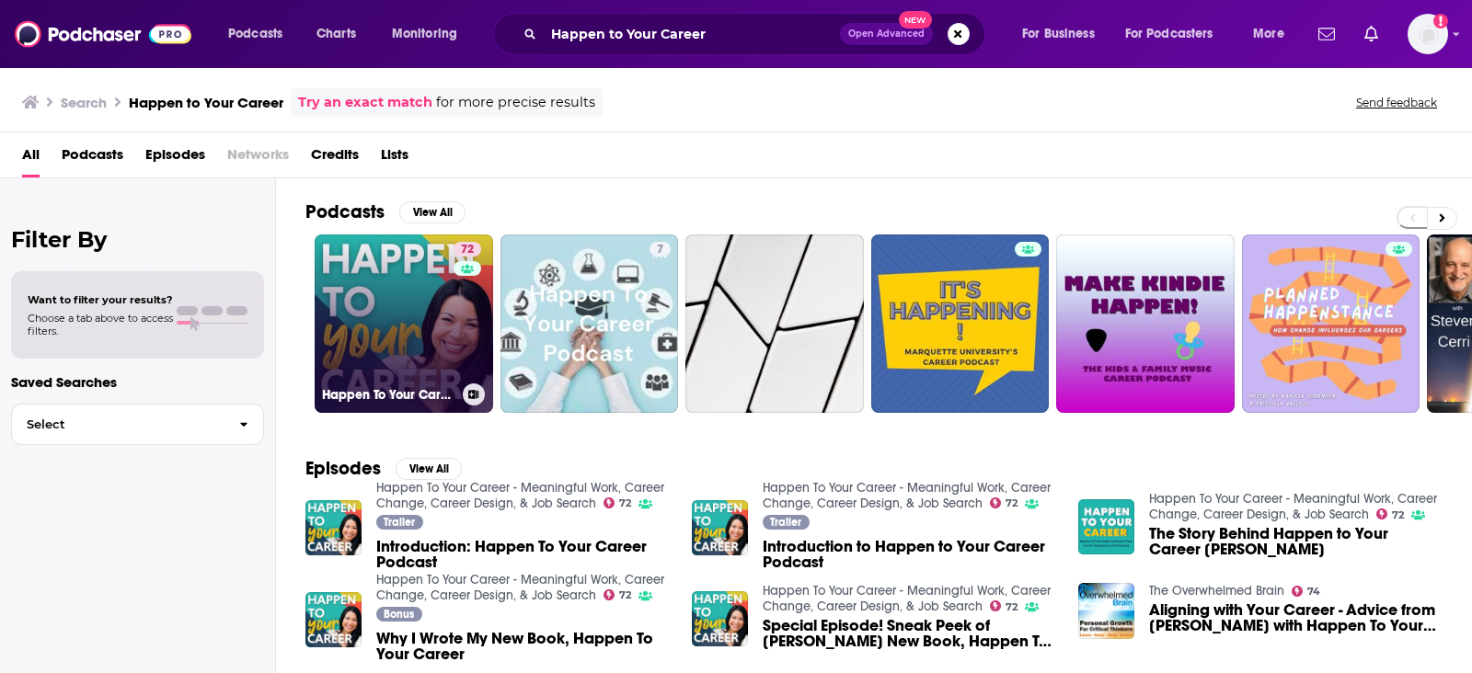
click at [391, 331] on link "72 Happen To Your Career - Meaningful Work, Career Change, Career Design, & Job…" at bounding box center [404, 324] width 178 height 178
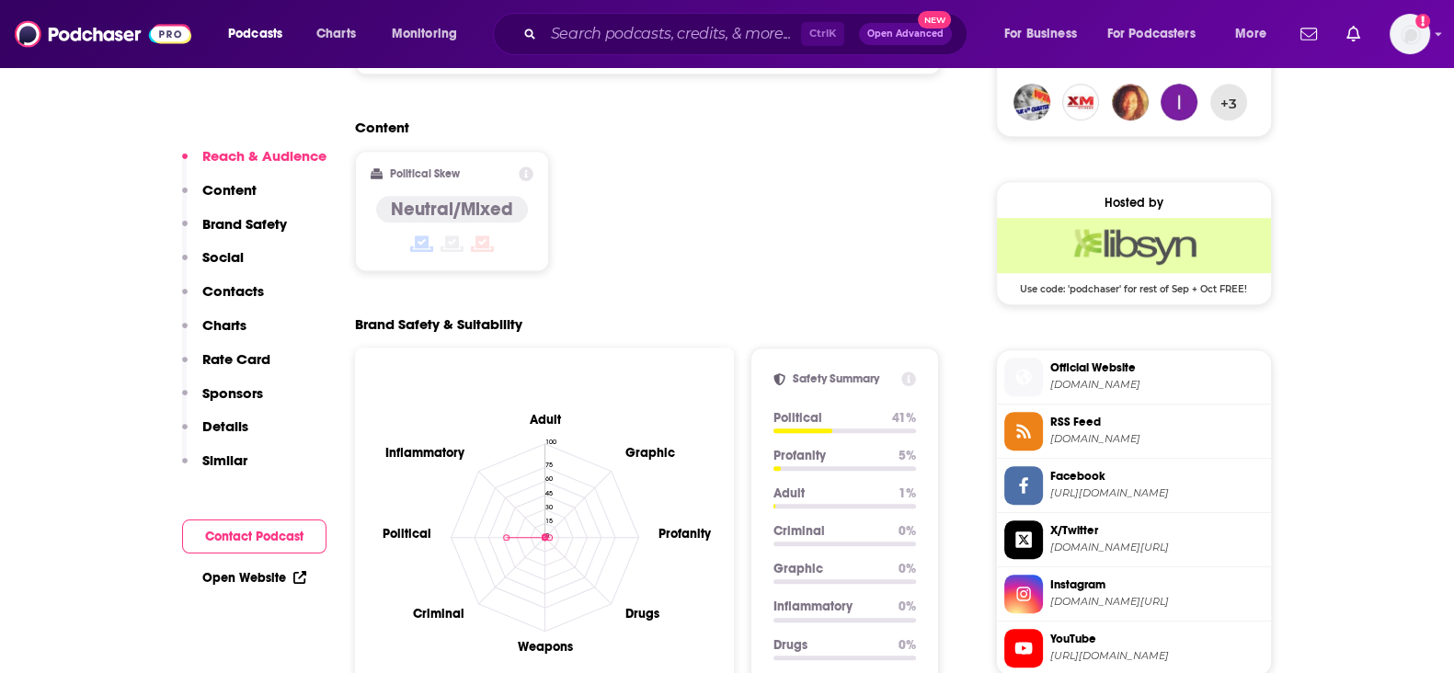
scroll to position [2185, 0]
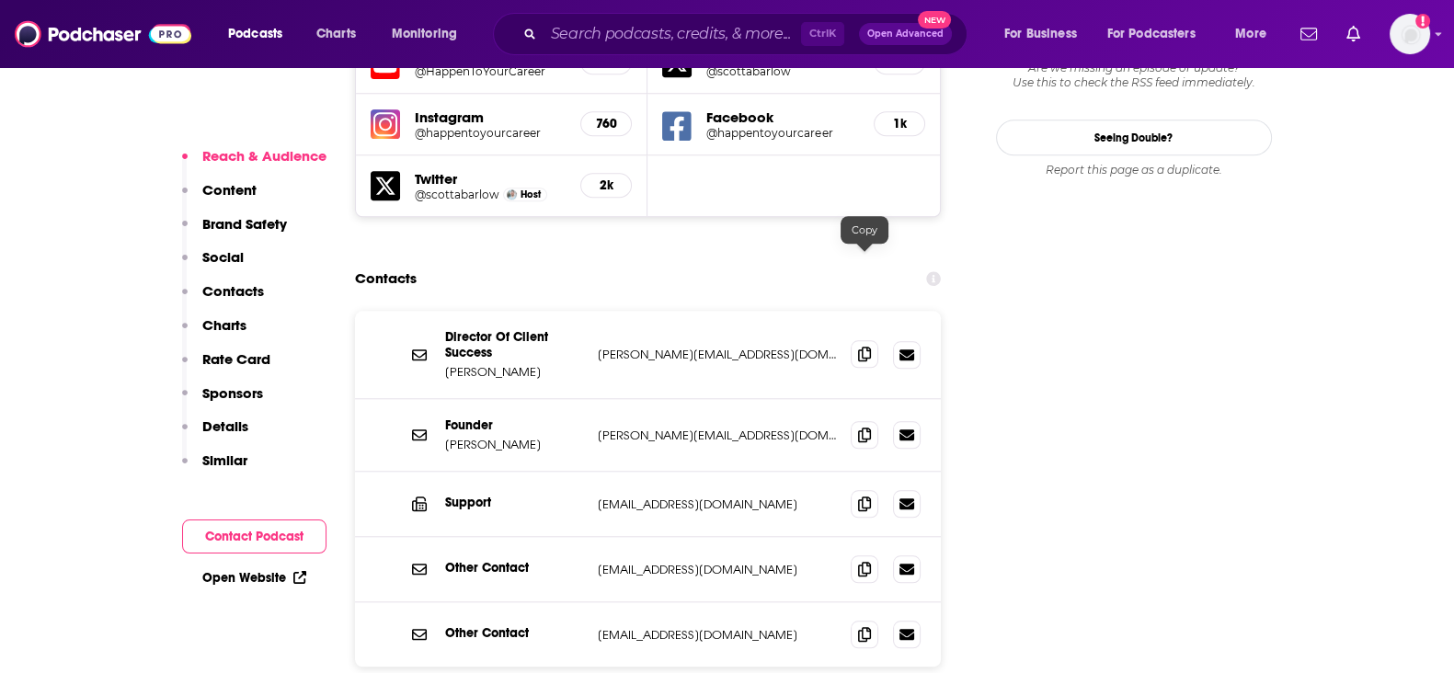
click at [859, 347] on icon at bounding box center [864, 354] width 13 height 15
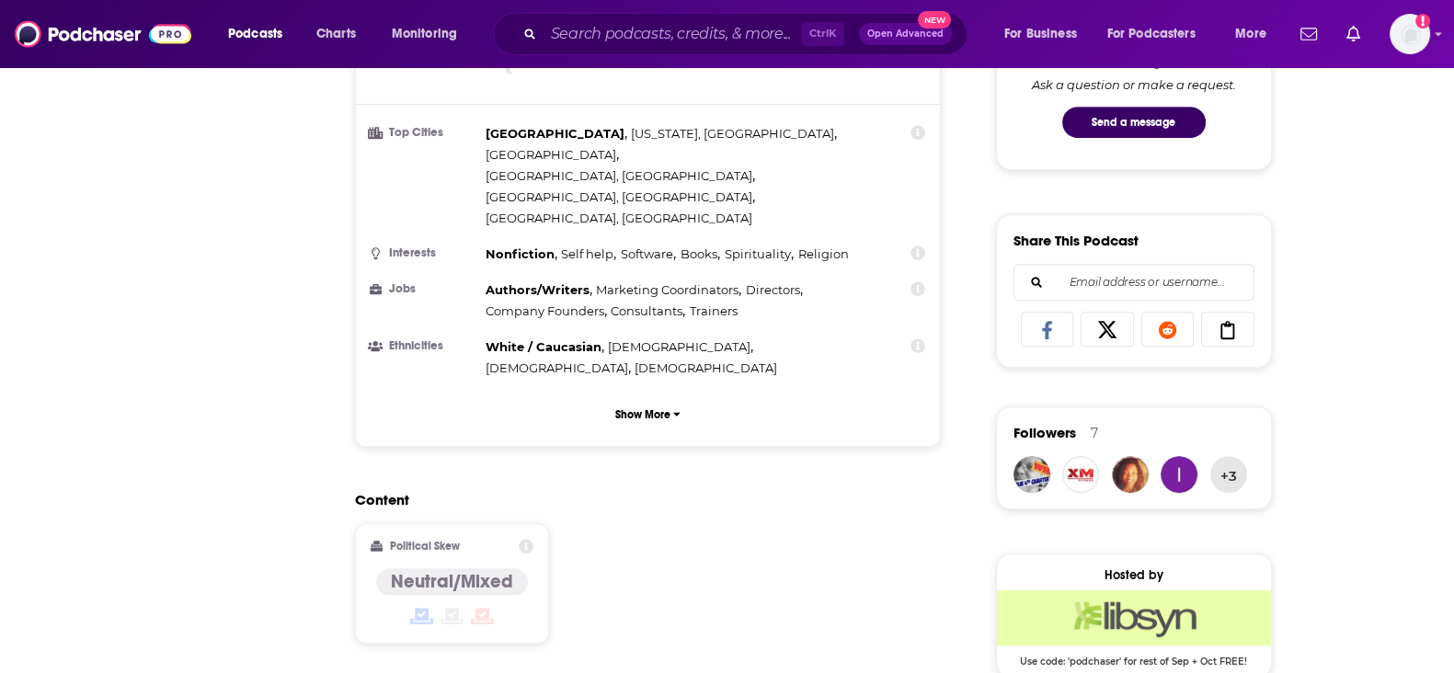
scroll to position [114, 0]
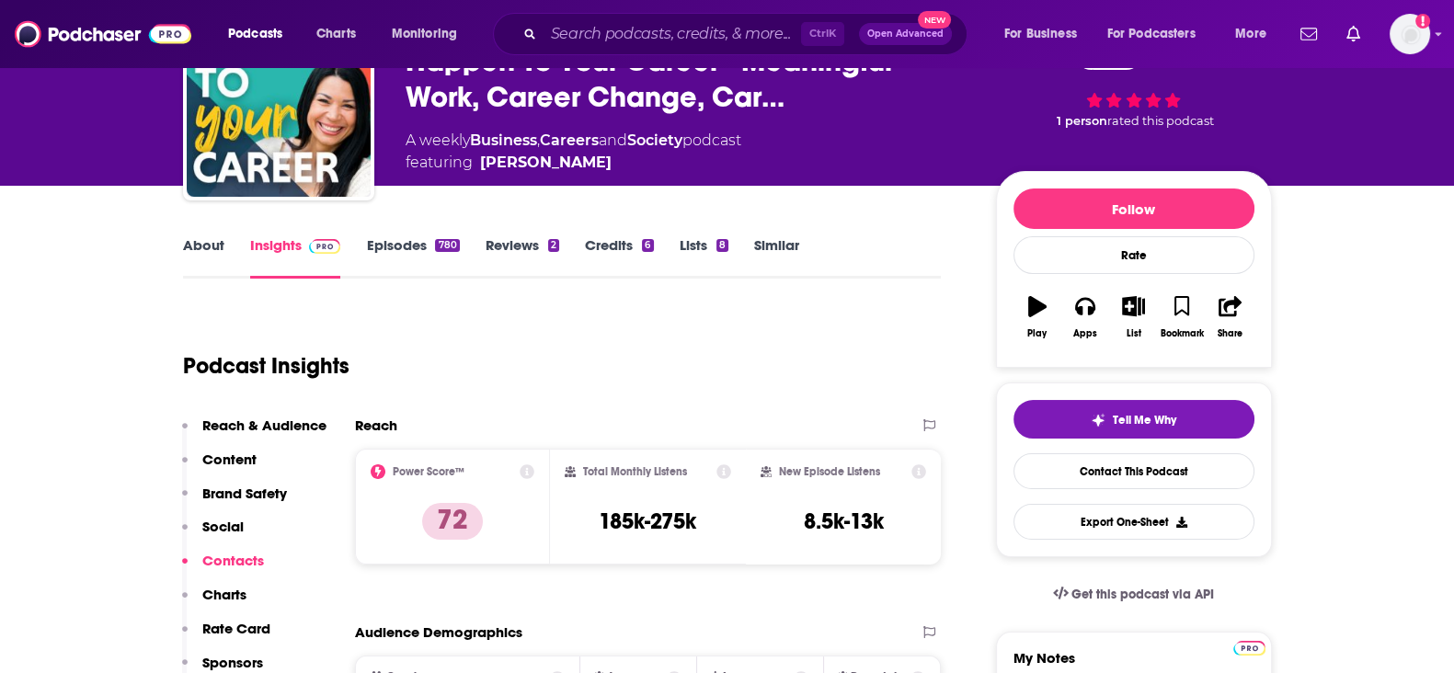
click at [639, 239] on link "Credits 6" at bounding box center [619, 257] width 68 height 42
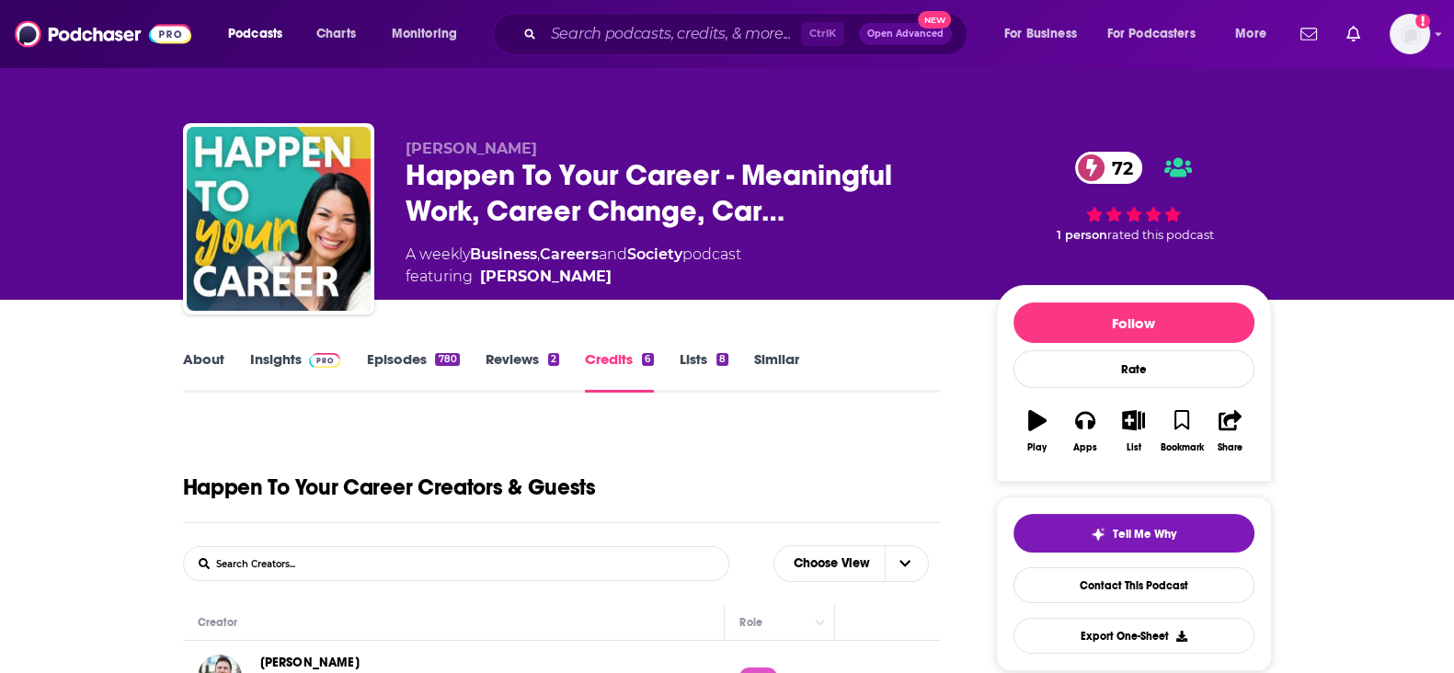
scroll to position [459, 0]
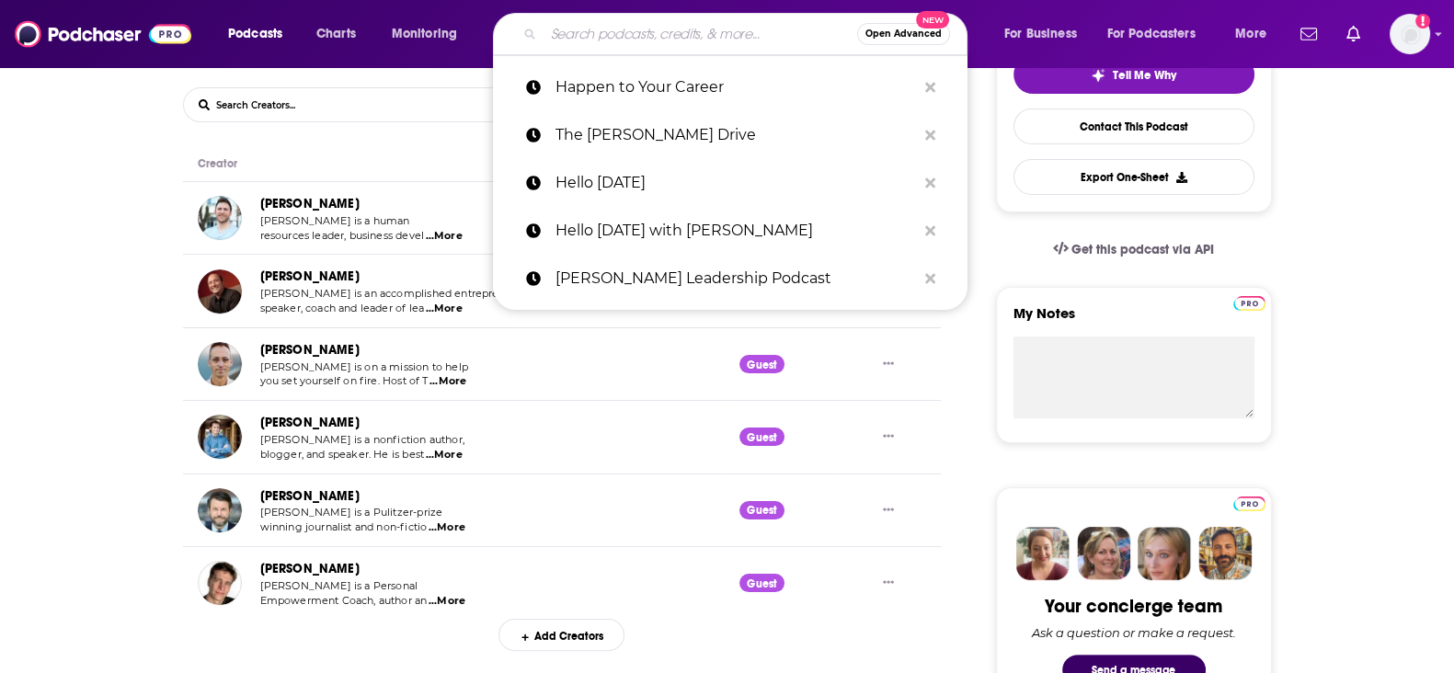
click at [687, 34] on input "Search podcasts, credits, & more..." at bounding box center [701, 33] width 314 height 29
paste input "Women of Impact"
type input "Women of Impact"
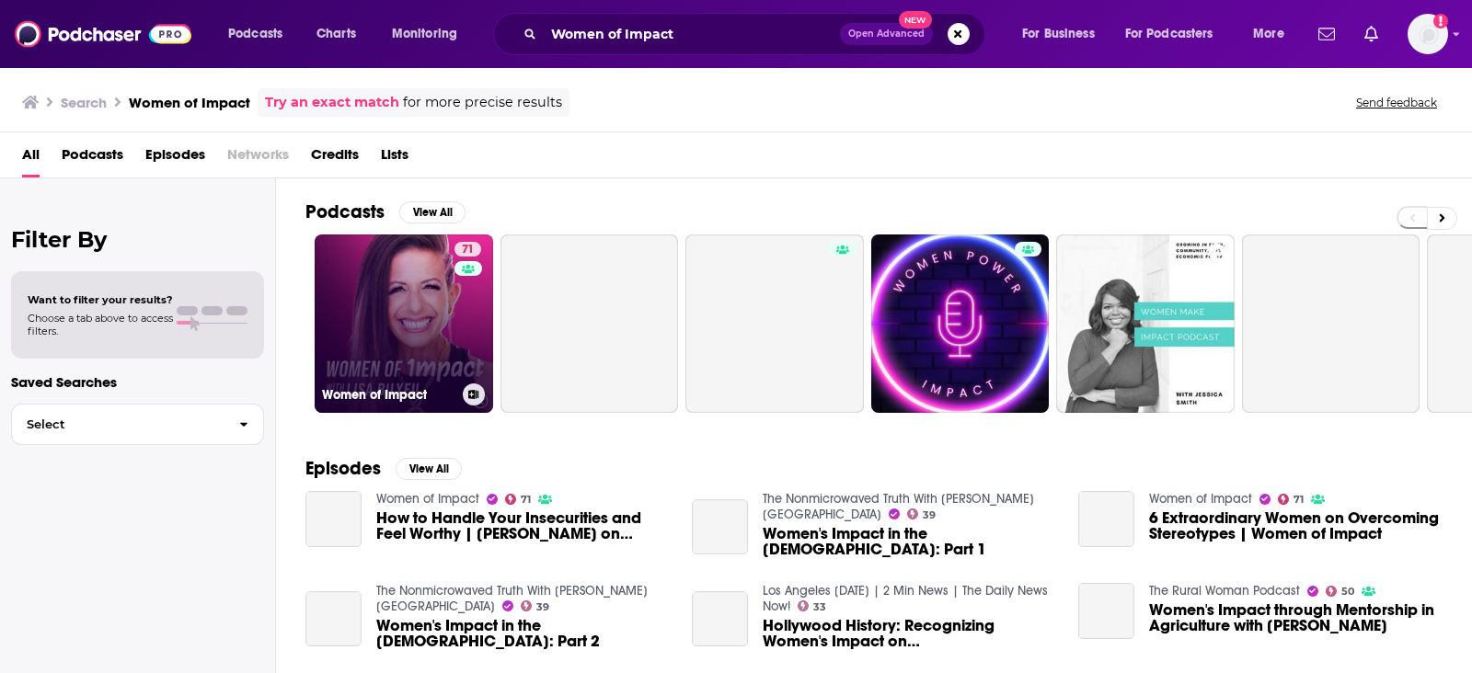
click at [377, 330] on link "71 Women of Impact" at bounding box center [404, 324] width 178 height 178
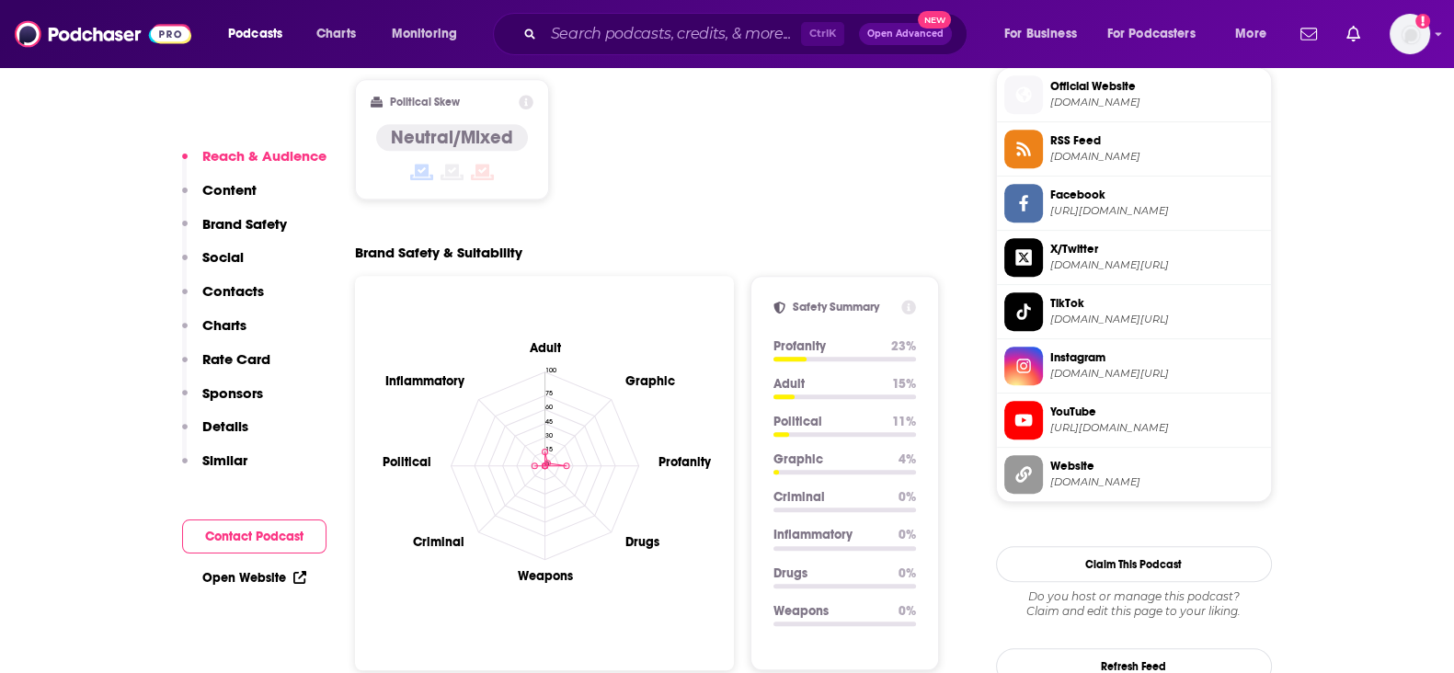
scroll to position [2070, 0]
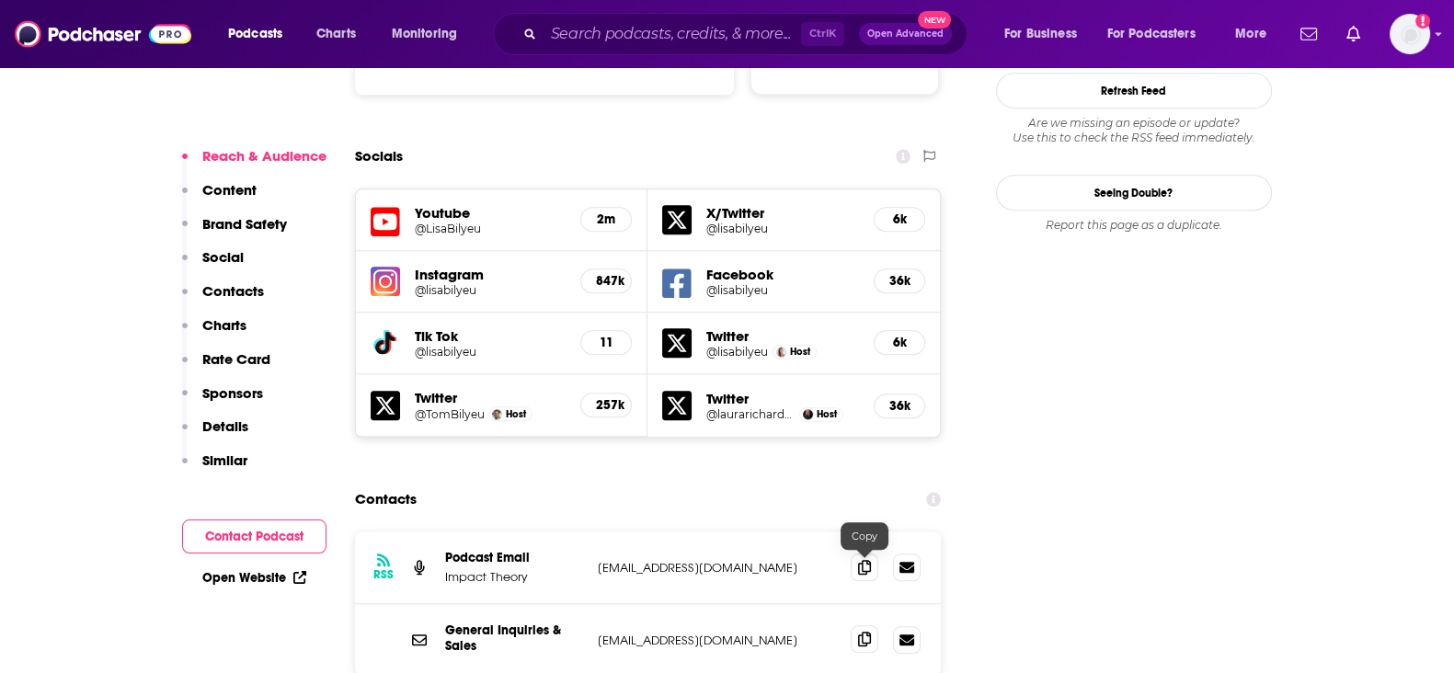
click at [859, 632] on icon at bounding box center [864, 639] width 13 height 15
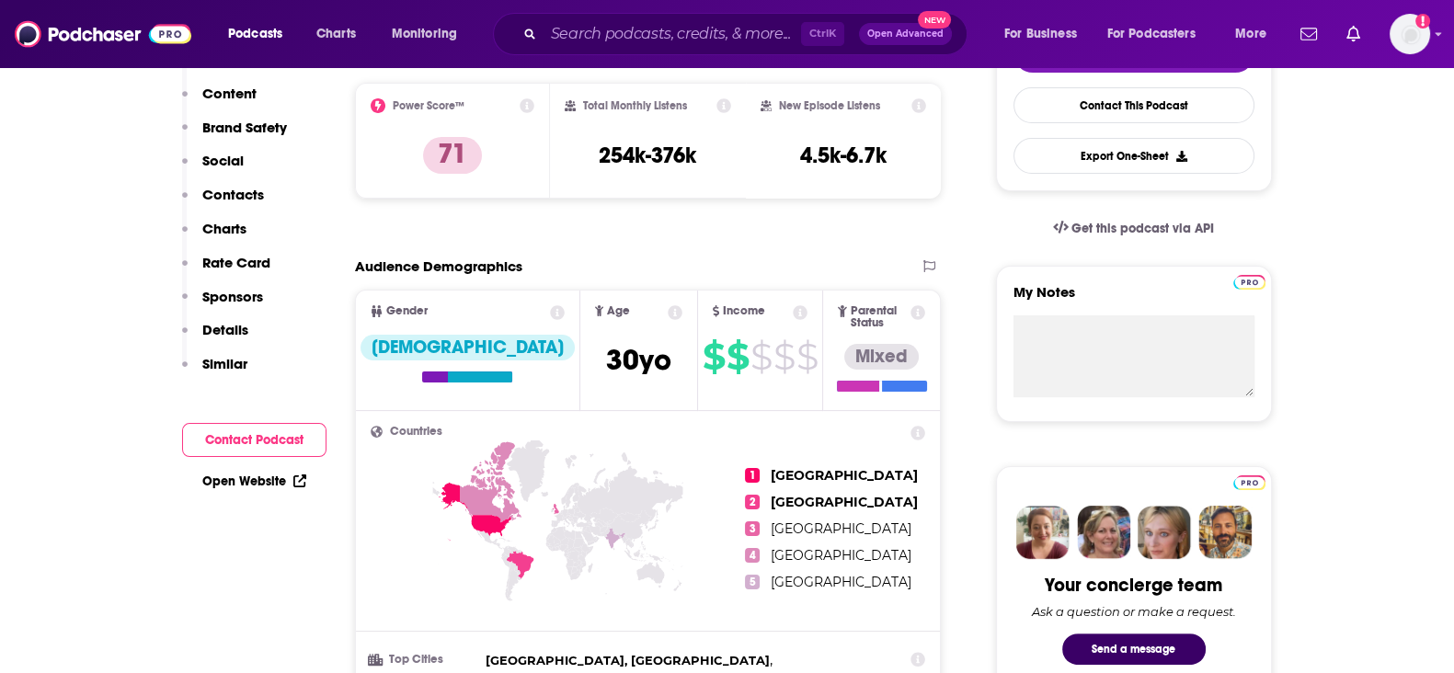
scroll to position [229, 0]
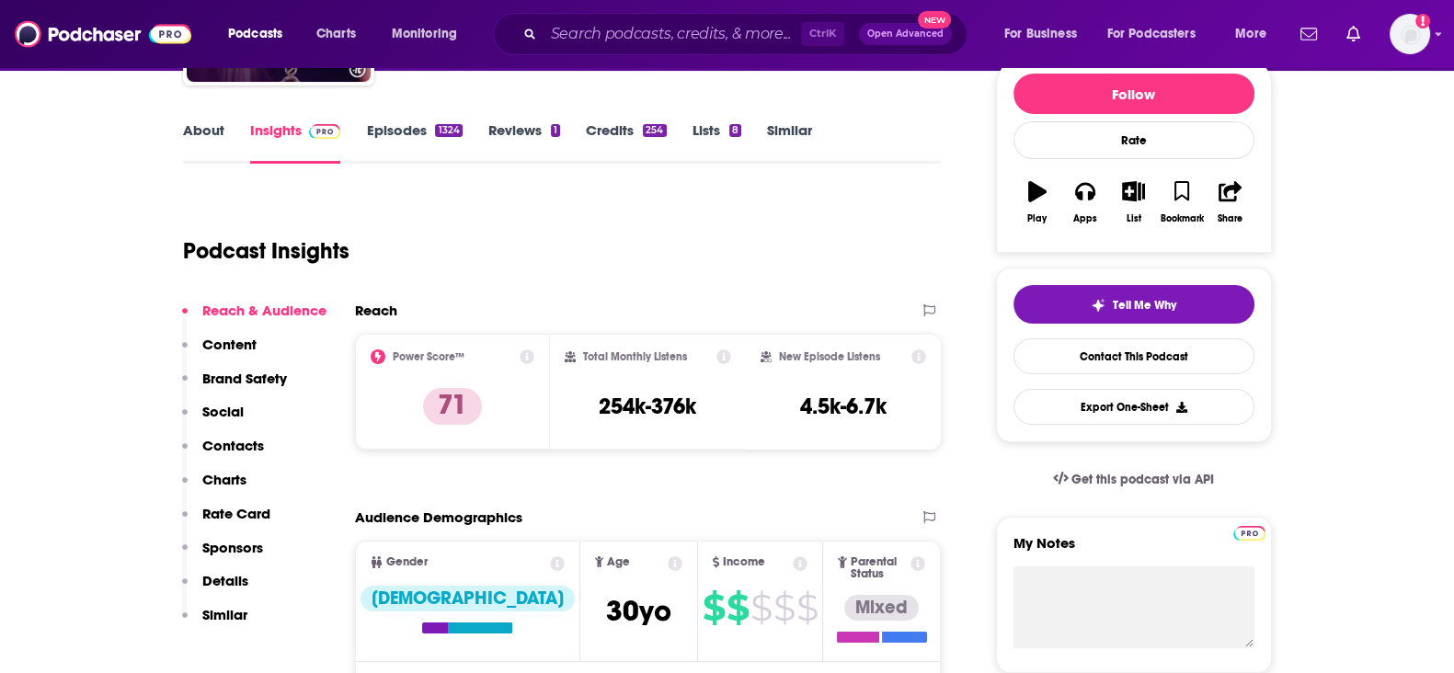
click at [648, 127] on div "254" at bounding box center [654, 130] width 23 height 13
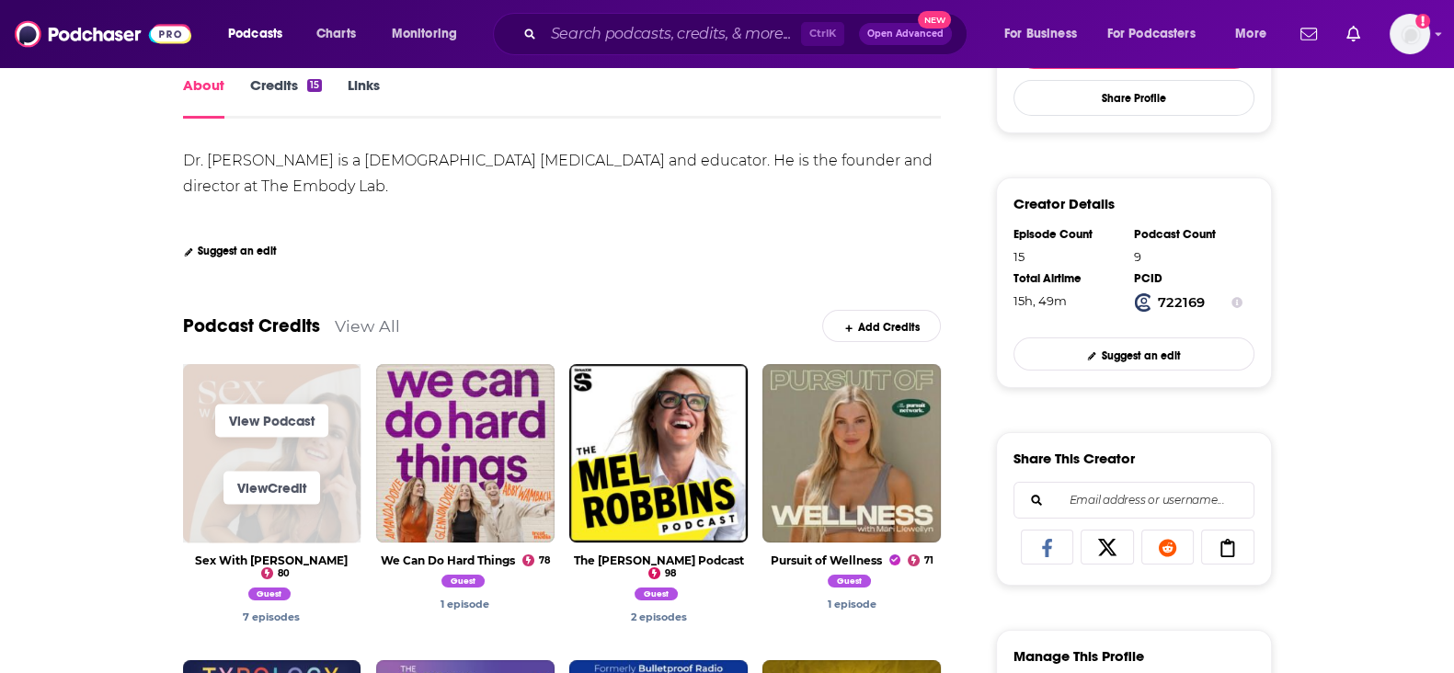
scroll to position [345, 0]
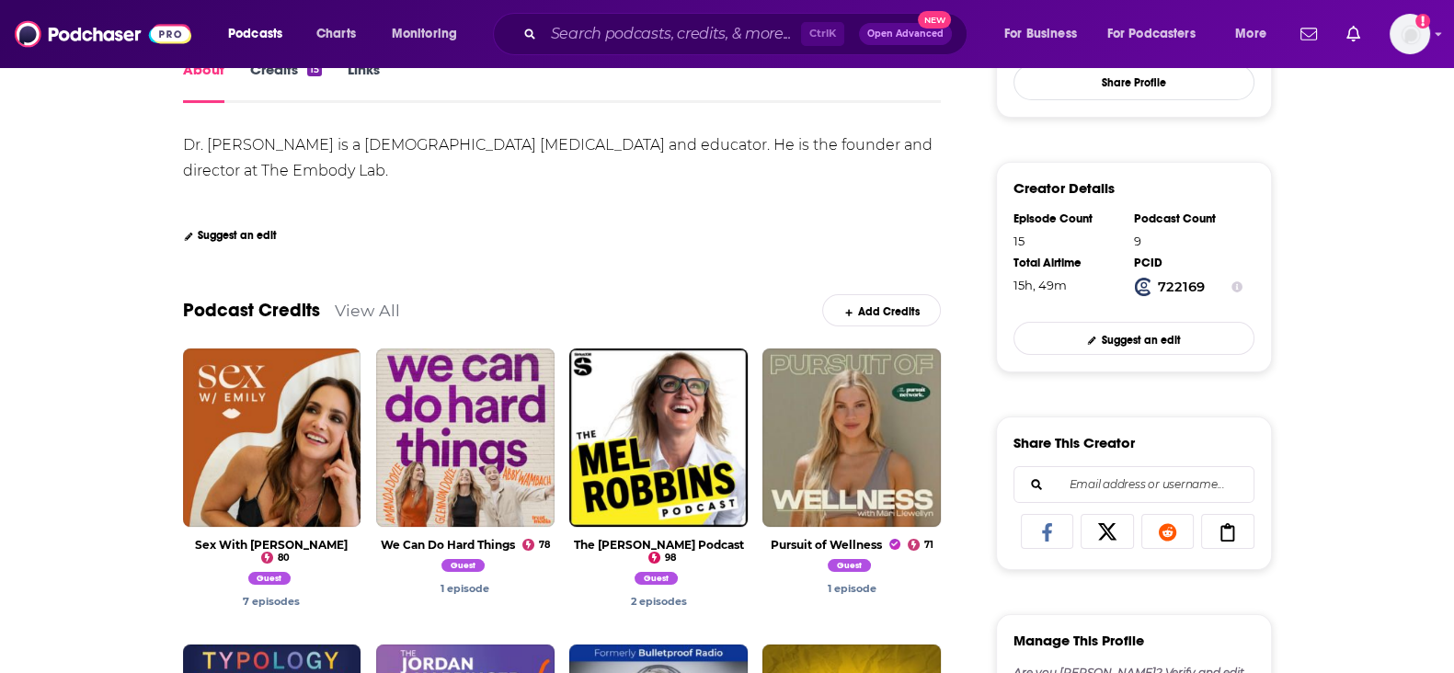
click at [335, 309] on link "View All" at bounding box center [367, 310] width 65 height 19
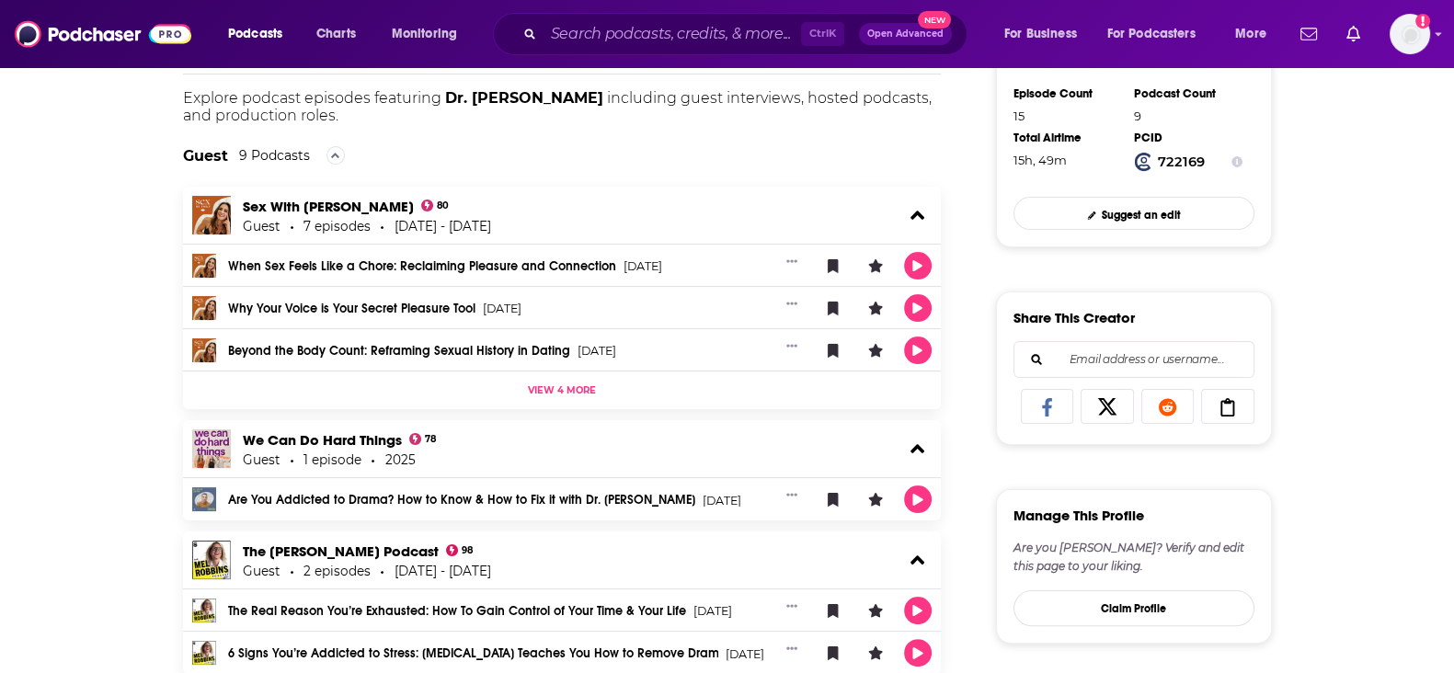
scroll to position [804, 0]
